Goal: Task Accomplishment & Management: Manage account settings

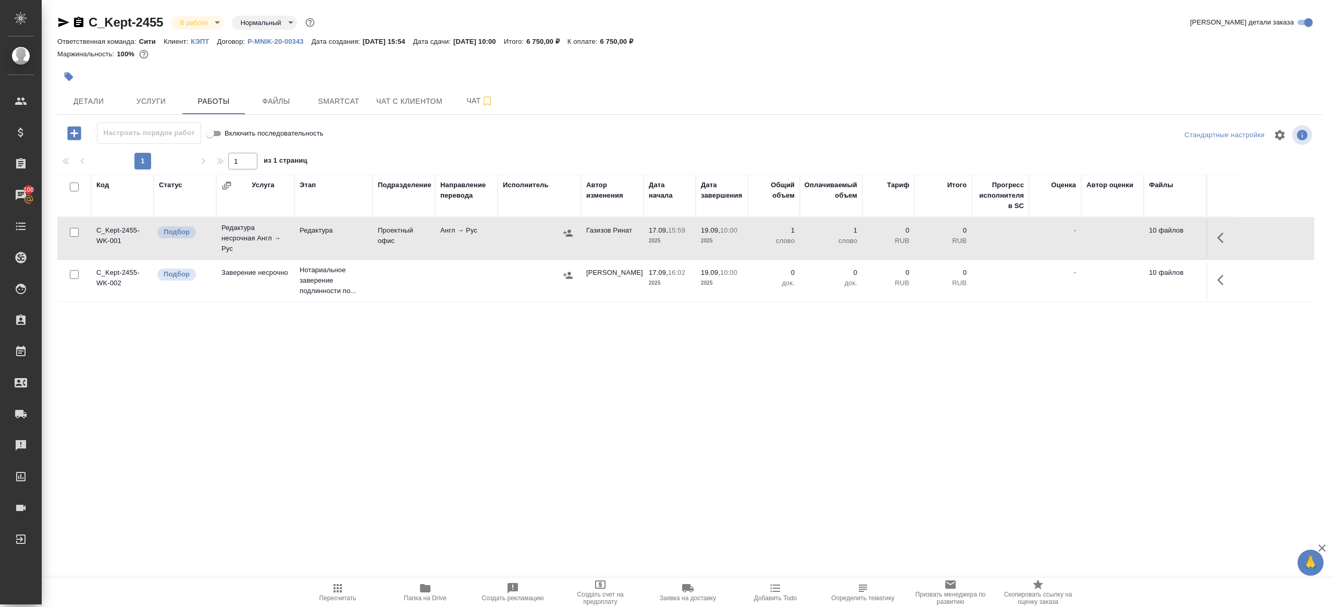
click at [338, 587] on icon "button" at bounding box center [338, 588] width 8 height 8
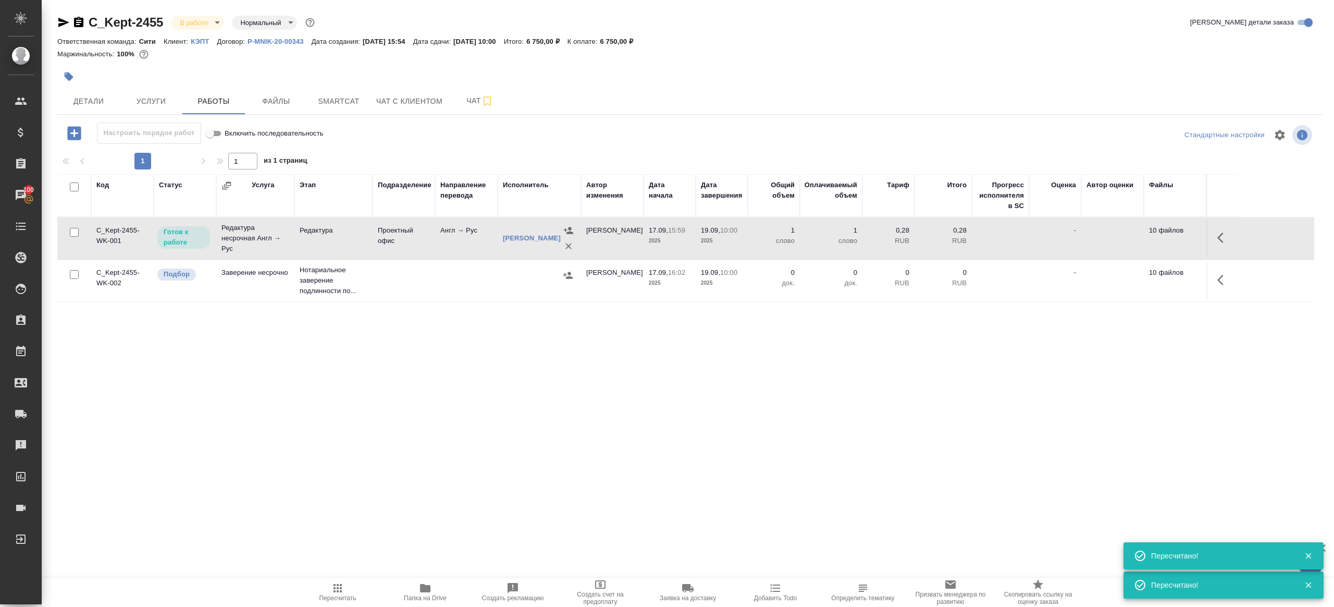
click at [369, 441] on div ".cls-1 fill:#fff; AWATERA Gazizov Rinat Клиенты Спецификации Заказы 100 Чаты To…" at bounding box center [667, 303] width 1334 height 607
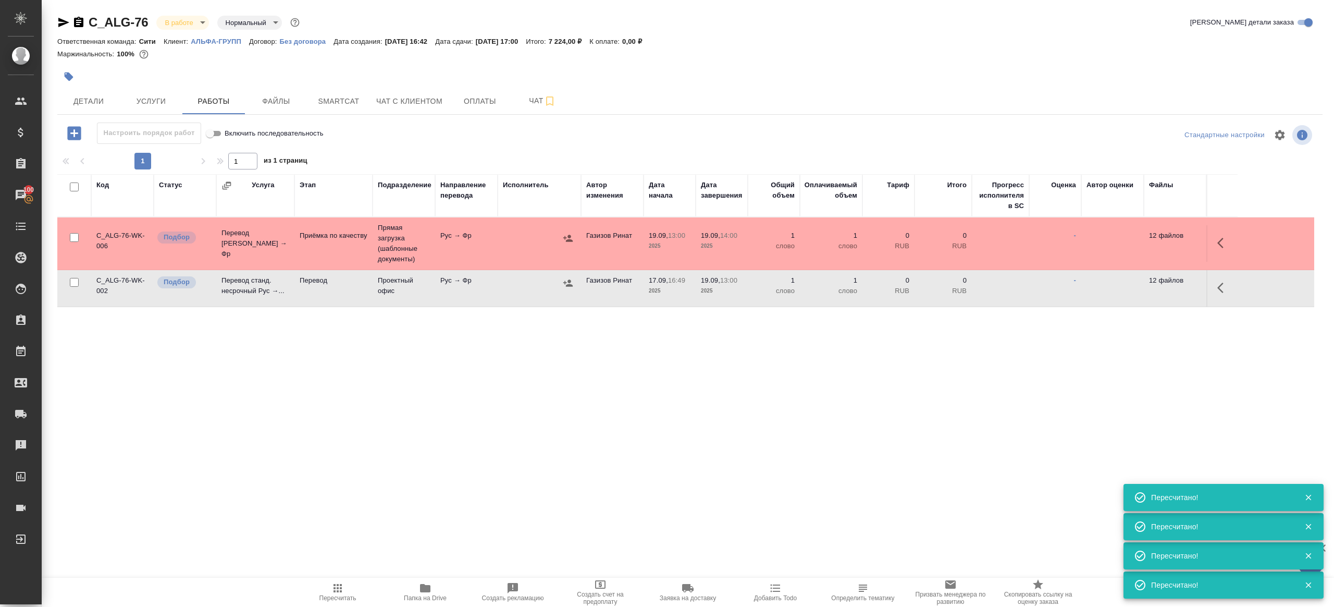
click at [347, 586] on span "Пересчитать" at bounding box center [337, 592] width 75 height 20
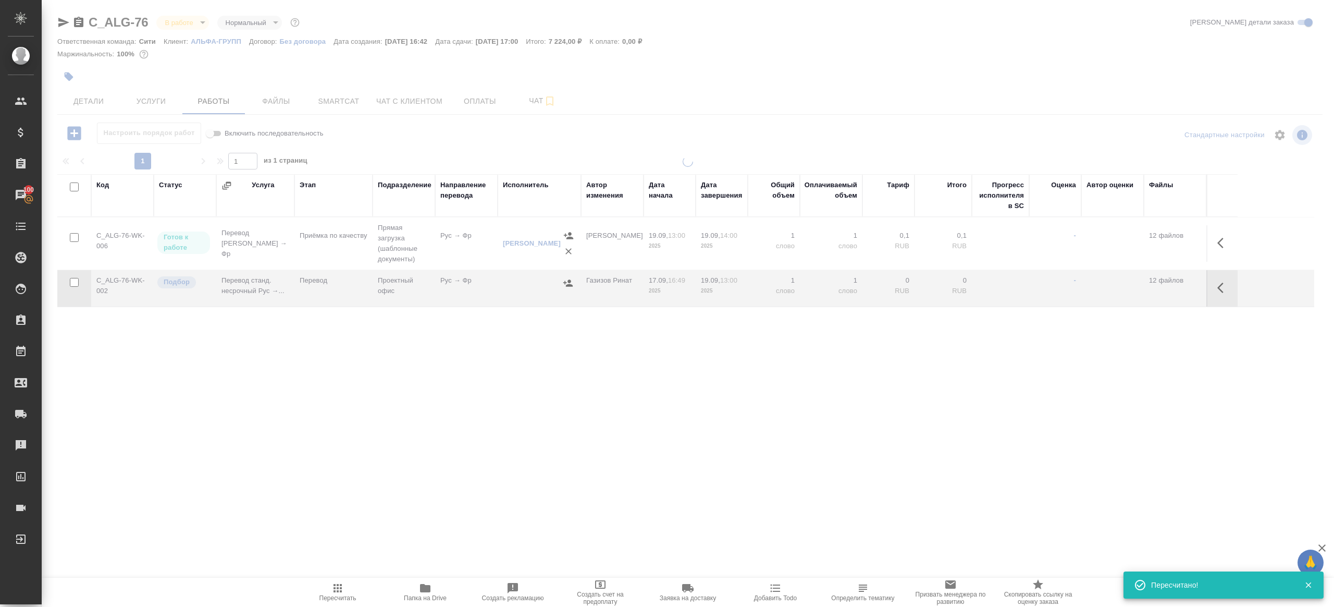
click at [404, 510] on div ".cls-1 fill:#fff; AWATERA [PERSON_NAME] Клиенты Спецификации Заказы 100 Чаты To…" at bounding box center [667, 303] width 1334 height 607
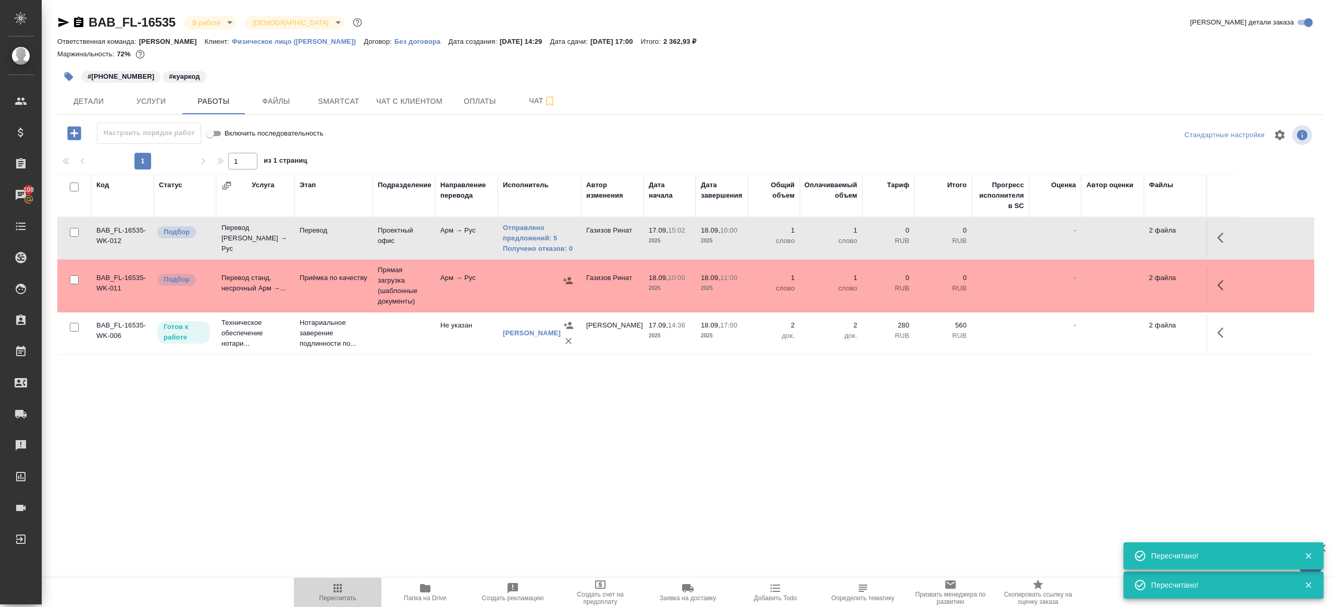
click at [347, 588] on span "Пересчитать" at bounding box center [337, 592] width 75 height 20
click at [334, 588] on icon "button" at bounding box center [338, 588] width 8 height 8
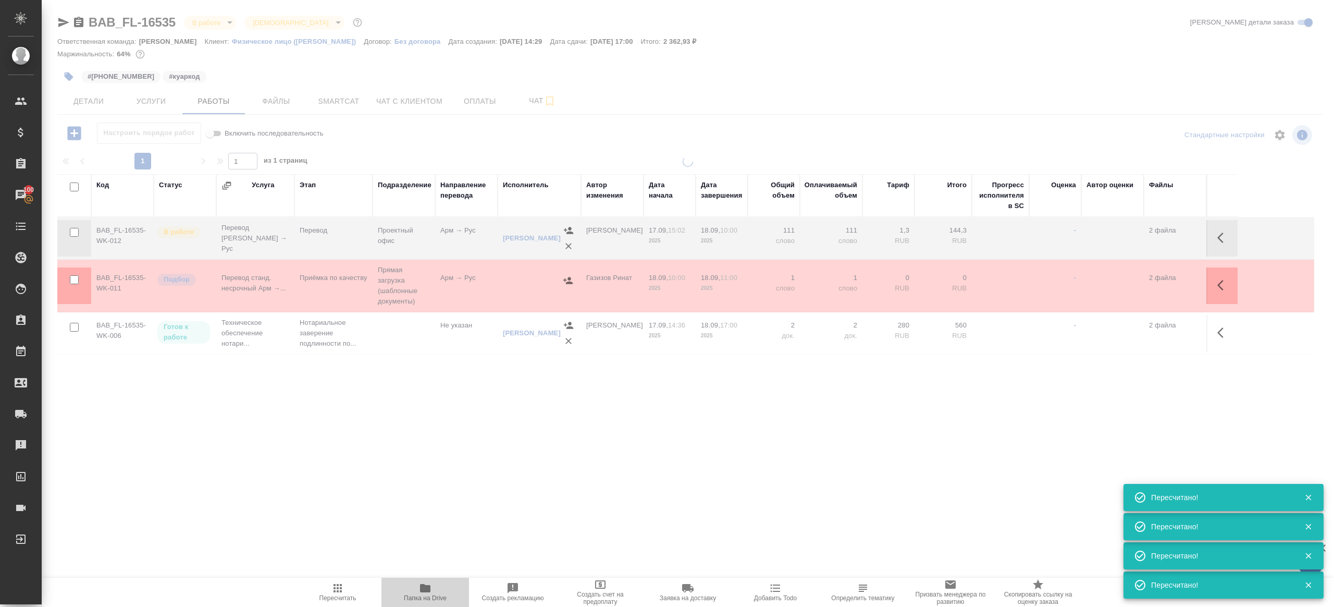
click at [413, 589] on span "Папка на Drive" at bounding box center [425, 592] width 75 height 20
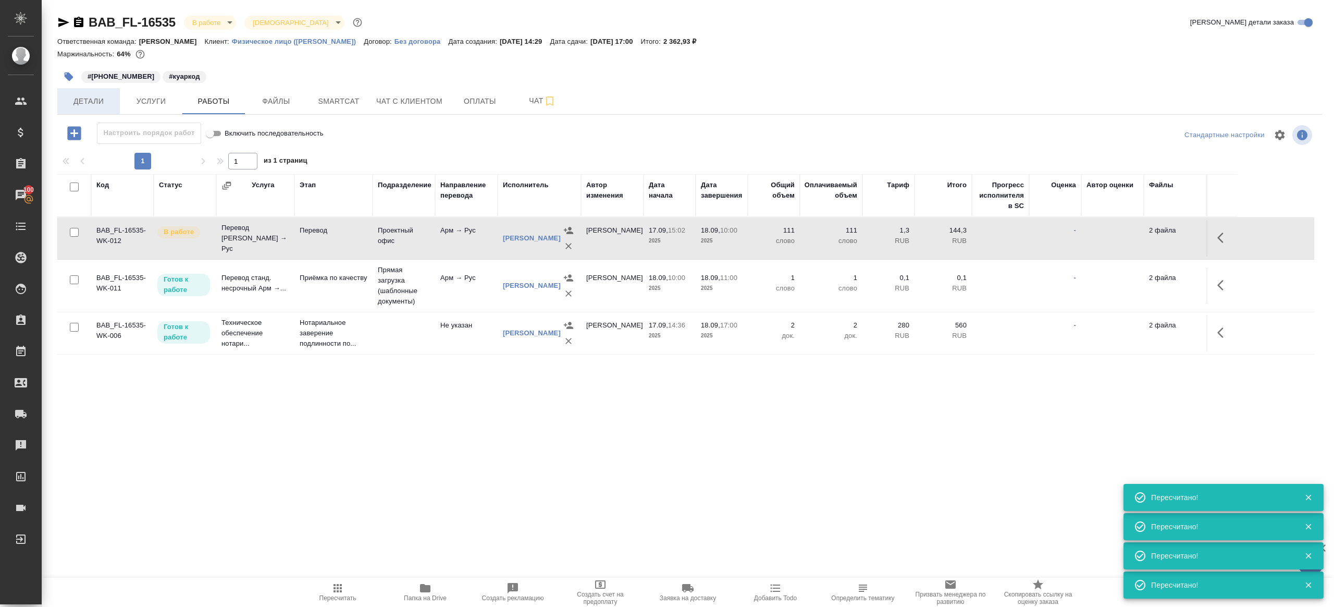
click at [94, 103] on span "Детали" at bounding box center [89, 101] width 50 height 13
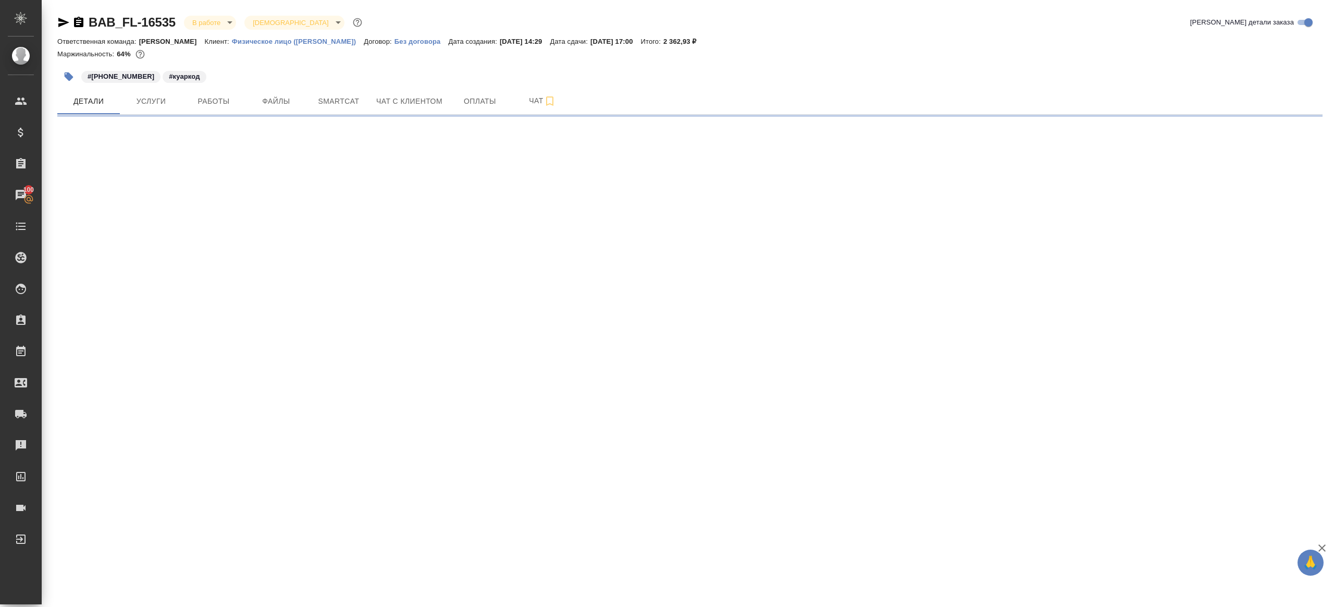
select select "RU"
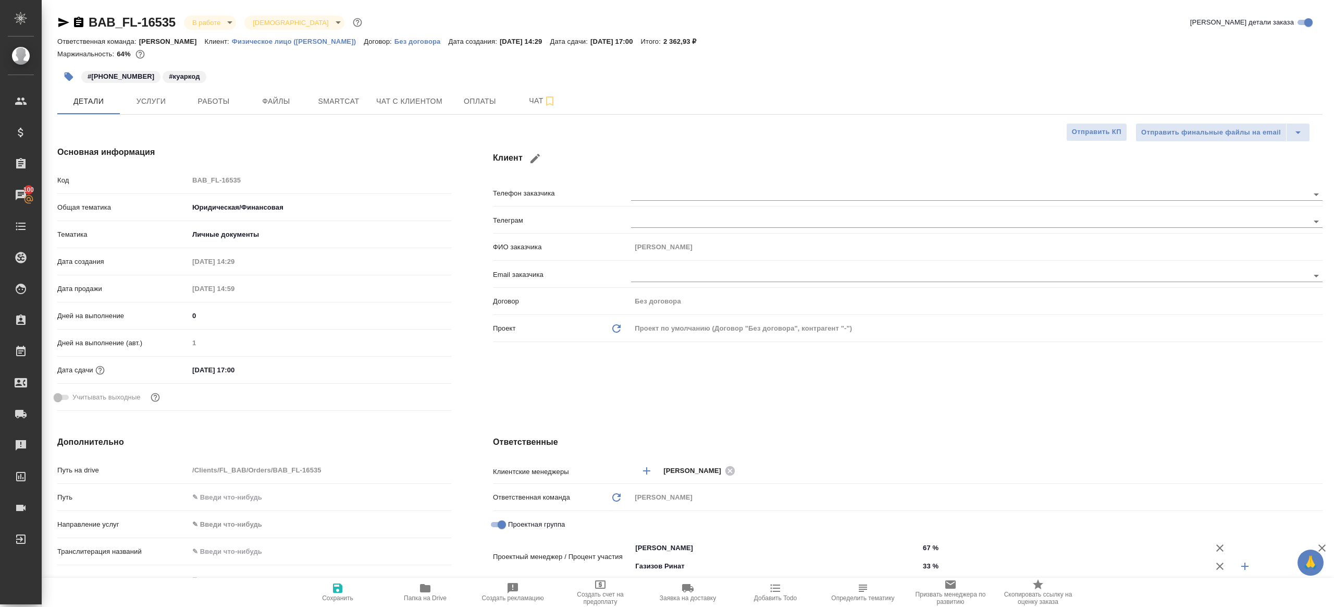
type textarea "x"
click at [151, 181] on div "Код BAB_FL-16535" at bounding box center [254, 180] width 394 height 18
type textarea "x"
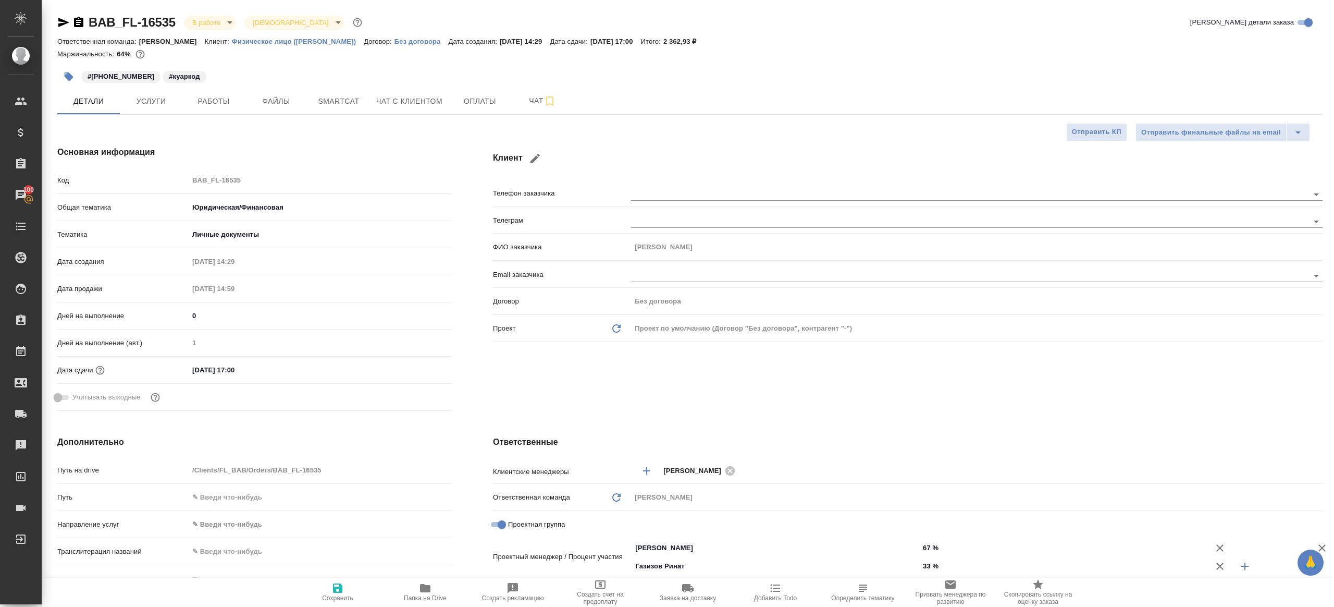
type textarea "x"
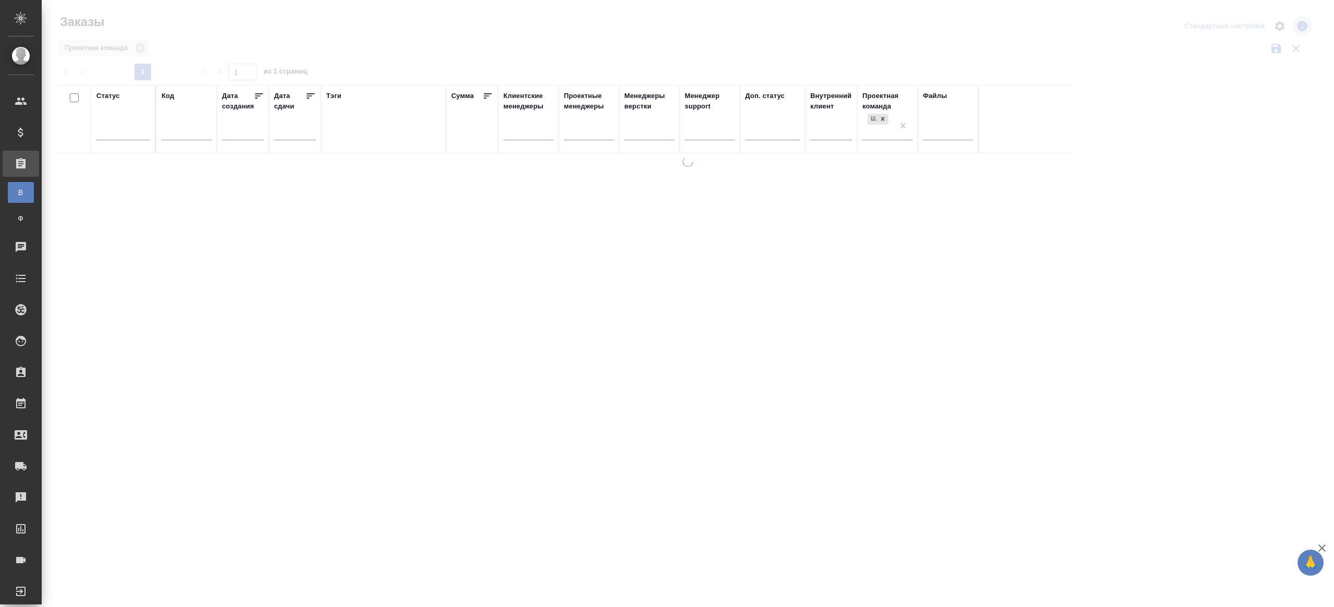
click at [189, 135] on input "text" at bounding box center [187, 133] width 50 height 13
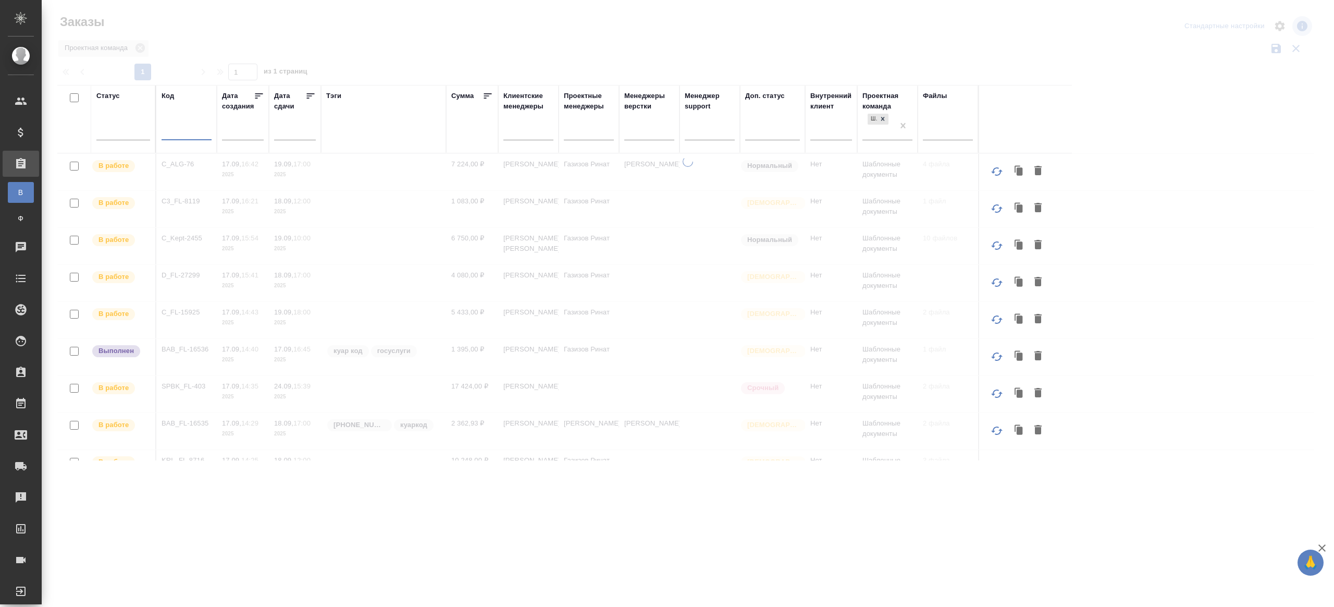
paste input "V_FL-922"
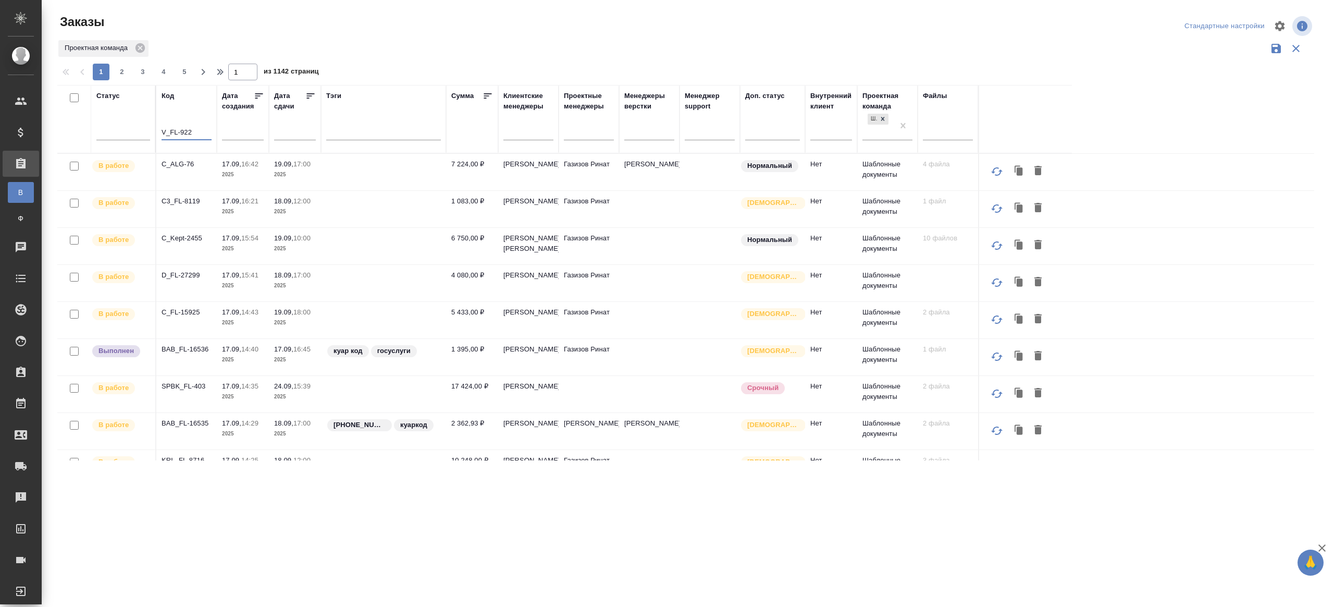
paste input "V_FL-922"
type input "V_FL-922V_FL-922"
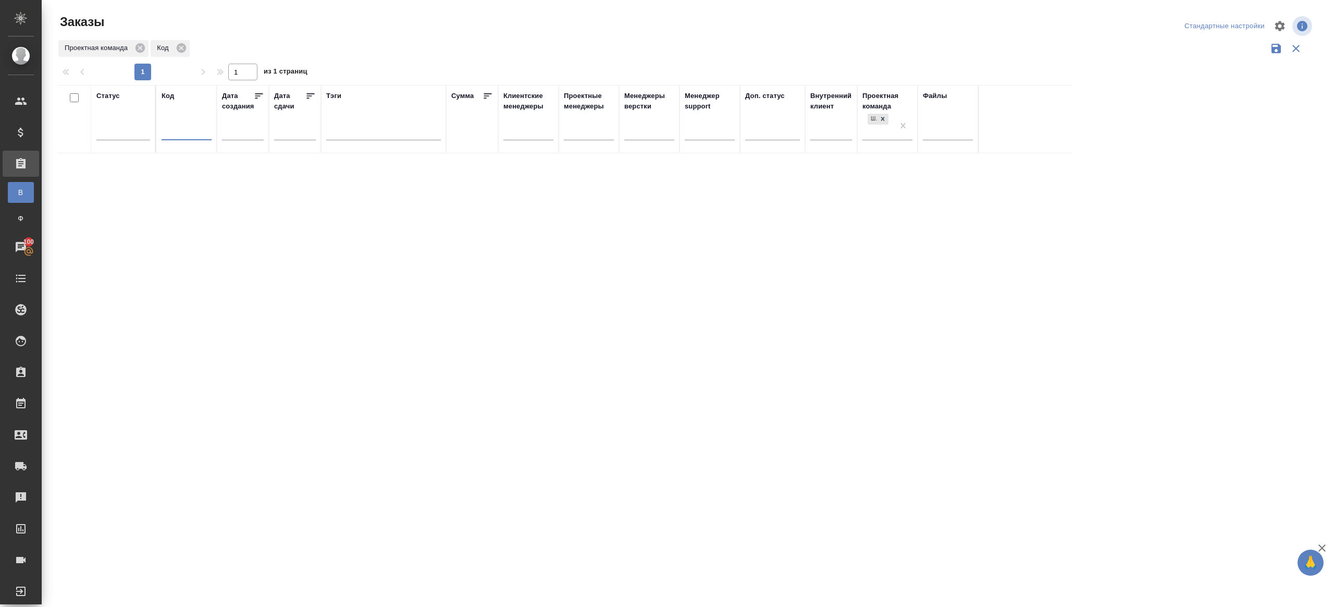
paste input "V_FL-922"
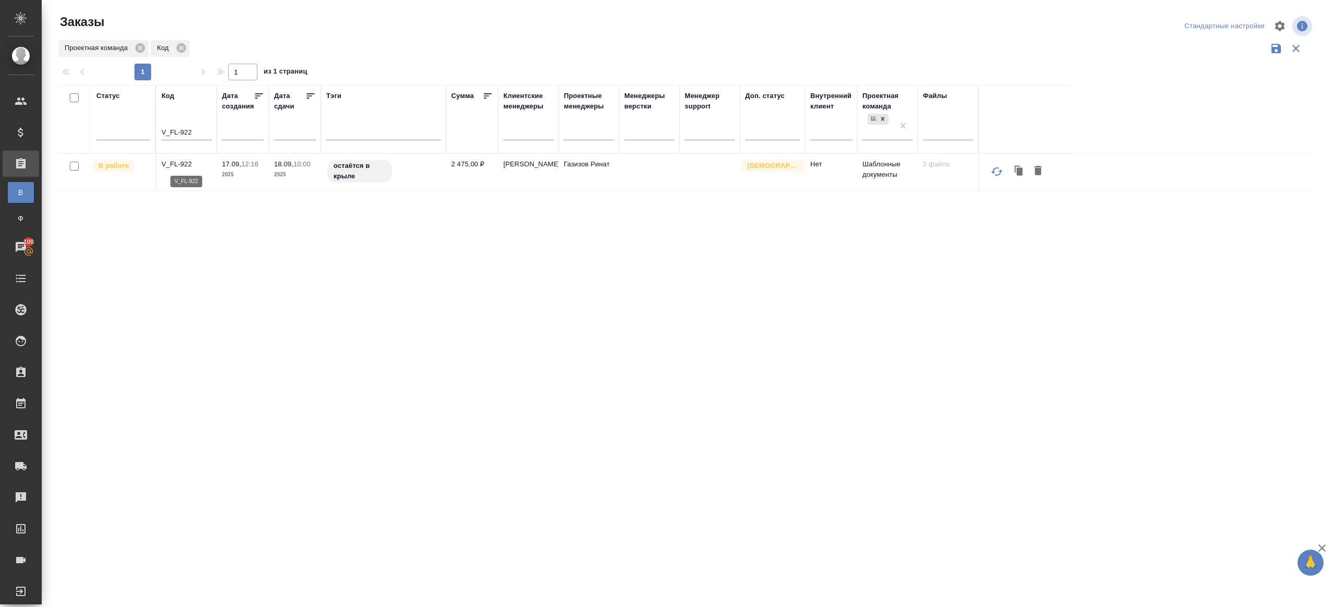
click at [179, 161] on p "V_FL-922" at bounding box center [187, 164] width 50 height 10
click at [196, 132] on input "V_FL-922" at bounding box center [187, 133] width 50 height 13
paste input "KRL_FL-8716"
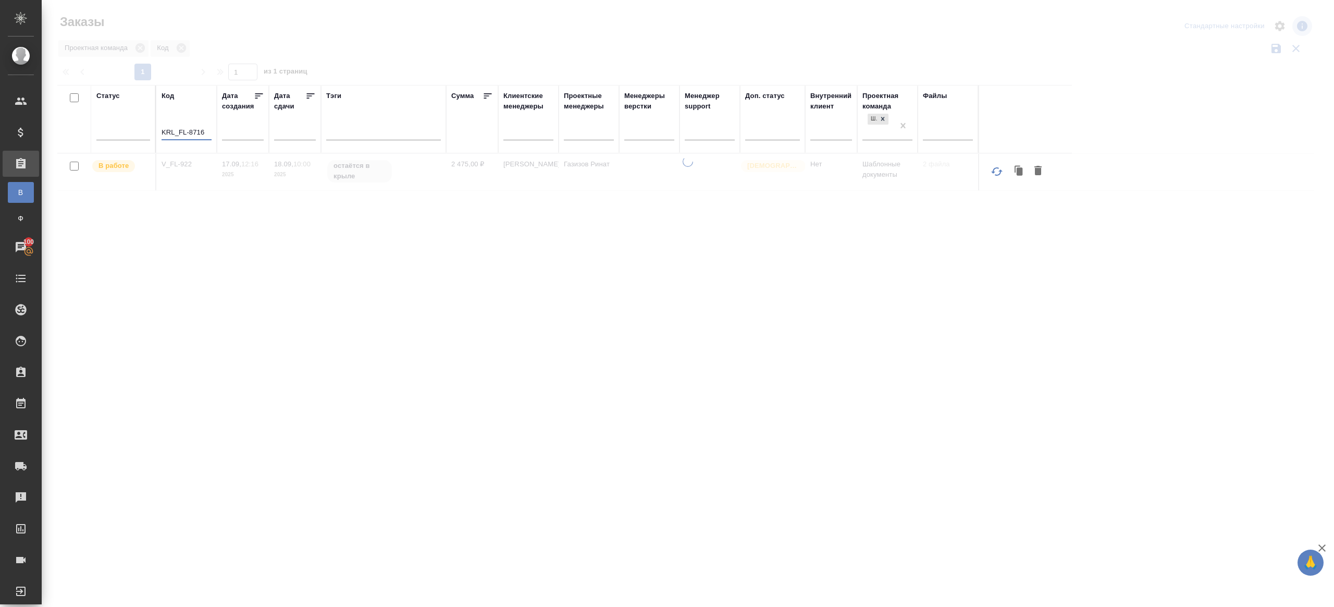
click at [439, 43] on div at bounding box center [688, 233] width 1292 height 466
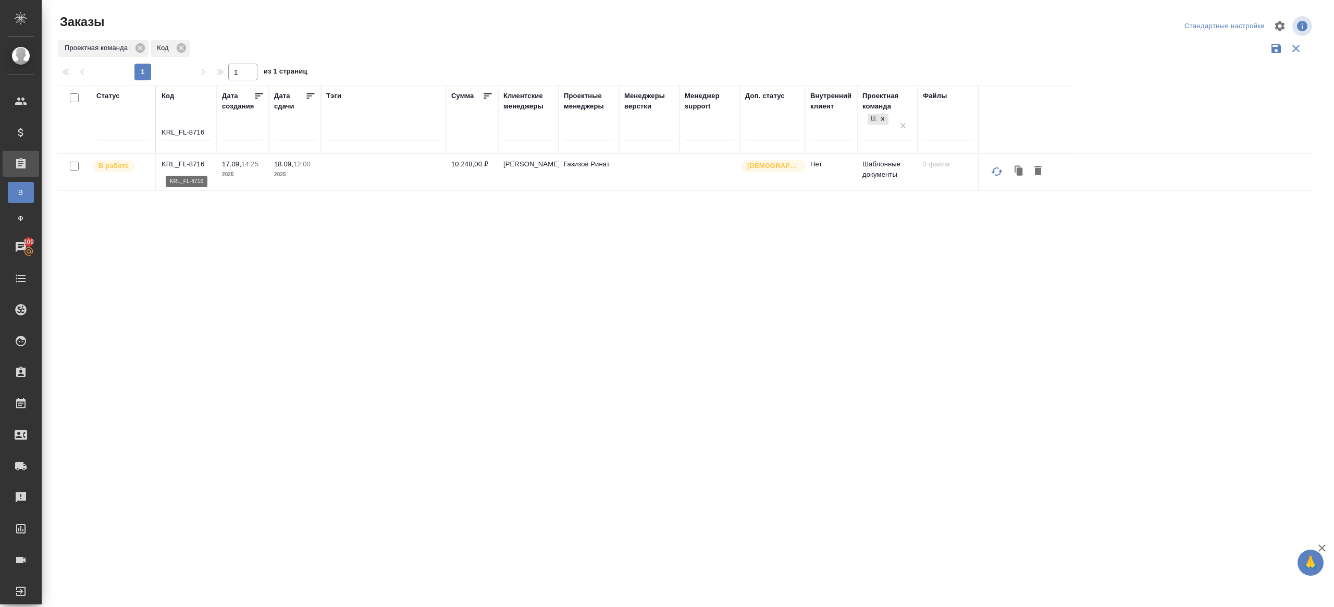
click at [190, 159] on p "KRL_FL-8716" at bounding box center [187, 164] width 50 height 10
click at [178, 123] on div "KRL_FL-8716" at bounding box center [187, 134] width 50 height 26
click at [178, 129] on input "KRL_FL-8716" at bounding box center [187, 133] width 50 height 13
paste input "UNZ_FL-5927"
click at [413, 43] on div "Проектная команда Код" at bounding box center [685, 49] width 1257 height 20
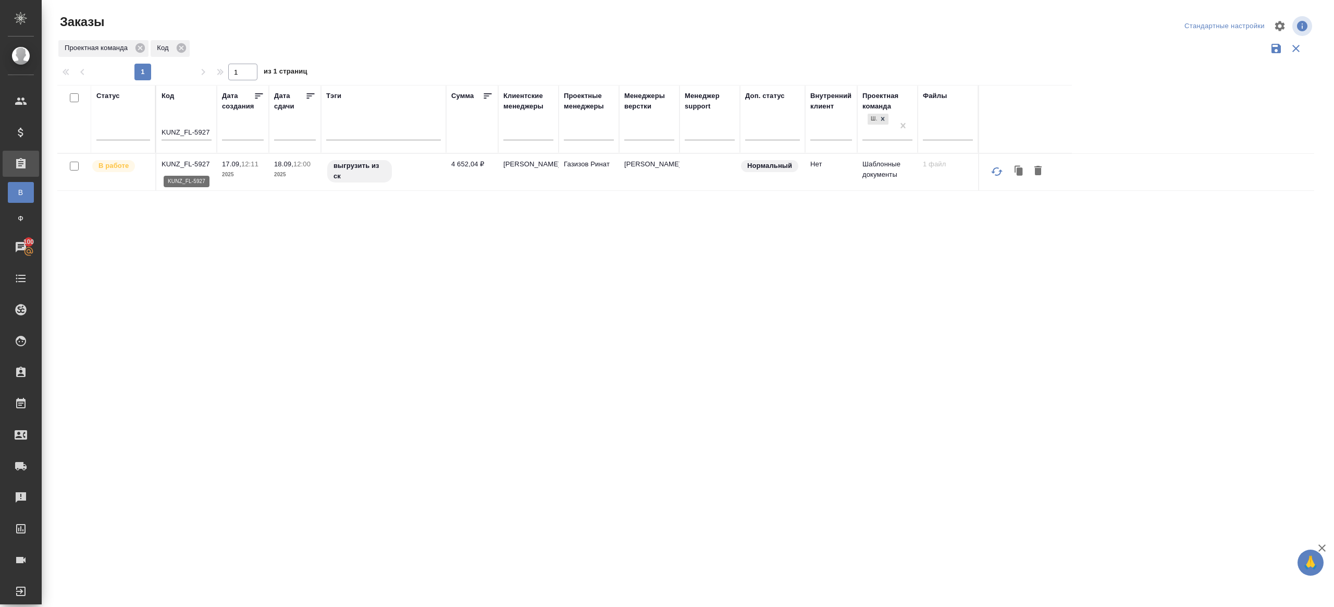
click at [195, 165] on p "KUNZ_FL-5927" at bounding box center [187, 164] width 50 height 10
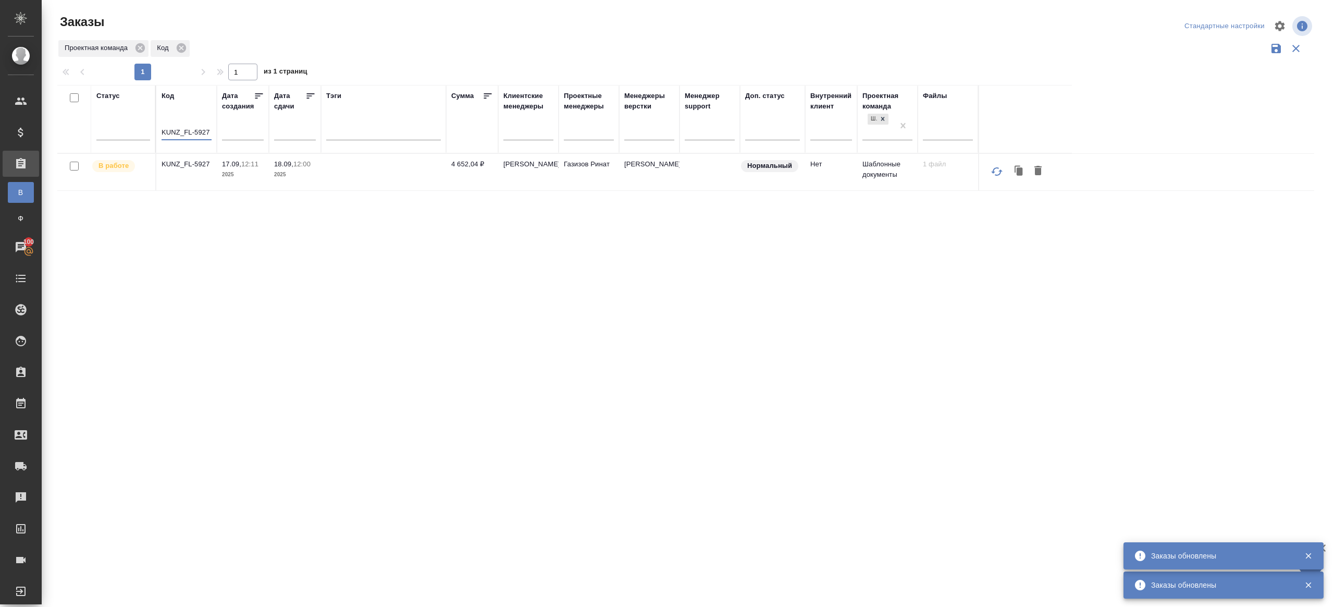
click at [192, 135] on input "KUNZ_FL-5927" at bounding box center [187, 133] width 50 height 13
paste input "BAB_FL-16533"
click at [406, 31] on div "Заказы" at bounding box center [268, 26] width 422 height 25
type input "BAB_FL-16533"
click at [202, 164] on p "BAB_FL-16533" at bounding box center [187, 164] width 50 height 10
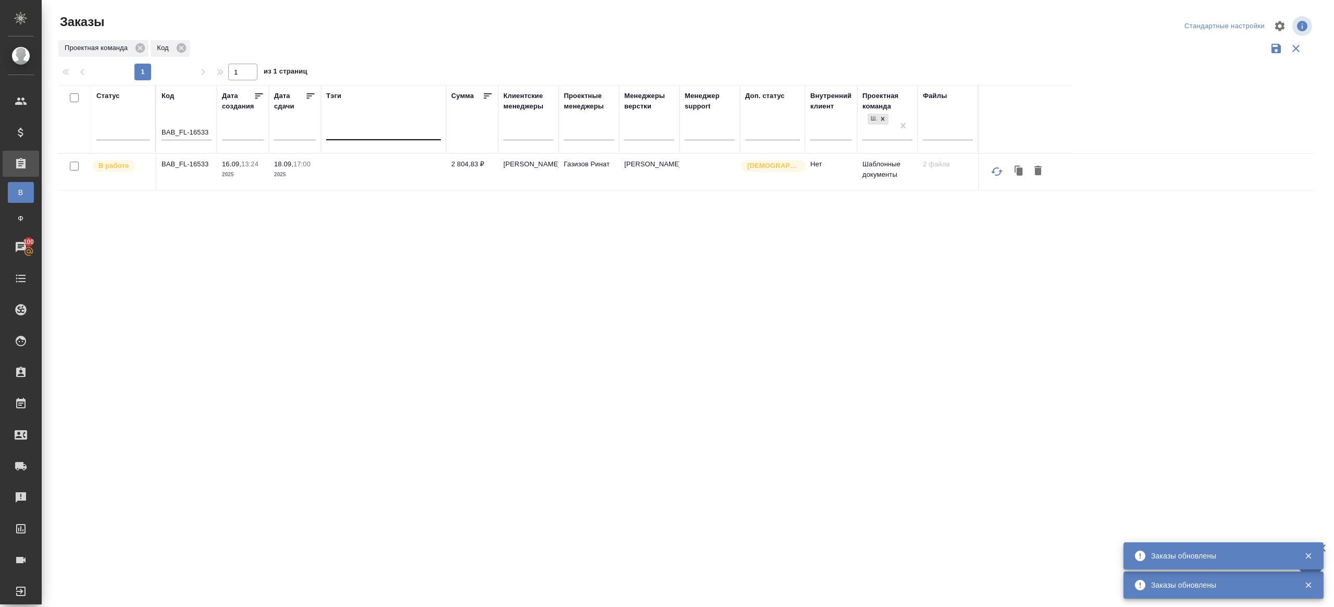
click at [394, 131] on div at bounding box center [383, 129] width 115 height 15
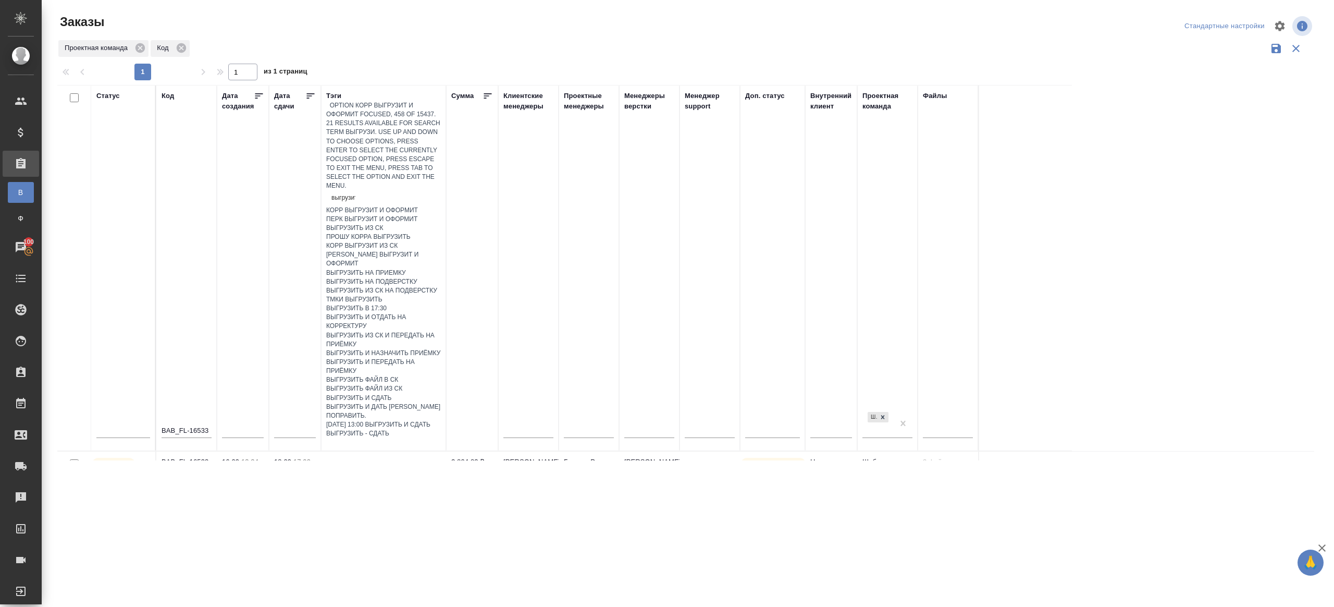
type input "выгрузить"
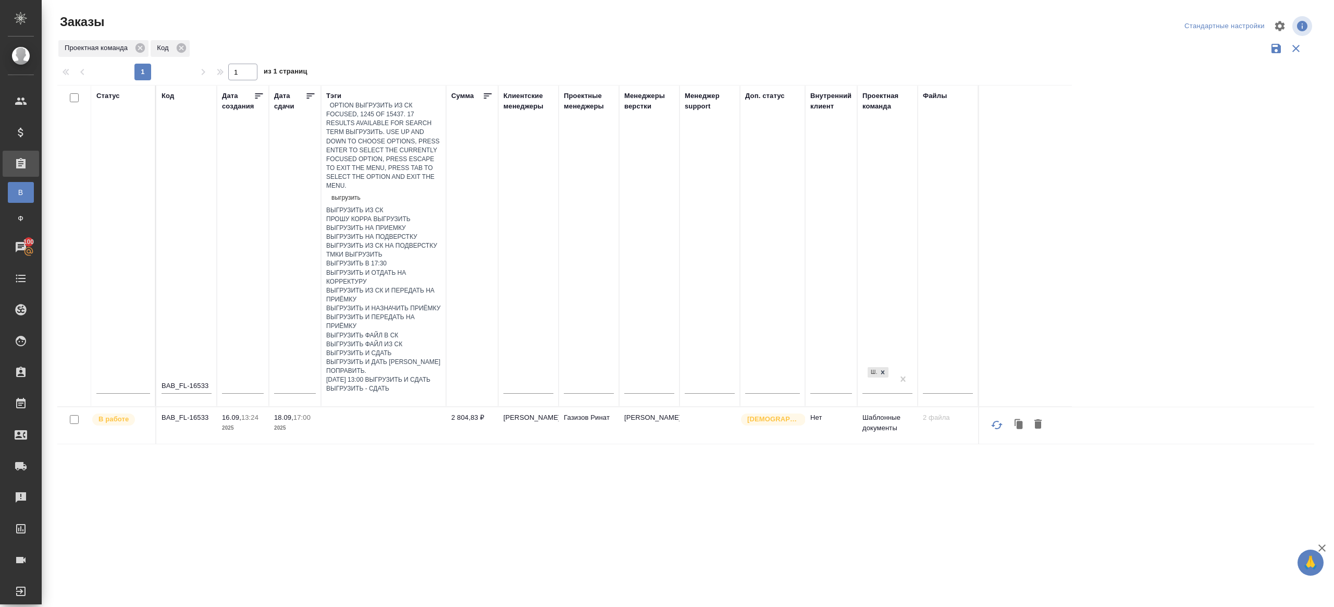
click at [394, 206] on div "выгрузить из ск" at bounding box center [383, 210] width 115 height 9
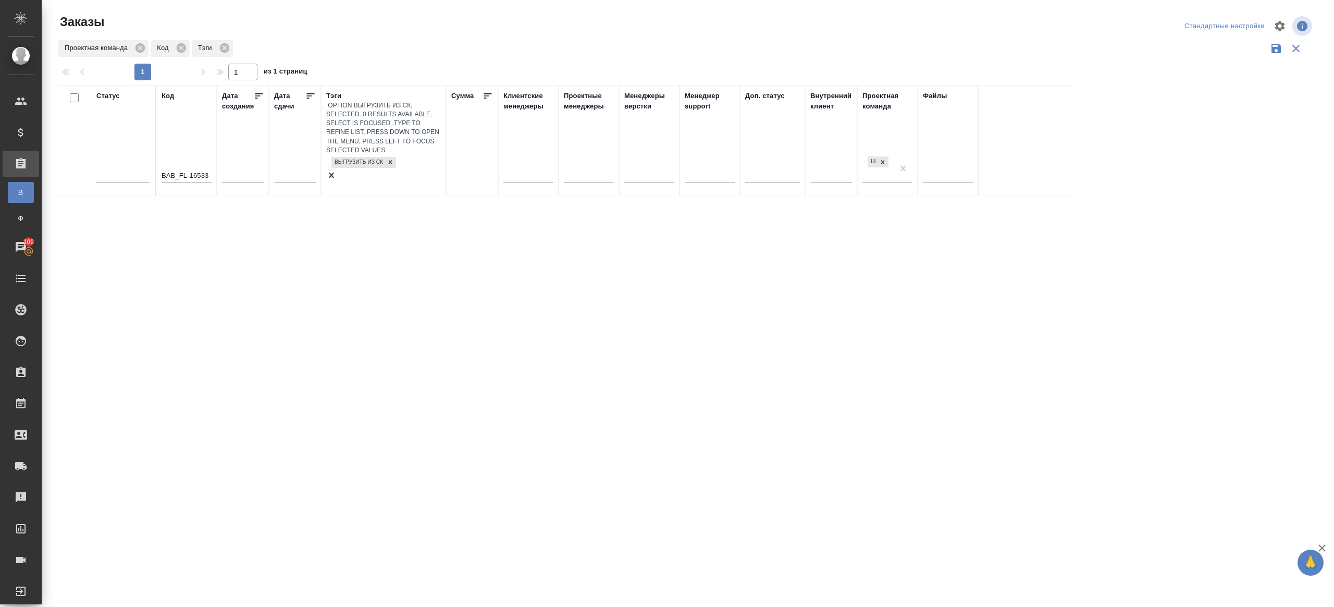
click at [174, 170] on input "BAB_FL-16533" at bounding box center [187, 176] width 50 height 13
click at [336, 218] on div "Статус Код Дата создания Дата сдачи Тэги выгрузить из ск Сумма Клиентские менед…" at bounding box center [685, 272] width 1257 height 375
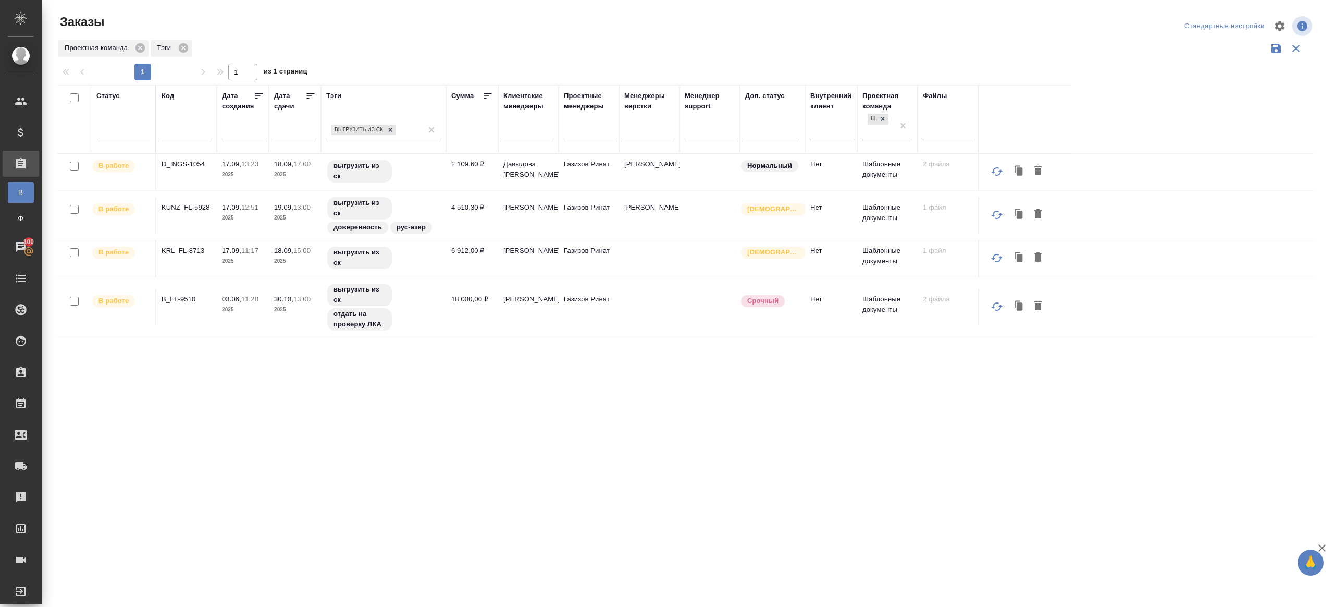
click at [313, 99] on icon at bounding box center [310, 96] width 10 height 10
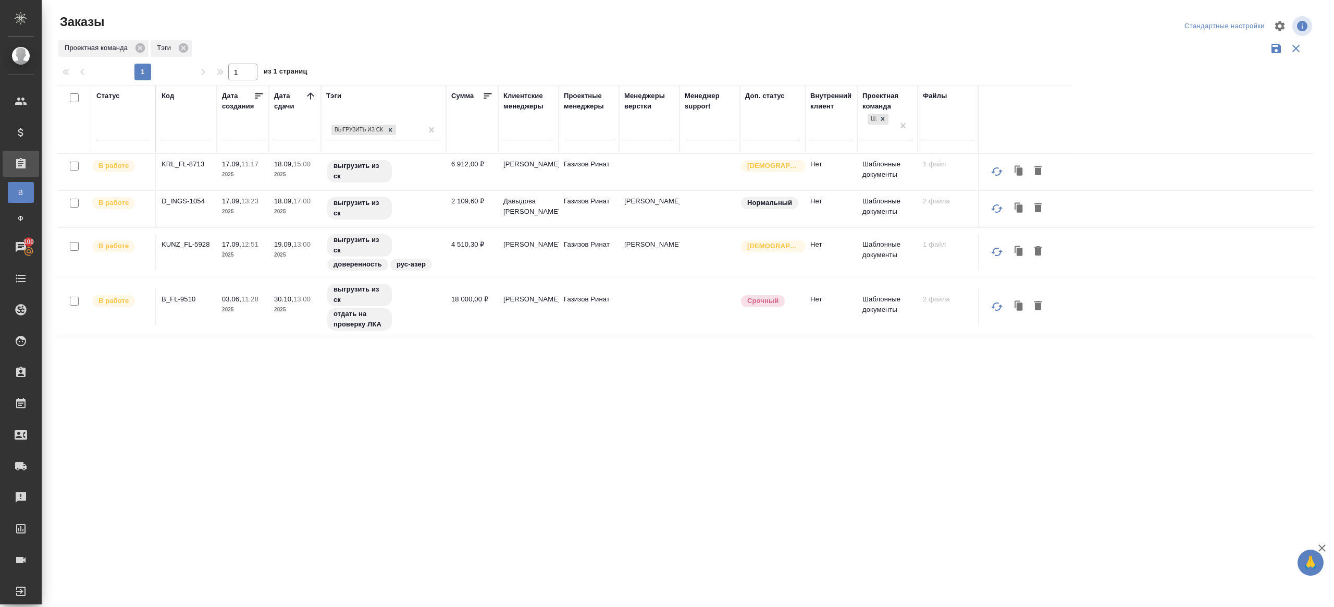
click at [369, 79] on div "1 1 из 1 страниц" at bounding box center [689, 72] width 1265 height 17
click at [175, 167] on p "KRL_FL-8713" at bounding box center [187, 164] width 50 height 10
click at [179, 200] on p "D_INGS-1054" at bounding box center [187, 201] width 50 height 10
click at [184, 244] on p "KUNZ_FL-5928" at bounding box center [187, 244] width 50 height 10
click at [184, 299] on p "B_FL-9510" at bounding box center [187, 299] width 50 height 10
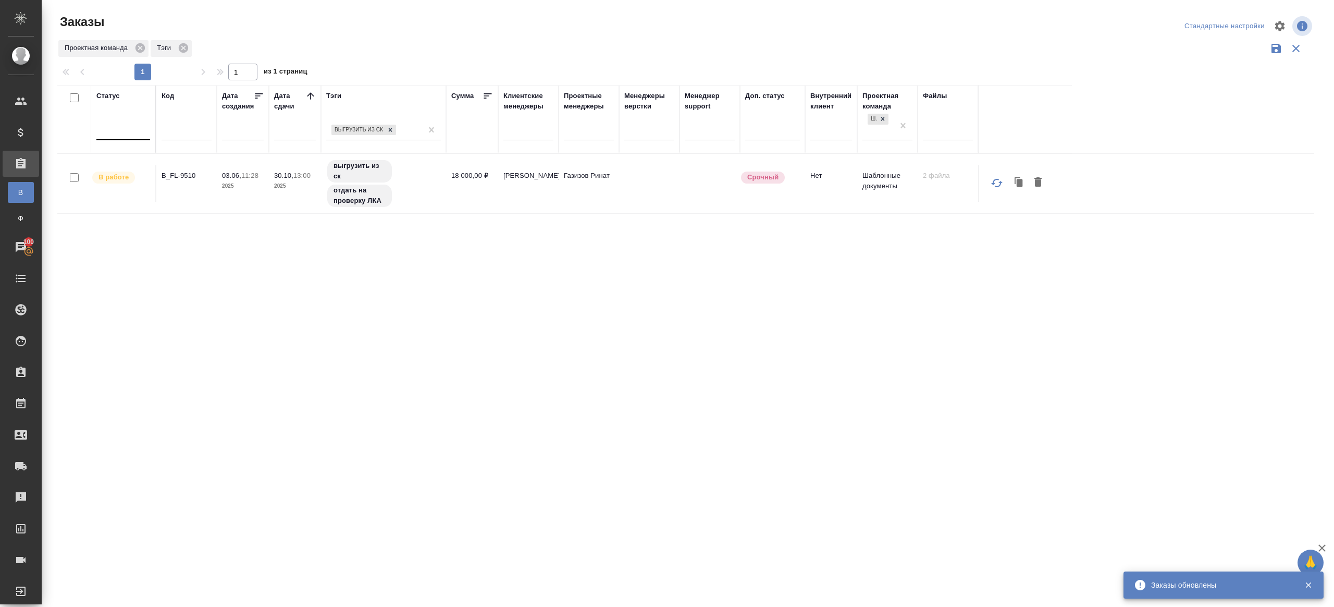
click at [136, 124] on div at bounding box center [123, 129] width 54 height 15
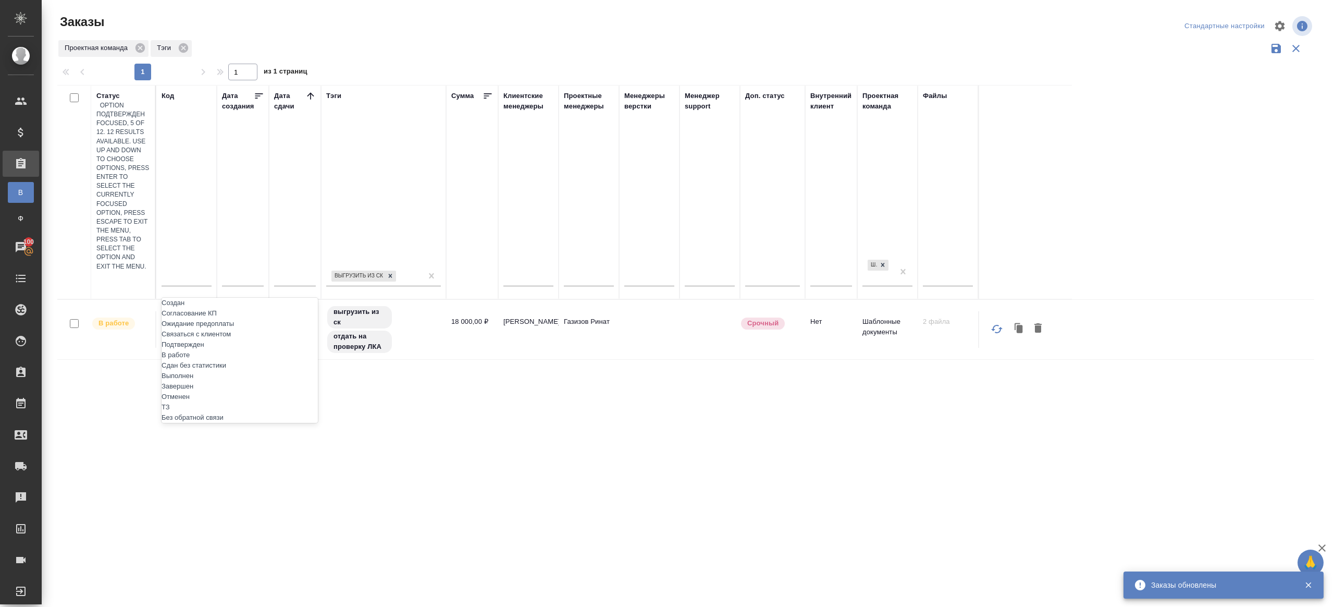
click at [198, 339] on div "Подтвержден" at bounding box center [240, 344] width 156 height 10
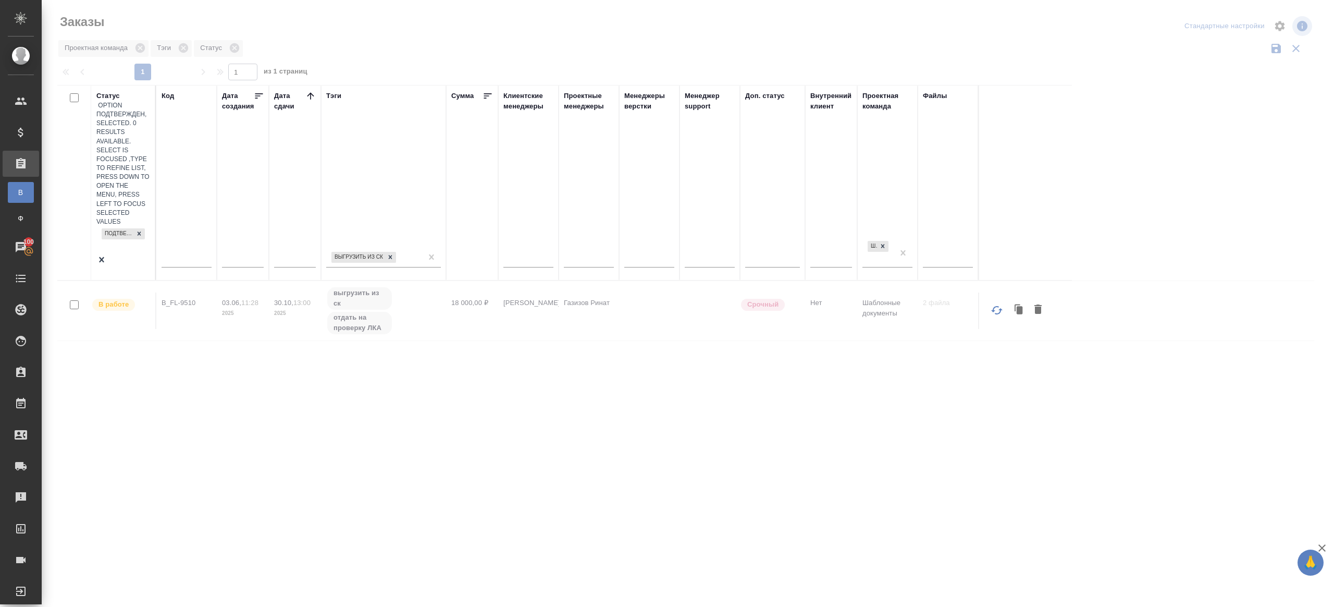
click at [310, 93] on icon at bounding box center [310, 95] width 7 height 7
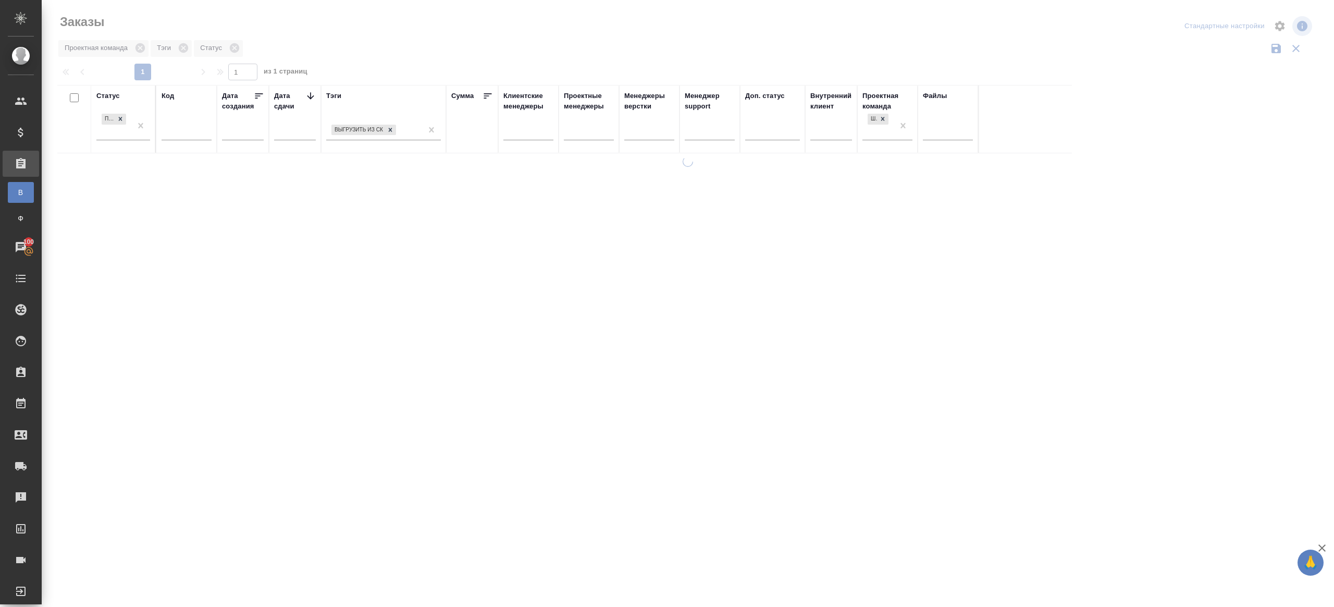
click at [310, 93] on icon at bounding box center [310, 96] width 10 height 10
click at [475, 60] on div at bounding box center [689, 60] width 1265 height 5
click at [392, 240] on div "Статус Подтвержден Код Дата создания Дата сдачи Тэги Сумма Клиентские менеджеры…" at bounding box center [685, 272] width 1257 height 375
click at [464, 245] on div "Статус Подтвержден Код Дата создания Дата сдачи Тэги Сумма Клиентские менеджеры…" at bounding box center [685, 272] width 1257 height 375
click at [523, 352] on div "Статус Подтвержден Код Дата создания Дата сдачи Тэги Сумма Клиентские менеджеры…" at bounding box center [685, 272] width 1257 height 375
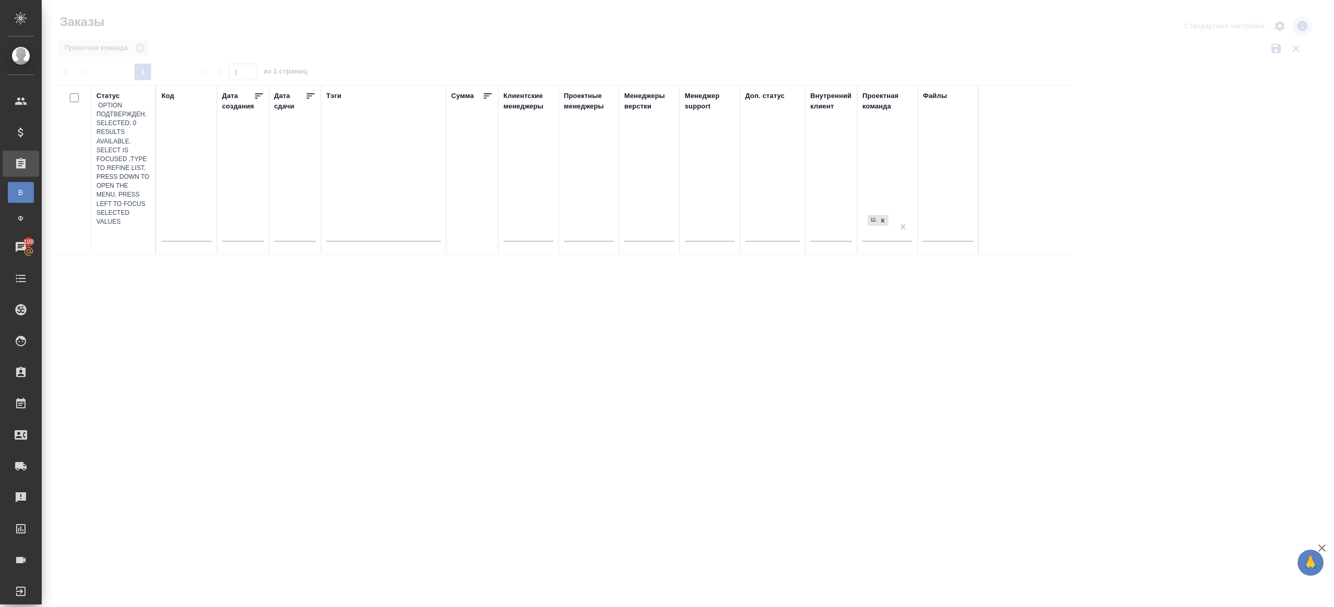
click at [429, 46] on div at bounding box center [688, 233] width 1292 height 466
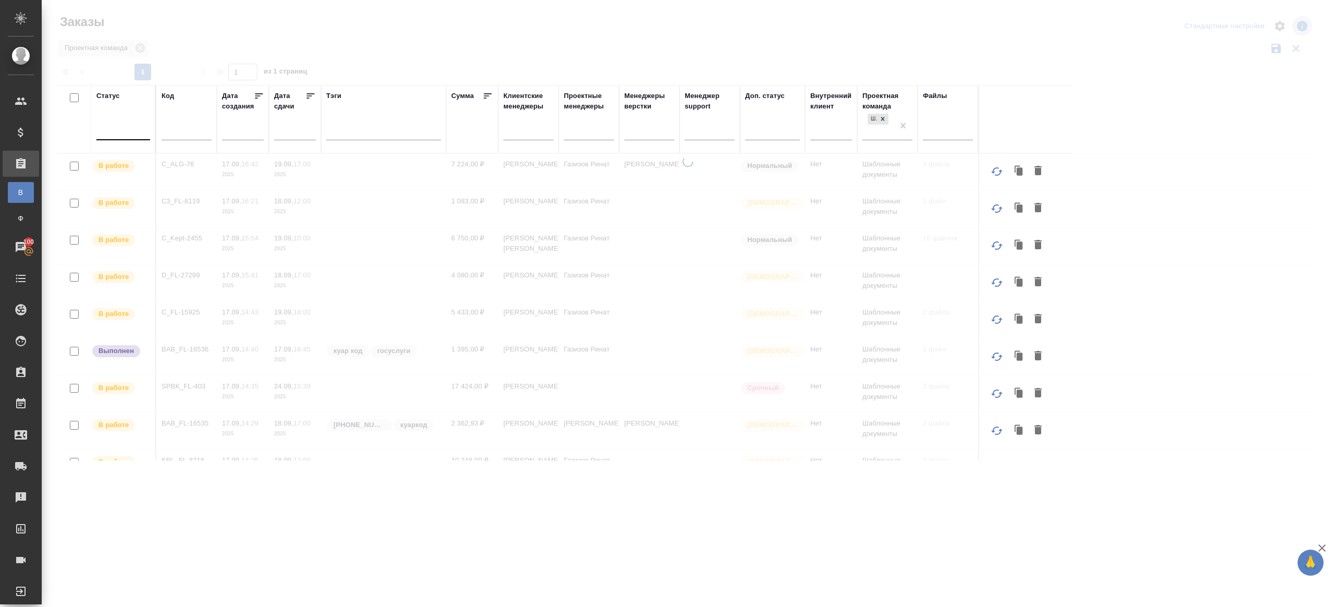
click at [112, 125] on div at bounding box center [107, 129] width 11 height 11
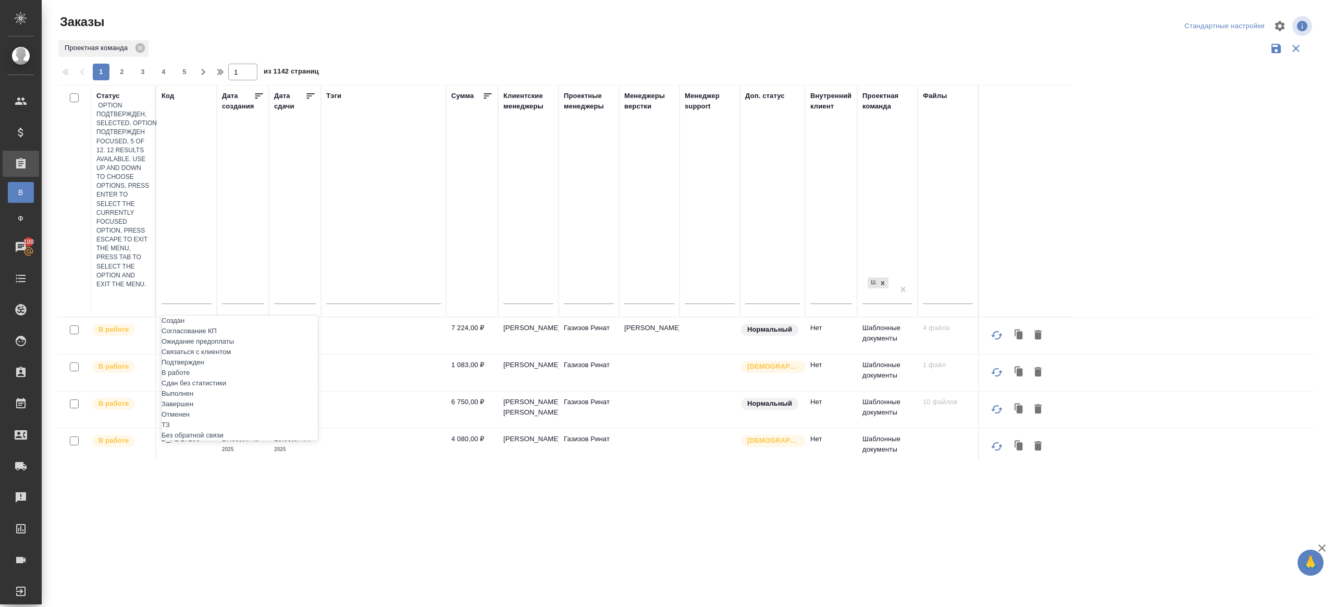
click at [197, 357] on div "Подтвержден" at bounding box center [240, 362] width 156 height 10
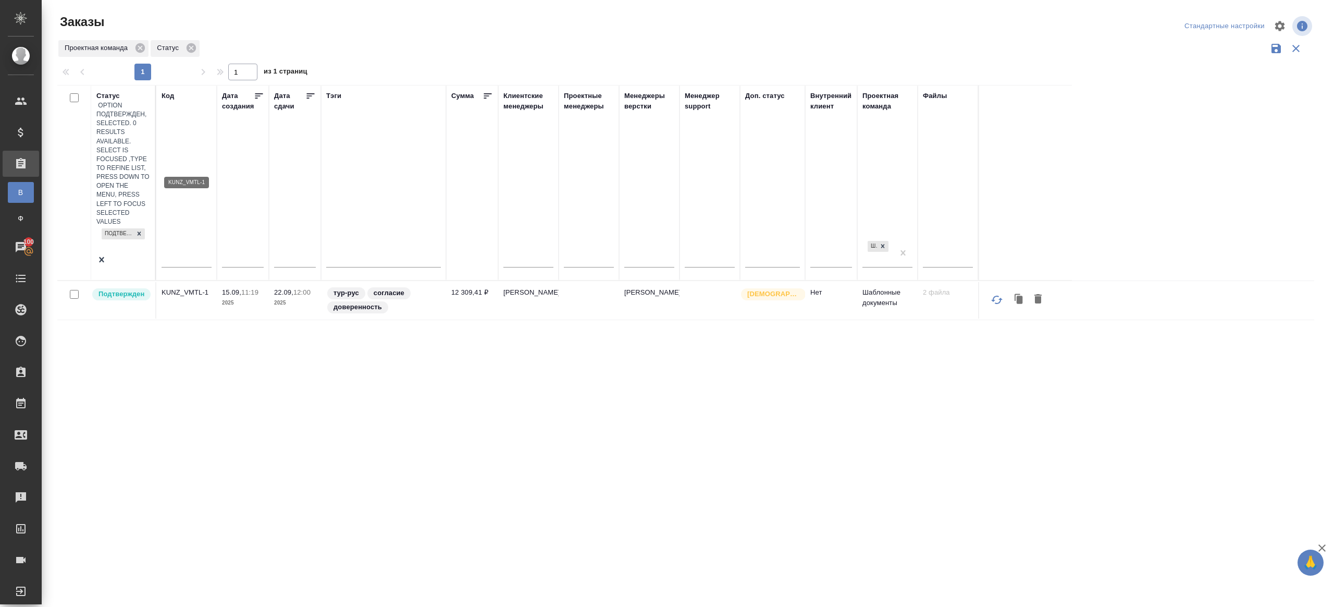
click at [190, 287] on p "KUNZ_VMTL-1" at bounding box center [187, 292] width 50 height 10
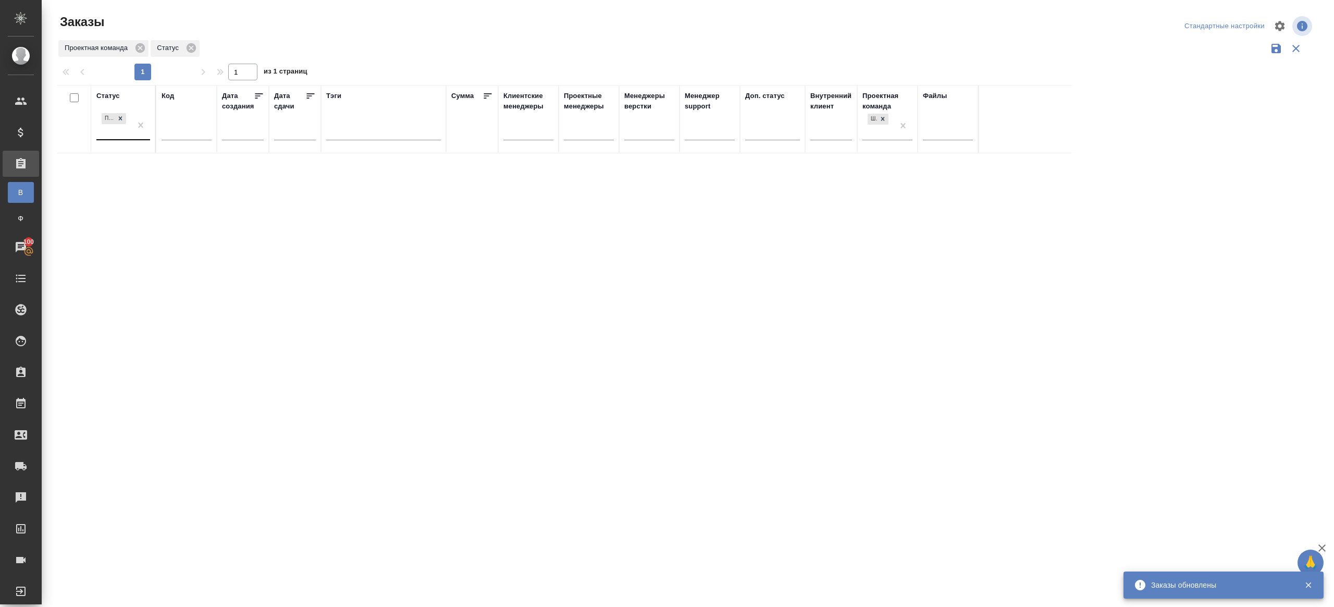
click at [324, 357] on div "Статус Подтвержден Код Дата создания Дата сдачи Тэги Сумма Клиентские менеджеры…" at bounding box center [685, 272] width 1257 height 375
click at [167, 135] on input "text" at bounding box center [187, 133] width 50 height 13
paste input "KRL_FL-8673"
type input "KRL_FL-8673"
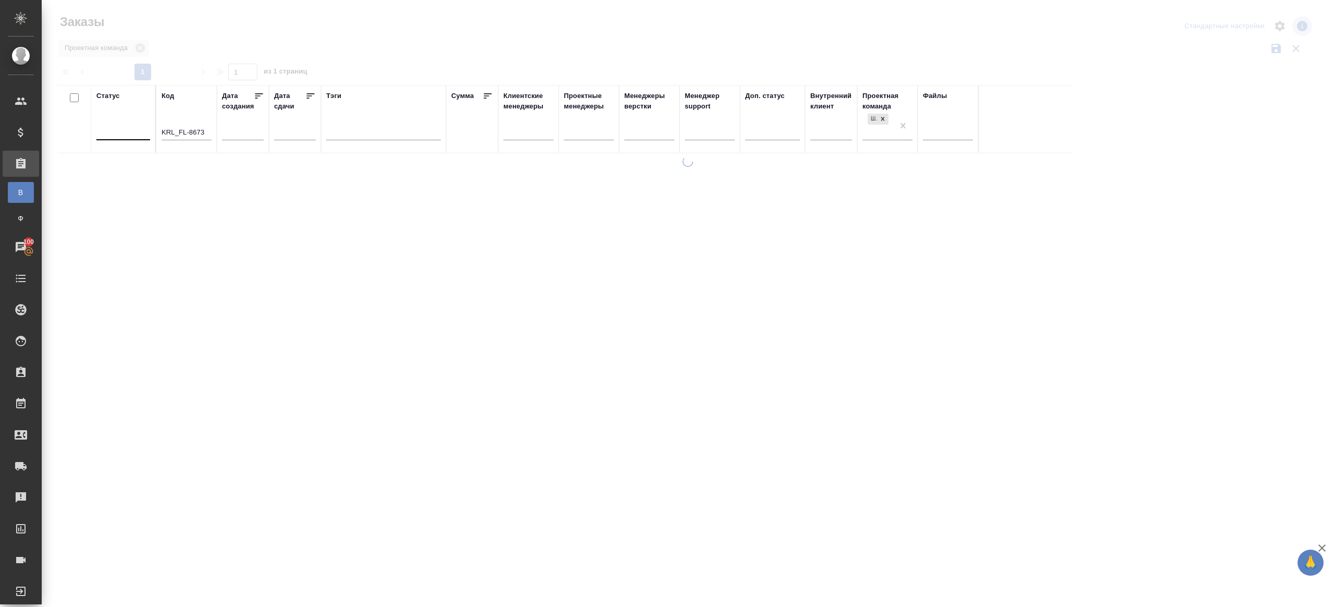
click at [348, 31] on div at bounding box center [688, 233] width 1292 height 466
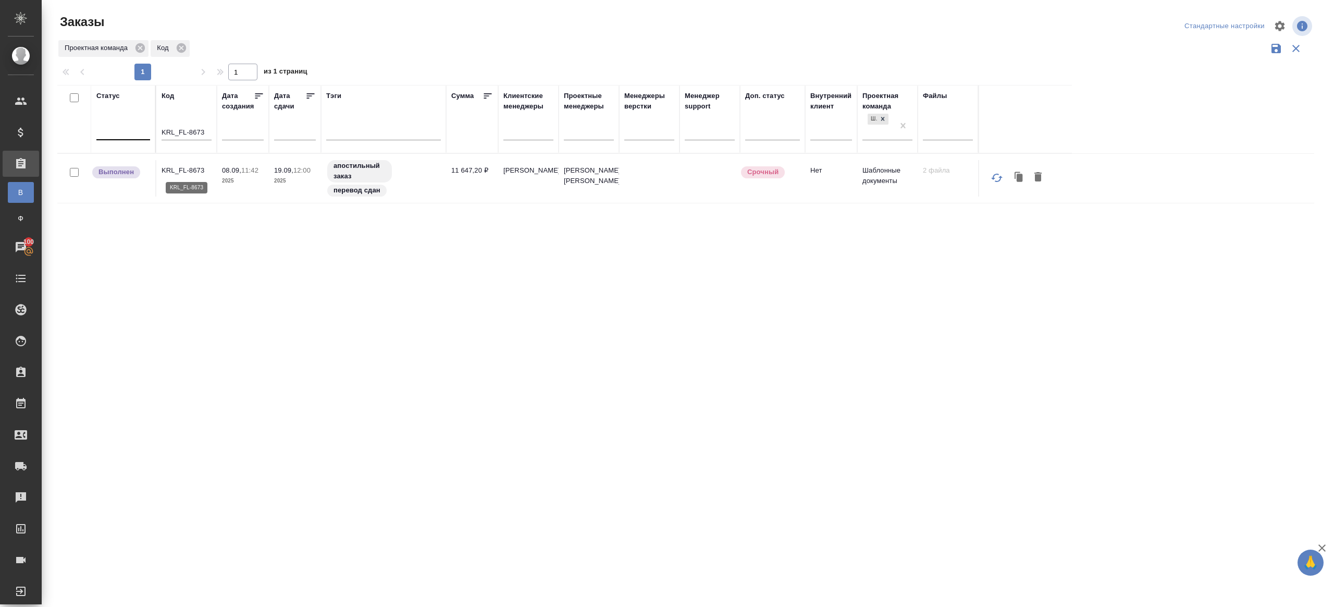
click at [176, 165] on p "KRL_FL-8673" at bounding box center [187, 170] width 50 height 10
click at [134, 127] on div at bounding box center [123, 129] width 54 height 15
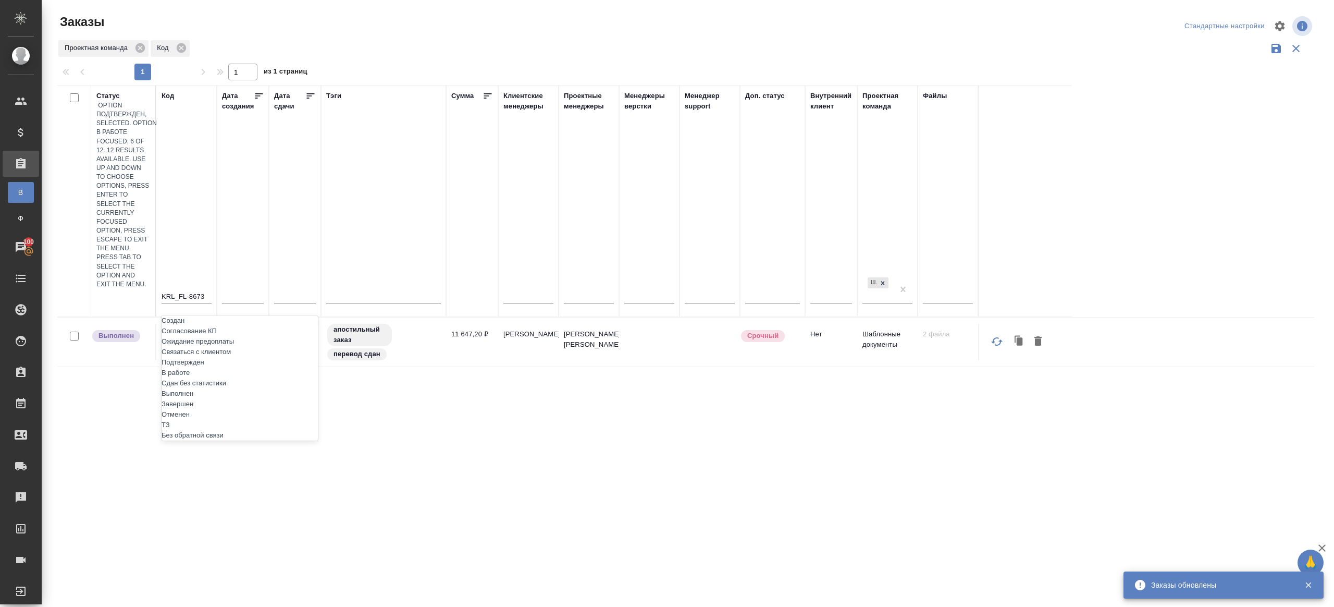
click at [236, 357] on div "Подтвержден" at bounding box center [240, 362] width 156 height 10
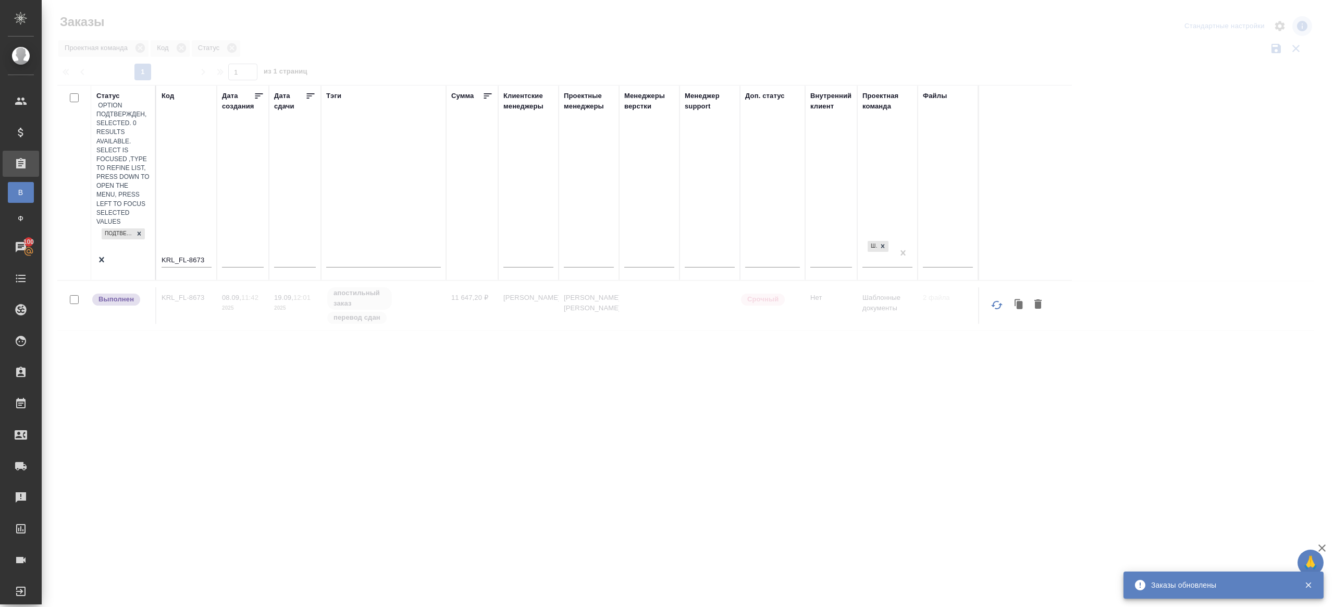
click at [195, 254] on input "KRL_FL-8673" at bounding box center [187, 260] width 50 height 13
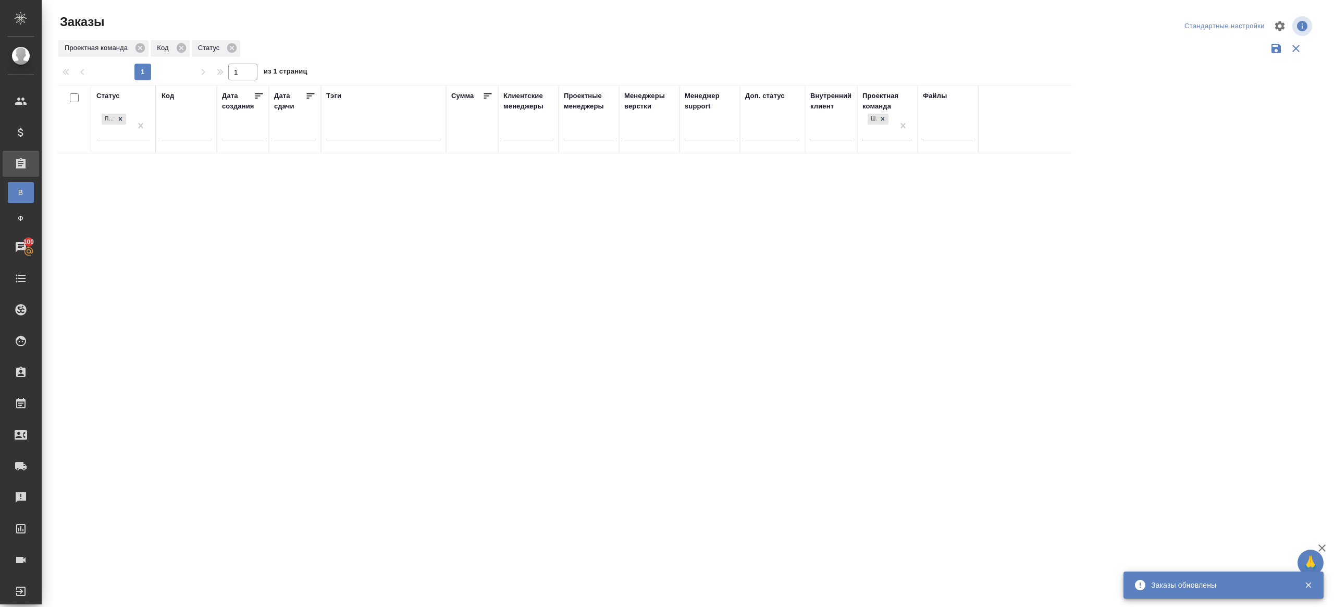
click at [287, 221] on div "Статус Подтвержден Код Дата создания Дата сдачи Тэги Сумма Клиентские менеджеры…" at bounding box center [685, 272] width 1257 height 375
click at [177, 146] on div at bounding box center [187, 134] width 50 height 26
click at [179, 131] on input "text" at bounding box center [187, 133] width 50 height 13
paste input "BAB_FL-16533"
type input "BAB_FL-16533"
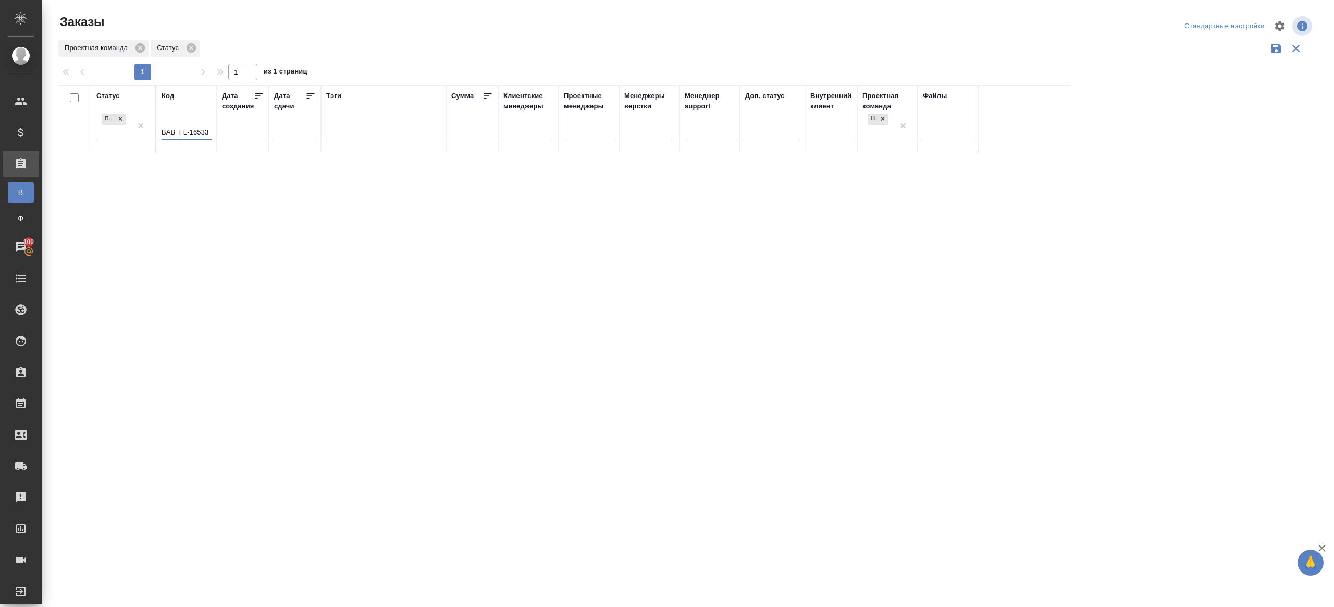
drag, startPoint x: 138, startPoint y: 120, endPoint x: 150, endPoint y: 116, distance: 12.7
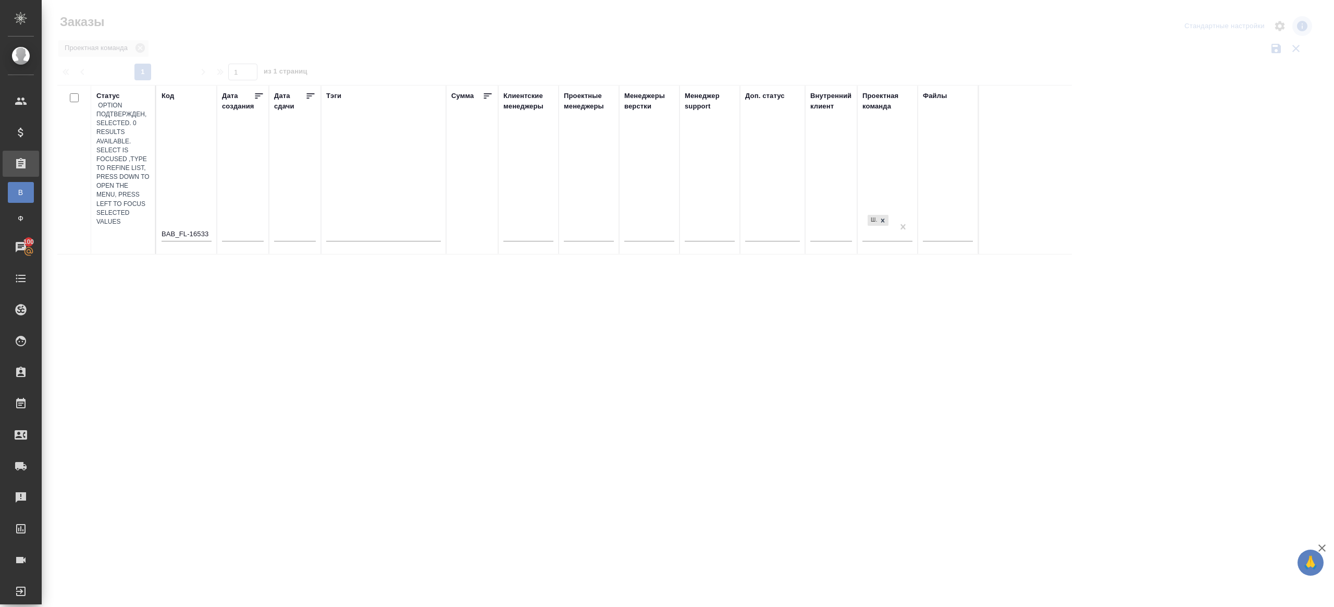
click at [338, 51] on div at bounding box center [688, 233] width 1292 height 466
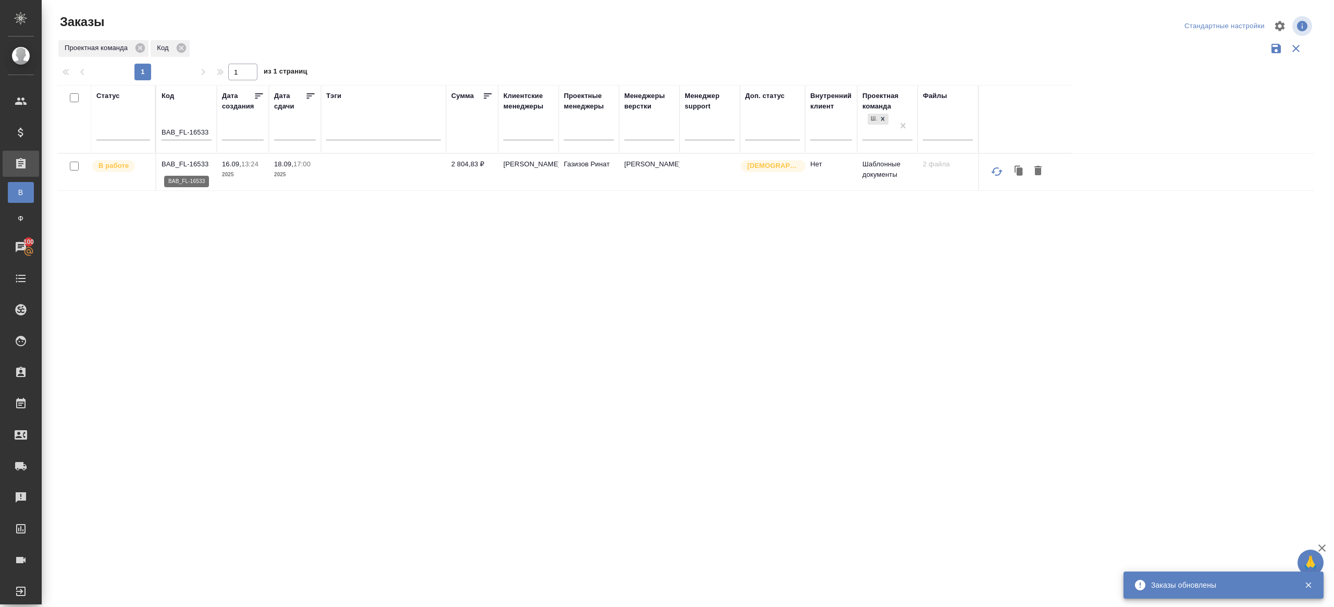
click at [198, 163] on p "BAB_FL-16533" at bounding box center [187, 164] width 50 height 10
click at [115, 135] on div at bounding box center [123, 129] width 54 height 15
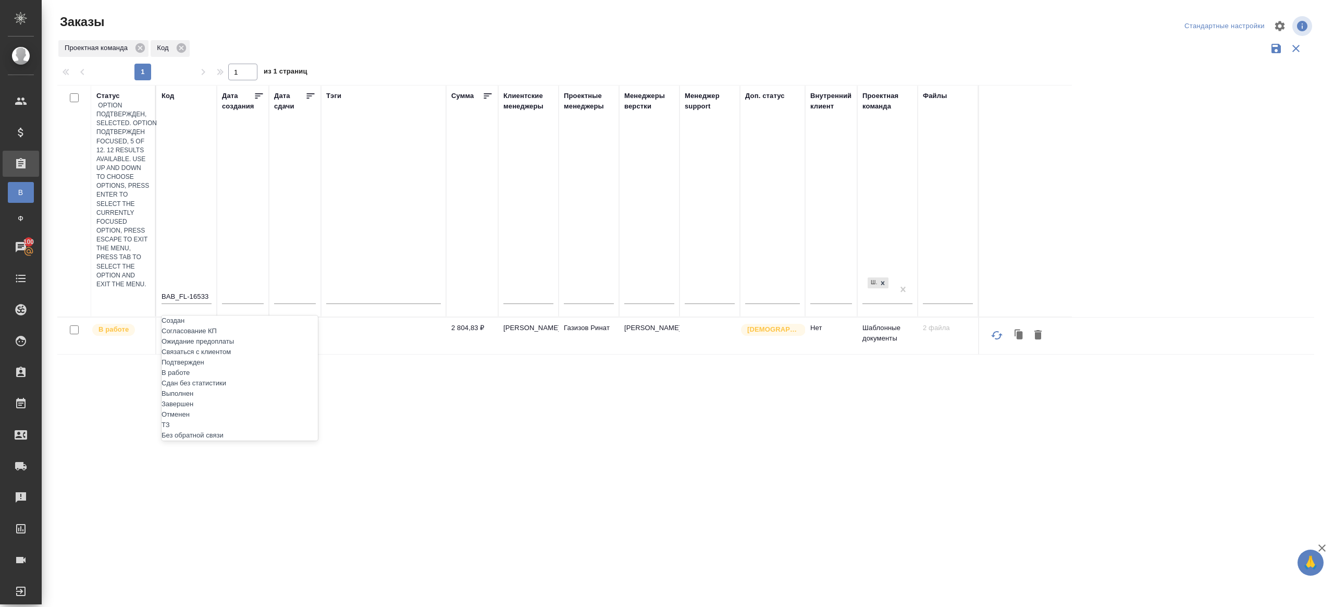
click at [218, 357] on div "Подтвержден" at bounding box center [240, 362] width 156 height 10
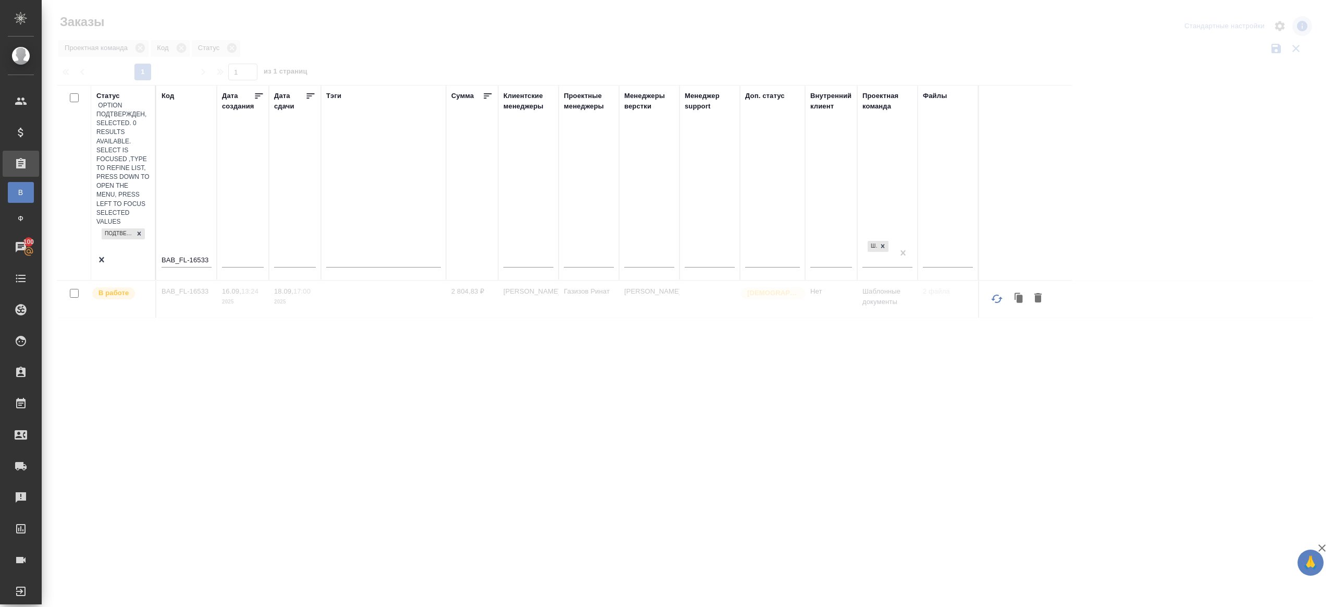
click at [188, 249] on div "BAB_FL-16533" at bounding box center [187, 262] width 50 height 26
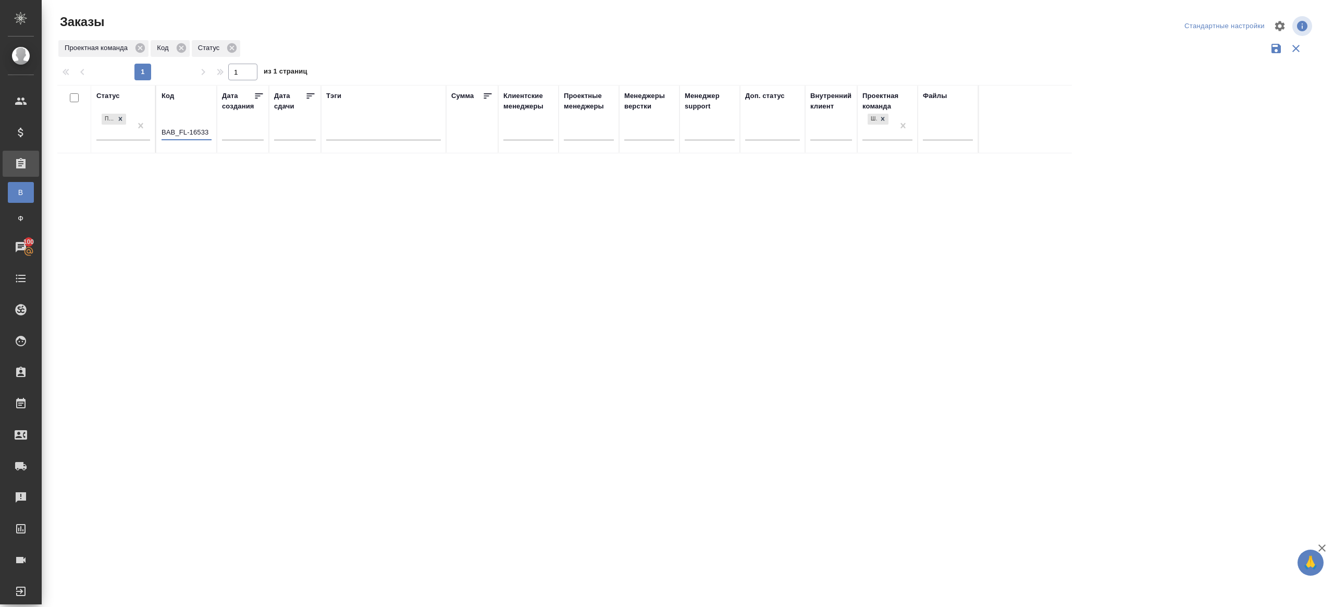
click at [188, 139] on input "BAB_FL-16533" at bounding box center [187, 133] width 50 height 13
click at [305, 183] on div "Статус Подтвержден Код Дата создания Дата сдачи Тэги Сумма Клиентские менеджеры…" at bounding box center [685, 272] width 1257 height 375
click at [379, 229] on div "Статус Подтвержден Код Дата создания Дата сдачи Тэги Сумма Клиентские менеджеры…" at bounding box center [685, 272] width 1257 height 375
click at [312, 255] on div "Статус Подтвержден Код Дата создания Дата сдачи Тэги Сумма Клиентские менеджеры…" at bounding box center [685, 272] width 1257 height 375
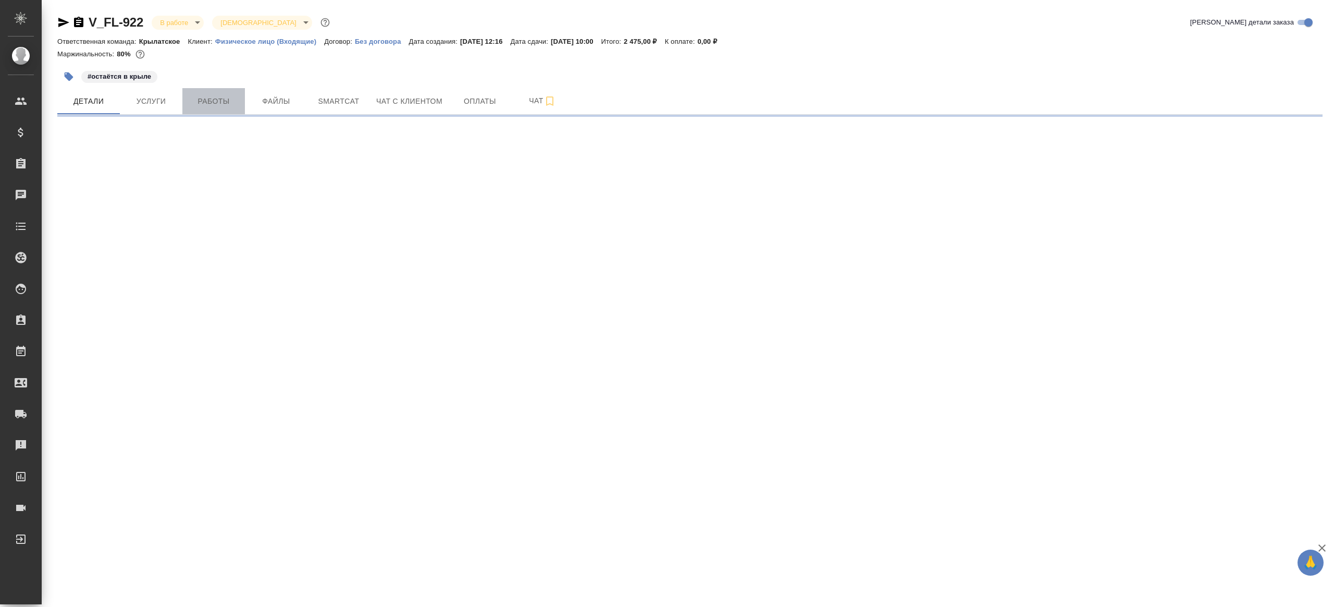
click at [227, 89] on button "Работы" at bounding box center [213, 101] width 63 height 26
select select "RU"
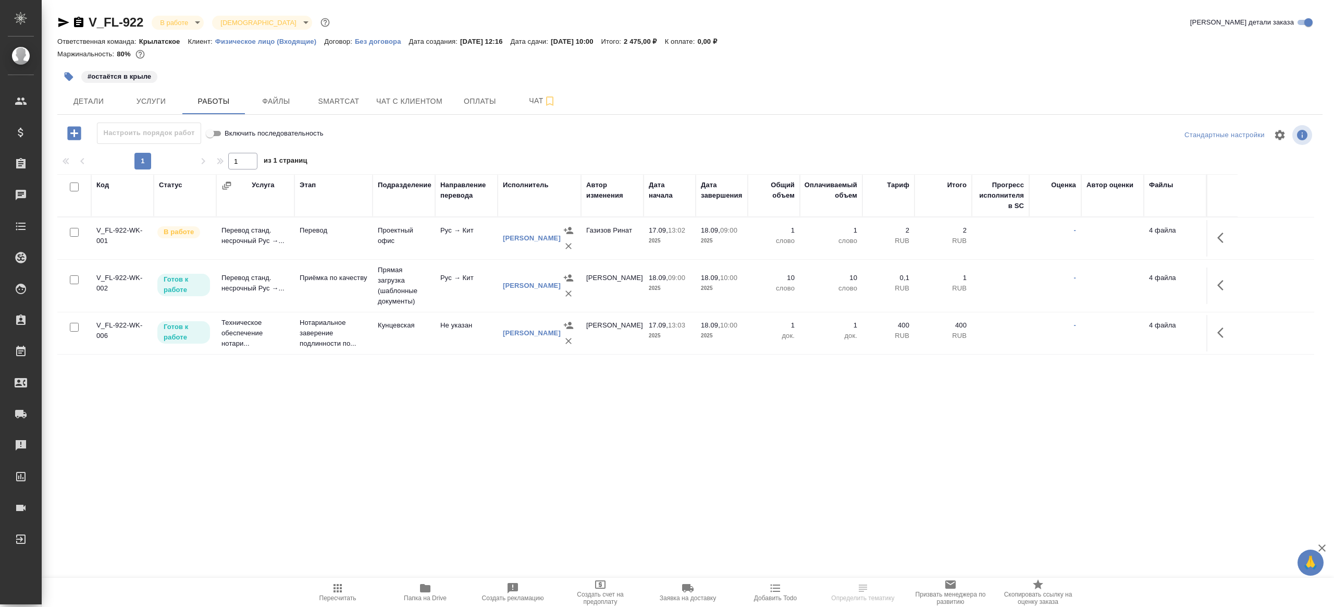
click at [433, 585] on span "Папка на Drive" at bounding box center [425, 592] width 75 height 20
click at [1224, 241] on icon "button" at bounding box center [1223, 237] width 13 height 13
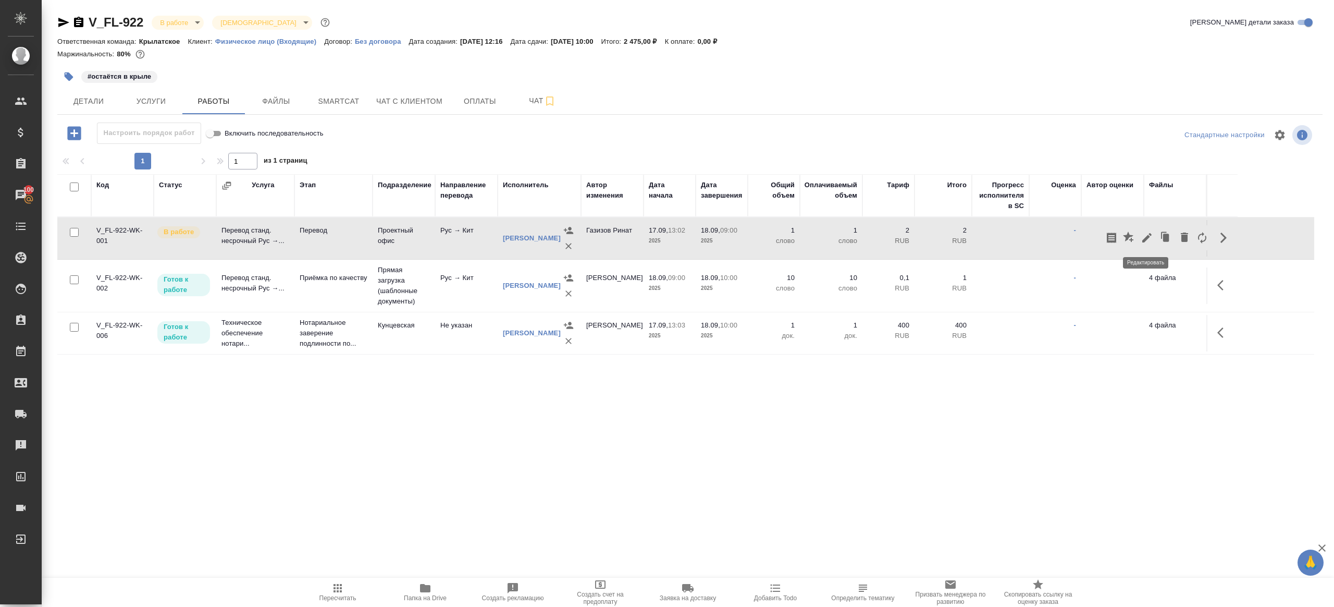
click at [1144, 238] on icon "button" at bounding box center [1147, 237] width 13 height 13
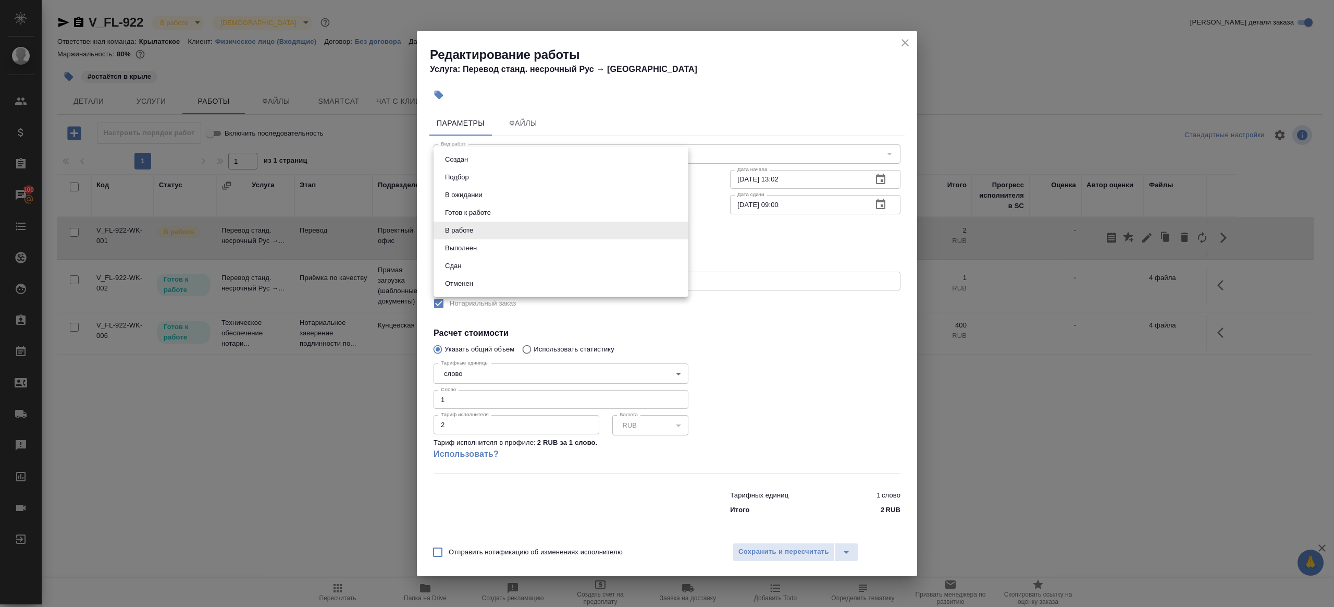
click at [506, 224] on body "🙏 .cls-1 fill:#fff; AWATERA Gazizov Rinat Клиенты Спецификации Заказы 100 Чаты …" at bounding box center [667, 303] width 1334 height 607
click at [484, 264] on li "Сдан" at bounding box center [561, 266] width 255 height 18
type input "closed"
click at [462, 403] on input "1" at bounding box center [561, 399] width 255 height 19
type input "100"
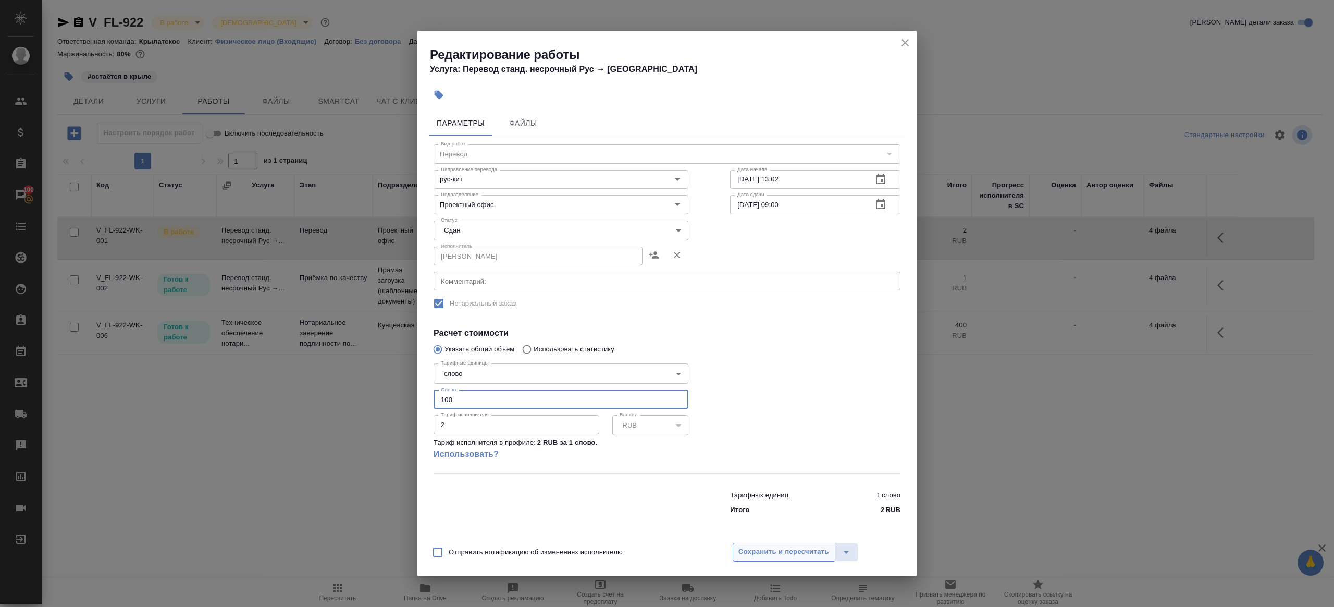
click at [791, 548] on span "Сохранить и пересчитать" at bounding box center [783, 552] width 91 height 12
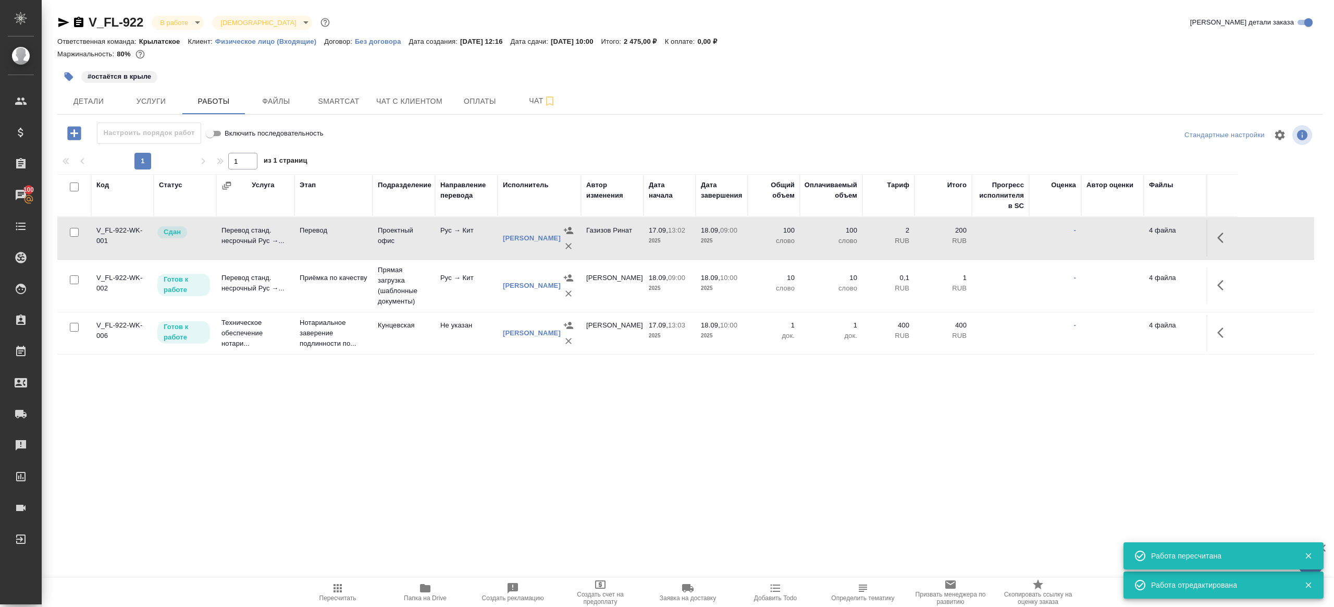
click at [327, 581] on button "Пересчитать" at bounding box center [338, 591] width 88 height 29
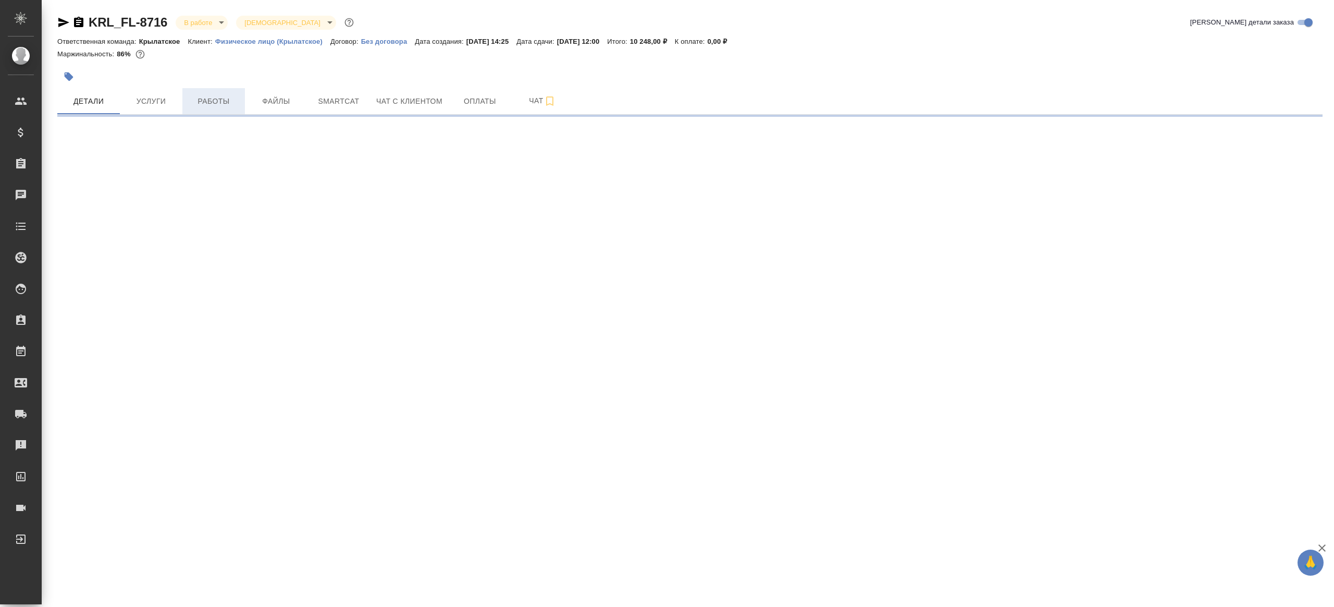
click at [225, 106] on span "Работы" at bounding box center [214, 101] width 50 height 13
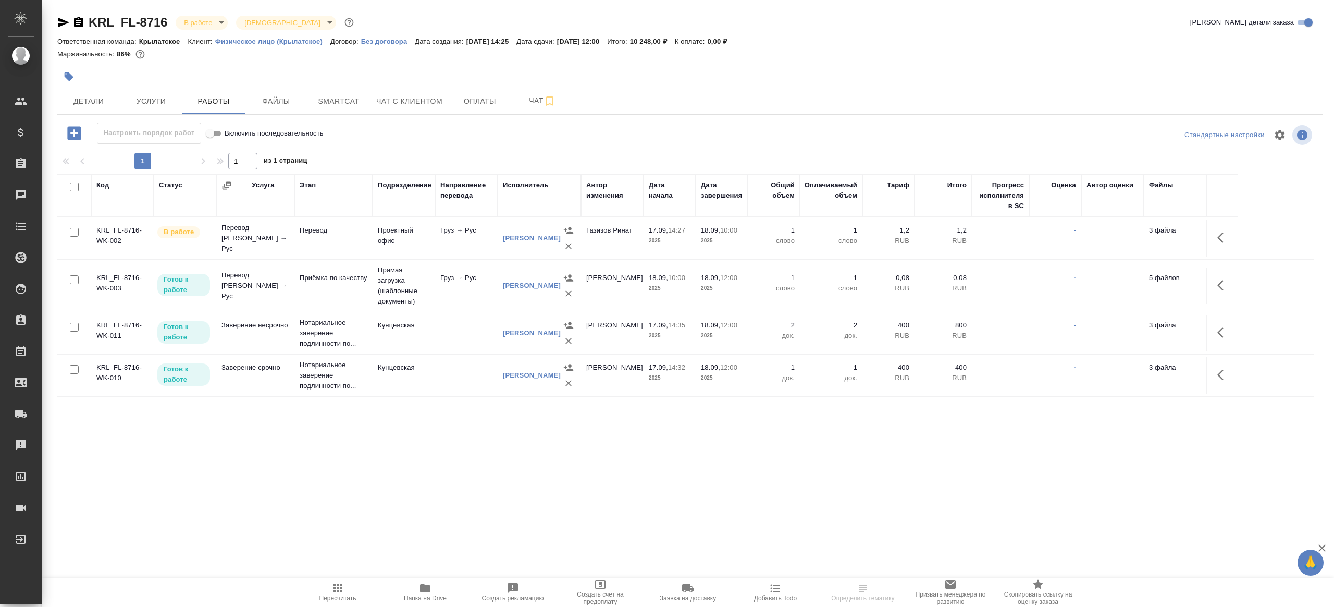
click at [408, 593] on span "Папка на Drive" at bounding box center [425, 592] width 75 height 20
click at [1223, 232] on icon "button" at bounding box center [1223, 237] width 13 height 13
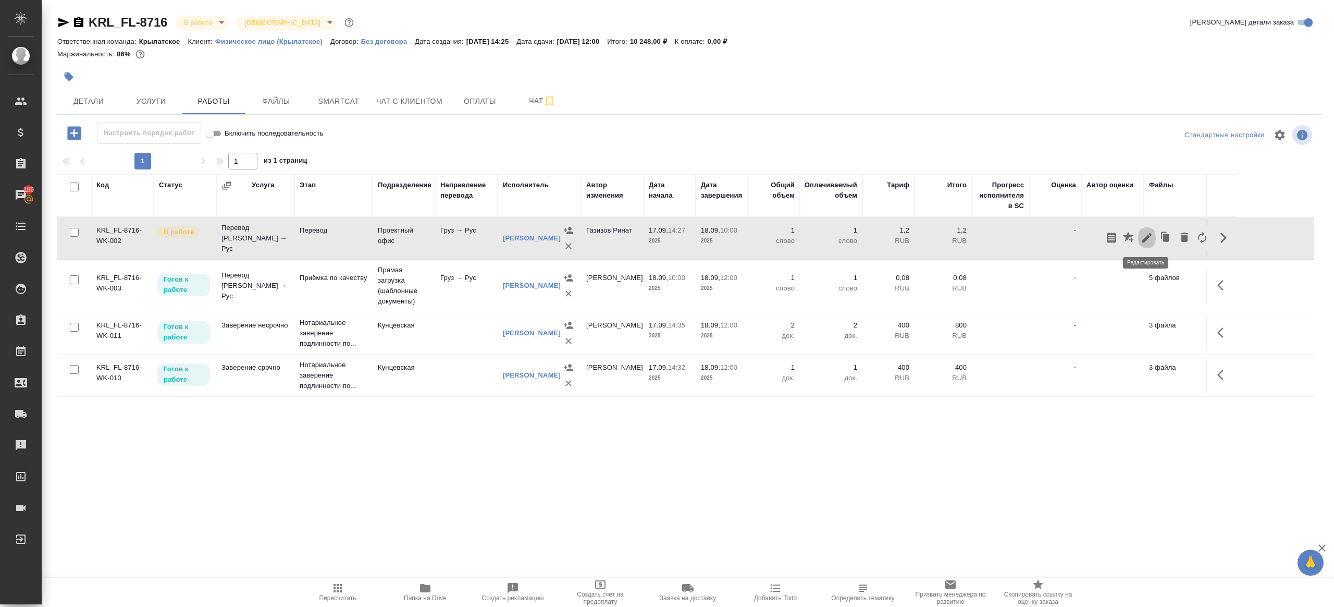
click at [1147, 234] on icon "button" at bounding box center [1147, 237] width 13 height 13
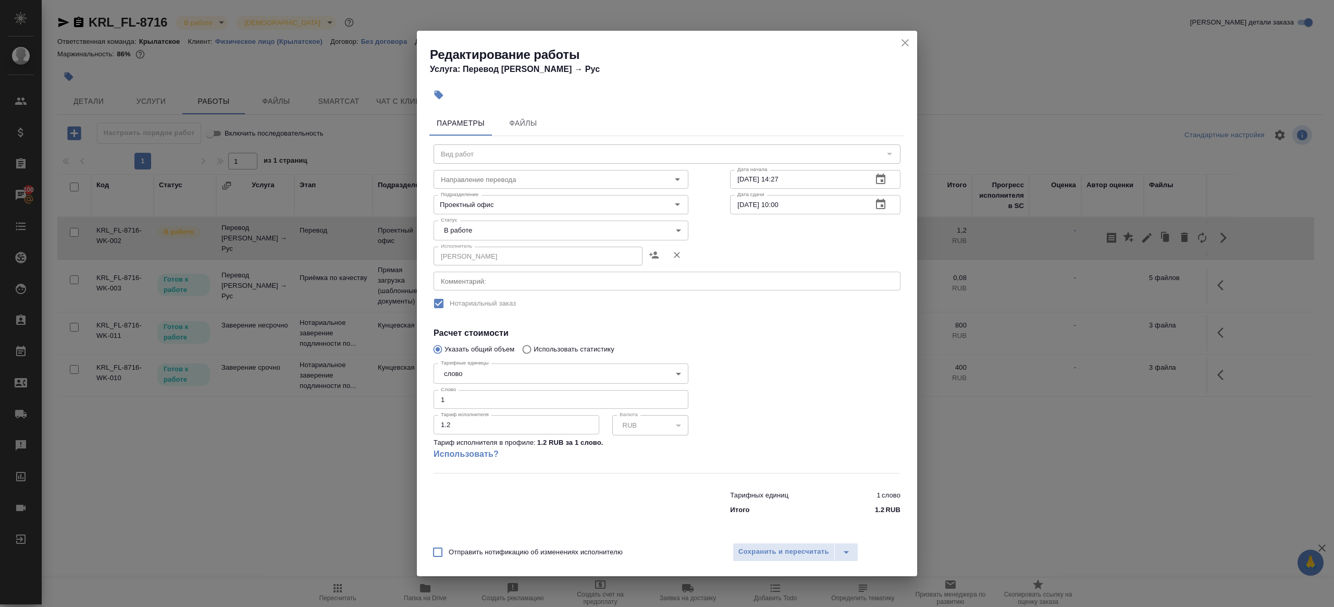
type input "Перевод"
type input "груз-рус"
click at [540, 230] on body "🙏 .cls-1 fill:#fff; AWATERA Gazizov Rinat Клиенты Спецификации Заказы 100 Чаты …" at bounding box center [667, 303] width 1334 height 607
click at [511, 264] on li "Сдан" at bounding box center [561, 266] width 255 height 18
type input "closed"
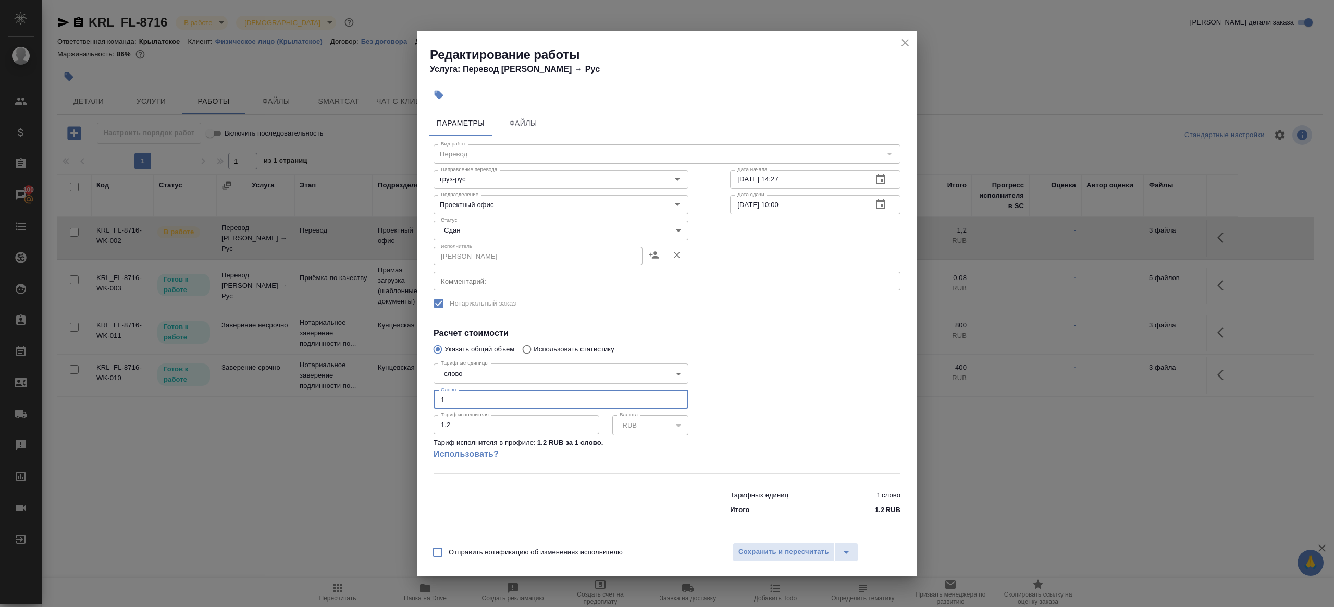
click at [466, 406] on input "1" at bounding box center [561, 399] width 255 height 19
type input "1169"
click at [757, 551] on span "Сохранить и пересчитать" at bounding box center [783, 552] width 91 height 12
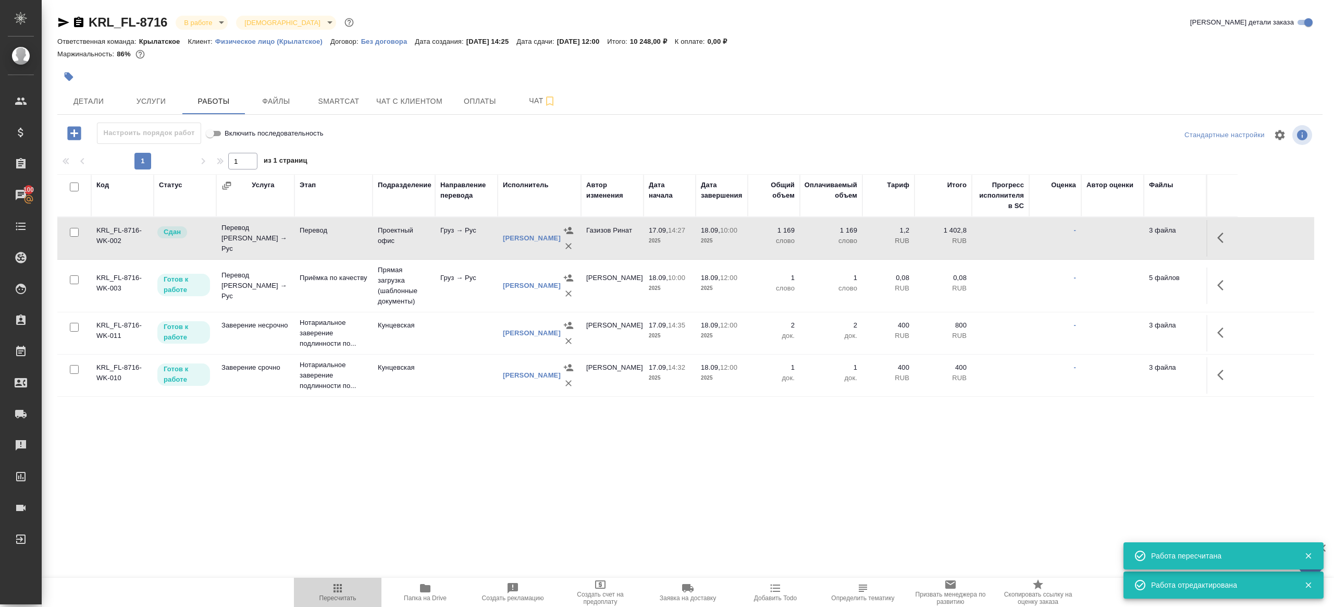
click at [336, 584] on icon "button" at bounding box center [337, 588] width 13 height 13
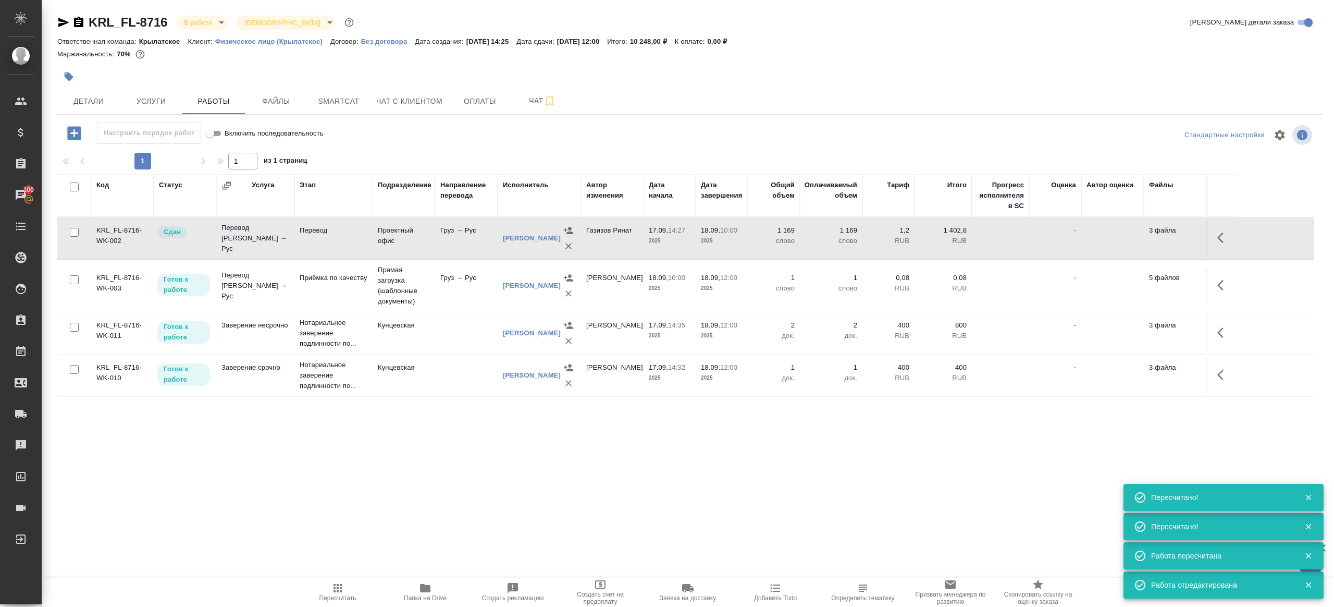
click at [334, 589] on icon "button" at bounding box center [337, 588] width 13 height 13
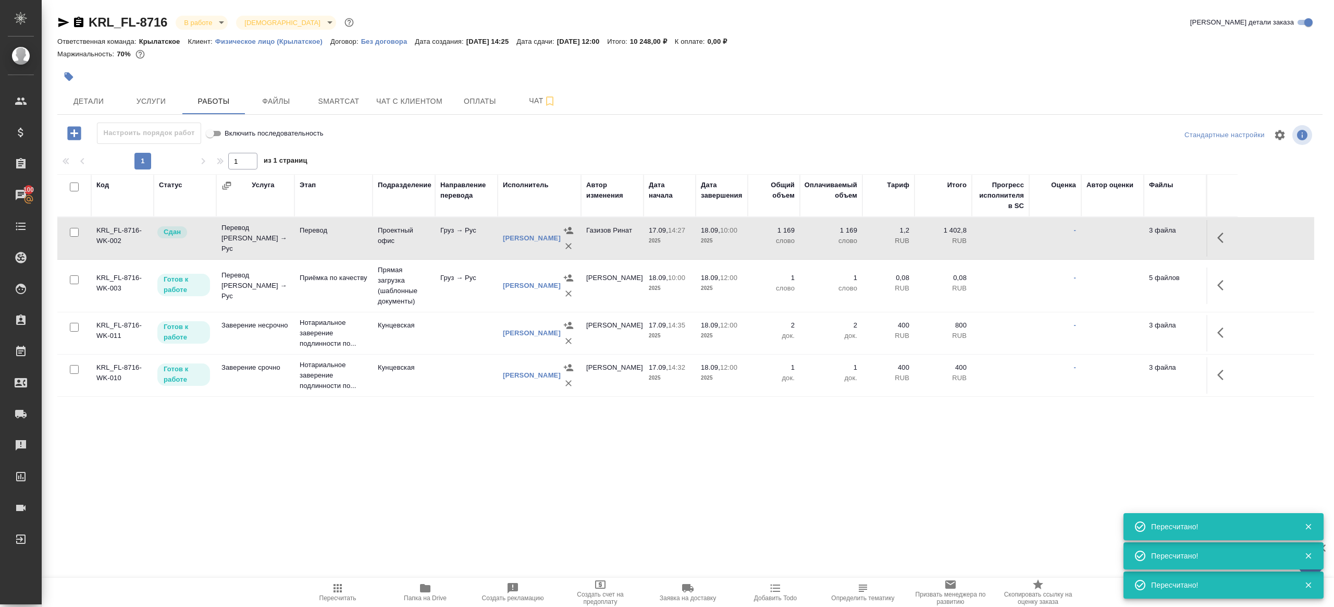
click at [334, 589] on icon "button" at bounding box center [337, 588] width 13 height 13
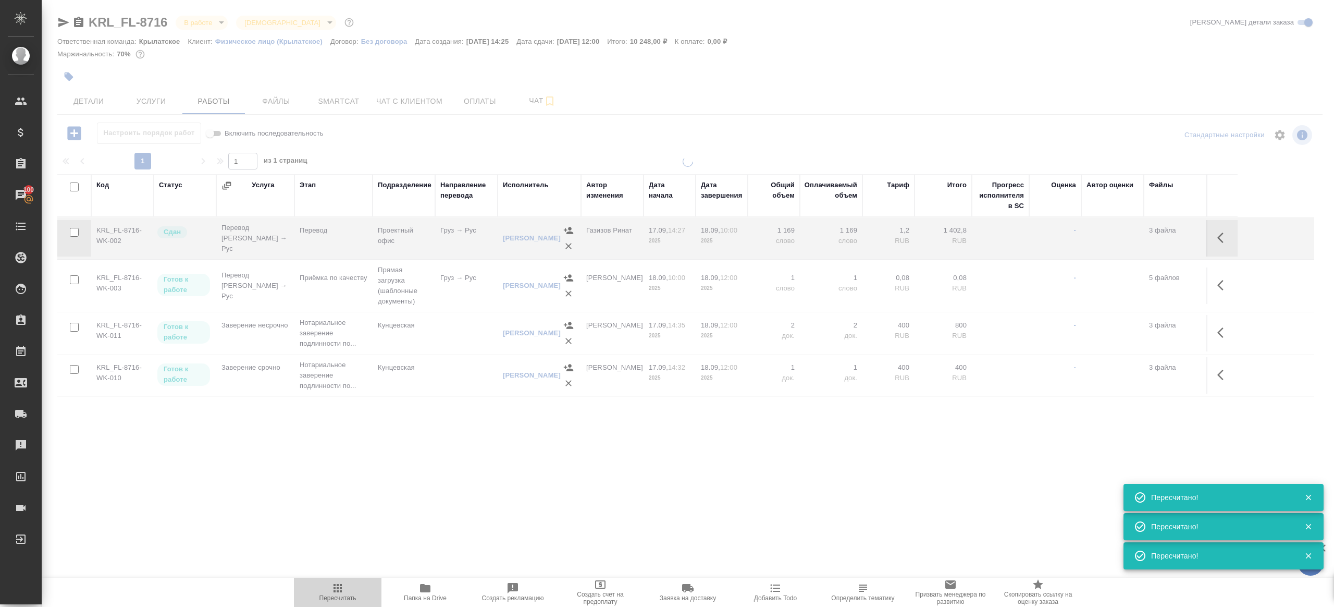
click at [334, 589] on icon "button" at bounding box center [337, 588] width 13 height 13
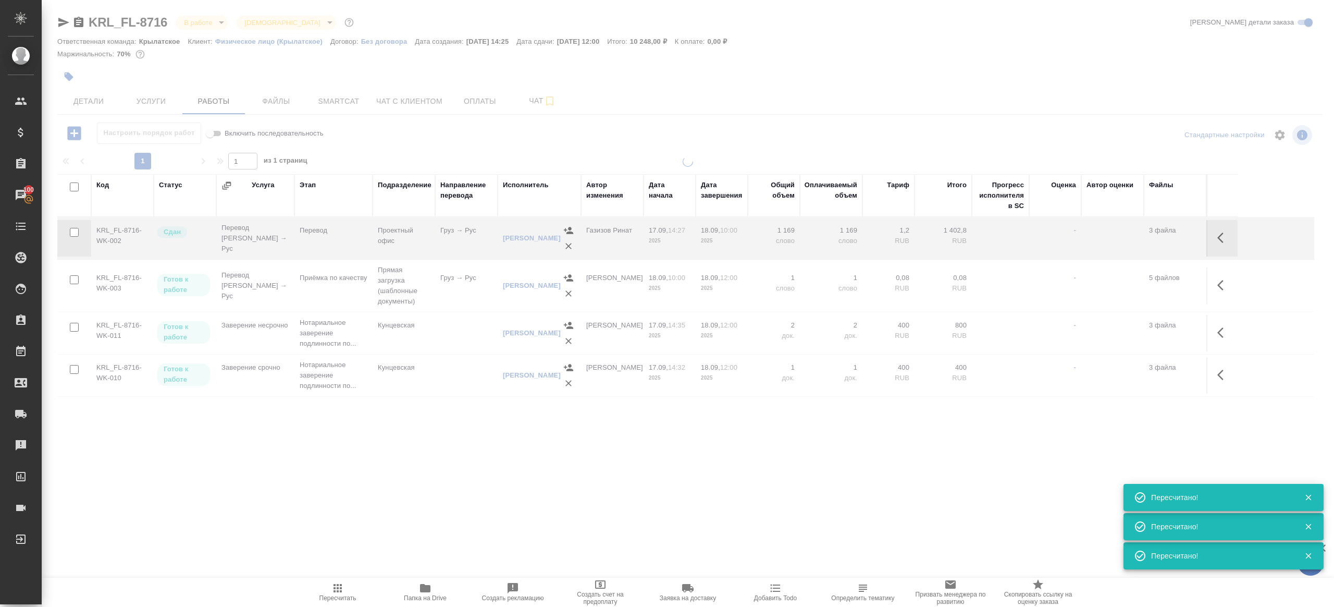
click at [334, 589] on icon "button" at bounding box center [337, 588] width 13 height 13
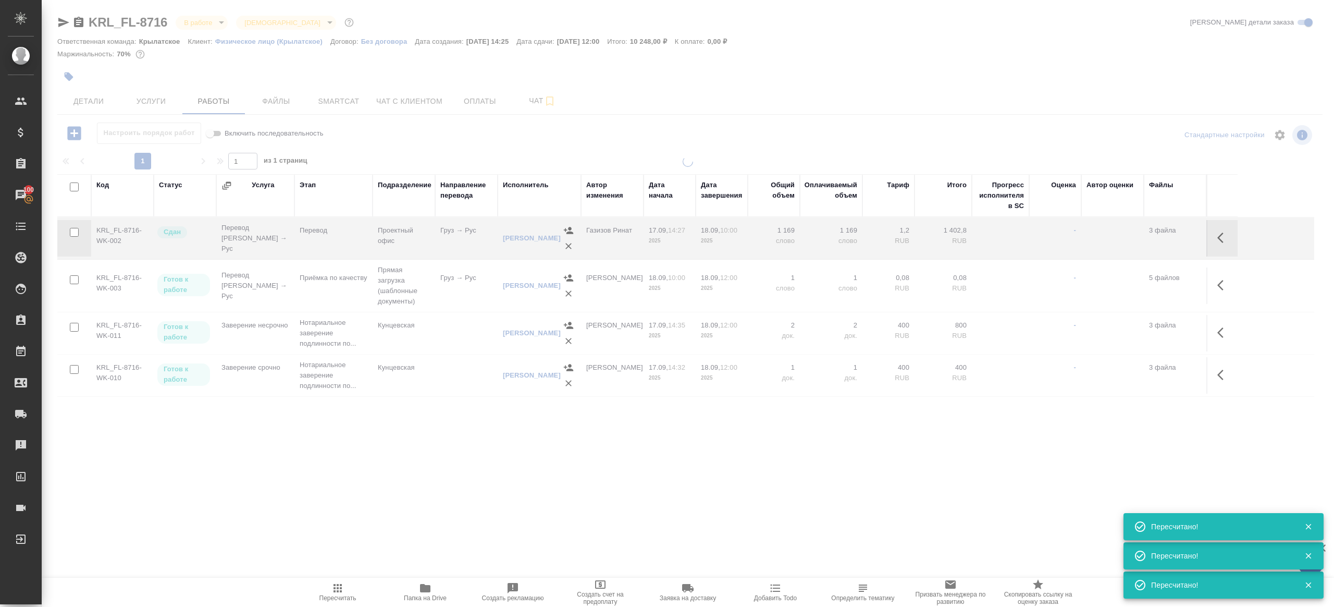
click at [334, 589] on icon "button" at bounding box center [337, 588] width 13 height 13
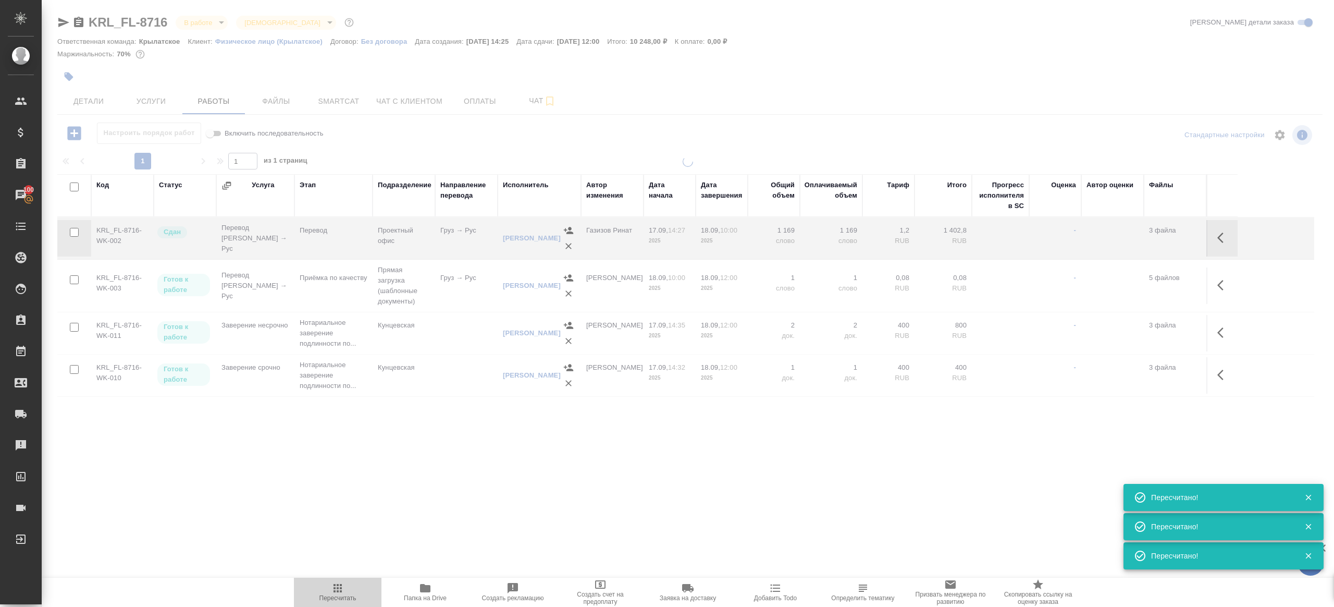
click at [334, 589] on icon "button" at bounding box center [337, 588] width 13 height 13
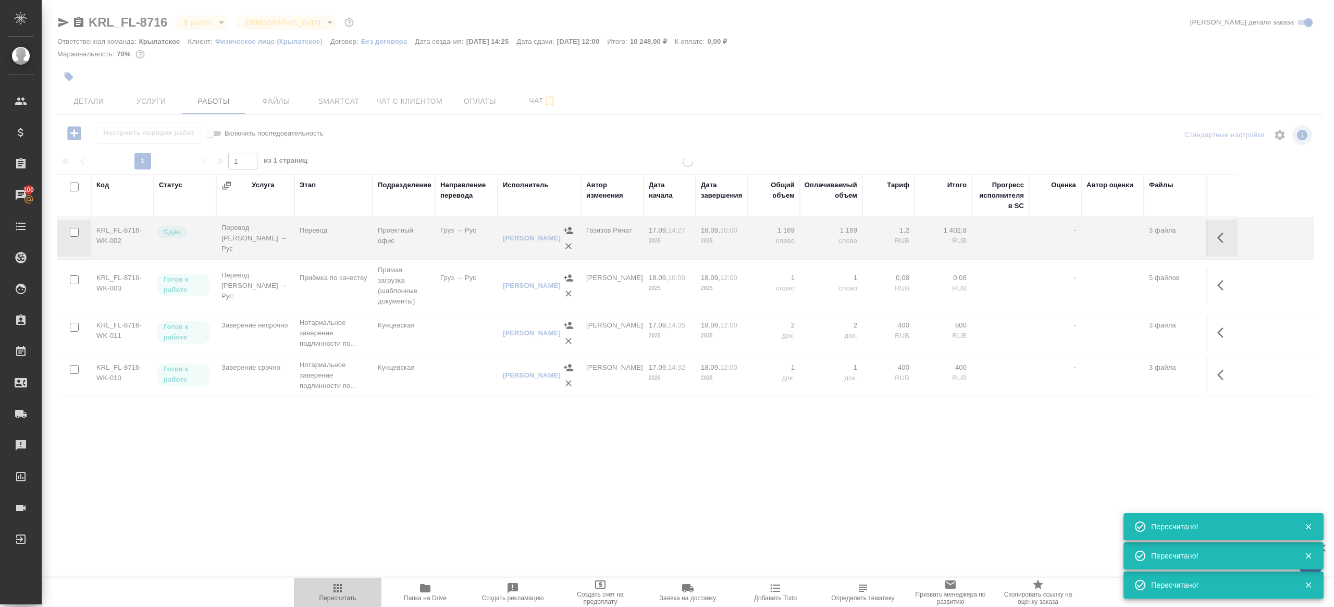
click at [334, 589] on icon "button" at bounding box center [337, 588] width 13 height 13
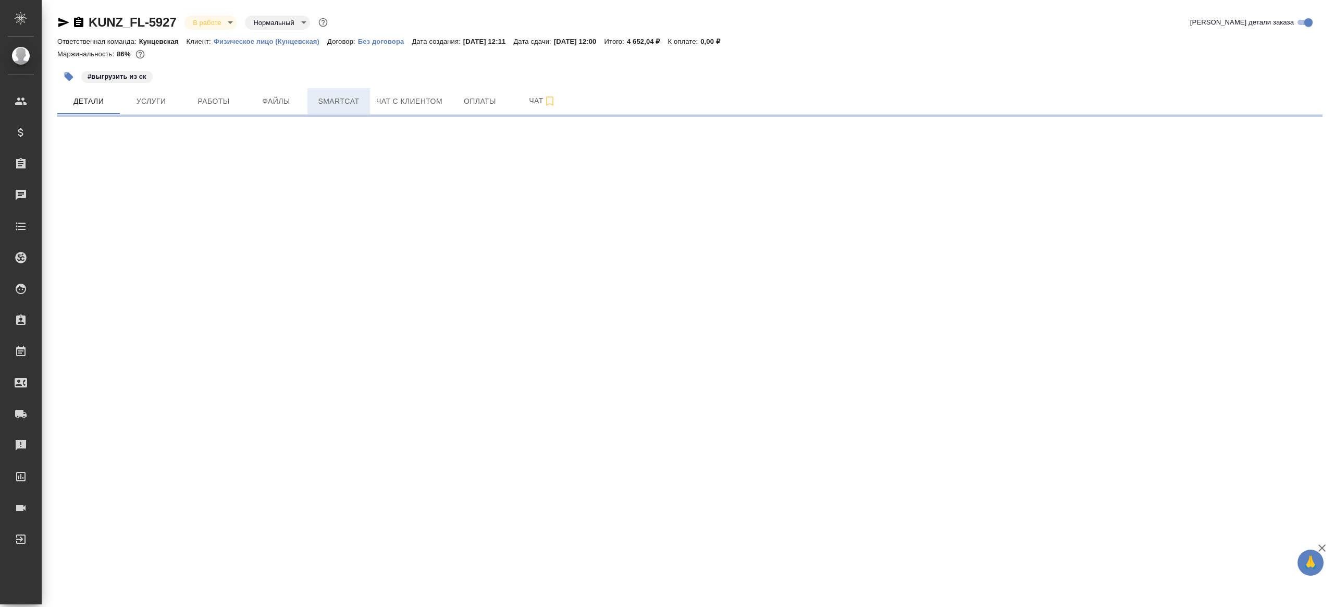
click at [325, 98] on span "Smartcat" at bounding box center [339, 101] width 50 height 13
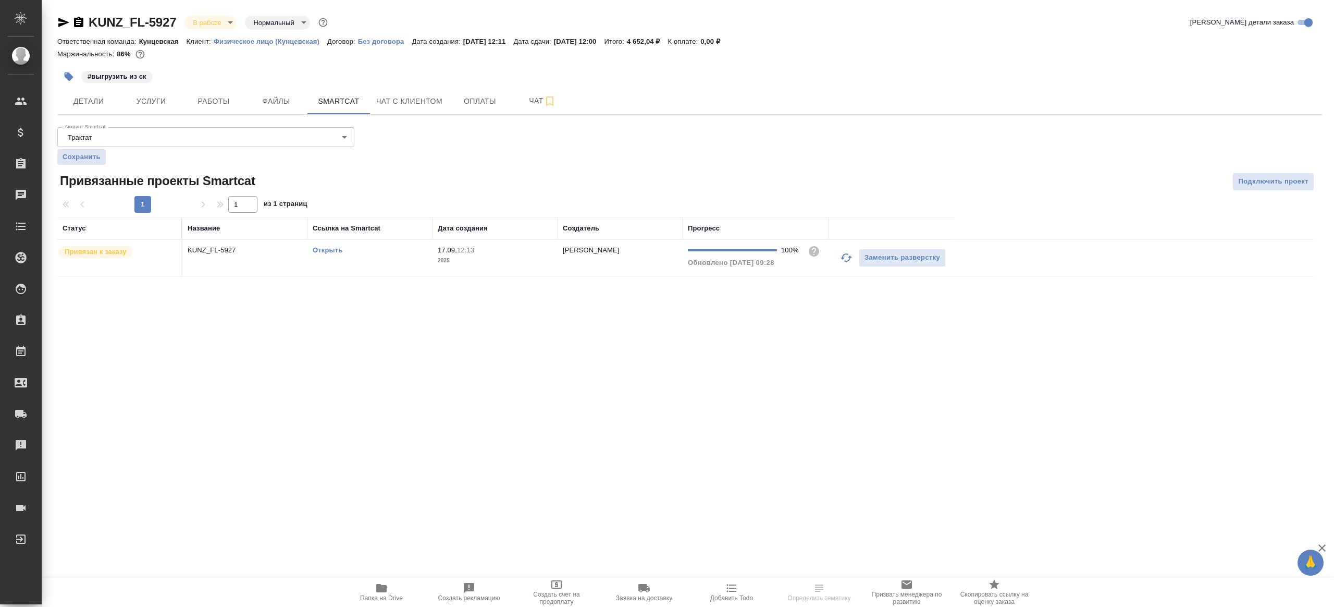
click at [330, 252] on link "Открыть" at bounding box center [328, 250] width 30 height 8
click at [199, 100] on span "Работы" at bounding box center [214, 101] width 50 height 13
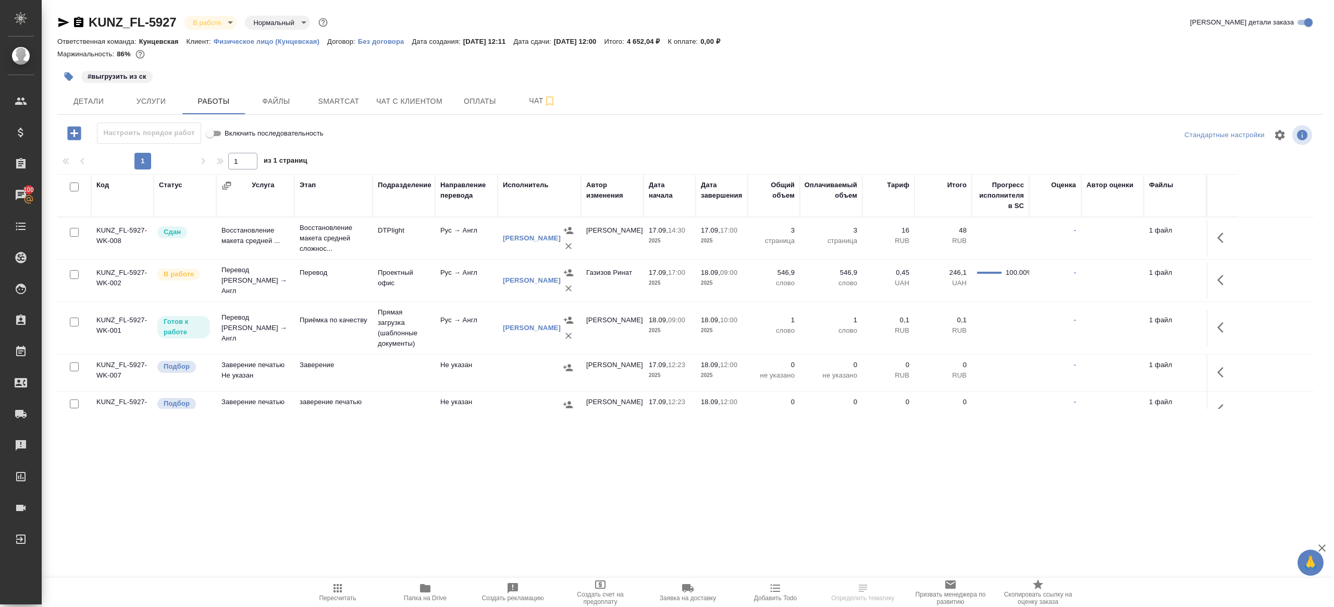
click at [71, 76] on icon "button" at bounding box center [69, 76] width 9 height 9
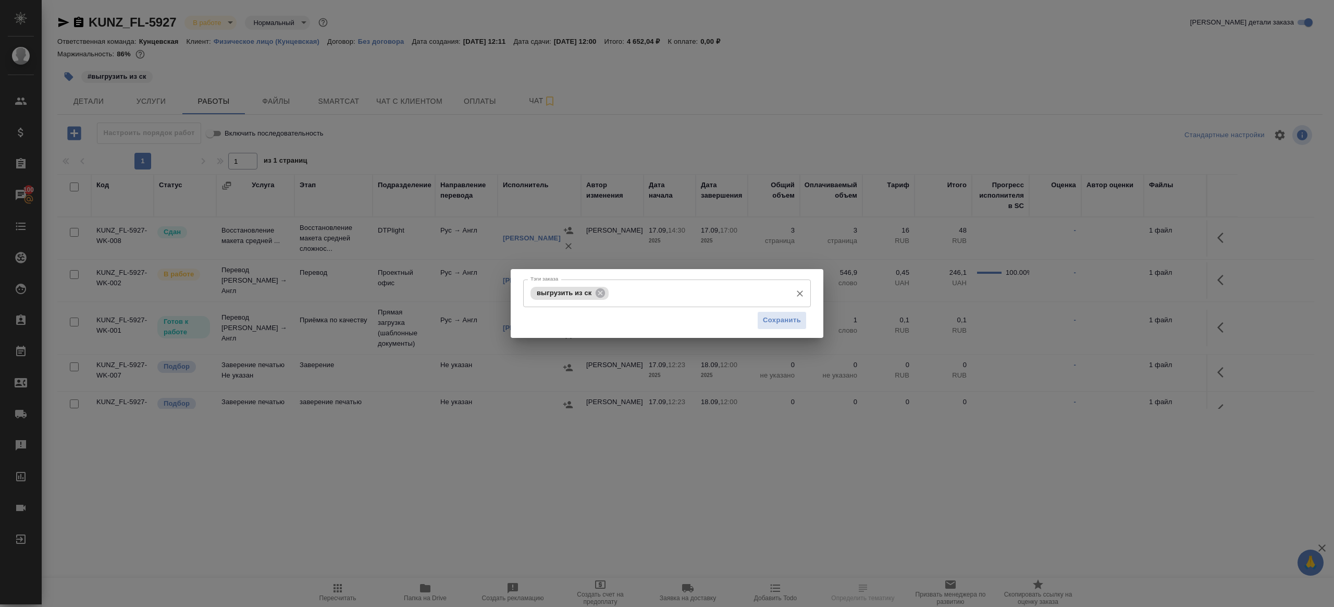
click at [593, 289] on span "выгрузить из ск" at bounding box center [564, 293] width 67 height 8
click at [603, 290] on icon at bounding box center [600, 292] width 9 height 9
click at [798, 322] on span "Сохранить" at bounding box center [782, 320] width 38 height 12
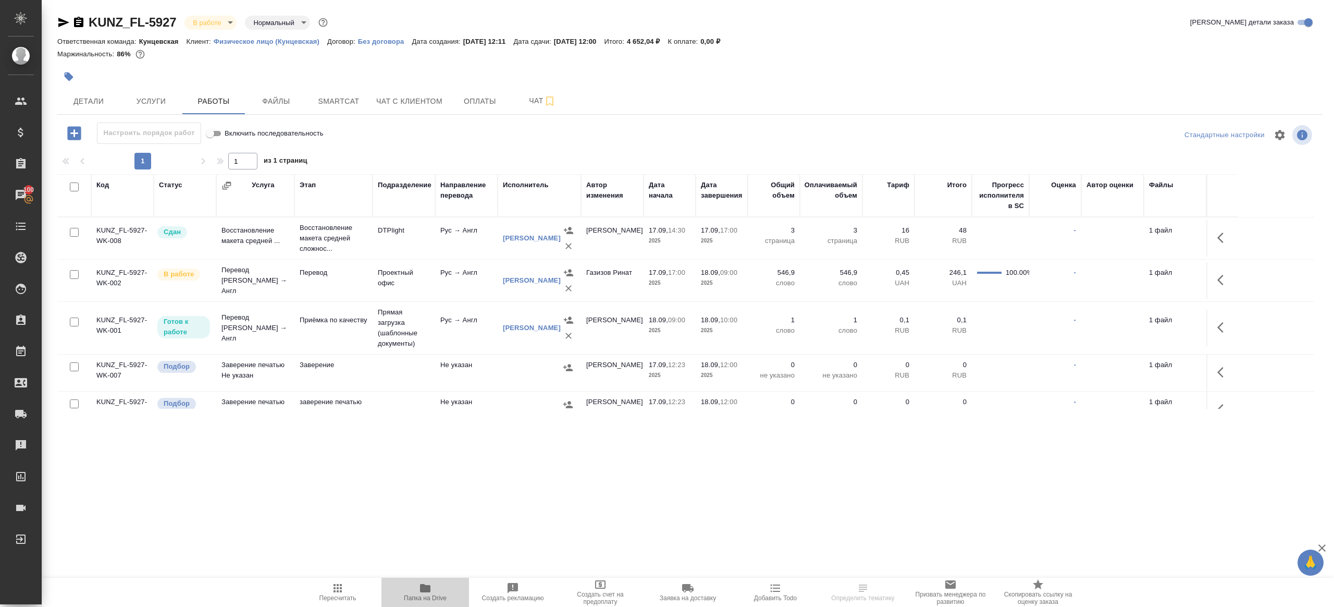
click at [429, 581] on button "Папка на Drive" at bounding box center [425, 591] width 88 height 29
click at [1230, 275] on button "button" at bounding box center [1223, 279] width 25 height 25
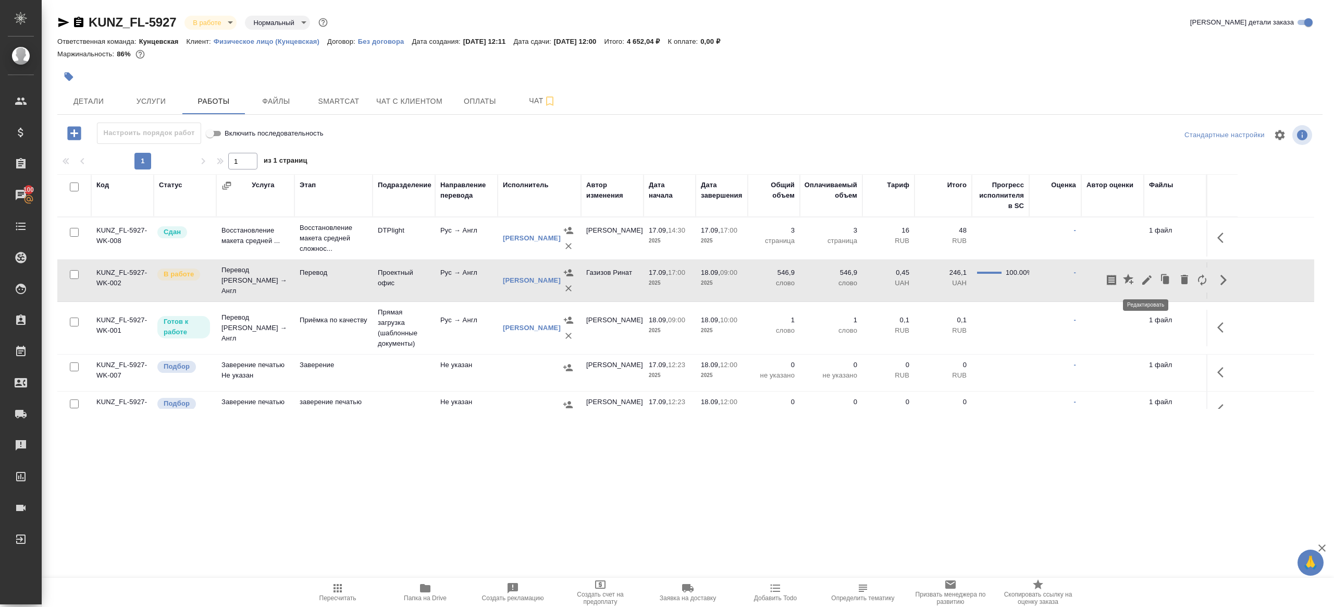
click at [1150, 275] on icon "button" at bounding box center [1146, 279] width 9 height 9
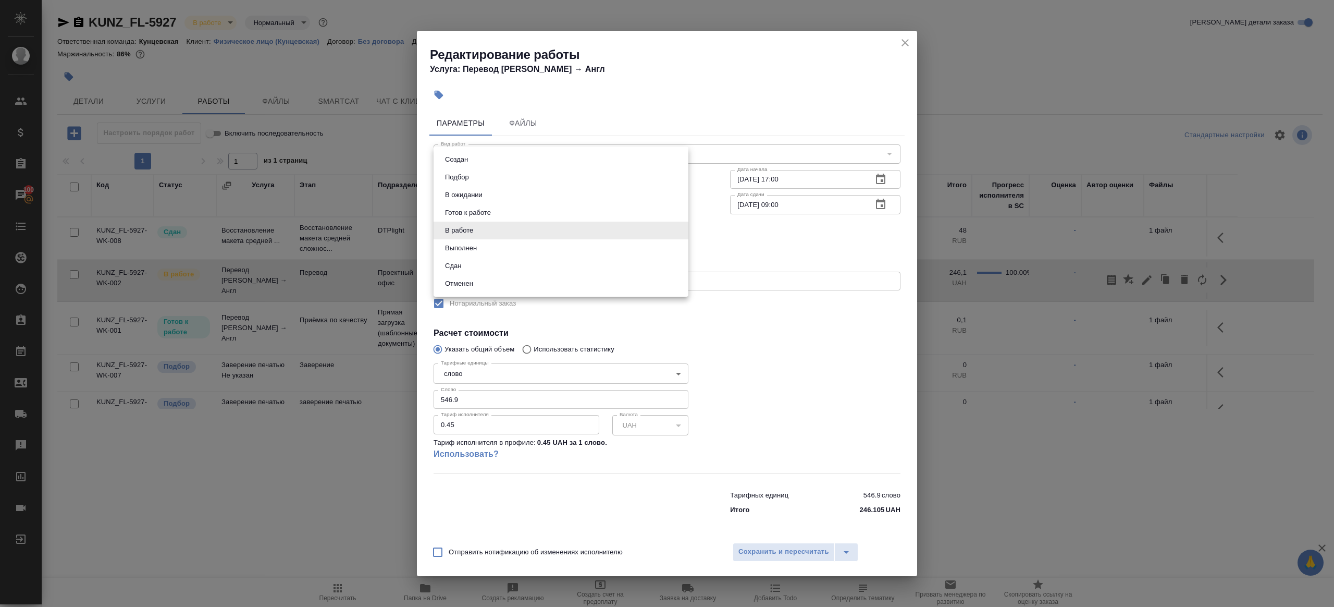
click at [490, 235] on body "🙏 .cls-1 fill:#fff; AWATERA [PERSON_NAME] Клиенты Спецификации Заказы 100 Чаты …" at bounding box center [667, 303] width 1334 height 607
click at [490, 261] on li "Сдан" at bounding box center [561, 266] width 255 height 18
type input "closed"
click at [490, 405] on input "546.9" at bounding box center [561, 399] width 255 height 19
paste input "27"
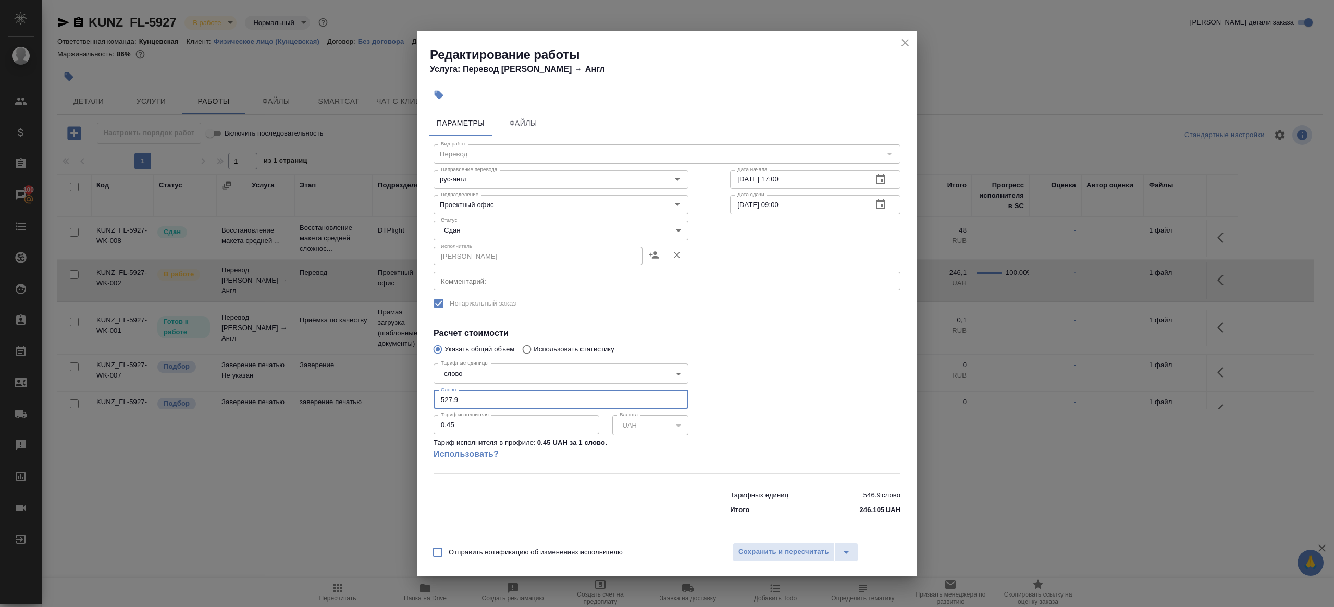
type input "527.9"
click at [803, 403] on div at bounding box center [815, 415] width 212 height 155
click at [758, 550] on span "Сохранить и пересчитать" at bounding box center [783, 552] width 91 height 12
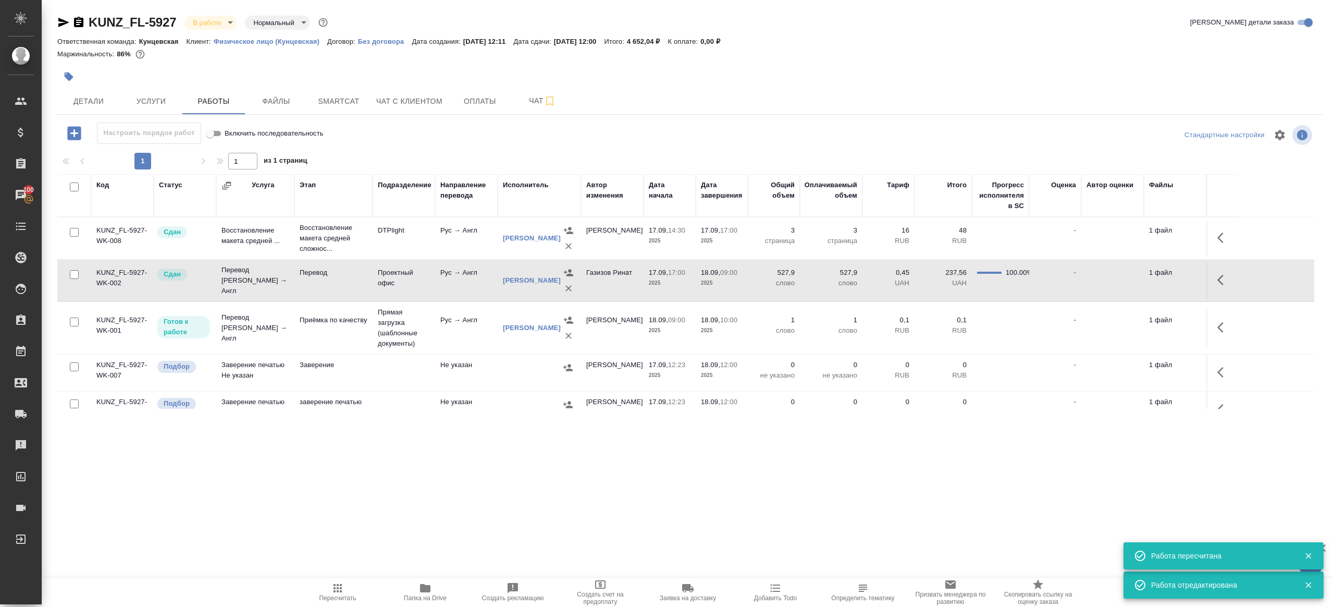
click at [334, 594] on span "Пересчитать" at bounding box center [337, 597] width 37 height 7
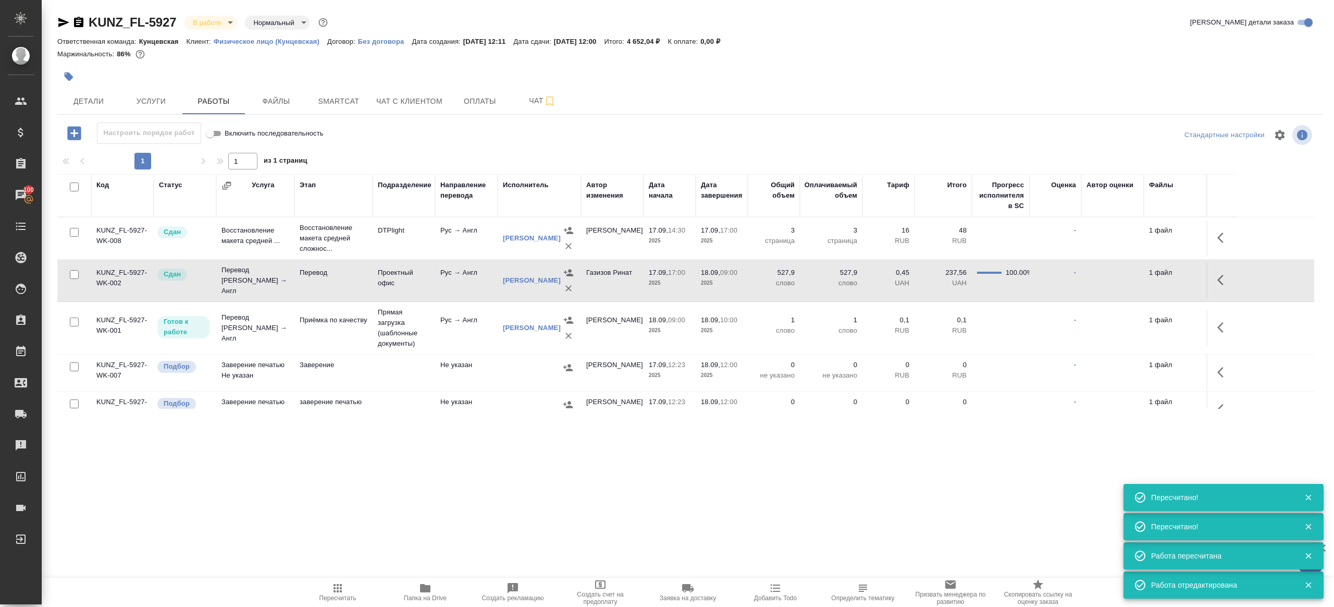
click at [332, 588] on icon "button" at bounding box center [337, 588] width 13 height 13
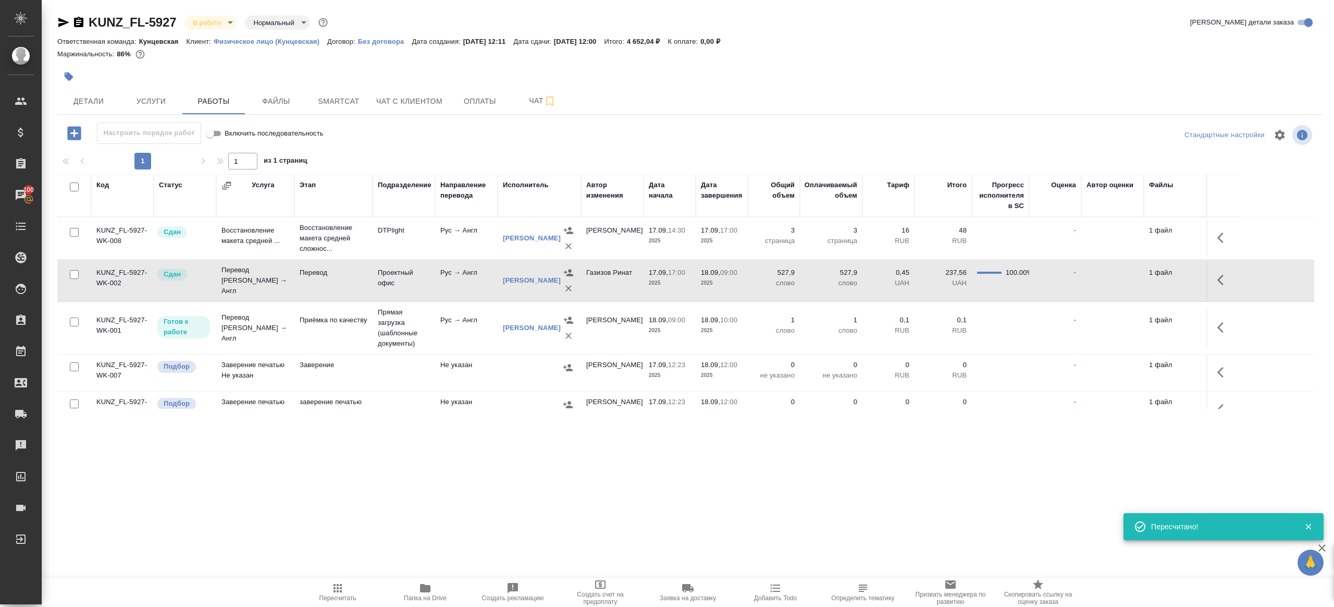
click at [332, 588] on icon "button" at bounding box center [337, 588] width 13 height 13
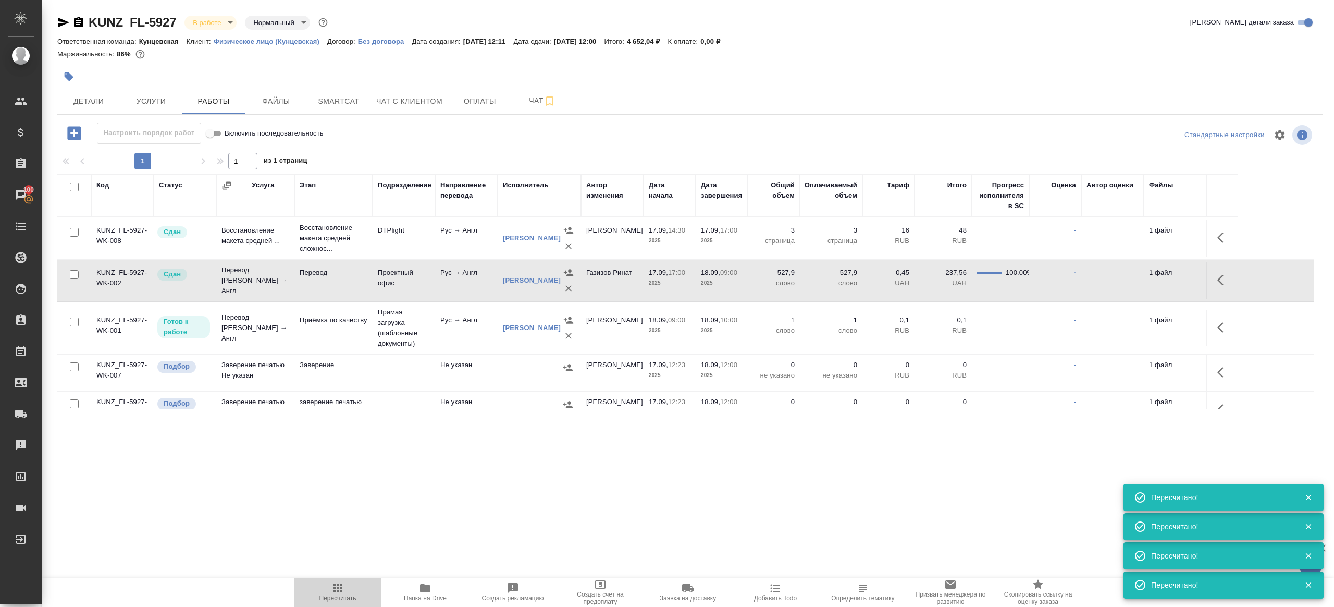
click at [332, 588] on icon "button" at bounding box center [337, 588] width 13 height 13
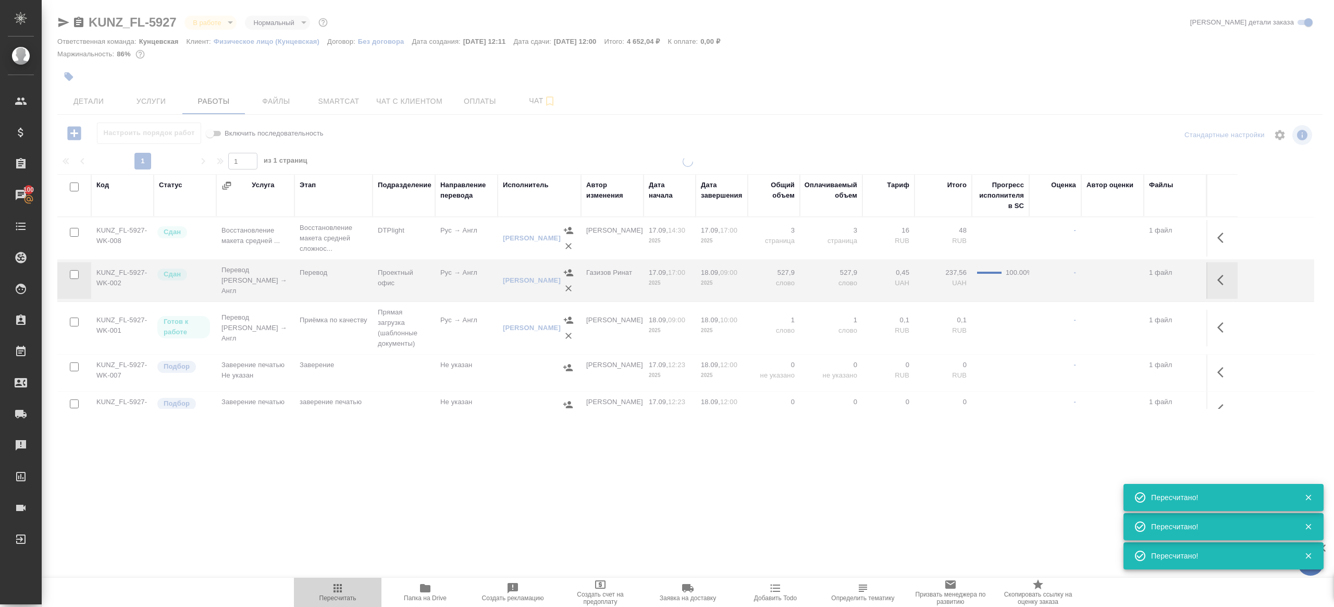
click at [332, 588] on icon "button" at bounding box center [337, 588] width 13 height 13
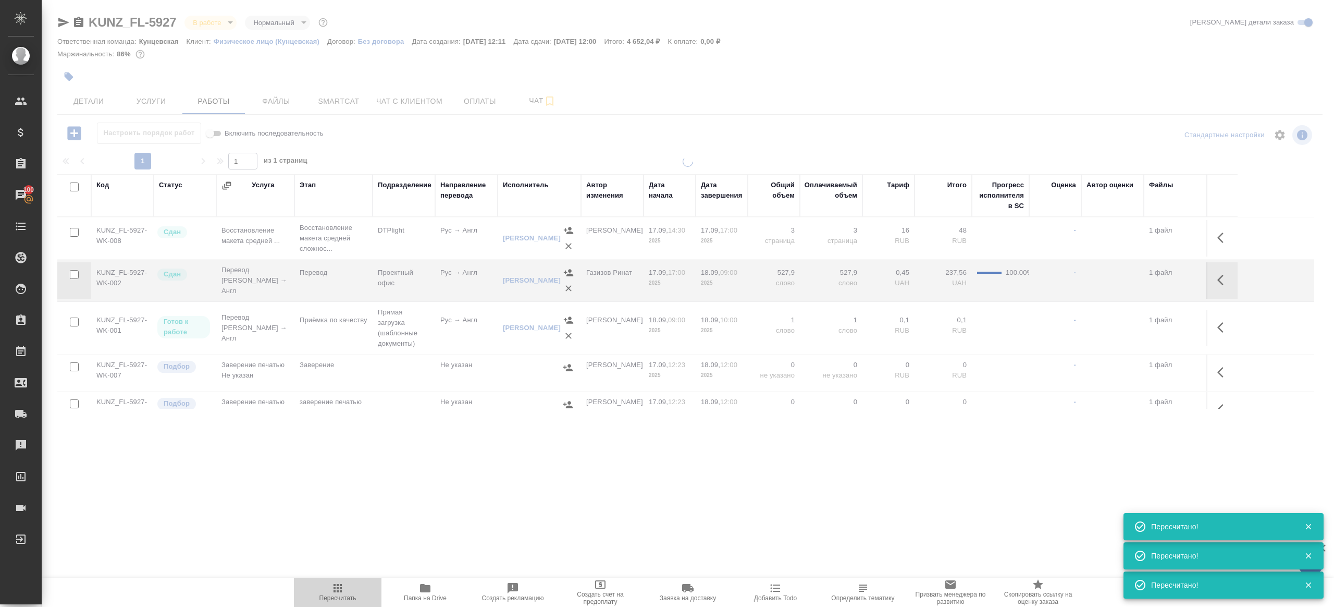
click at [332, 588] on icon "button" at bounding box center [337, 588] width 13 height 13
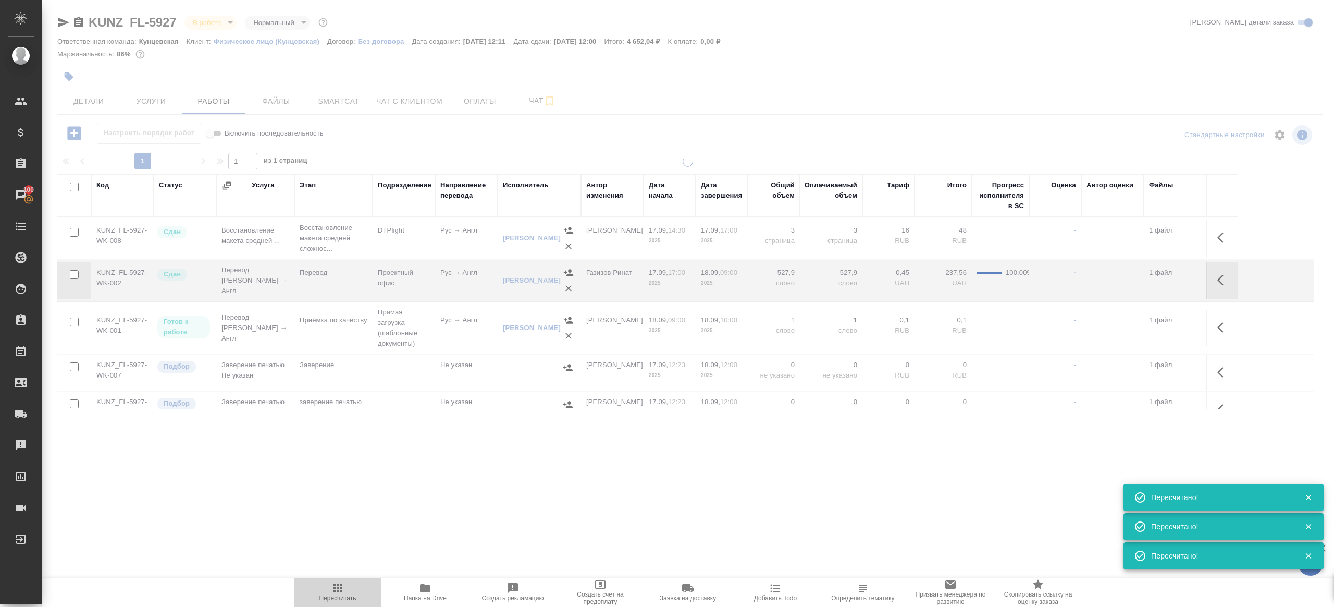
click at [332, 588] on icon "button" at bounding box center [337, 588] width 13 height 13
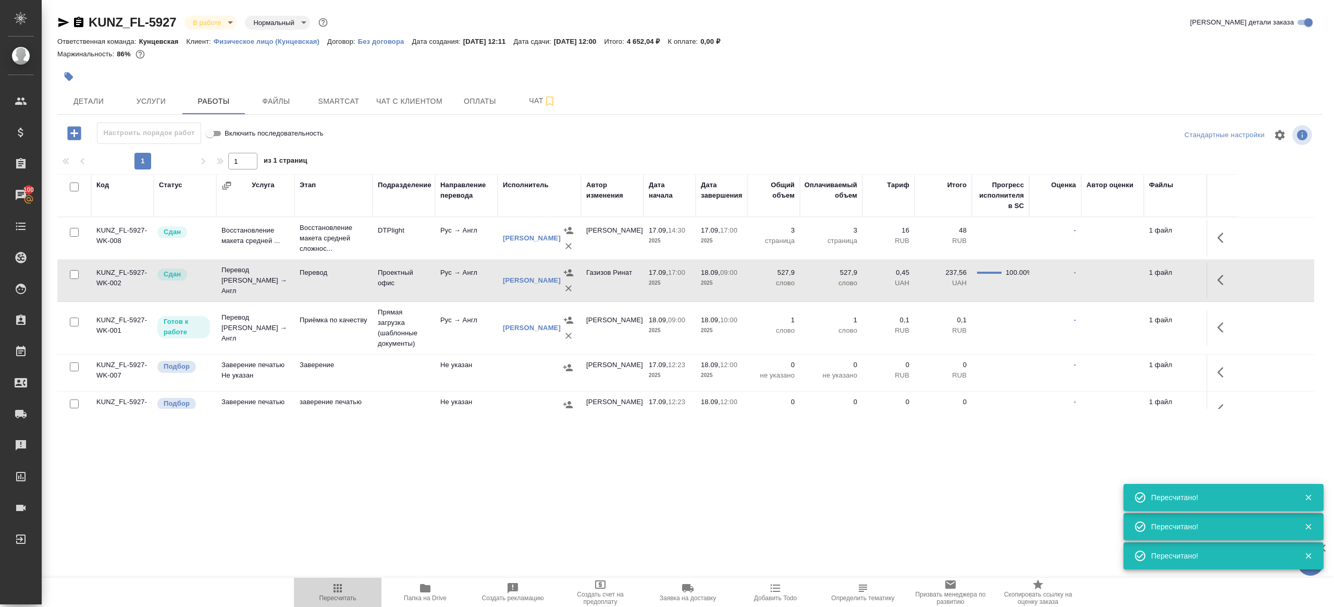
click at [334, 591] on icon "button" at bounding box center [338, 588] width 8 height 8
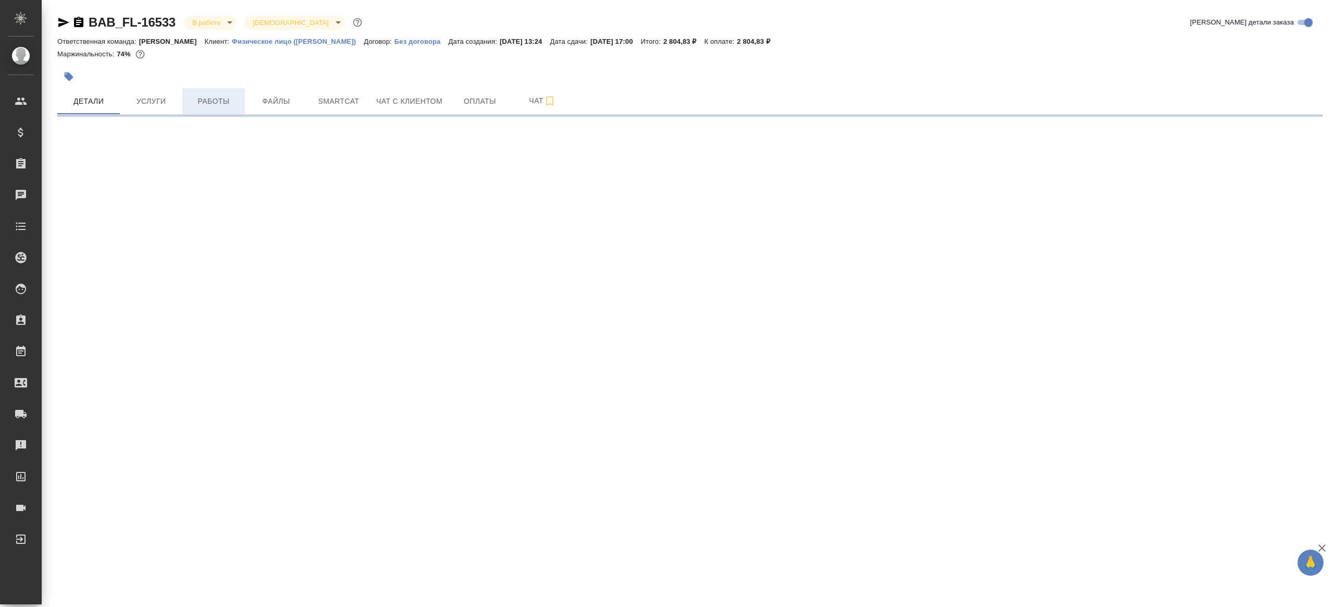
click at [210, 105] on span "Работы" at bounding box center [214, 101] width 50 height 13
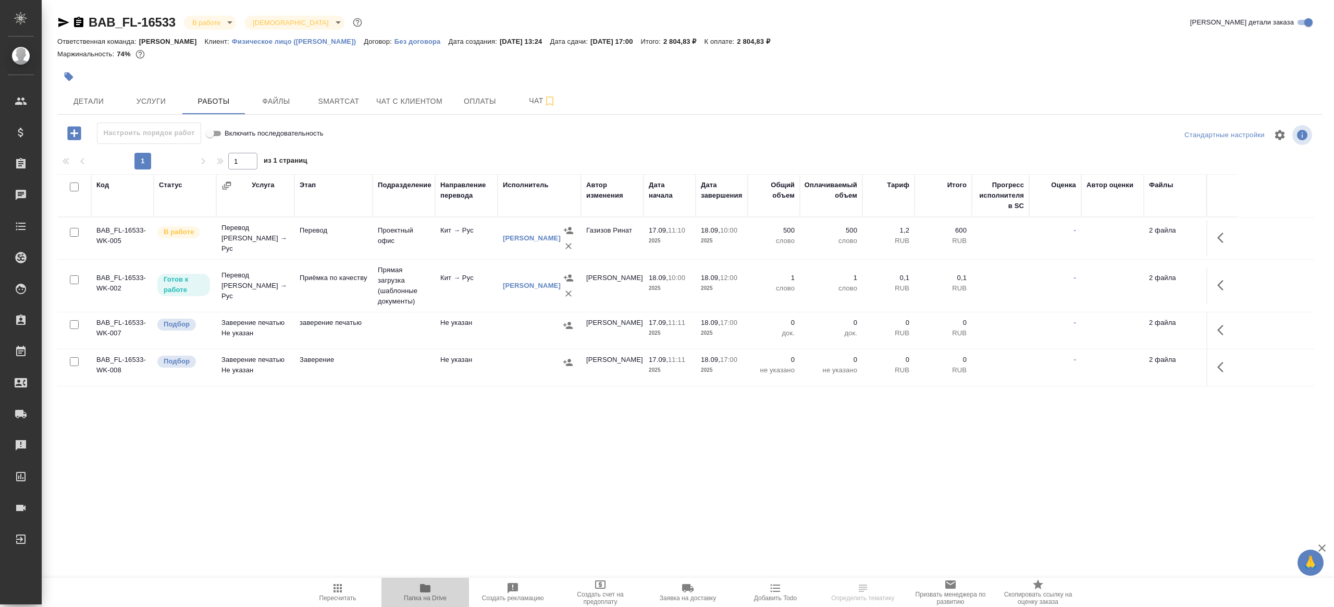
click at [423, 587] on icon "button" at bounding box center [425, 588] width 10 height 8
click at [1228, 238] on icon "button" at bounding box center [1223, 237] width 13 height 13
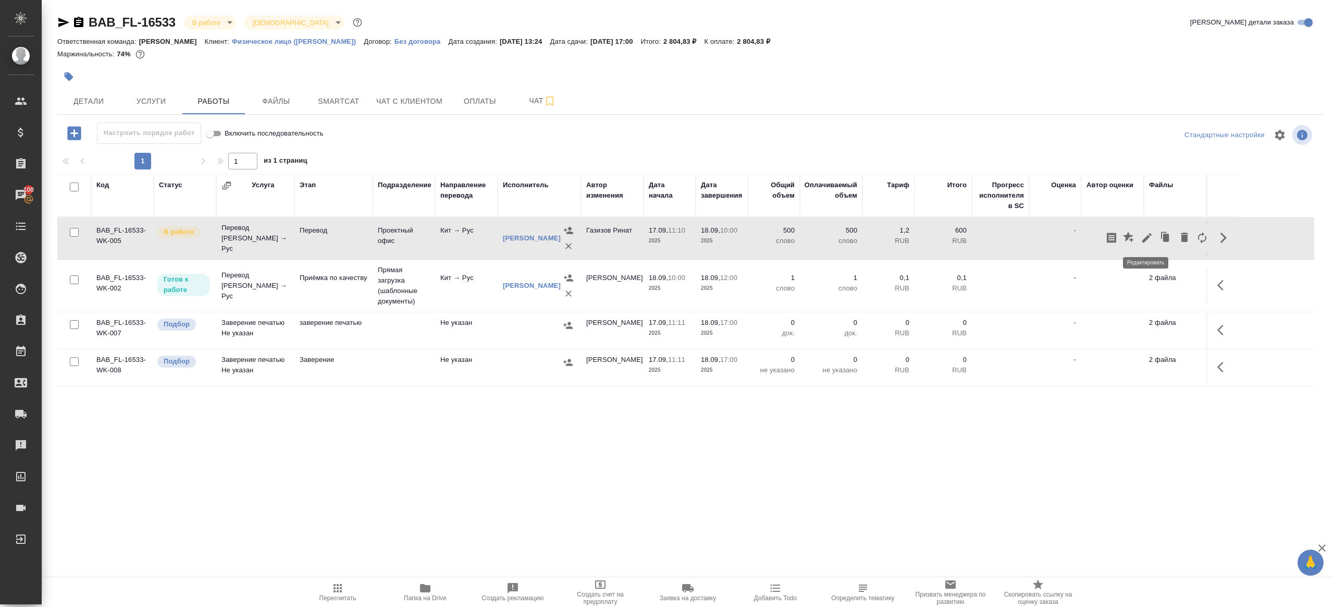
click at [1151, 235] on icon "button" at bounding box center [1147, 237] width 13 height 13
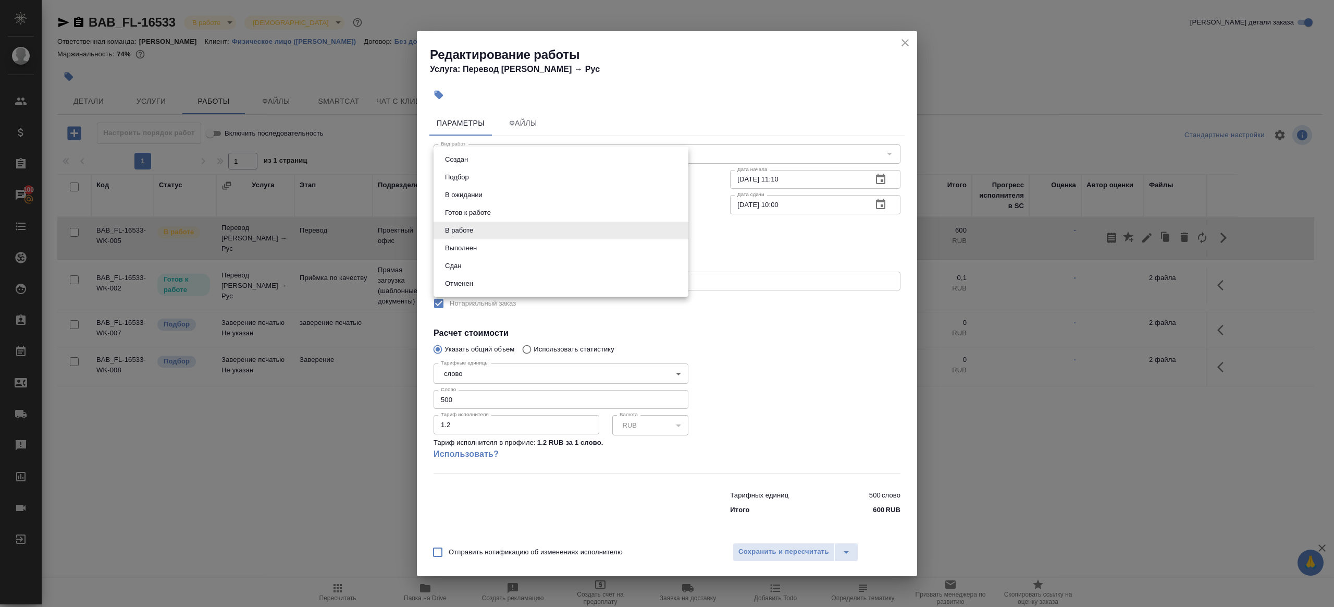
click at [510, 238] on body "🙏 .cls-1 fill:#fff; AWATERA [PERSON_NAME] Клиенты Спецификации Заказы 100 Чаты …" at bounding box center [667, 303] width 1334 height 607
click at [466, 261] on li "Сдан" at bounding box center [561, 266] width 255 height 18
type input "closed"
click at [444, 398] on input "500" at bounding box center [561, 399] width 255 height 19
type input "900"
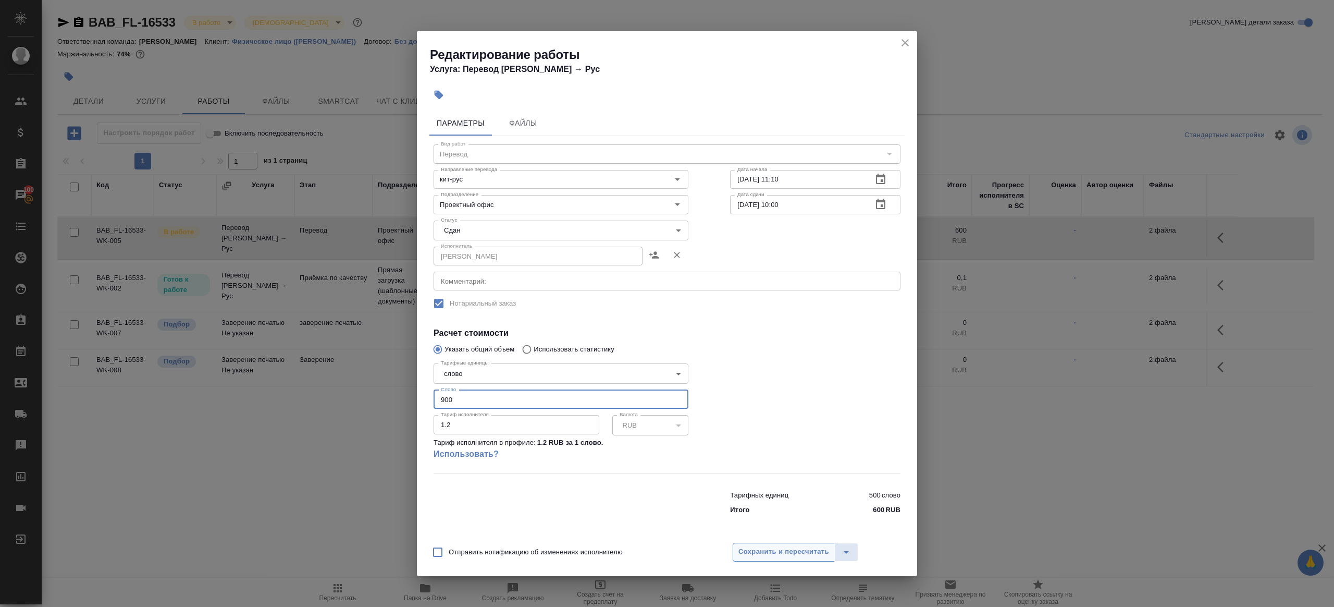
drag, startPoint x: 750, startPoint y: 540, endPoint x: 750, endPoint y: 547, distance: 7.3
click at [750, 540] on div "Отправить нотификацию об изменениях исполнителю Сохранить и пересчитать" at bounding box center [667, 556] width 500 height 40
click at [750, 552] on span "Сохранить и пересчитать" at bounding box center [783, 552] width 91 height 12
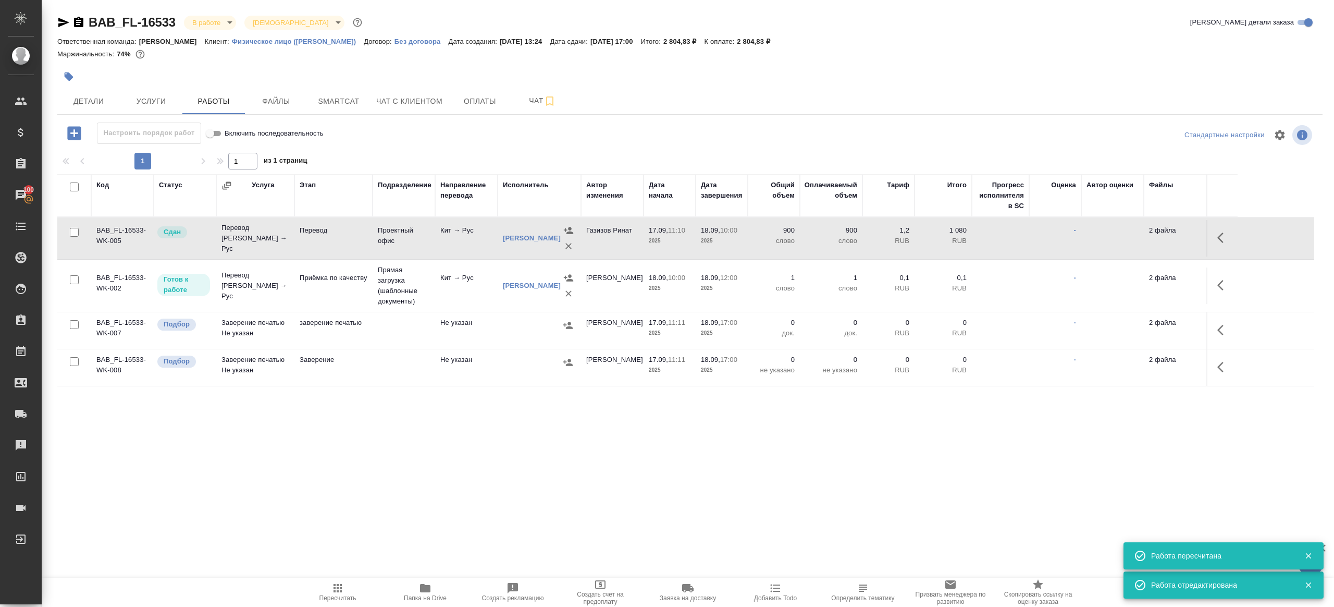
click at [336, 582] on icon "button" at bounding box center [337, 588] width 13 height 13
click at [174, 99] on span "Услуги" at bounding box center [151, 101] width 50 height 13
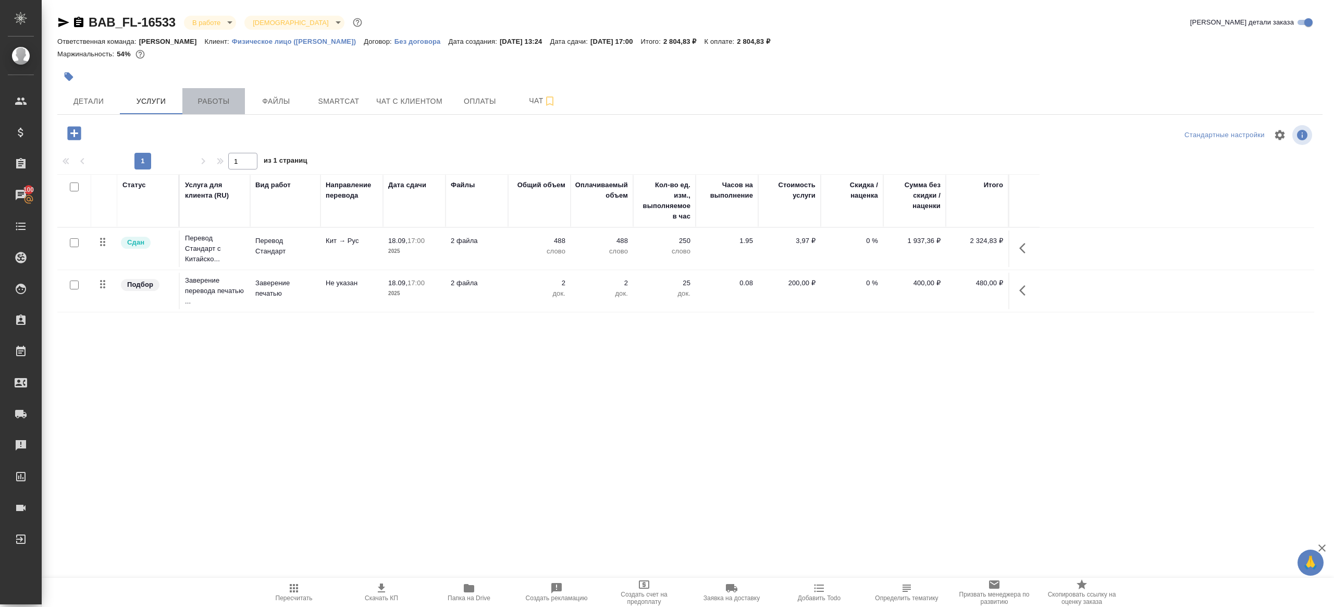
click at [224, 100] on span "Работы" at bounding box center [214, 101] width 50 height 13
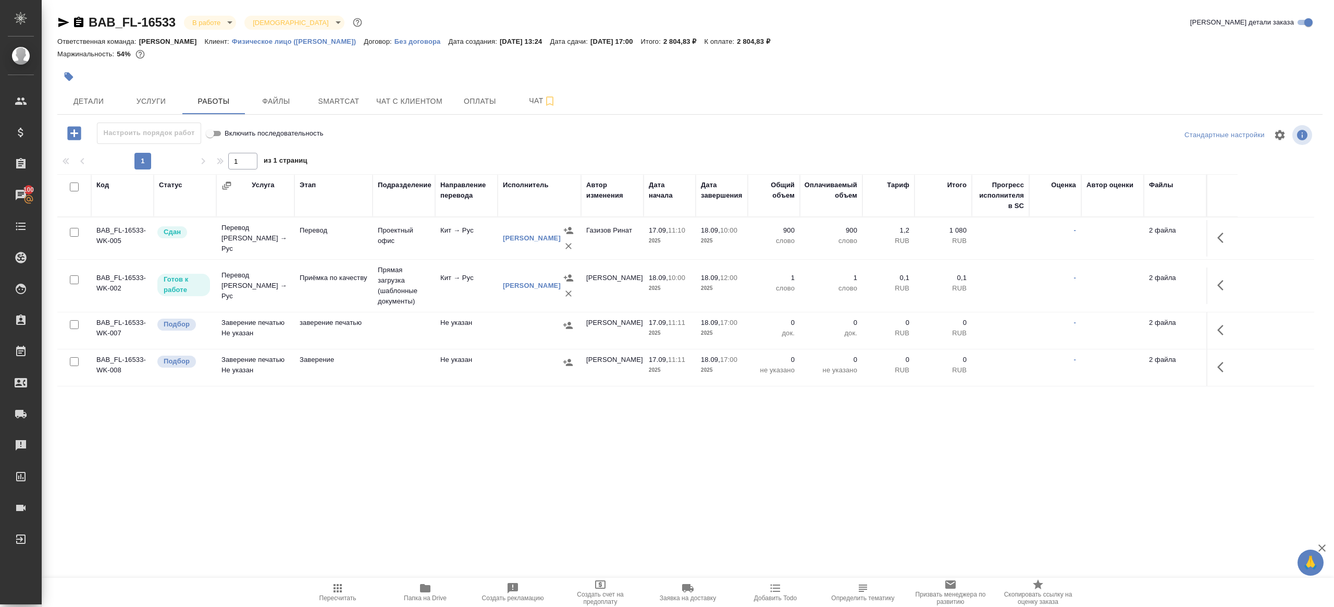
click at [453, 138] on div "Настроить порядок работ Включить последовательность" at bounding box center [268, 132] width 422 height 21
click at [327, 583] on span "Пересчитать" at bounding box center [337, 592] width 75 height 20
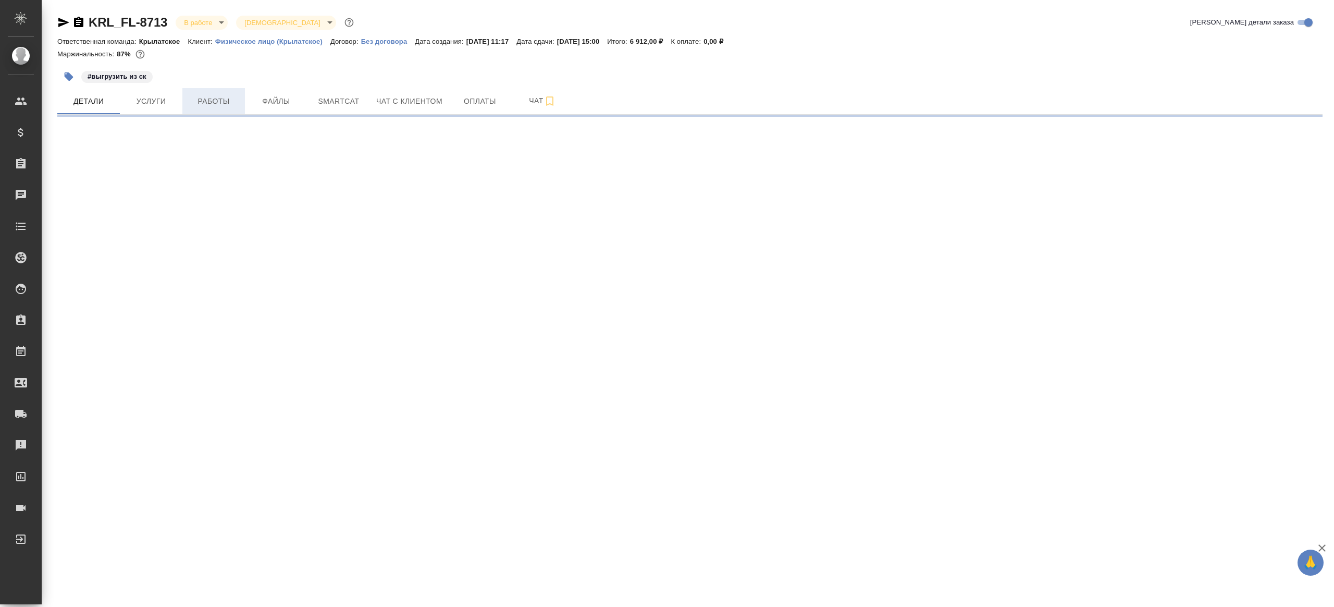
click at [226, 100] on span "Работы" at bounding box center [214, 101] width 50 height 13
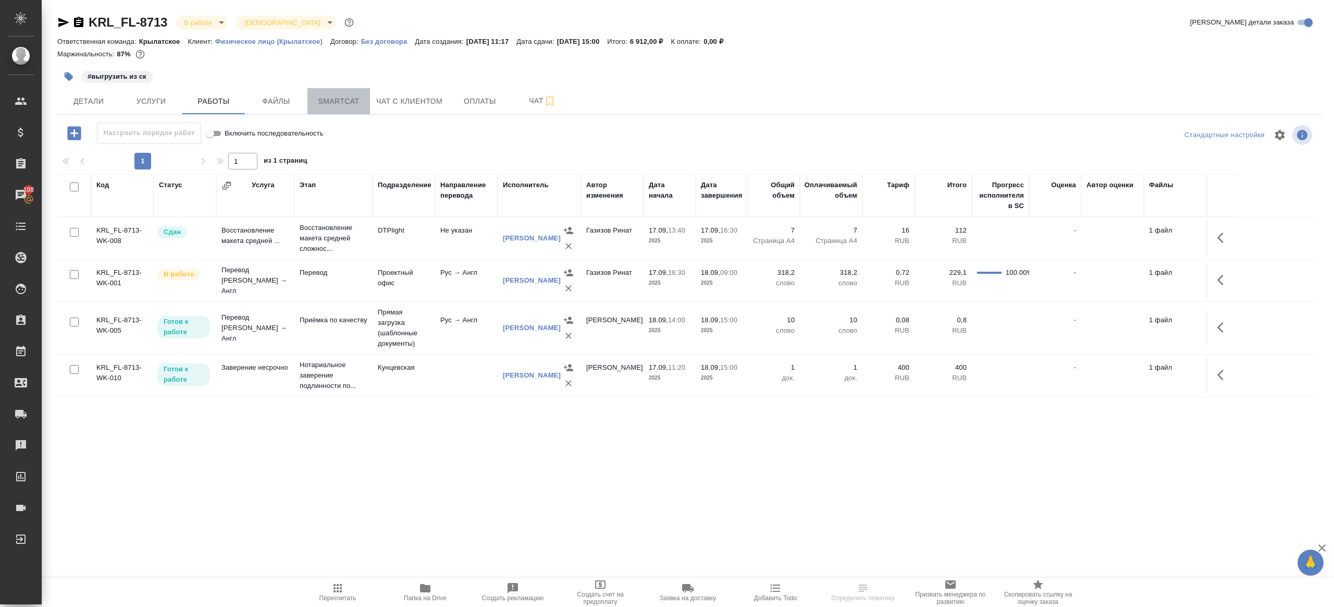
click at [328, 108] on button "Smartcat" at bounding box center [338, 101] width 63 height 26
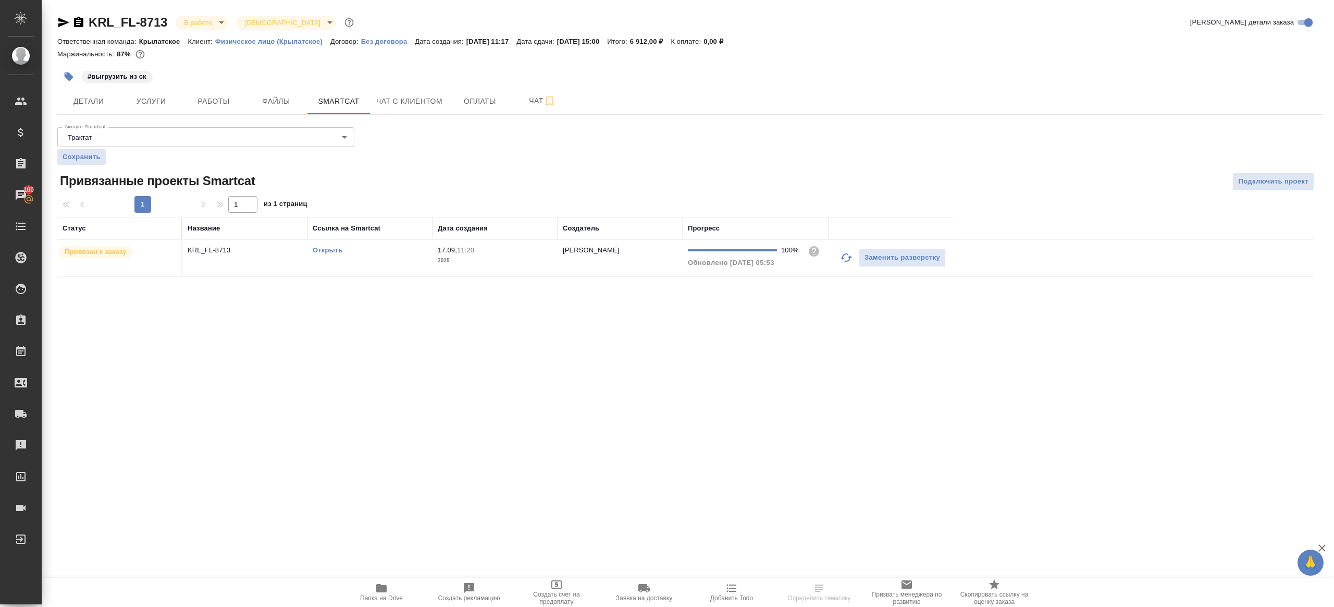
click at [321, 251] on link "Открыть" at bounding box center [328, 250] width 30 height 8
click at [208, 90] on button "Работы" at bounding box center [213, 101] width 63 height 26
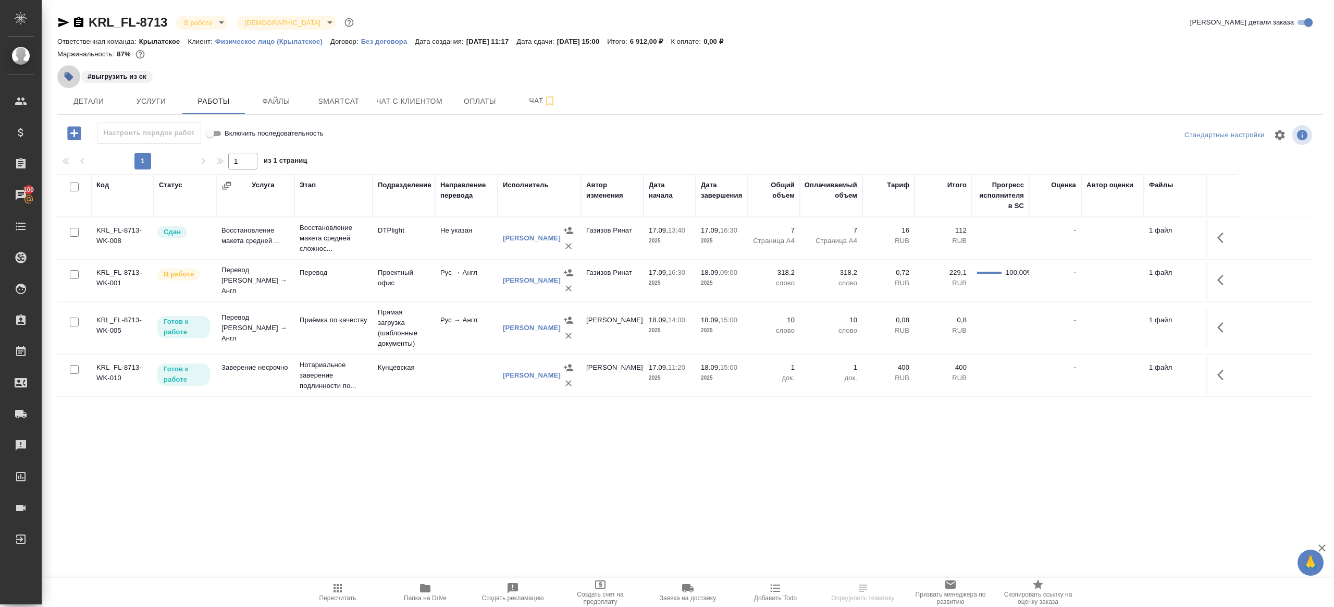
click at [70, 80] on icon "button" at bounding box center [69, 76] width 9 height 9
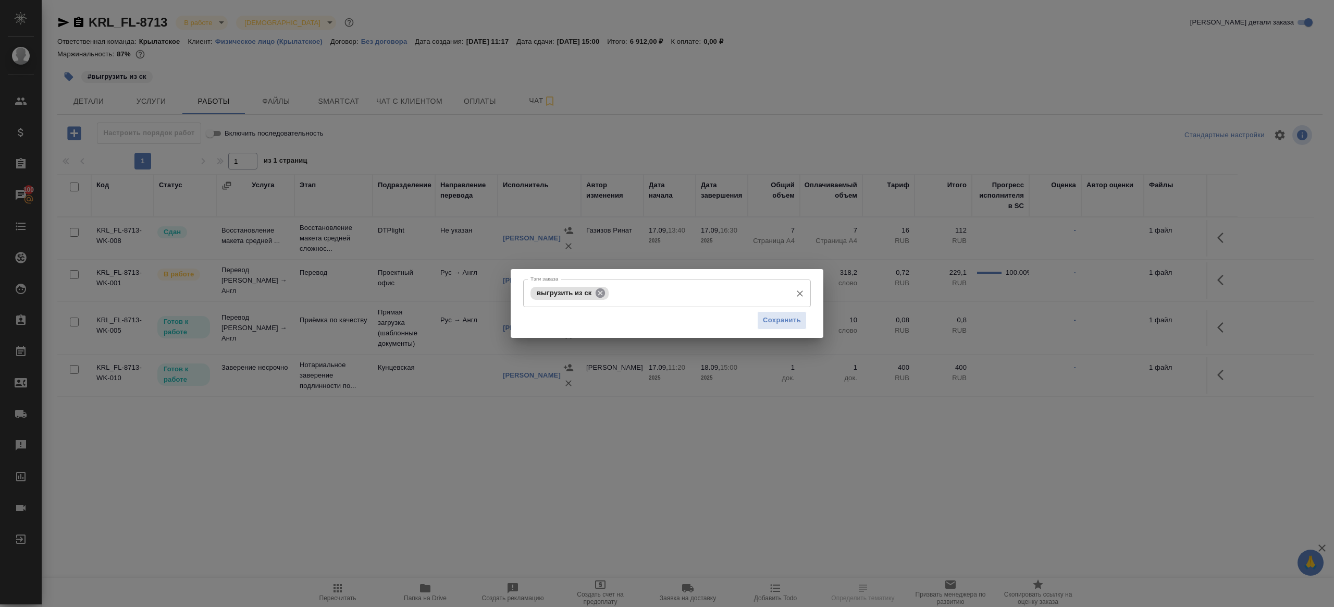
click at [599, 290] on icon at bounding box center [600, 292] width 9 height 9
click at [762, 312] on button "Сохранить" at bounding box center [782, 320] width 50 height 18
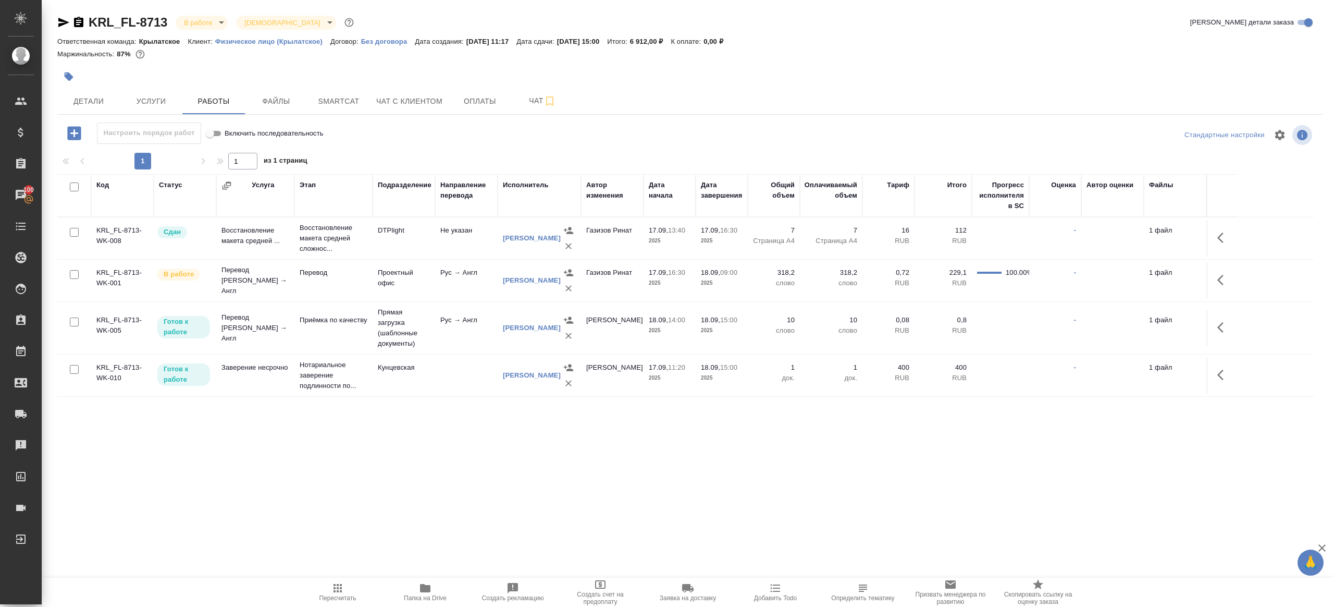
click at [1221, 277] on icon "button" at bounding box center [1223, 280] width 13 height 13
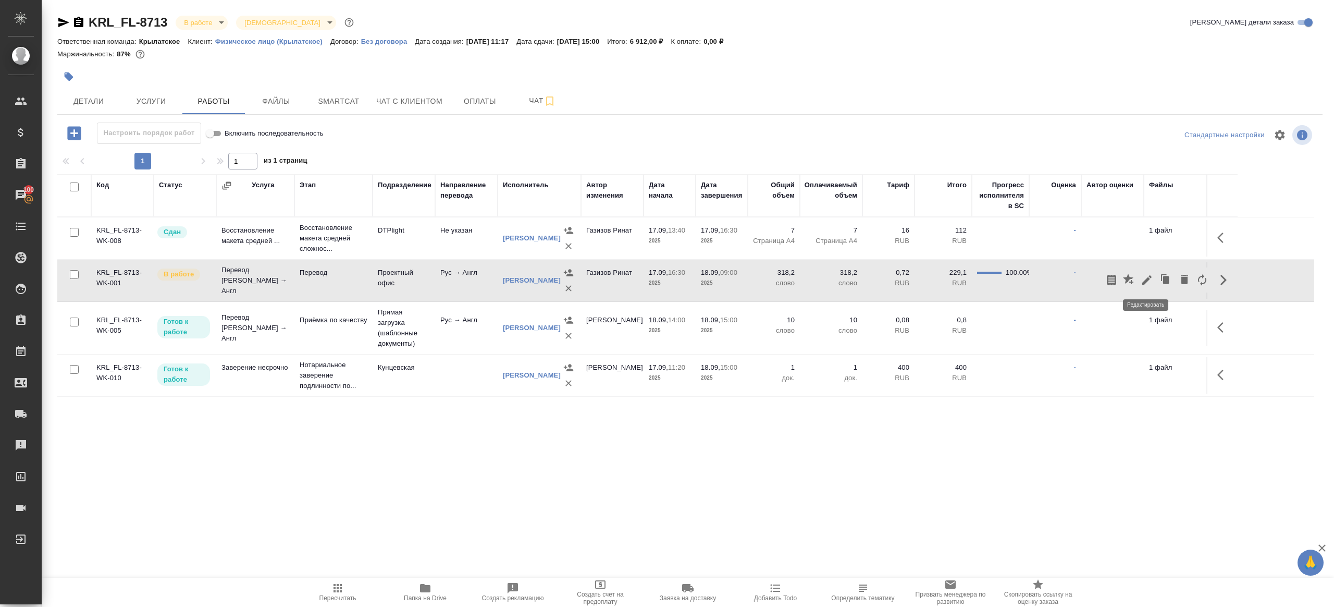
click at [1146, 272] on button "button" at bounding box center [1147, 279] width 18 height 25
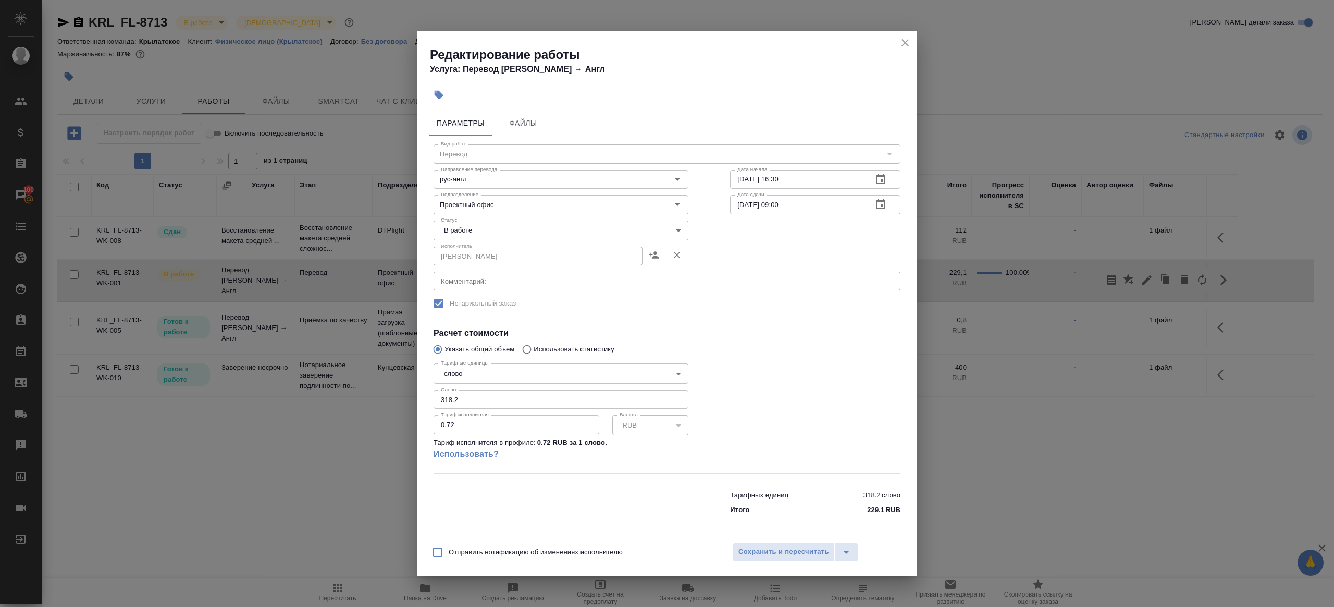
click at [491, 231] on body "🙏 .cls-1 fill:#fff; AWATERA Gazizov Rinat Клиенты Спецификации Заказы 100 Чаты …" at bounding box center [667, 303] width 1334 height 607
click at [484, 266] on li "Сдан" at bounding box center [561, 266] width 255 height 18
type input "closed"
click at [484, 402] on input "318.2" at bounding box center [561, 399] width 255 height 19
paste input "243.85"
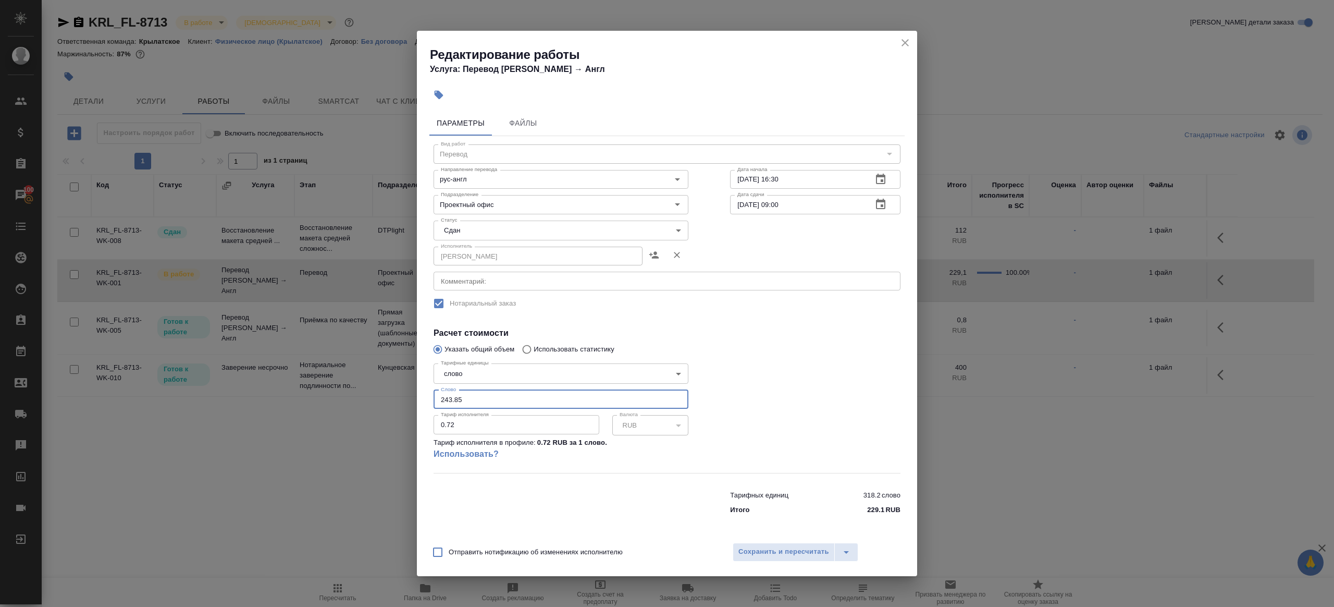
type input "243.85"
click at [750, 378] on div at bounding box center [815, 415] width 212 height 155
click at [761, 551] on span "Сохранить и пересчитать" at bounding box center [783, 552] width 91 height 12
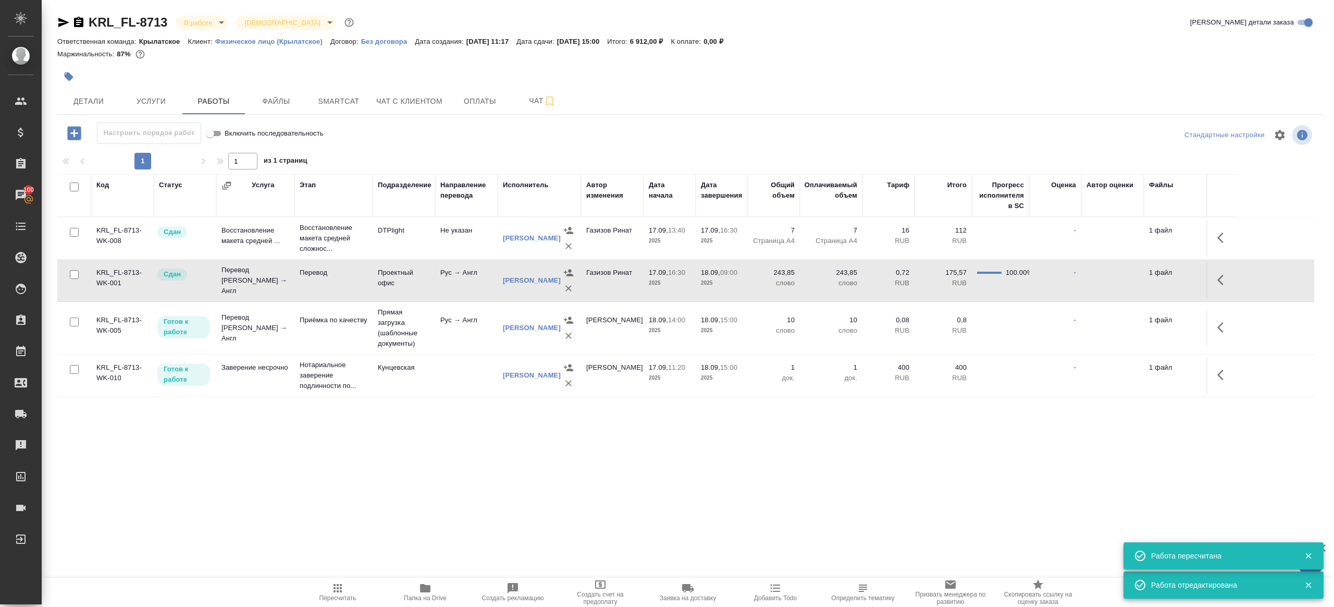
click at [426, 596] on span "Папка на Drive" at bounding box center [425, 597] width 43 height 7
click at [334, 588] on icon "button" at bounding box center [338, 588] width 8 height 8
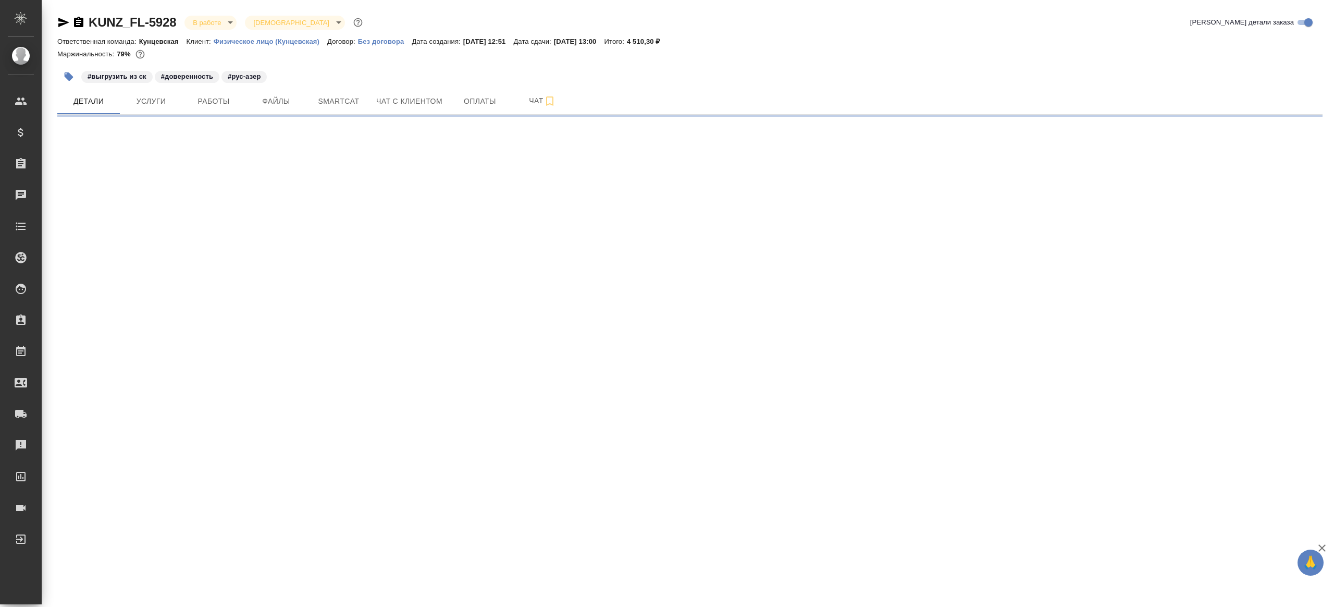
select select "RU"
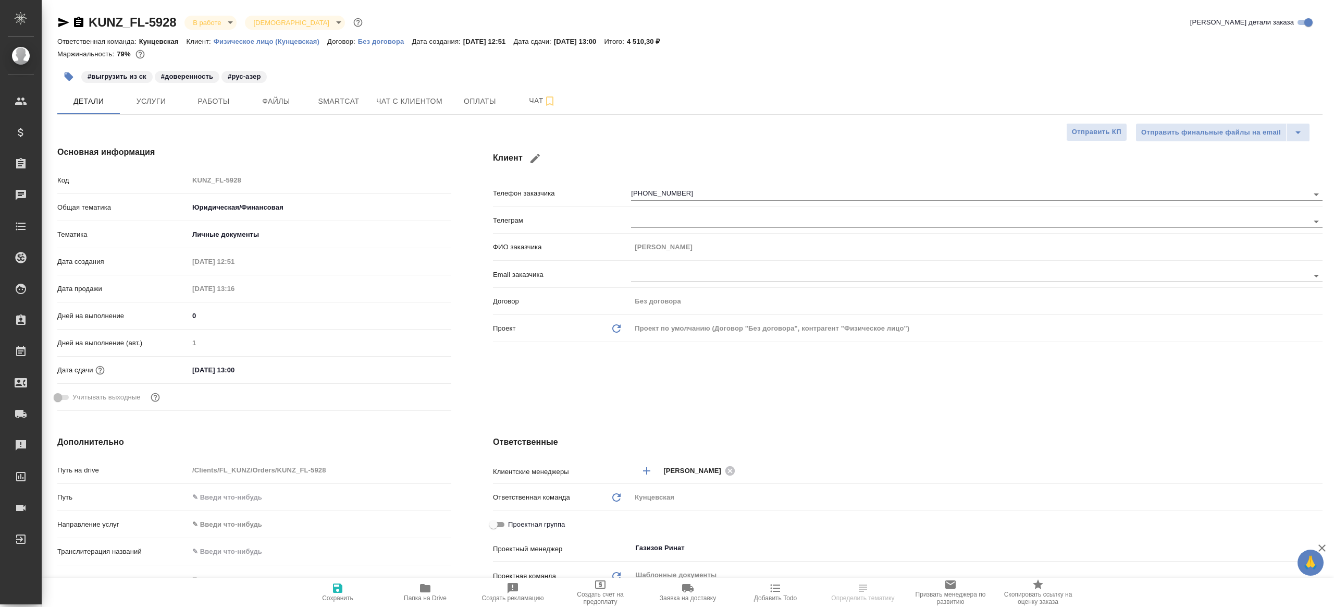
type textarea "x"
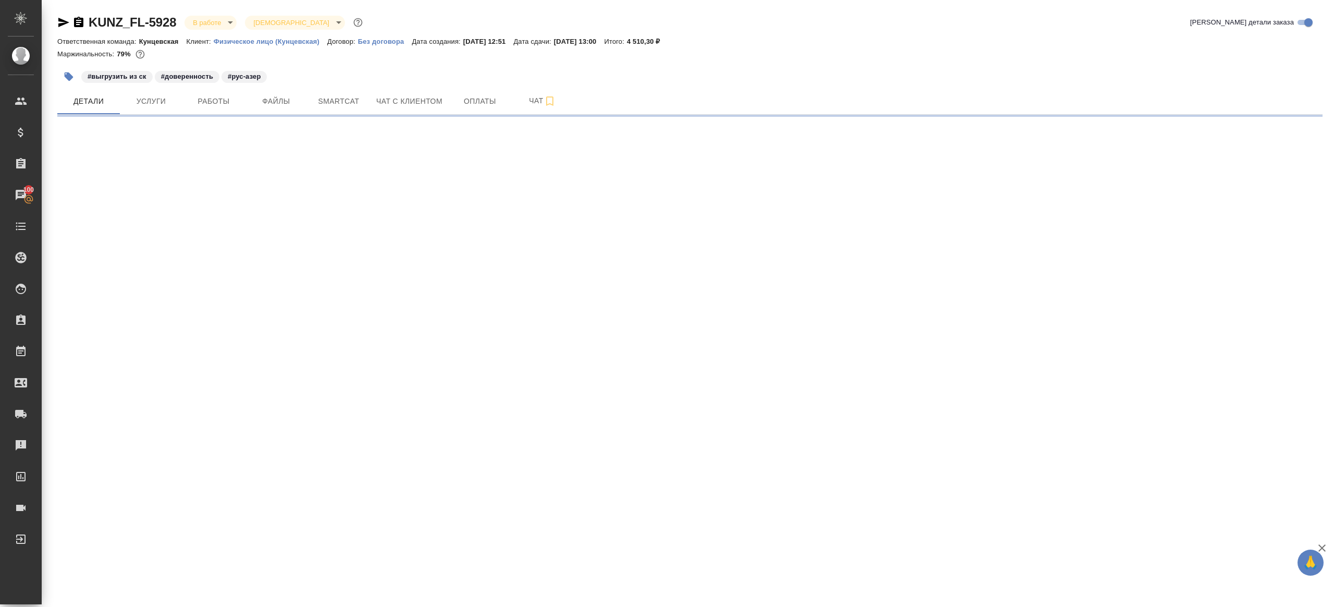
select select "RU"
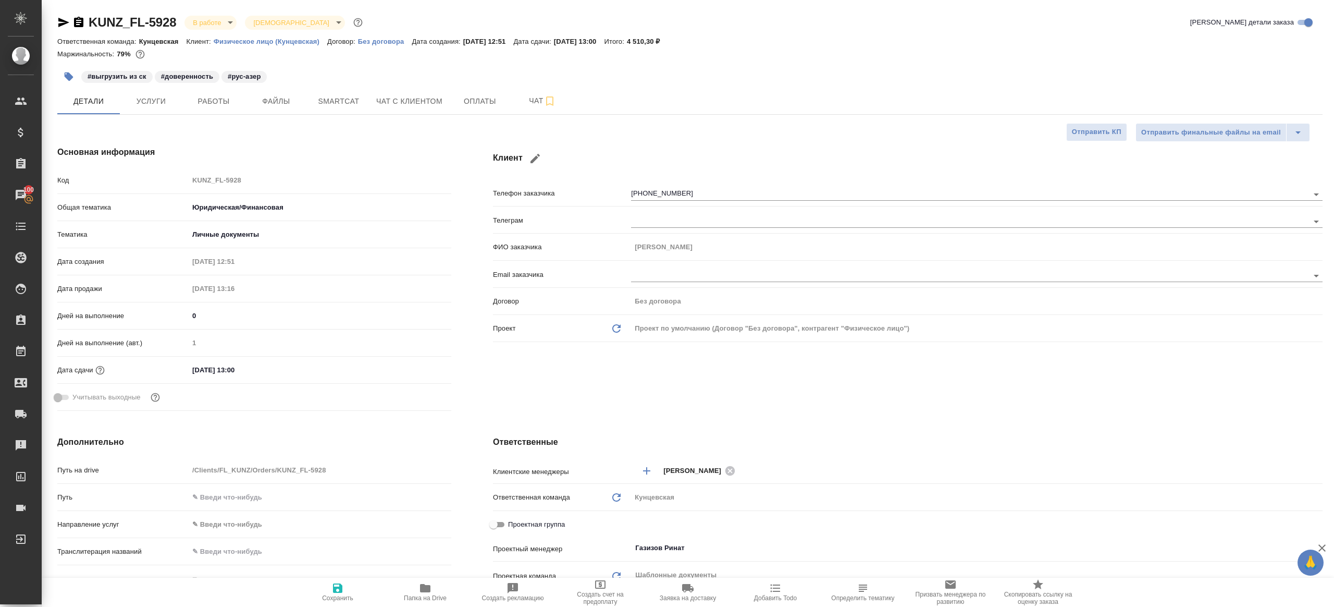
type textarea "x"
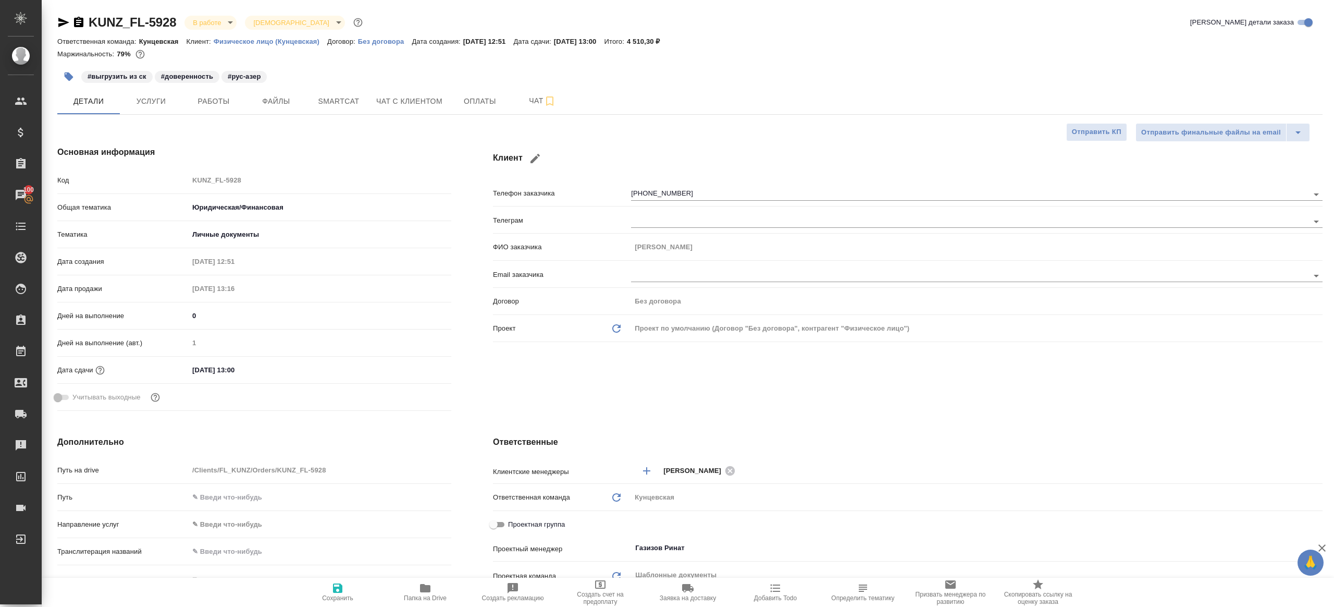
type textarea "x"
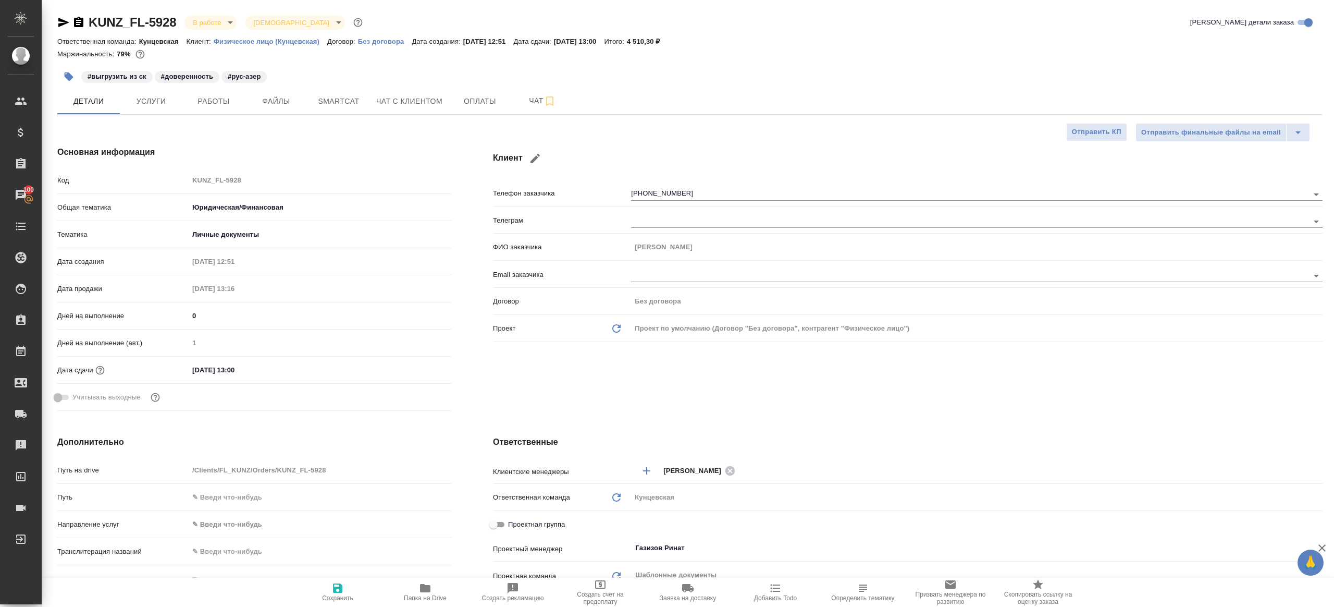
type textarea "x"
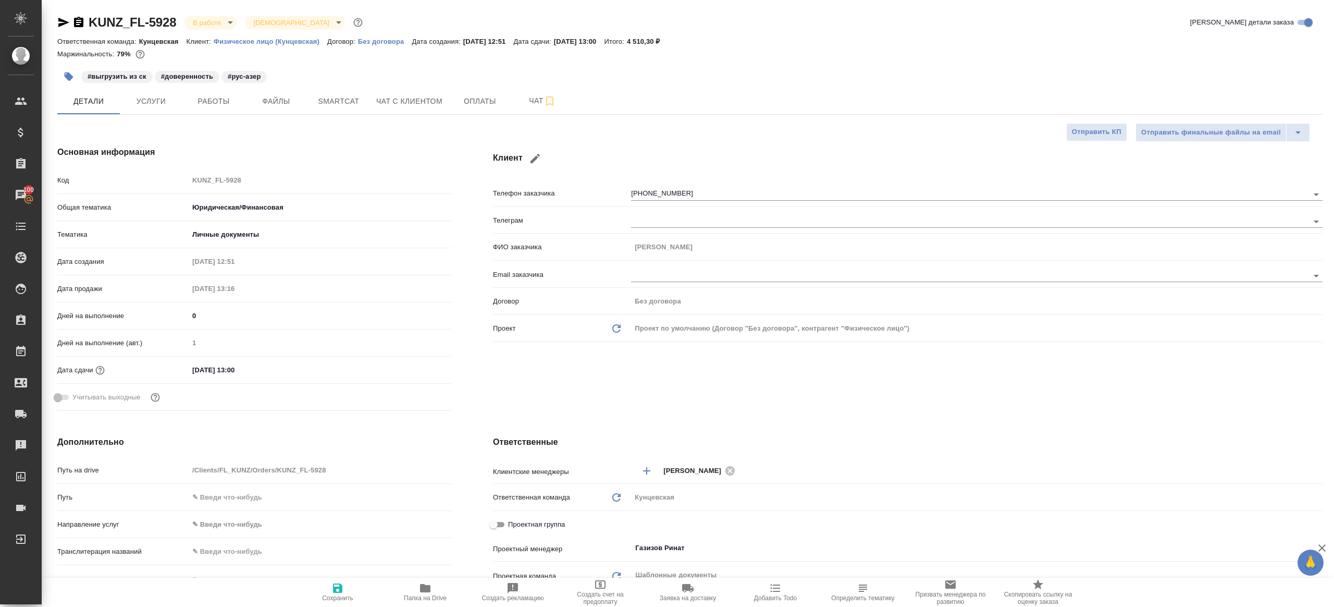
type textarea "x"
click at [328, 95] on span "Smartcat" at bounding box center [339, 101] width 50 height 13
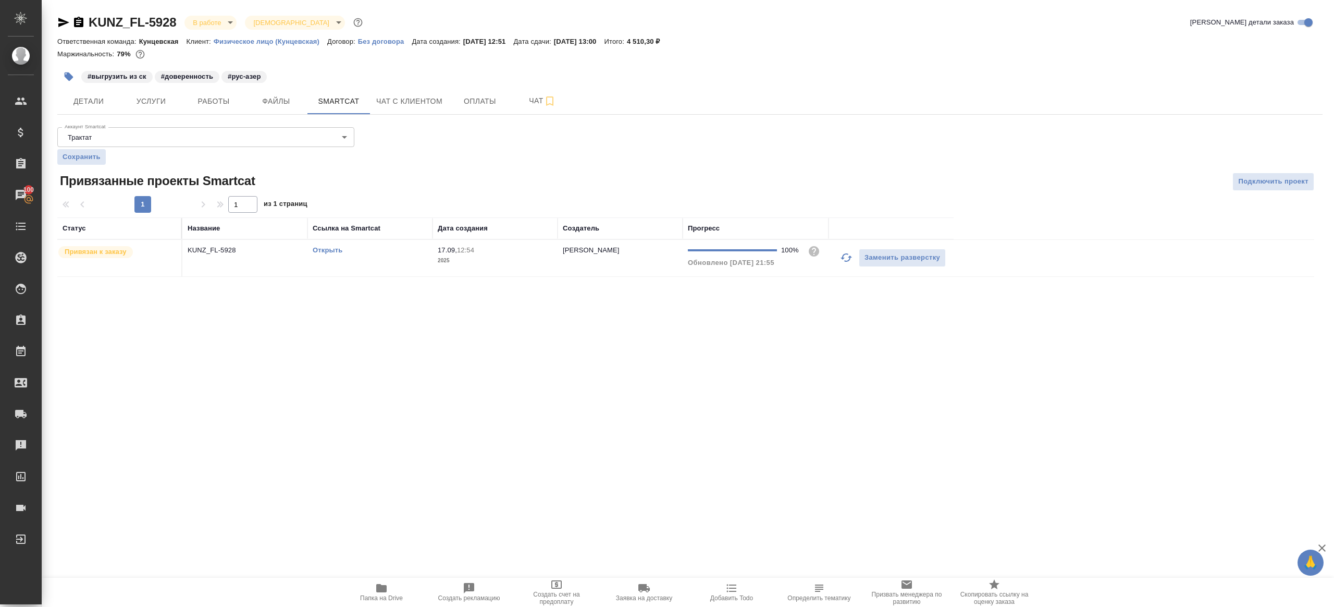
click at [320, 251] on link "Открыть" at bounding box center [328, 250] width 30 height 8
click at [220, 105] on span "Работы" at bounding box center [214, 101] width 50 height 13
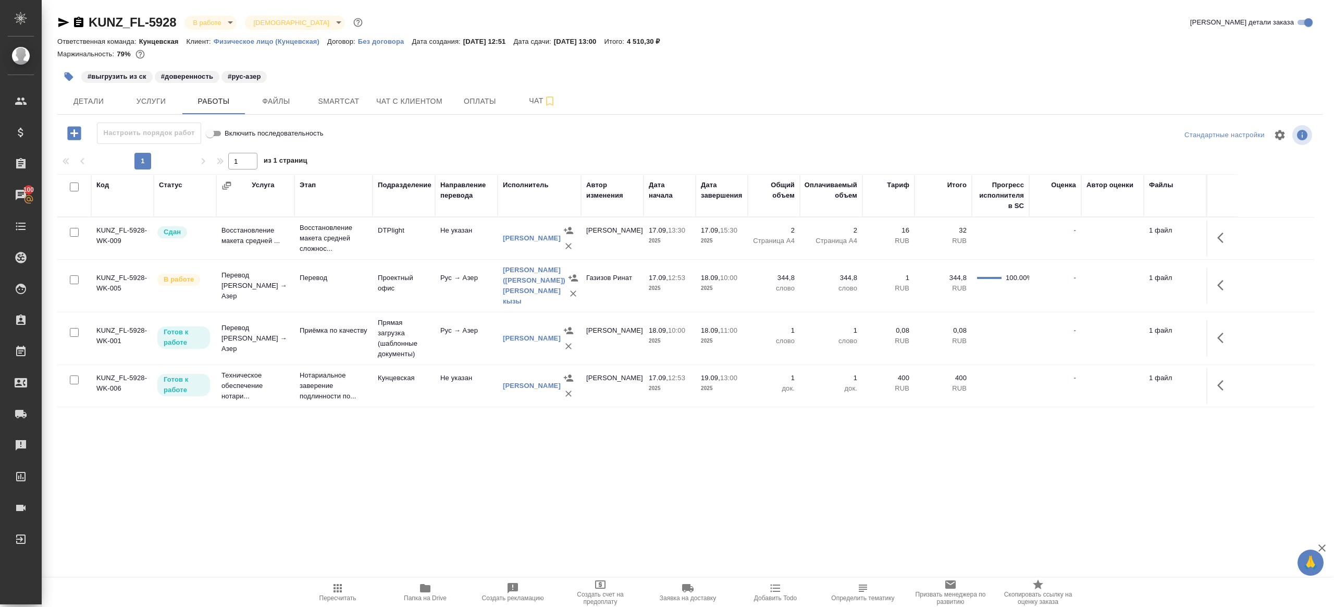
click at [419, 593] on icon "button" at bounding box center [425, 588] width 13 height 13
click at [1219, 285] on icon "button" at bounding box center [1223, 285] width 13 height 13
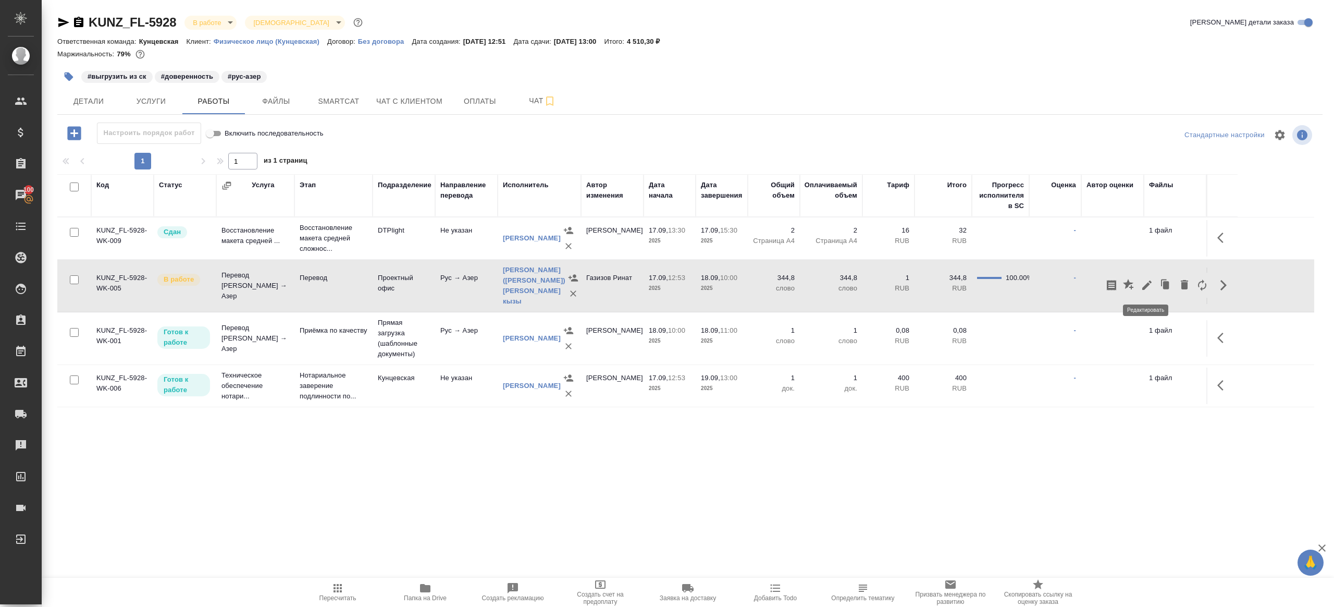
click at [1145, 281] on icon "button" at bounding box center [1147, 285] width 13 height 13
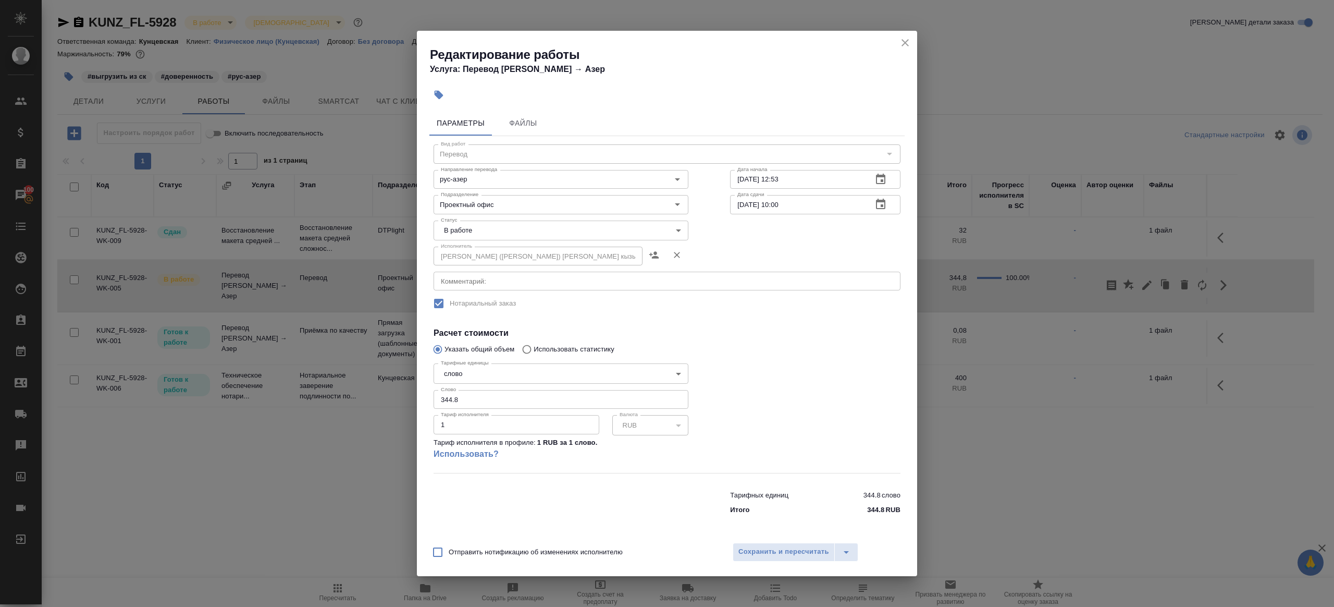
click at [500, 230] on body "🙏 .cls-1 fill:#fff; AWATERA Gazizov Rinat Клиенты Спецификации Заказы 100 Чаты …" at bounding box center [667, 303] width 1334 height 607
click at [478, 269] on li "Сдан" at bounding box center [561, 266] width 255 height 18
type input "closed"
click at [482, 398] on input "344.8" at bounding box center [561, 399] width 255 height 19
paste input "37.3"
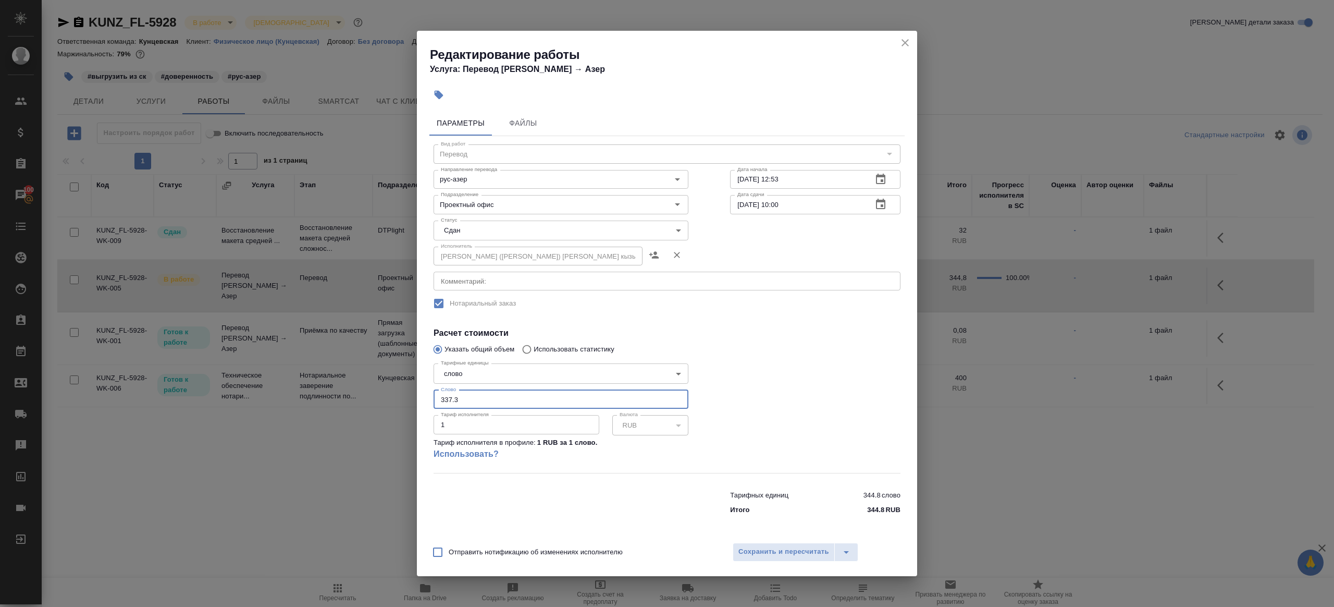
type input "337.3"
click at [747, 379] on div at bounding box center [815, 415] width 212 height 155
click at [769, 549] on span "Сохранить и пересчитать" at bounding box center [783, 552] width 91 height 12
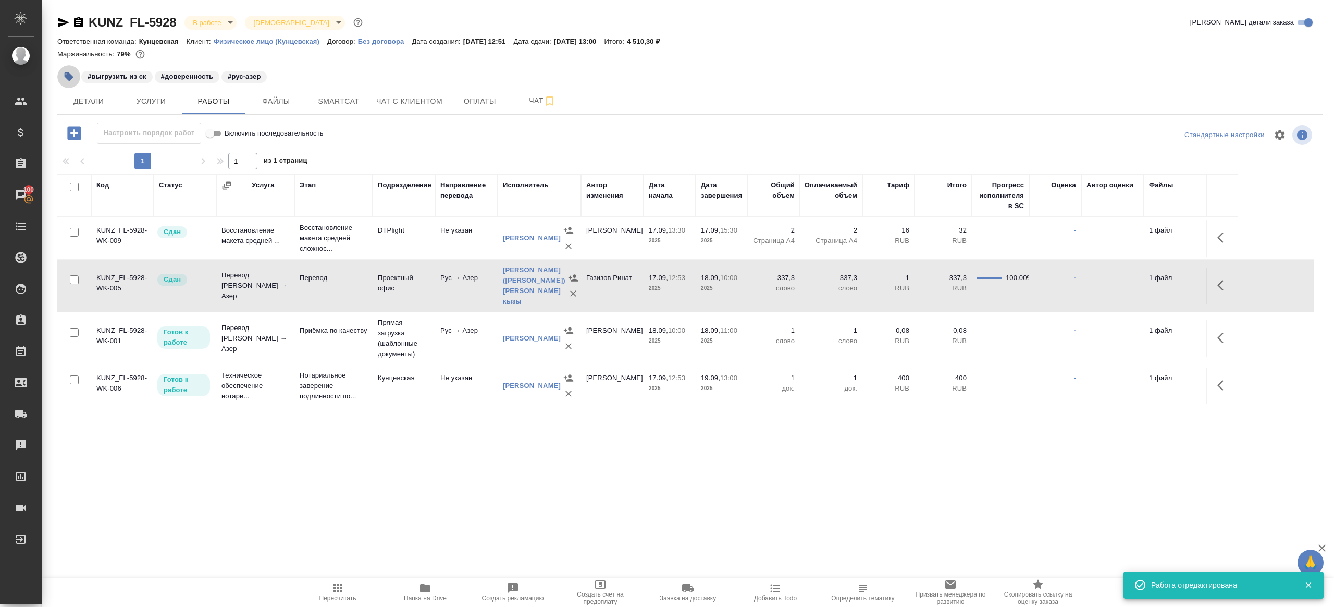
click at [66, 76] on icon "button" at bounding box center [69, 76] width 9 height 9
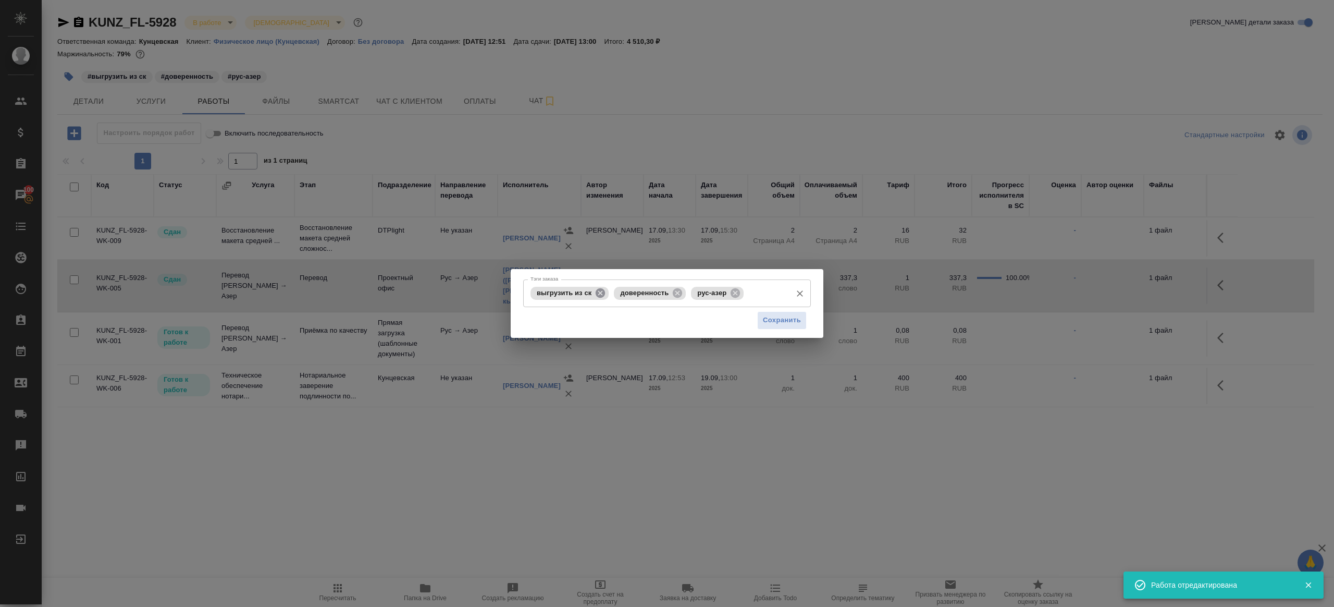
click at [603, 291] on icon at bounding box center [600, 292] width 9 height 9
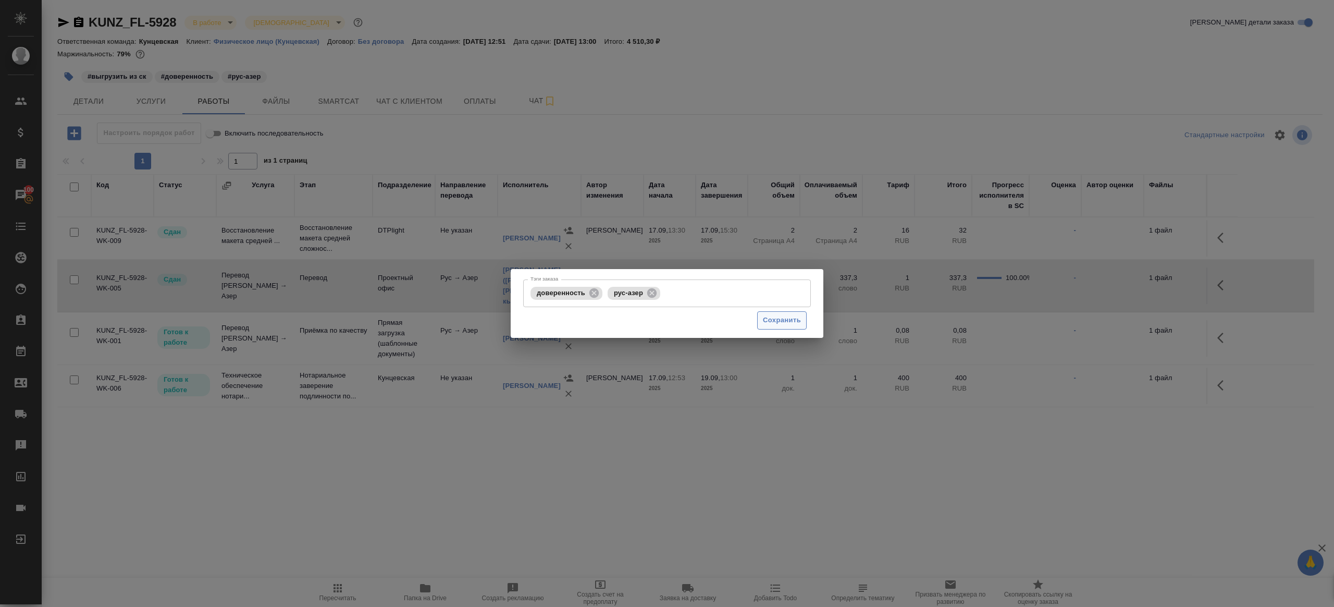
click at [789, 326] on button "Сохранить" at bounding box center [782, 320] width 50 height 18
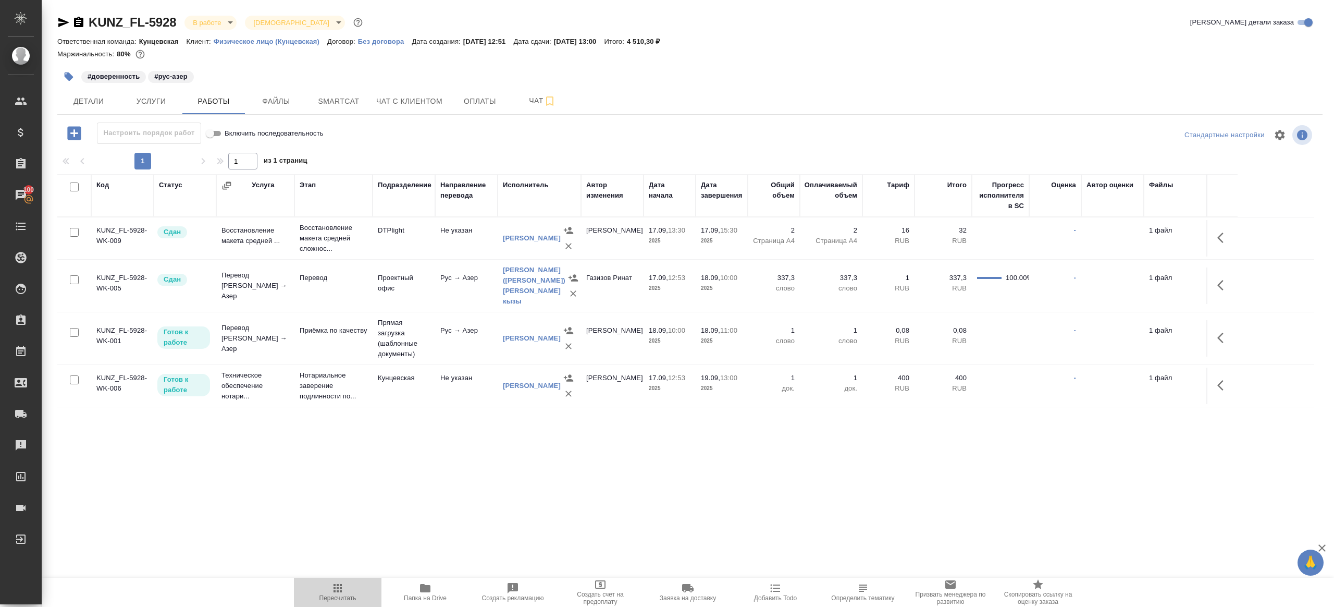
click at [334, 591] on icon "button" at bounding box center [338, 588] width 8 height 8
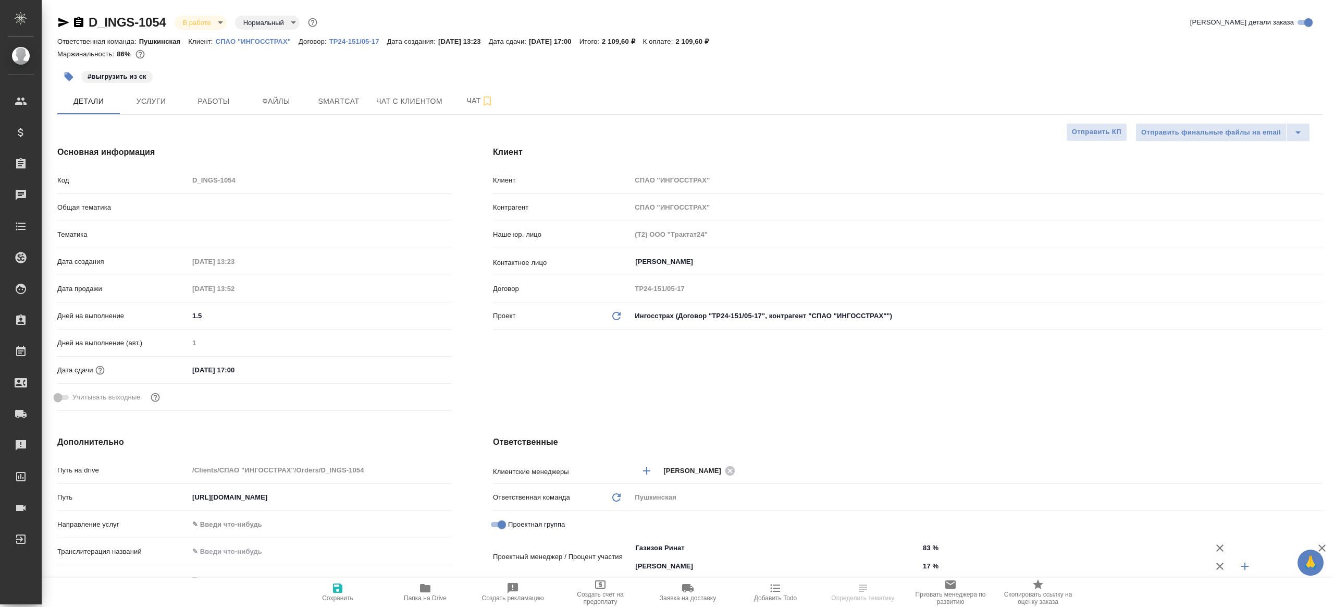
select select "RU"
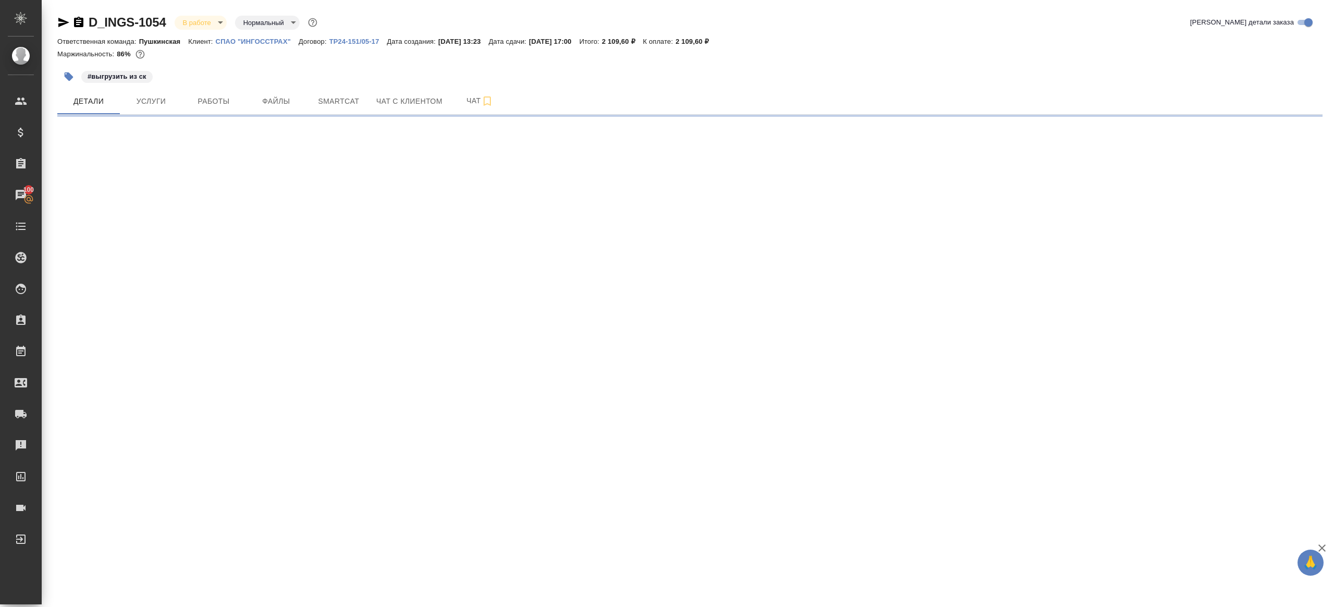
select select "RU"
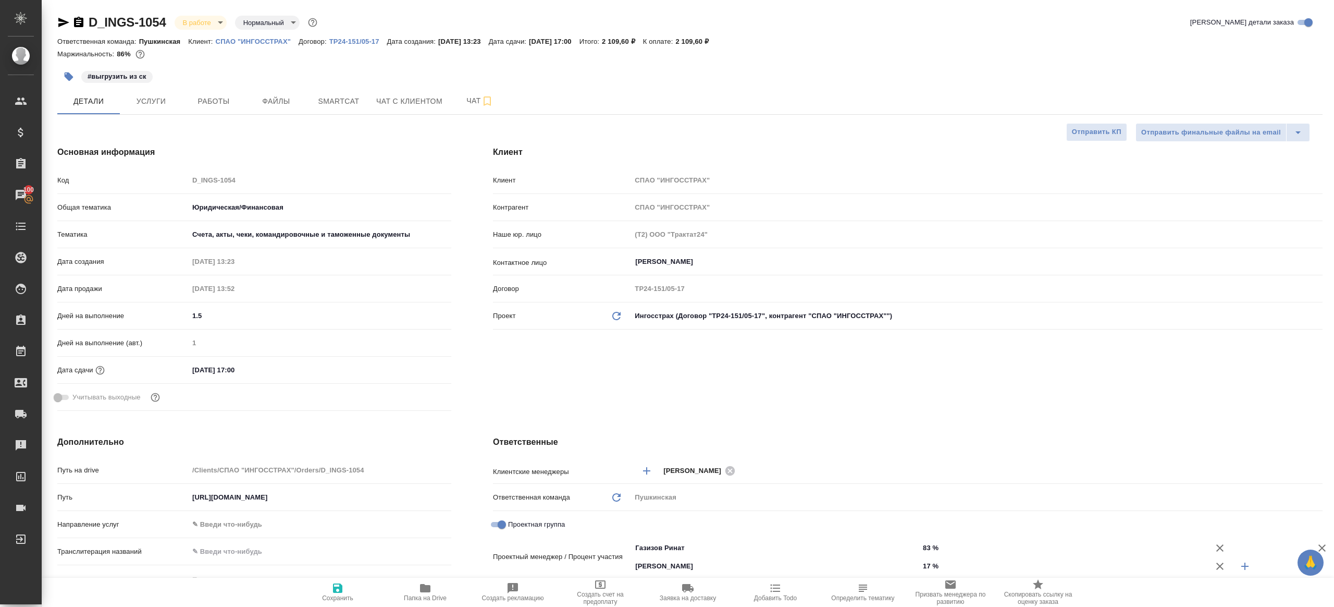
type textarea "x"
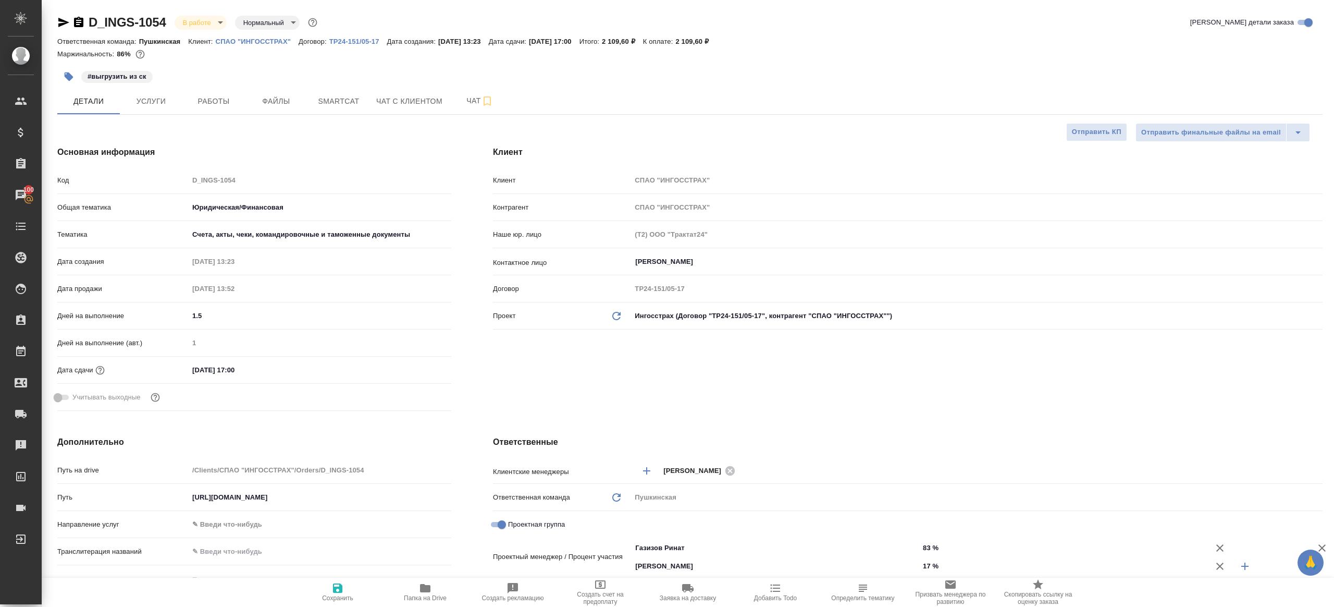
type textarea "x"
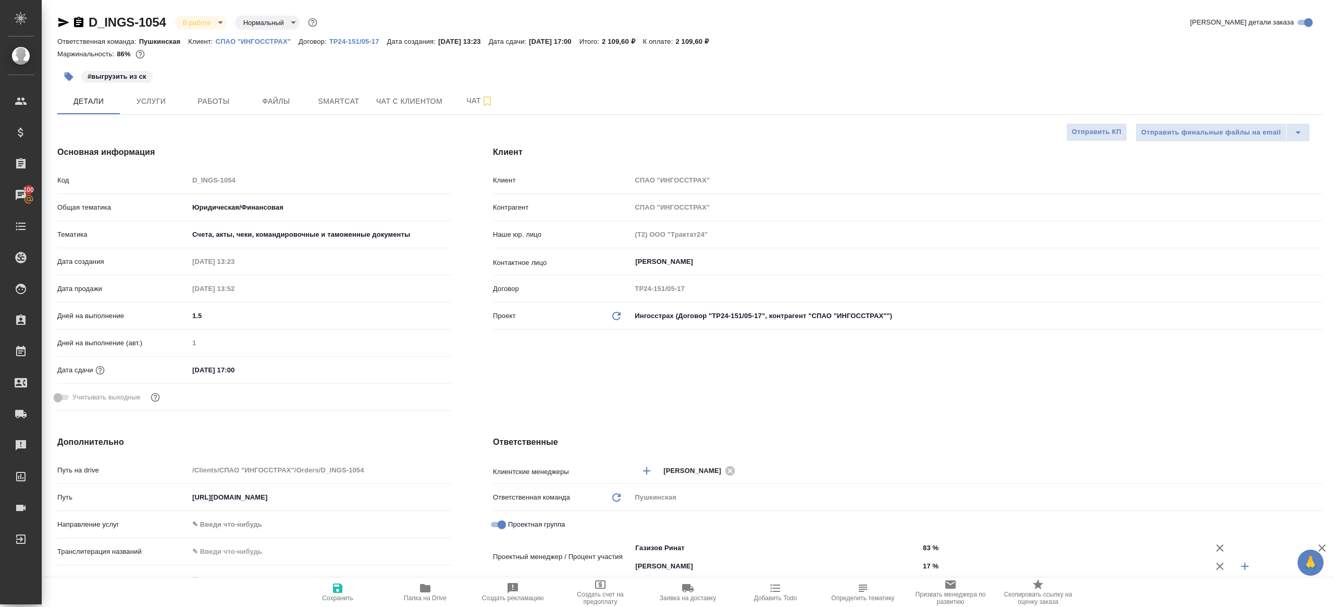
type textarea "x"
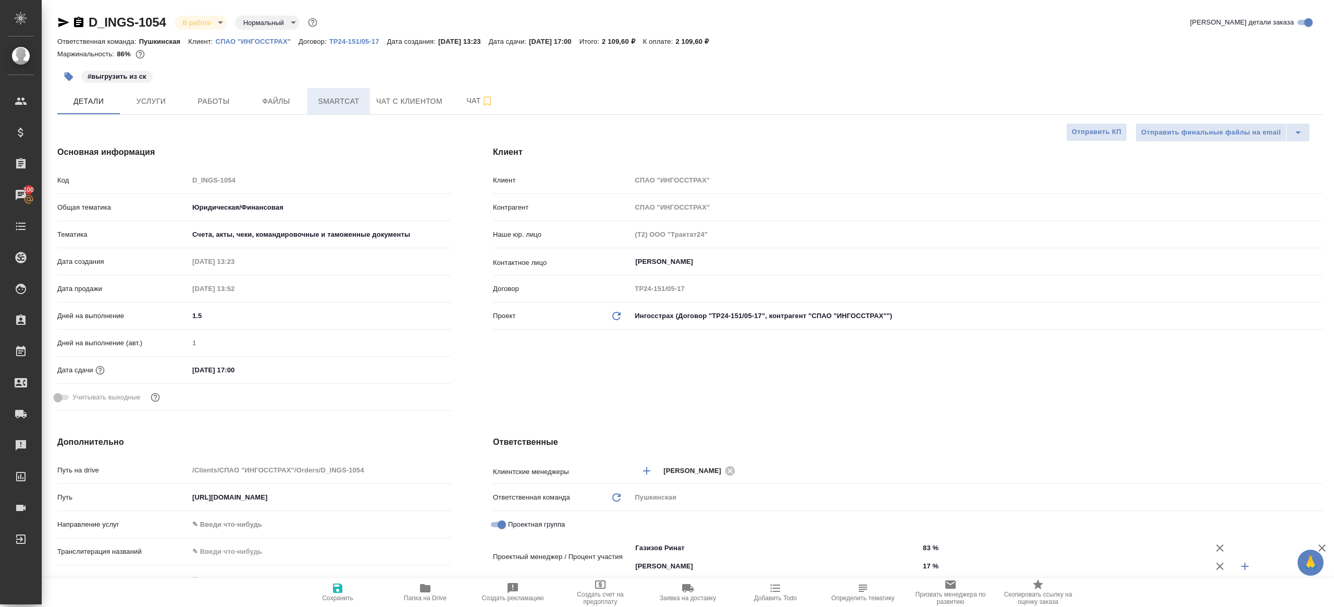
click at [343, 101] on span "Smartcat" at bounding box center [339, 101] width 50 height 13
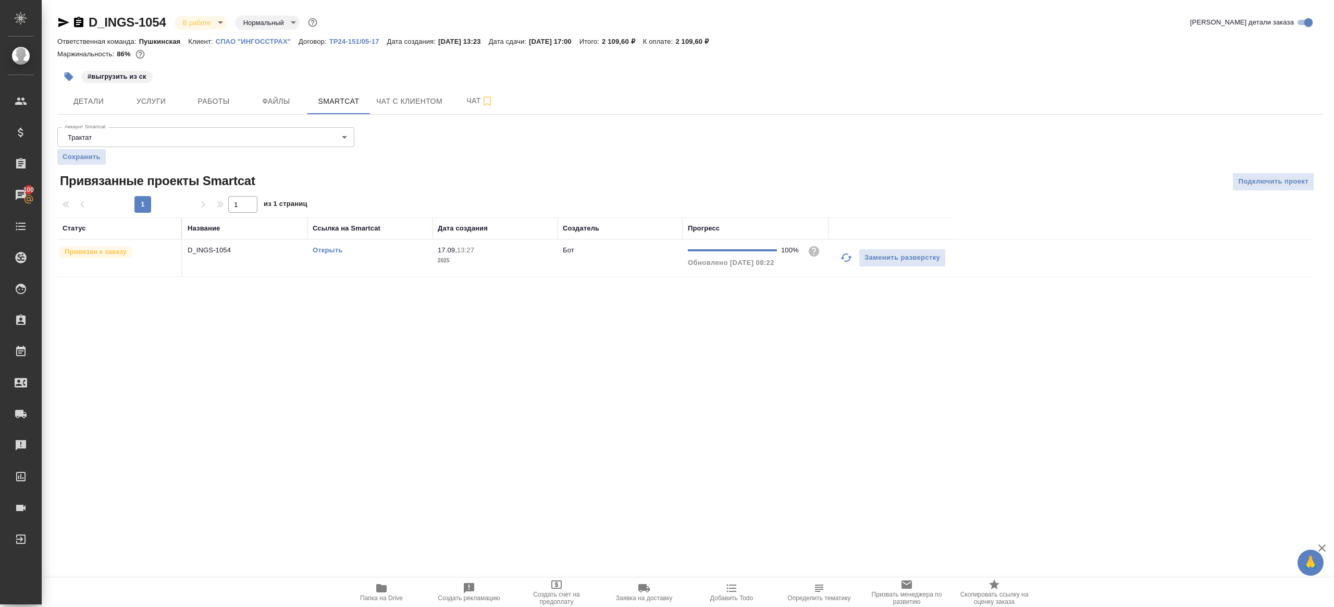
click at [327, 252] on link "Открыть" at bounding box center [328, 250] width 30 height 8
click at [194, 100] on span "Работы" at bounding box center [214, 101] width 50 height 13
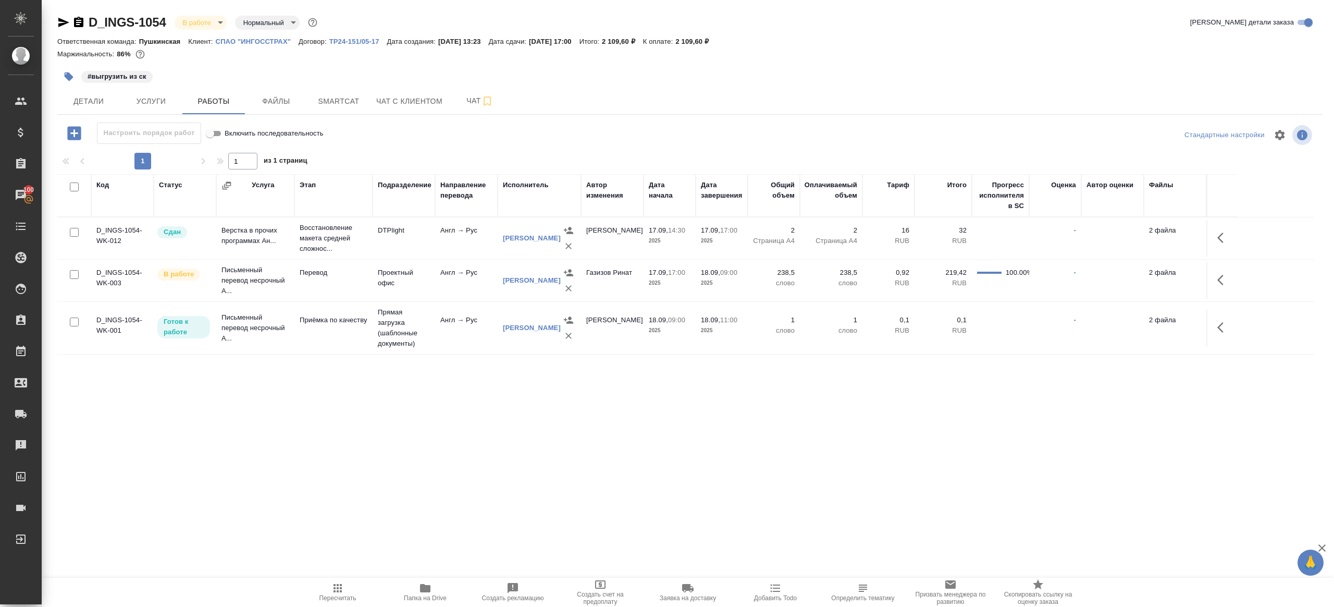
click at [412, 589] on span "Папка на Drive" at bounding box center [425, 592] width 75 height 20
click at [1217, 281] on icon "button" at bounding box center [1223, 280] width 13 height 13
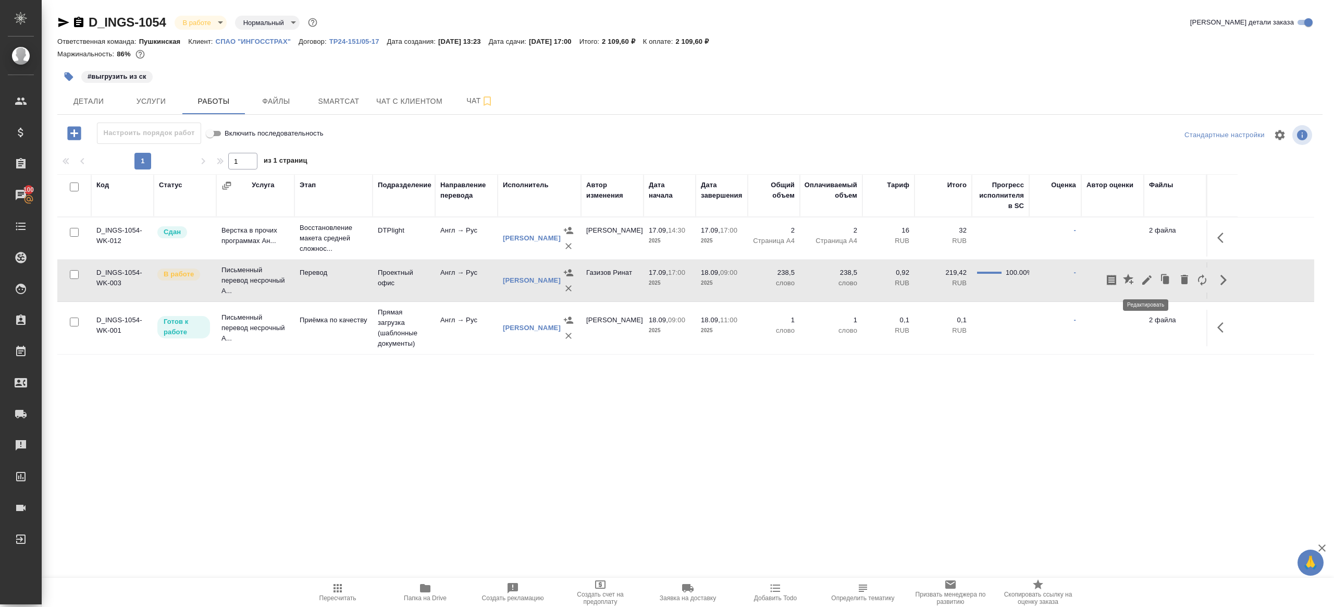
click at [1151, 281] on icon "button" at bounding box center [1147, 280] width 13 height 13
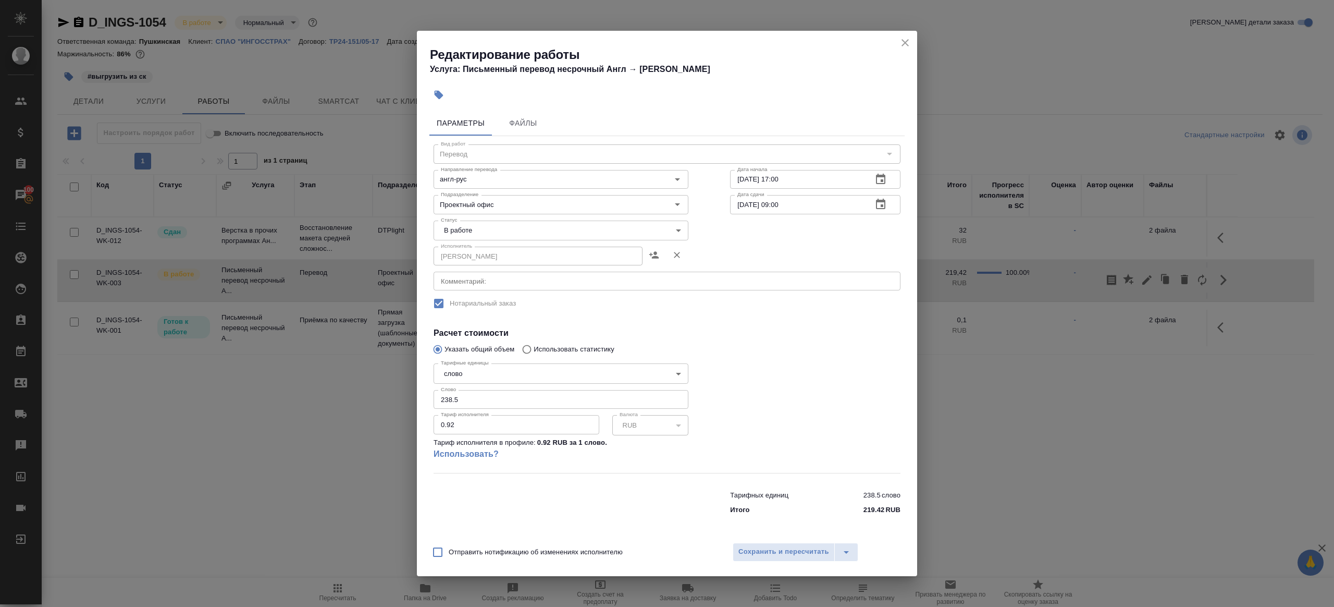
click at [536, 224] on body "🙏 .cls-1 fill:#fff; AWATERA [PERSON_NAME] Клиенты Спецификации Заказы 100 Чаты …" at bounding box center [667, 303] width 1334 height 607
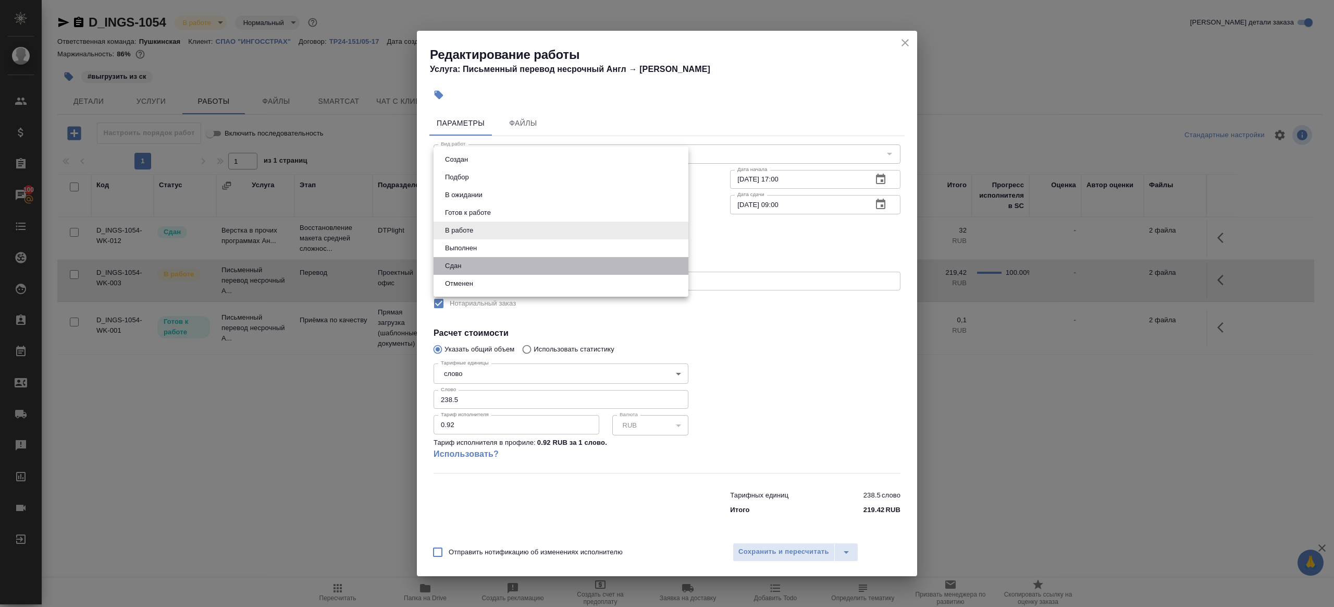
click at [492, 266] on li "Сдан" at bounding box center [561, 266] width 255 height 18
type input "closed"
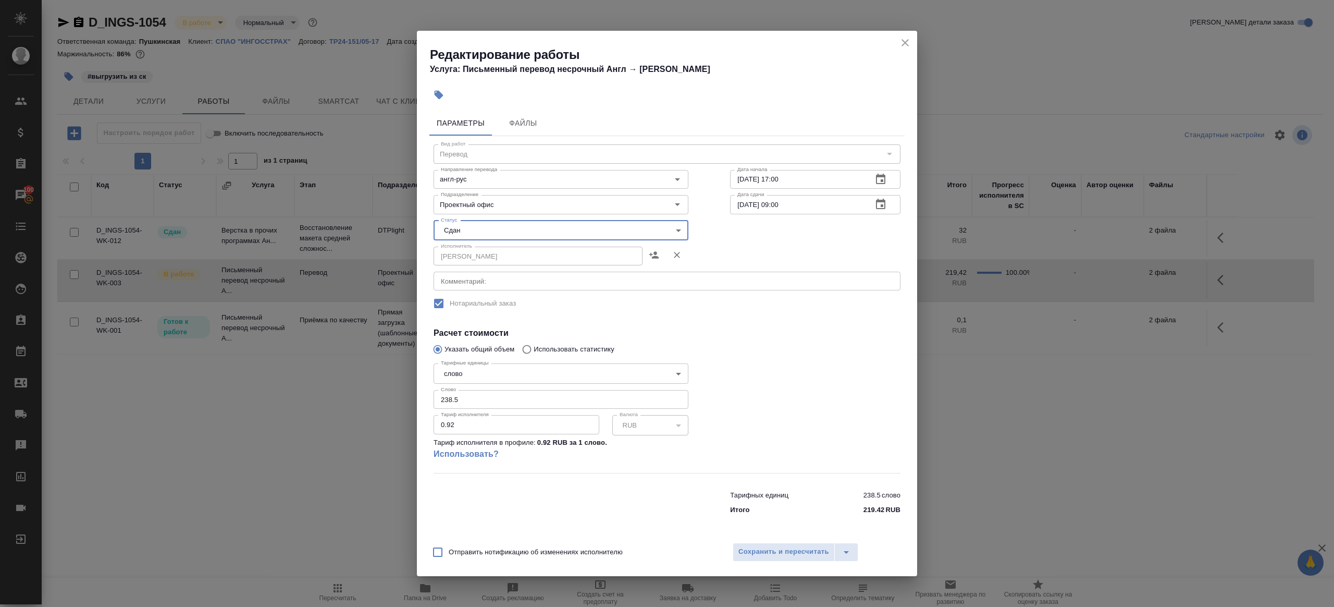
drag, startPoint x: 494, startPoint y: 403, endPoint x: 516, endPoint y: 390, distance: 26.6
click at [494, 403] on input "238.5" at bounding box center [561, 399] width 255 height 19
paste input "4.7"
type input "234.75"
click at [760, 361] on div at bounding box center [815, 415] width 212 height 155
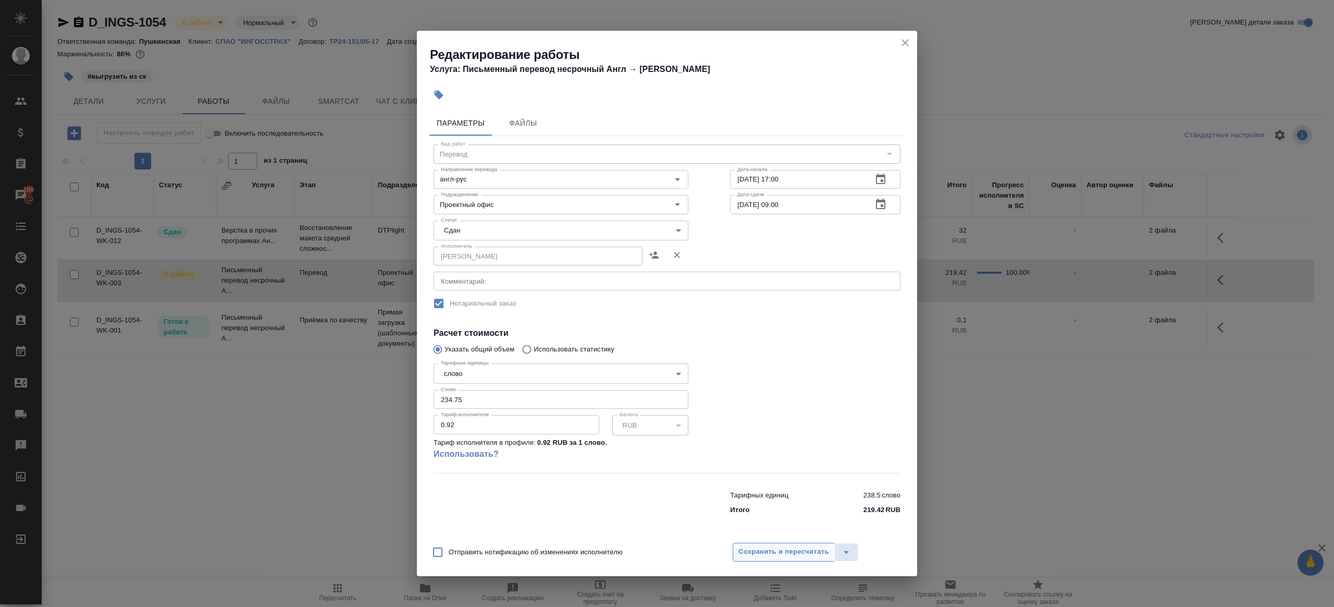
click at [758, 550] on span "Сохранить и пересчитать" at bounding box center [783, 552] width 91 height 12
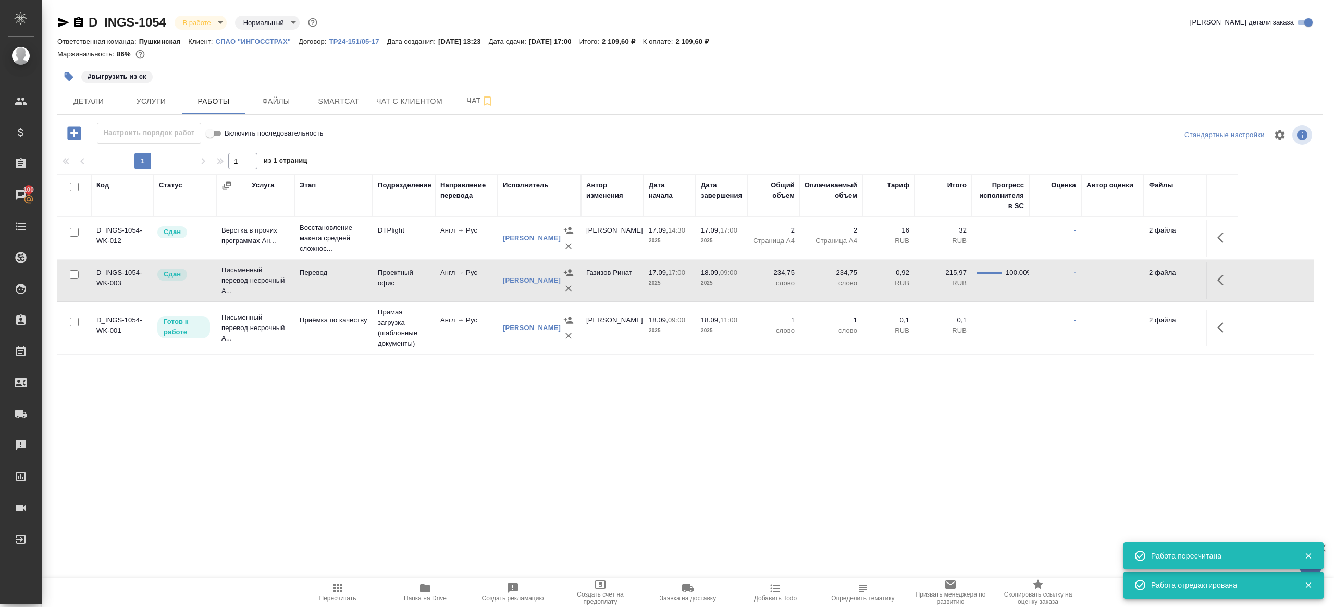
click at [330, 604] on button "Пересчитать" at bounding box center [338, 591] width 88 height 29
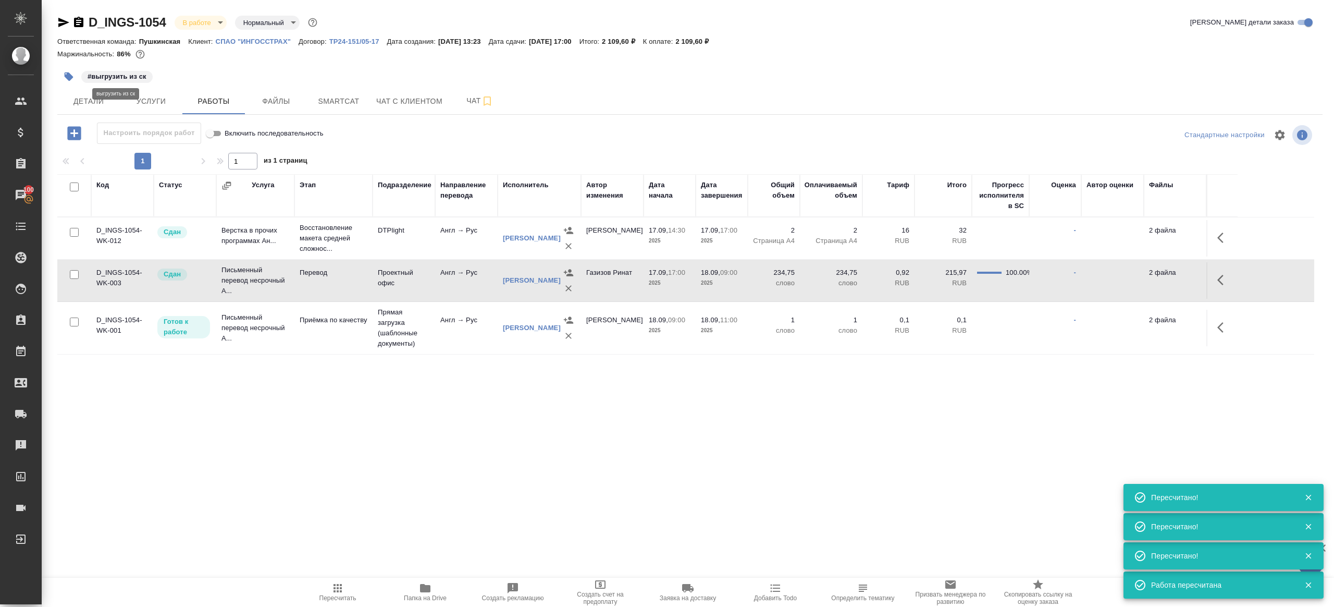
click at [71, 76] on icon "button" at bounding box center [69, 76] width 9 height 9
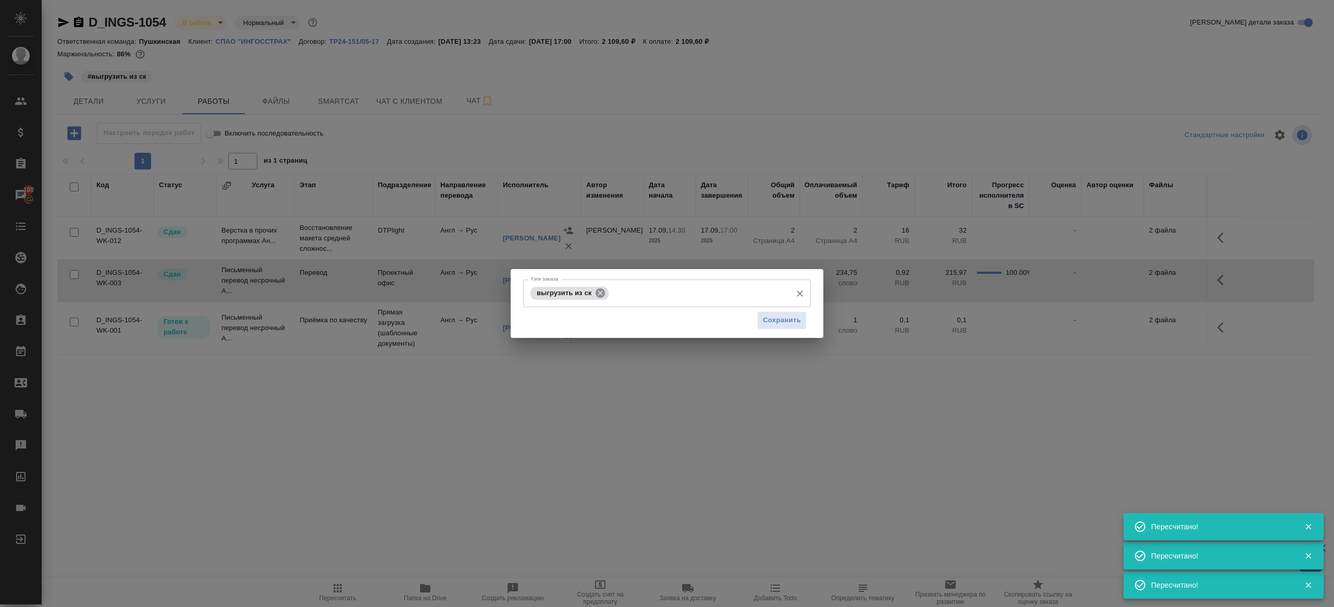
click at [596, 292] on icon at bounding box center [600, 292] width 9 height 9
click at [790, 320] on span "Сохранить" at bounding box center [782, 320] width 38 height 12
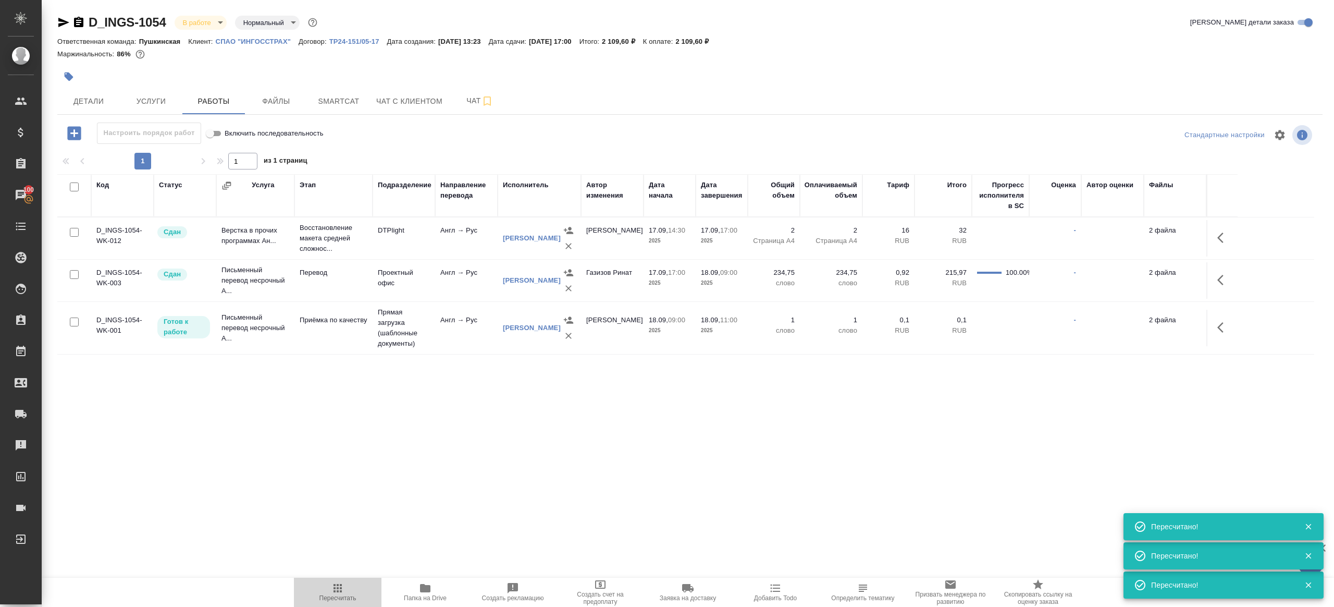
click at [331, 587] on span "Пересчитать" at bounding box center [337, 592] width 75 height 20
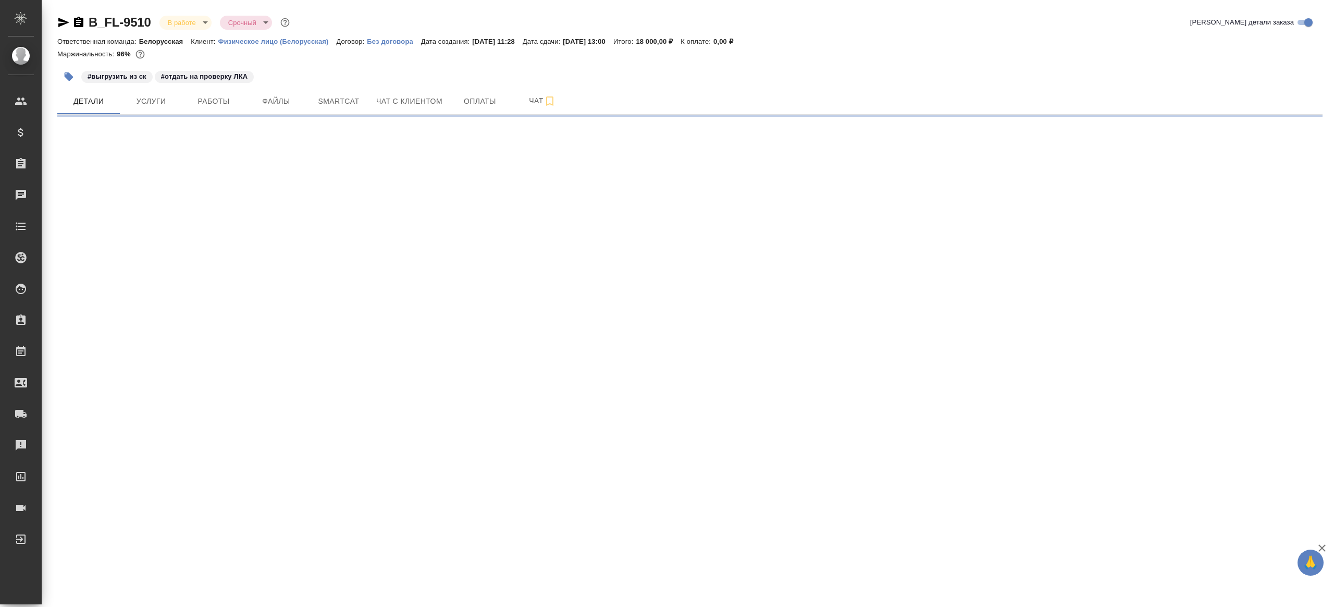
select select "RU"
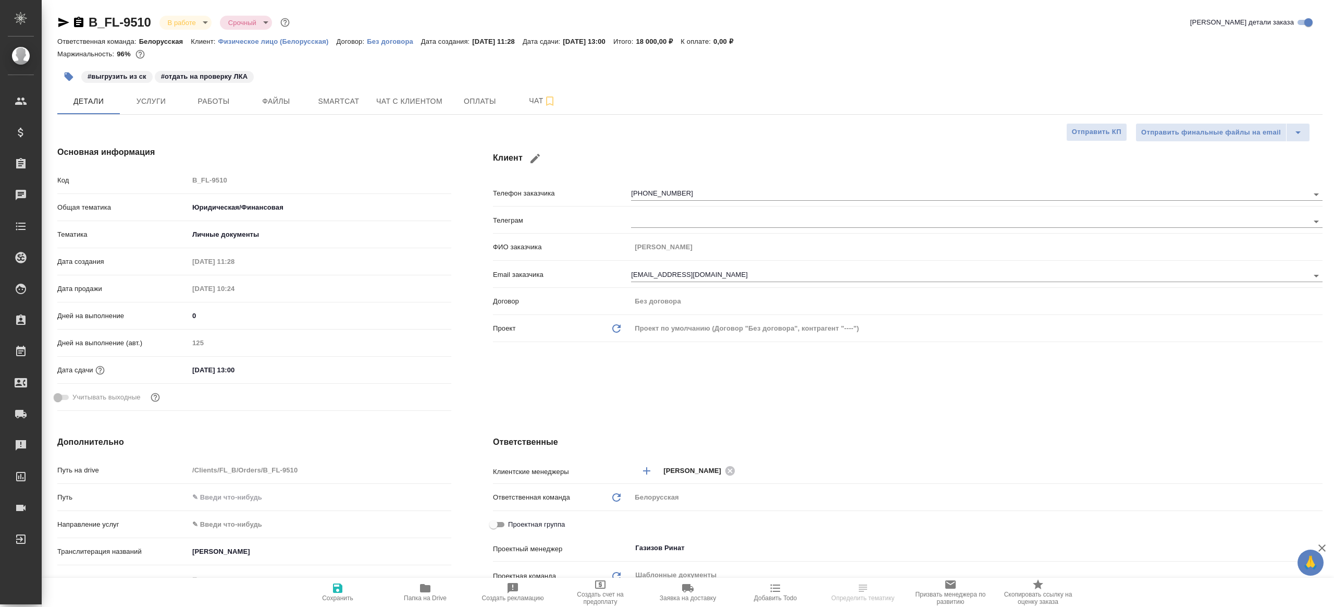
type textarea "x"
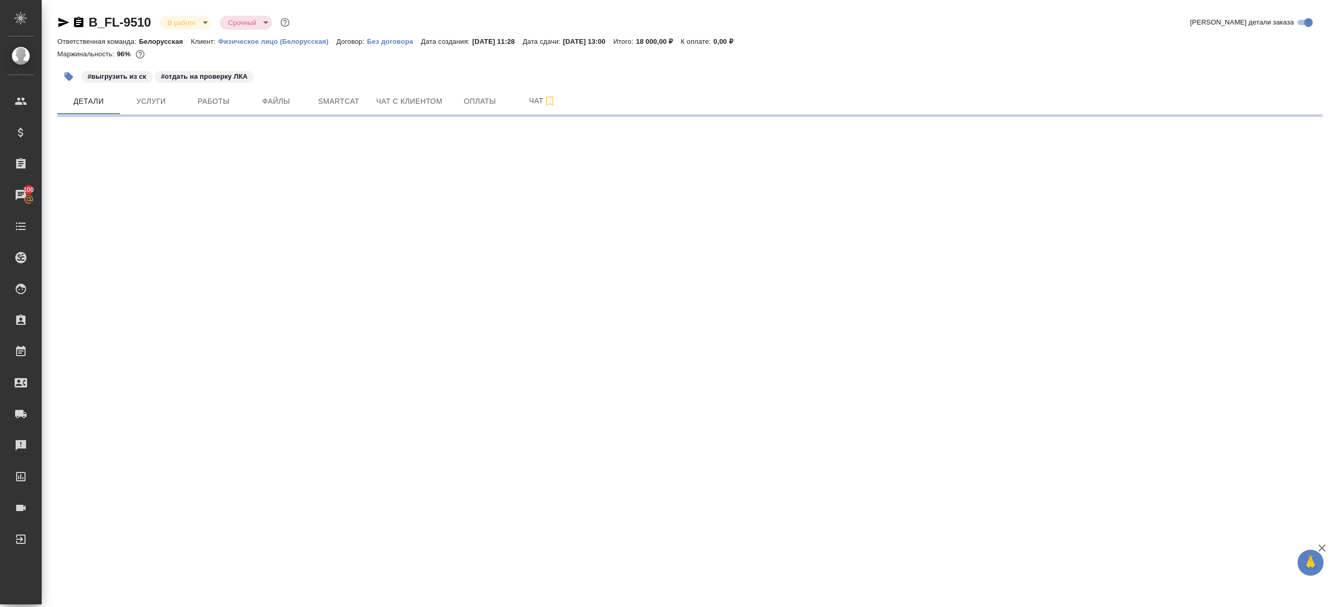
select select "RU"
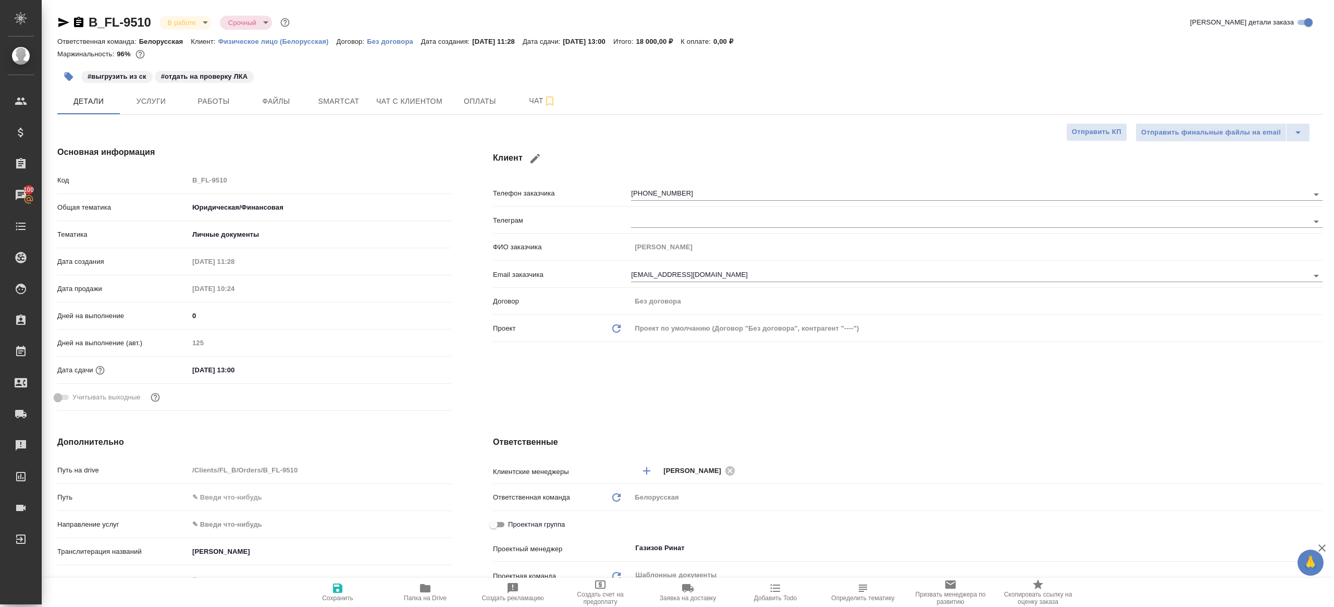
type textarea "x"
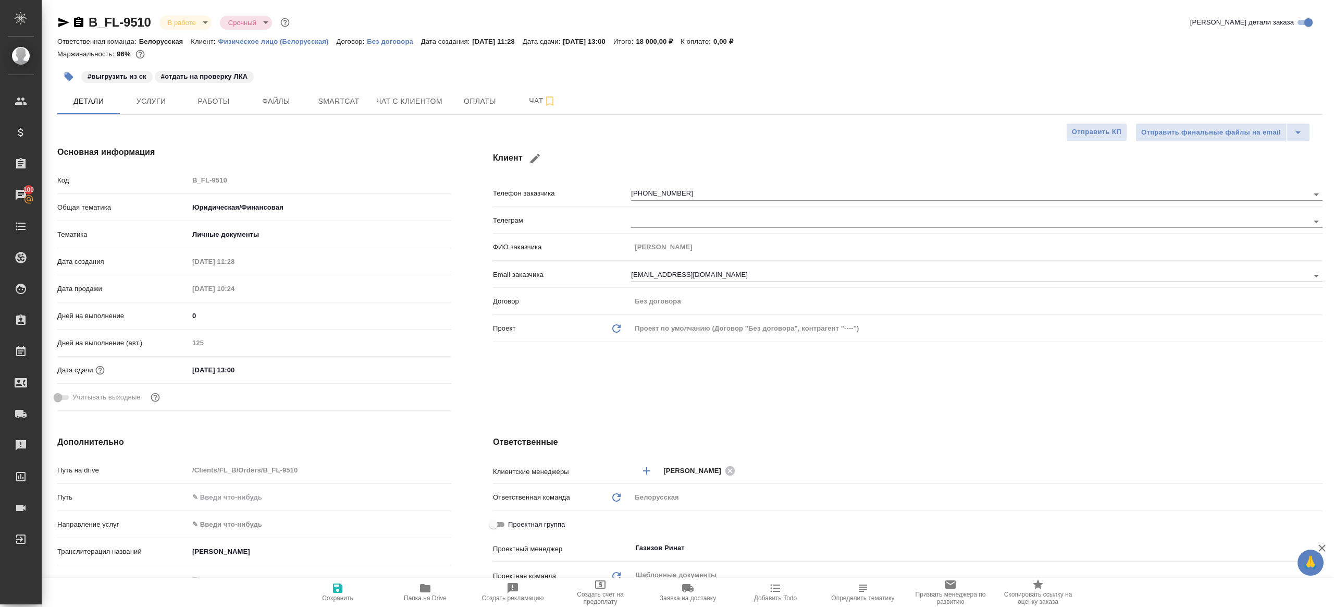
type textarea "x"
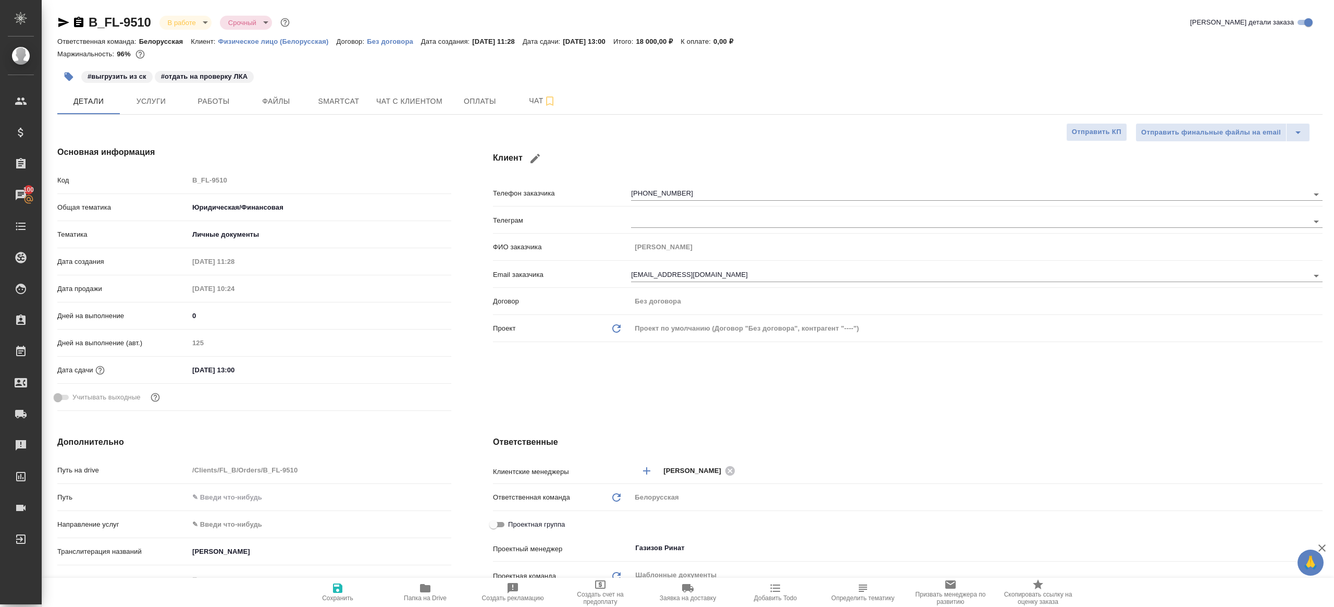
type textarea "x"
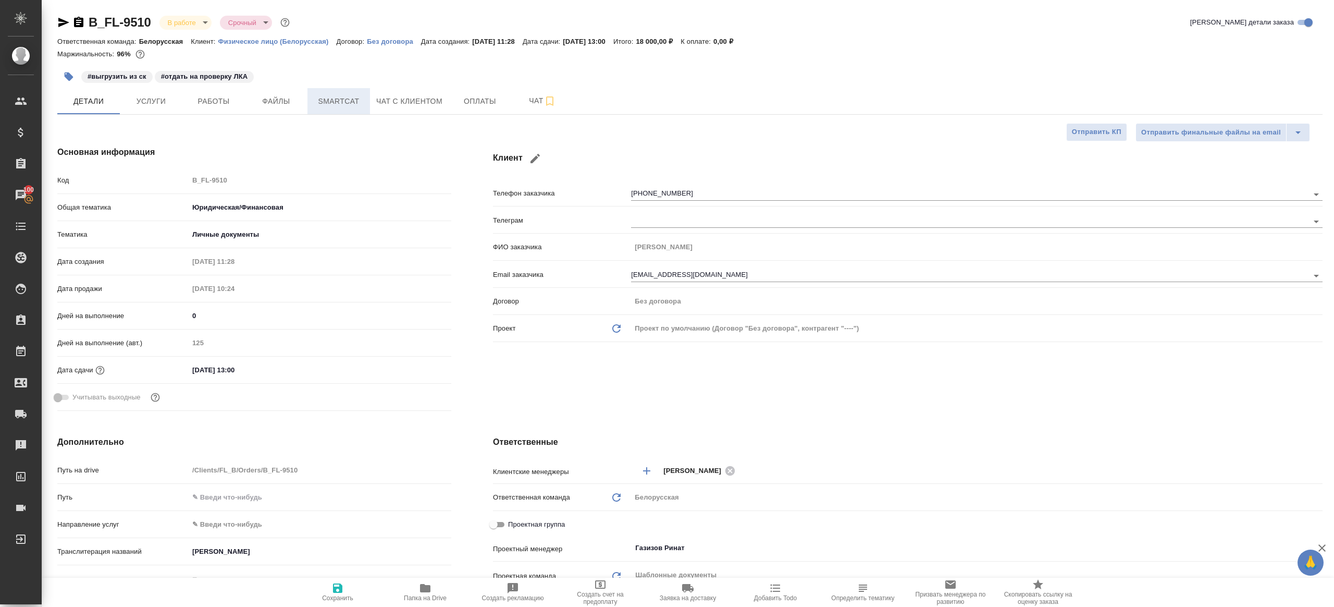
click at [351, 105] on span "Smartcat" at bounding box center [339, 101] width 50 height 13
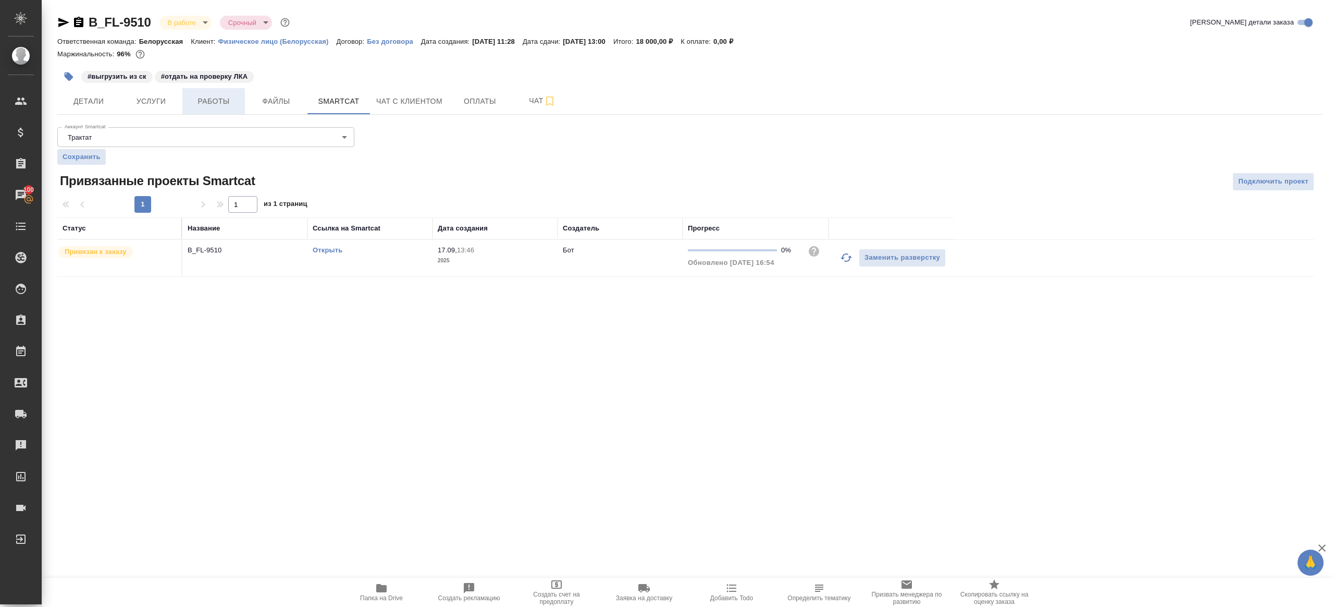
click at [215, 104] on span "Работы" at bounding box center [214, 101] width 50 height 13
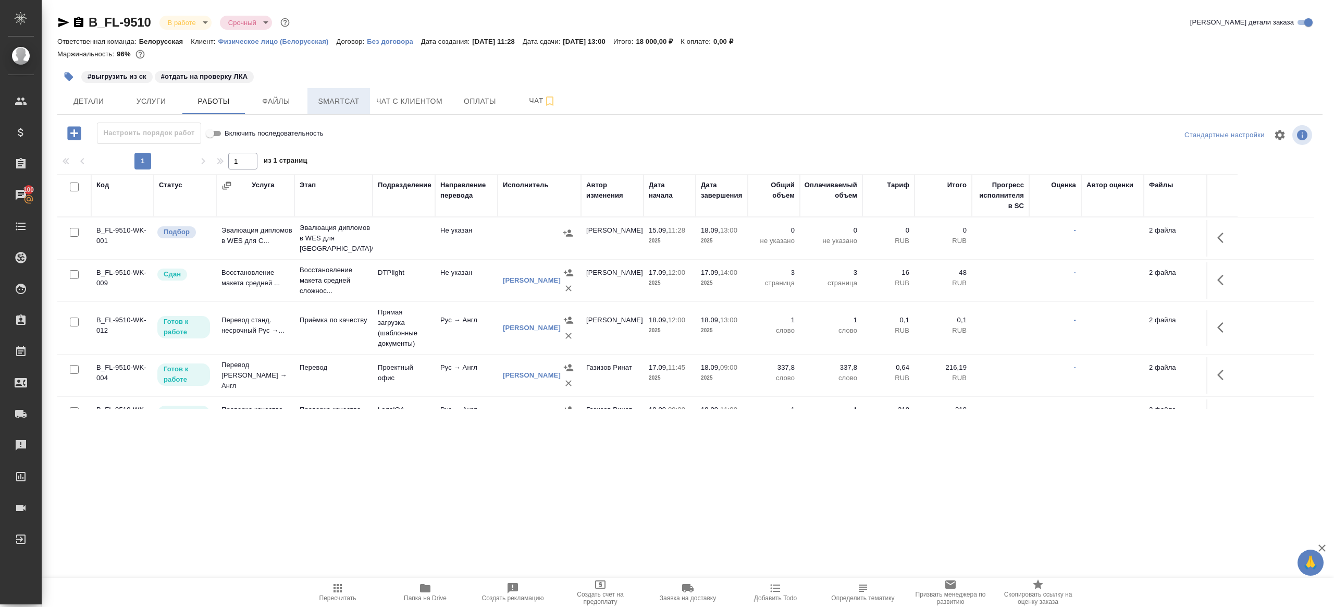
click at [326, 97] on span "Smartcat" at bounding box center [339, 101] width 50 height 13
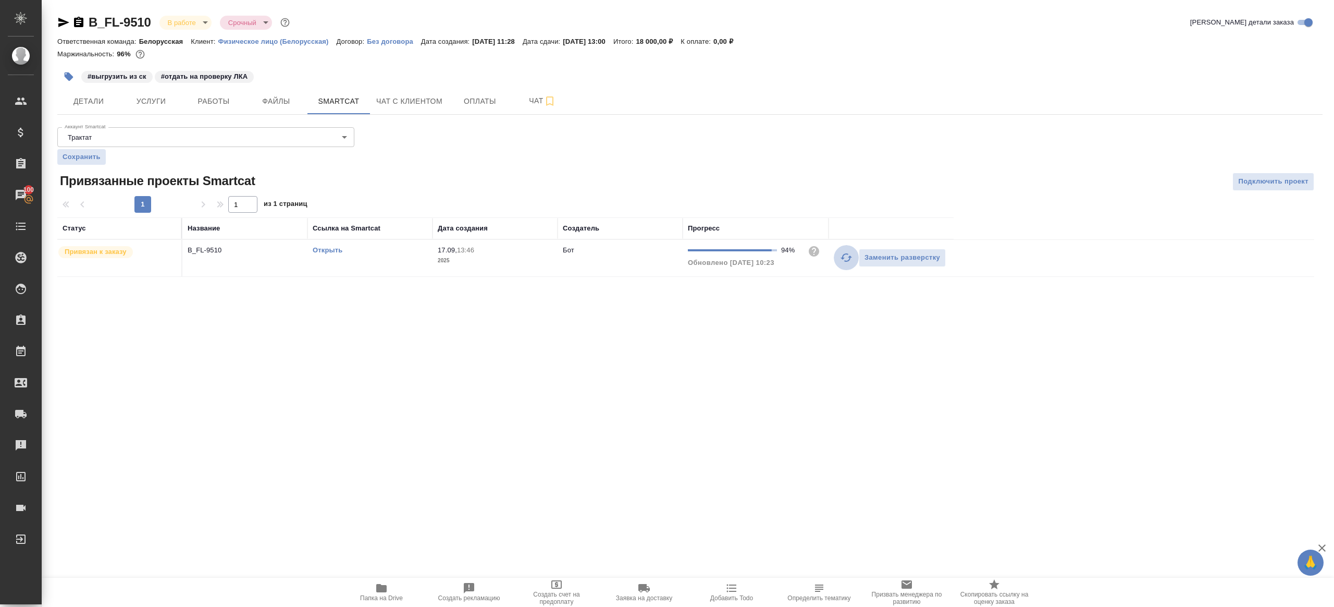
click at [848, 264] on button "button" at bounding box center [846, 257] width 25 height 25
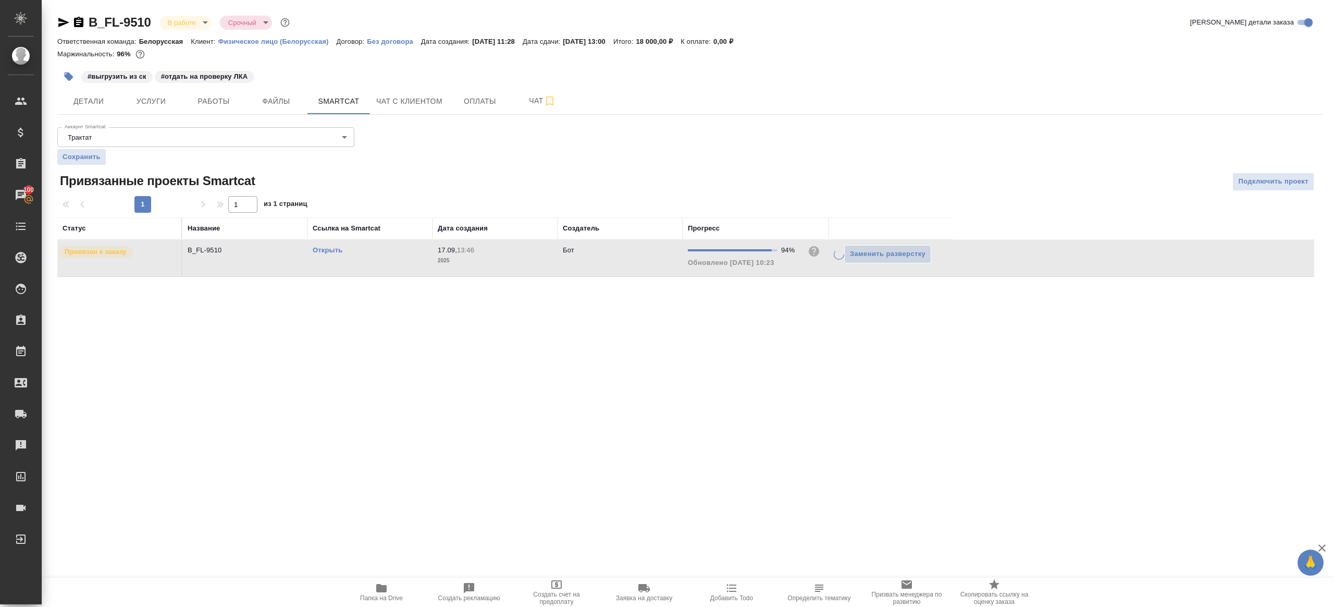
click at [656, 337] on div ".cls-1 fill:#fff; AWATERA Gazizov Rinat Клиенты Спецификации Заказы 100 Чаты To…" at bounding box center [667, 303] width 1334 height 607
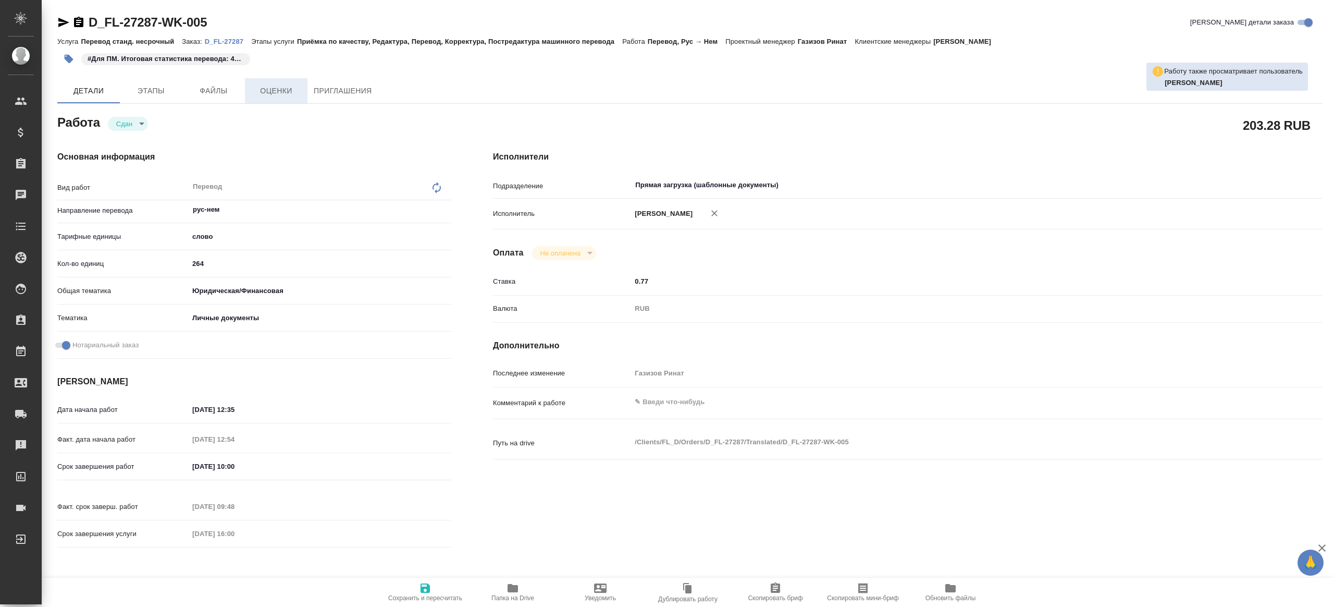
type textarea "x"
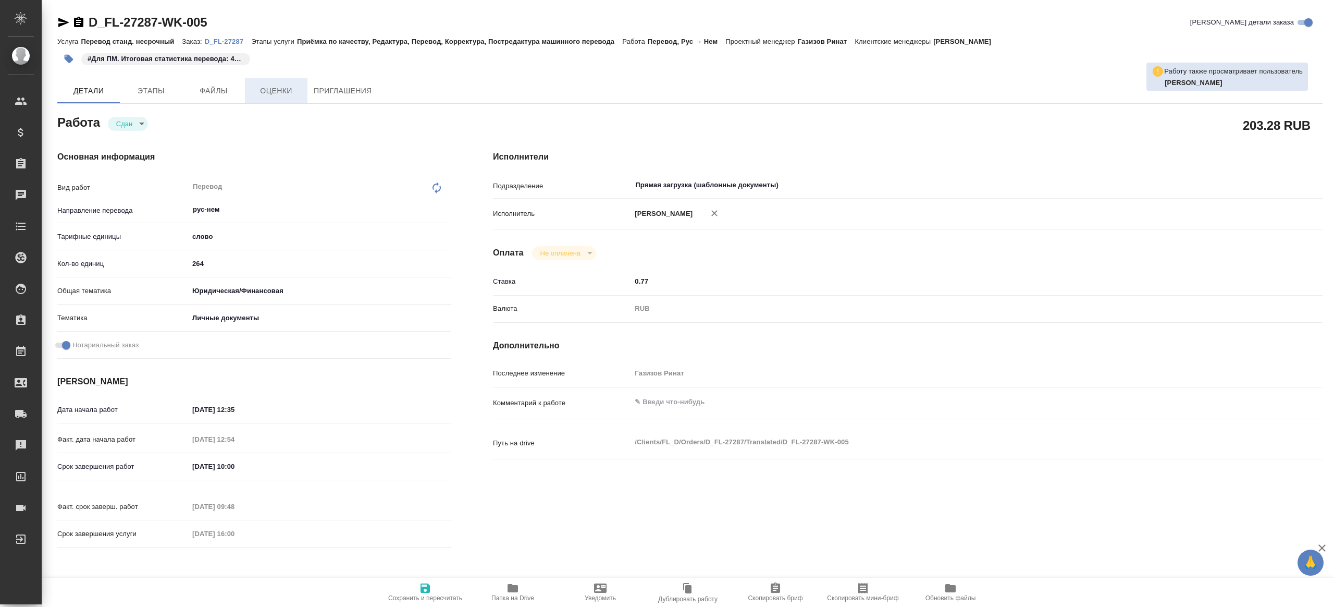
type textarea "x"
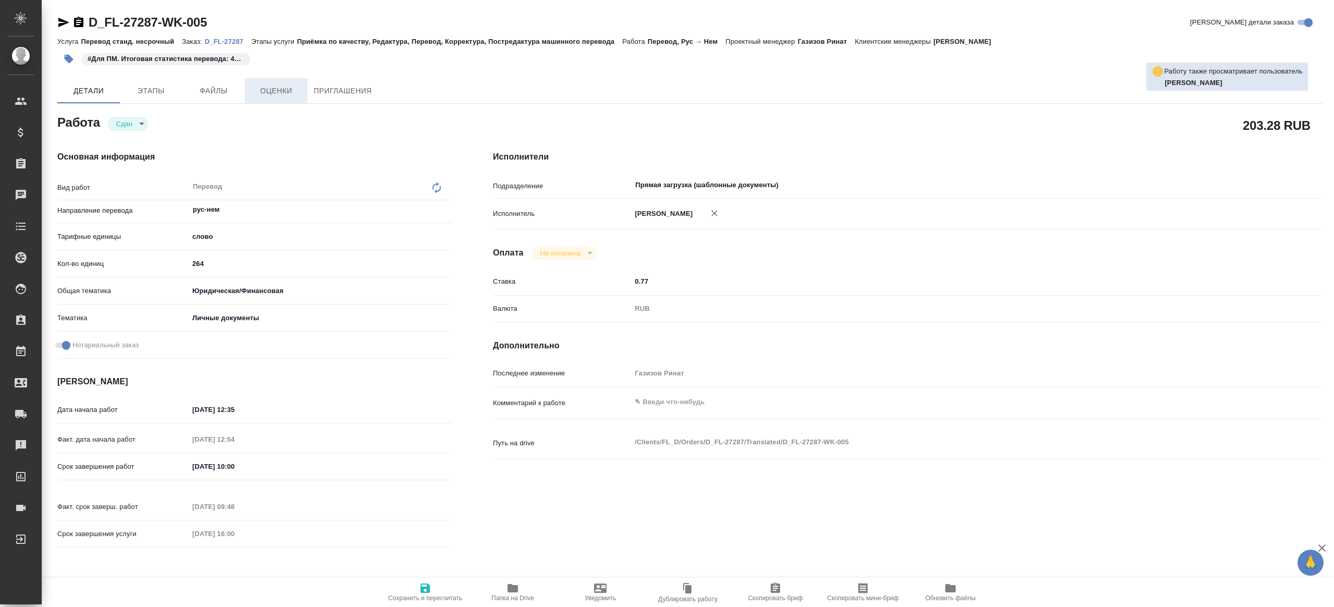
type textarea "x"
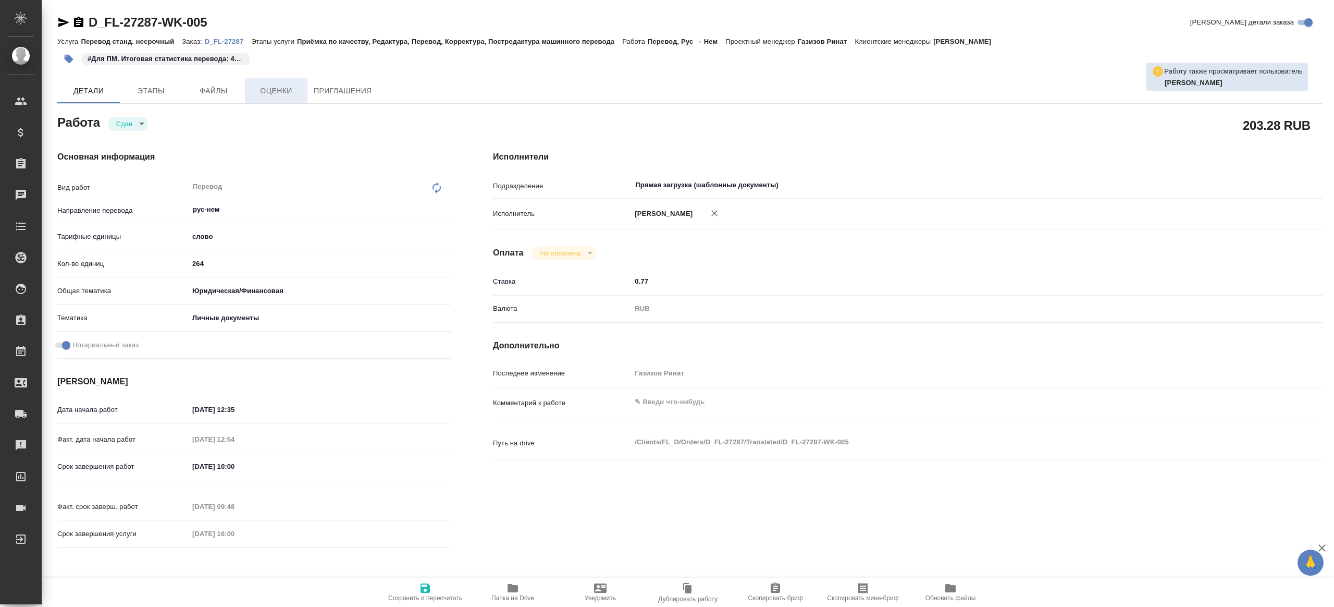
type textarea "x"
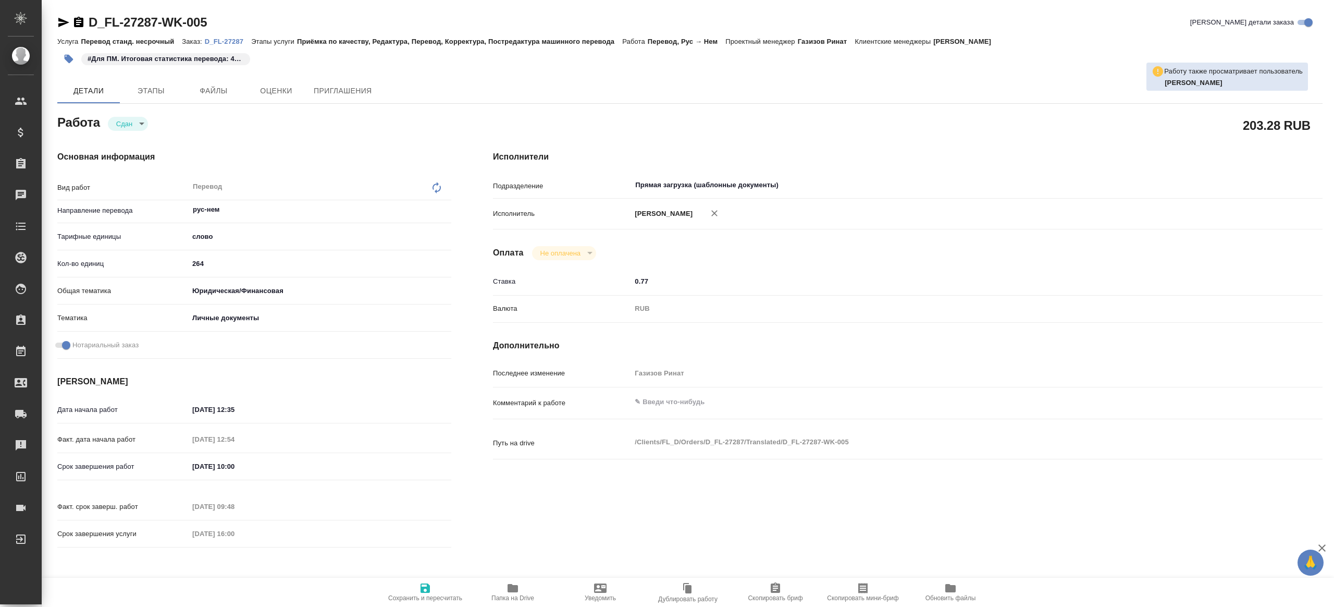
type textarea "x"
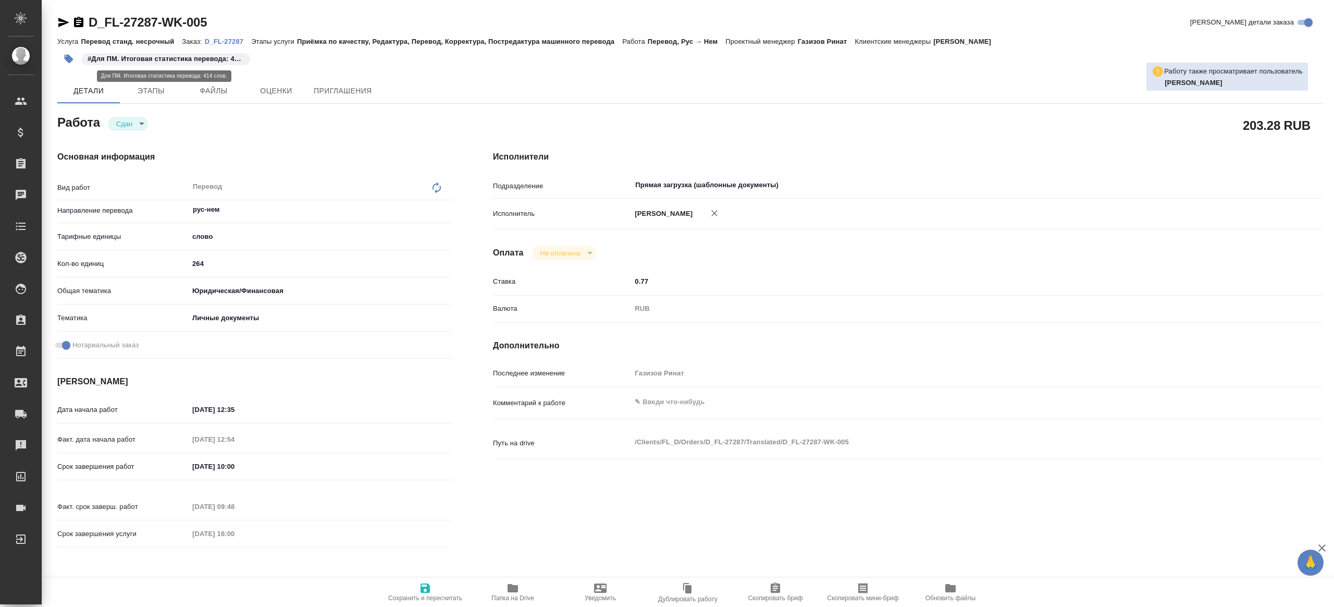
type textarea "x"
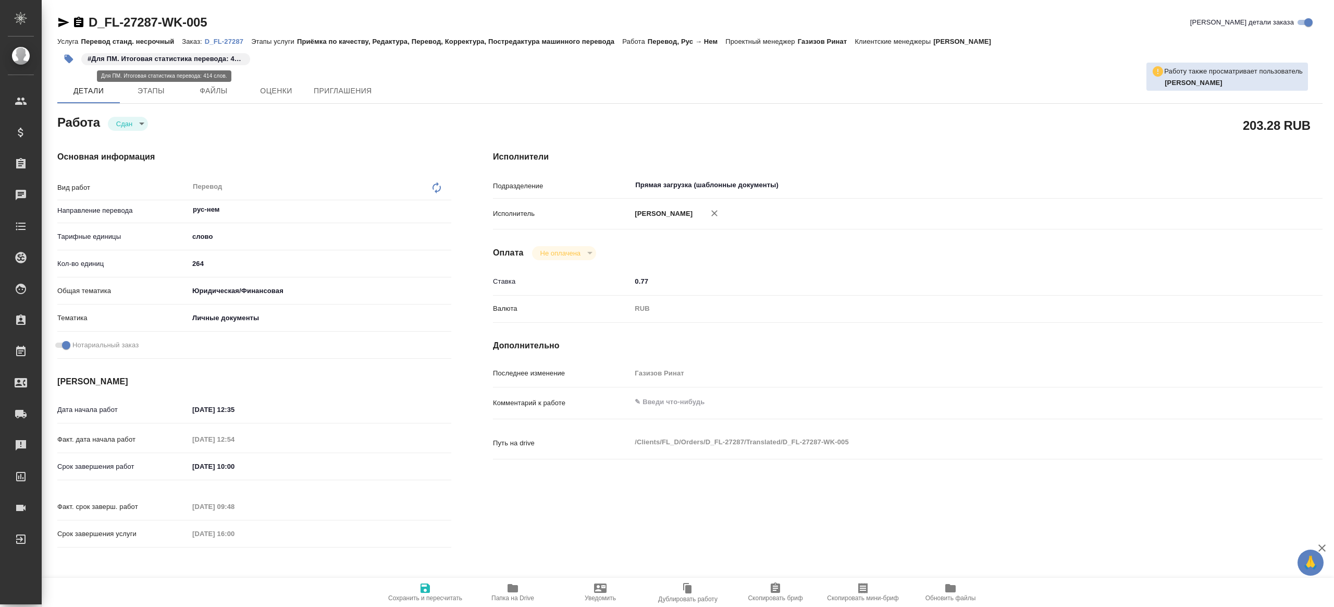
type textarea "x"
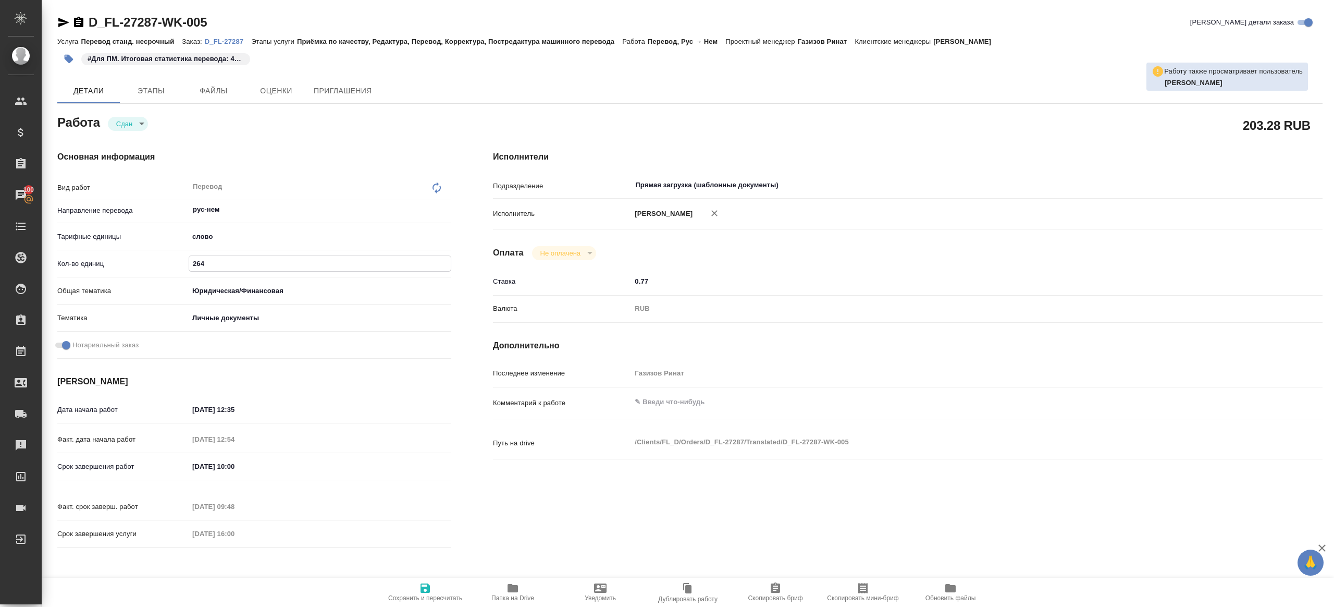
drag, startPoint x: 207, startPoint y: 261, endPoint x: 167, endPoint y: 261, distance: 40.1
click at [170, 261] on div "Кол-во единиц 264" at bounding box center [254, 263] width 394 height 18
type textarea "x"
type input "4"
type textarea "x"
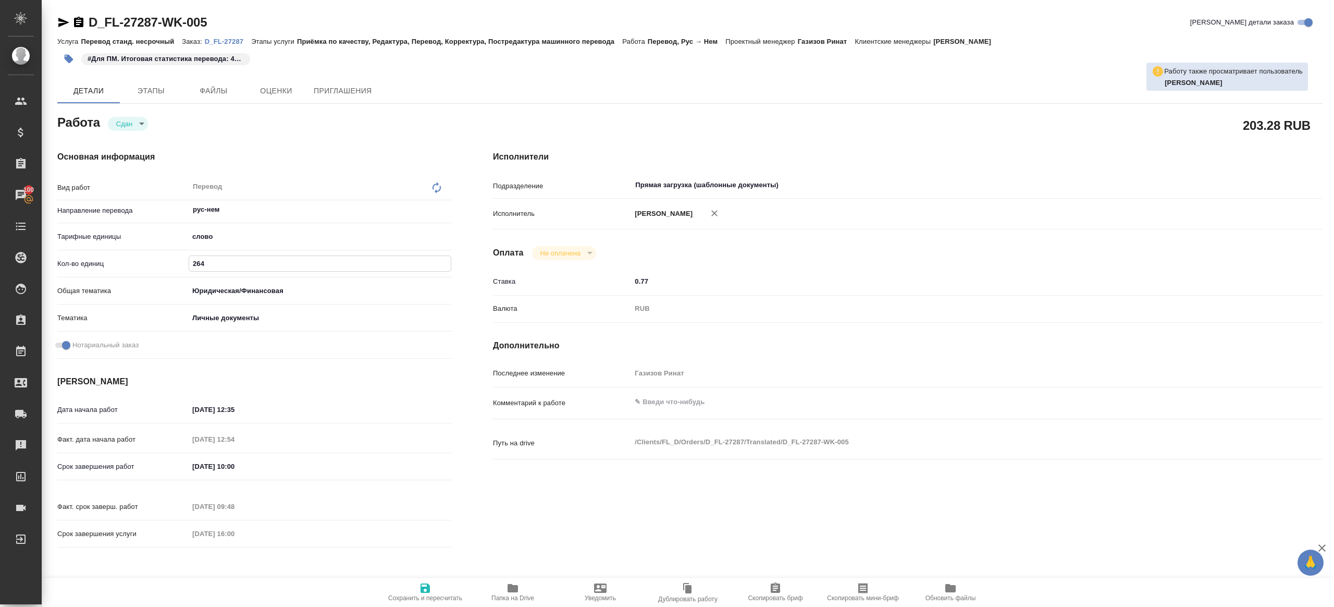
type textarea "x"
type input "41"
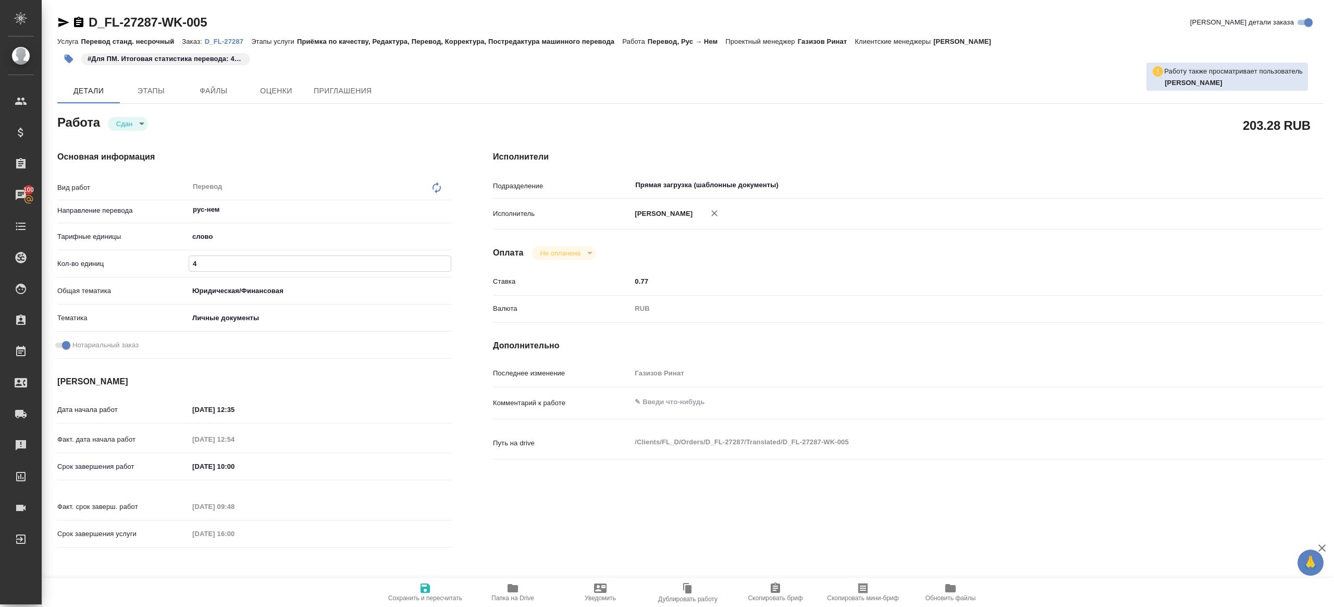
type textarea "x"
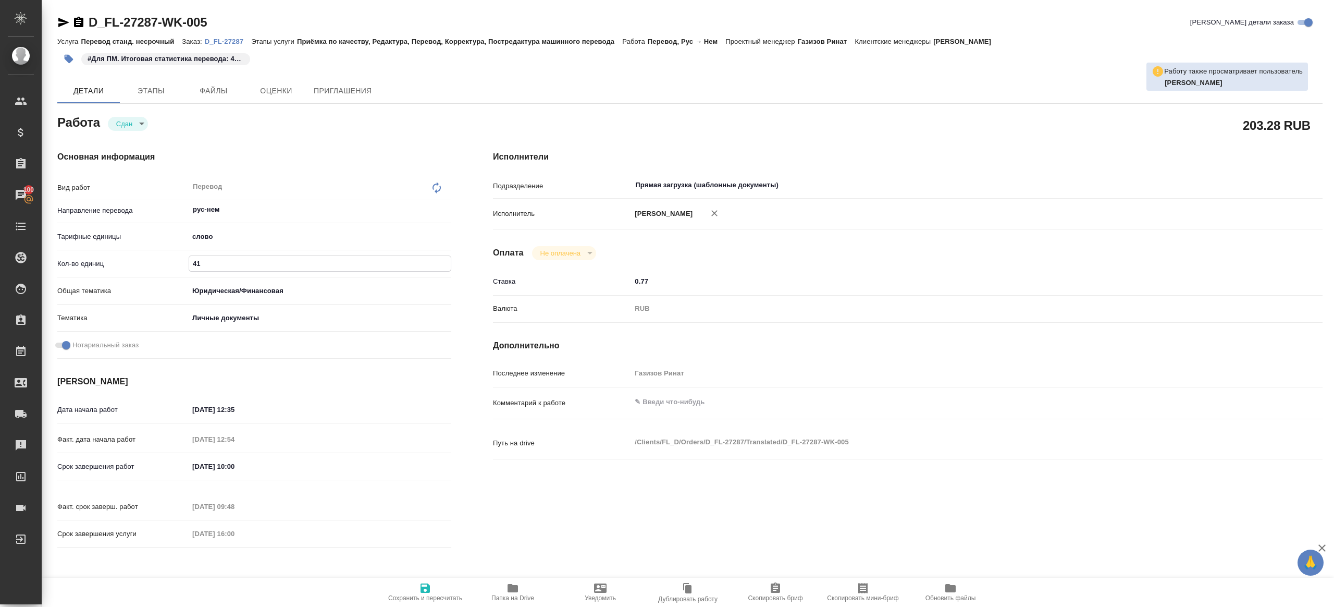
type input "414"
type textarea "x"
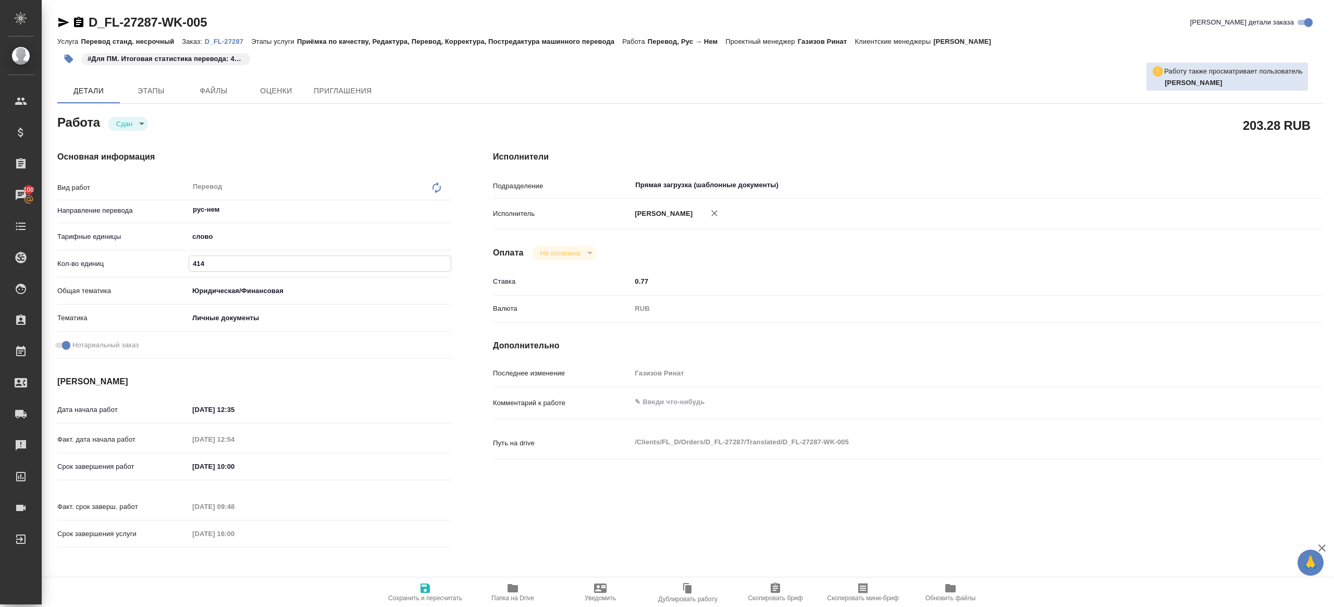
type input "414"
click at [422, 586] on icon "button" at bounding box center [425, 587] width 9 height 9
type textarea "x"
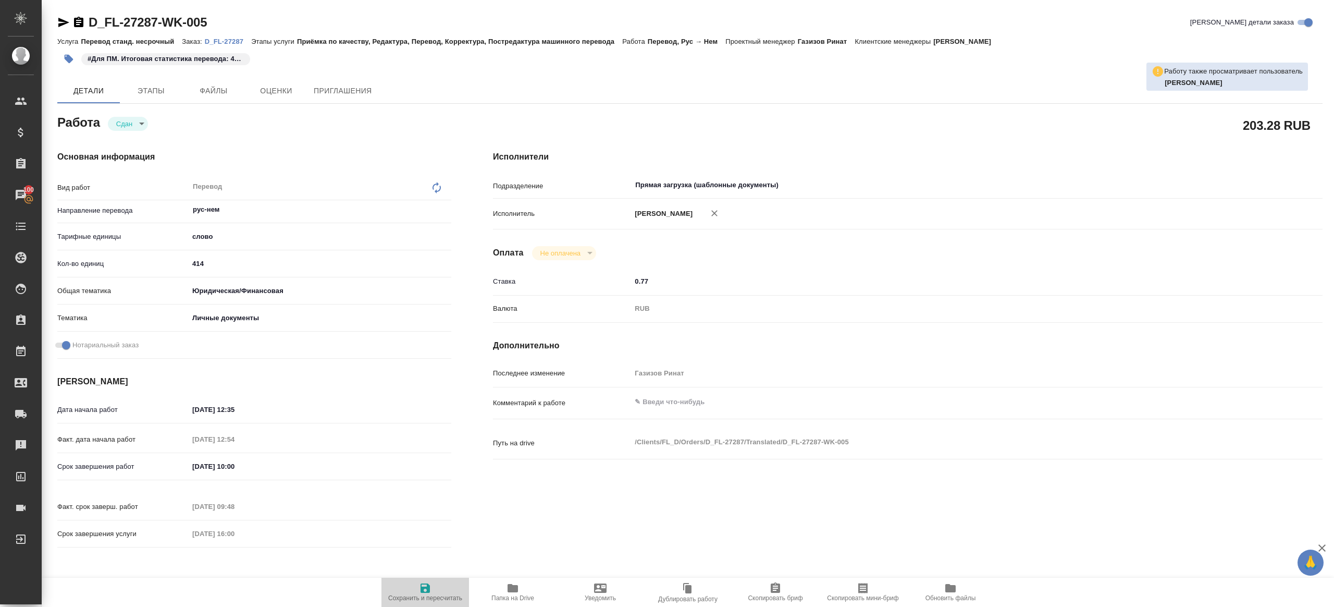
type textarea "x"
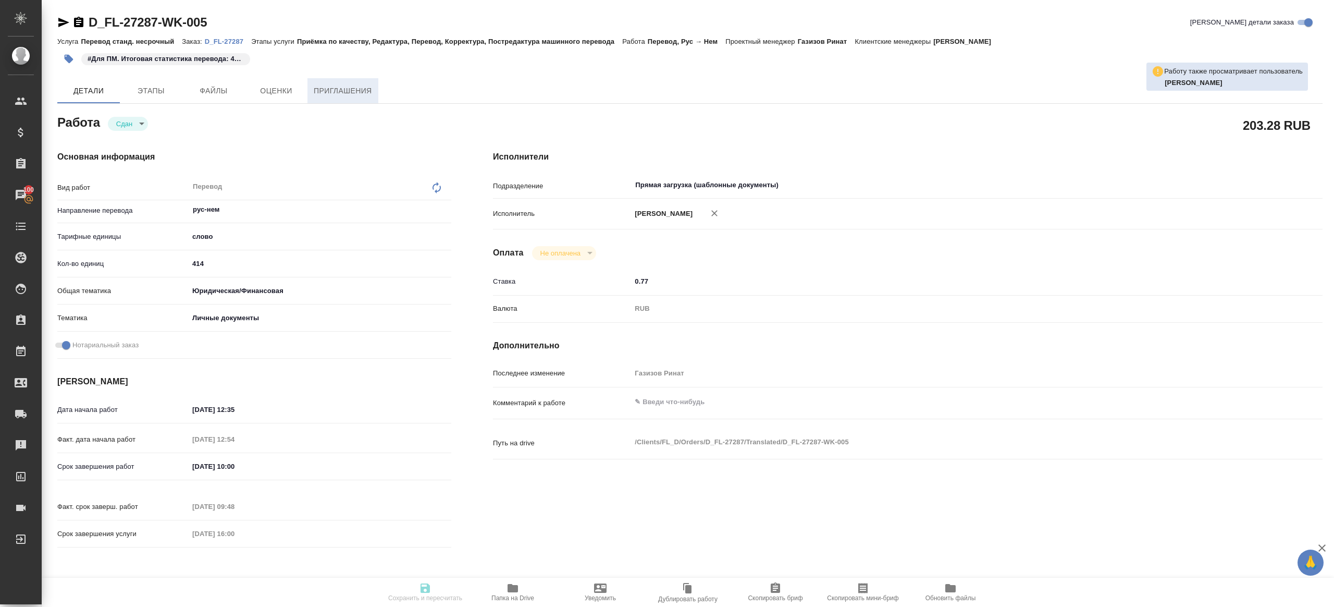
type textarea "x"
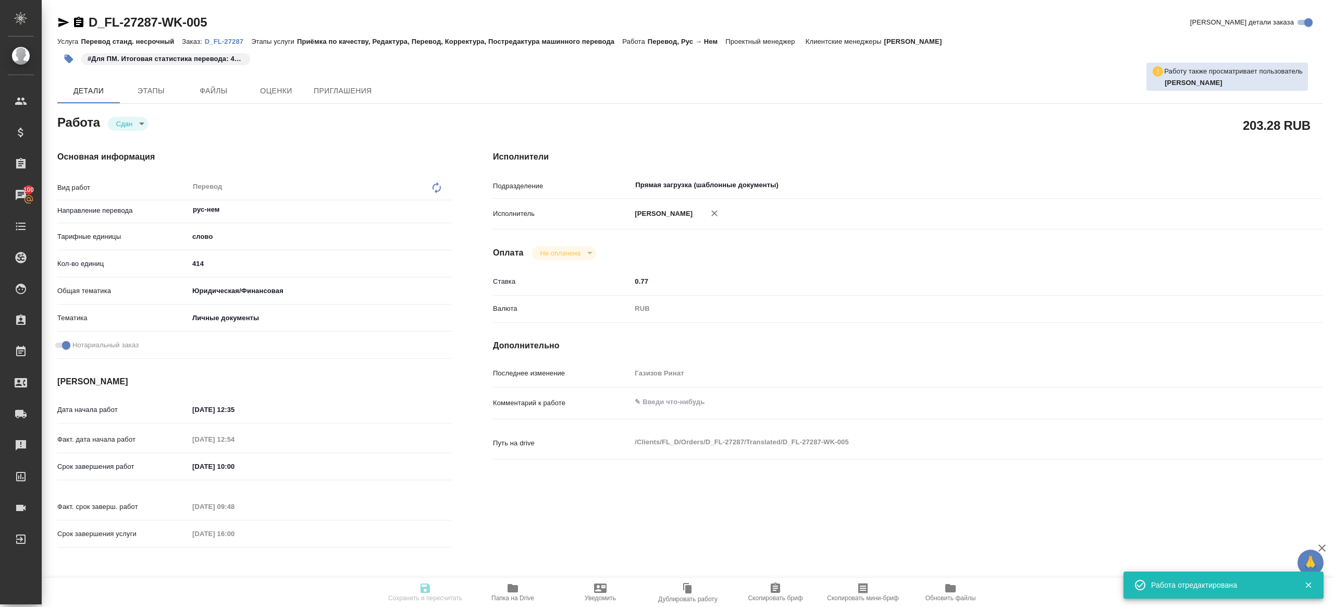
type input "closed"
type textarea "Перевод"
type textarea "x"
type input "рус-нем"
type input "5a8b1489cc6b4906c91bfd90"
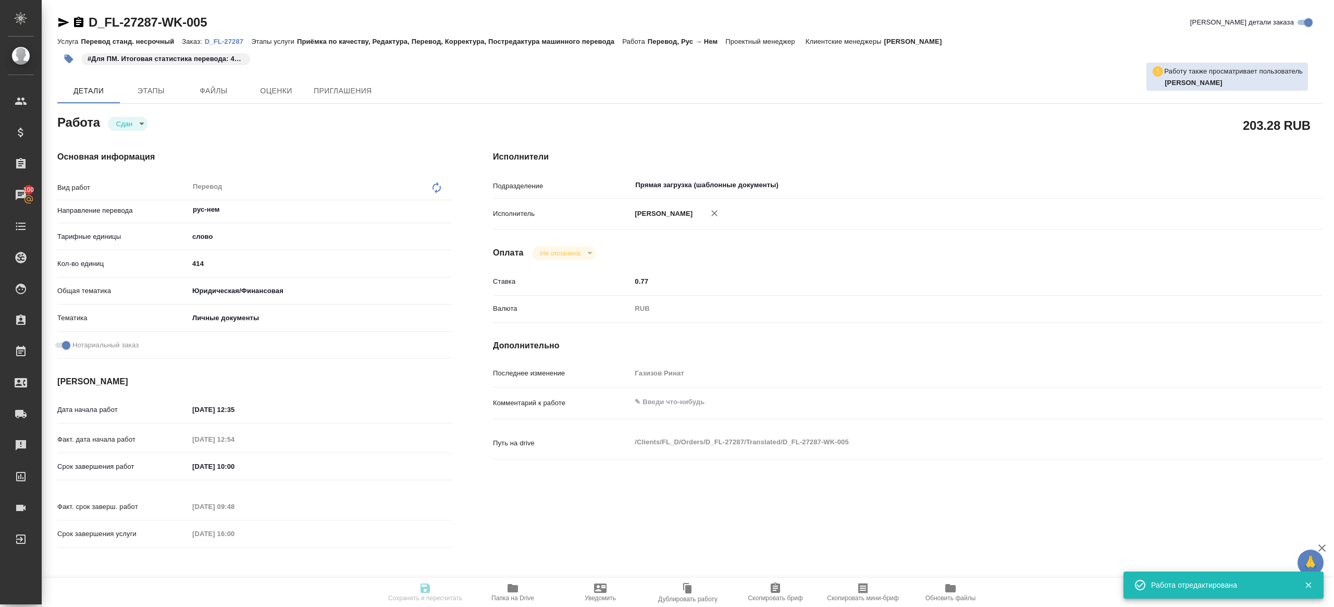
type input "414"
type input "yr-fn"
type input "5a8b8b956a9677013d343cfe"
checkbox input "true"
type input "09.09.2025 12:35"
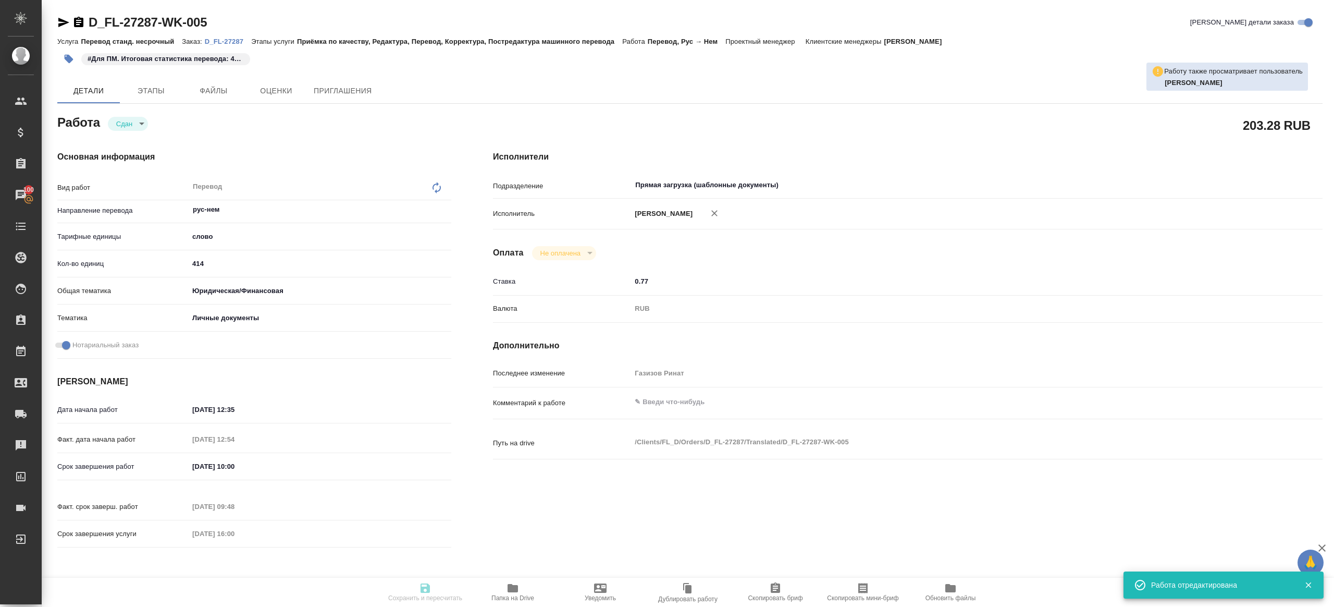
type input "09.09.2025 12:54"
type input "17.09.2025 10:00"
type input "17.09.2025 09:48"
type input "17.09.2025 16:00"
type input "Прямая загрузка (шаблонные документы)"
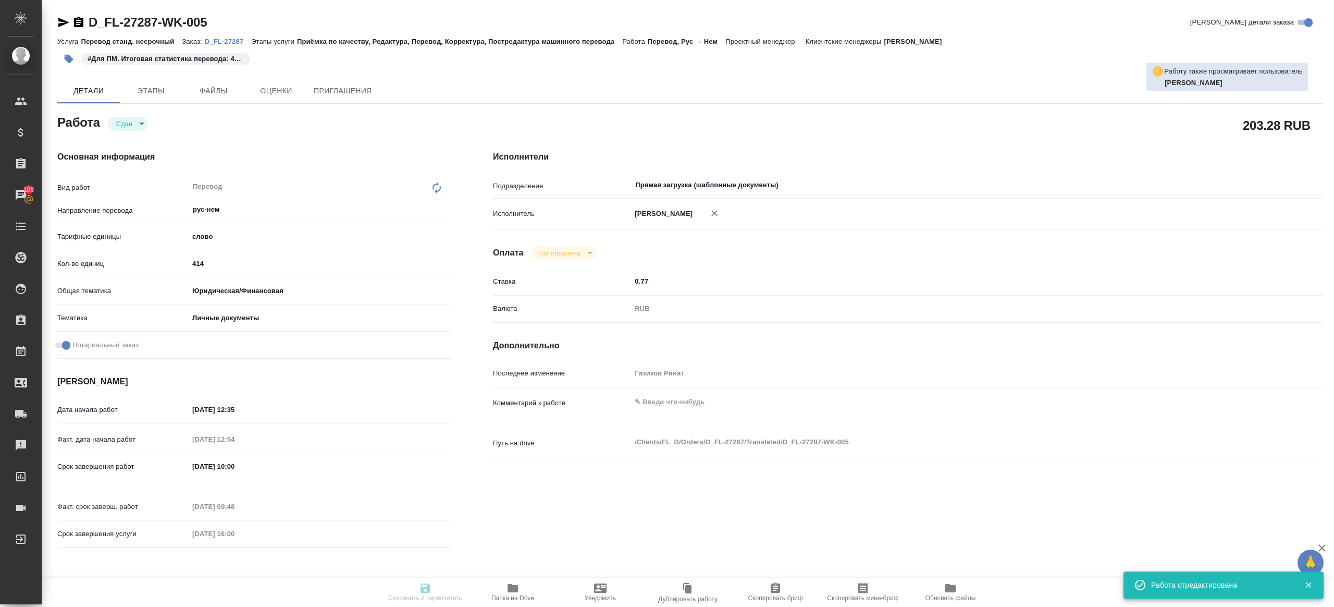
type input "notPayed"
type input "0.77"
type input "RUB"
type input "Газизов Ринат"
type textarea "x"
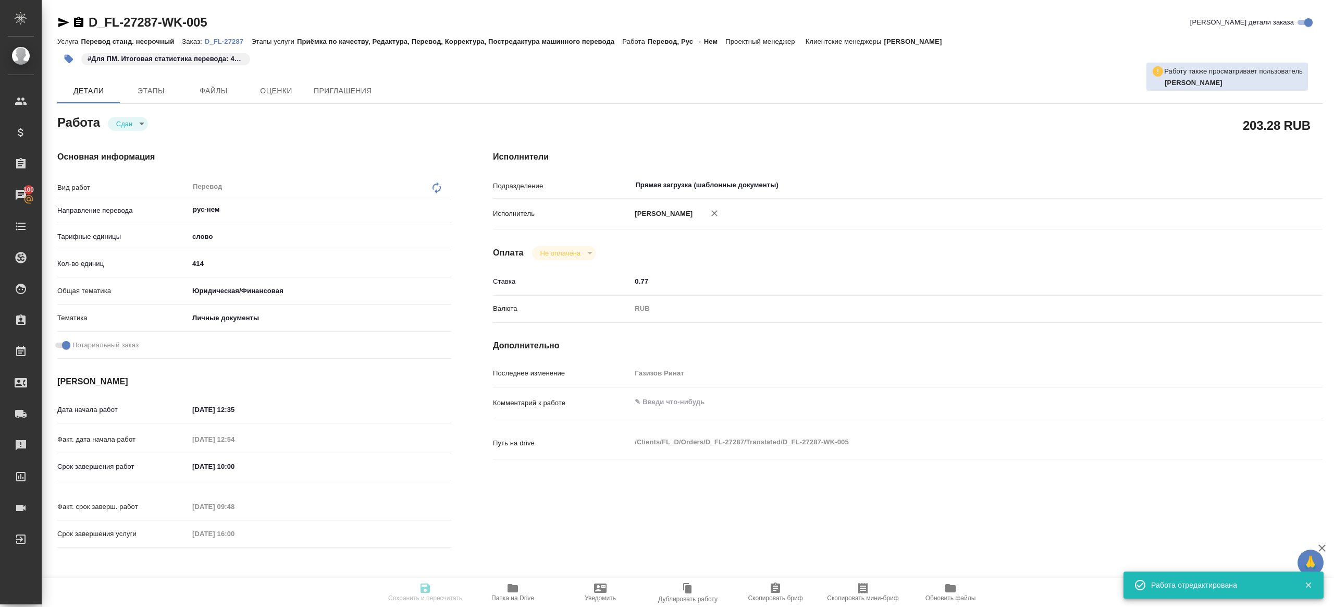
type textarea "/Clients/FL_D/Orders/D_FL-27287/Translated/D_FL-27287-WK-005"
type textarea "x"
type input "D_FL-27287"
type input "Перевод станд. несрочный"
type input "Приёмка по качеству, Редактура, Перевод, Корректура, Постредактура машинного пе…"
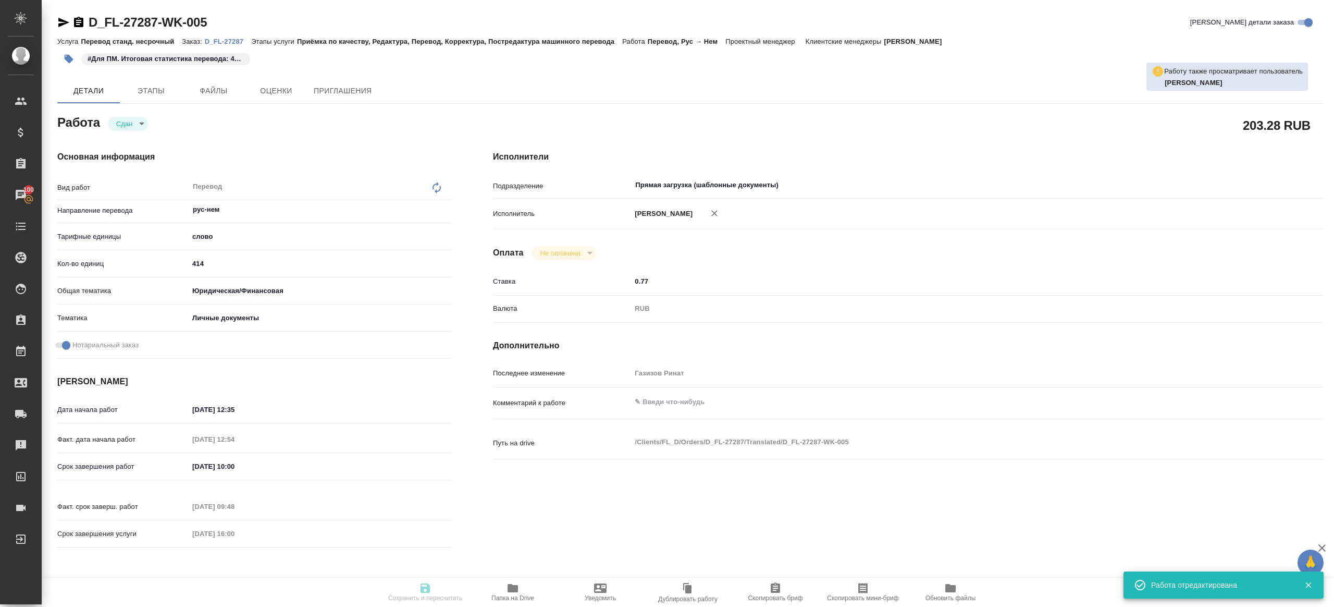
type input "Булахова Елена"
type input "/Clients/FL_D/Orders/D_FL-27287"
type textarea "Mersiianov Renat"
type textarea "x"
type textarea "добавится апостиль"
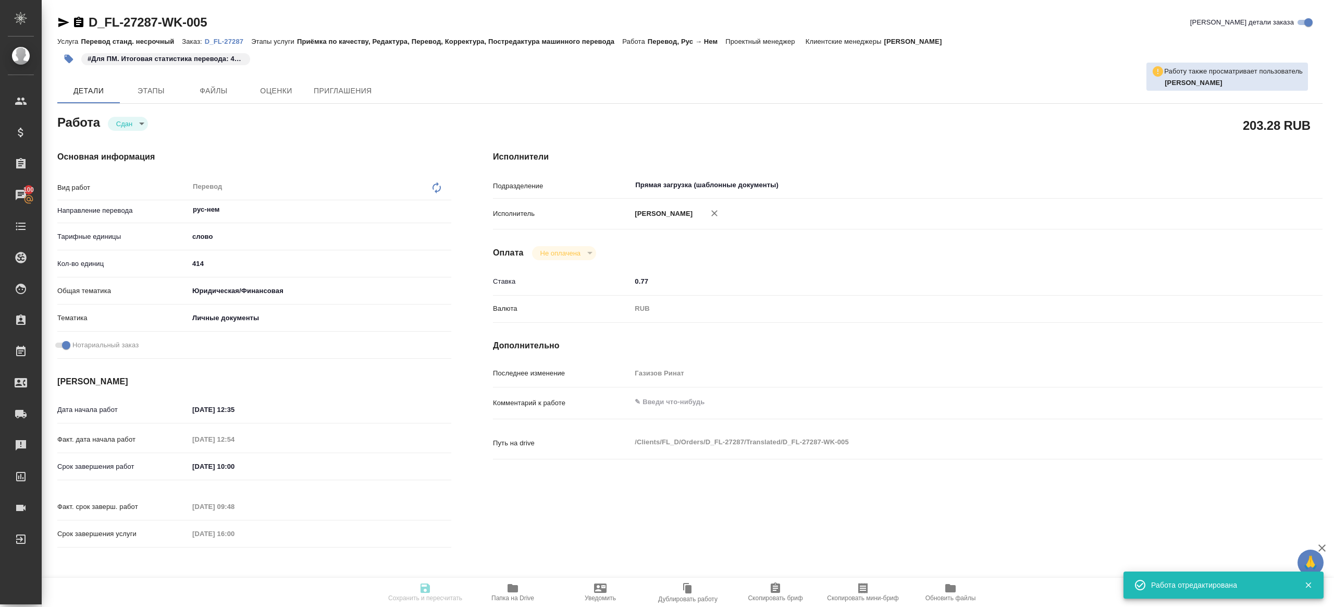
type textarea "x"
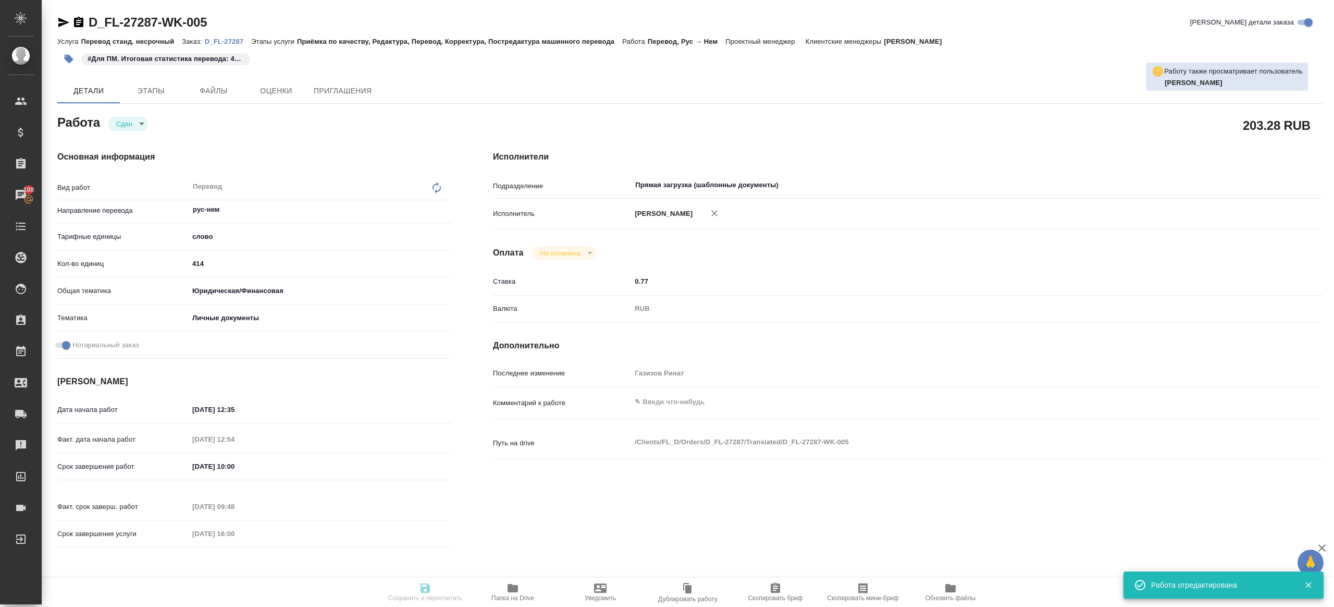
type textarea "x"
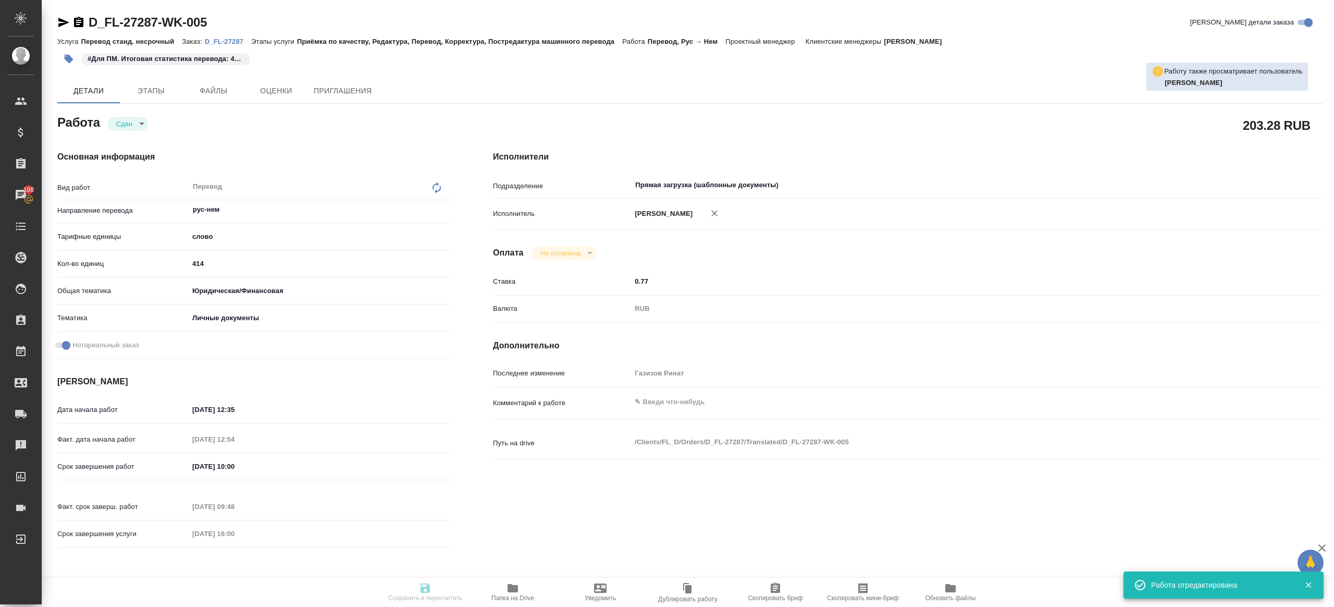
type textarea "x"
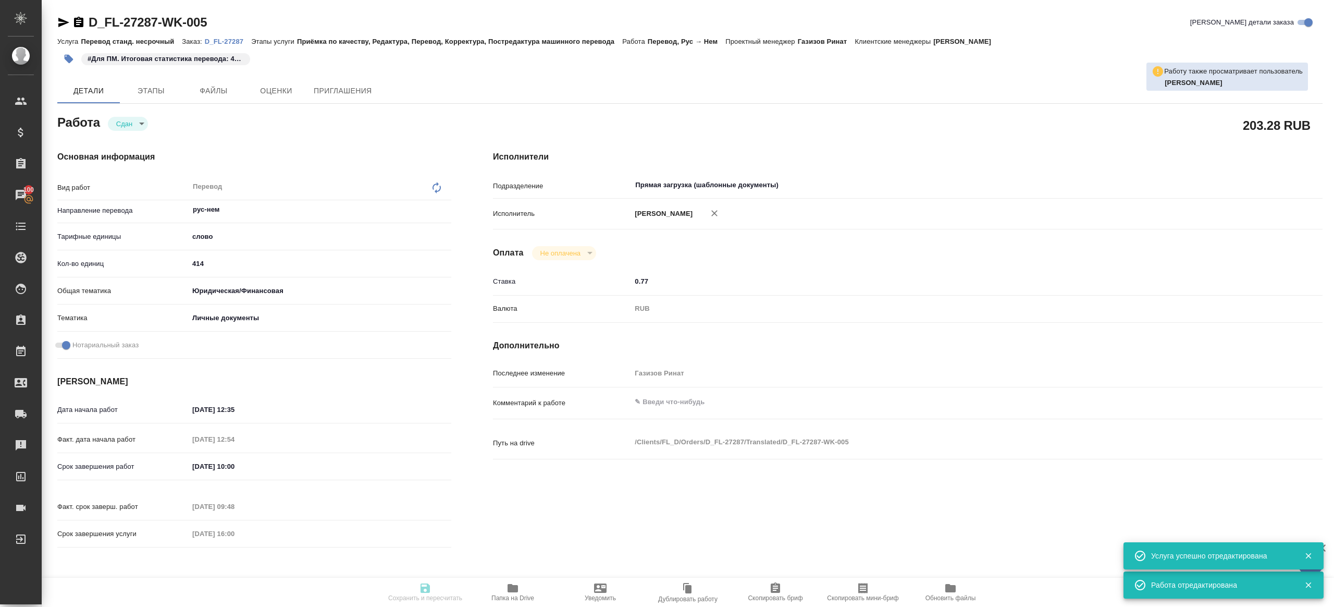
type textarea "x"
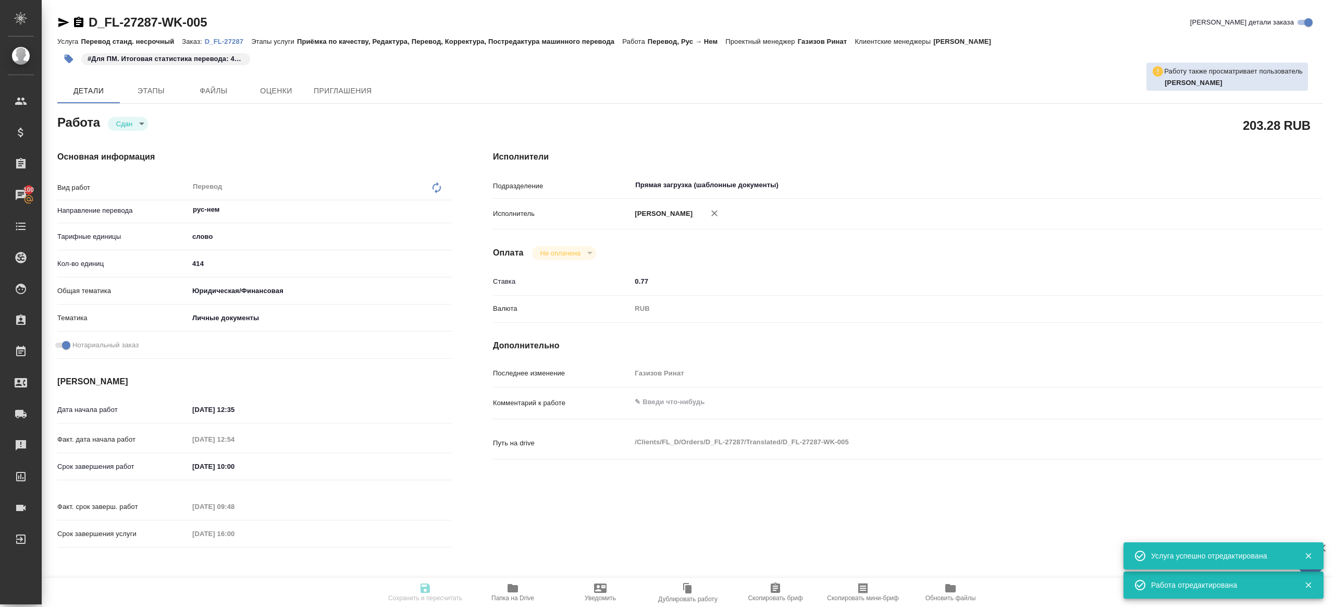
type textarea "x"
click at [233, 35] on div "Услуга Перевод станд. несрочный Заказ: D_FL-27287 Этапы услуги Приёмка по качес…" at bounding box center [689, 41] width 1265 height 13
type input "closed"
type textarea "Перевод"
type textarea "x"
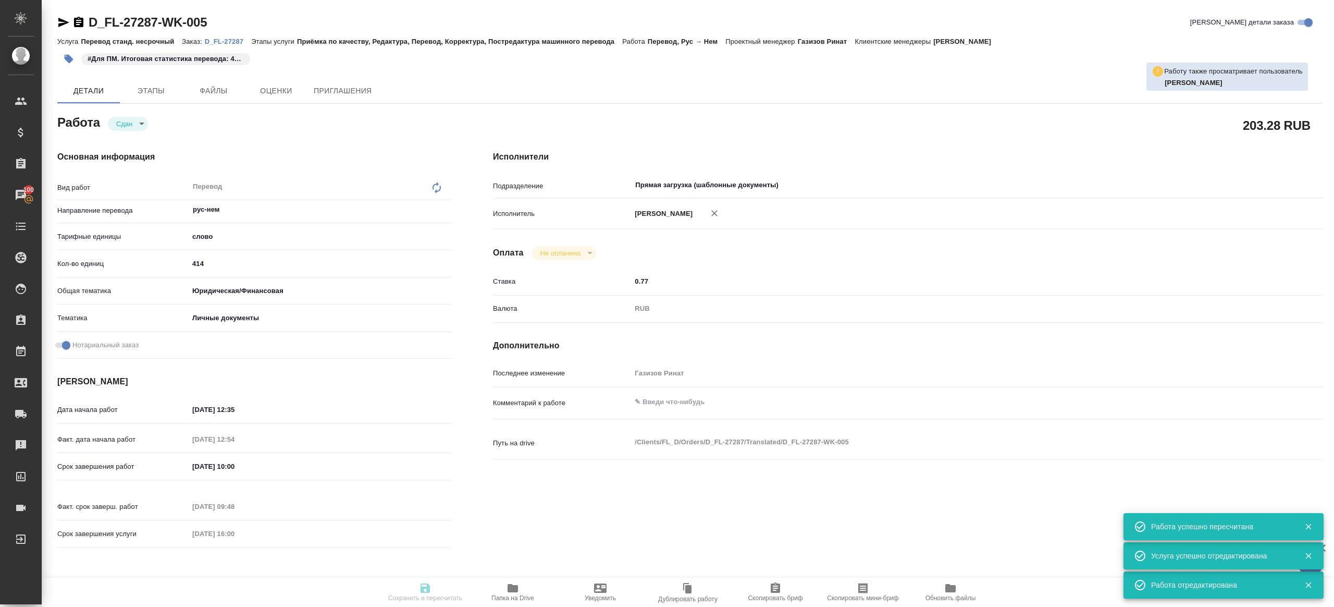
type input "рус-нем"
type input "5a8b1489cc6b4906c91bfd90"
type input "414"
type input "yr-fn"
type input "5a8b8b956a9677013d343cfe"
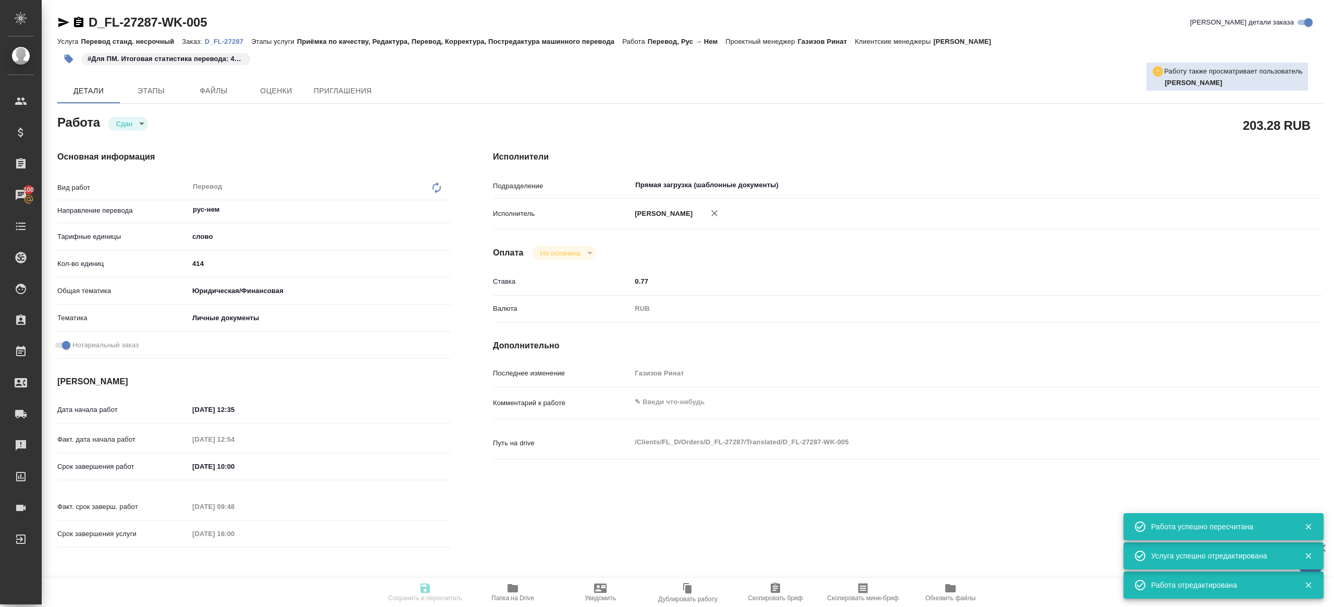
checkbox input "true"
type input "09.09.2025 12:35"
type input "09.09.2025 12:54"
type input "17.09.2025 10:00"
type input "17.09.2025 09:48"
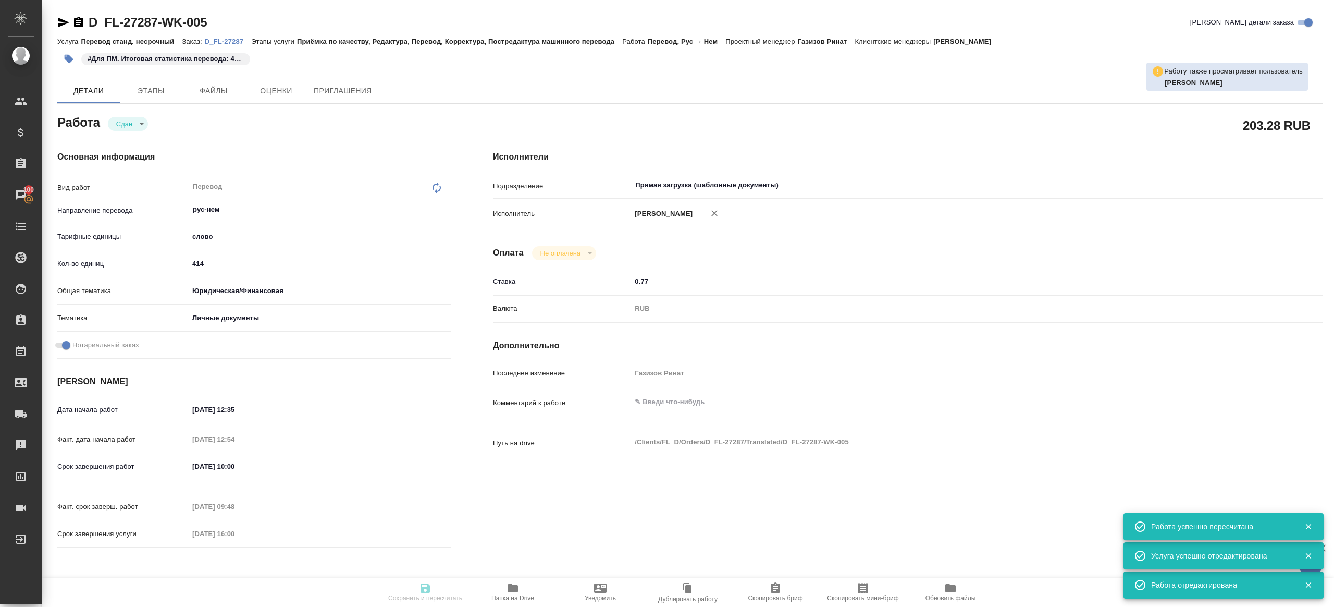
type input "17.09.2025 16:00"
type input "Прямая загрузка (шаблонные документы)"
type input "notPayed"
type input "0.77"
type input "RUB"
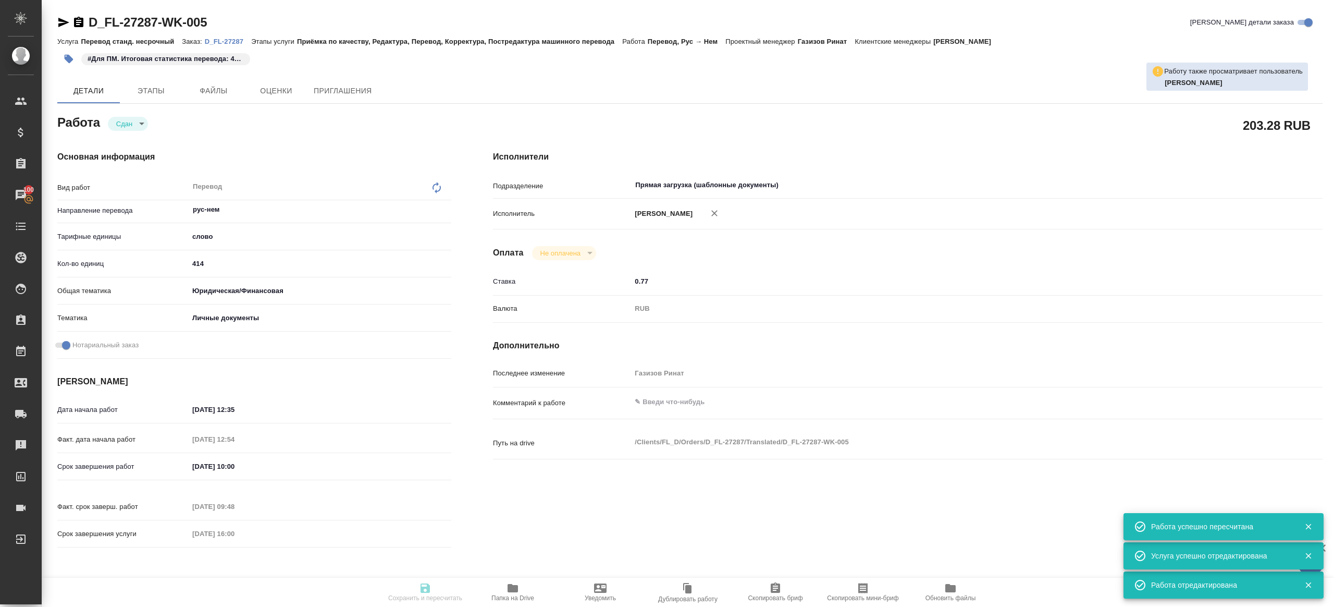
type input "Газизов Ринат"
type textarea "x"
type textarea "/Clients/FL_D/Orders/D_FL-27287/Translated/D_FL-27287-WK-005"
type textarea "x"
type input "D_FL-27287"
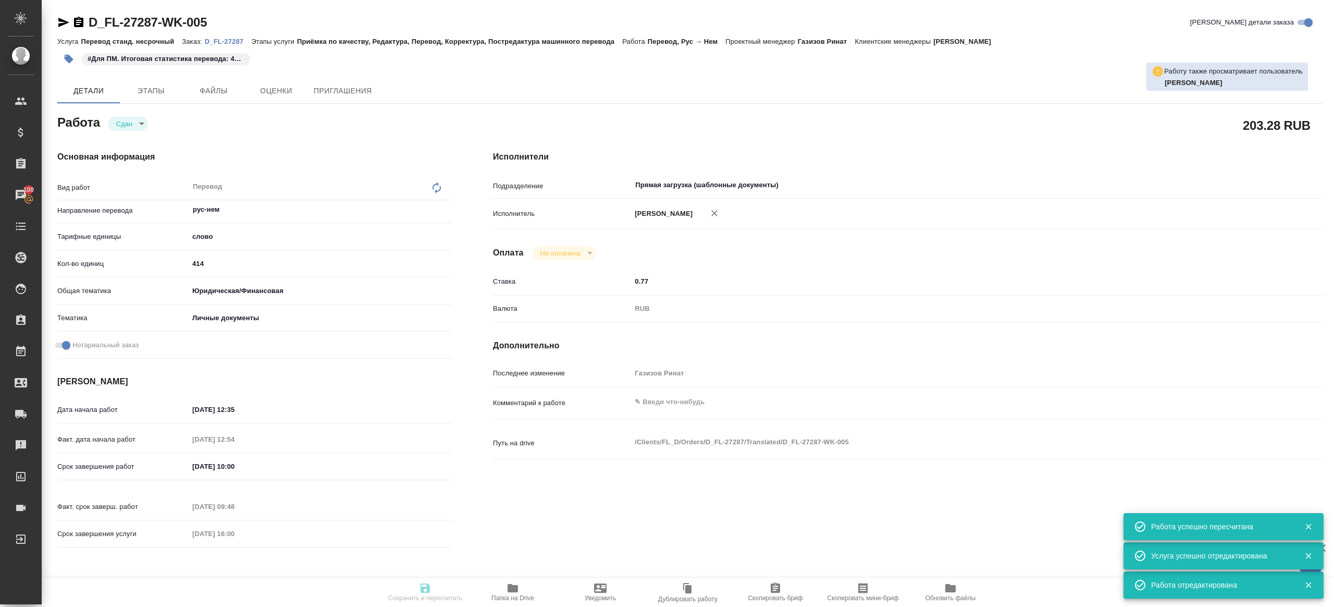
type input "Перевод станд. несрочный"
type input "Приёмка по качеству, Редактура, Перевод, Корректура, Постредактура машинного пе…"
type input "Булахова Елена"
type input "/Clients/FL_D/Orders/D_FL-27287"
type textarea "Mersiianov Renat"
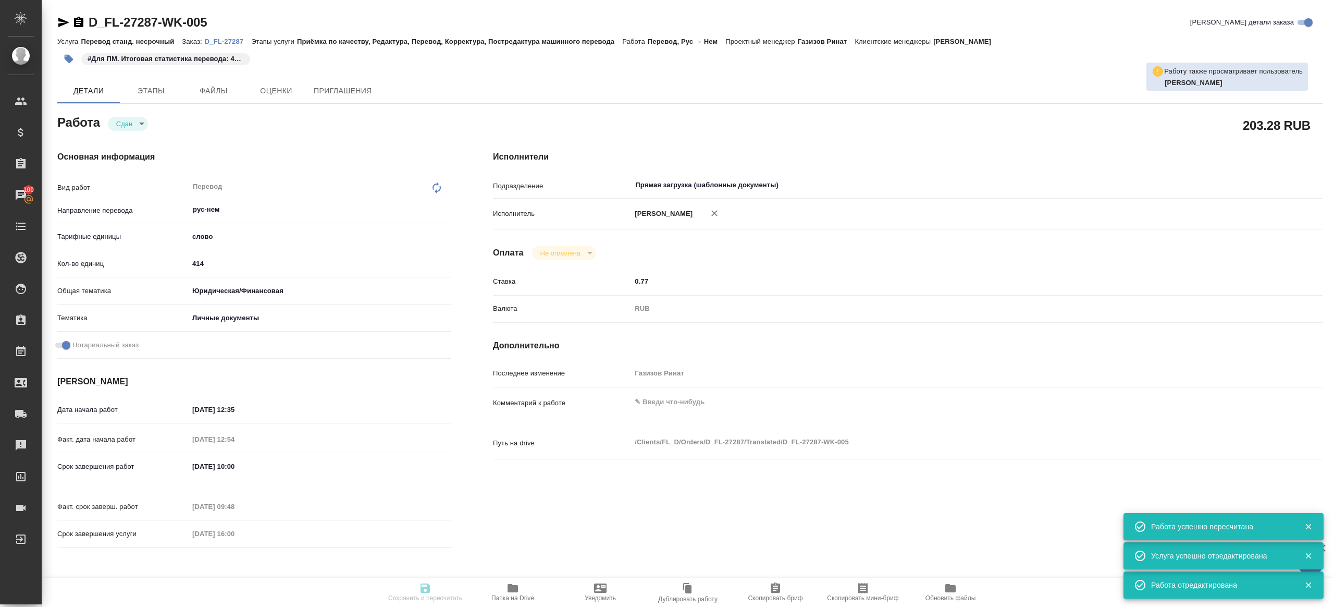
type textarea "x"
type textarea "добавится апостиль"
type textarea "x"
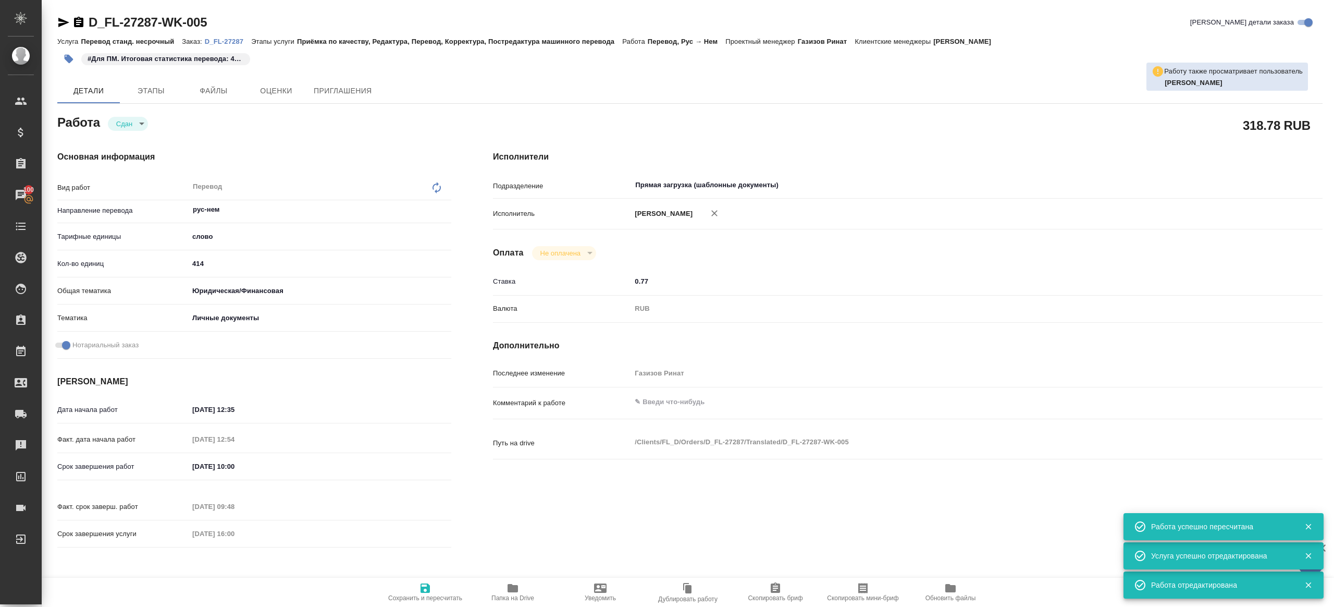
type textarea "x"
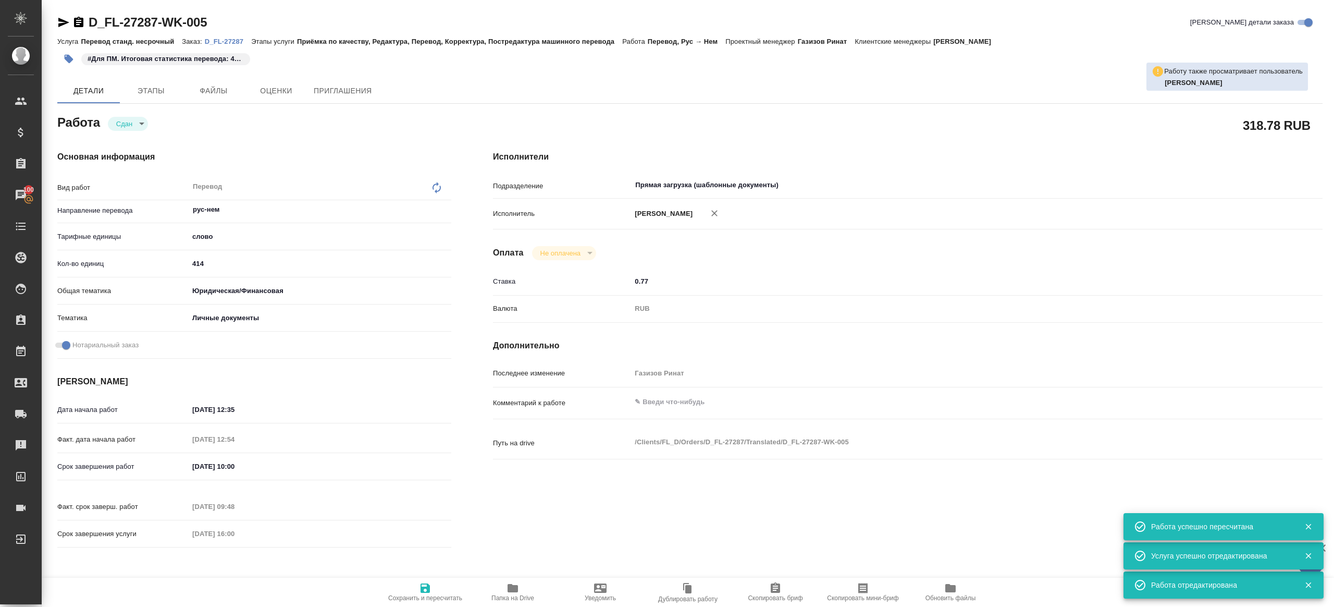
type textarea "x"
click at [233, 38] on p "D_FL-27287" at bounding box center [228, 42] width 46 height 8
type textarea "x"
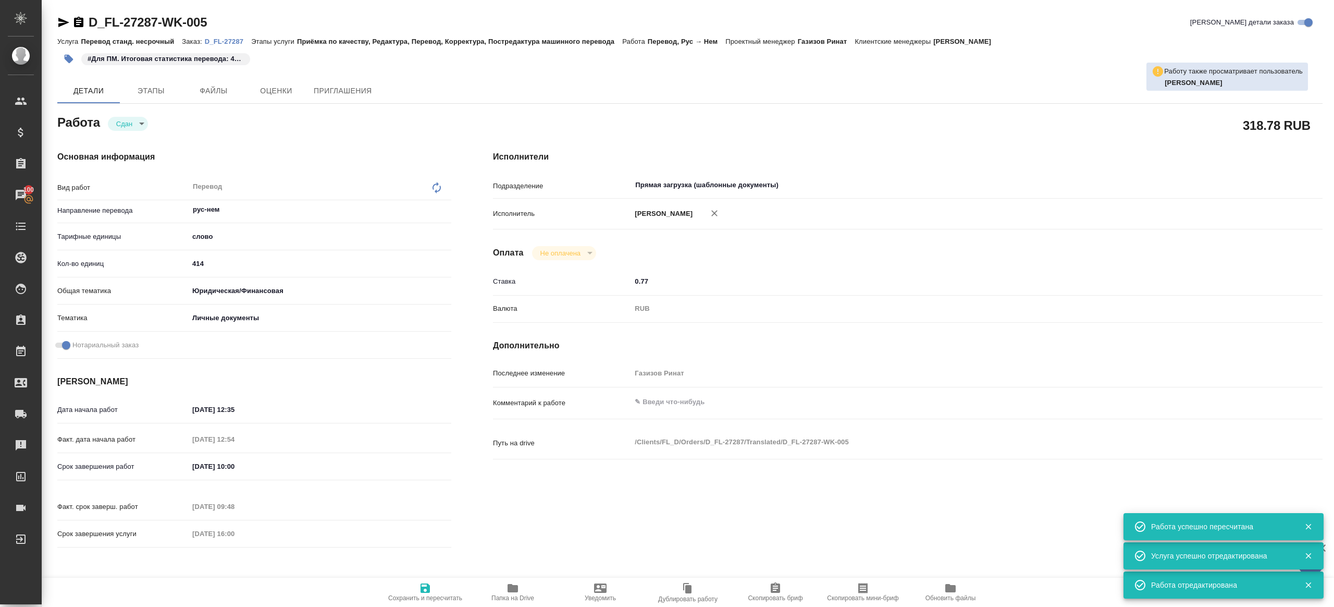
type textarea "x"
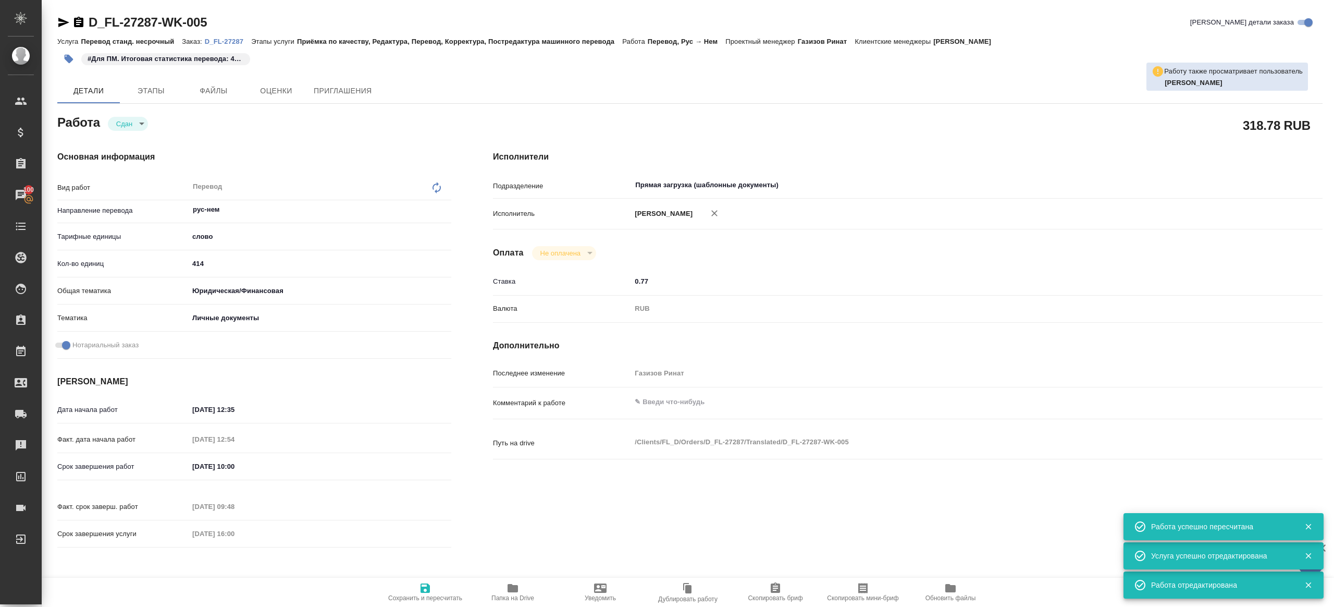
type textarea "x"
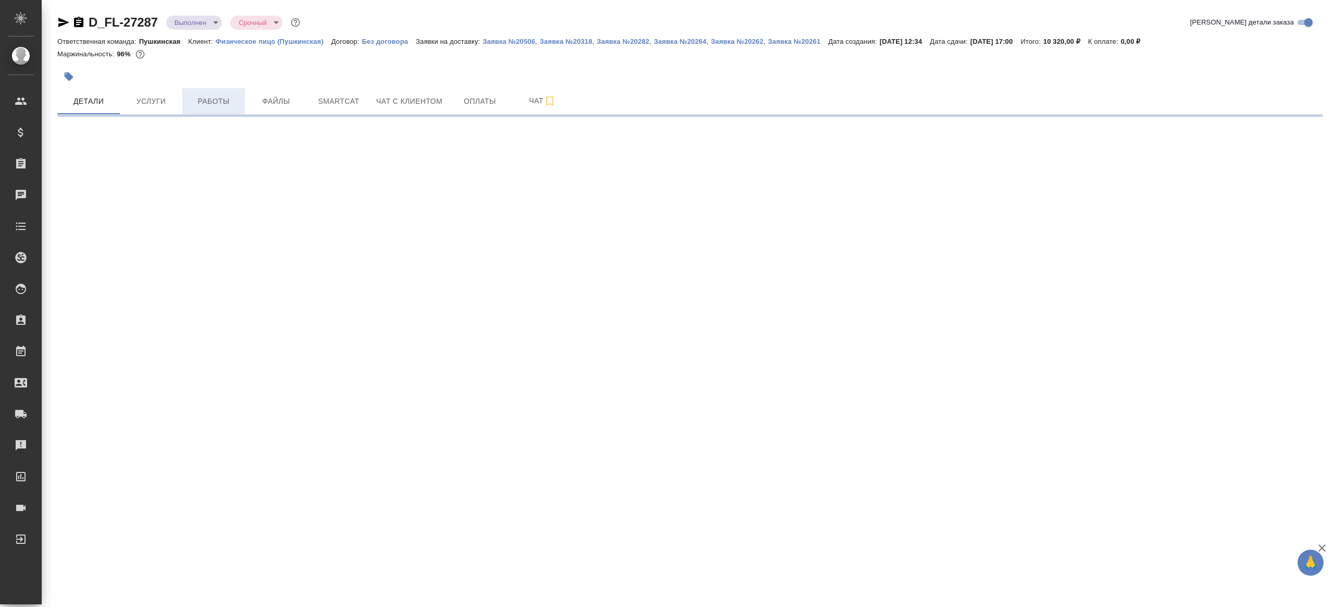
click at [223, 95] on span "Работы" at bounding box center [214, 101] width 50 height 13
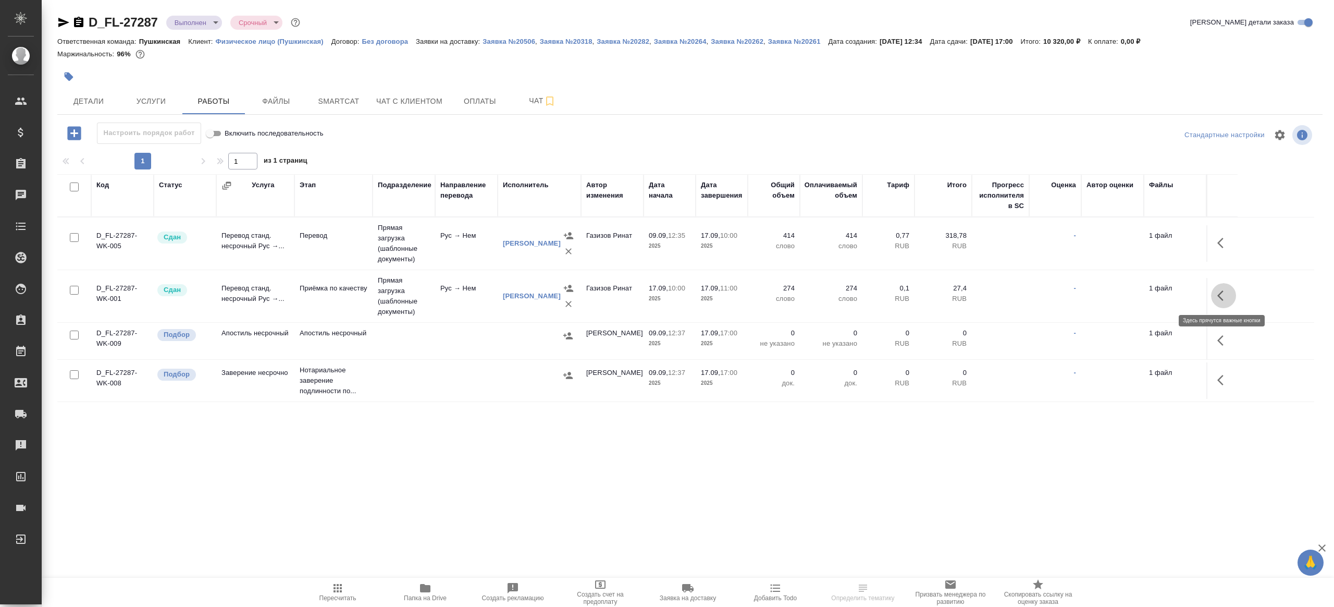
click at [1222, 286] on button "button" at bounding box center [1223, 295] width 25 height 25
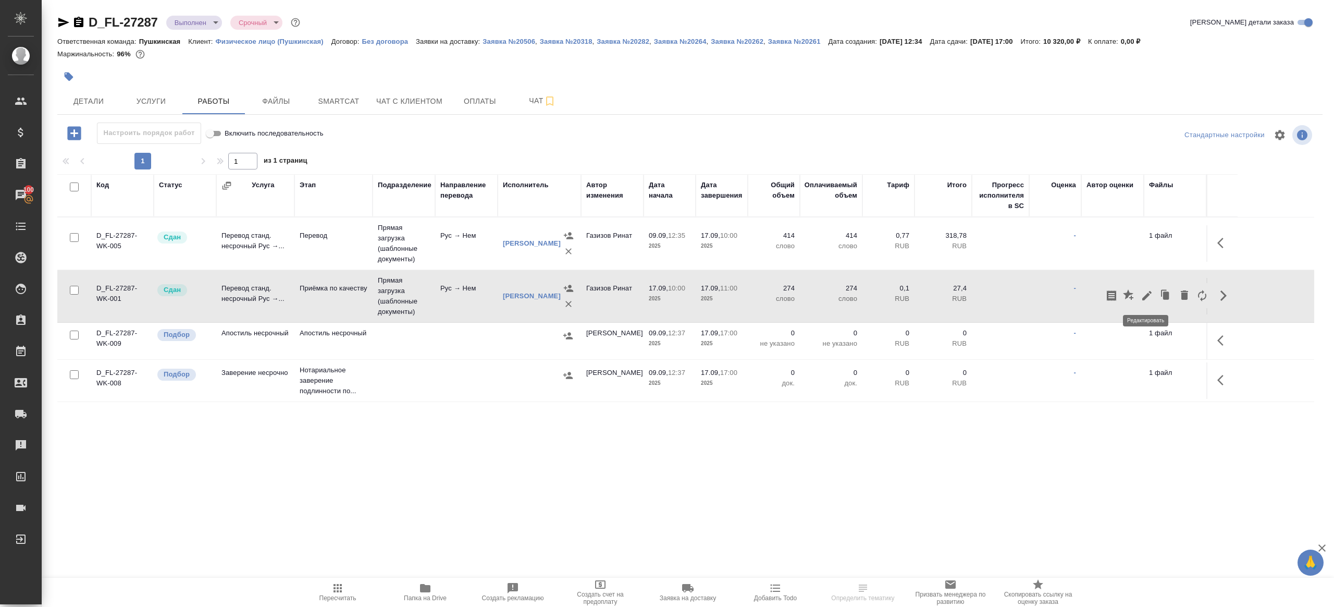
click at [1142, 291] on icon "button" at bounding box center [1147, 295] width 13 height 13
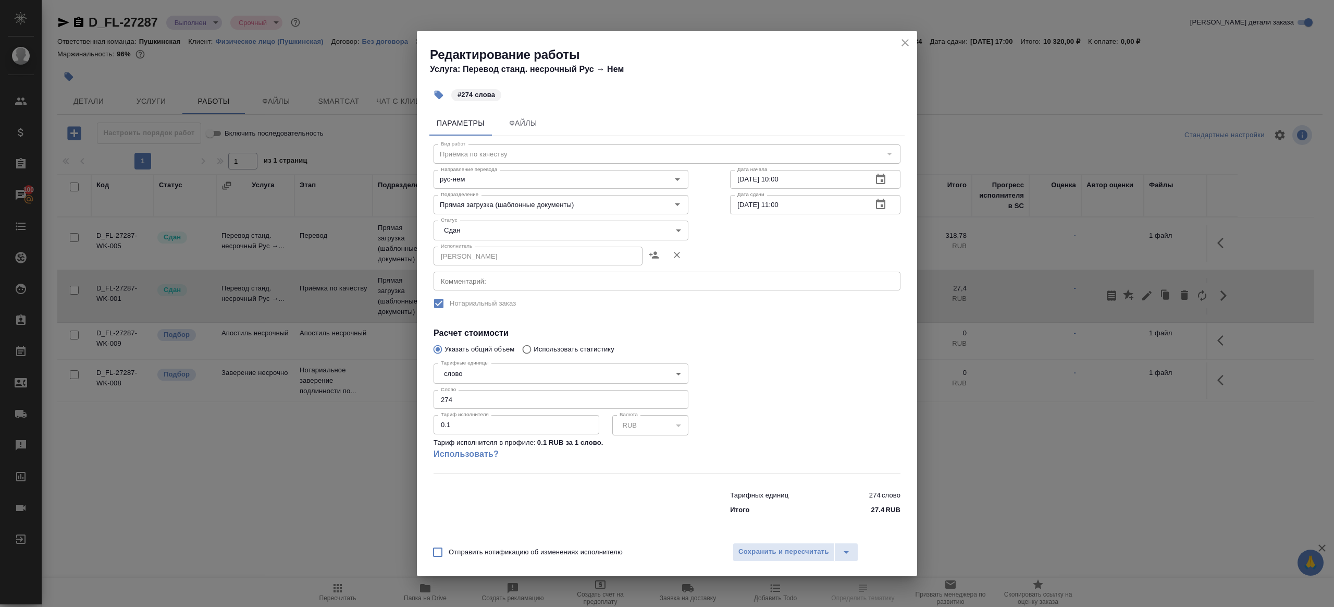
click at [964, 61] on div "Редактирование работы Услуга: Перевод станд. несрочный Рус → Нем #274 слова Пар…" at bounding box center [667, 303] width 1334 height 607
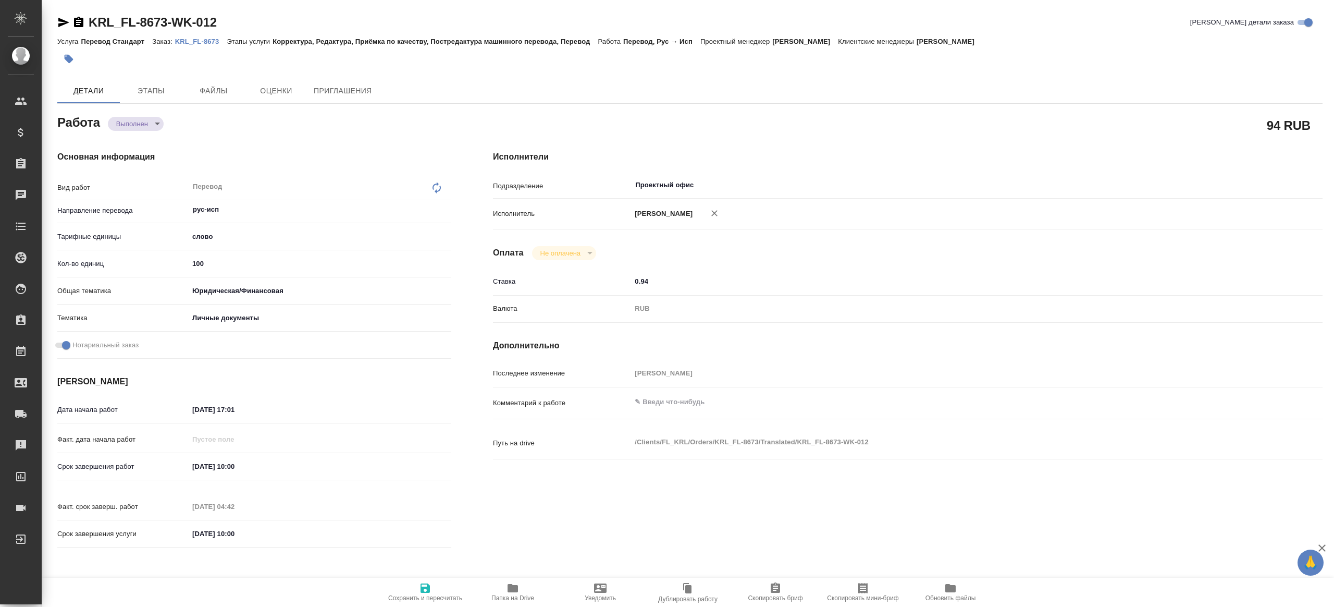
type textarea "x"
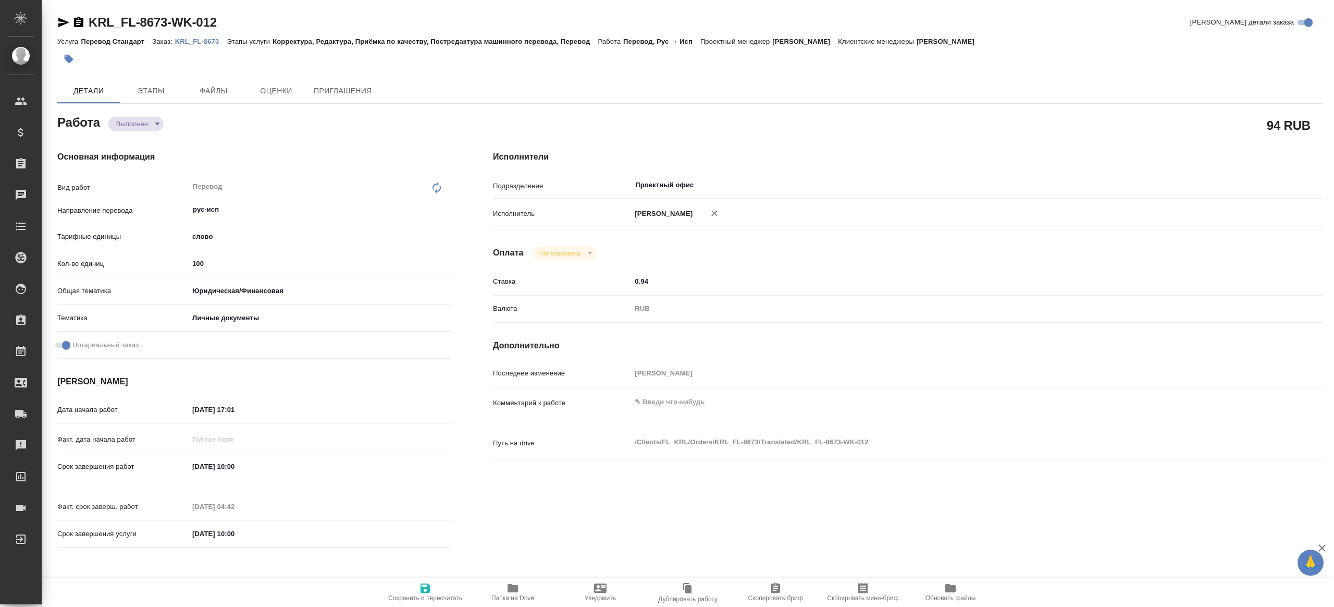
type textarea "x"
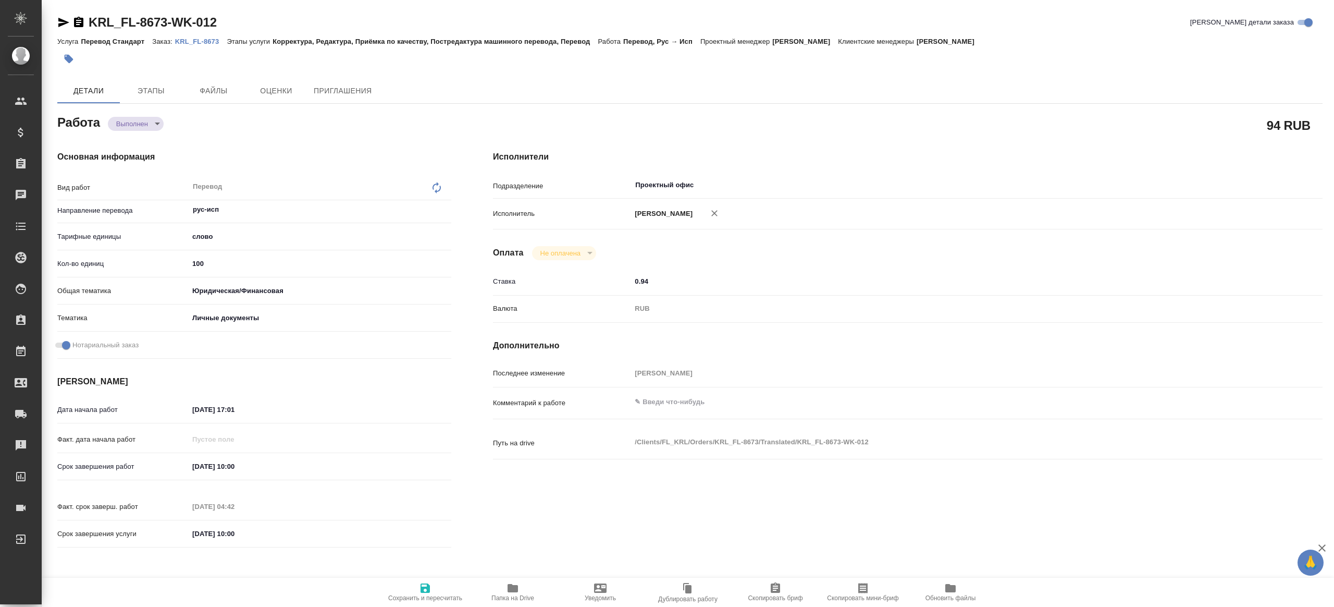
type textarea "x"
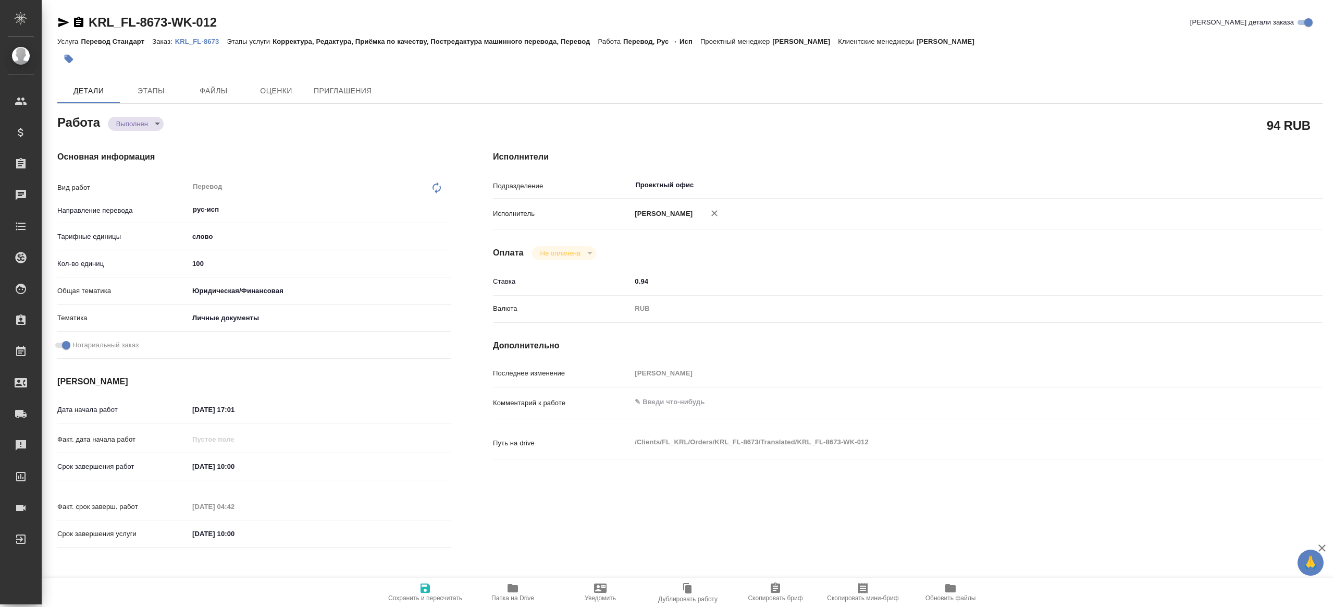
type textarea "x"
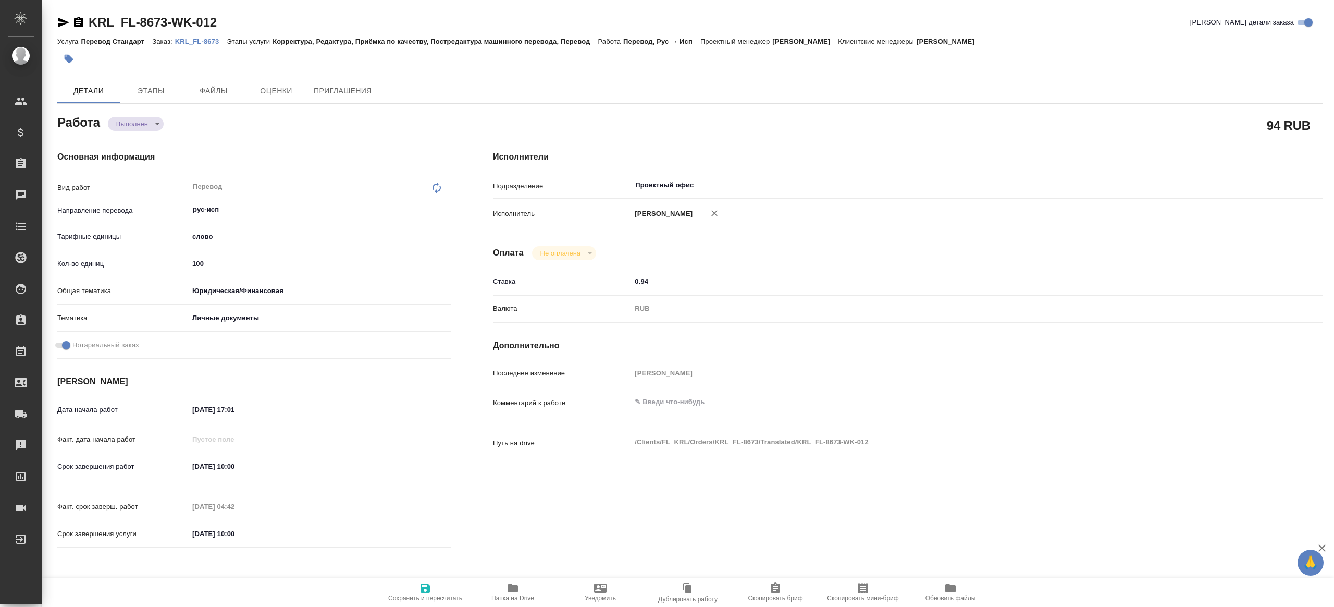
click at [200, 41] on p "KRL_FL-8673" at bounding box center [201, 42] width 52 height 8
type textarea "x"
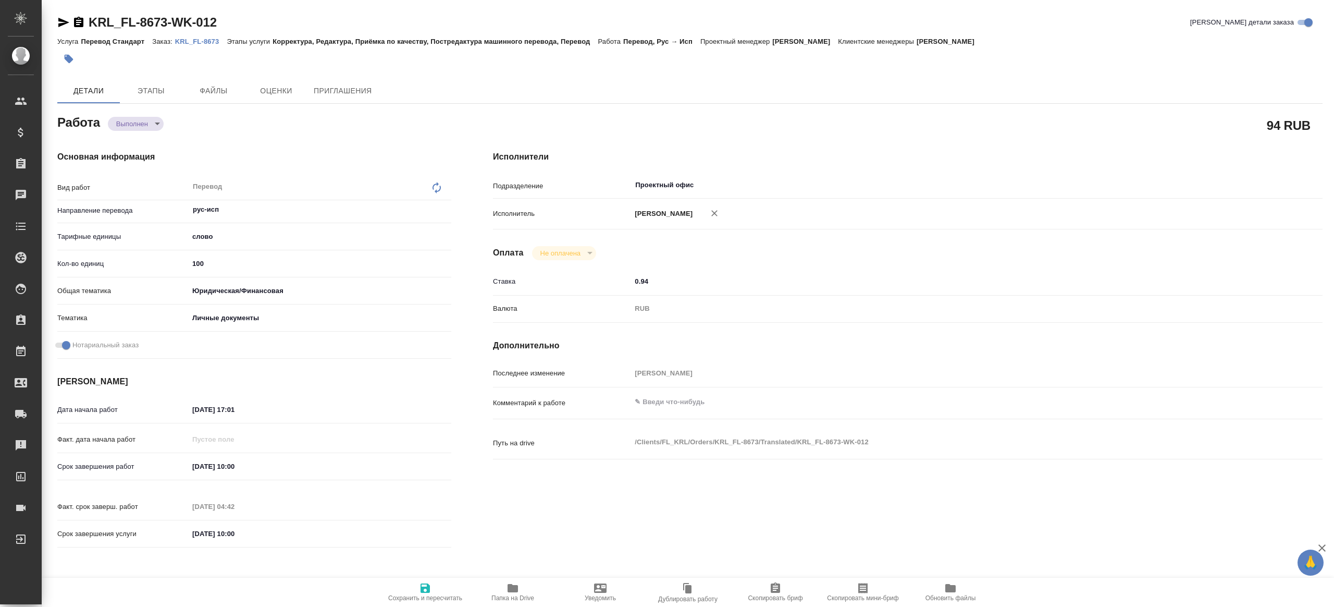
type textarea "x"
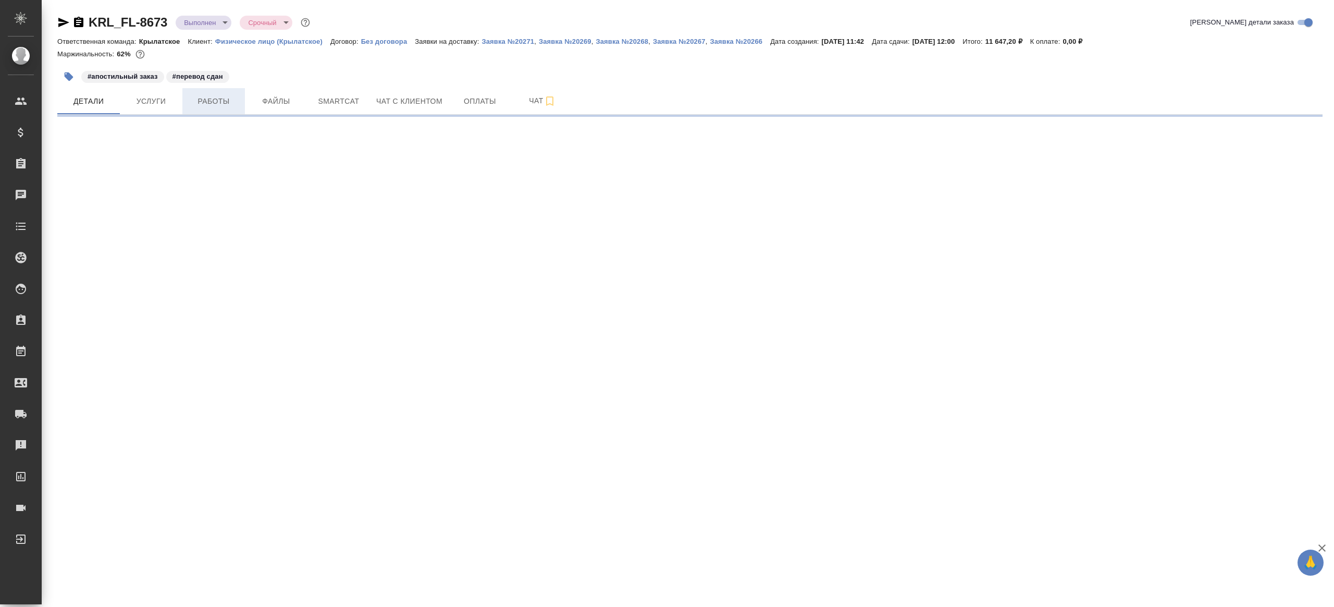
click at [209, 107] on span "Работы" at bounding box center [214, 101] width 50 height 13
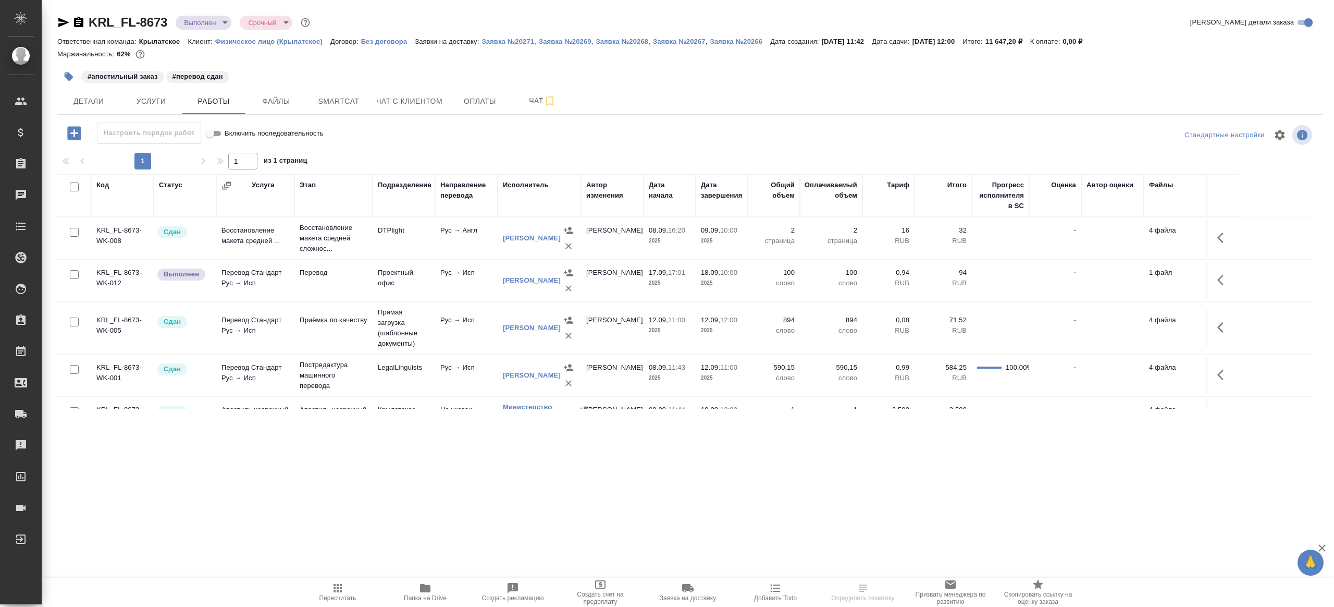
click at [1225, 280] on icon "button" at bounding box center [1223, 280] width 13 height 13
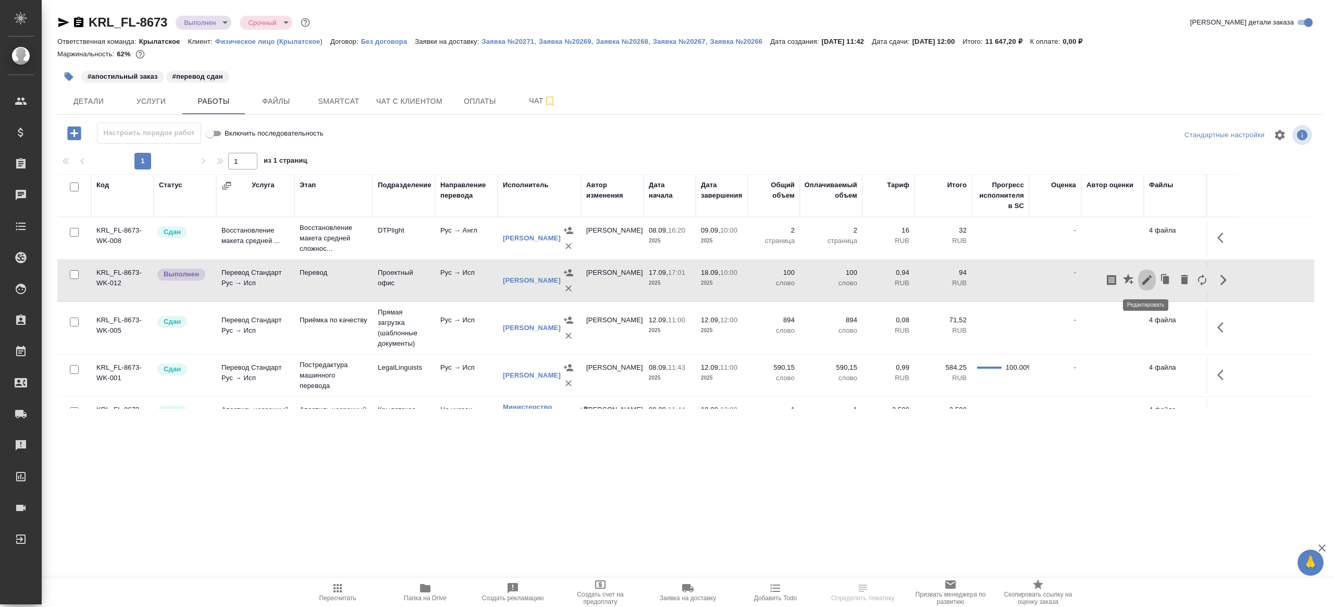
click at [1147, 279] on icon "button" at bounding box center [1146, 279] width 9 height 9
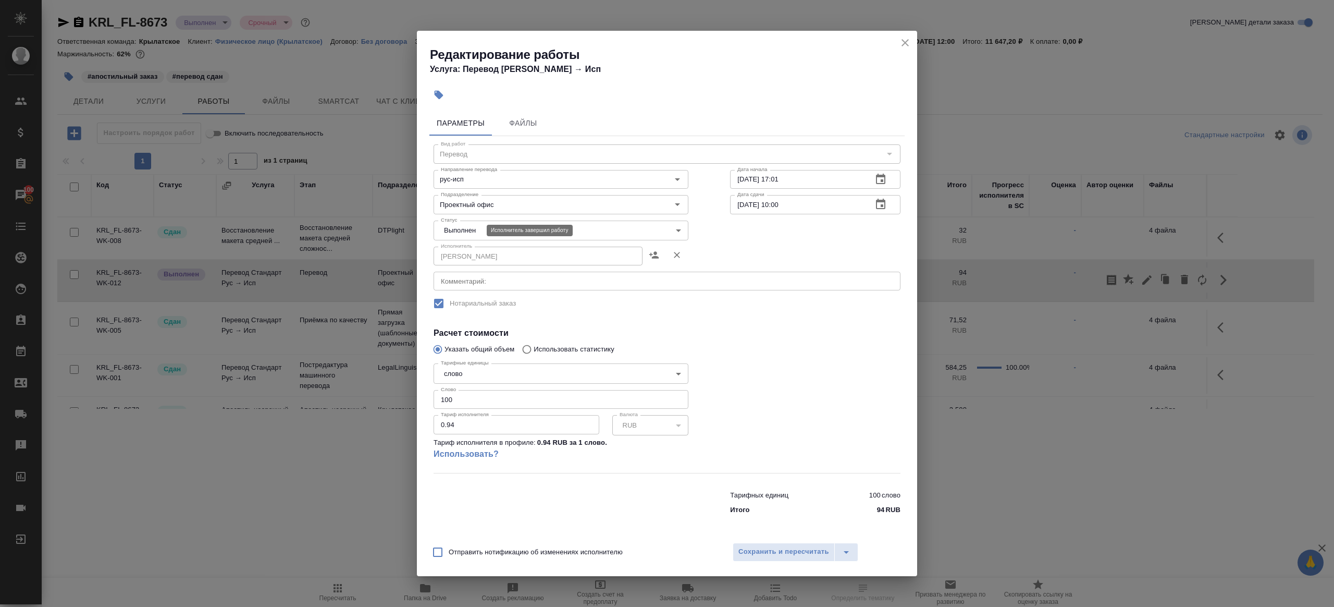
click at [475, 232] on body "🙏 .cls-1 fill:#fff; AWATERA [PERSON_NAME] Клиенты Спецификации Заказы 100 Чаты …" at bounding box center [667, 303] width 1334 height 607
click at [475, 256] on li "Сдан" at bounding box center [561, 248] width 255 height 18
type input "closed"
click at [746, 552] on span "Сохранить и пересчитать" at bounding box center [783, 552] width 91 height 12
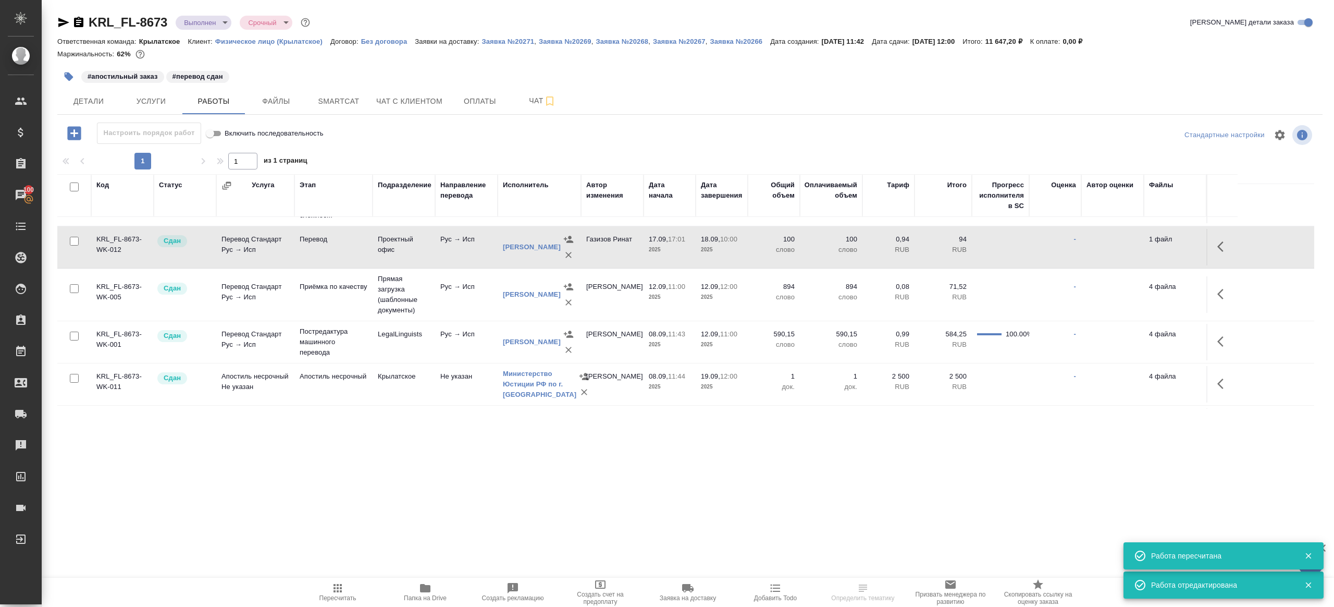
scroll to position [39, 0]
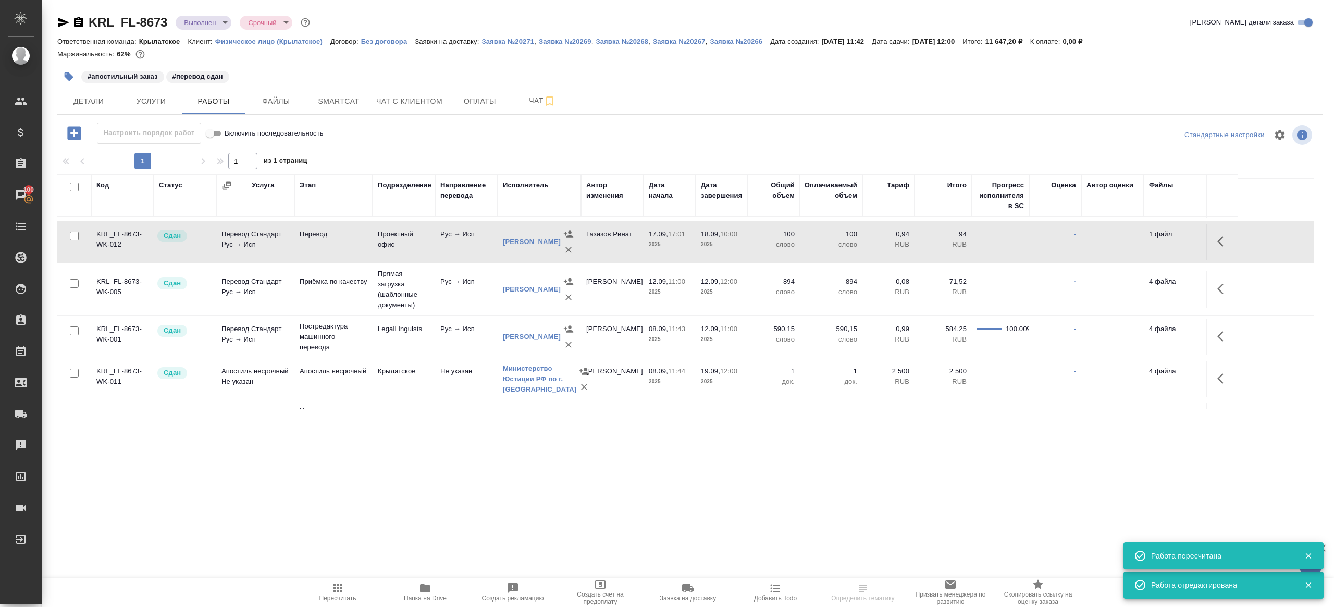
click at [382, 288] on td "Прямая загрузка (шаблонные документы)" at bounding box center [404, 289] width 63 height 52
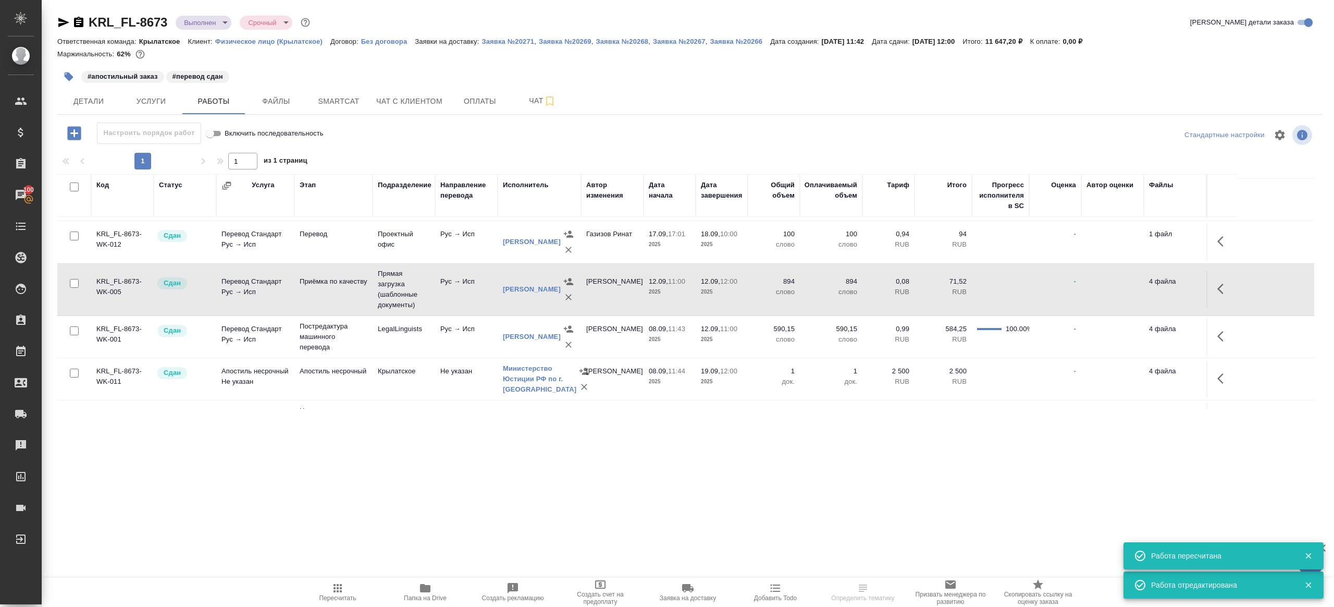
click at [382, 288] on td "Прямая загрузка (шаблонные документы)" at bounding box center [404, 289] width 63 height 52
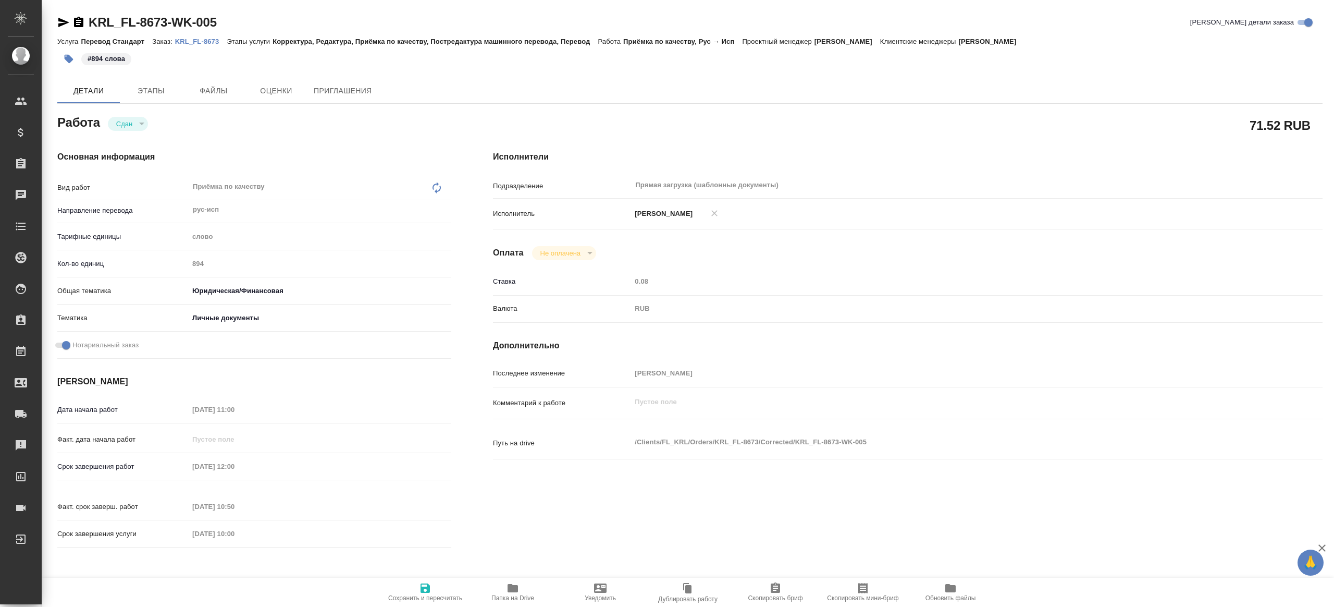
type textarea "x"
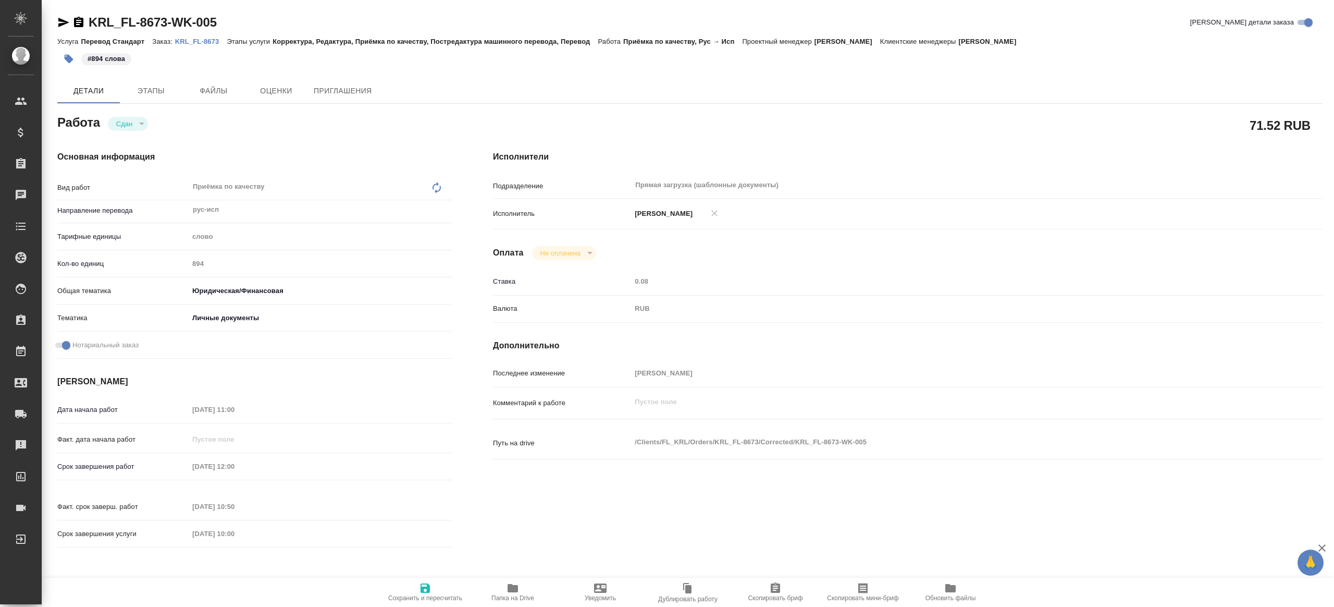
type textarea "x"
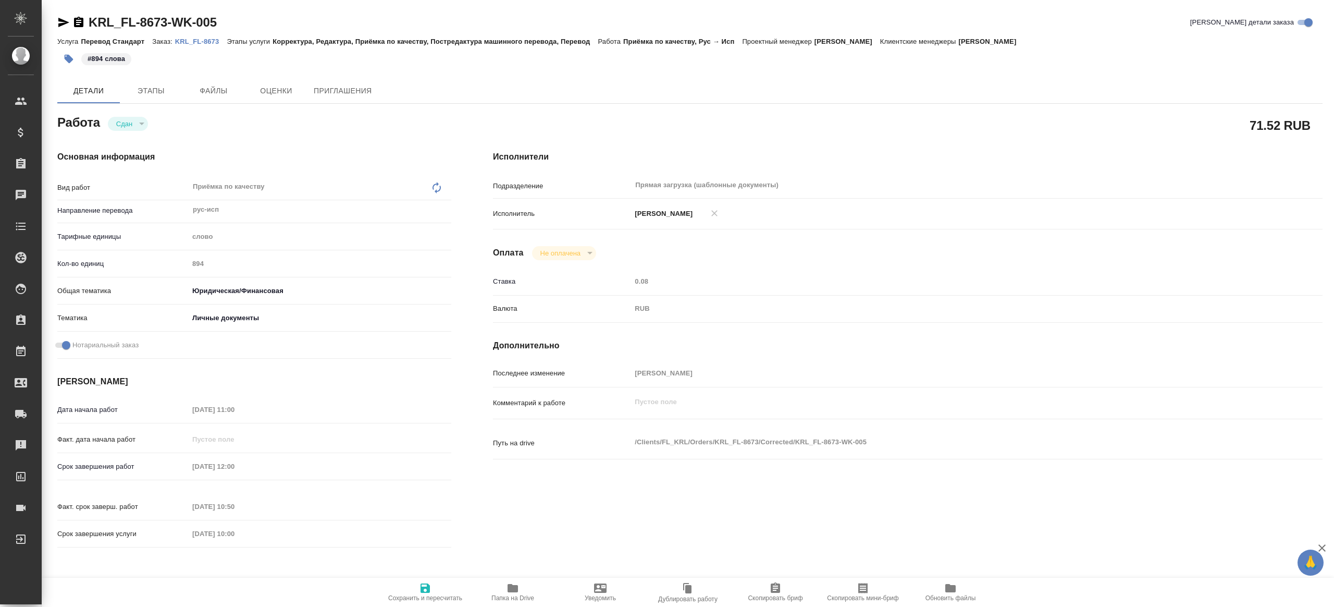
type textarea "x"
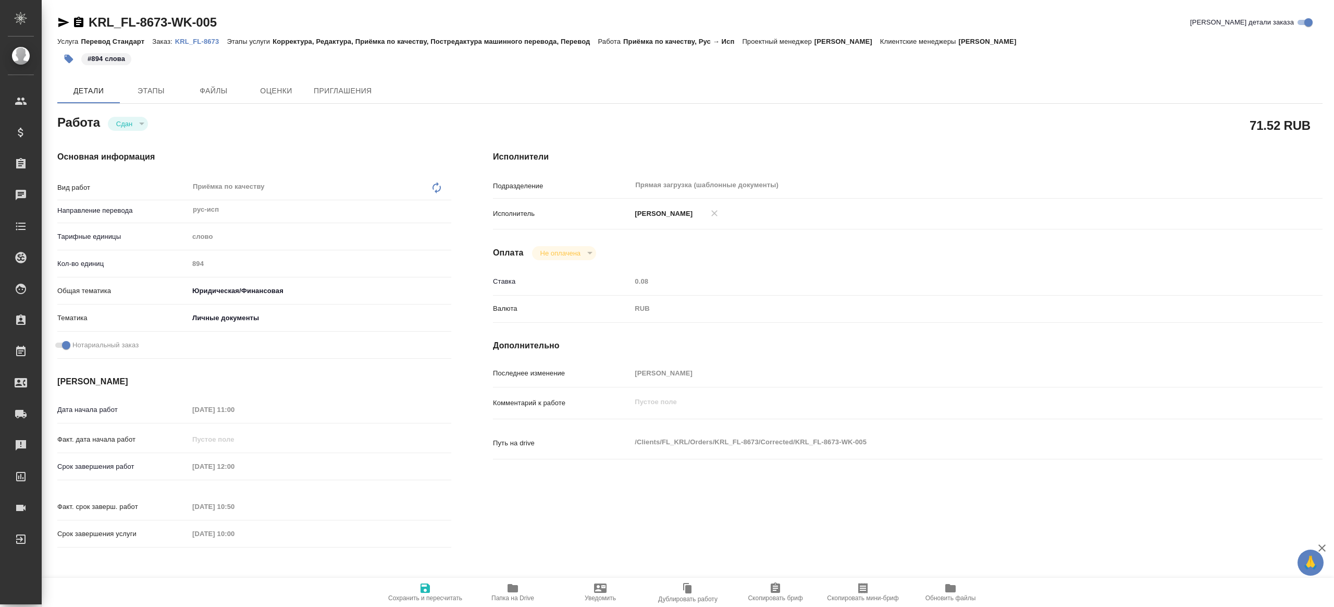
type textarea "x"
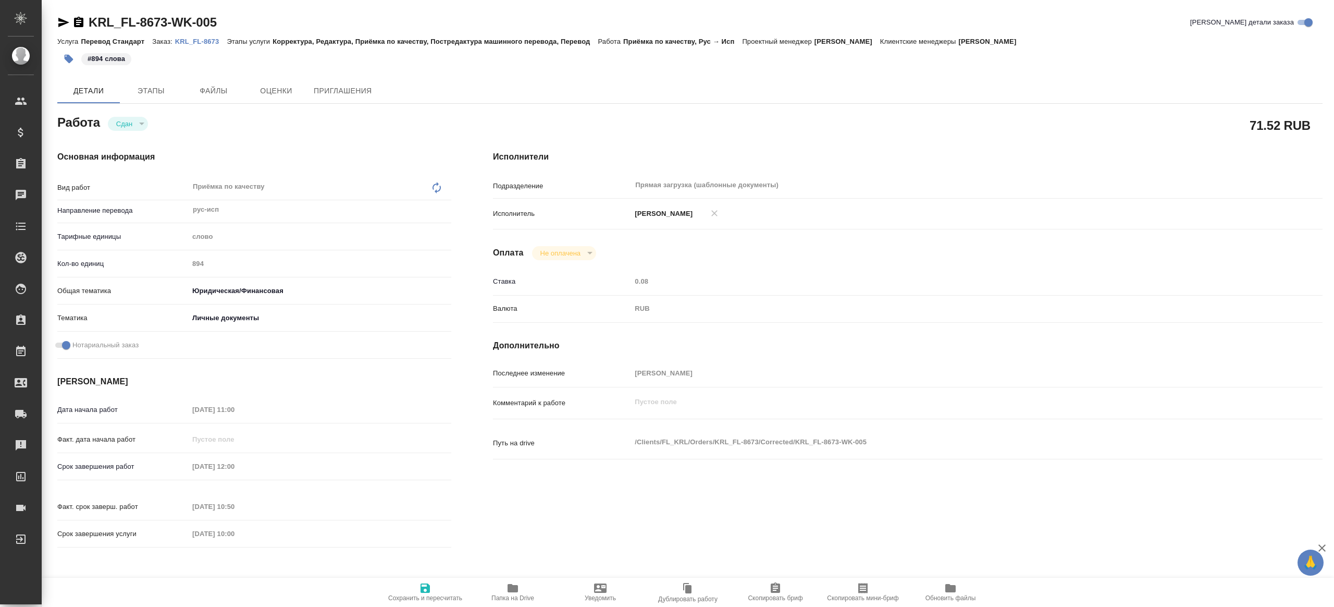
type textarea "x"
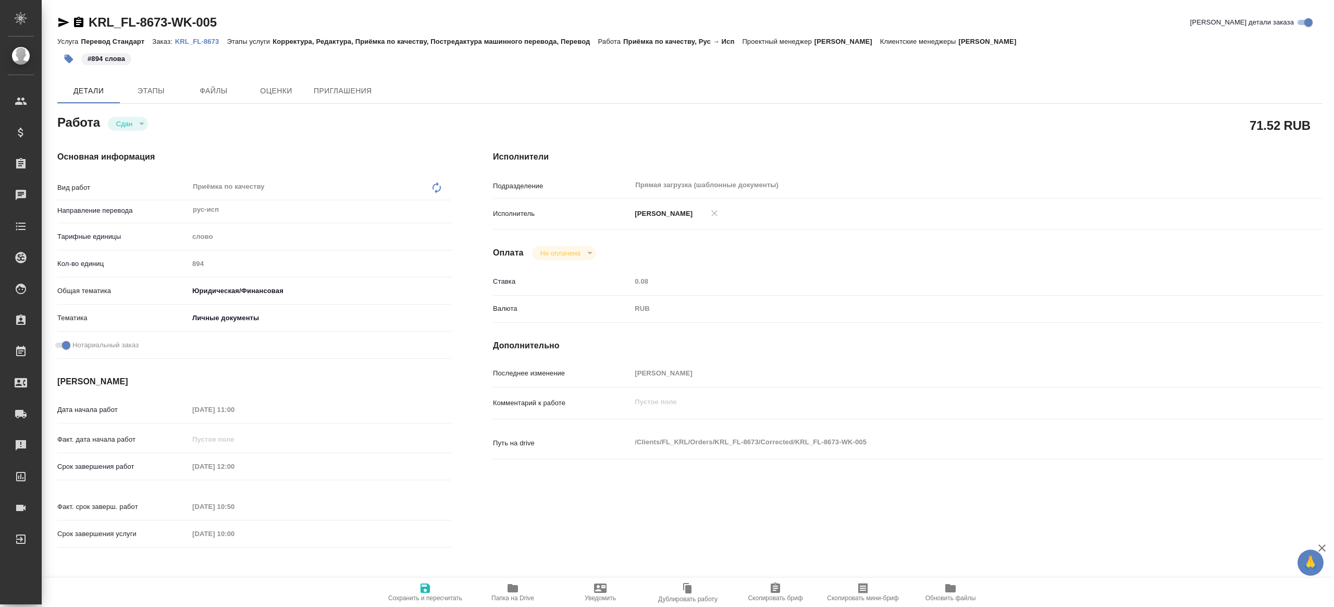
type textarea "x"
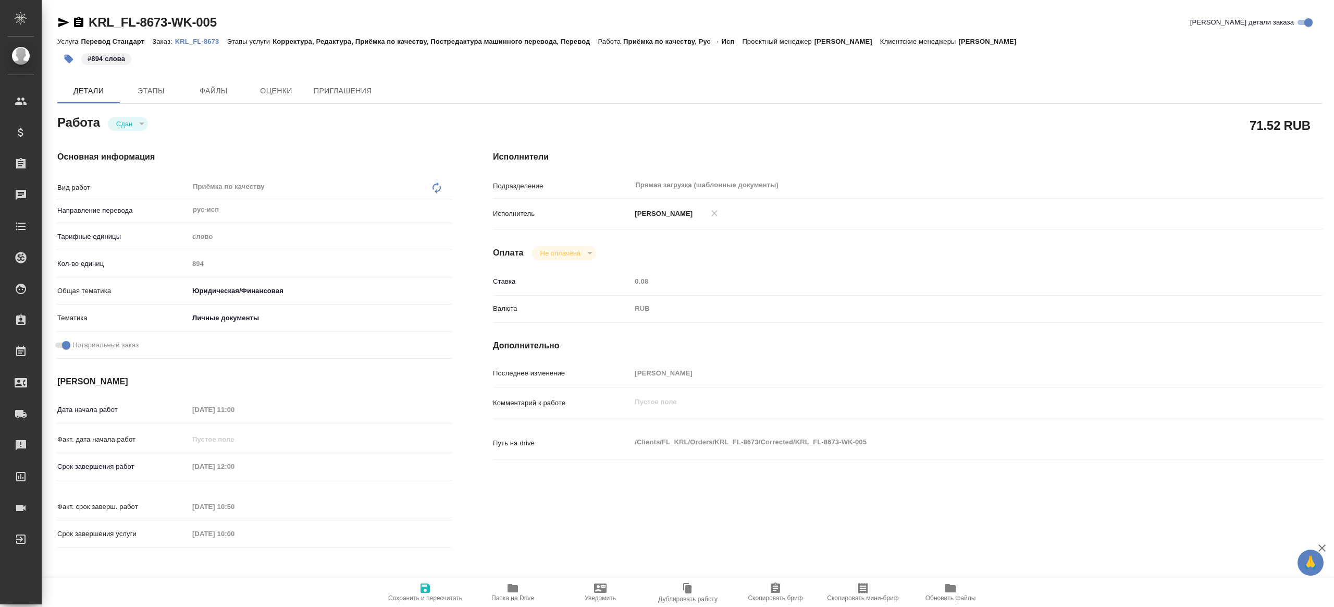
type textarea "x"
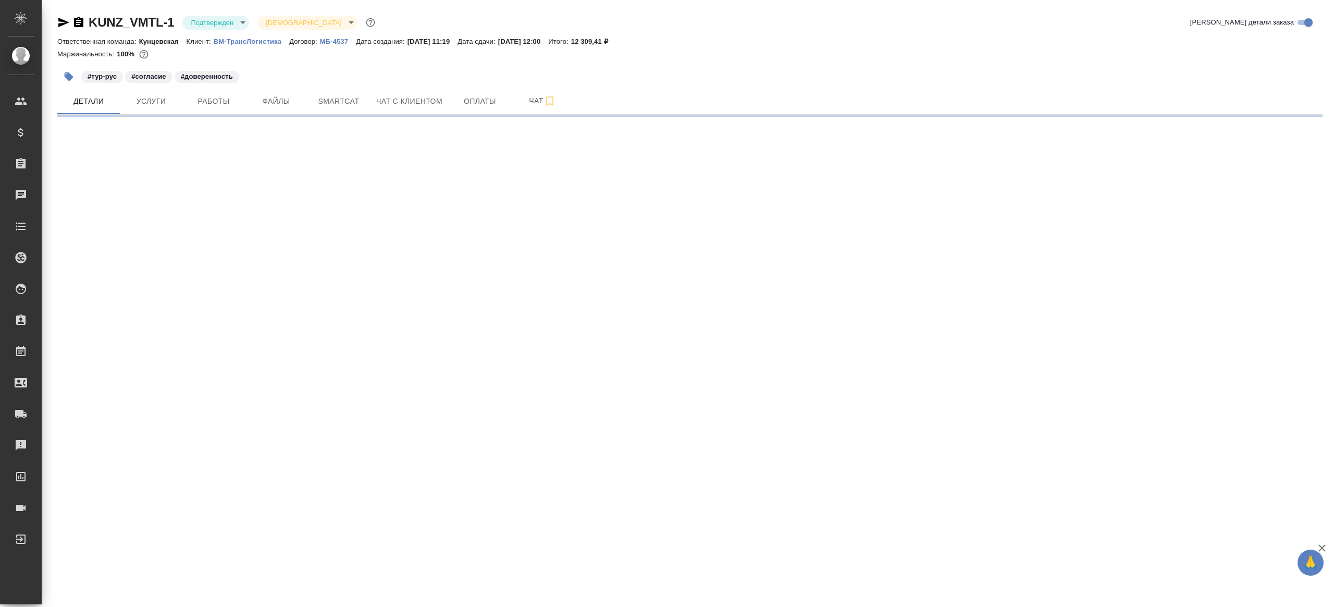
select select "RU"
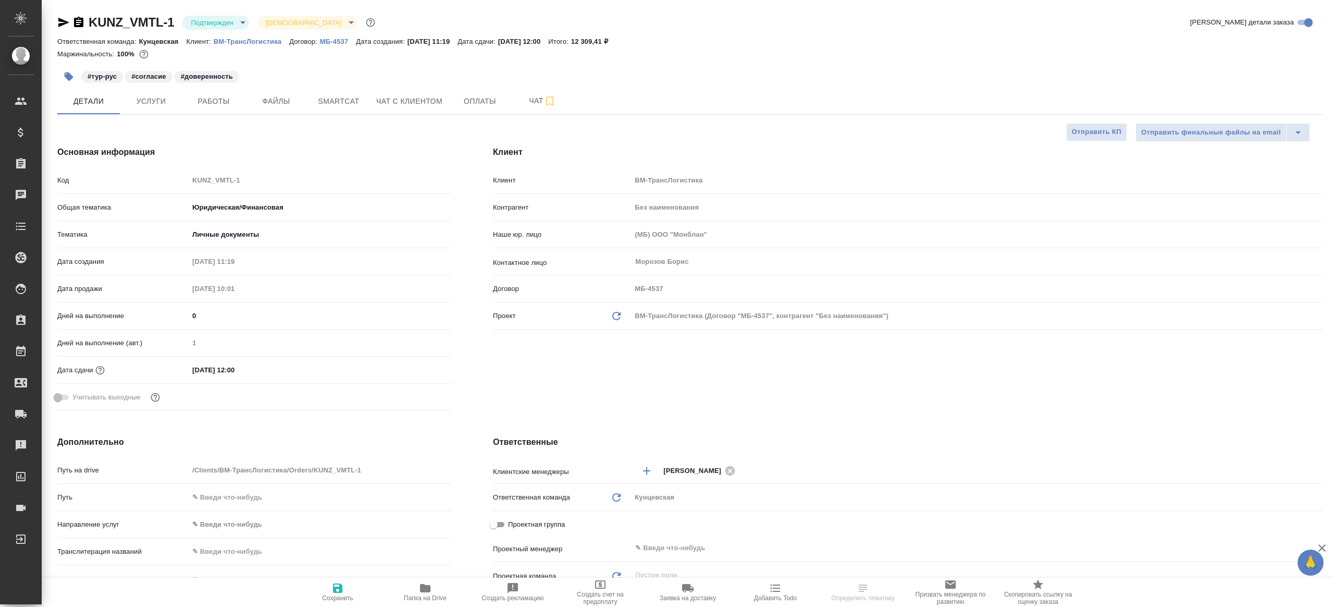
type textarea "x"
click at [203, 22] on body "🙏 .cls-1 fill:#fff; AWATERA [PERSON_NAME] Клиенты Спецификации Заказы Чаты Todo…" at bounding box center [667, 303] width 1334 height 607
type textarea "x"
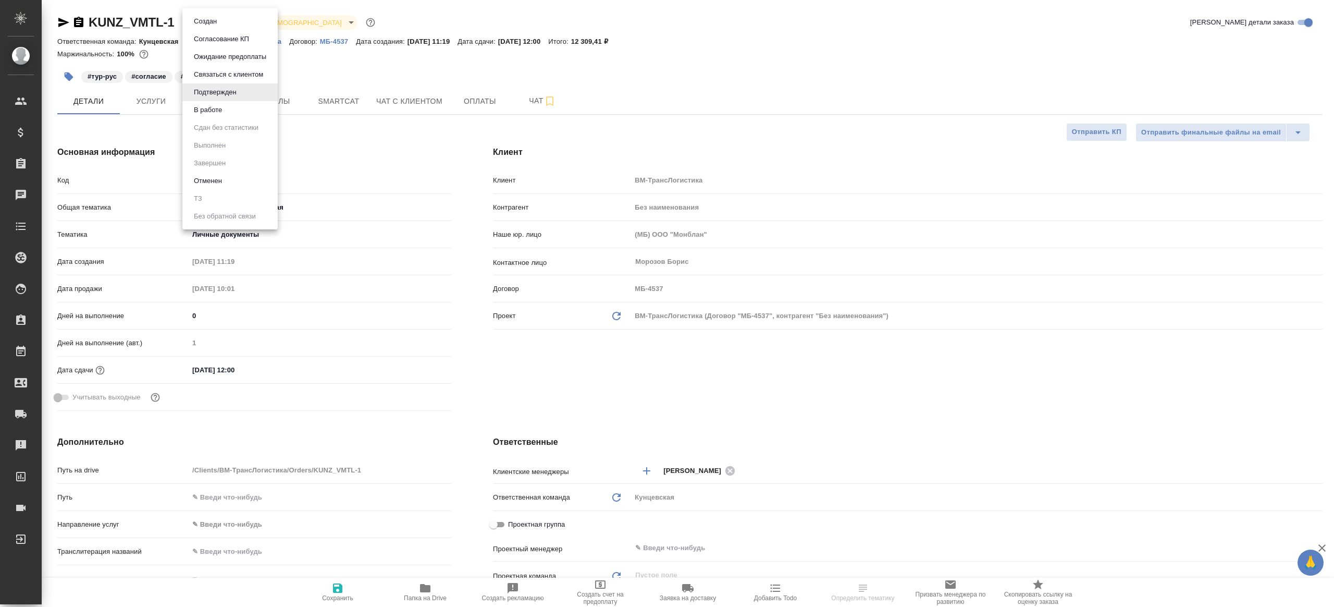
type textarea "x"
click at [225, 109] on button "В работе" at bounding box center [208, 109] width 34 height 11
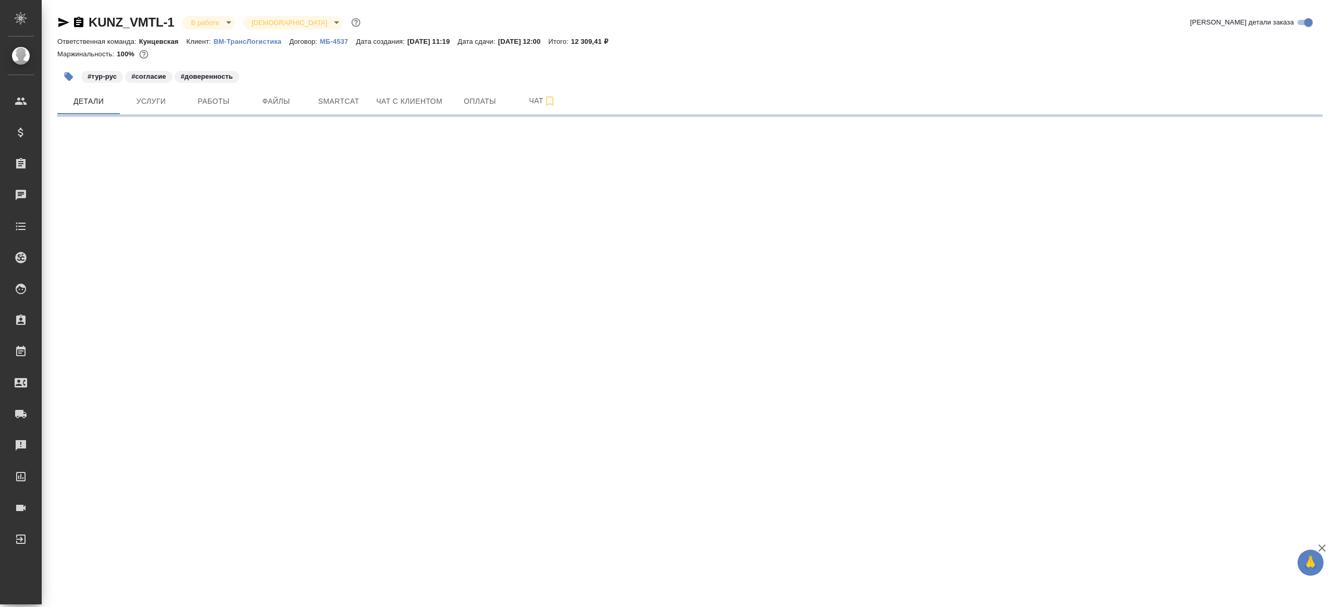
select select "RU"
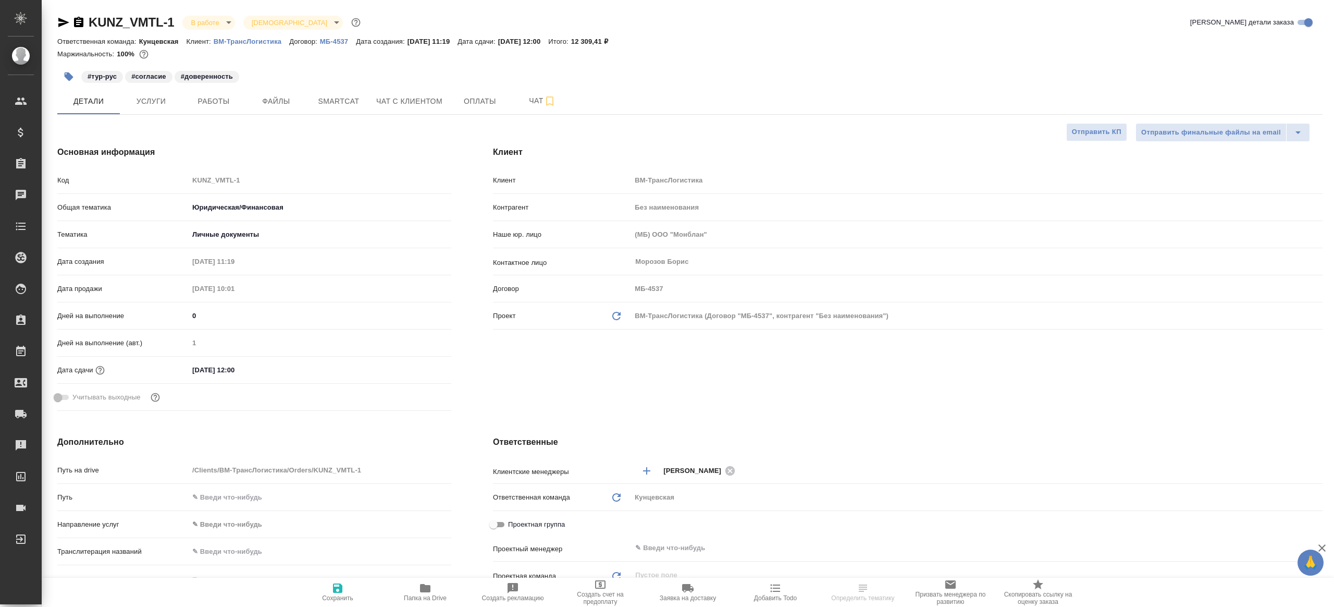
type textarea "x"
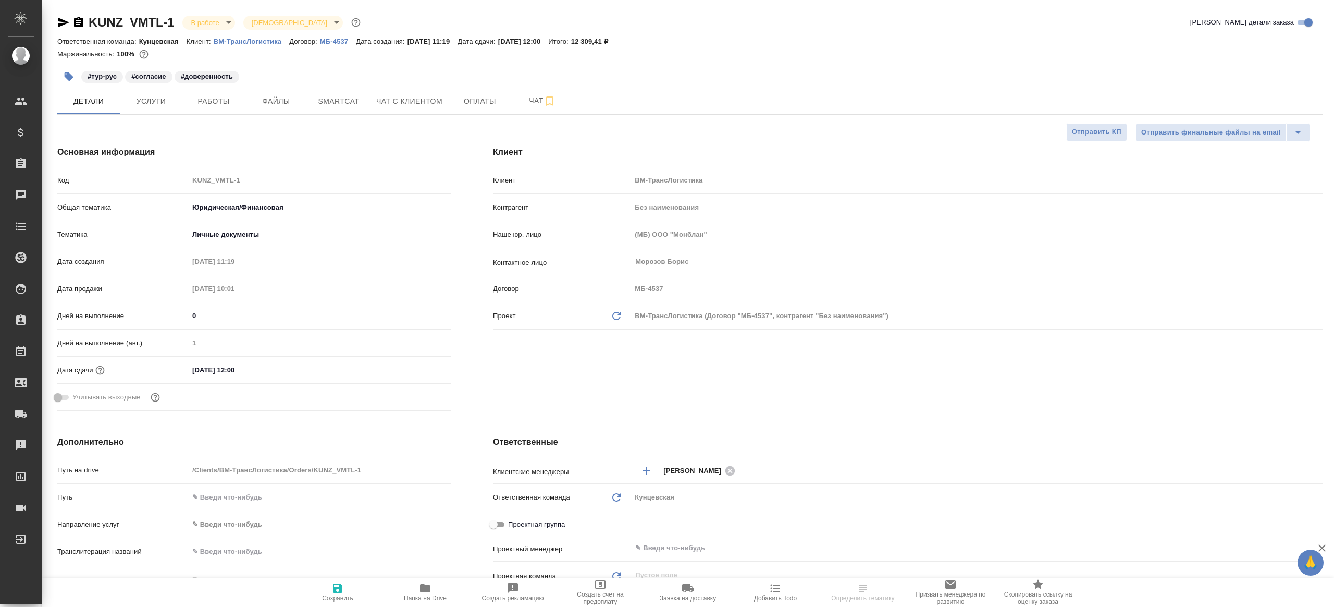
type textarea "x"
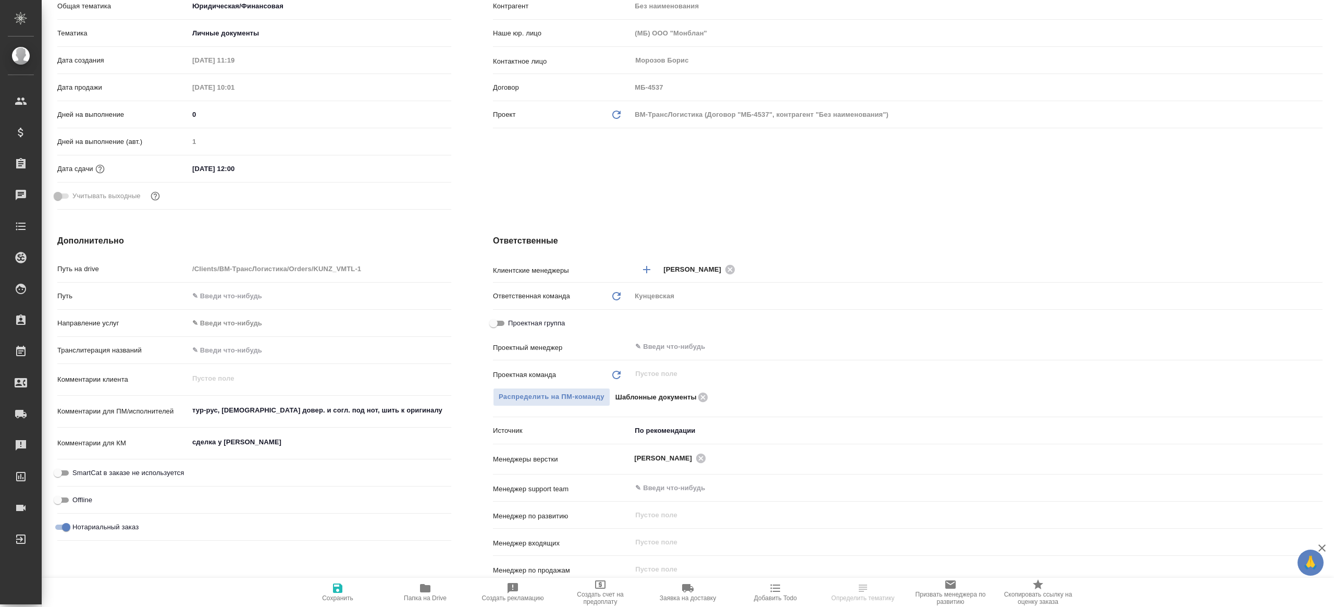
scroll to position [203, 0]
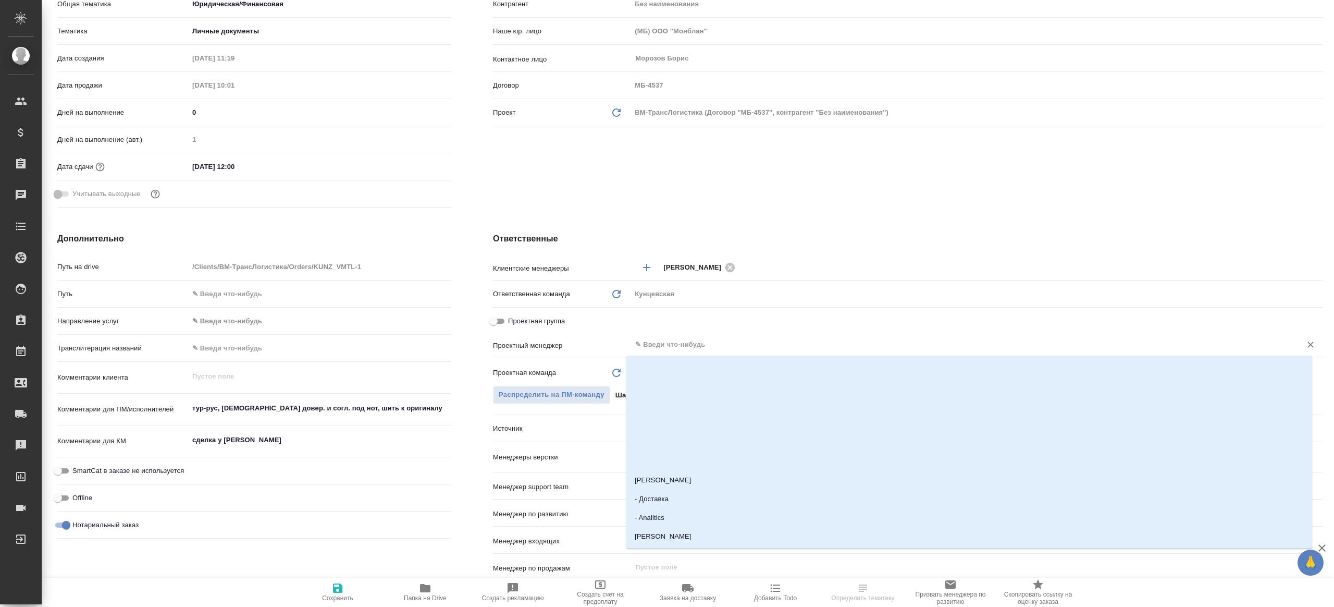
click at [655, 339] on input "text" at bounding box center [959, 344] width 650 height 13
type input "ринат"
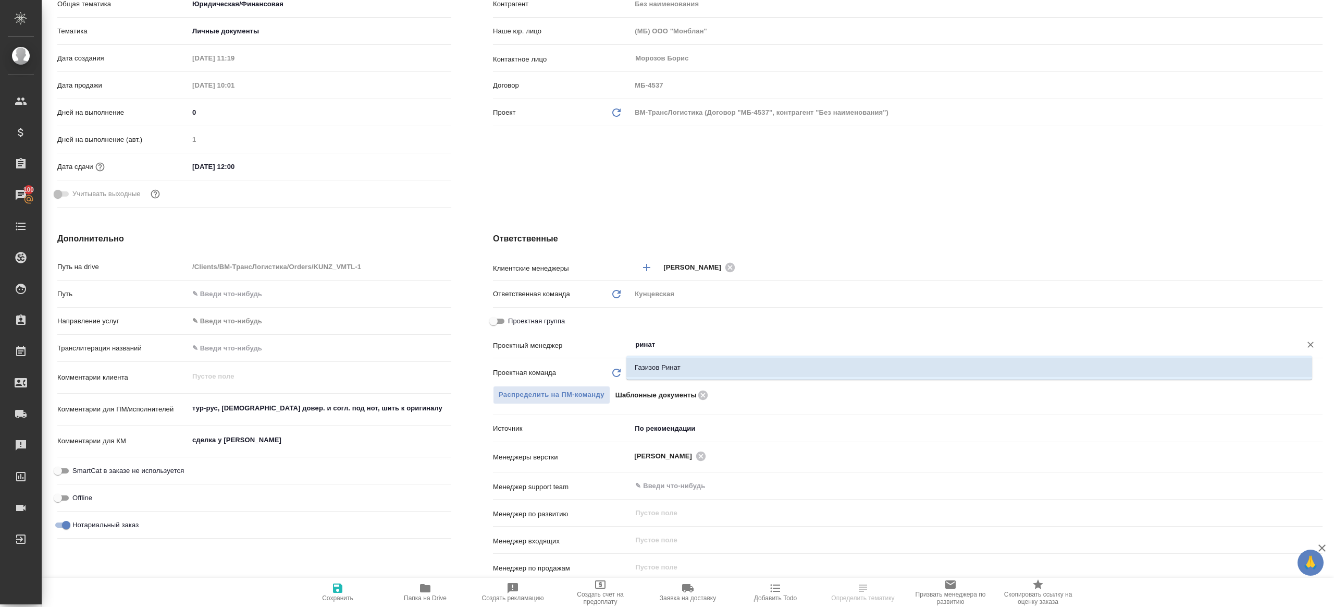
click at [667, 374] on li "Газизов Ринат" at bounding box center [969, 367] width 686 height 19
type textarea "x"
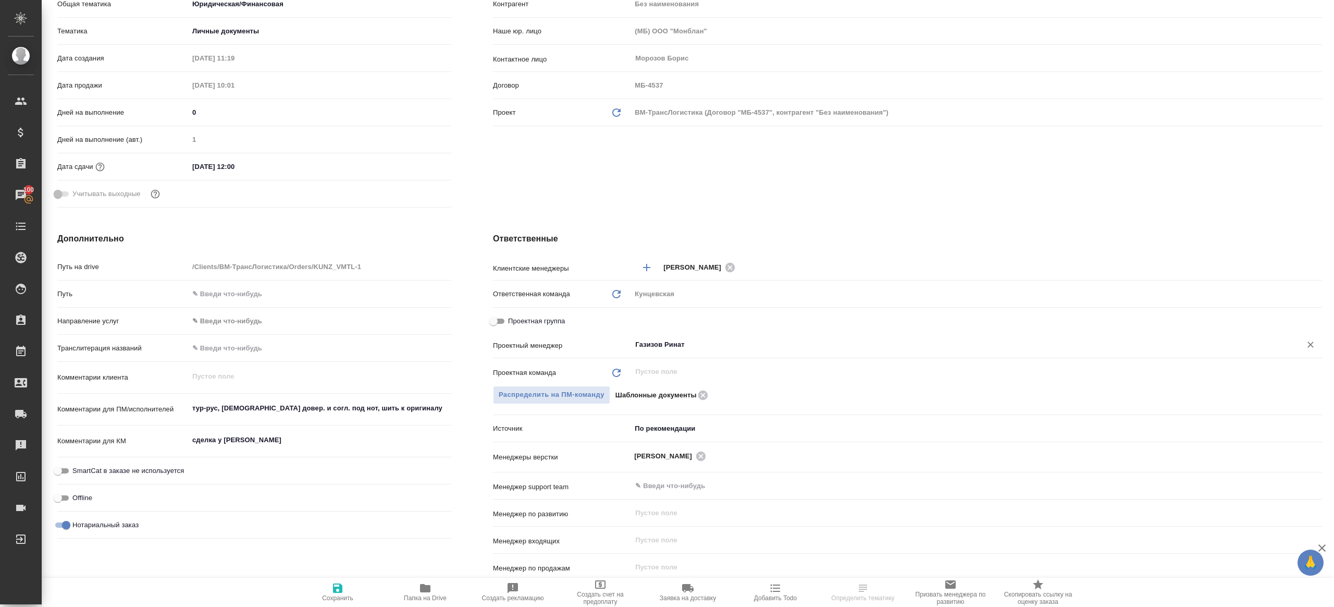
type input "Газизов Ринат"
click at [328, 587] on span "Сохранить" at bounding box center [337, 592] width 75 height 20
type textarea "x"
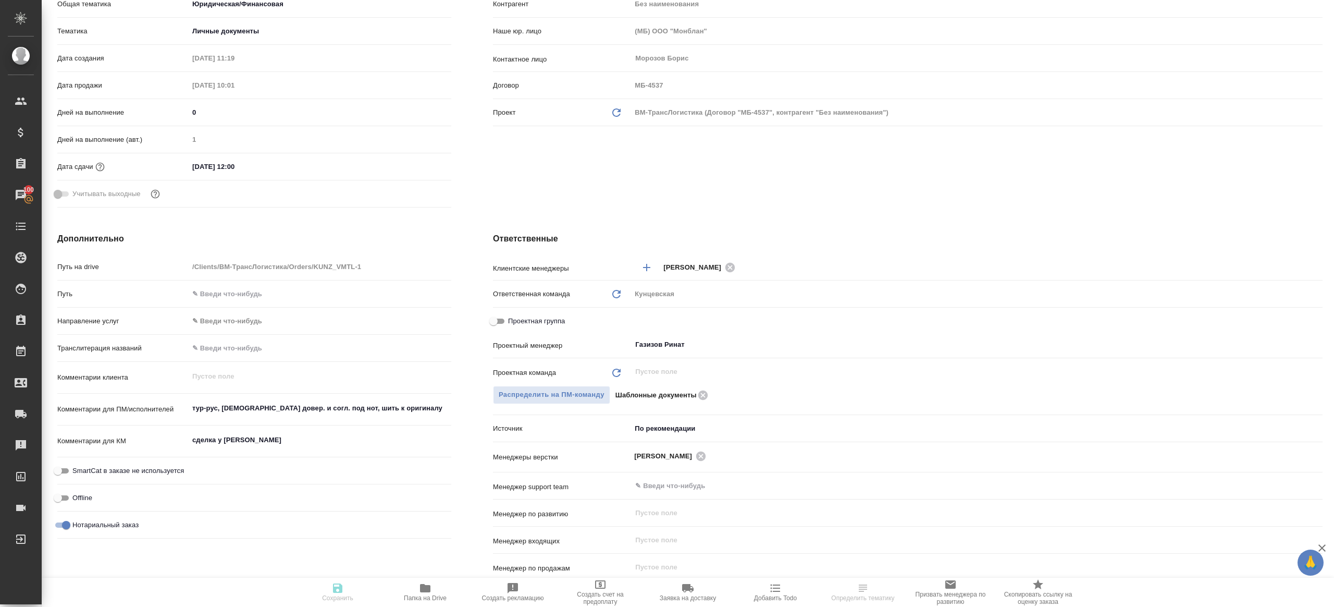
type textarea "x"
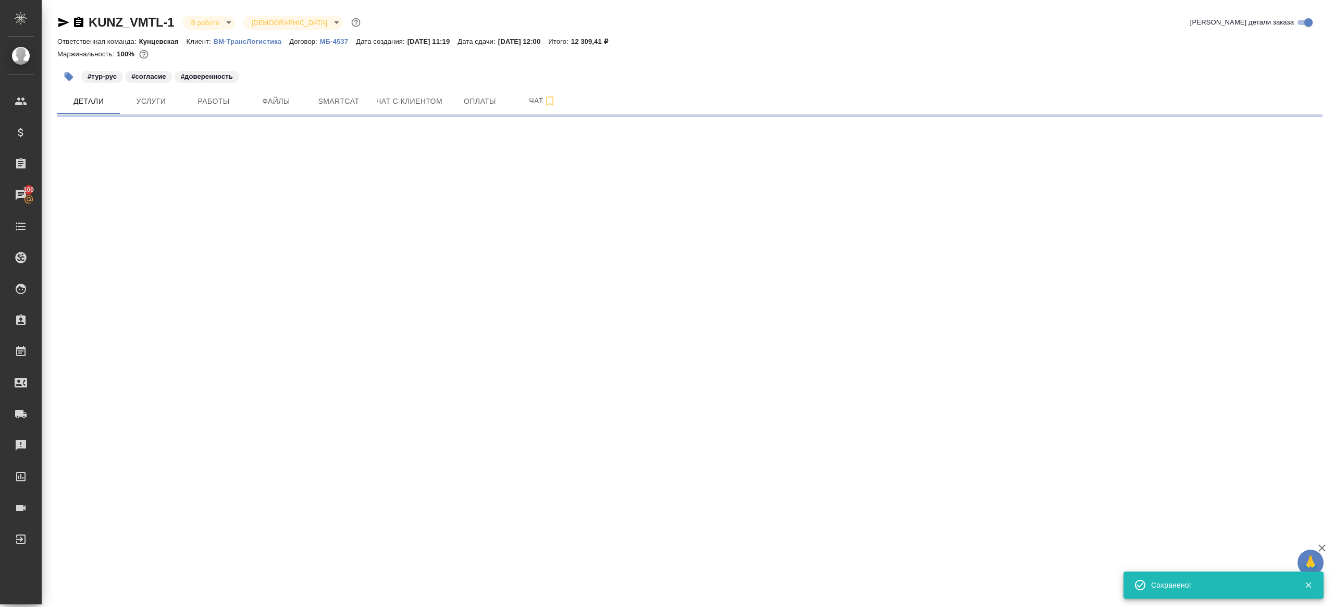
select select "RU"
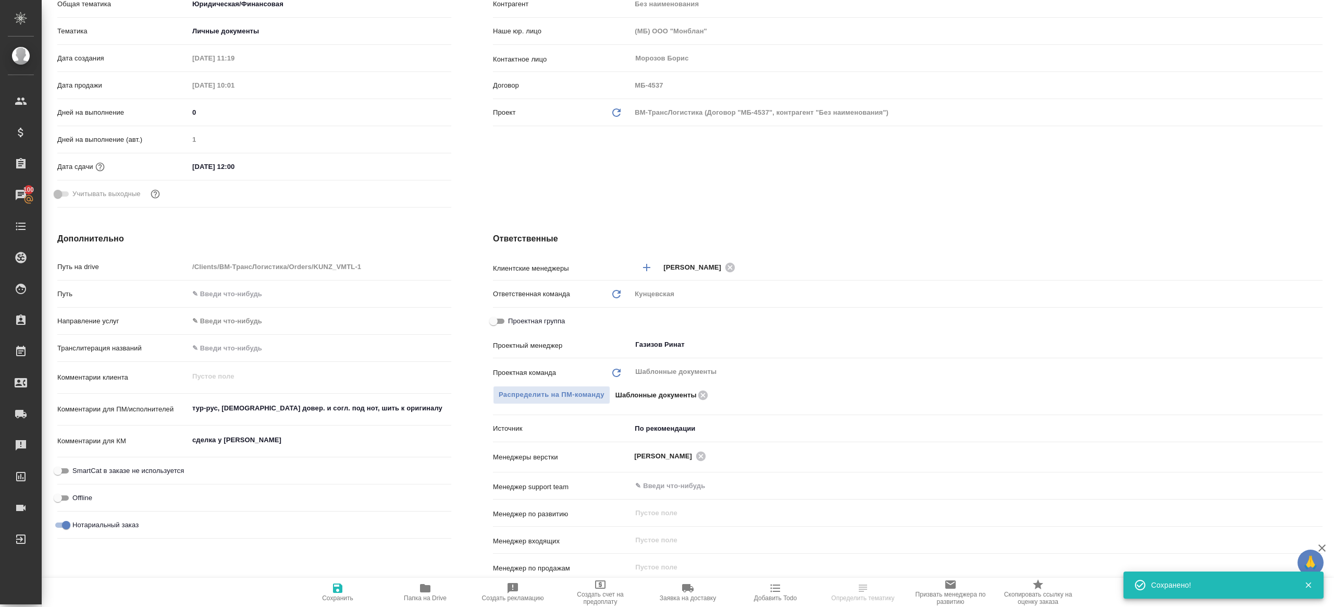
select select "RU"
type textarea "x"
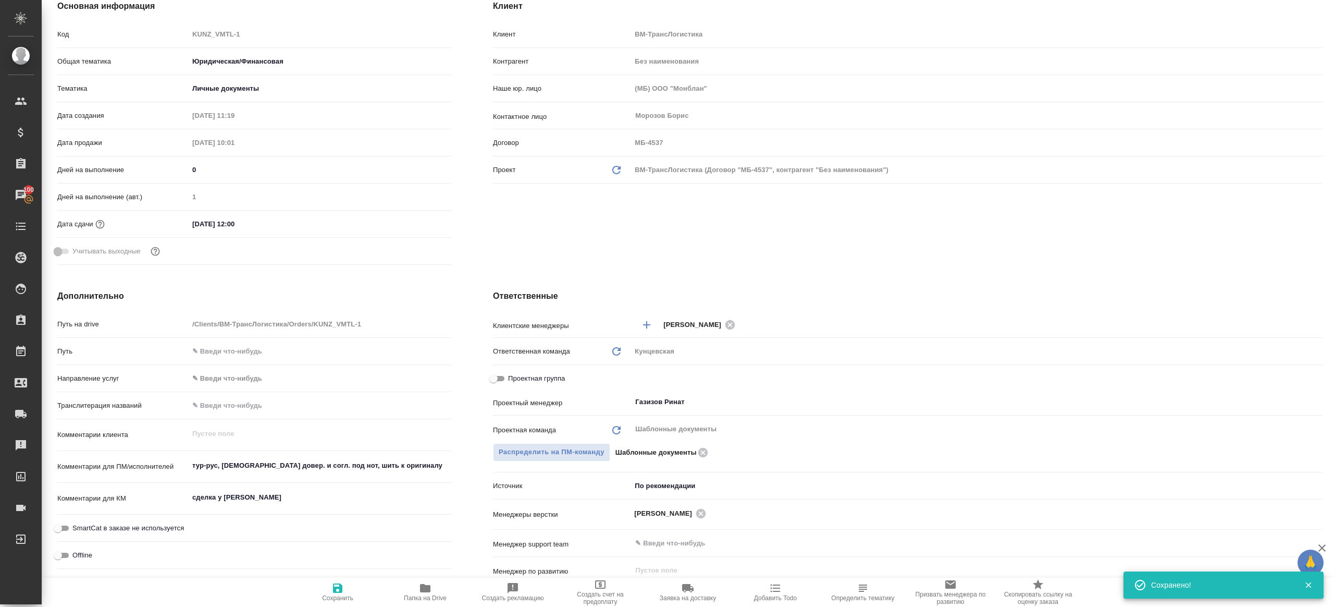
scroll to position [215, 0]
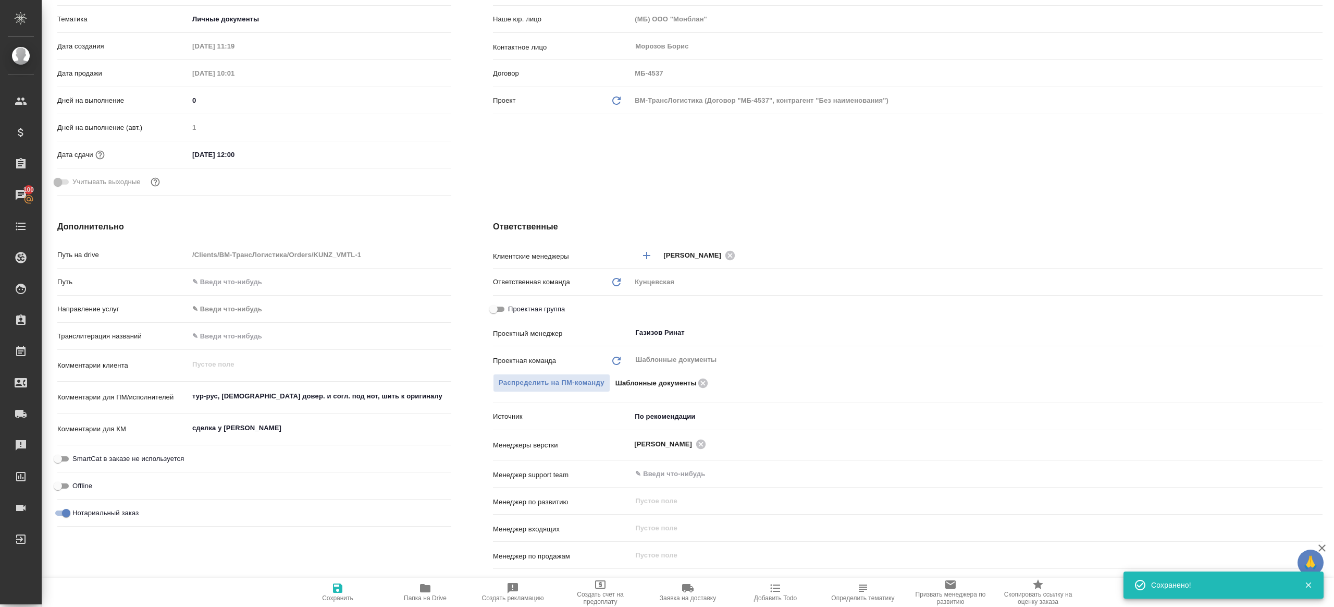
click at [421, 589] on icon "button" at bounding box center [425, 588] width 10 height 8
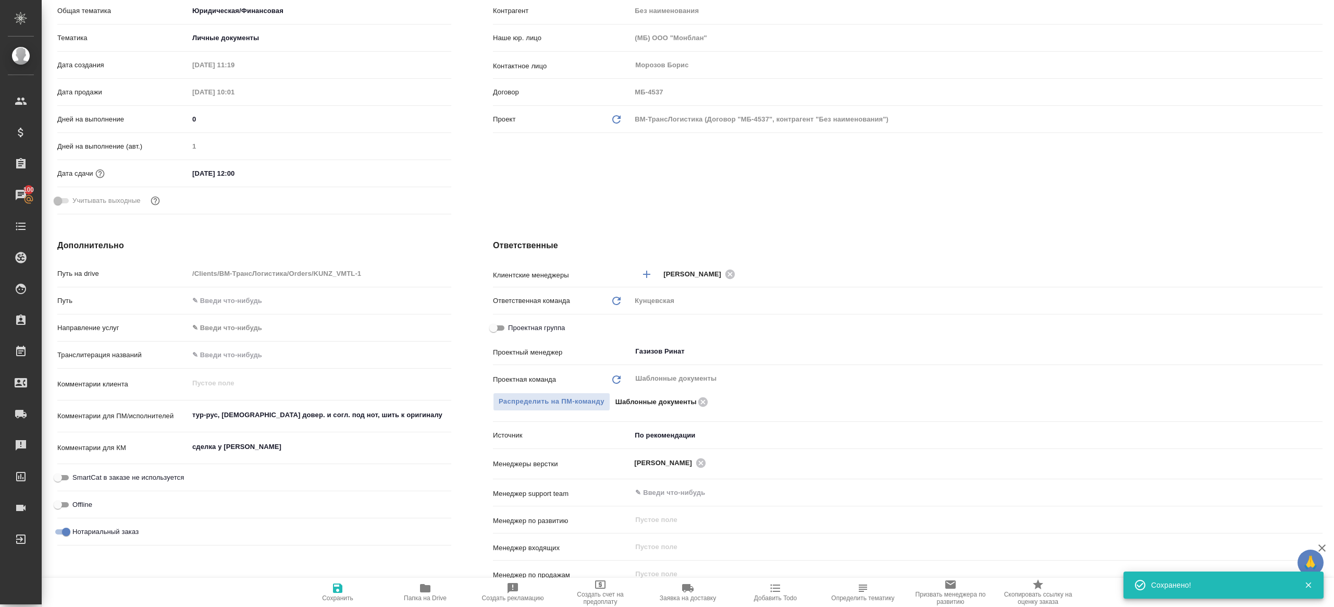
scroll to position [194, 0]
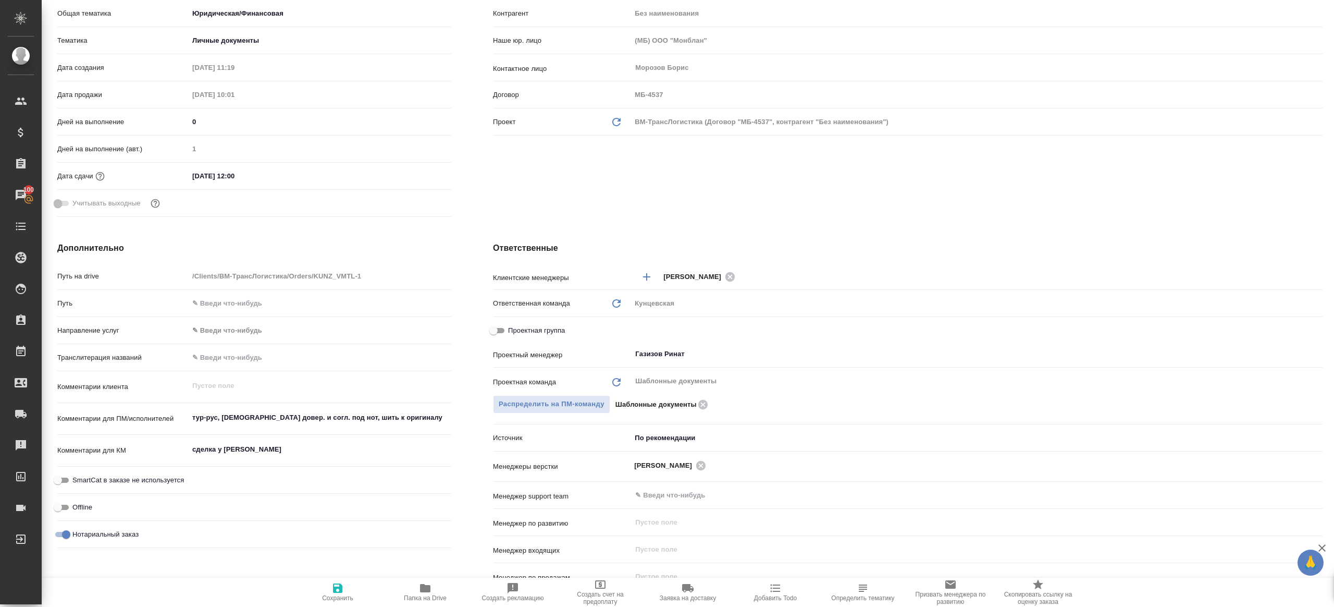
type textarea "x"
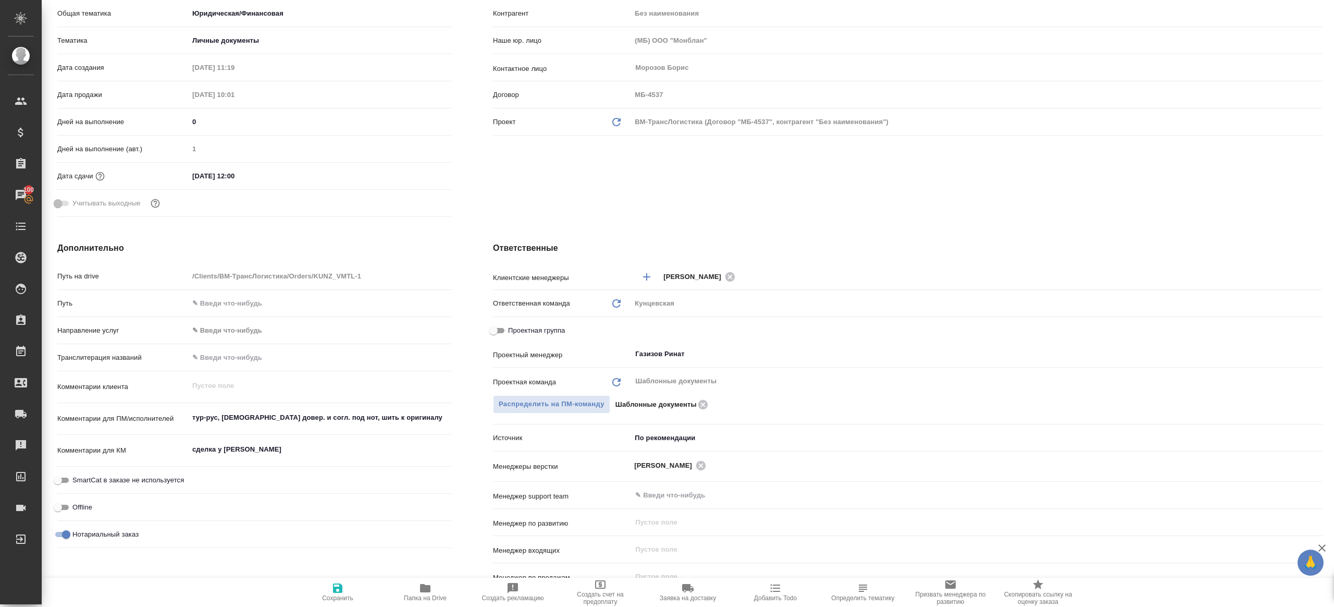
type textarea "x"
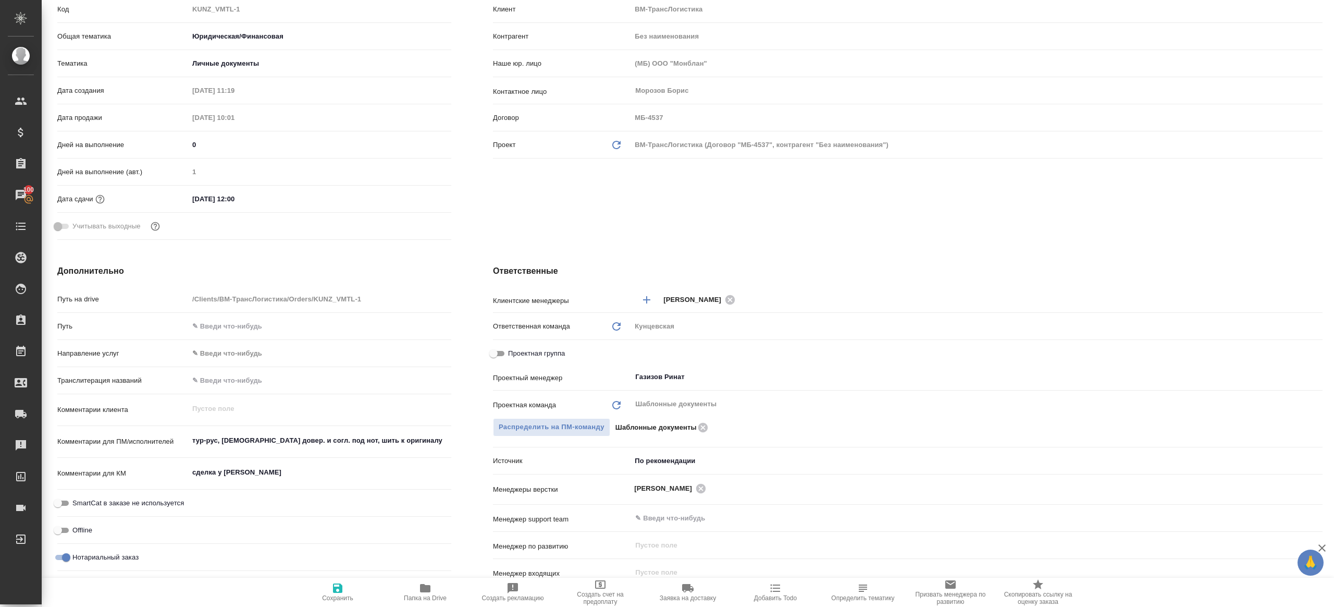
scroll to position [0, 0]
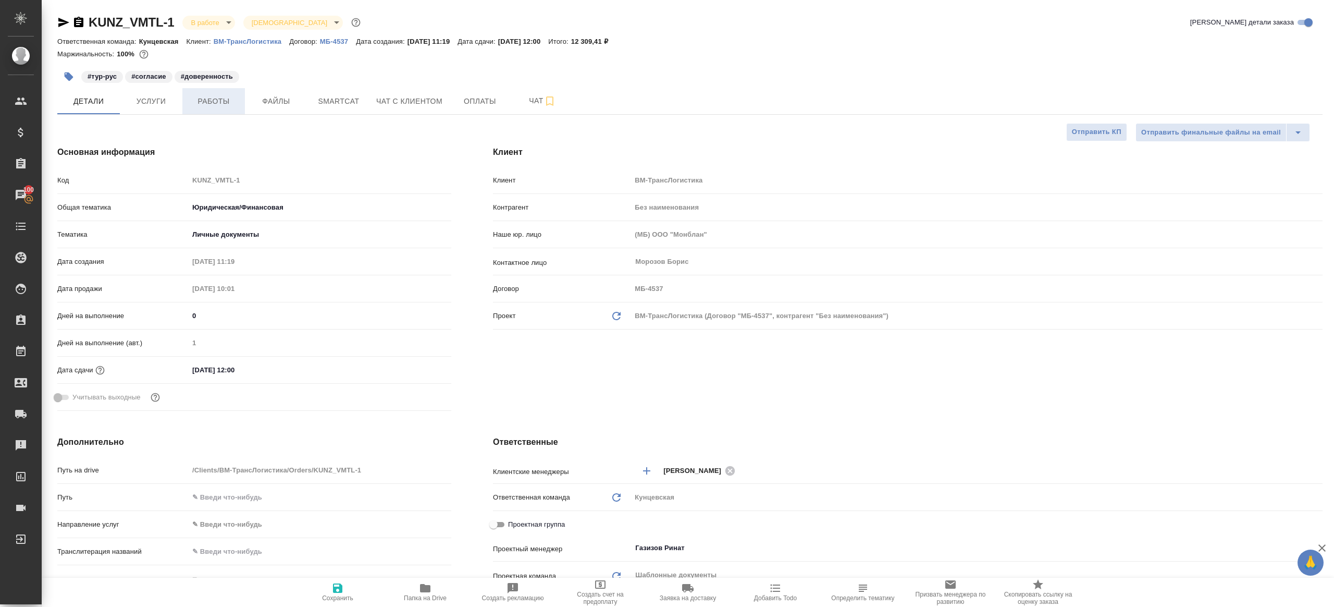
click at [226, 94] on button "Работы" at bounding box center [213, 101] width 63 height 26
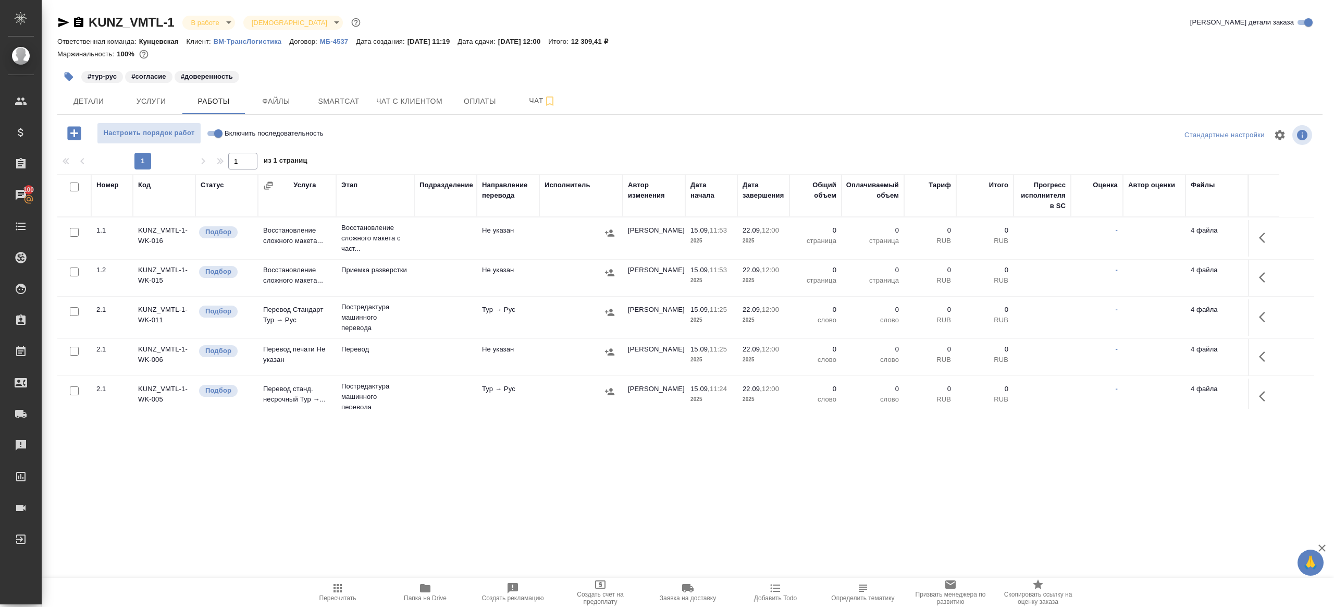
click at [447, 144] on div "Настроить порядок работ Включить последовательность" at bounding box center [268, 134] width 422 height 25
click at [212, 128] on input "Включить последовательность" at bounding box center [219, 133] width 38 height 13
checkbox input "true"
click at [140, 101] on span "Услуги" at bounding box center [151, 101] width 50 height 13
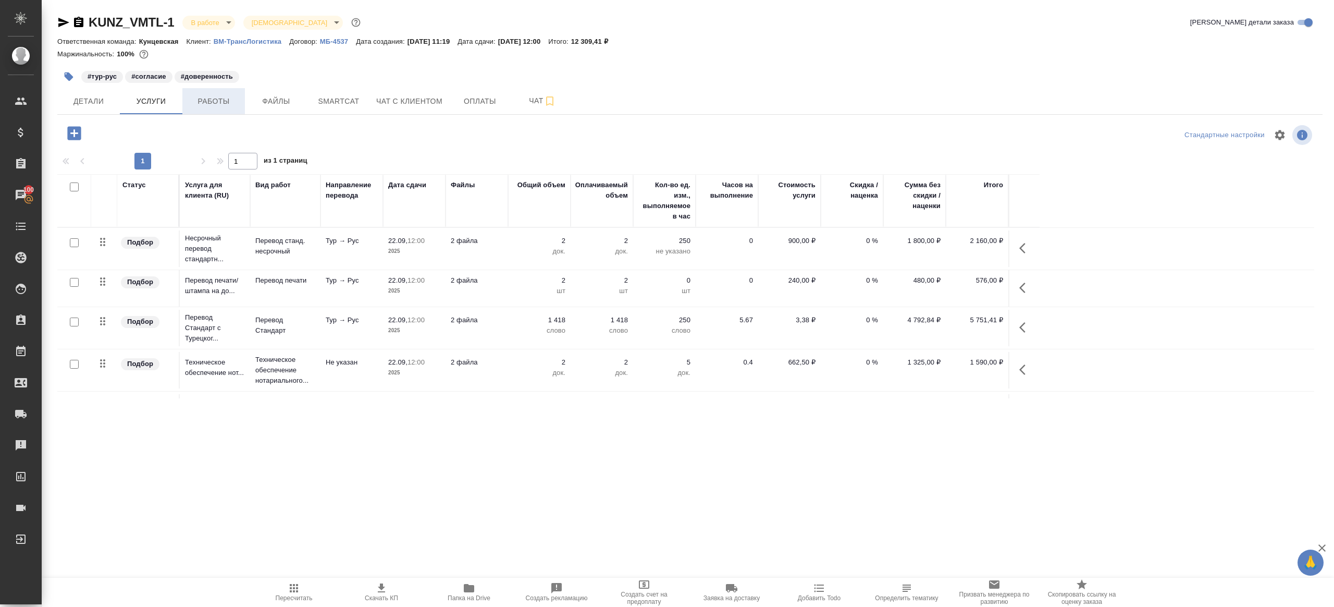
click at [203, 104] on span "Работы" at bounding box center [214, 101] width 50 height 13
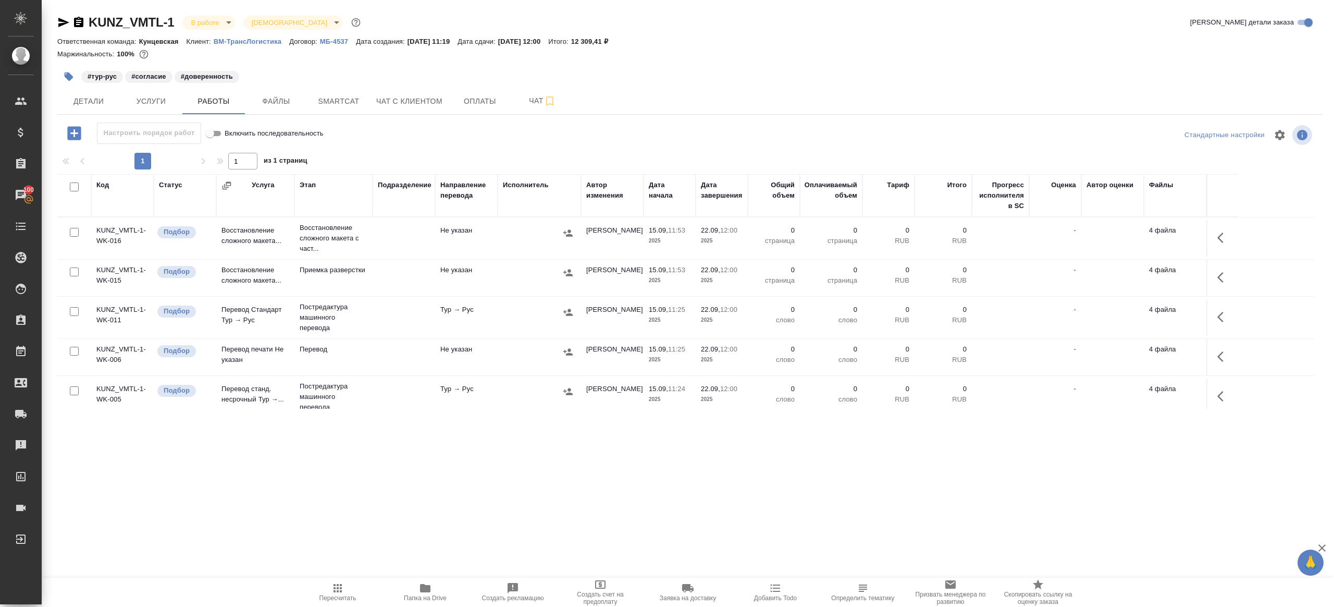
click at [72, 187] on input "checkbox" at bounding box center [74, 186] width 9 height 9
checkbox input "true"
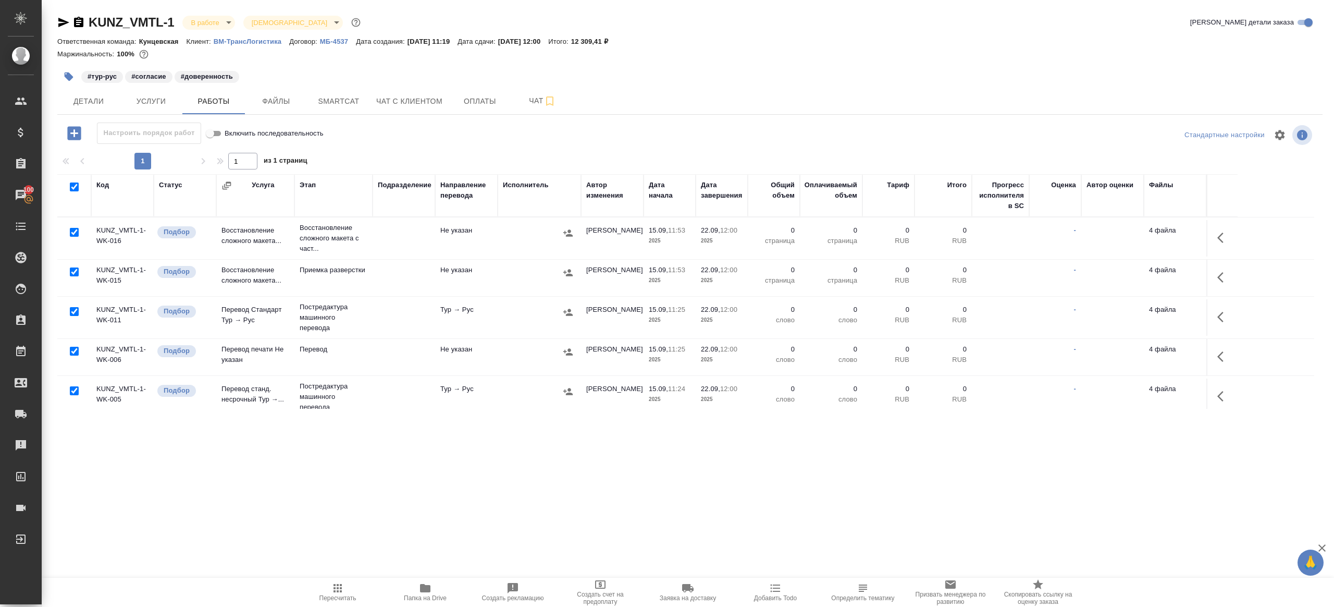
checkbox input "true"
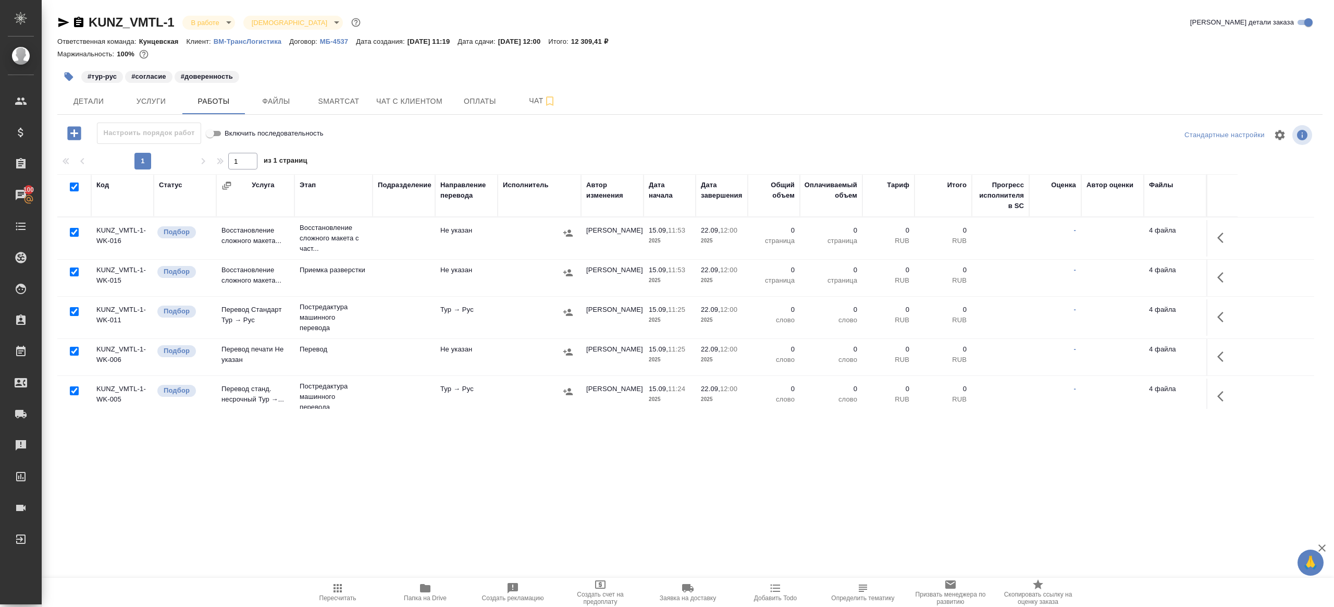
checkbox input "true"
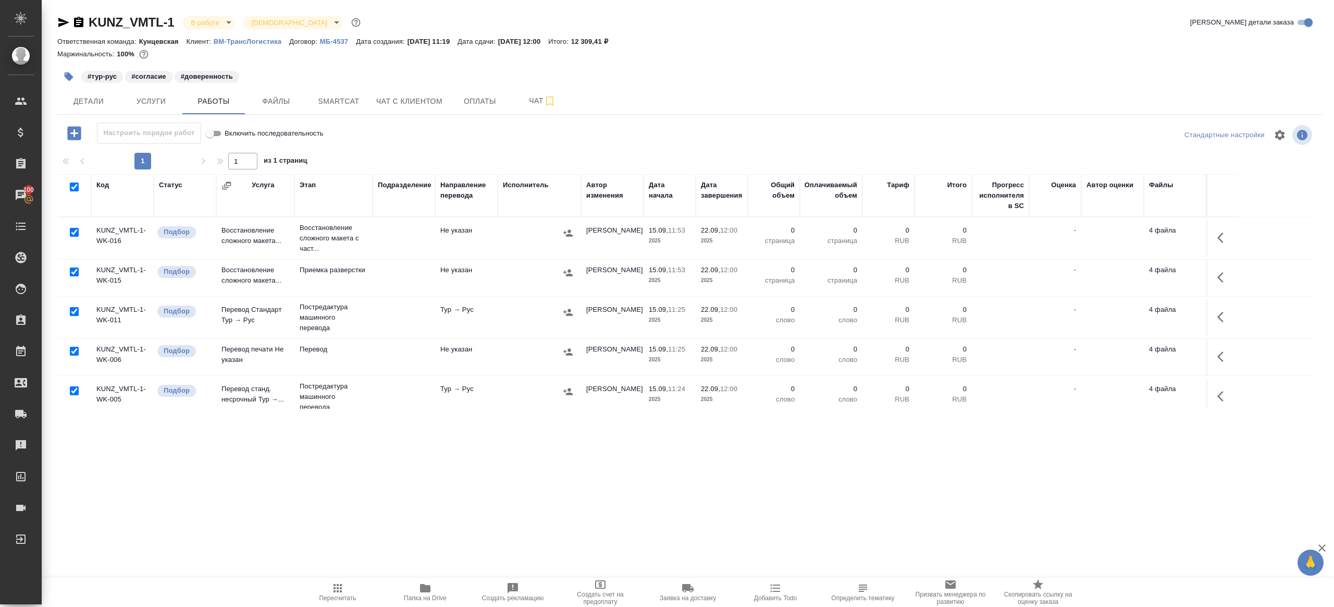
checkbox input "true"
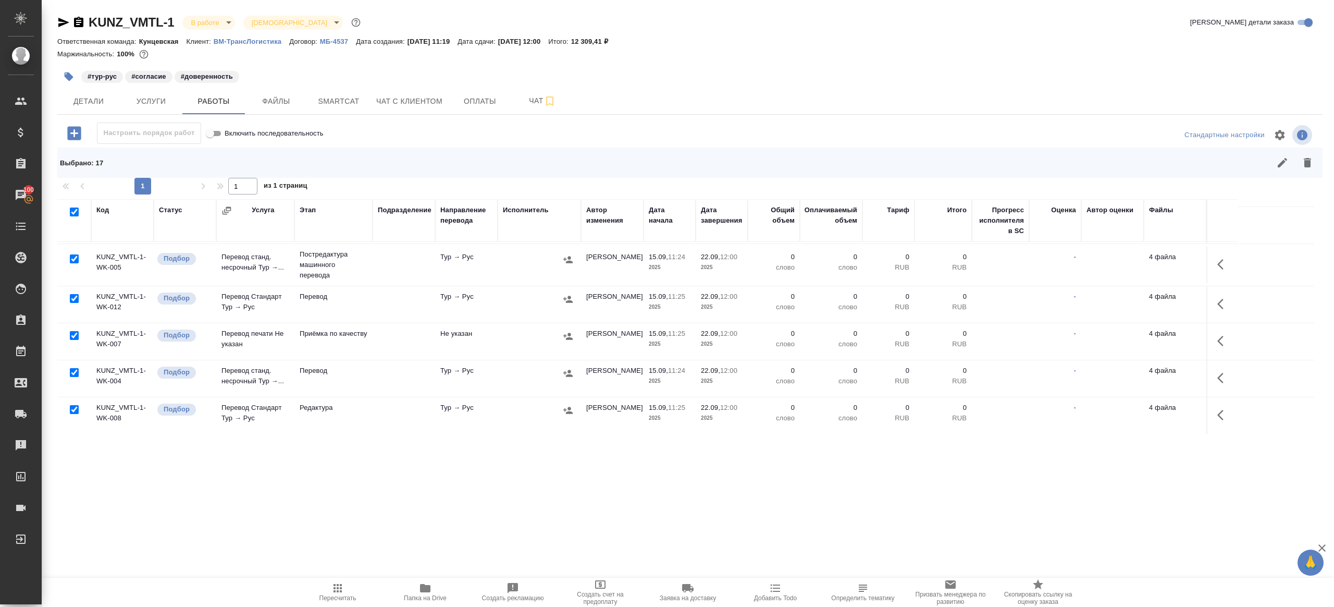
scroll to position [165, 0]
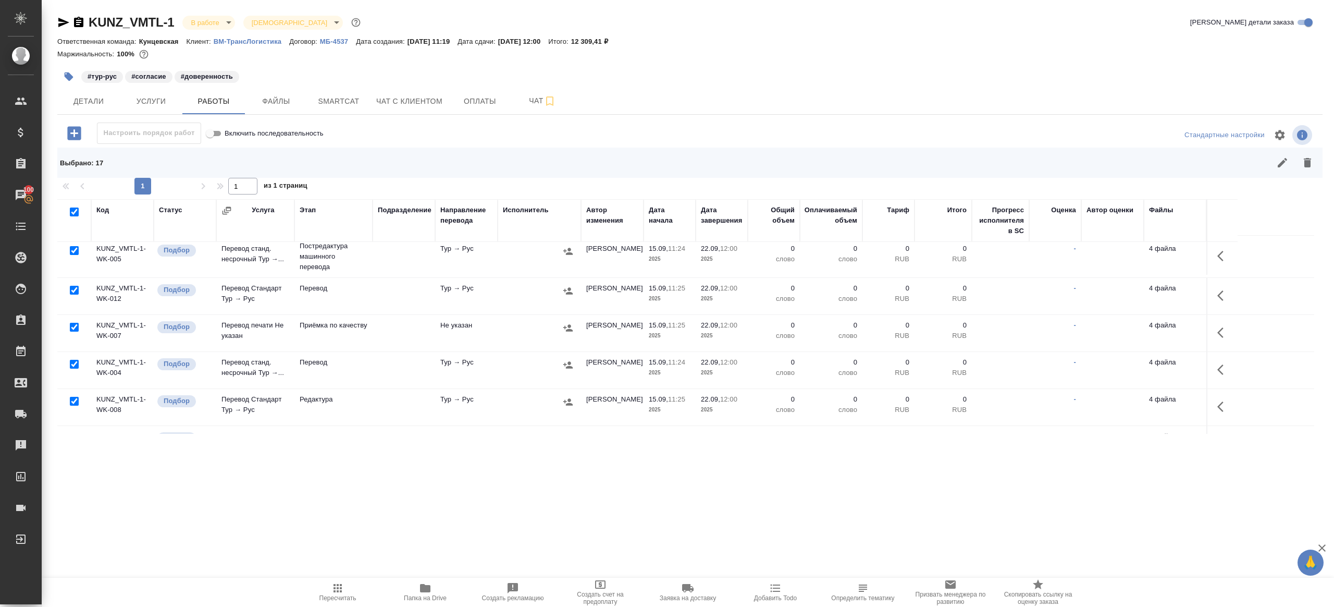
click at [73, 288] on input "checkbox" at bounding box center [74, 290] width 9 height 9
checkbox input "false"
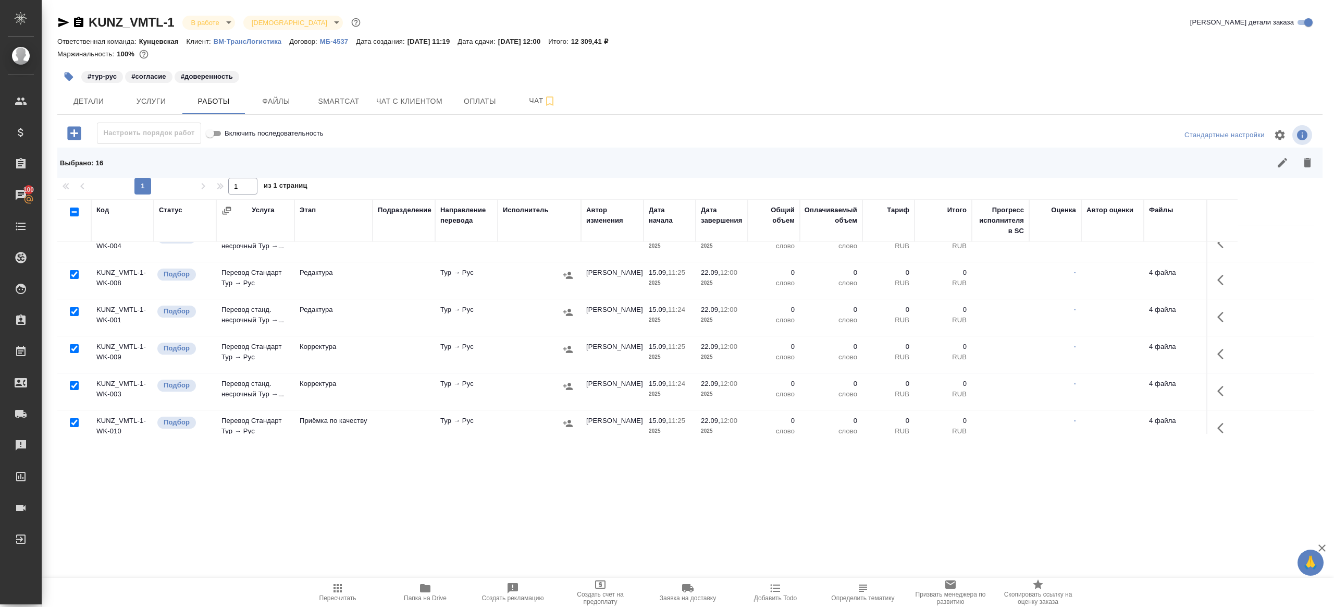
scroll to position [392, 0]
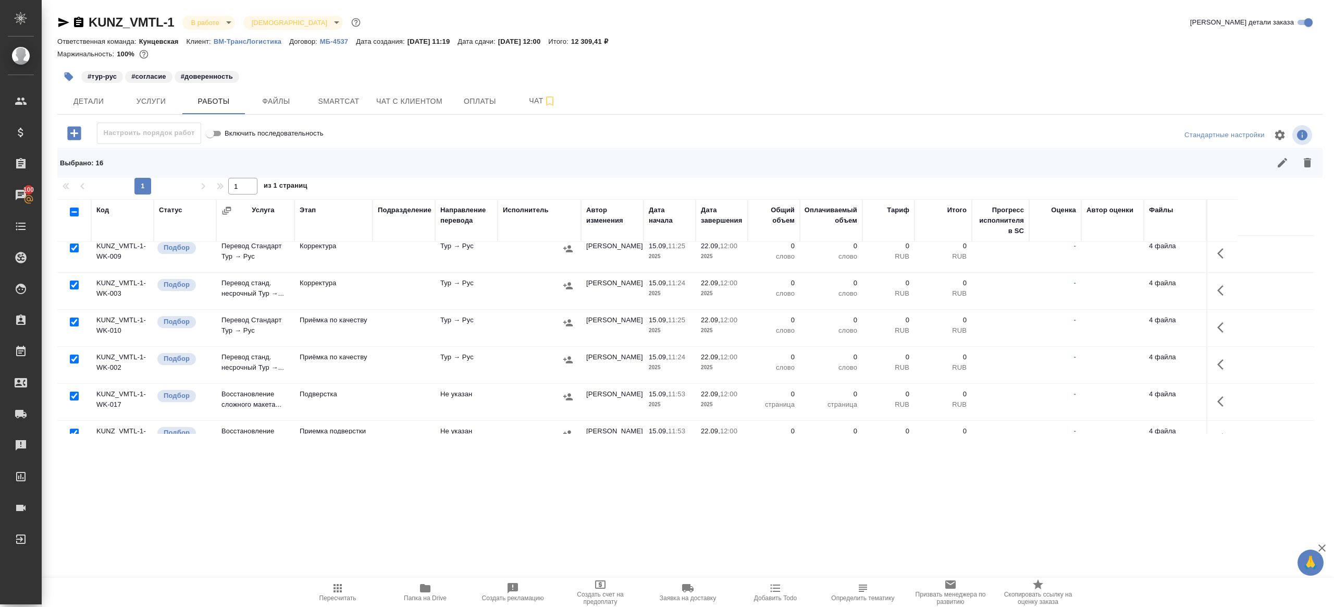
click at [71, 356] on input "checkbox" at bounding box center [74, 358] width 9 height 9
checkbox input "false"
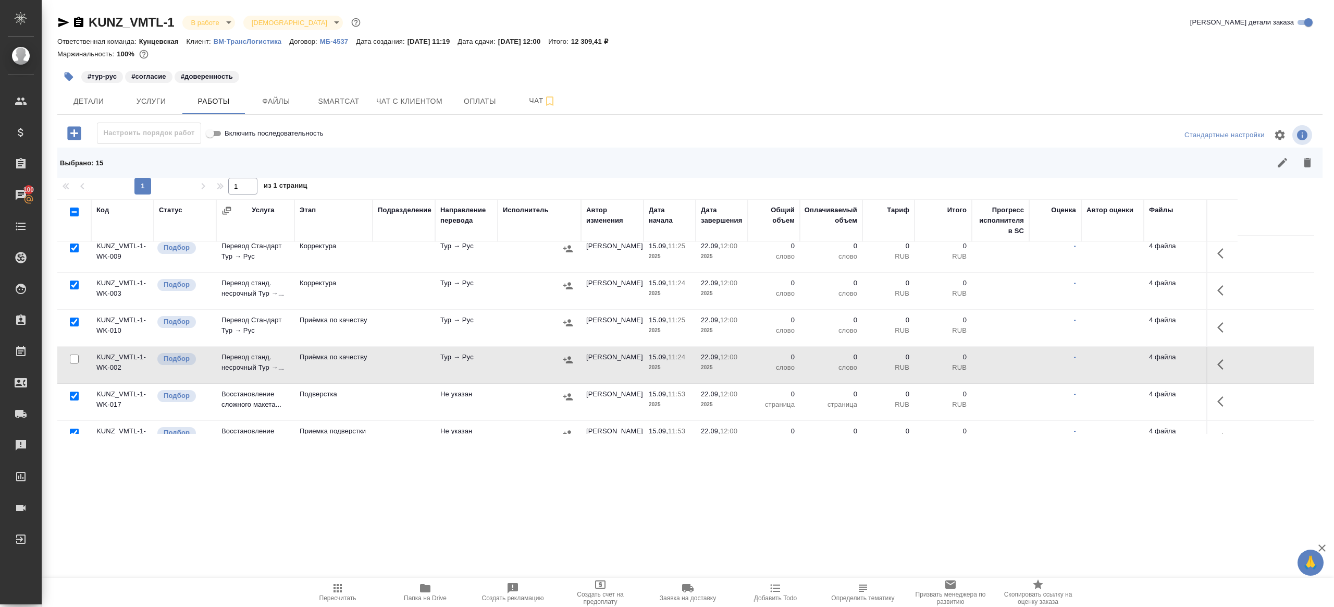
scroll to position [455, 0]
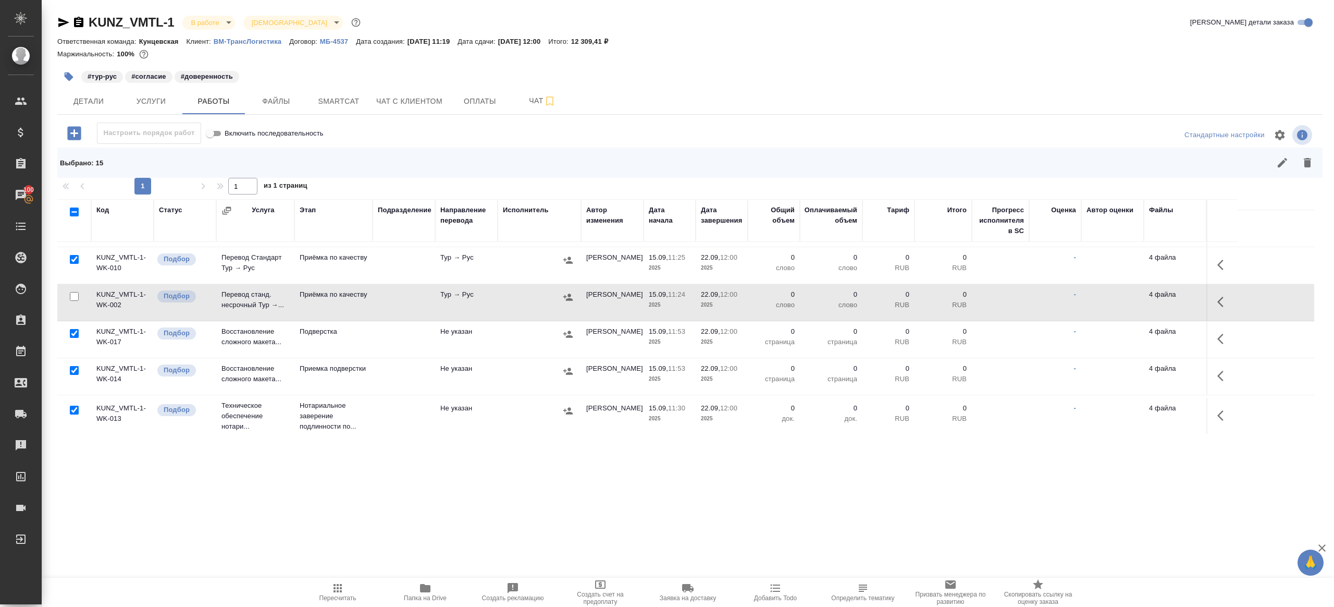
click at [76, 407] on input "checkbox" at bounding box center [74, 409] width 9 height 9
checkbox input "false"
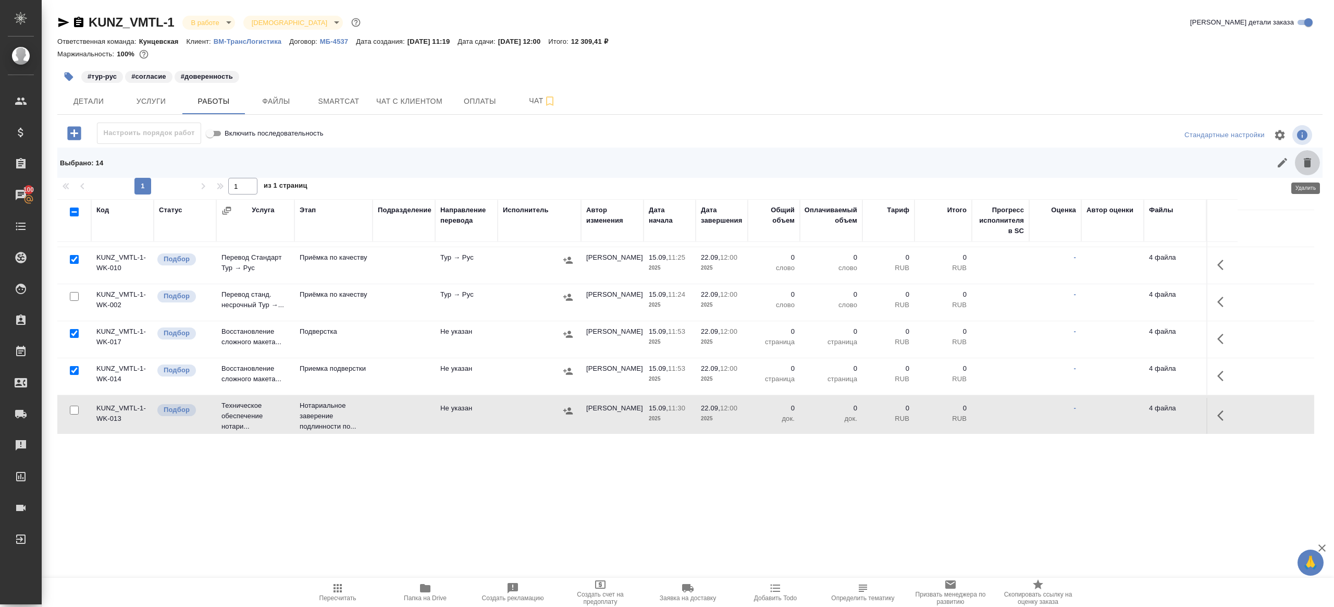
click at [1309, 157] on icon "button" at bounding box center [1307, 162] width 13 height 13
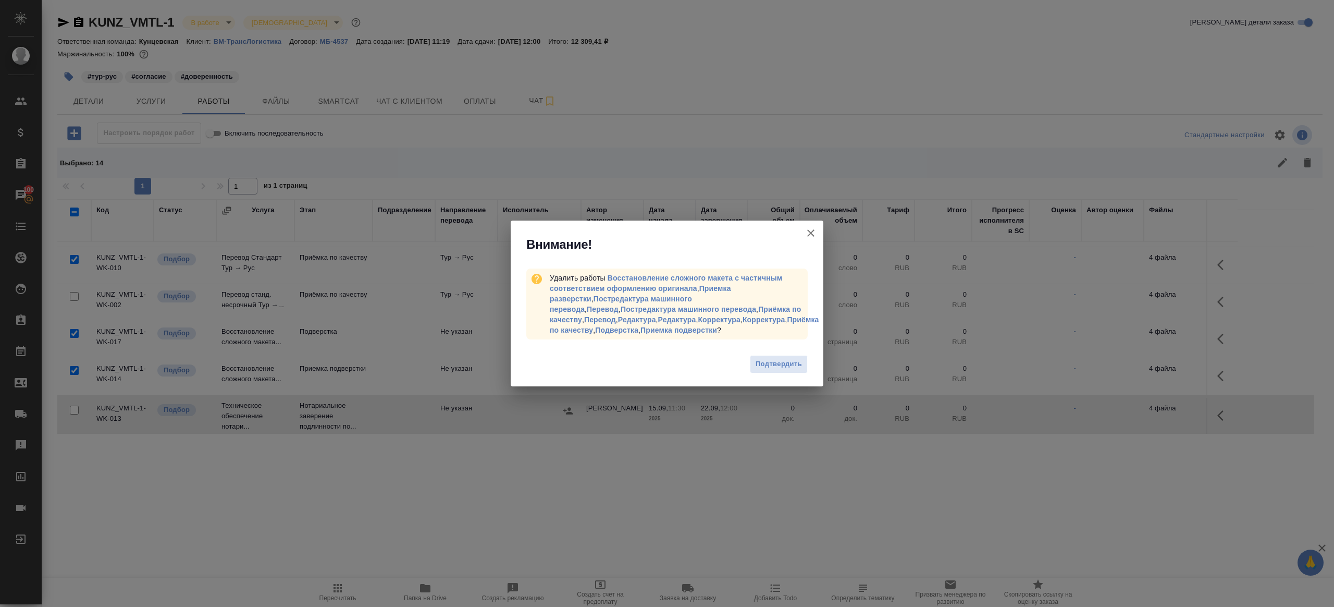
drag, startPoint x: 769, startPoint y: 357, endPoint x: 769, endPoint y: 348, distance: 9.4
click at [769, 358] on span "Подтвердить" at bounding box center [779, 364] width 46 height 12
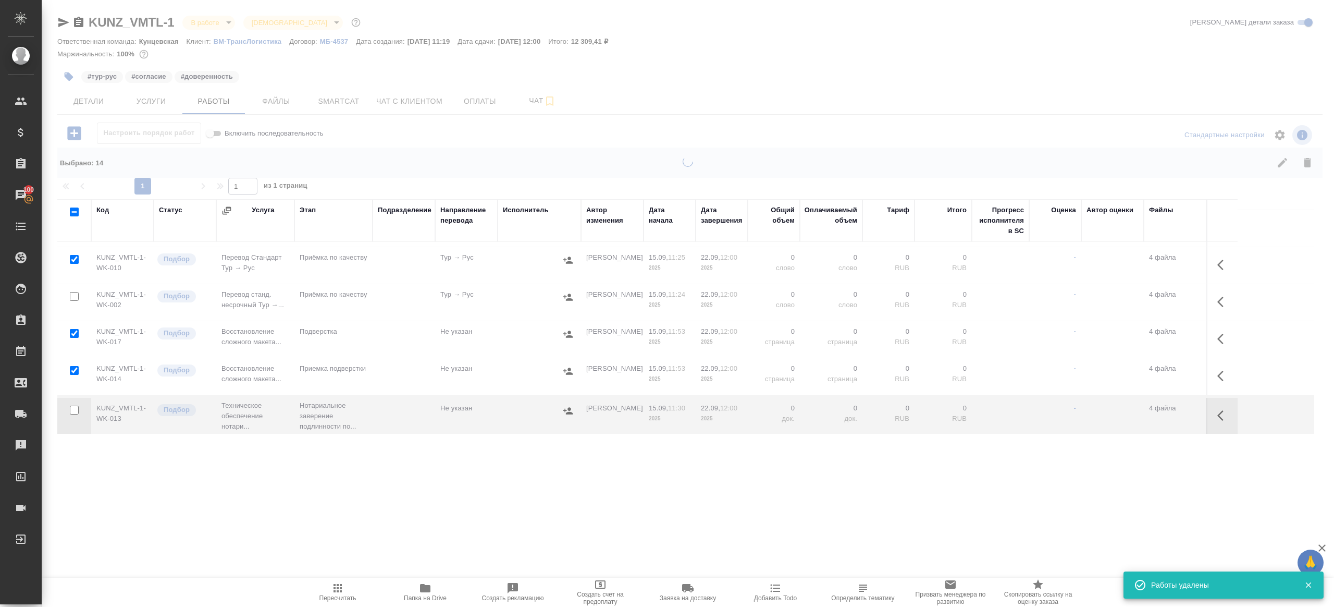
scroll to position [0, 0]
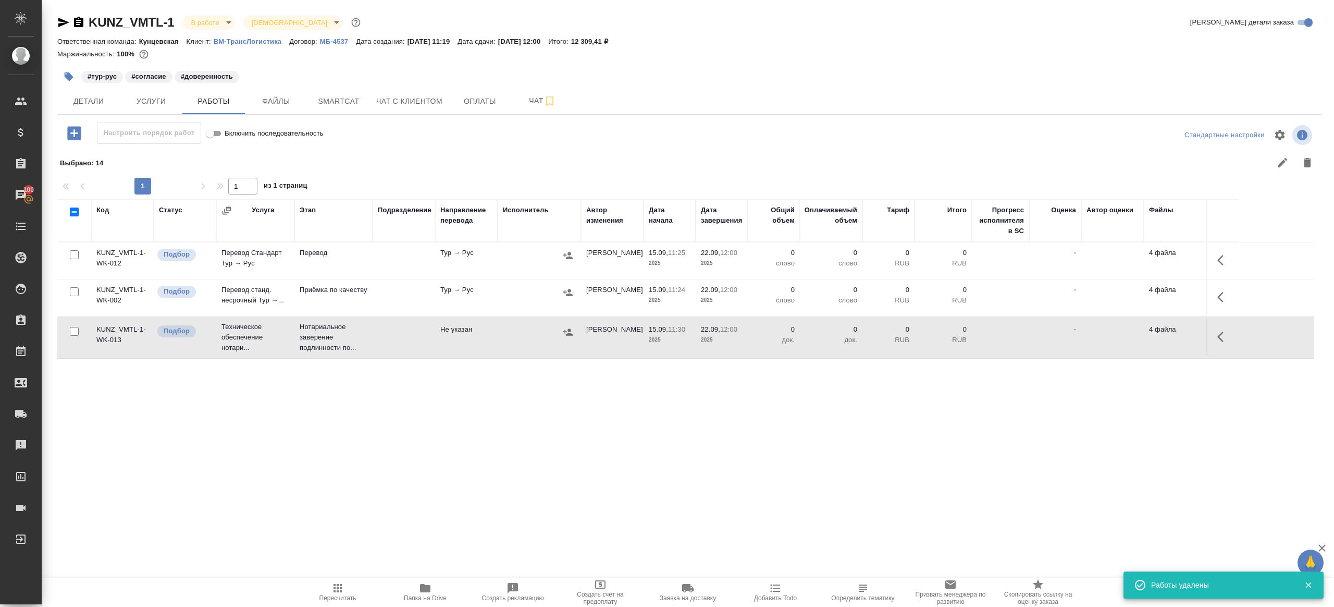
click at [1231, 251] on button "button" at bounding box center [1223, 260] width 25 height 25
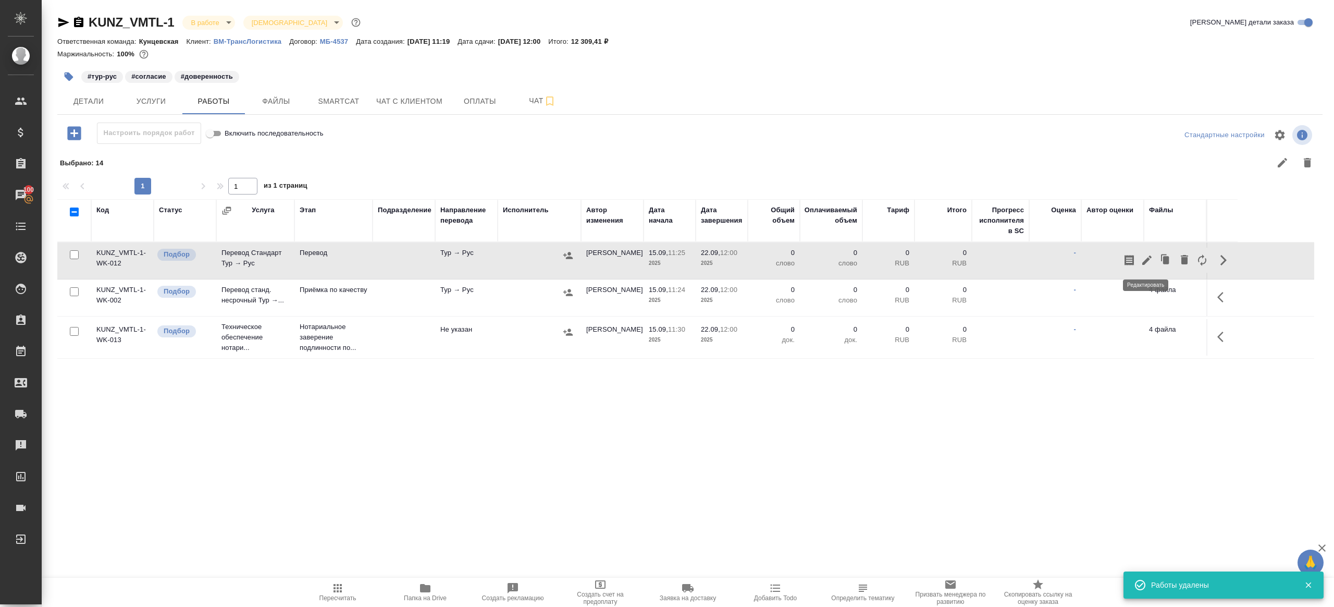
click at [1148, 252] on button "button" at bounding box center [1147, 260] width 18 height 25
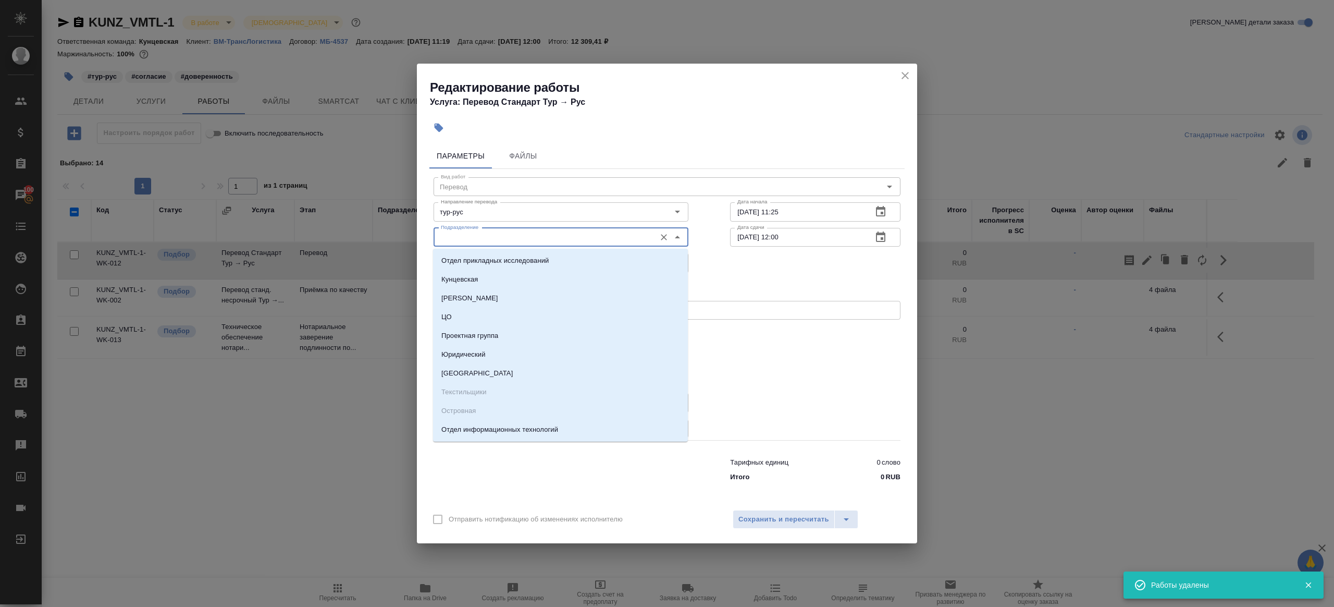
click at [522, 236] on input "Подразделение" at bounding box center [544, 237] width 214 height 13
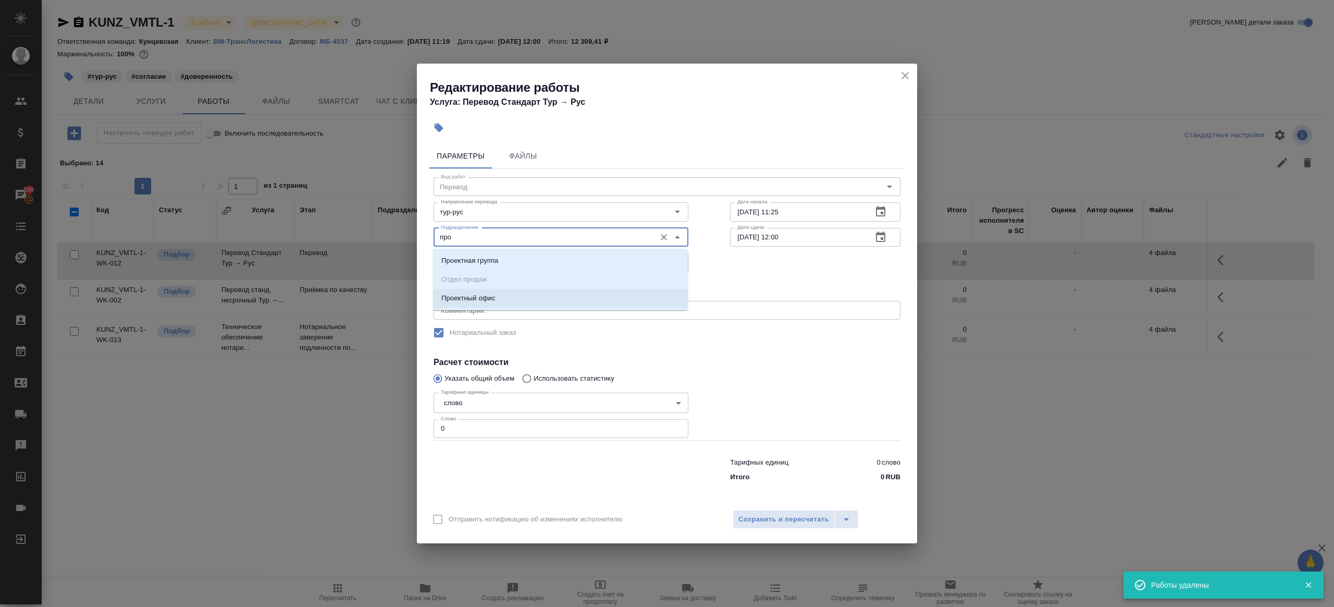
click at [514, 298] on li "Проектный офис" at bounding box center [560, 298] width 255 height 19
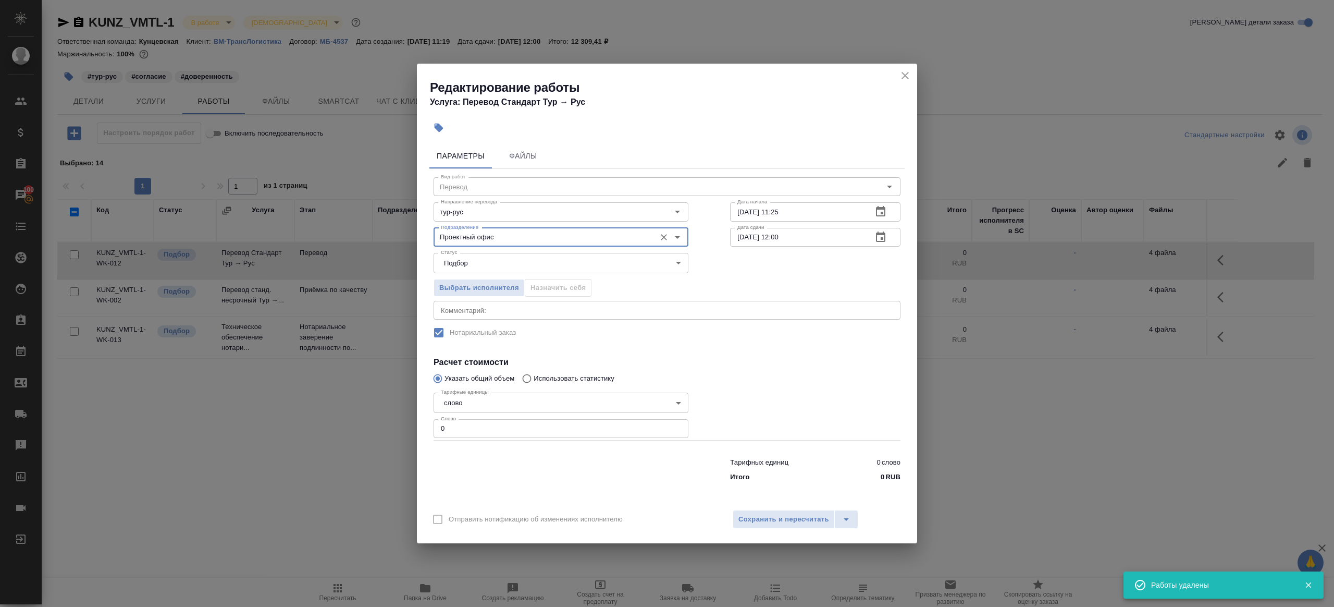
type input "Проектный офис"
click at [466, 436] on input "0" at bounding box center [561, 428] width 255 height 19
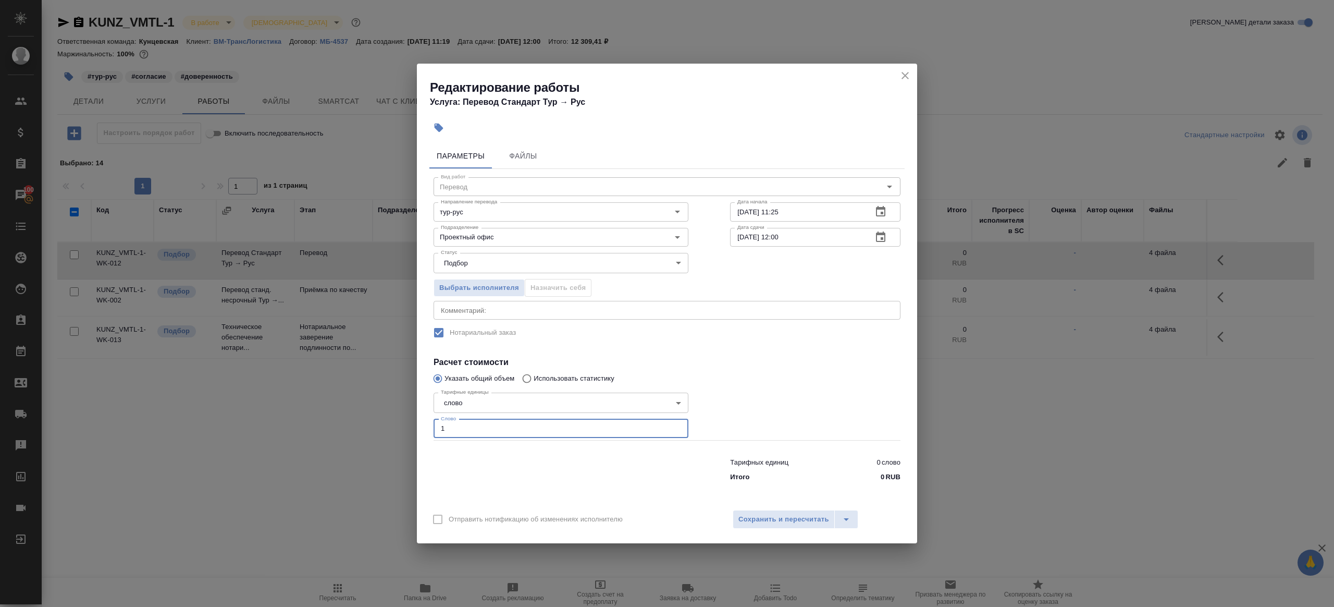
type input "1"
click at [776, 422] on div at bounding box center [815, 413] width 212 height 93
click at [781, 238] on input "22.09.2025 12:00" at bounding box center [797, 237] width 134 height 19
click at [883, 234] on icon "button" at bounding box center [880, 236] width 9 height 10
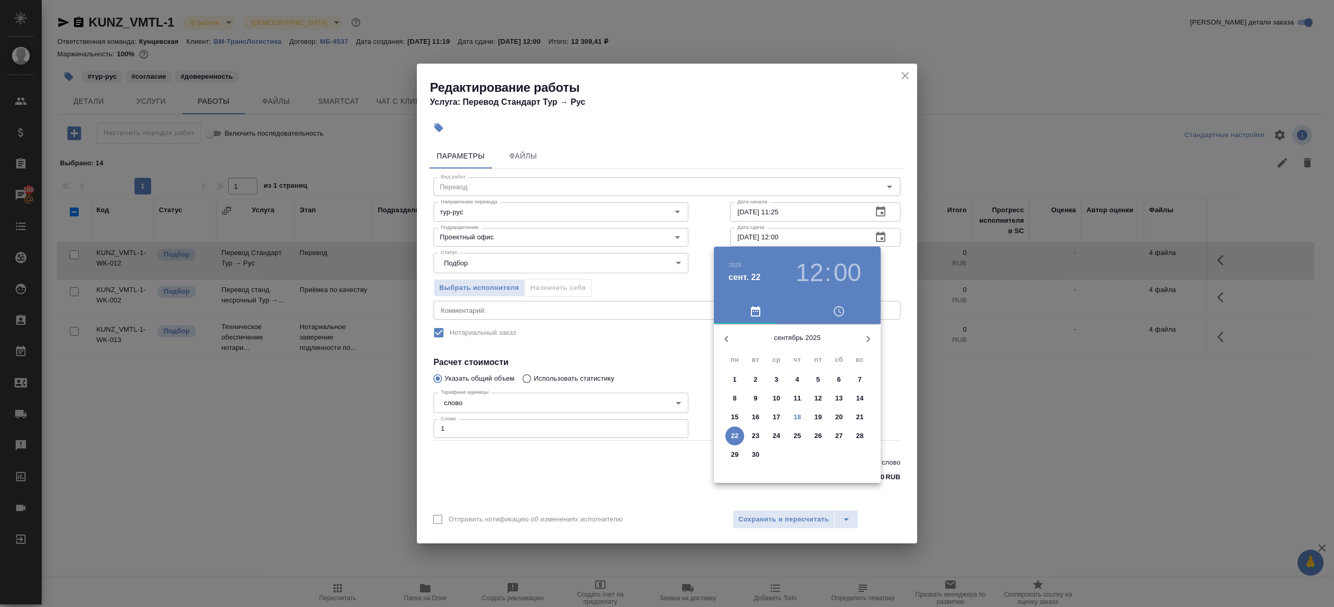
click at [733, 438] on p "22" at bounding box center [735, 435] width 8 height 10
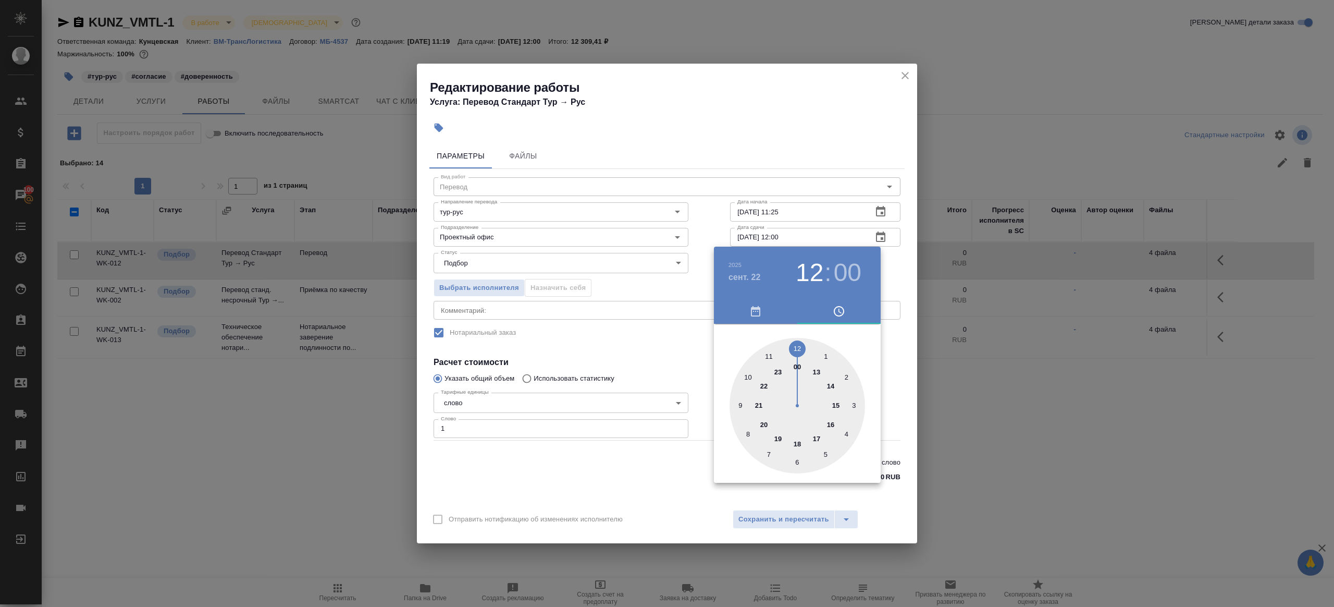
click at [711, 263] on div at bounding box center [667, 303] width 1334 height 607
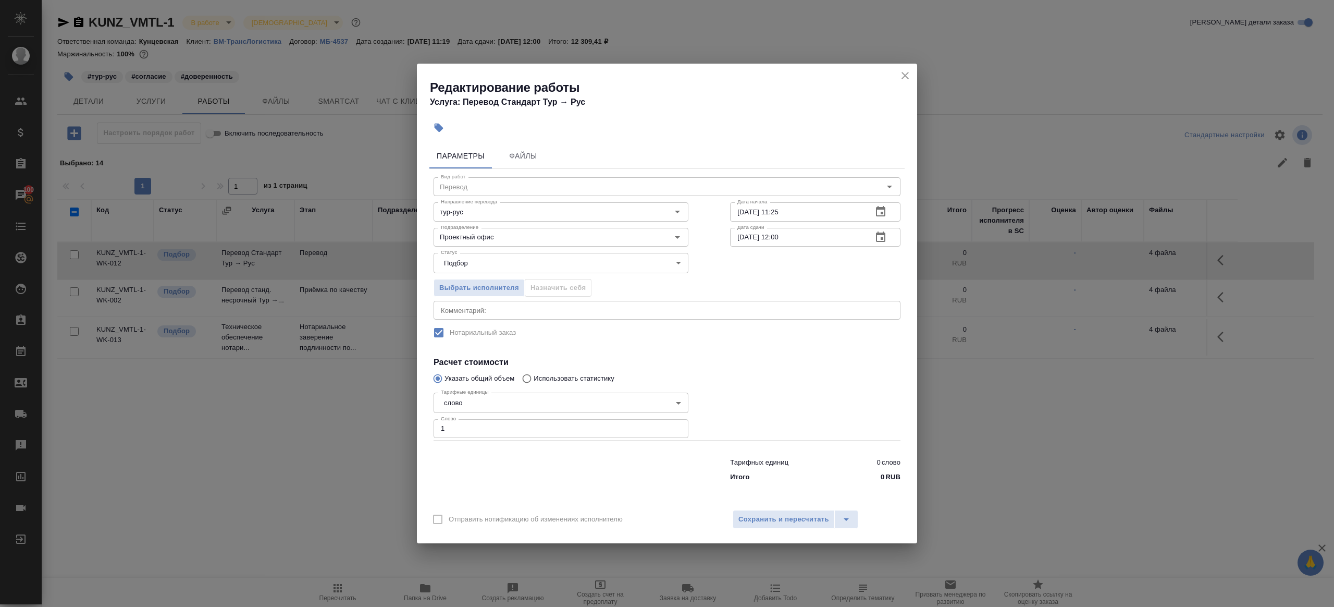
click at [782, 236] on input "22.09.2025 12:00" at bounding box center [797, 237] width 134 height 19
type input "22.09.2025 11:00"
click at [758, 399] on div at bounding box center [815, 413] width 212 height 93
click at [770, 532] on div "Отправить нотификацию об изменениях исполнителю Сохранить и пересчитать" at bounding box center [667, 523] width 500 height 40
click at [770, 516] on span "Сохранить и пересчитать" at bounding box center [783, 519] width 91 height 12
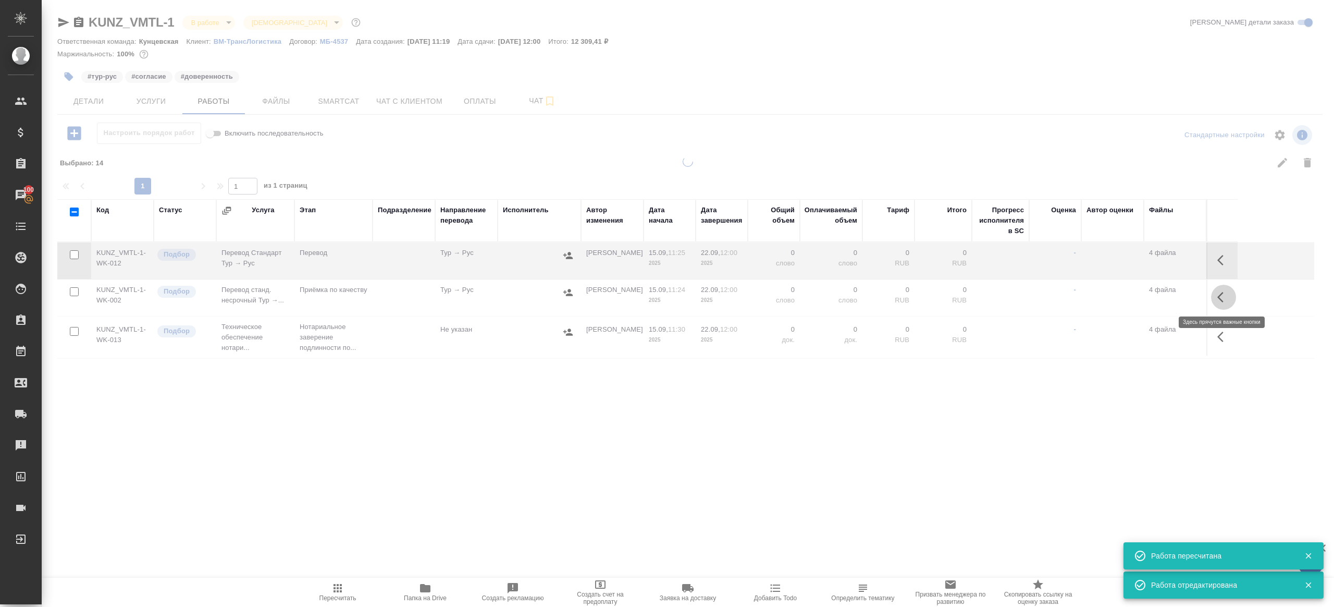
click at [1218, 297] on icon "button" at bounding box center [1220, 297] width 6 height 10
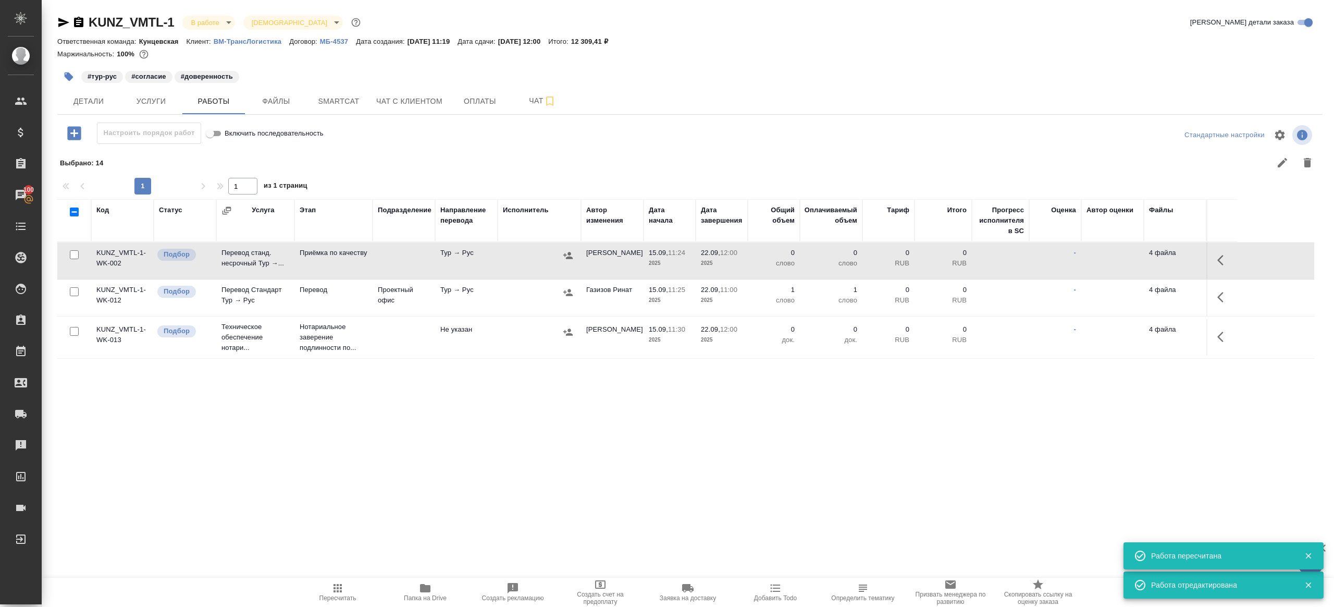
click at [1225, 289] on button "button" at bounding box center [1223, 297] width 25 height 25
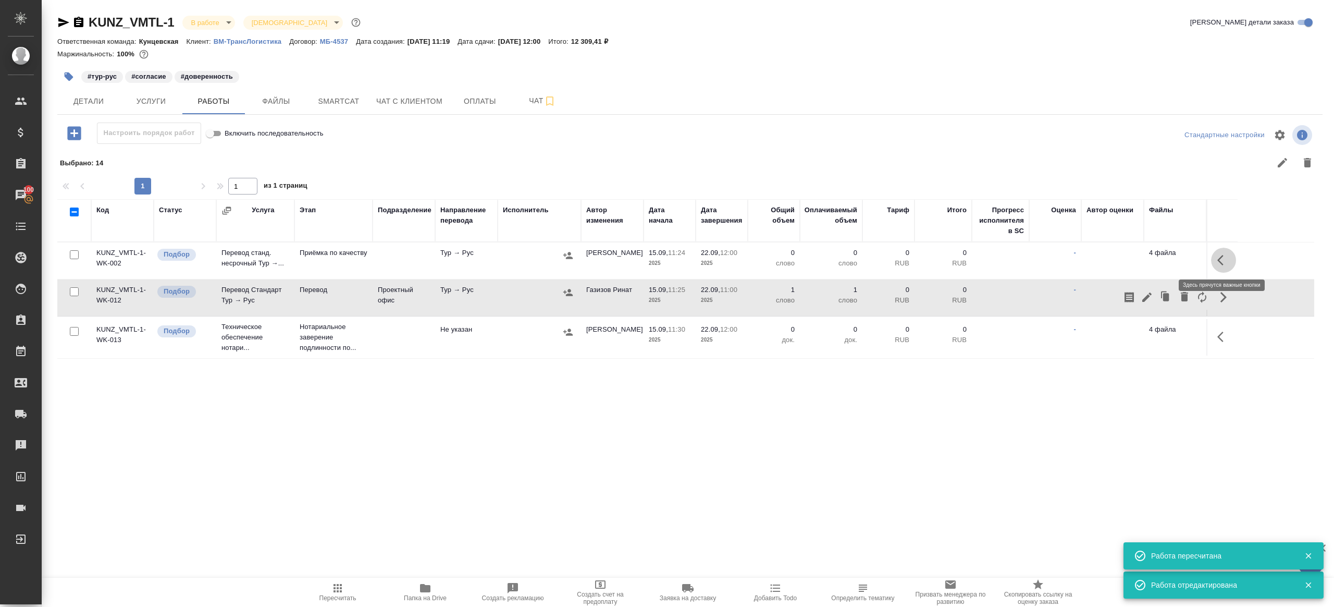
click at [1230, 263] on button "button" at bounding box center [1223, 260] width 25 height 25
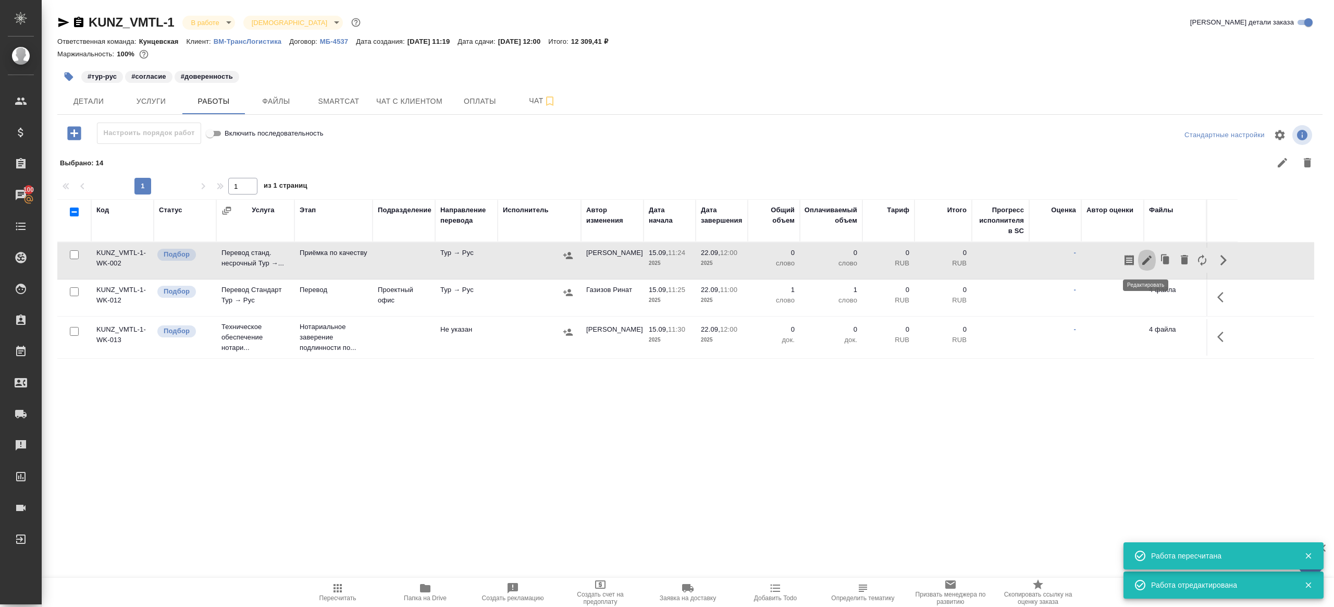
click at [1145, 257] on icon "button" at bounding box center [1147, 260] width 13 height 13
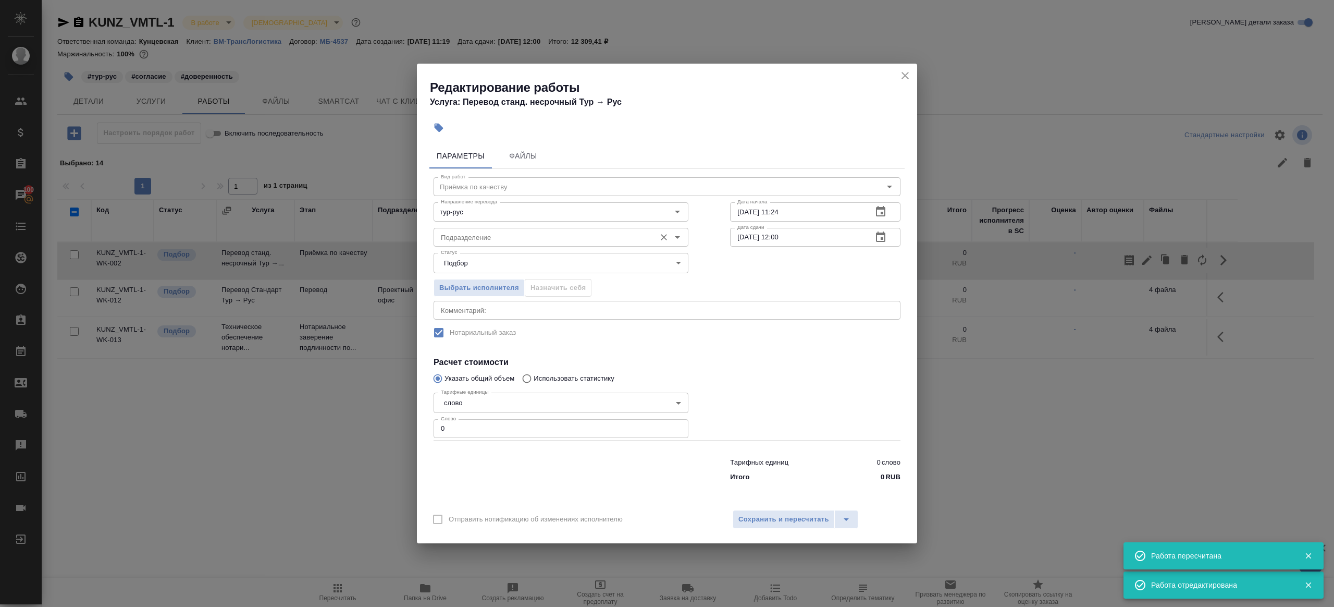
click at [535, 239] on input "Подразделение" at bounding box center [544, 237] width 214 height 13
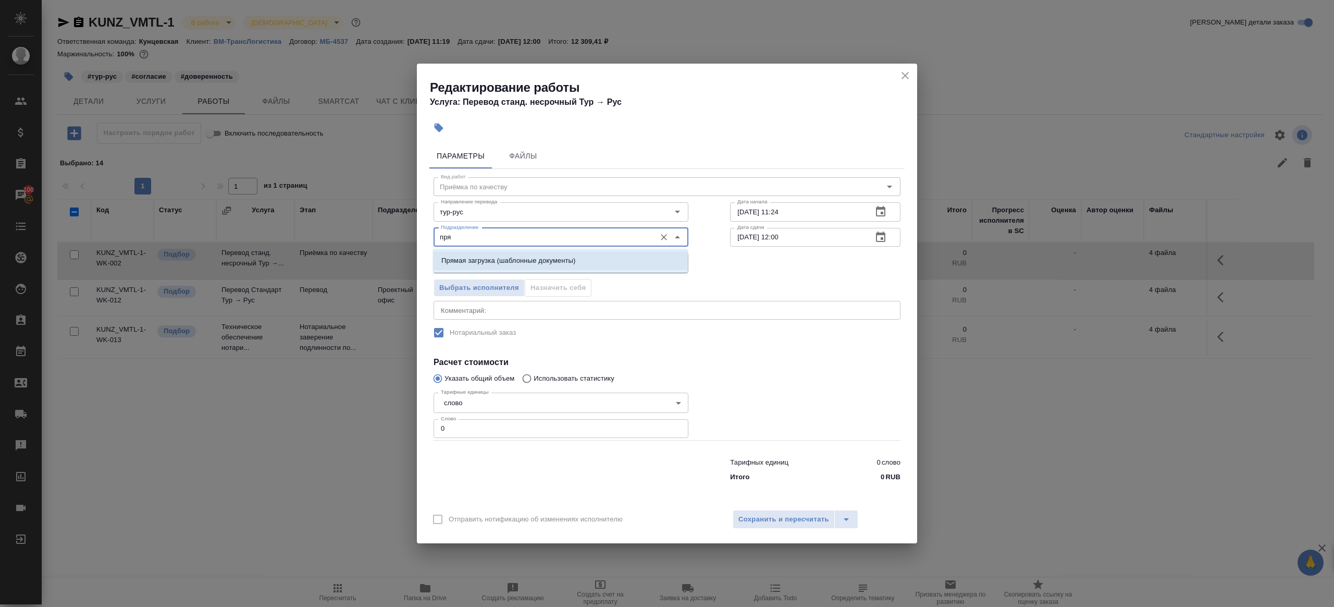
click at [550, 256] on p "Прямая загрузка (шаблонные документы)" at bounding box center [508, 260] width 134 height 10
type input "Прямая загрузка (шаблонные документы)"
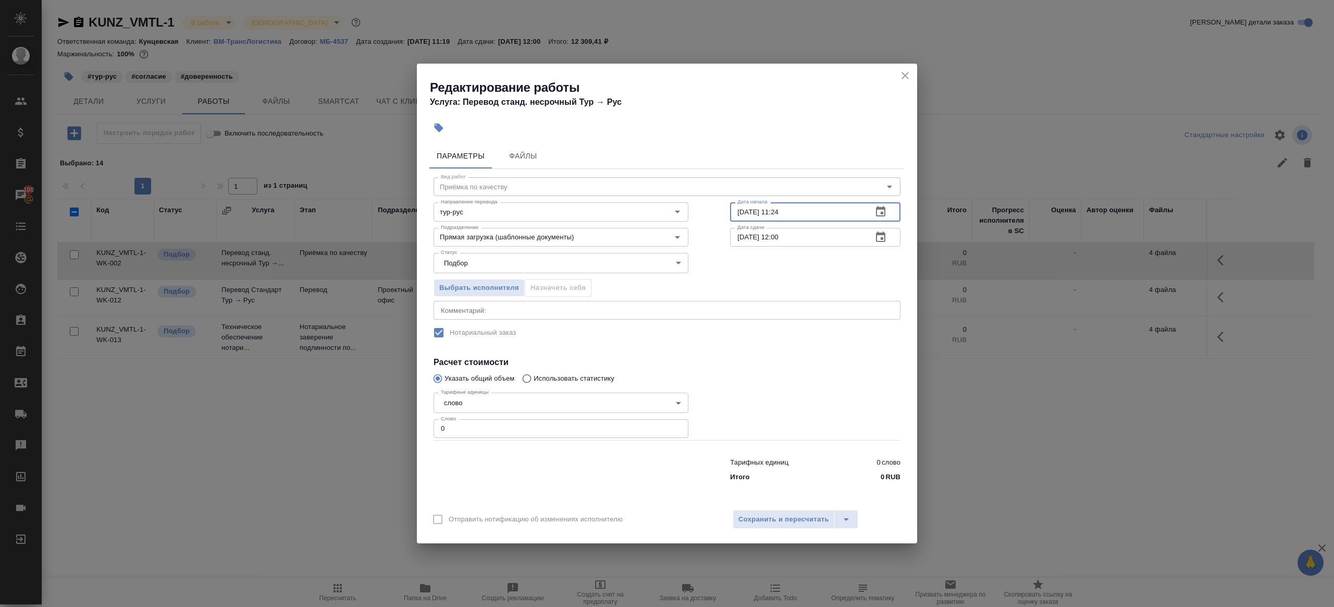
click at [776, 221] on input "15.09.2025 11:24" at bounding box center [797, 211] width 134 height 19
paste input "22.09.2025 11:00"
type input "22.09.2025 11:00"
click at [554, 430] on input "0" at bounding box center [561, 428] width 255 height 19
type input "1"
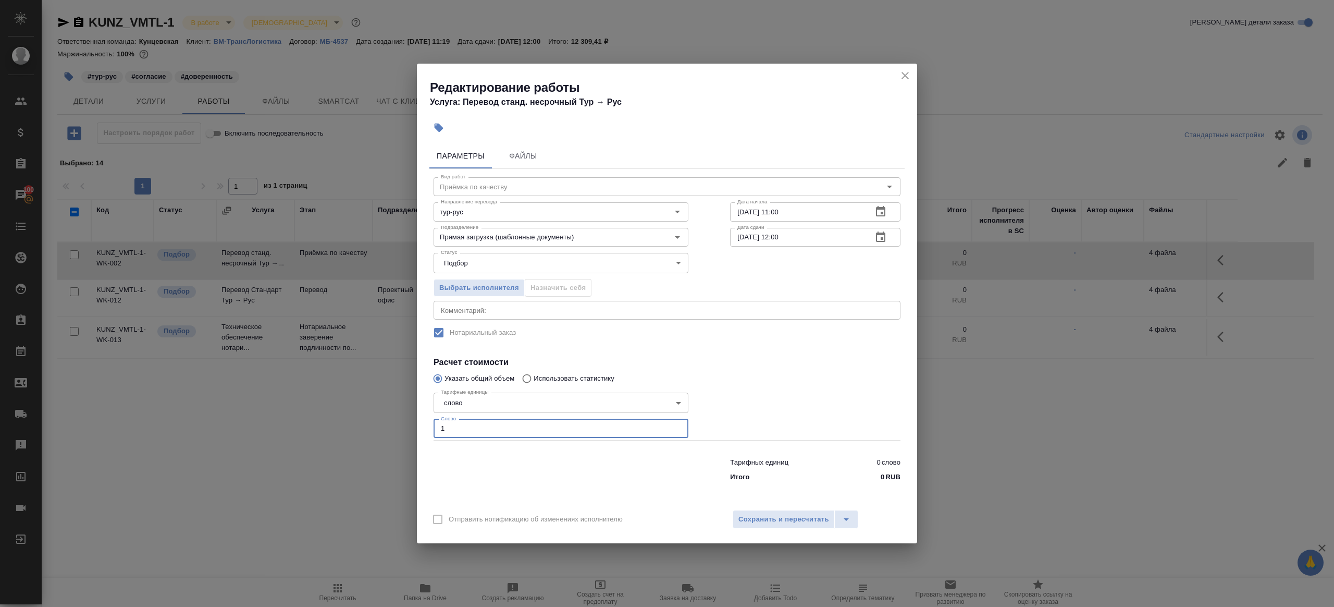
click at [761, 398] on div at bounding box center [815, 413] width 212 height 93
drag, startPoint x: 761, startPoint y: 508, endPoint x: 761, endPoint y: 515, distance: 7.8
click at [761, 508] on div "Отправить нотификацию об изменениях исполнителю Сохранить и пересчитать" at bounding box center [667, 523] width 500 height 40
click at [761, 518] on span "Сохранить и пересчитать" at bounding box center [783, 519] width 91 height 12
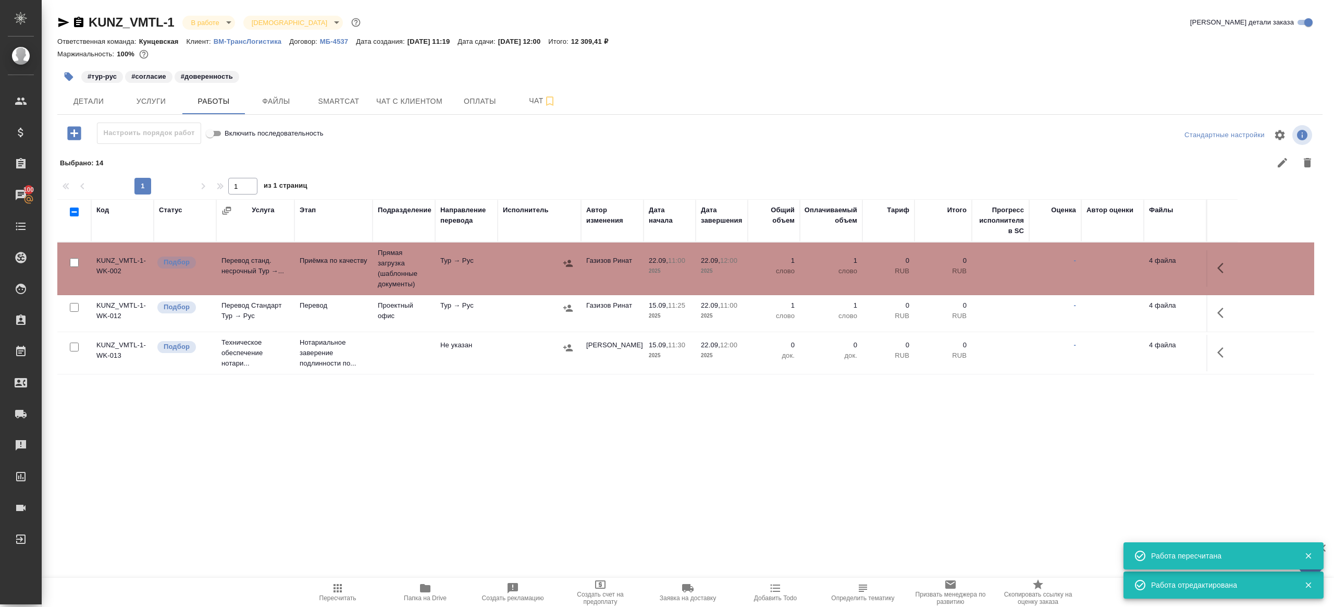
click at [470, 311] on td "Тур → Рус" at bounding box center [466, 313] width 63 height 36
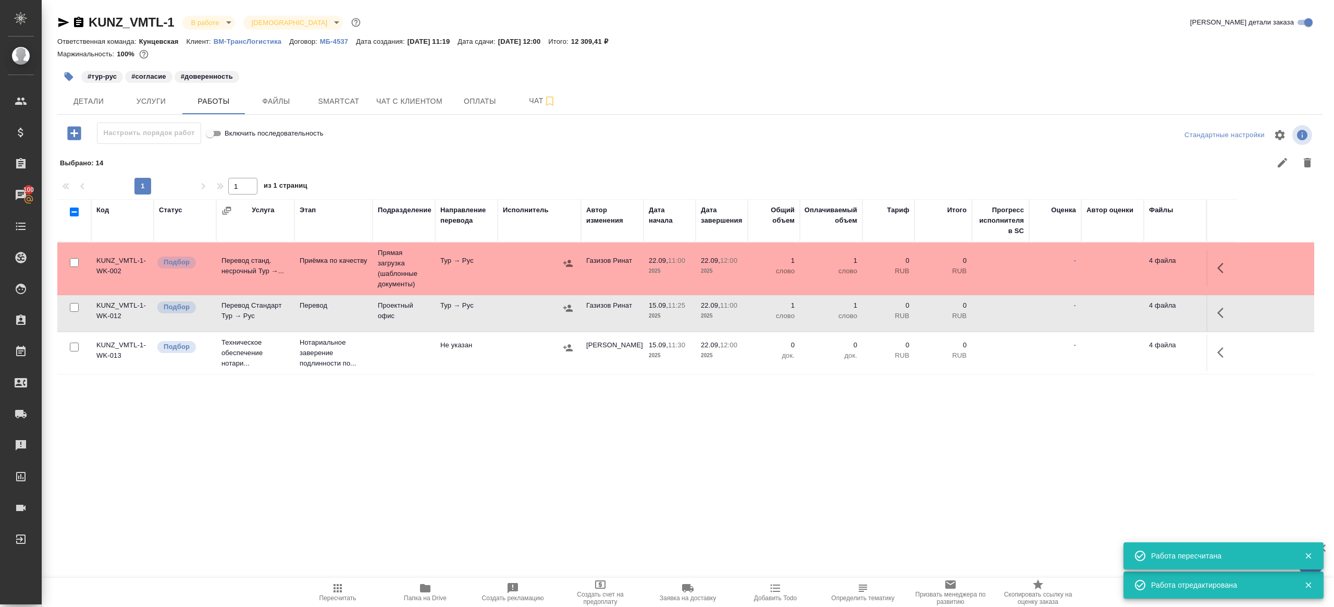
click at [470, 311] on td "Тур → Рус" at bounding box center [466, 313] width 63 height 36
click at [69, 18] on icon "button" at bounding box center [63, 22] width 13 height 13
click at [341, 587] on icon "button" at bounding box center [338, 588] width 8 height 8
click at [386, 466] on div ".cls-1 fill:#fff; AWATERA Gazizov Rinat Клиенты Спецификации Заказы 100 Чаты To…" at bounding box center [667, 303] width 1334 height 607
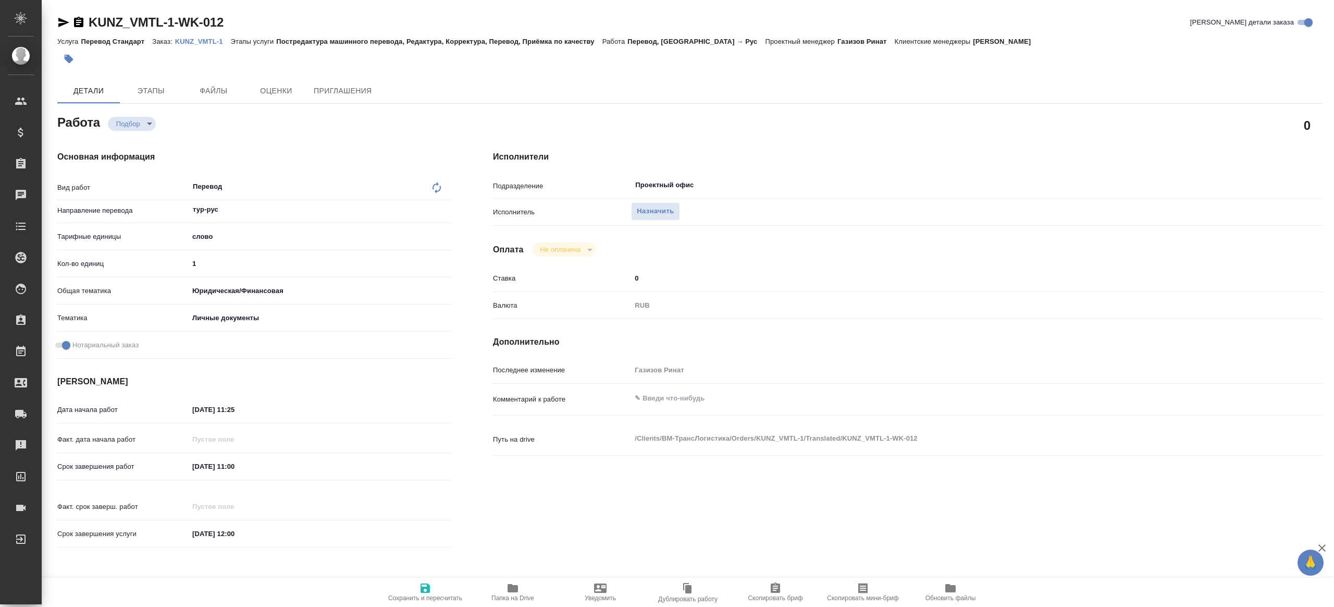
type textarea "x"
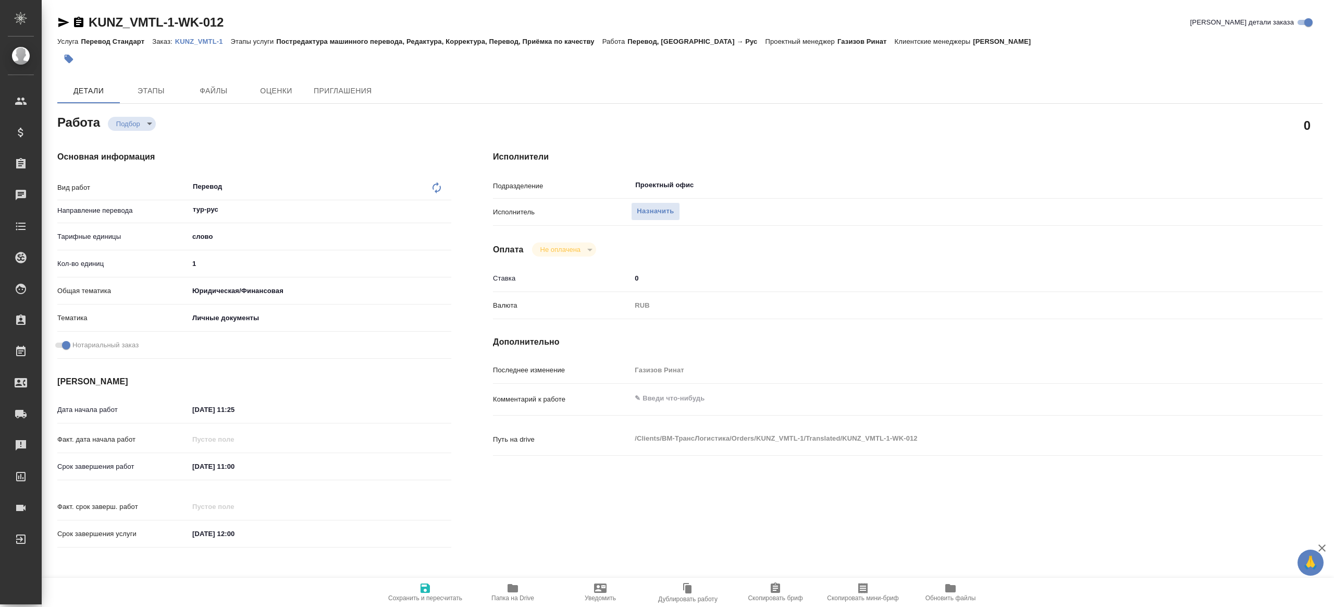
type textarea "x"
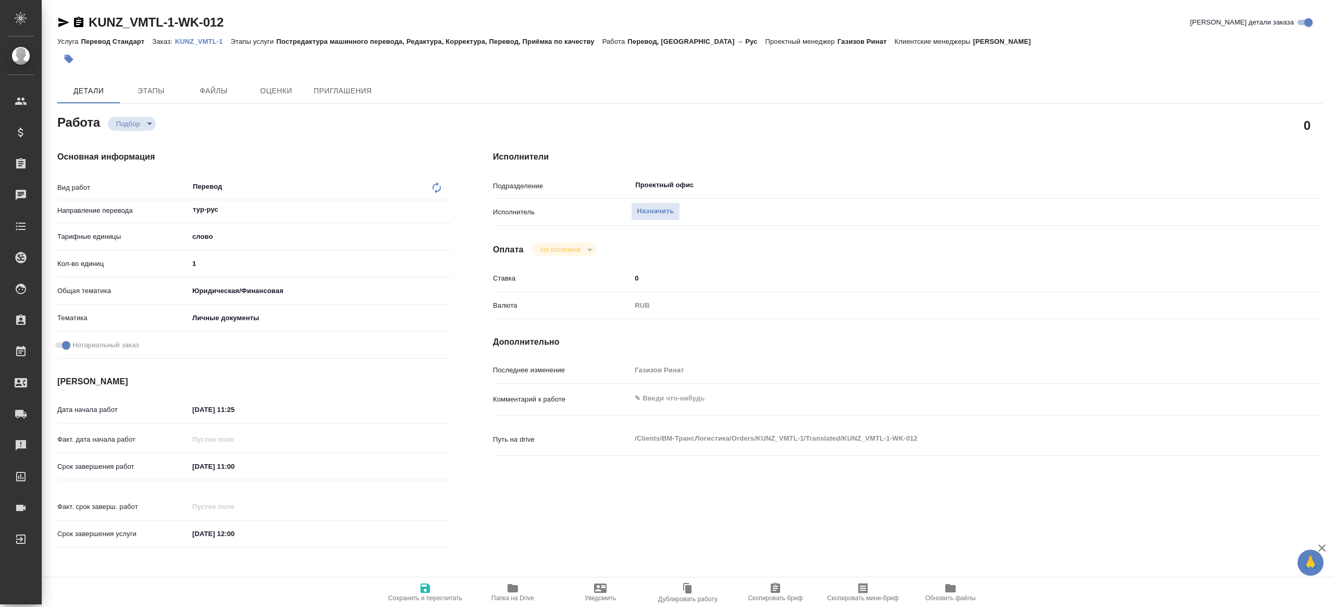
type textarea "x"
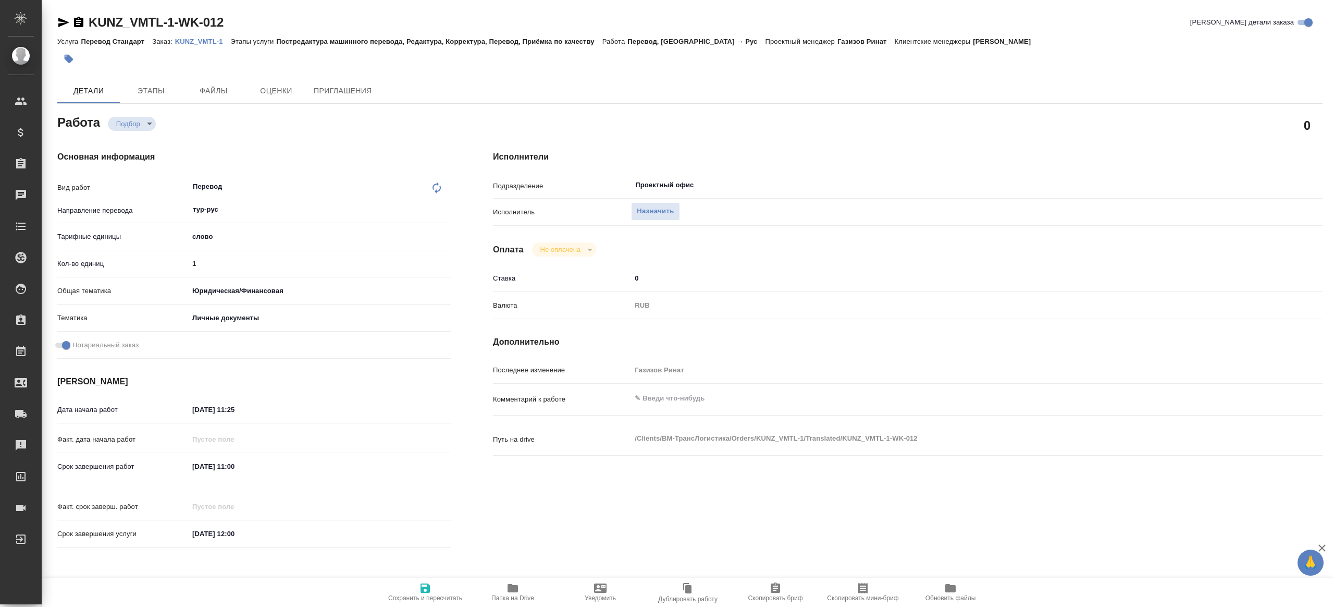
type textarea "x"
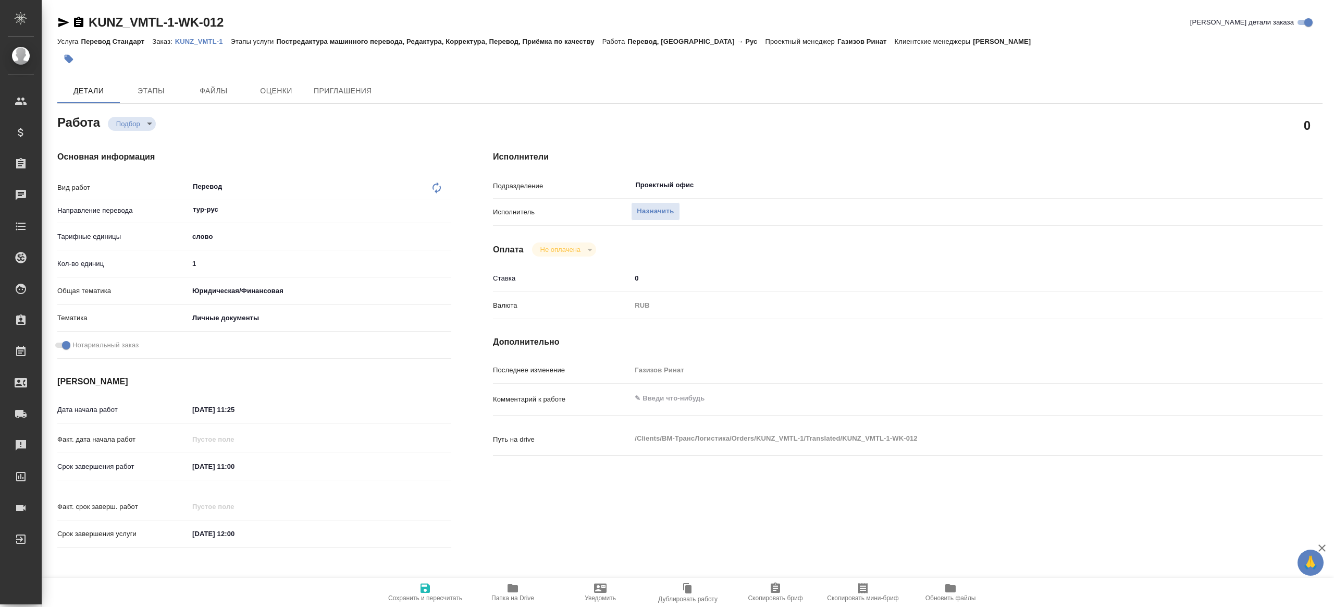
type textarea "x"
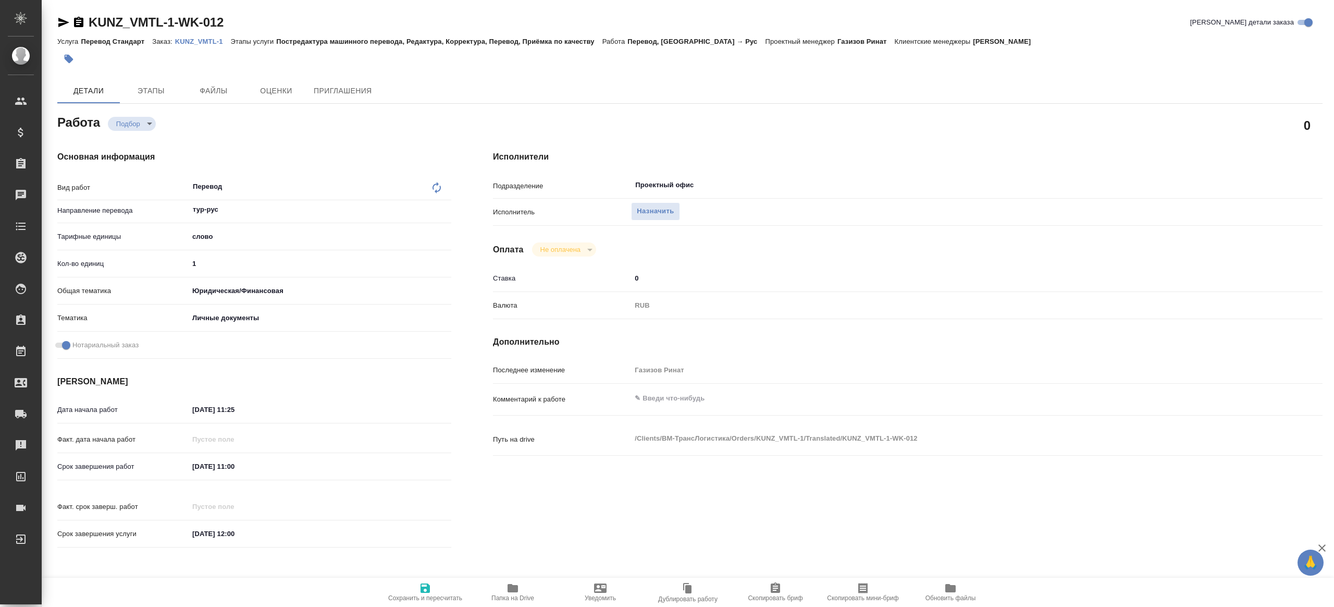
type textarea "x"
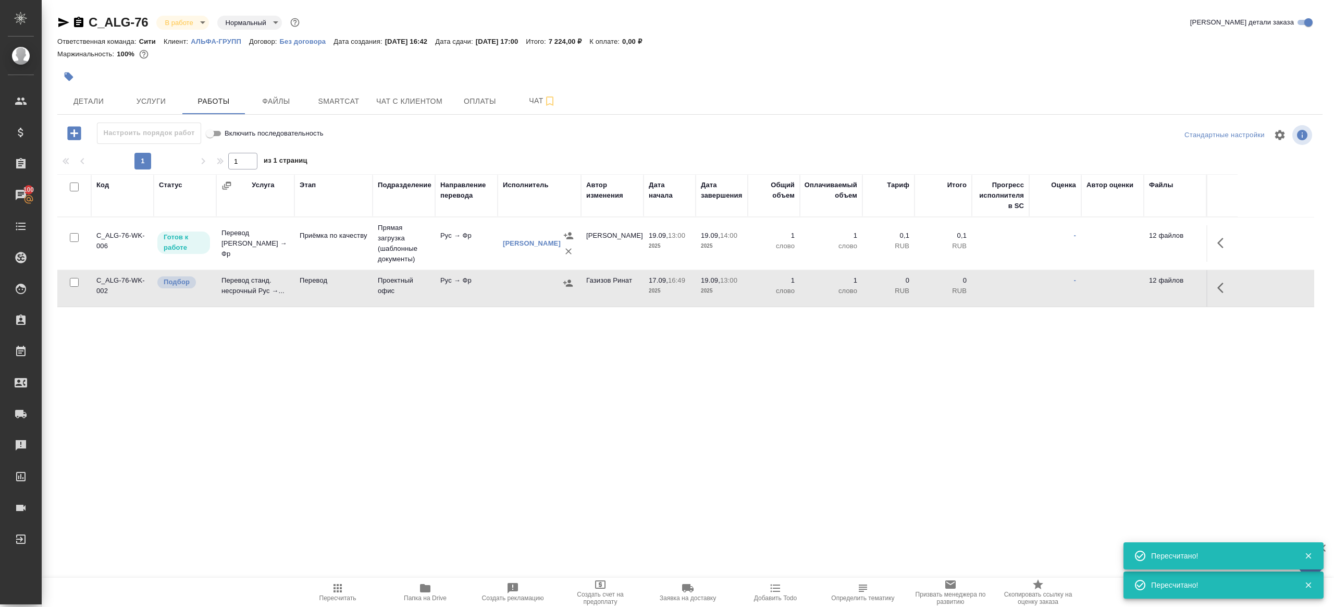
click at [422, 288] on td "Проектный офис" at bounding box center [404, 288] width 63 height 36
click at [425, 590] on icon "button" at bounding box center [425, 588] width 10 height 8
click at [342, 590] on icon "button" at bounding box center [337, 588] width 13 height 13
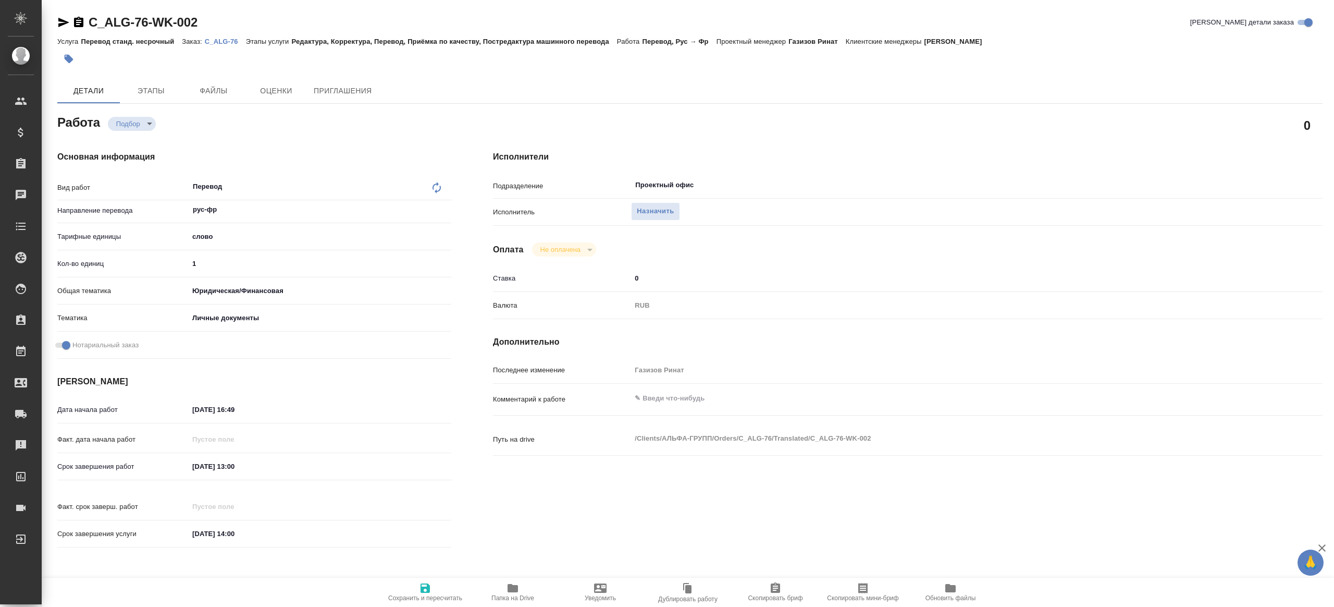
type textarea "x"
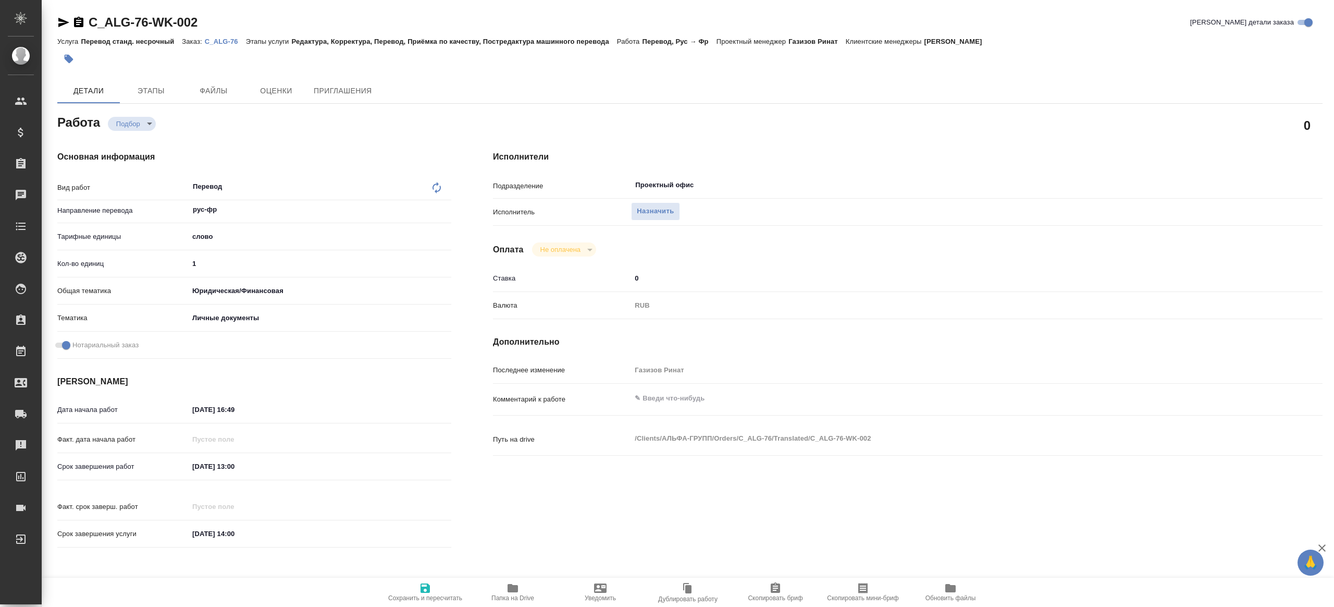
type textarea "x"
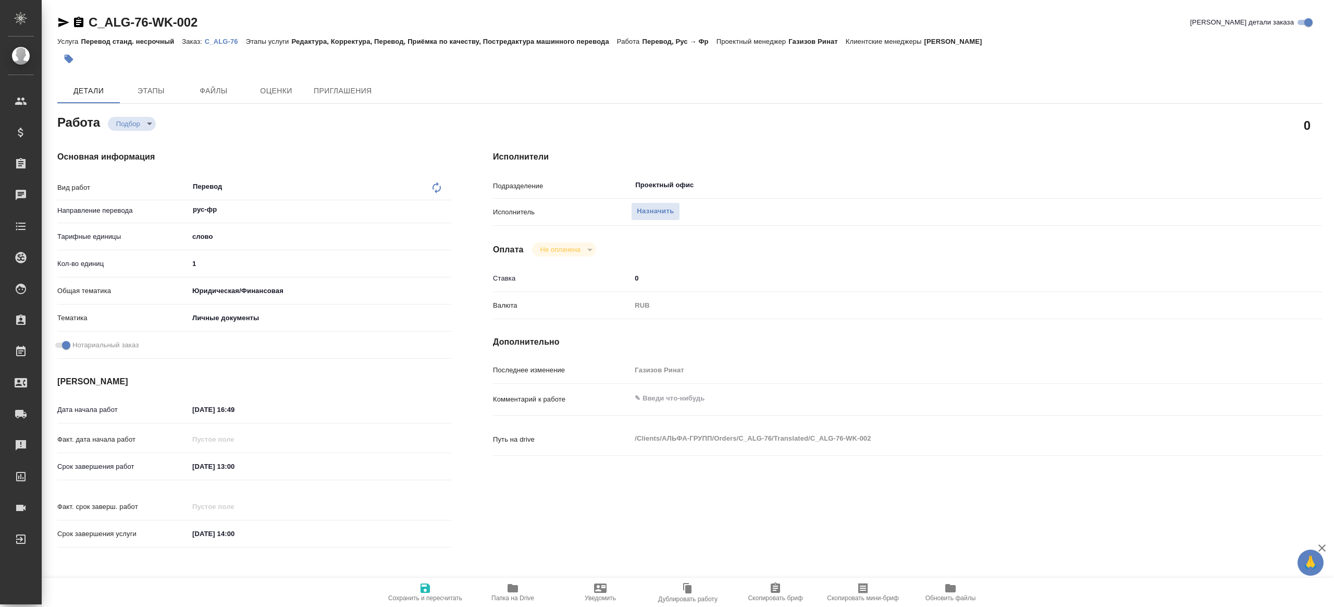
type textarea "x"
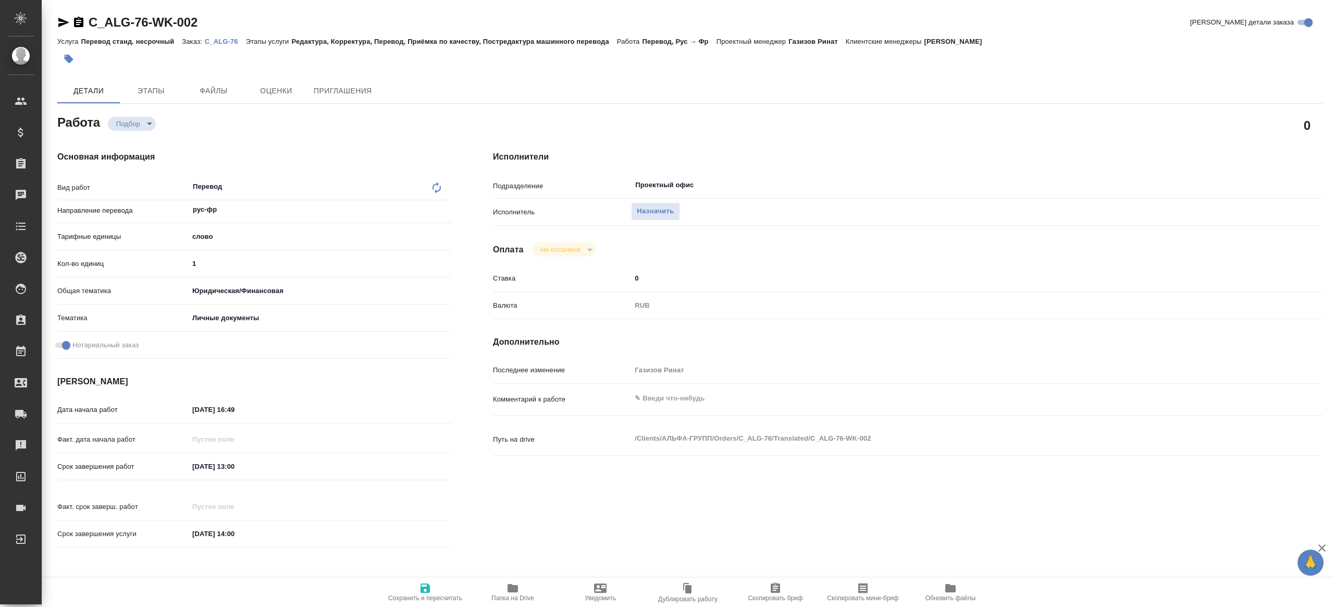
type textarea "x"
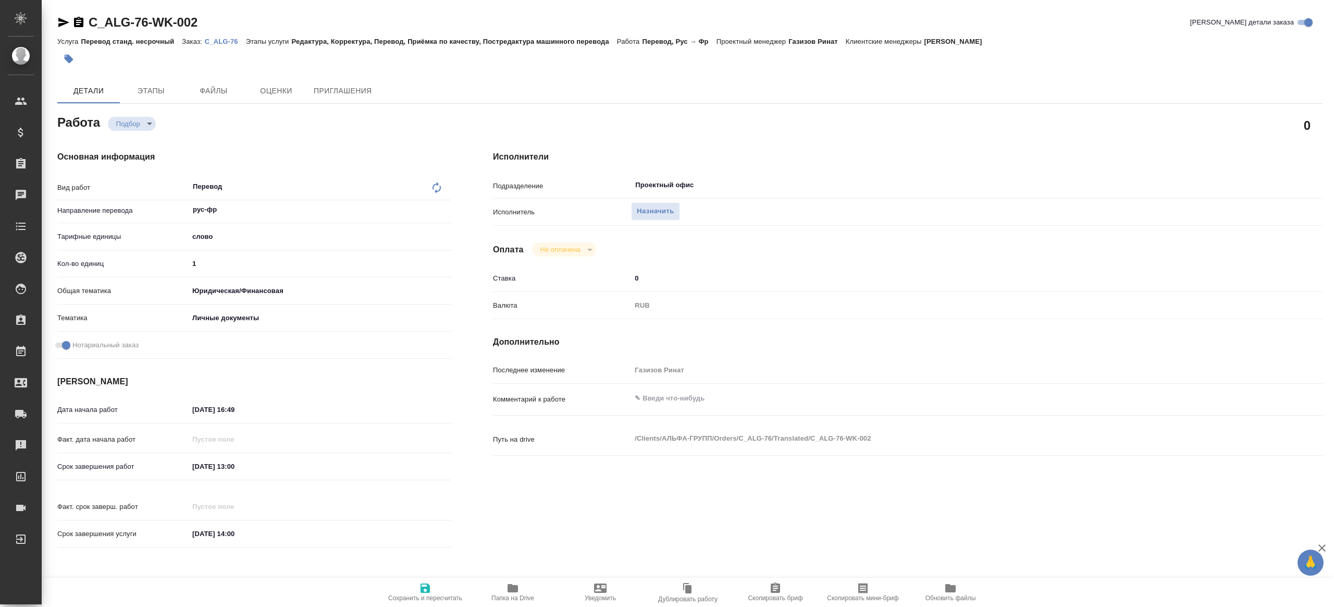
type textarea "x"
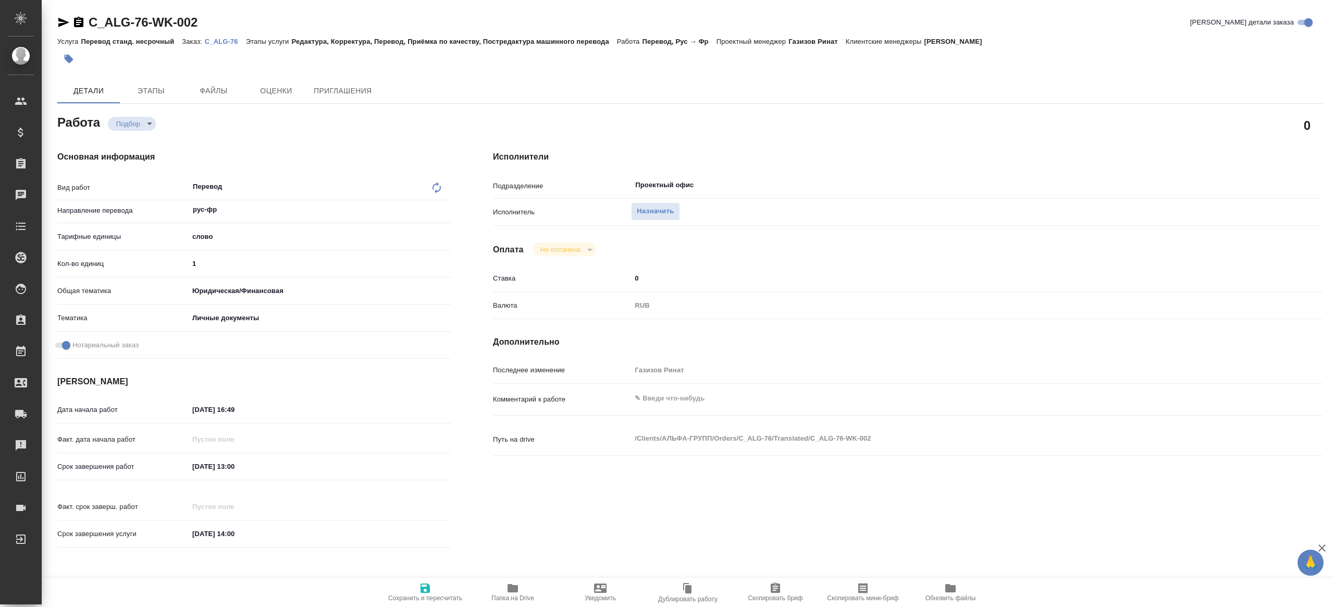
type textarea "x"
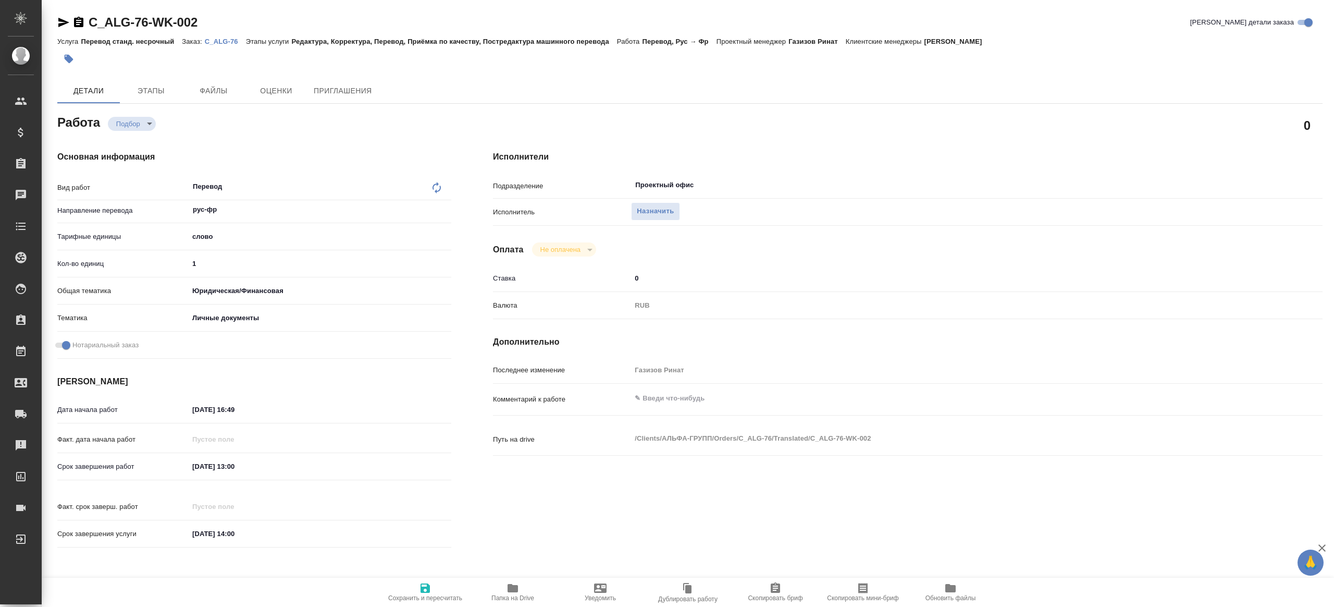
type textarea "x"
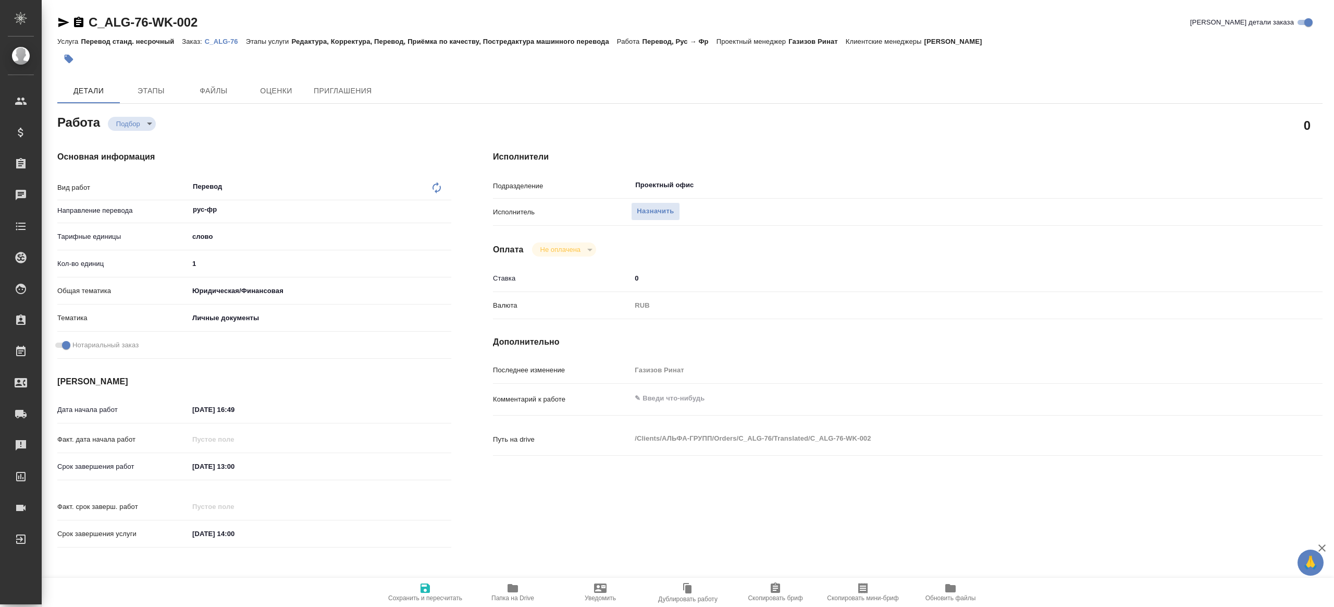
type textarea "x"
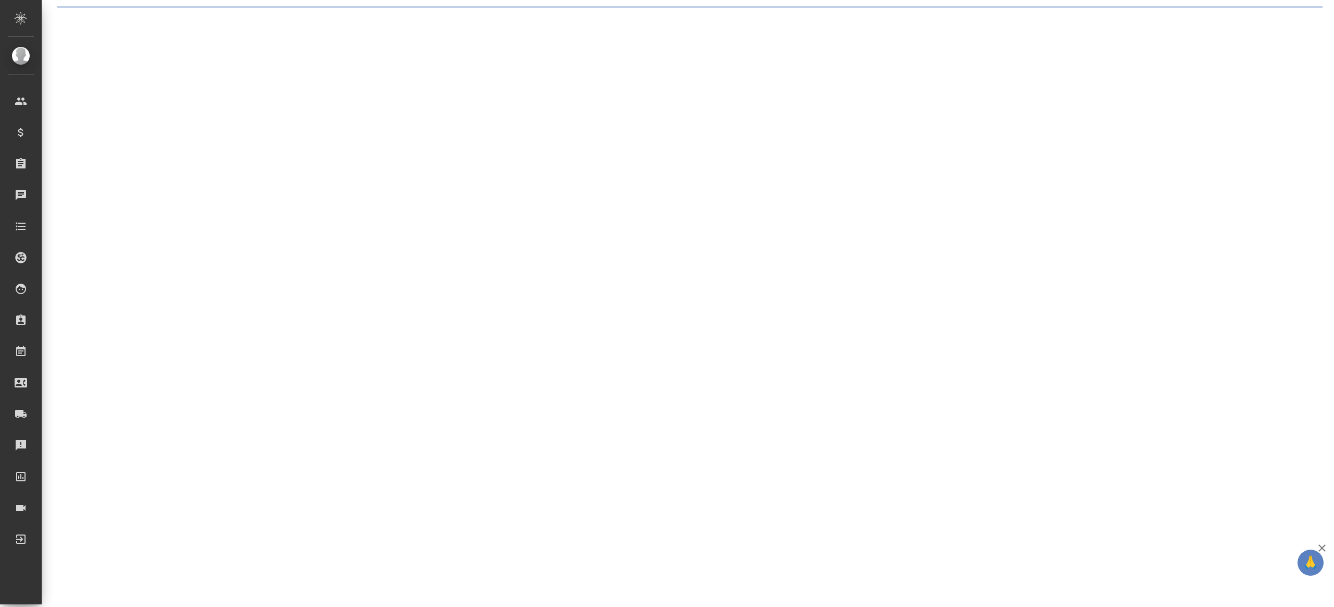
click at [203, 111] on div ".cls-1 fill:#fff; AWATERA [PERSON_NAME] Клиенты Спецификации Заказы Чаты Todo П…" at bounding box center [667, 303] width 1334 height 607
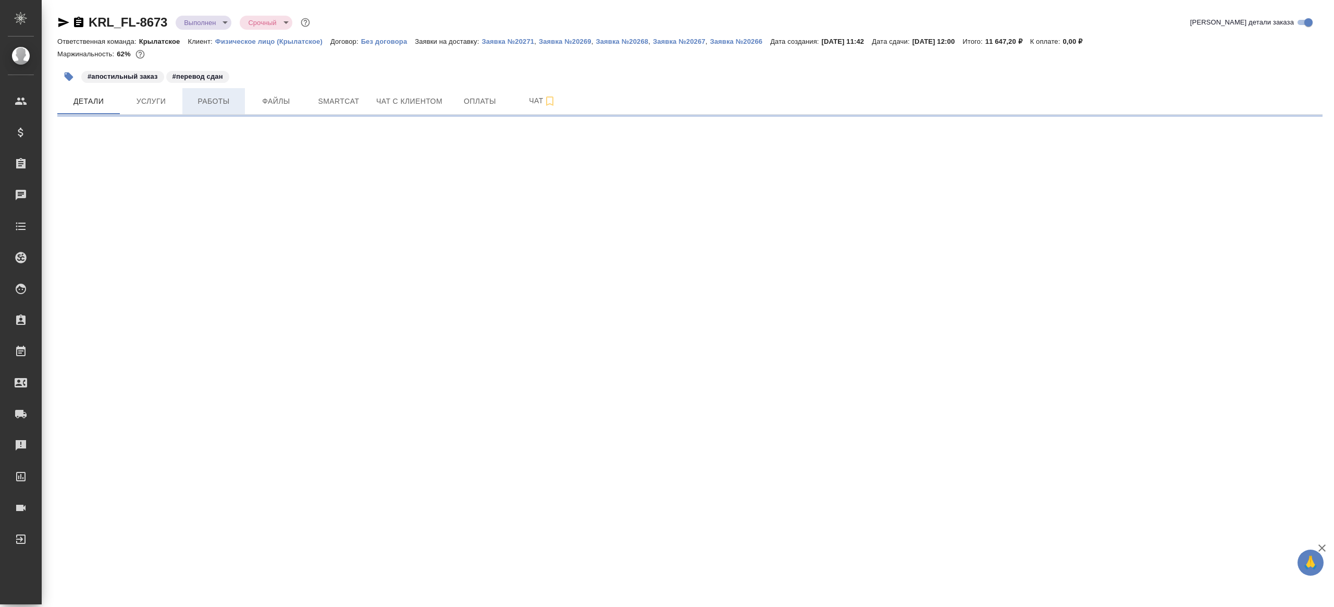
click at [199, 113] on button "Работы" at bounding box center [213, 101] width 63 height 26
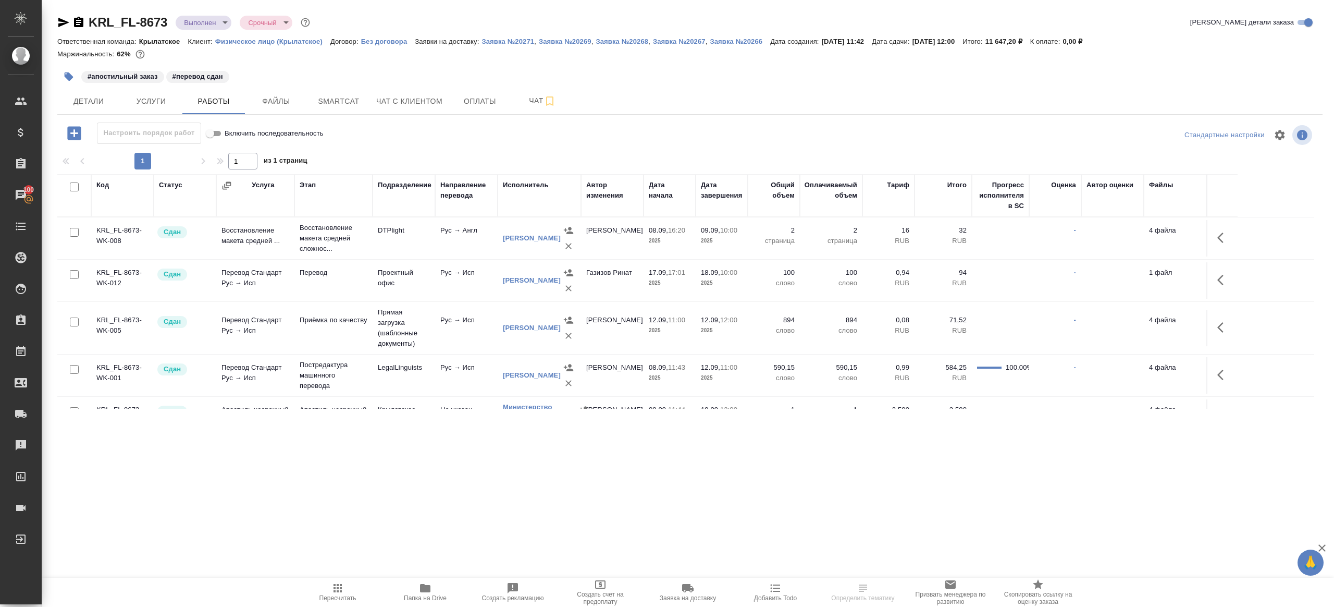
click at [1220, 322] on icon "button" at bounding box center [1223, 327] width 13 height 13
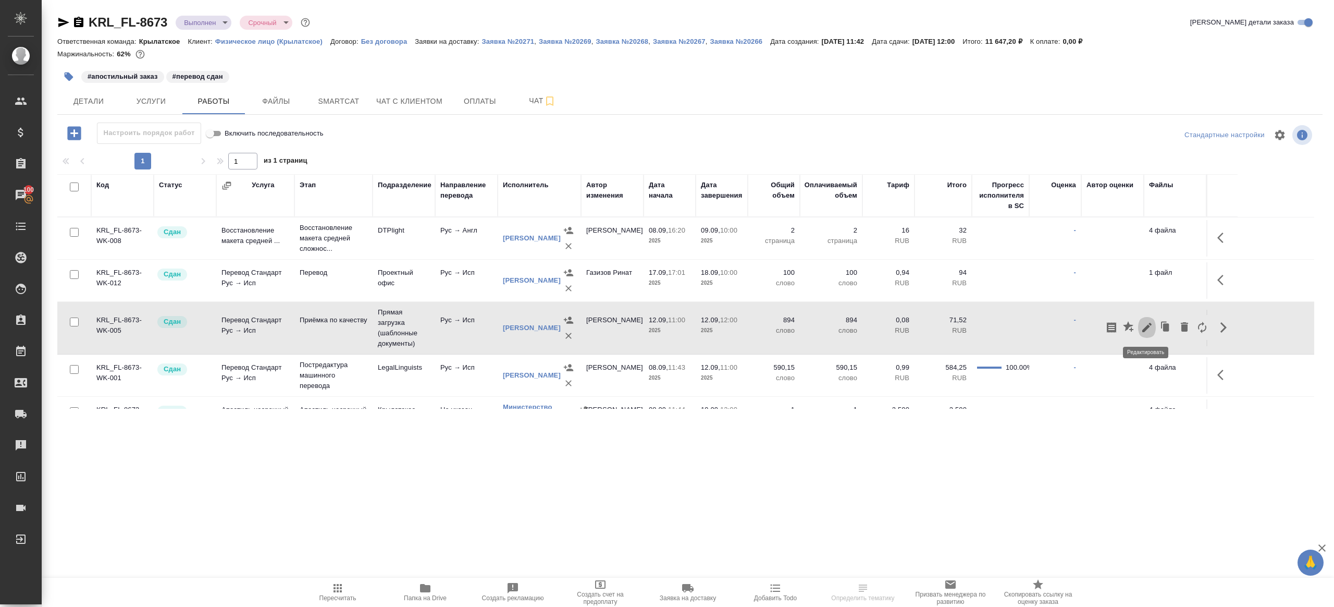
click at [1149, 325] on icon "button" at bounding box center [1146, 327] width 9 height 9
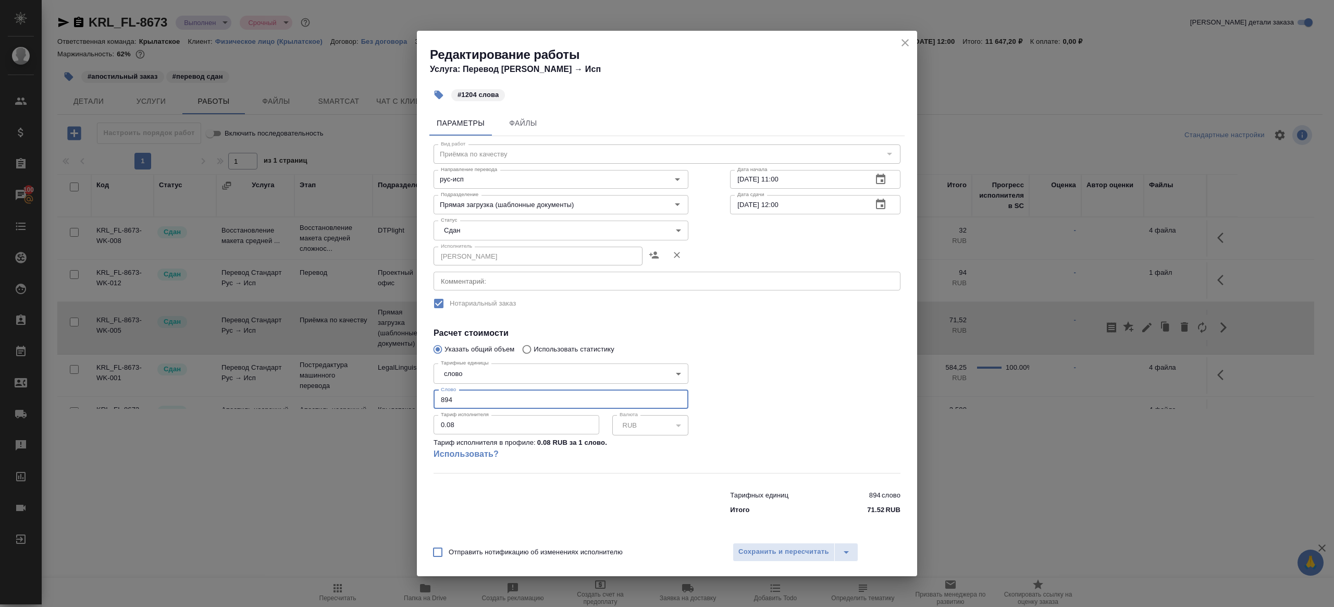
drag, startPoint x: 468, startPoint y: 402, endPoint x: 393, endPoint y: 399, distance: 74.6
click at [393, 399] on div "Редактирование работы Услуга: Перевод Стандарт Рус → Исп #1204 слова Параметры …" at bounding box center [667, 303] width 1334 height 607
type input "1204"
click at [804, 549] on span "Сохранить и пересчитать" at bounding box center [783, 552] width 91 height 12
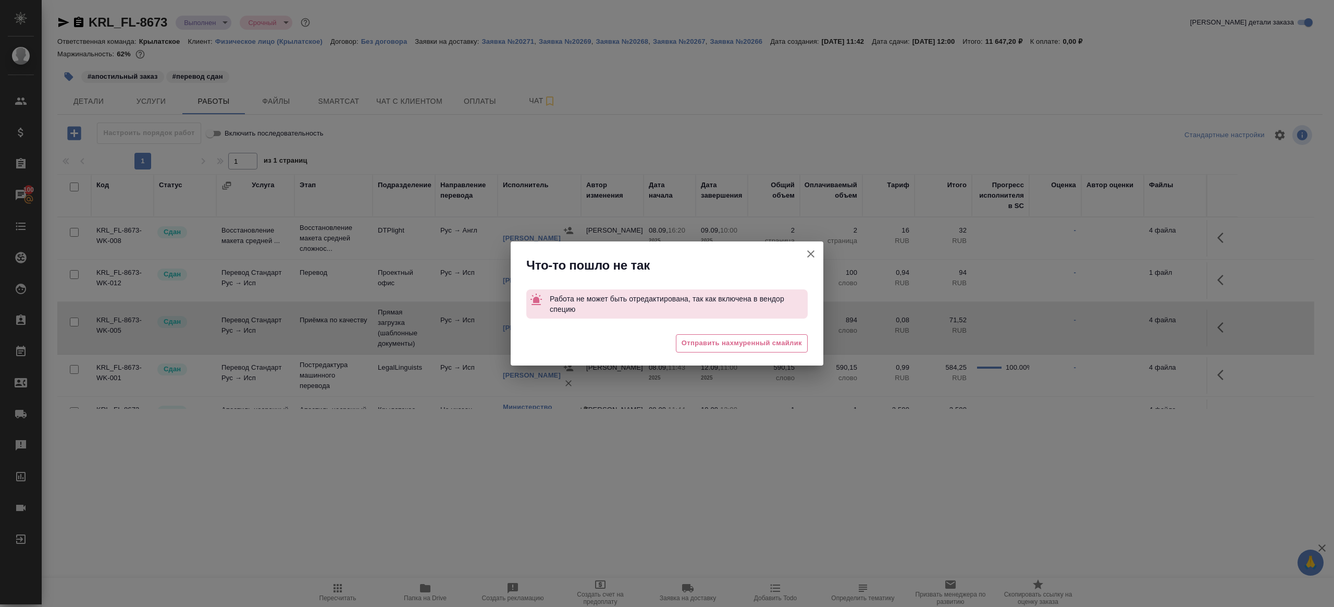
click at [812, 255] on icon "button" at bounding box center [810, 253] width 7 height 7
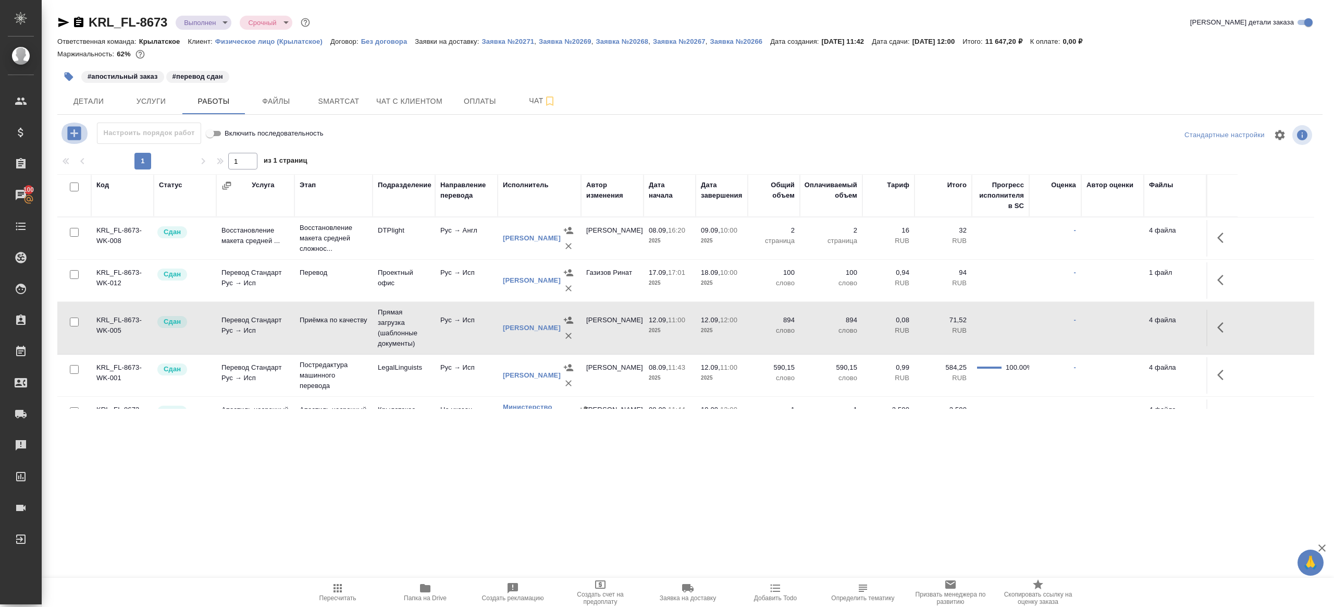
click at [77, 134] on icon "button" at bounding box center [74, 133] width 14 height 14
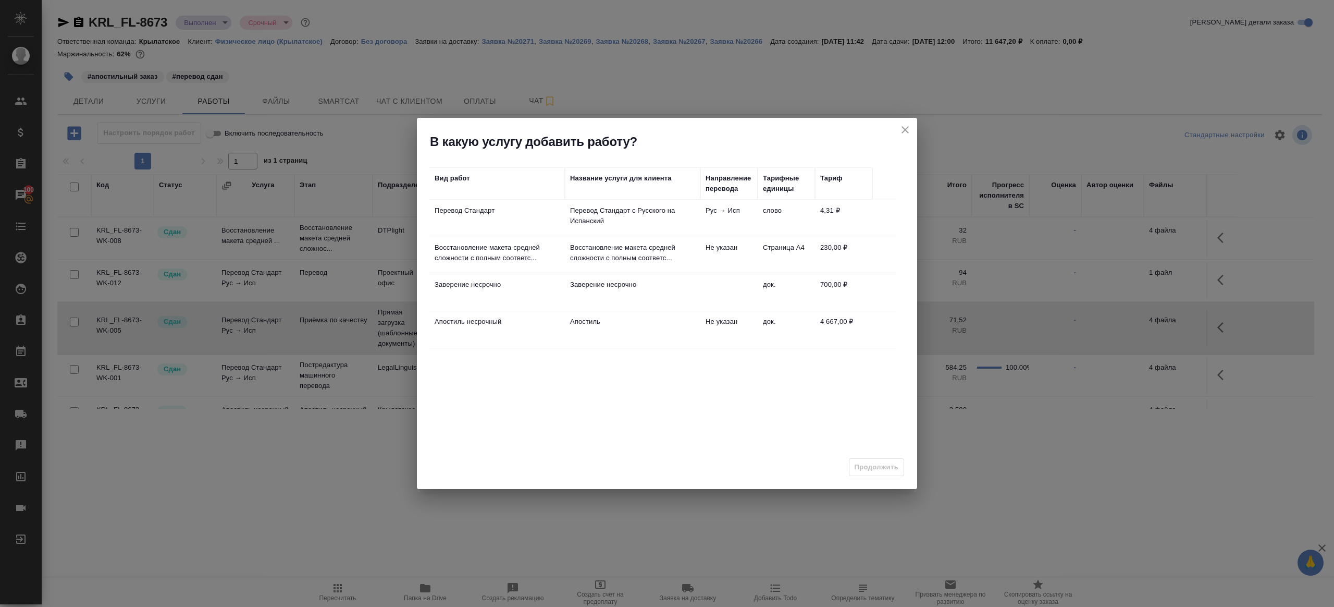
click at [638, 216] on p "Перевод Стандарт с Русского на Испанский" at bounding box center [632, 215] width 125 height 21
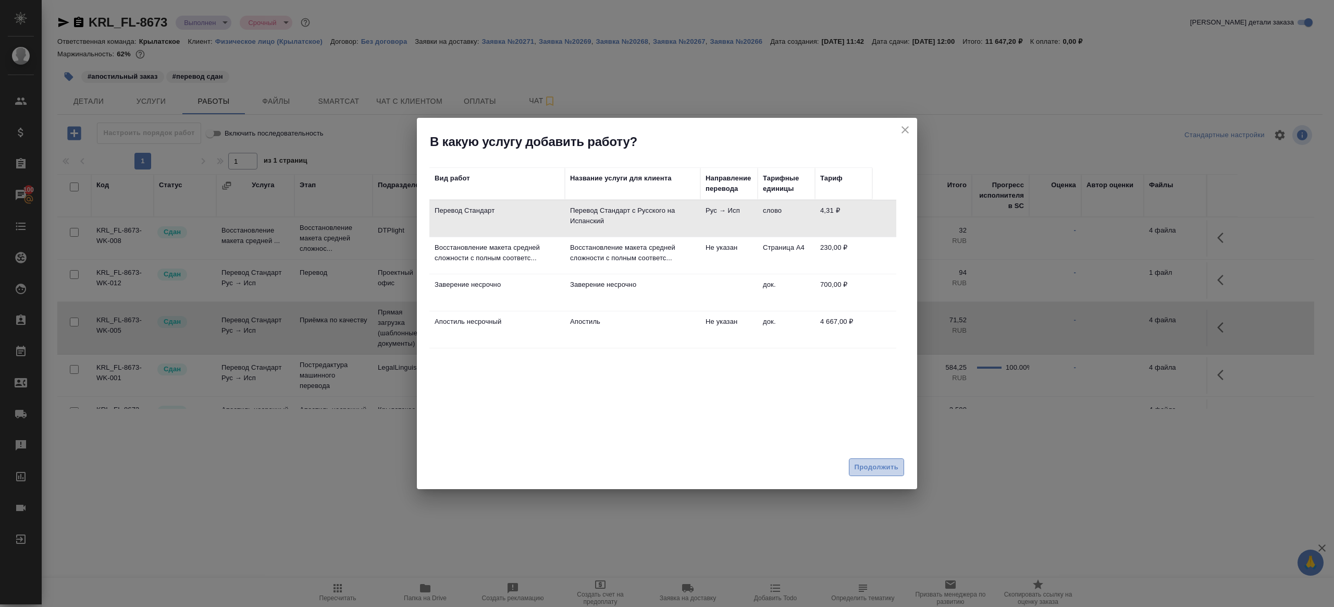
click at [884, 463] on span "Продолжить" at bounding box center [877, 467] width 44 height 12
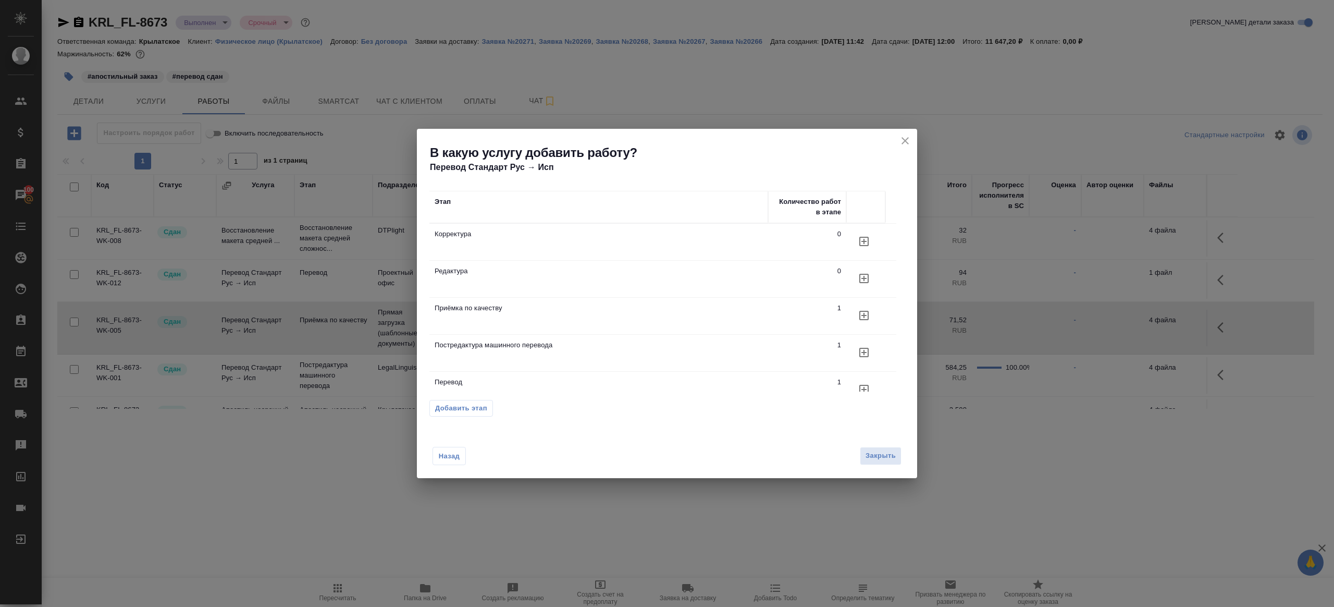
click at [859, 318] on icon "button" at bounding box center [864, 315] width 13 height 13
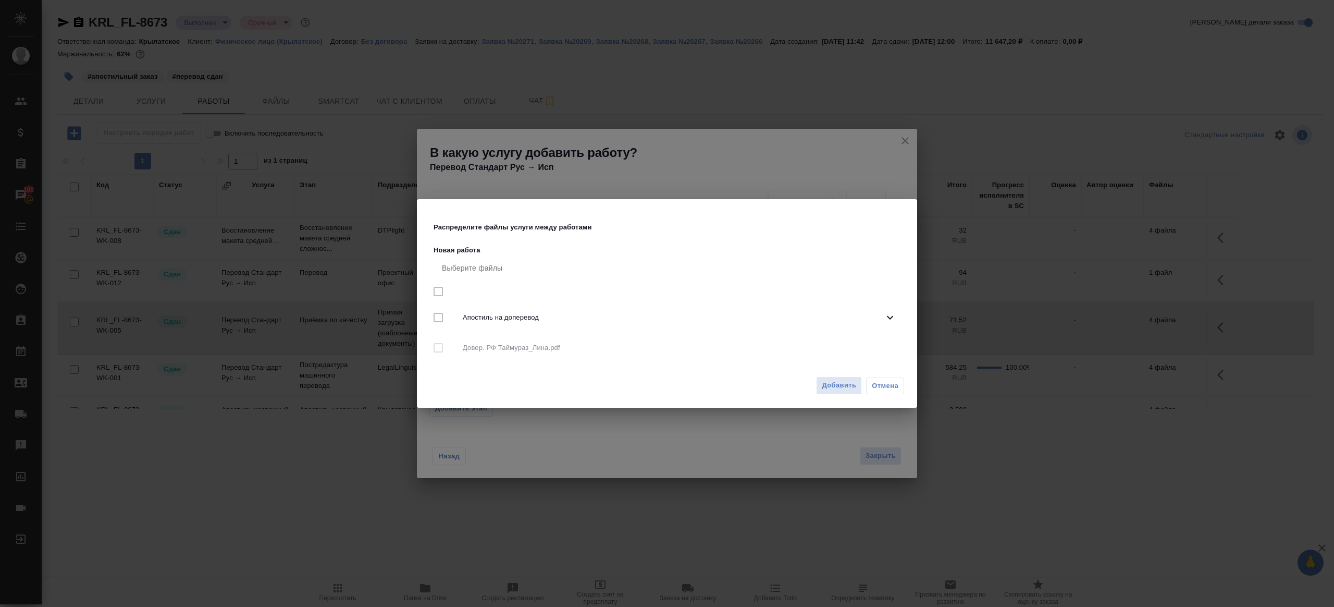
checkbox input "true"
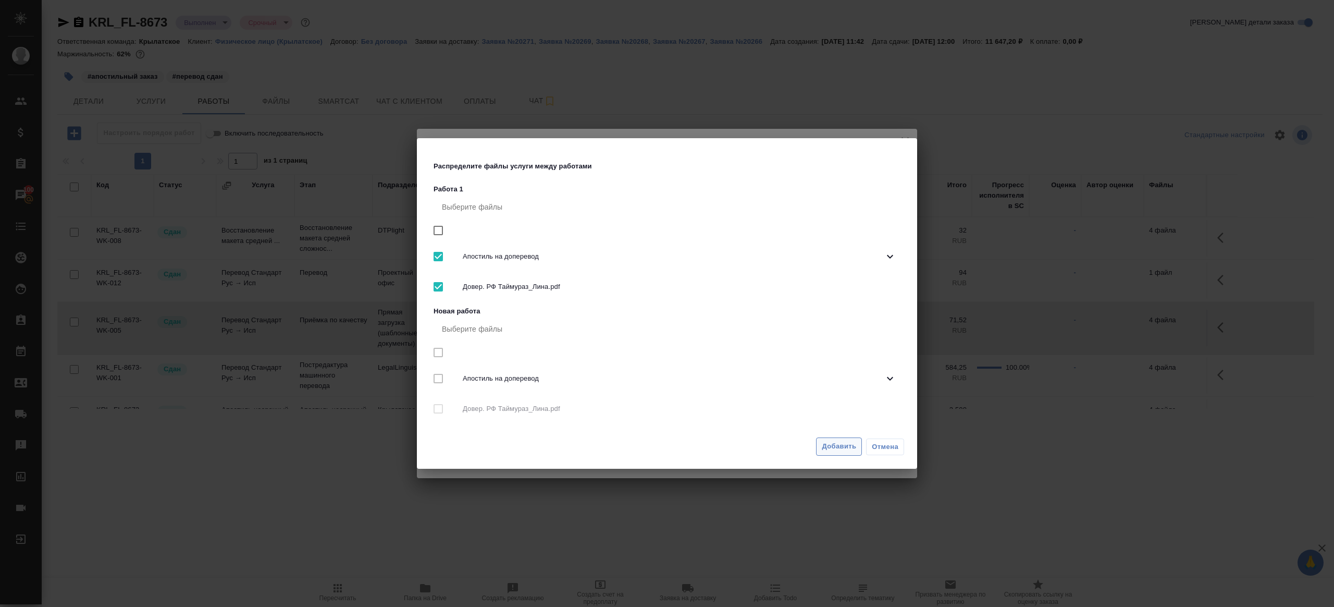
click at [846, 449] on span "Добавить" at bounding box center [839, 446] width 34 height 12
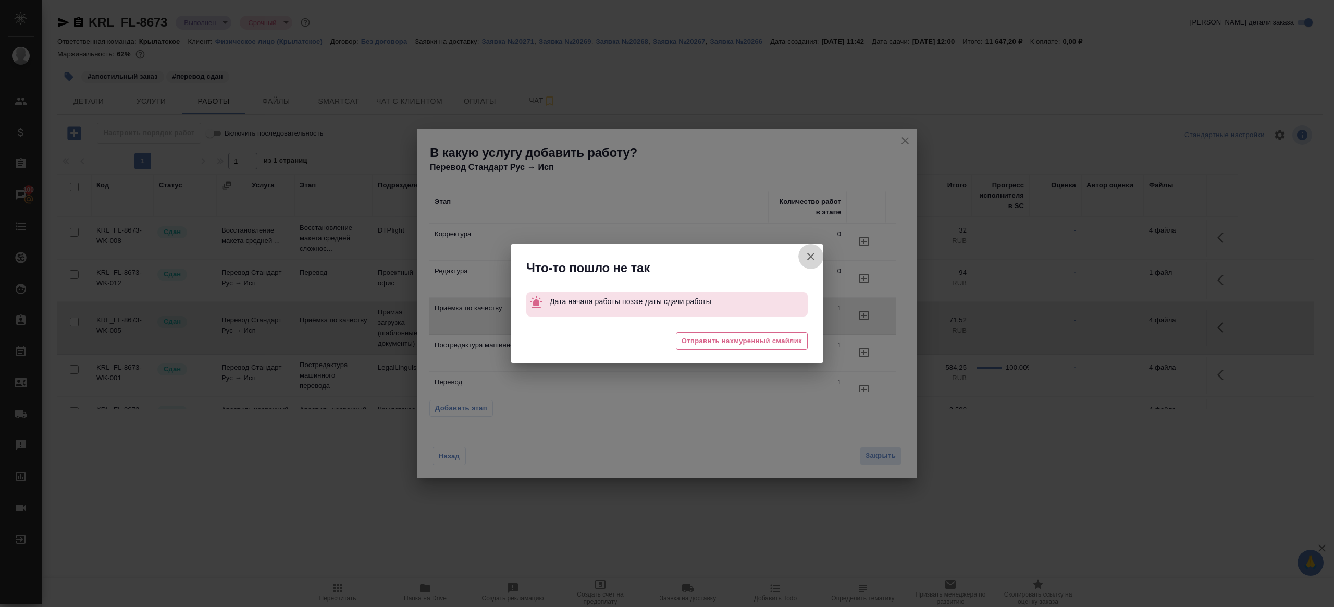
click at [808, 256] on icon "button" at bounding box center [811, 256] width 13 height 13
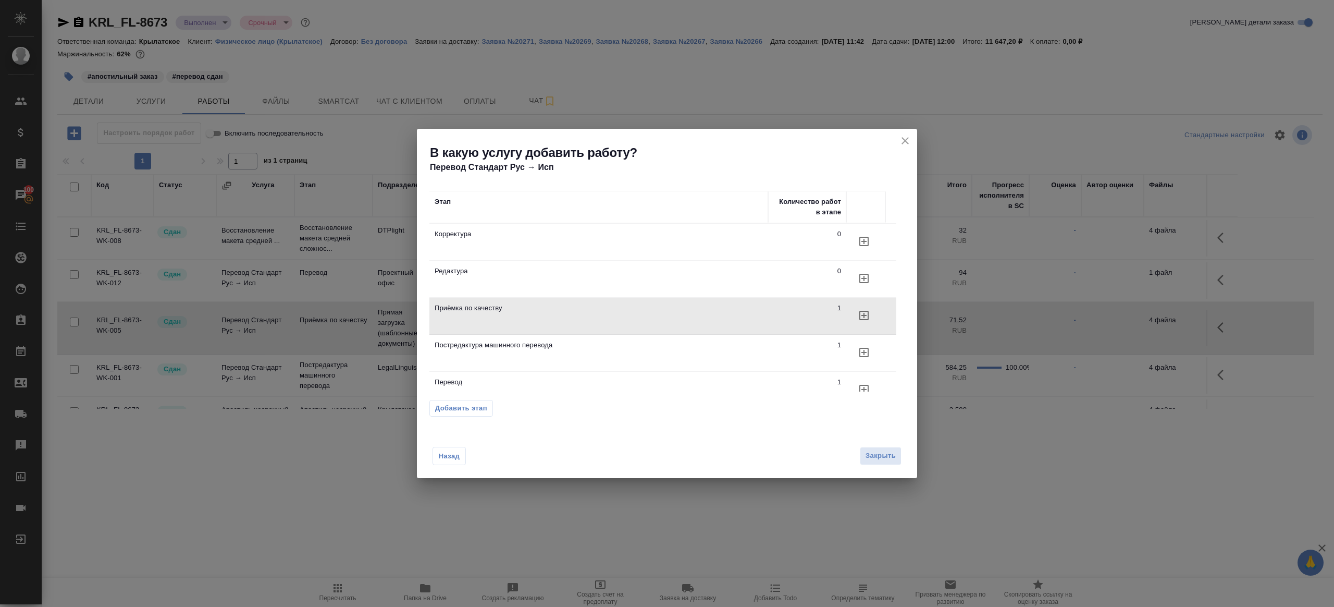
click at [900, 132] on div "В какую услугу добавить работу? Перевод Стандарт Рус → Исп" at bounding box center [667, 151] width 500 height 45
click at [899, 141] on icon "close" at bounding box center [905, 140] width 13 height 13
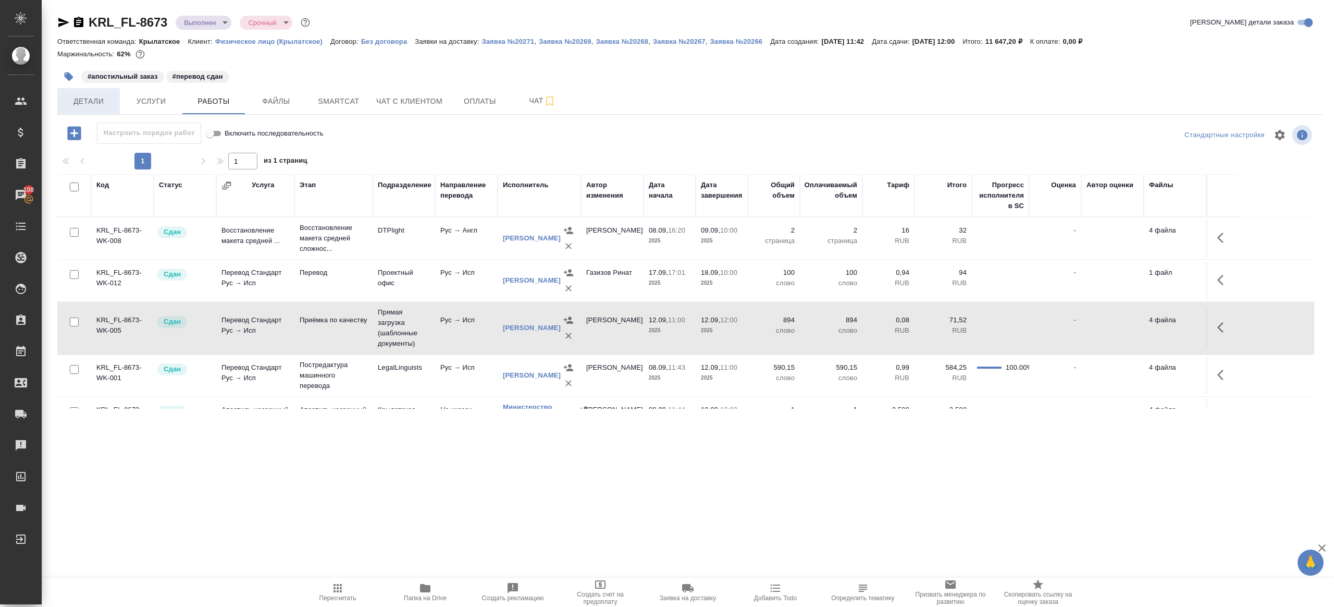
click at [79, 97] on span "Детали" at bounding box center [89, 101] width 50 height 13
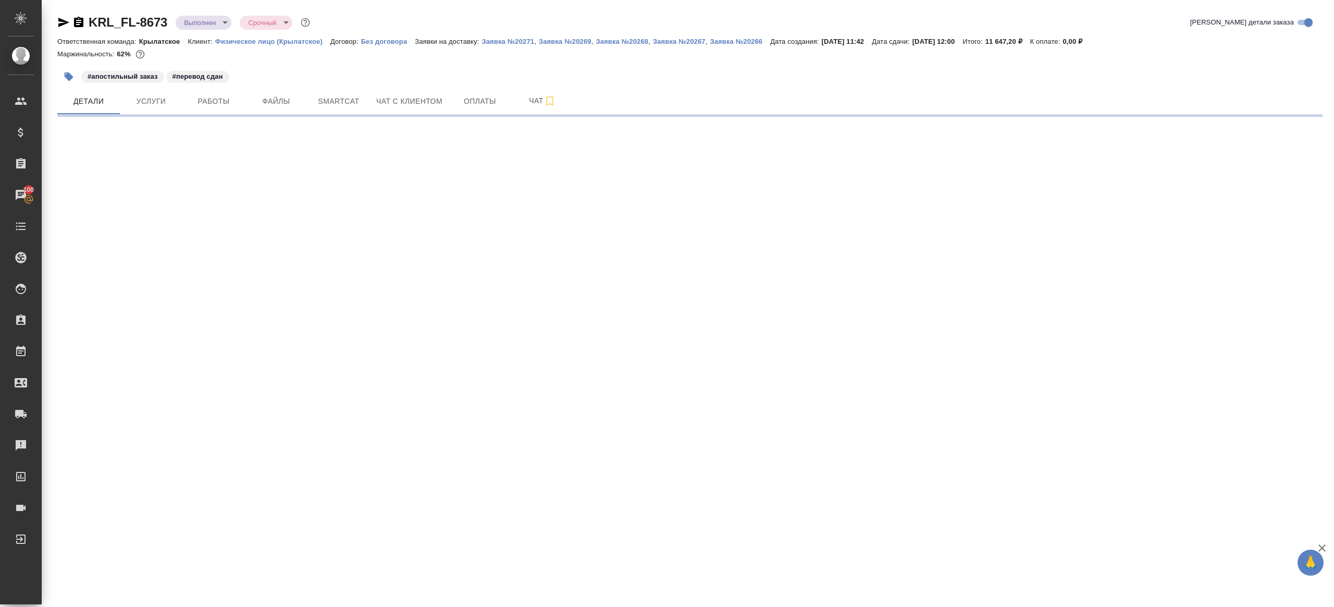
select select "RU"
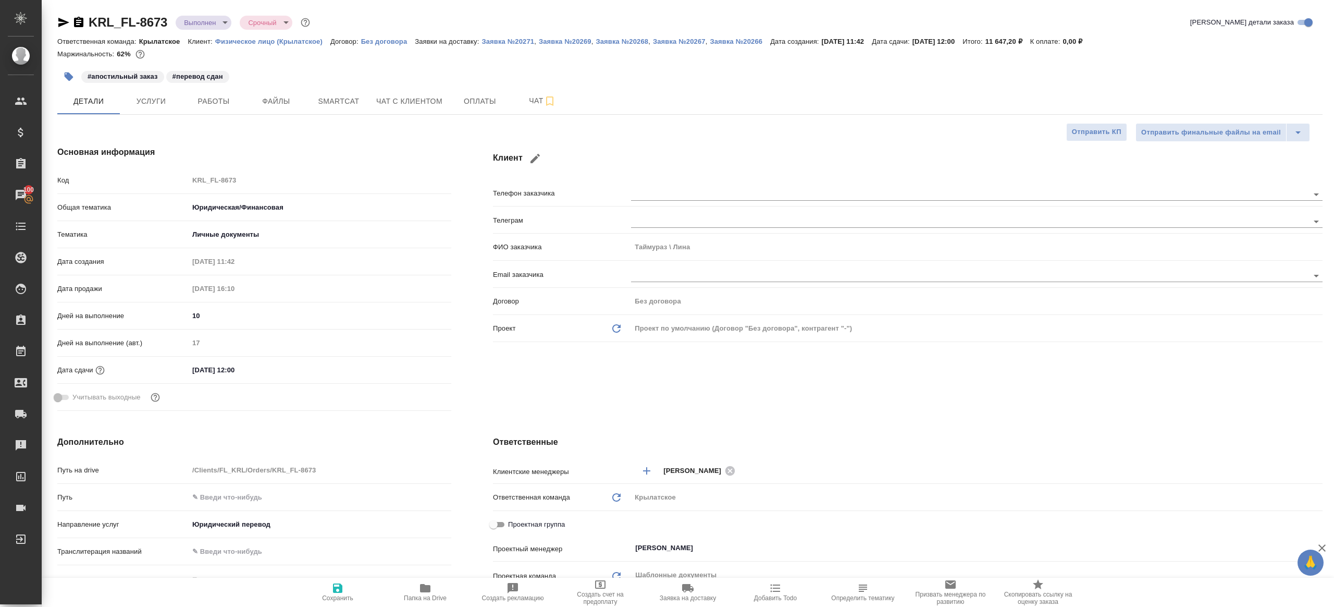
type textarea "x"
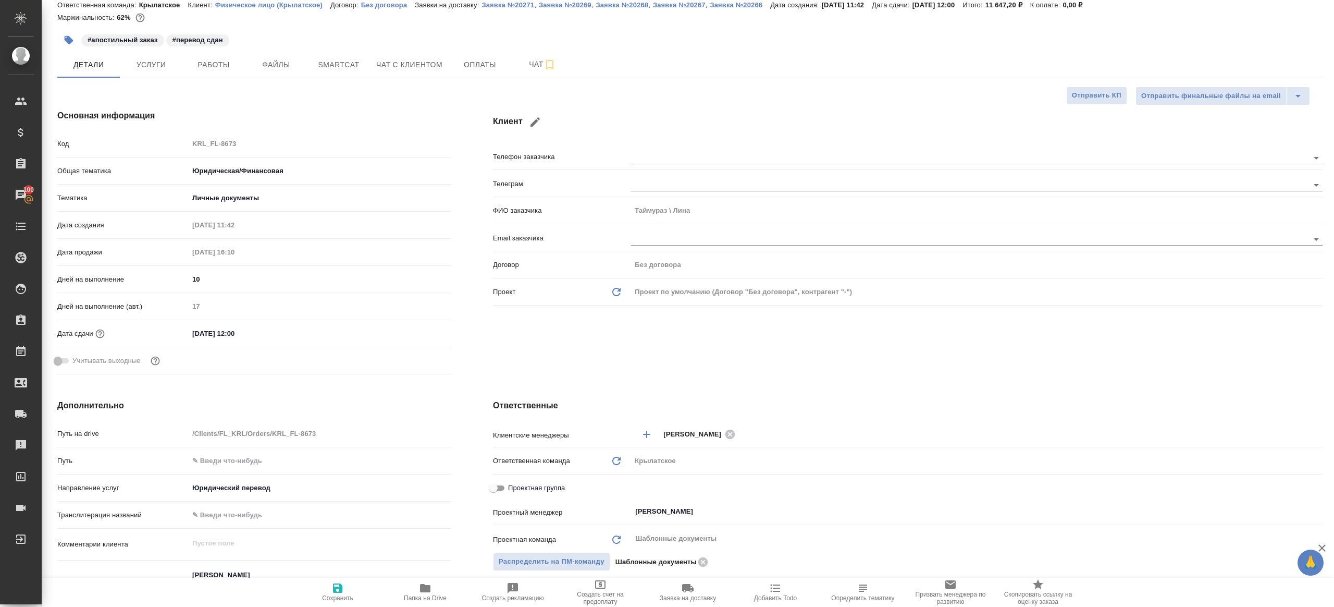
scroll to position [44, 0]
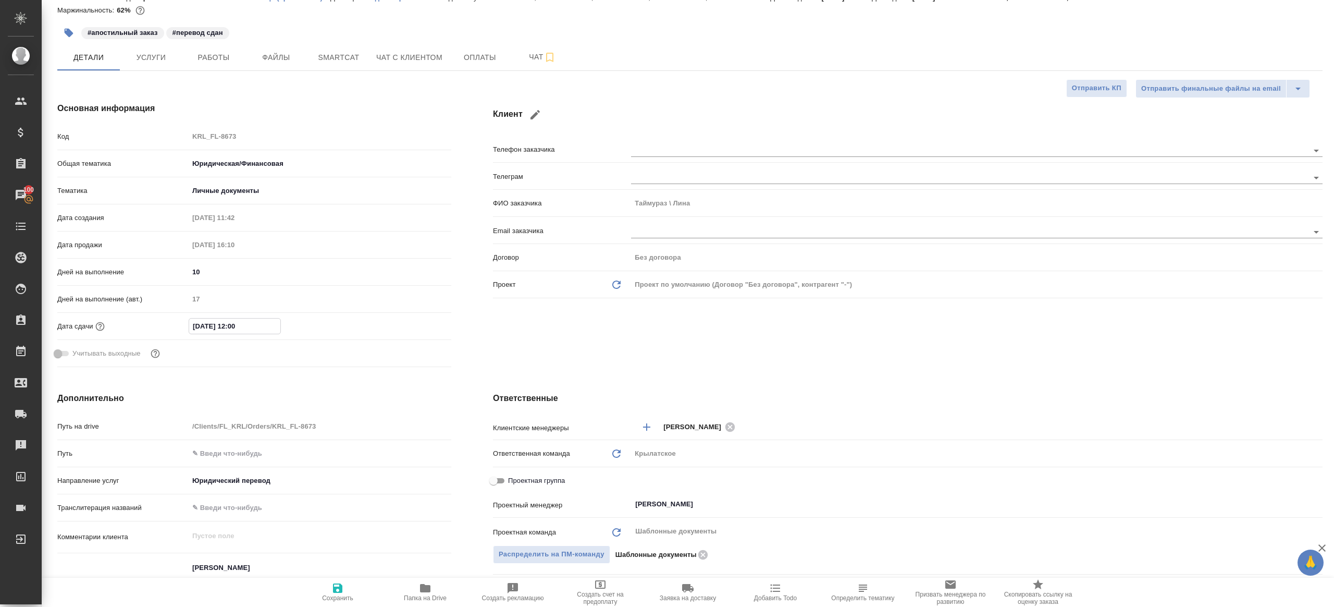
click at [253, 326] on input "19.09.2025 12:00" at bounding box center [234, 325] width 91 height 15
type input "19.09.2025 12:0_"
type textarea "x"
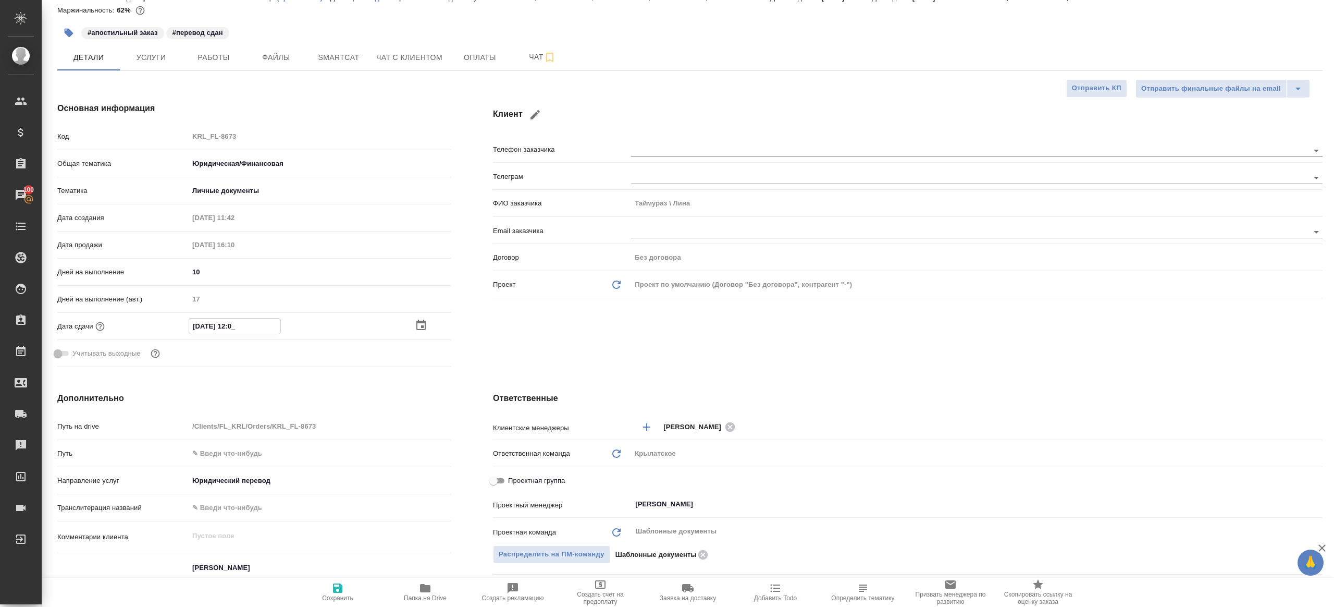
type input "19.09.2025 12:01"
type textarea "x"
type input "19.09.2025 12:01"
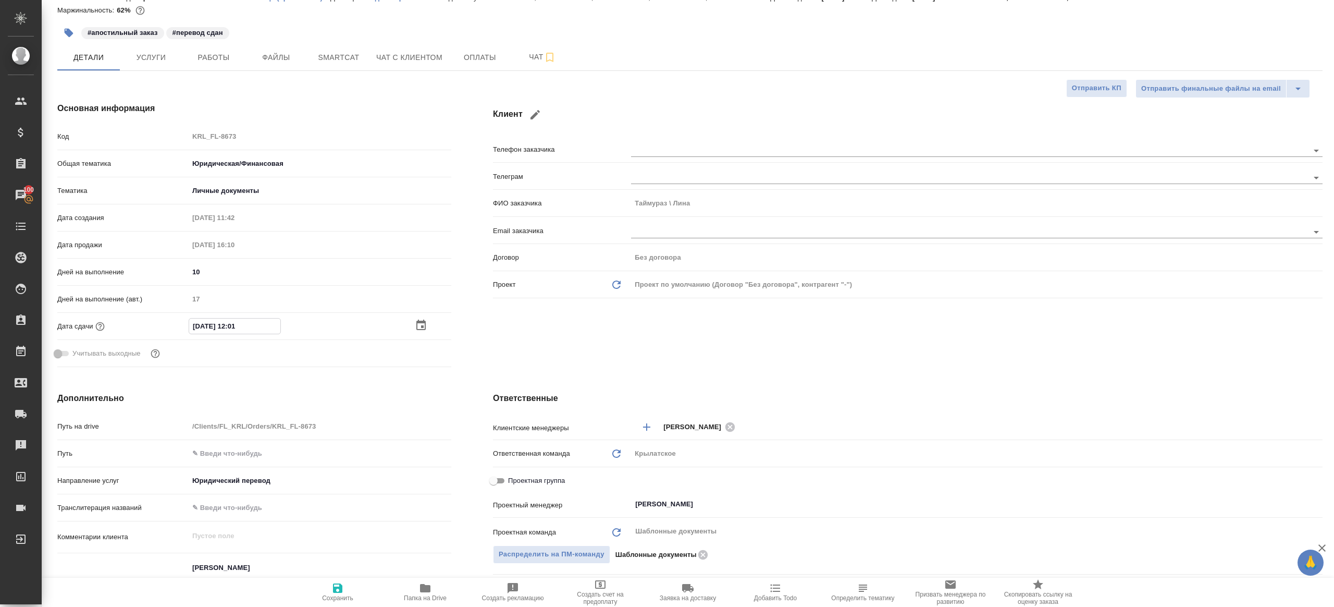
click at [337, 592] on icon "button" at bounding box center [337, 587] width 9 height 9
type textarea "x"
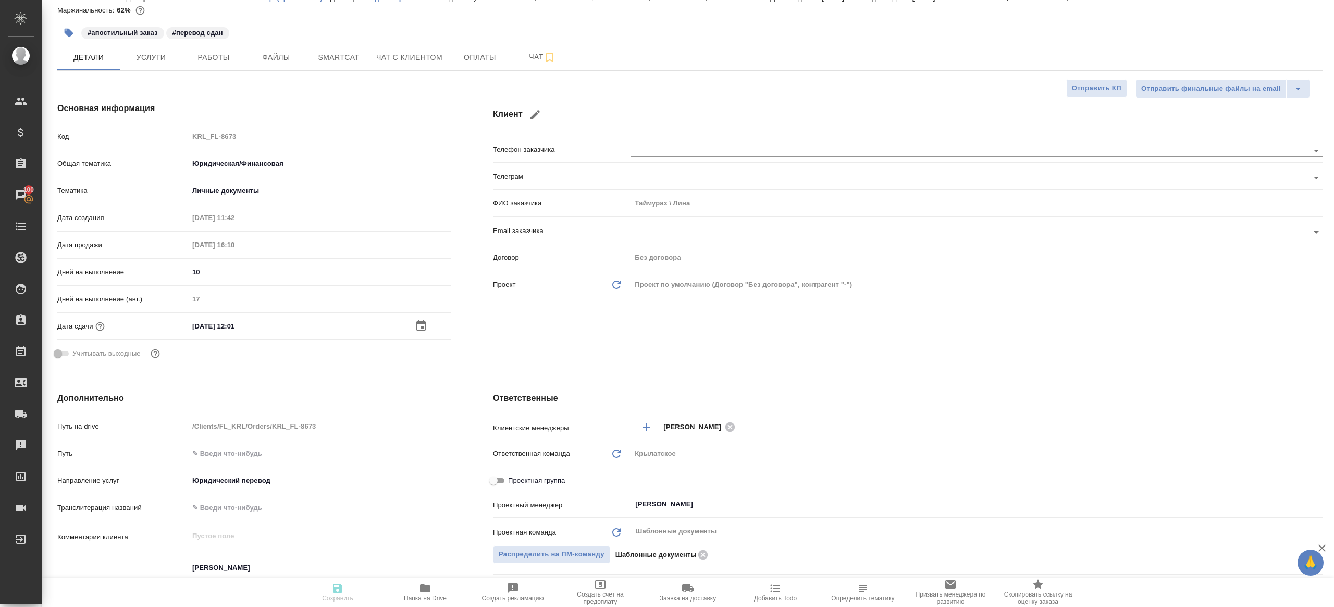
type textarea "x"
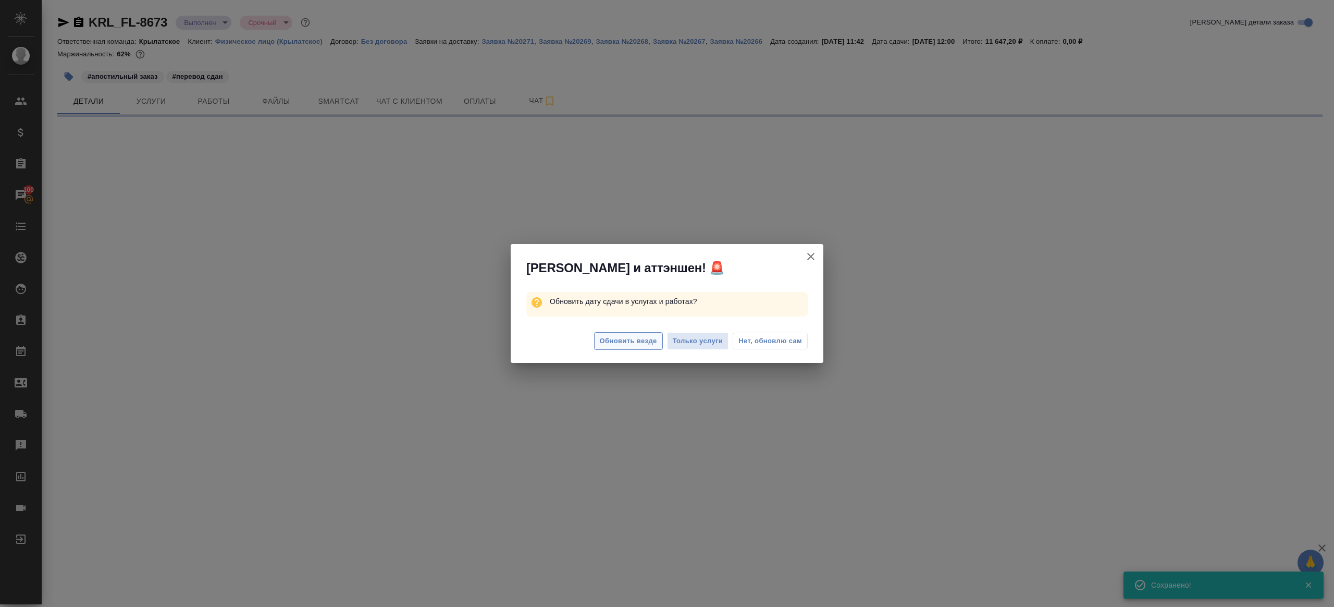
scroll to position [0, 0]
click at [609, 336] on span "Обновить везде" at bounding box center [628, 341] width 57 height 12
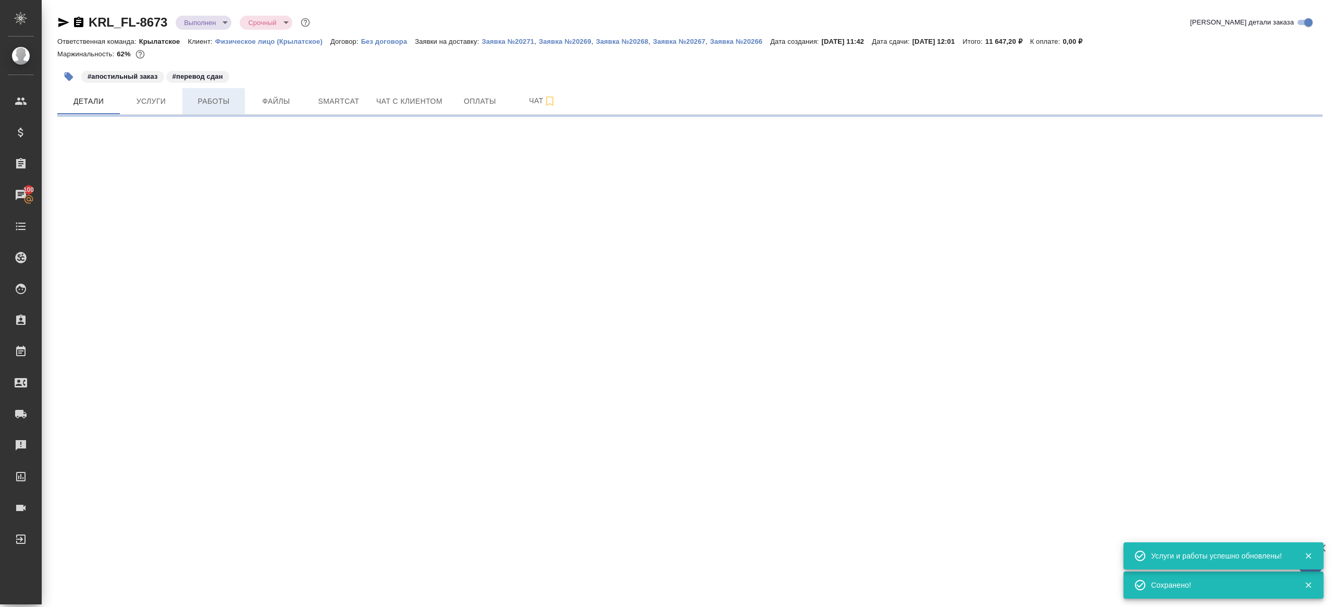
click at [213, 106] on span "Работы" at bounding box center [214, 101] width 50 height 13
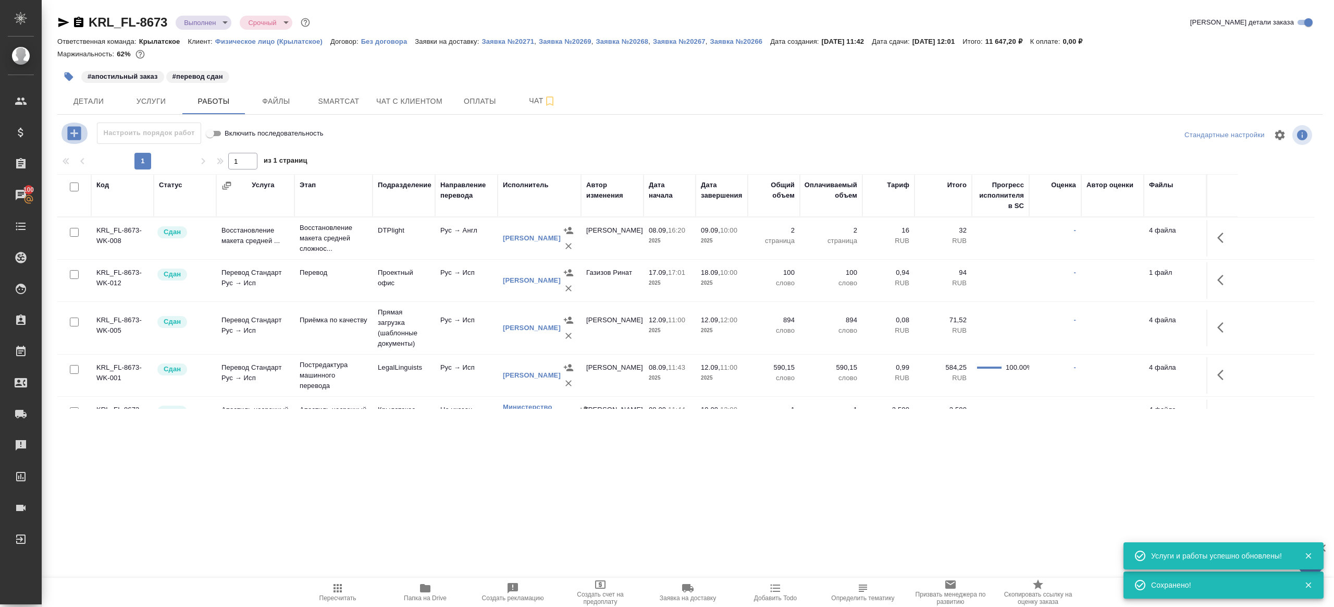
click at [63, 135] on button "button" at bounding box center [74, 132] width 29 height 21
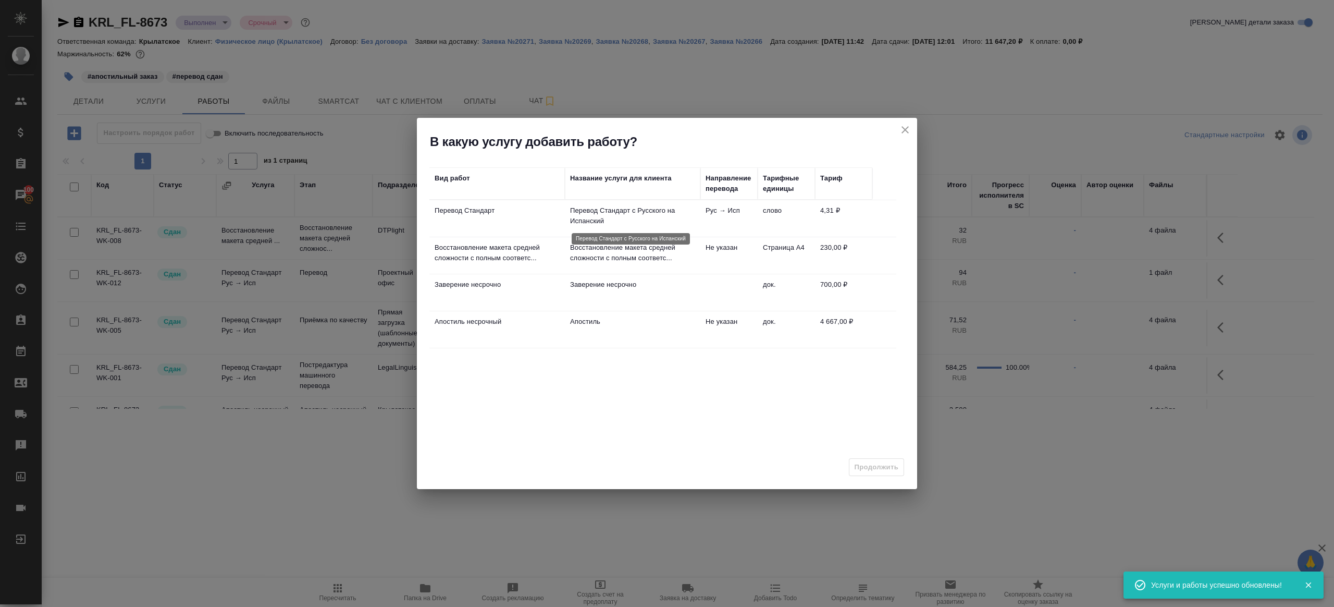
click at [579, 212] on p "Перевод Стандарт с Русского на Испанский" at bounding box center [632, 215] width 125 height 21
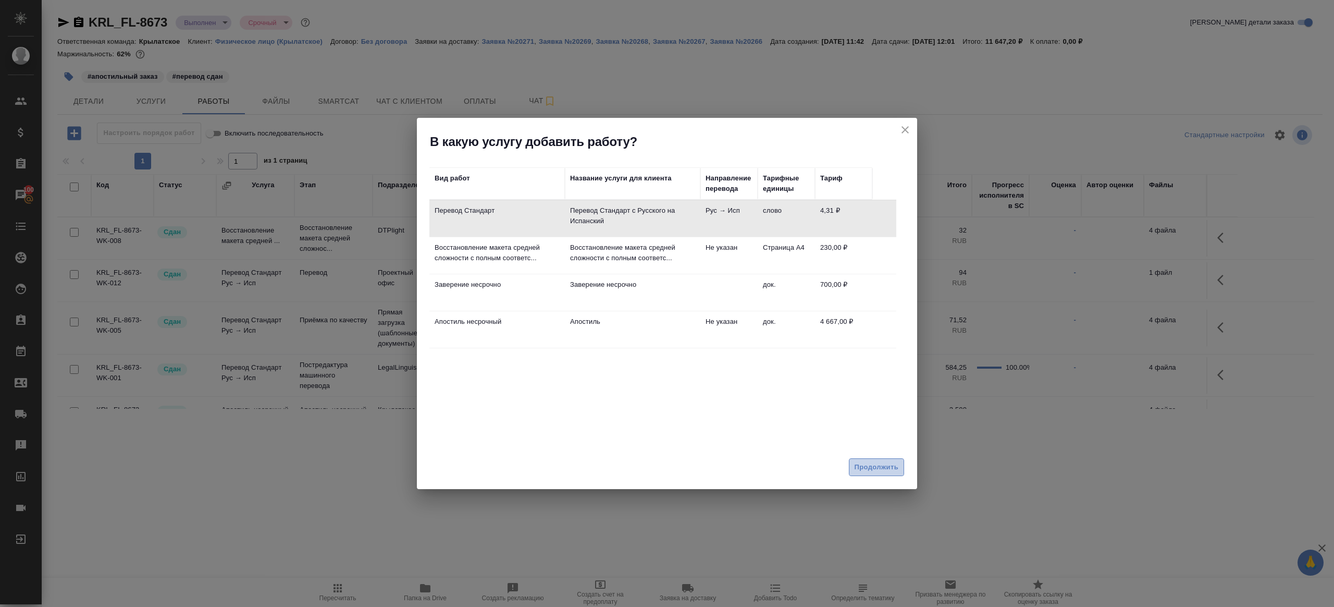
click at [870, 458] on button "Продолжить" at bounding box center [876, 467] width 55 height 18
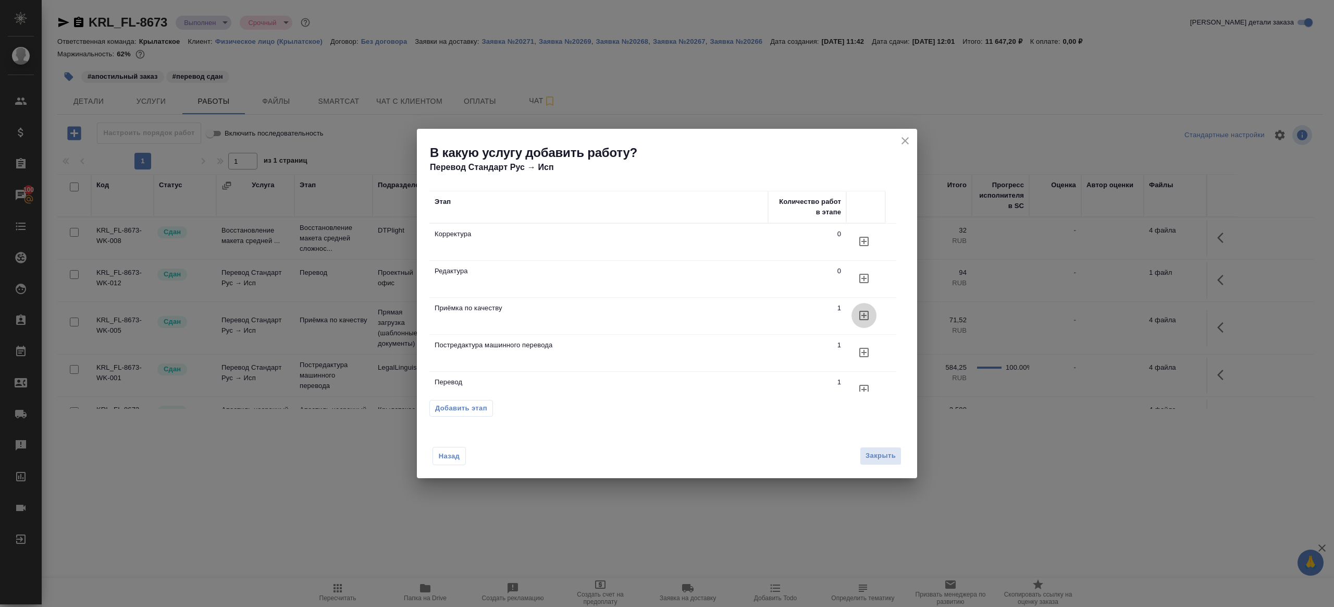
click at [870, 312] on icon "button" at bounding box center [864, 315] width 13 height 13
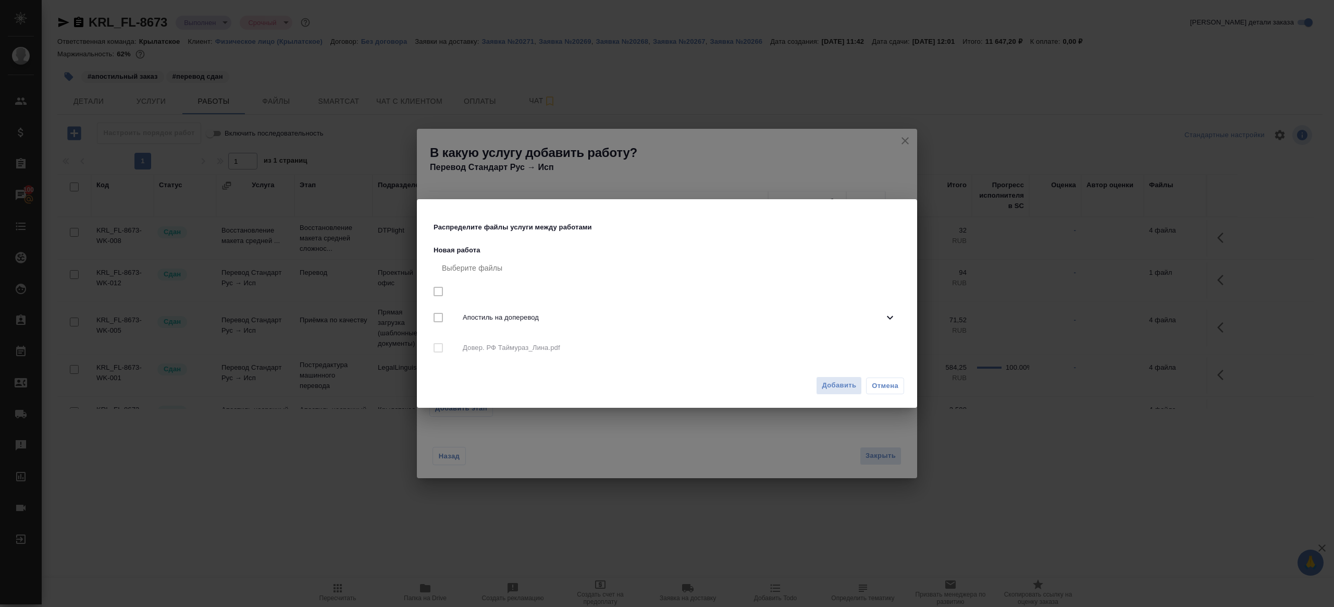
checkbox input "true"
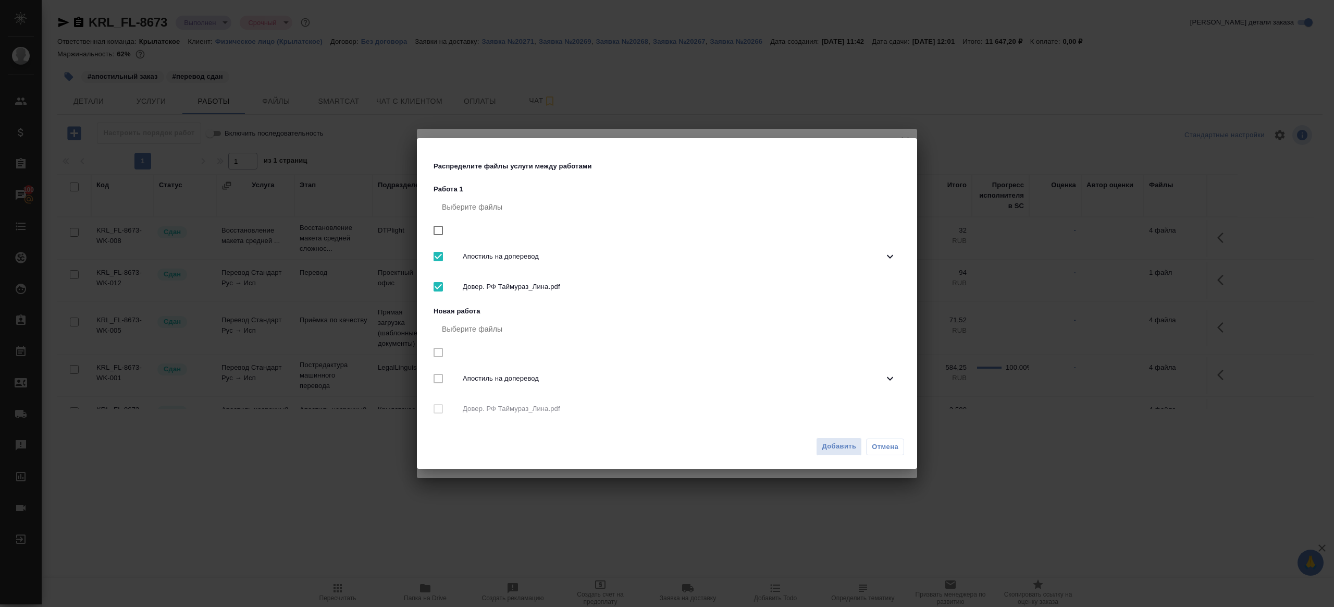
click at [816, 446] on div "Добавить Отмена" at bounding box center [667, 450] width 500 height 36
click at [834, 446] on span "Добавить" at bounding box center [839, 446] width 34 height 12
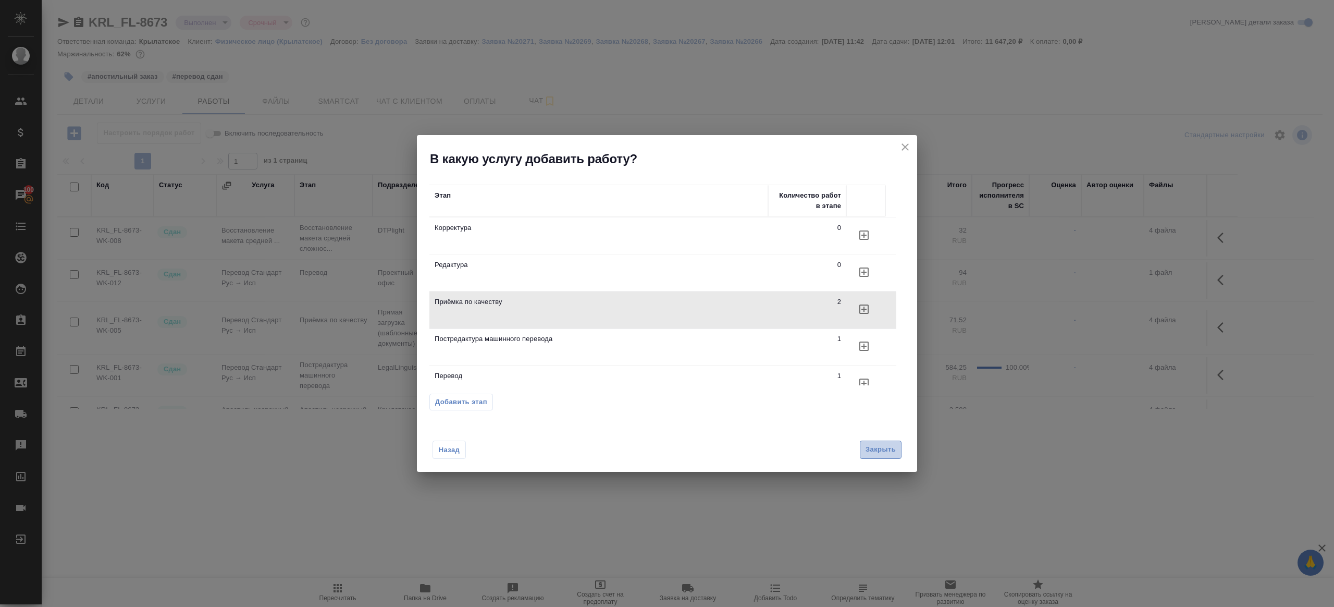
click at [893, 456] on button "Закрыть" at bounding box center [881, 449] width 42 height 18
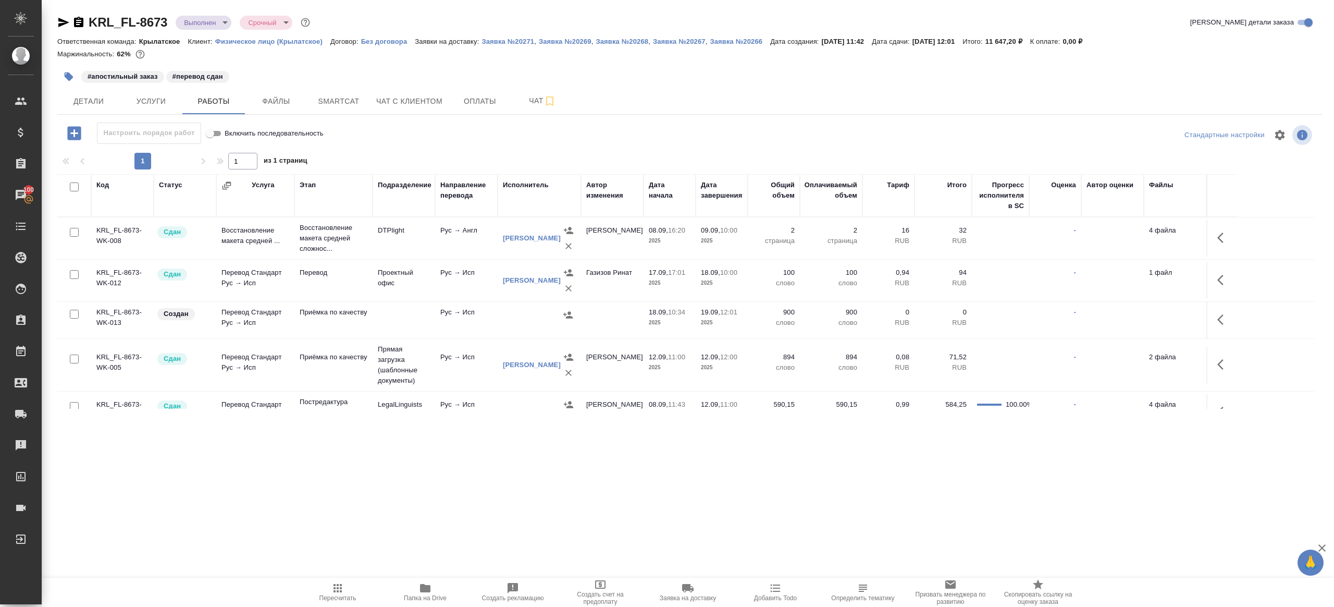
click at [1214, 314] on button "button" at bounding box center [1223, 319] width 25 height 25
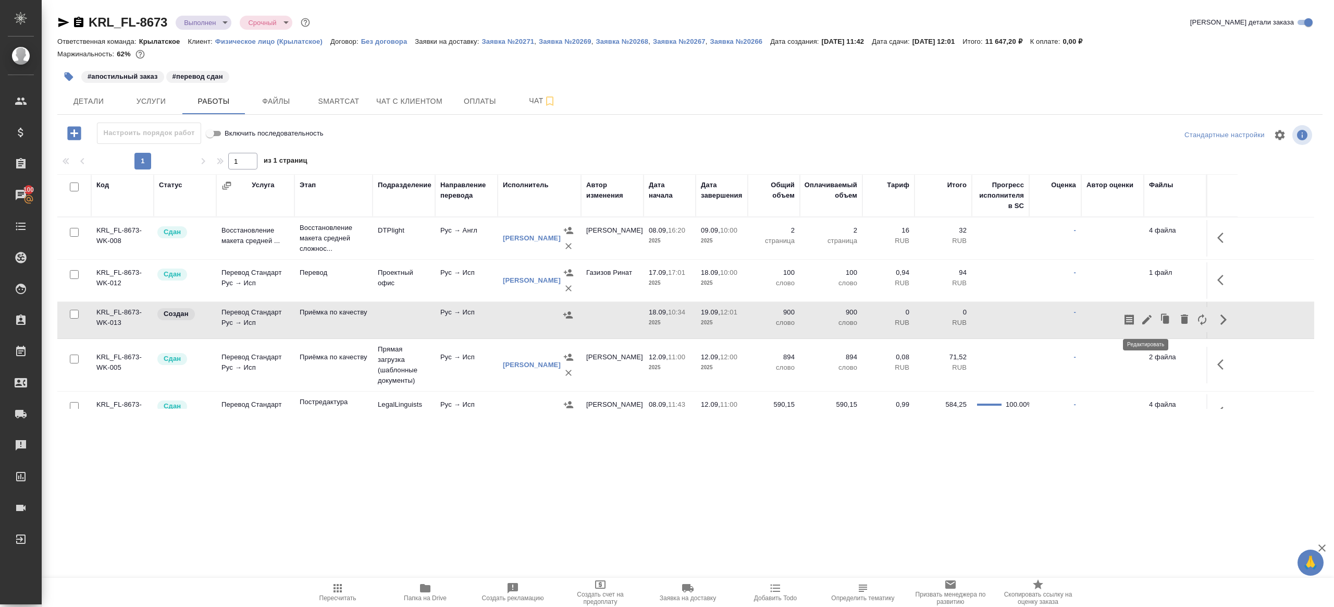
click at [1141, 317] on icon "button" at bounding box center [1147, 319] width 13 height 13
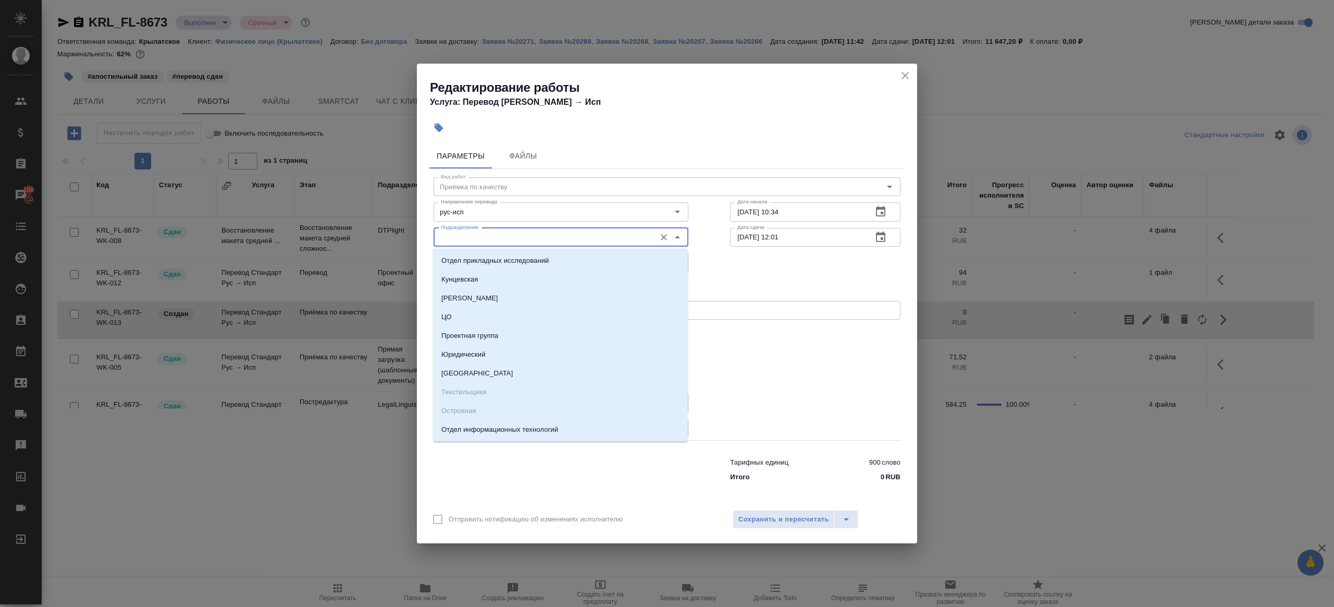
click at [467, 237] on input "Подразделение" at bounding box center [544, 237] width 214 height 13
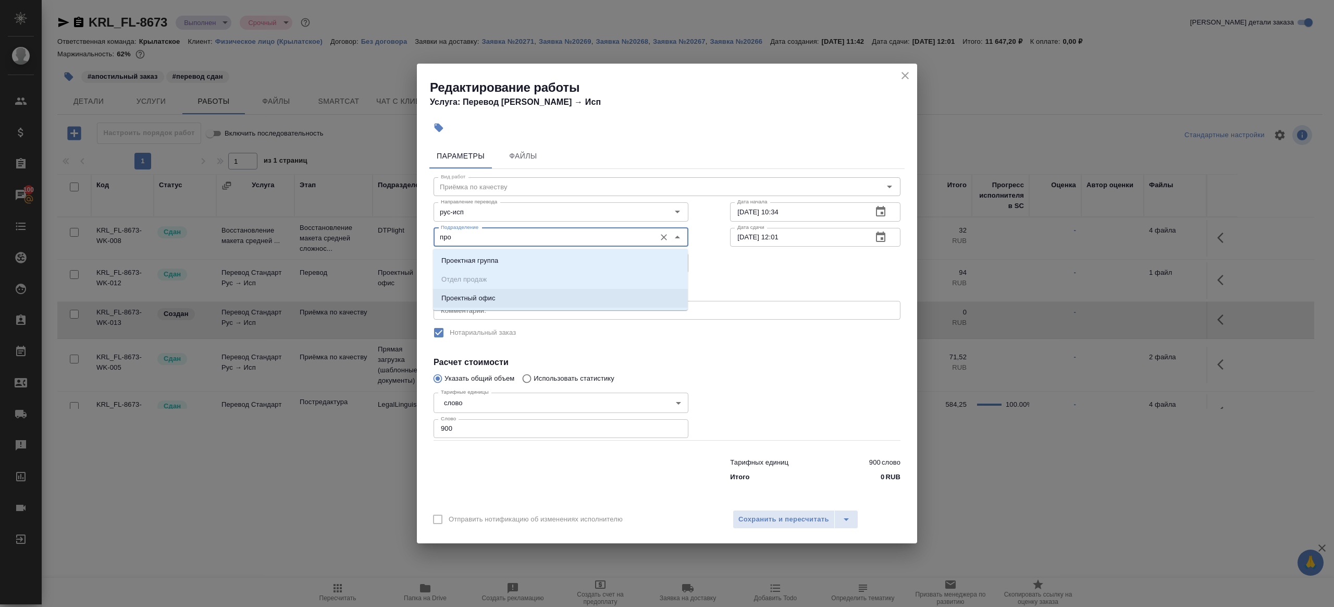
click at [471, 299] on p "Проектный офис" at bounding box center [468, 298] width 54 height 10
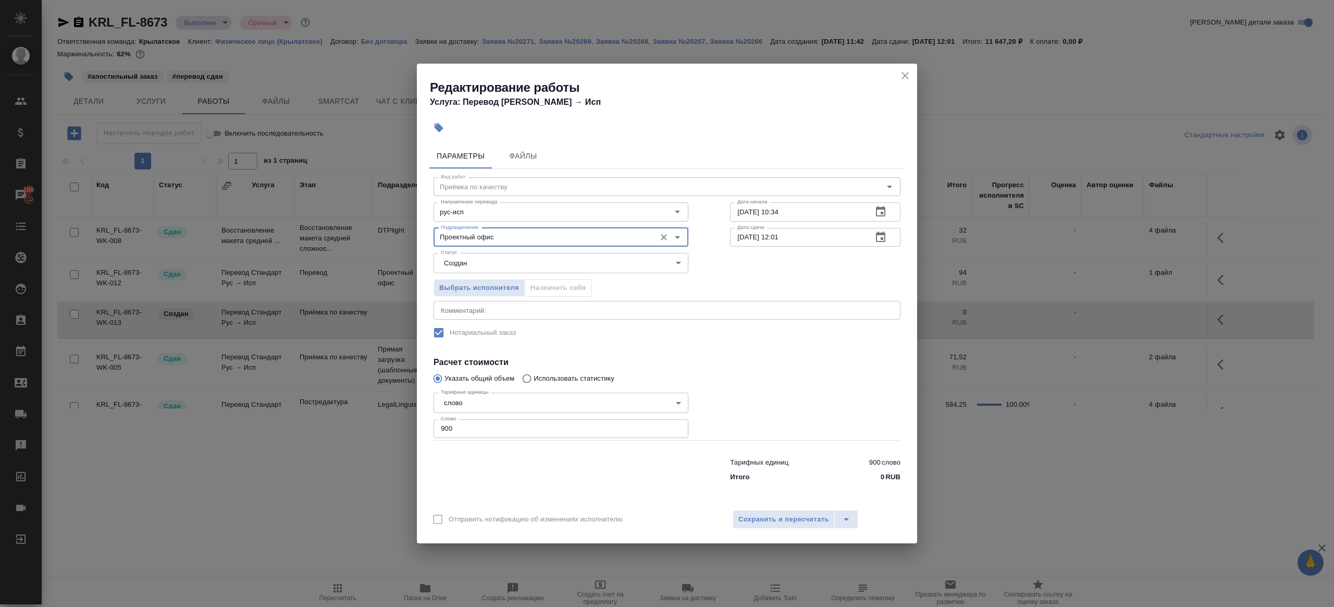
type input "Проектный офис"
click at [498, 258] on body "🙏 .cls-1 fill:#fff; AWATERA Gazizov Rinat Клиенты Спецификации Заказы 100 Чаты …" at bounding box center [667, 303] width 1334 height 607
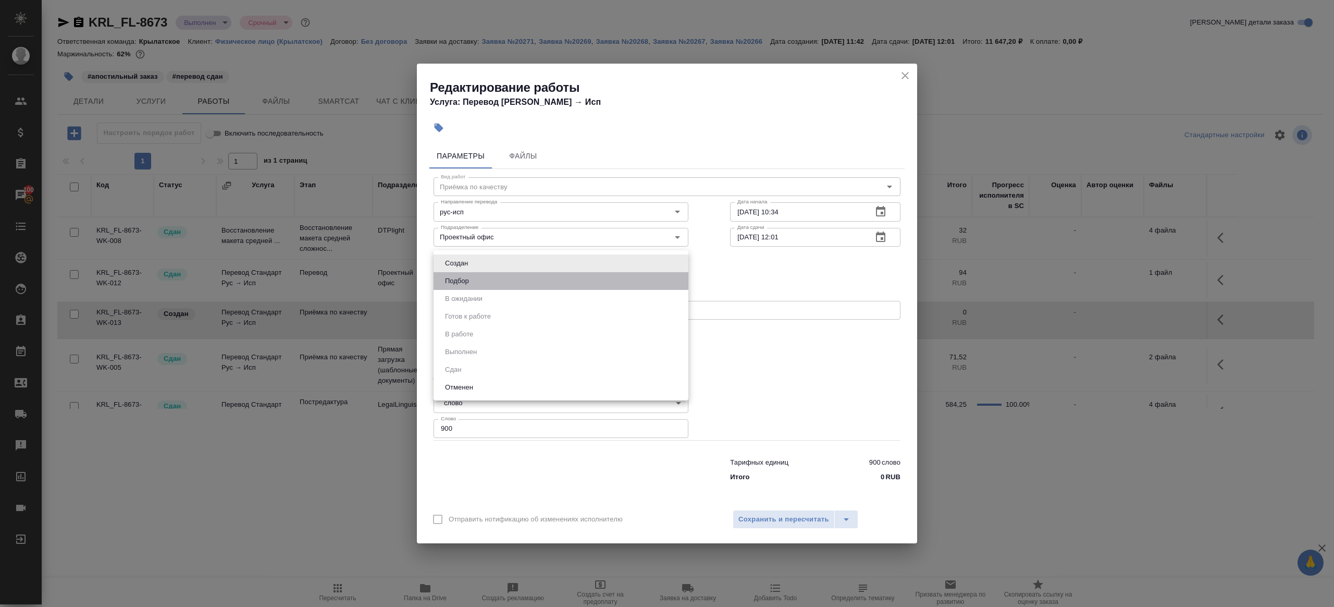
click at [498, 276] on li "Подбор" at bounding box center [561, 281] width 255 height 18
type input "recruiting"
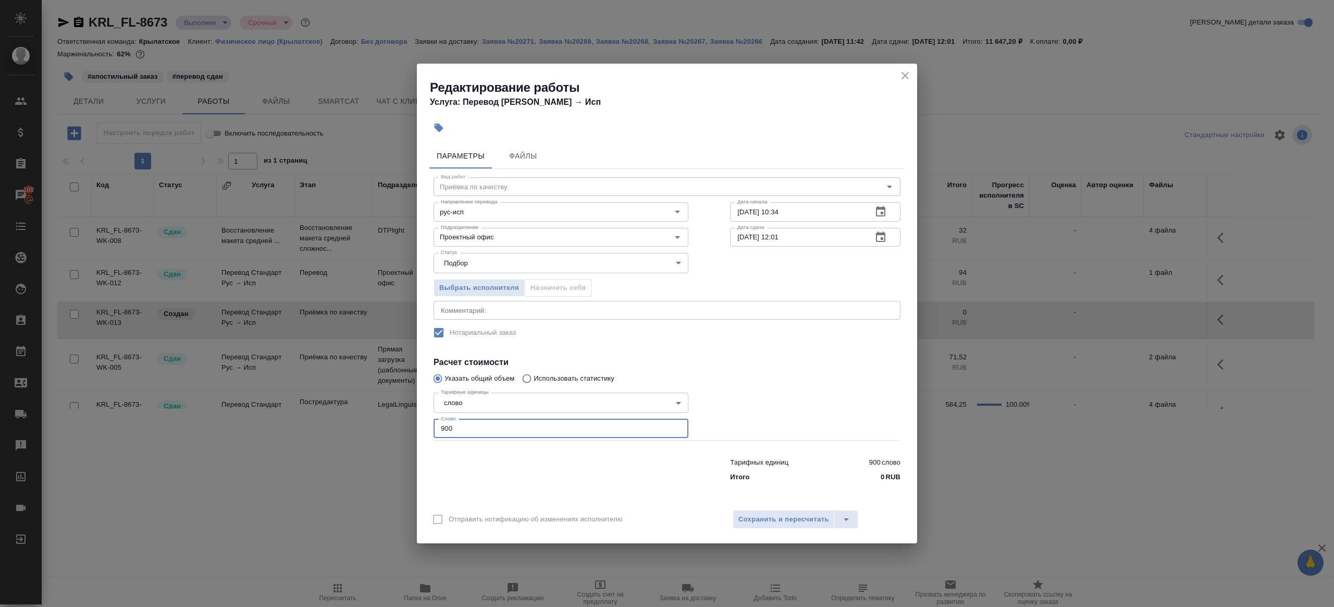
drag, startPoint x: 462, startPoint y: 429, endPoint x: 338, endPoint y: 428, distance: 124.0
click at [340, 429] on div "Редактирование работы Услуга: Перевод Стандарт Рус → Исп Параметры Файлы Вид ра…" at bounding box center [667, 303] width 1334 height 607
type input "310"
click at [752, 522] on span "Сохранить и пересчитать" at bounding box center [783, 519] width 91 height 12
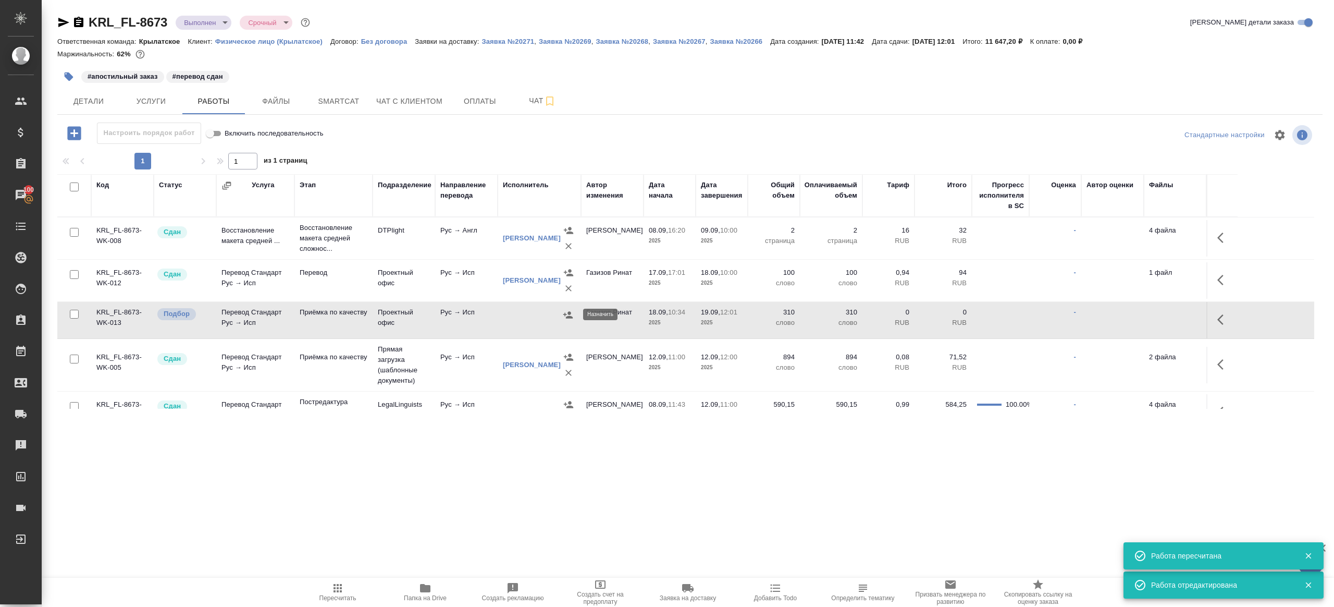
click at [565, 314] on icon "button" at bounding box center [567, 314] width 9 height 7
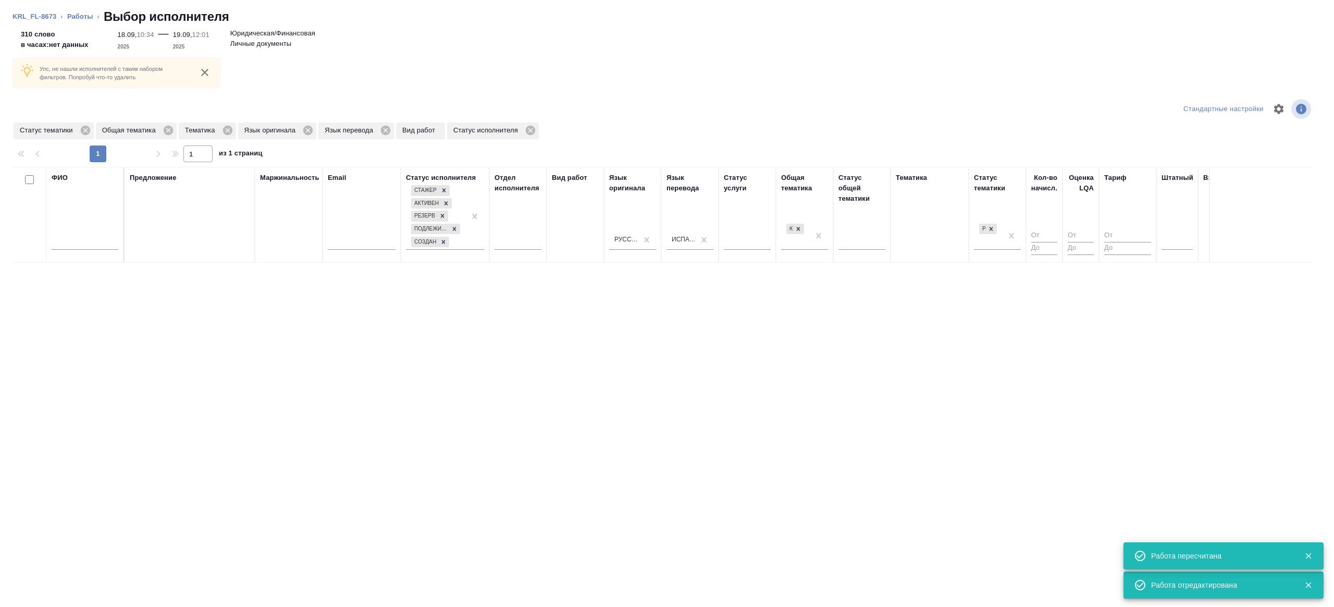
click at [95, 186] on div "ФИО" at bounding box center [85, 214] width 67 height 84
click at [95, 238] on input "text" at bounding box center [85, 243] width 67 height 13
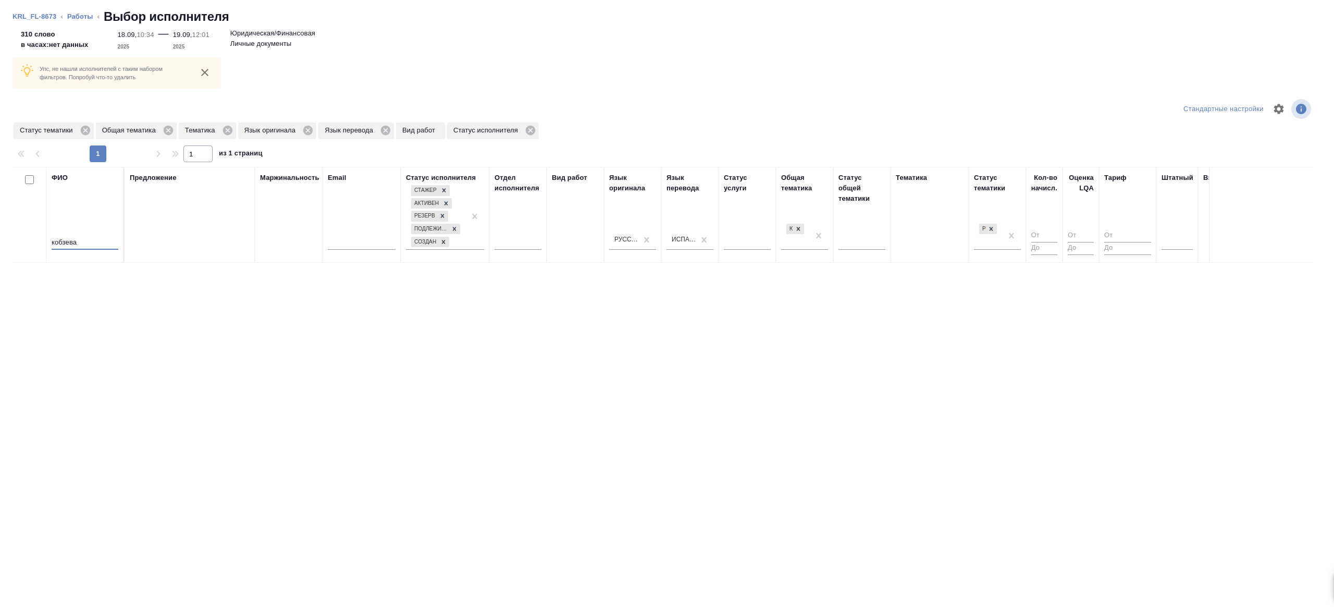
type input "кобзева"
click at [183, 232] on div "Предложение" at bounding box center [190, 214] width 120 height 84
click at [658, 236] on th "Язык оригинала Русский" at bounding box center [632, 215] width 57 height 96
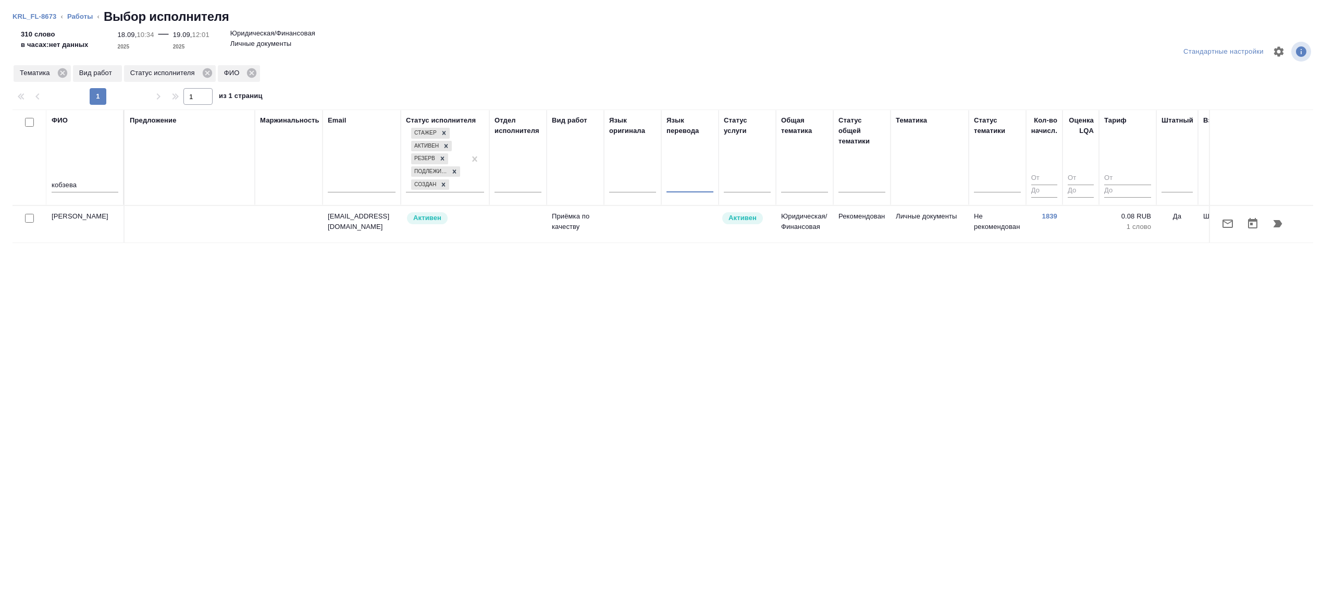
click at [799, 227] on td "Юридическая/Финансовая" at bounding box center [804, 224] width 57 height 36
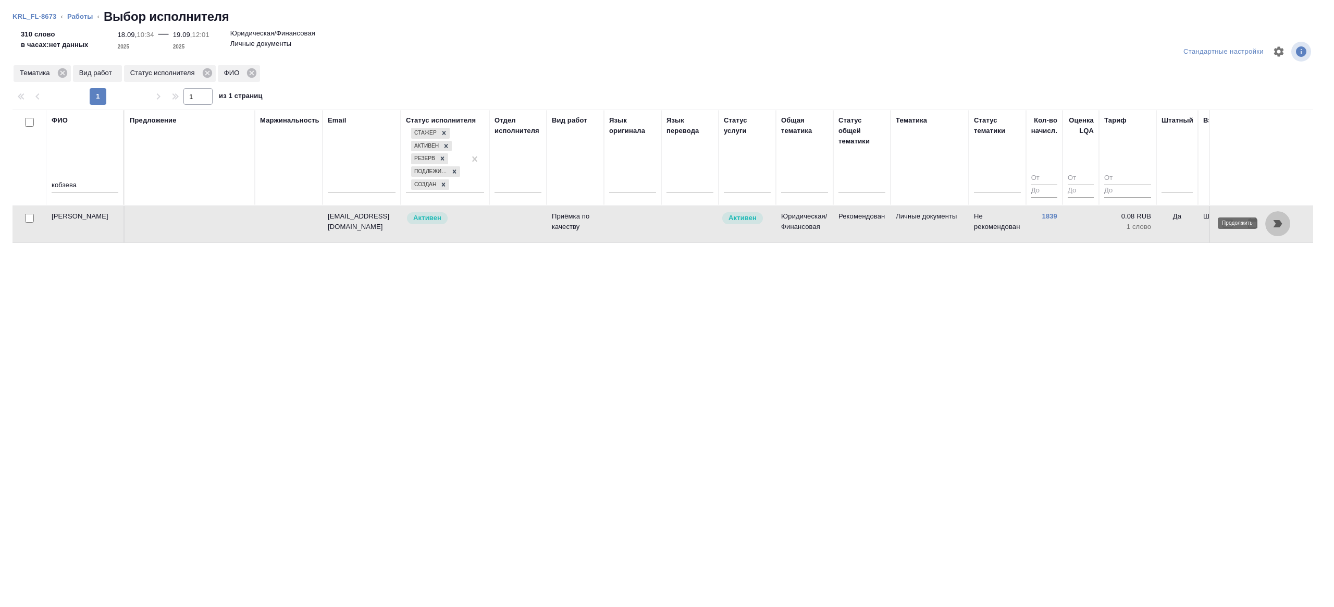
click at [1272, 228] on icon "button" at bounding box center [1278, 223] width 13 height 13
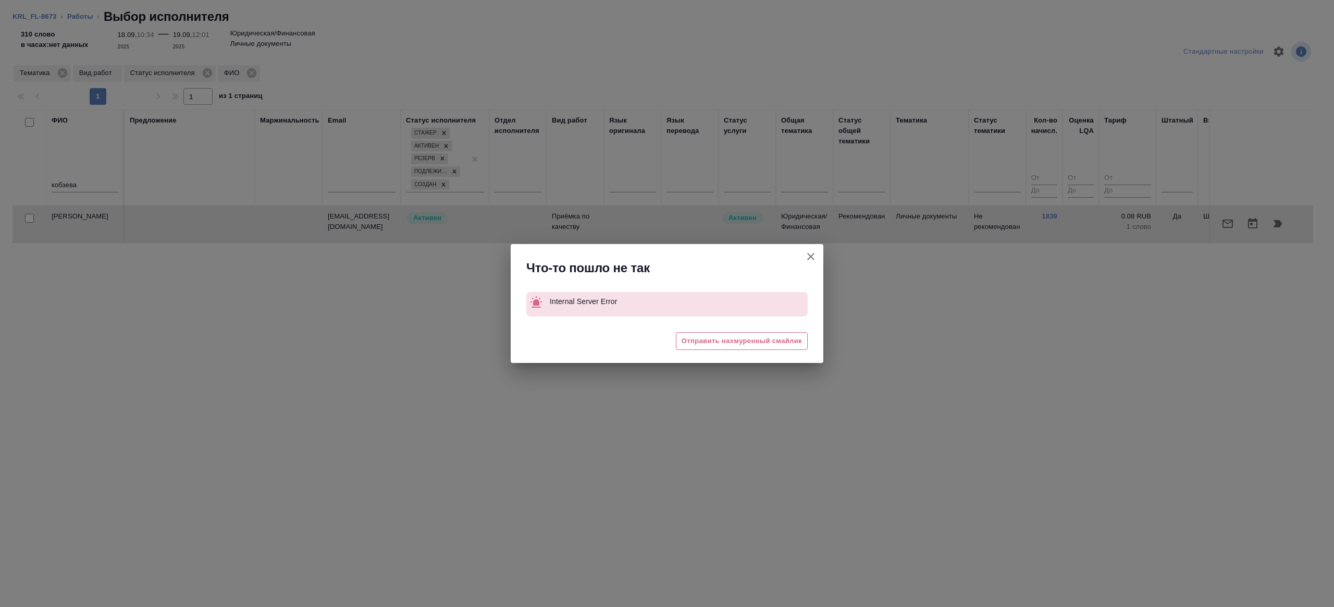
click at [815, 254] on icon "button" at bounding box center [811, 256] width 13 height 13
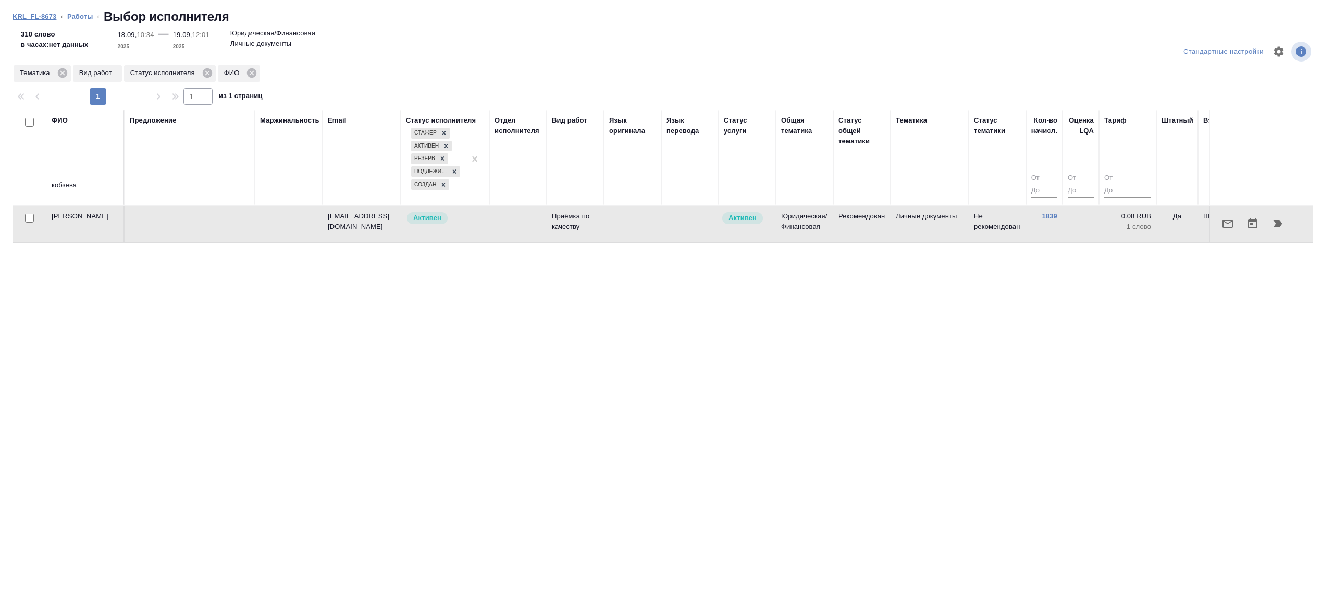
click at [49, 19] on link "KRL_FL-8673" at bounding box center [35, 17] width 44 height 8
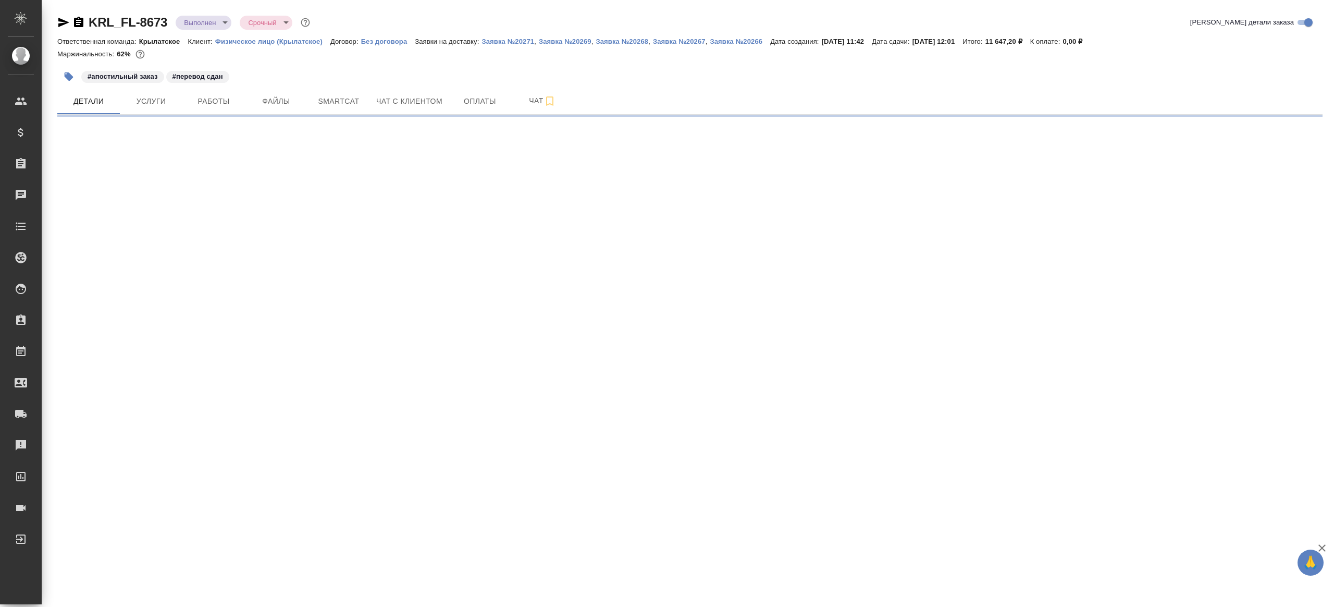
click at [238, 115] on div at bounding box center [689, 116] width 1265 height 2
click at [225, 104] on span "Работы" at bounding box center [214, 101] width 50 height 13
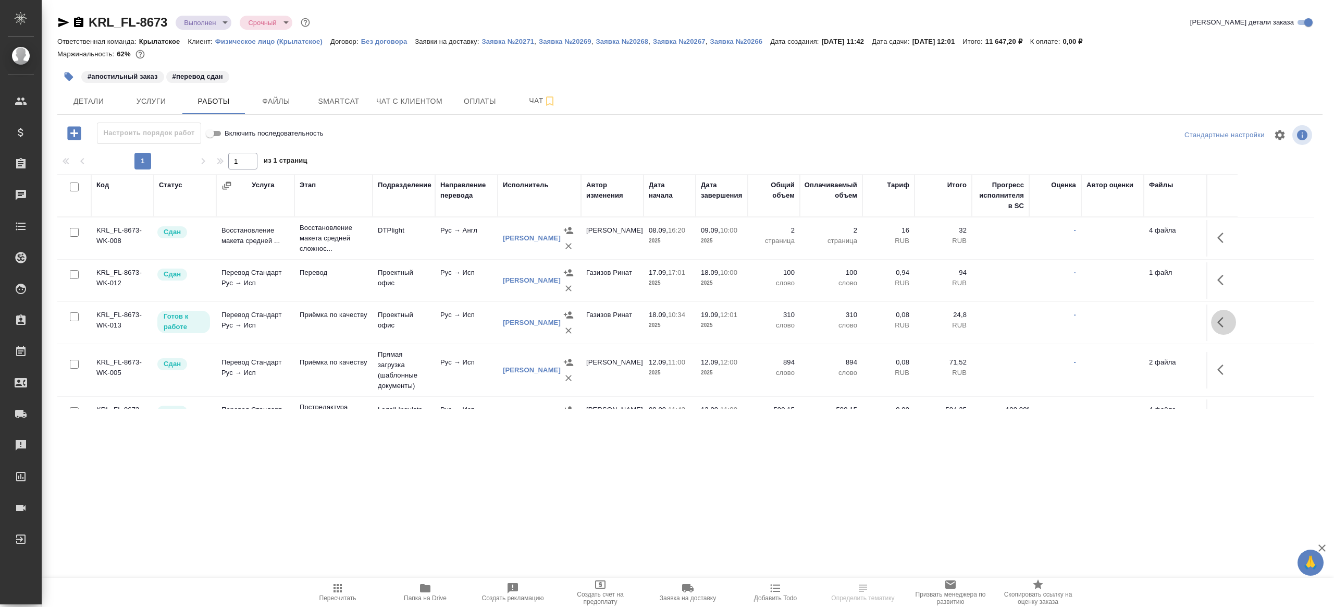
click at [1222, 317] on icon "button" at bounding box center [1220, 322] width 6 height 10
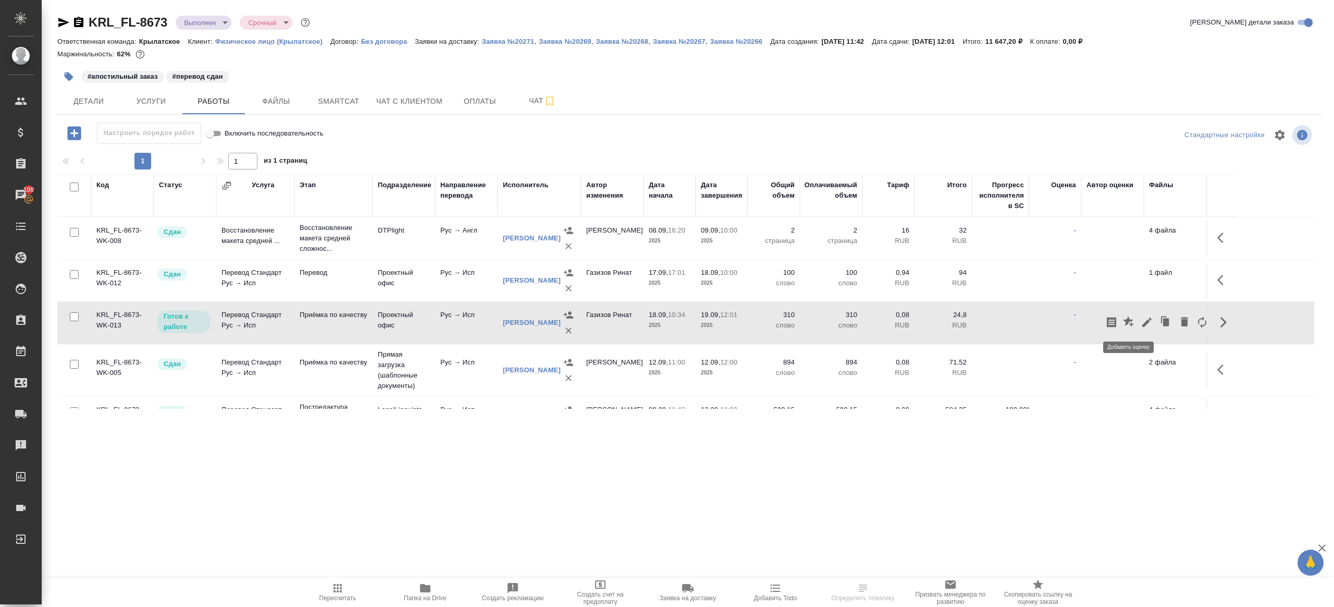
click at [1146, 314] on button "button" at bounding box center [1147, 322] width 18 height 25
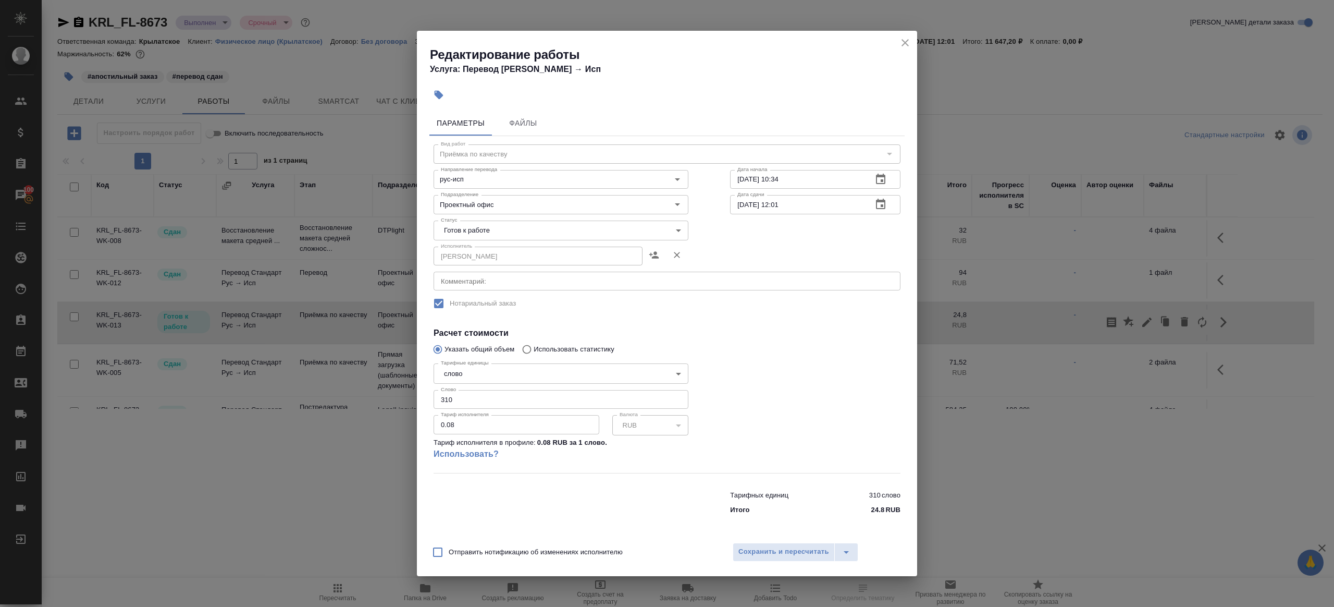
click at [491, 232] on body "🙏 .cls-1 fill:#fff; AWATERA Gazizov Rinat Клиенты Спецификации Заказы 100 Чаты …" at bounding box center [667, 303] width 1334 height 607
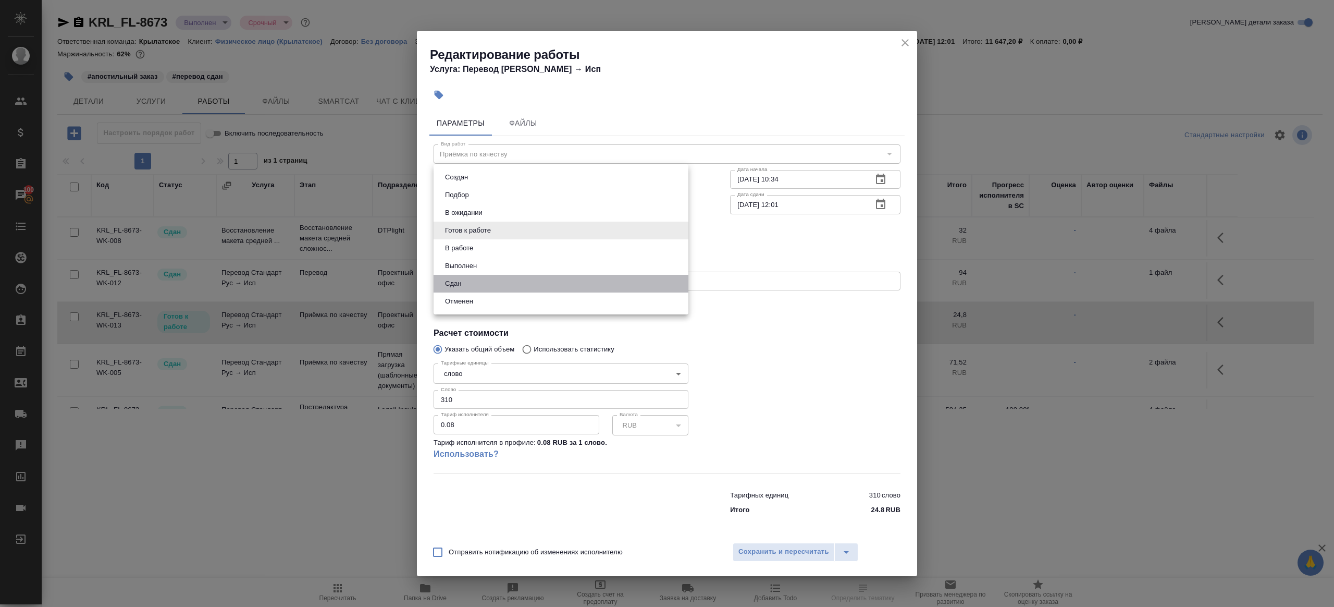
click at [474, 278] on li "Сдан" at bounding box center [561, 284] width 255 height 18
type input "closed"
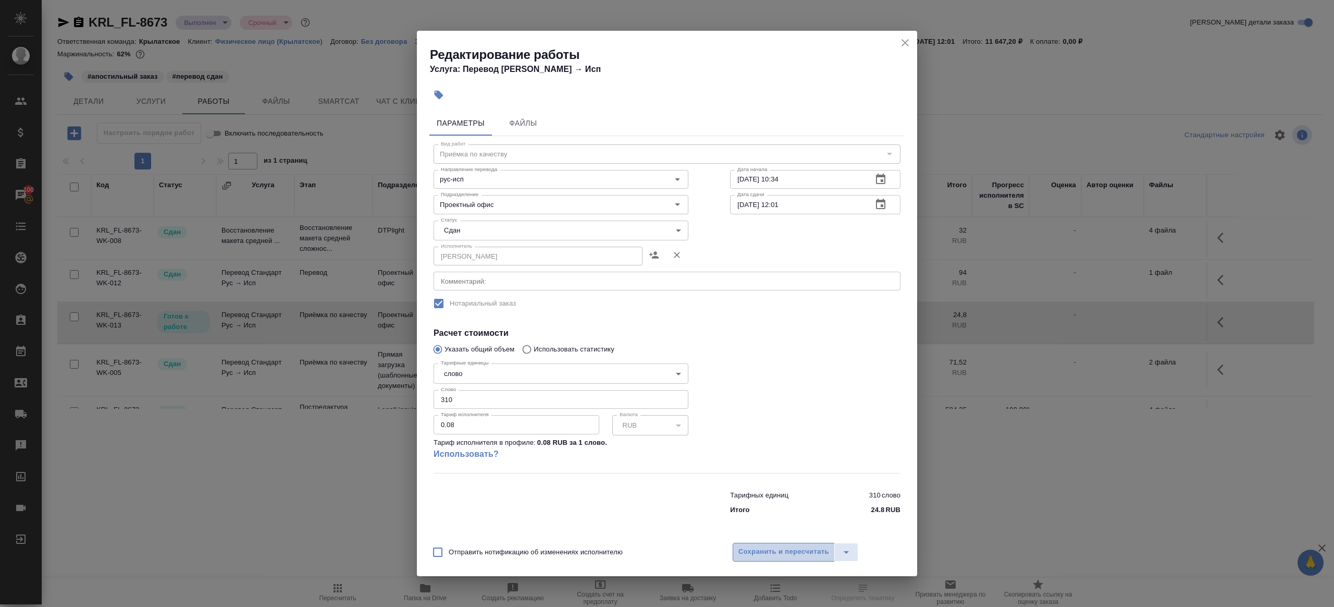
click at [769, 542] on button "Сохранить и пересчитать" at bounding box center [784, 551] width 102 height 19
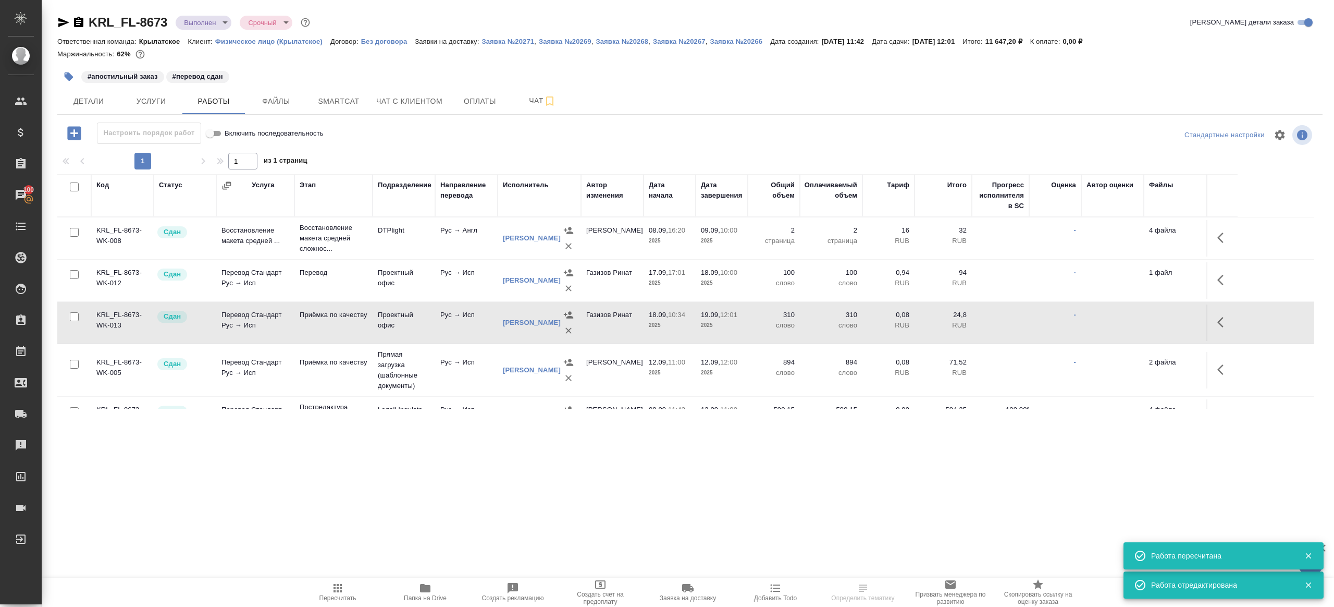
click at [335, 576] on div ".cls-1 fill:#fff; AWATERA Gazizov Rinat Клиенты Спецификации Заказы 100 Чаты To…" at bounding box center [667, 303] width 1334 height 607
click at [335, 584] on icon "button" at bounding box center [338, 588] width 8 height 8
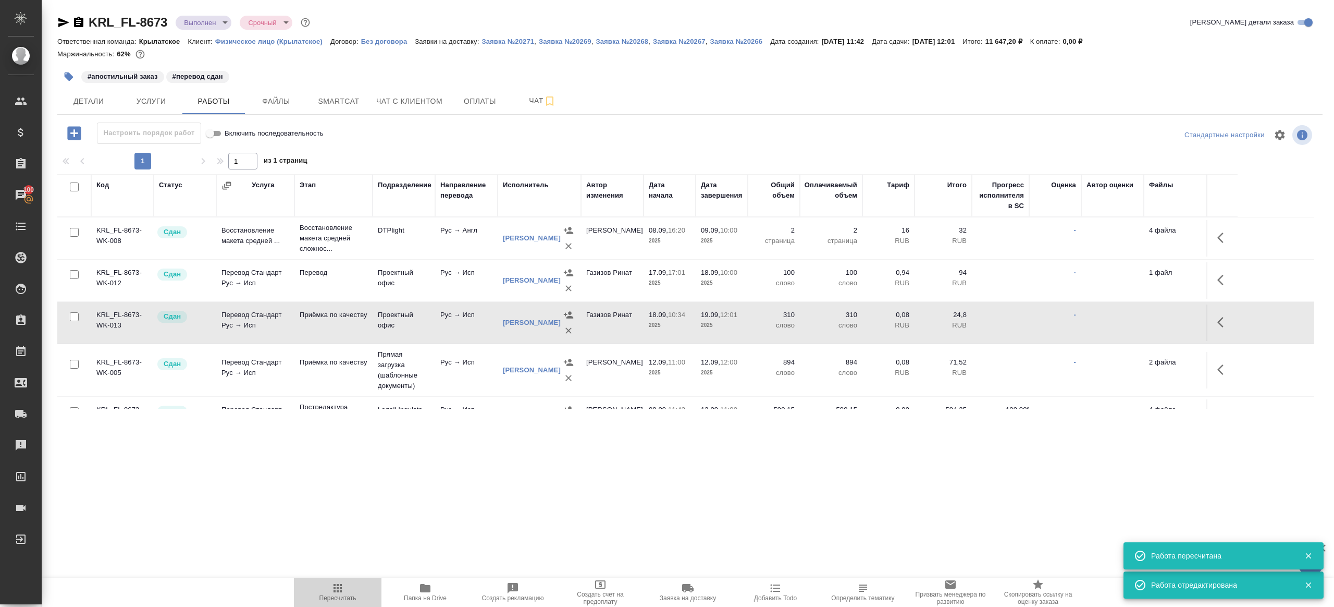
click at [335, 584] on icon "button" at bounding box center [338, 588] width 8 height 8
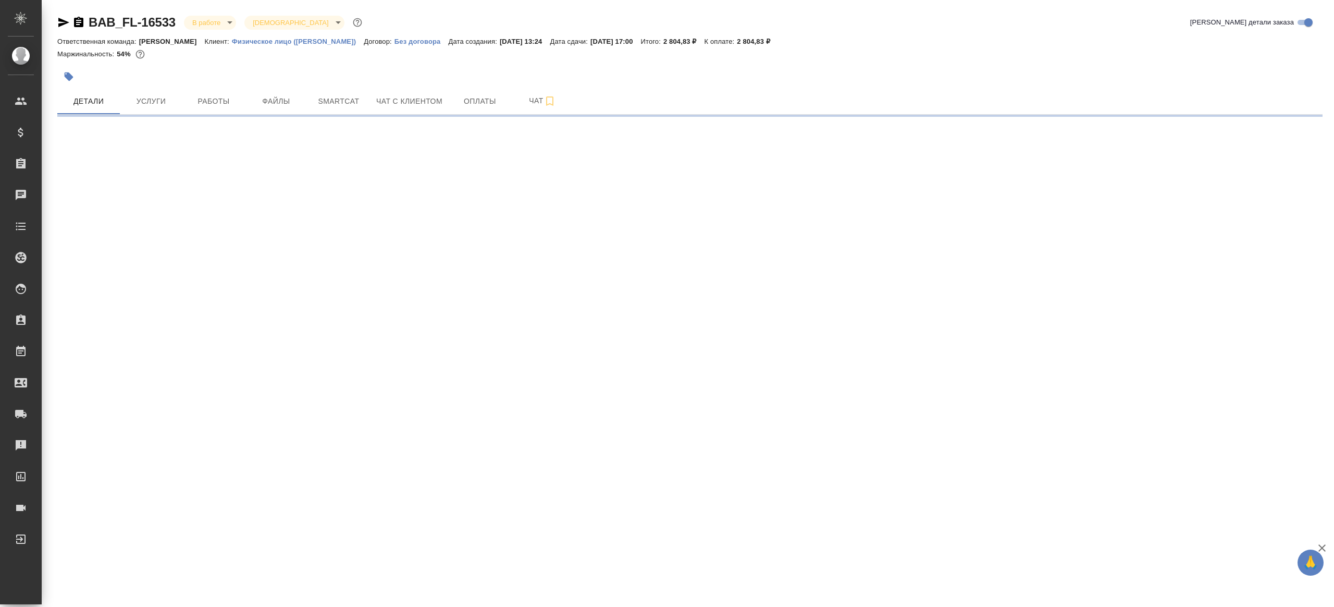
click at [355, 98] on span "Smartcat" at bounding box center [339, 101] width 50 height 13
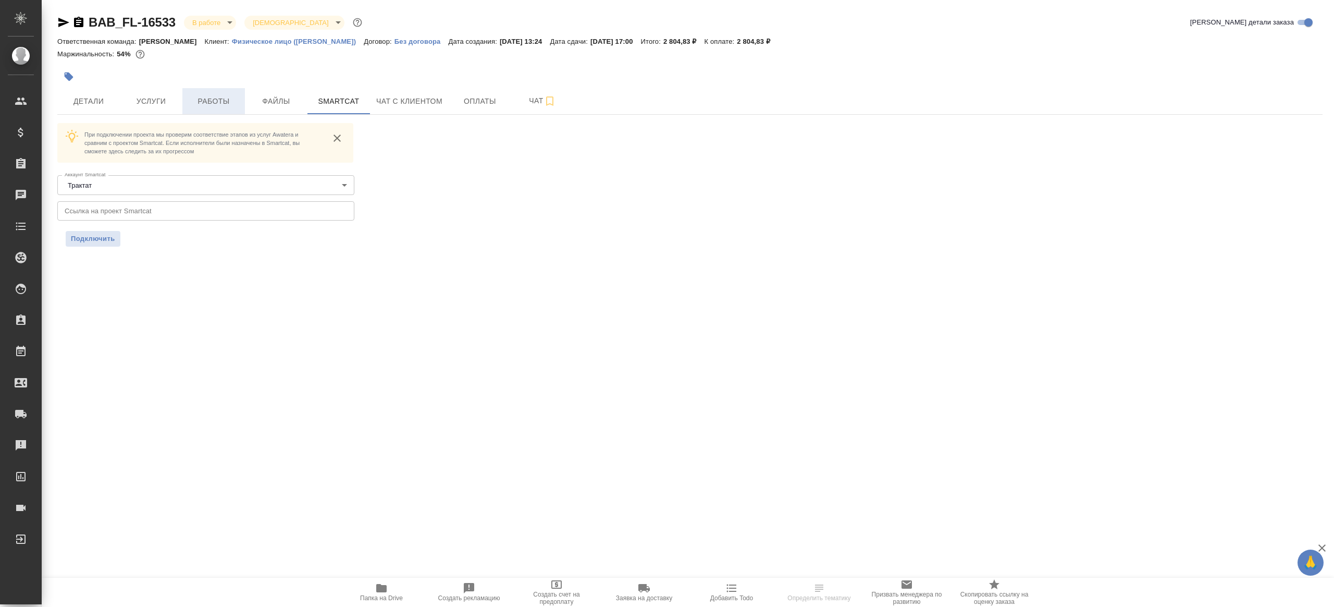
click at [213, 95] on span "Работы" at bounding box center [214, 101] width 50 height 13
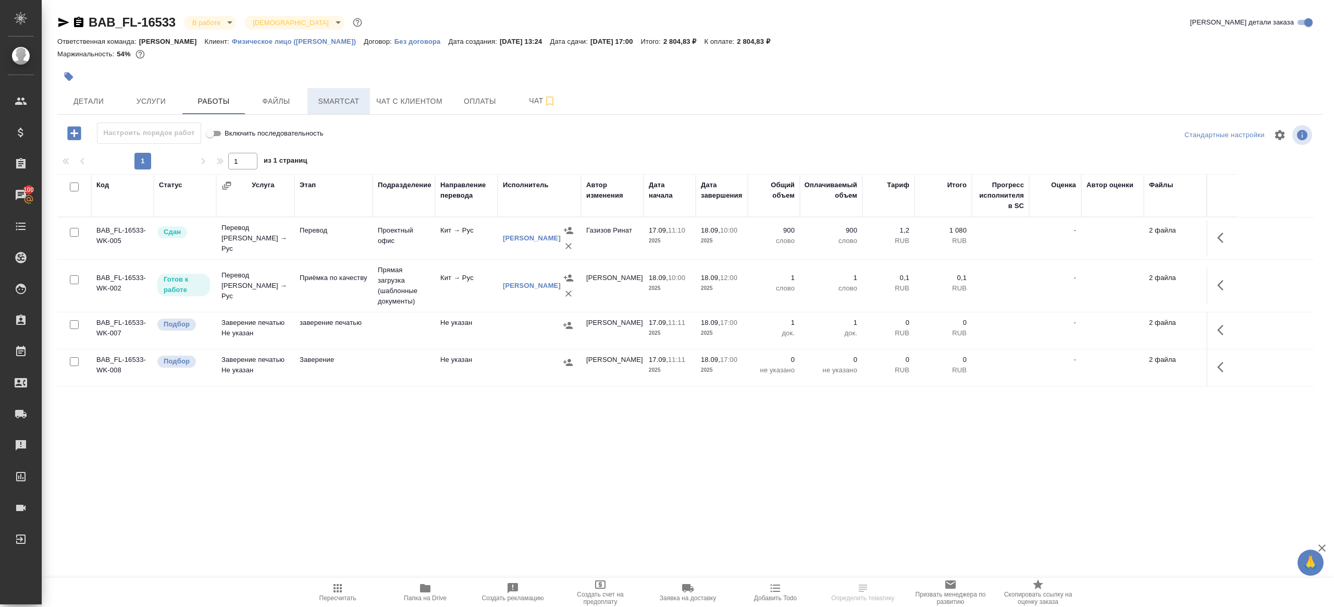
click at [336, 97] on span "Smartcat" at bounding box center [339, 101] width 50 height 13
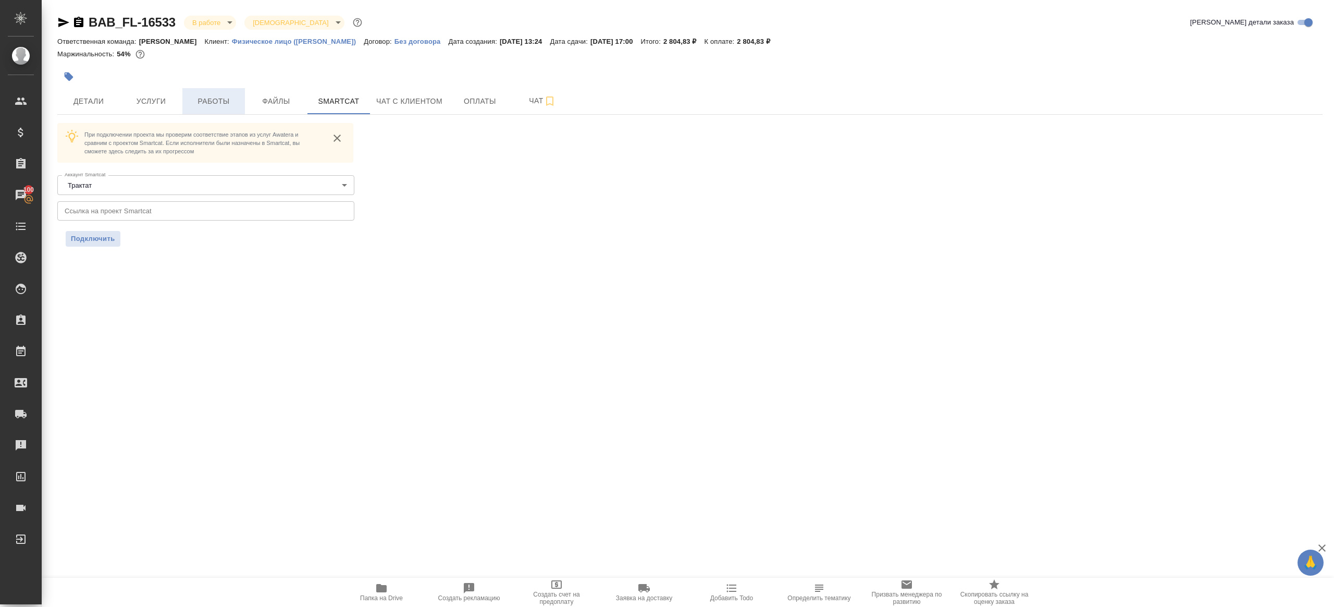
click at [220, 107] on span "Работы" at bounding box center [214, 101] width 50 height 13
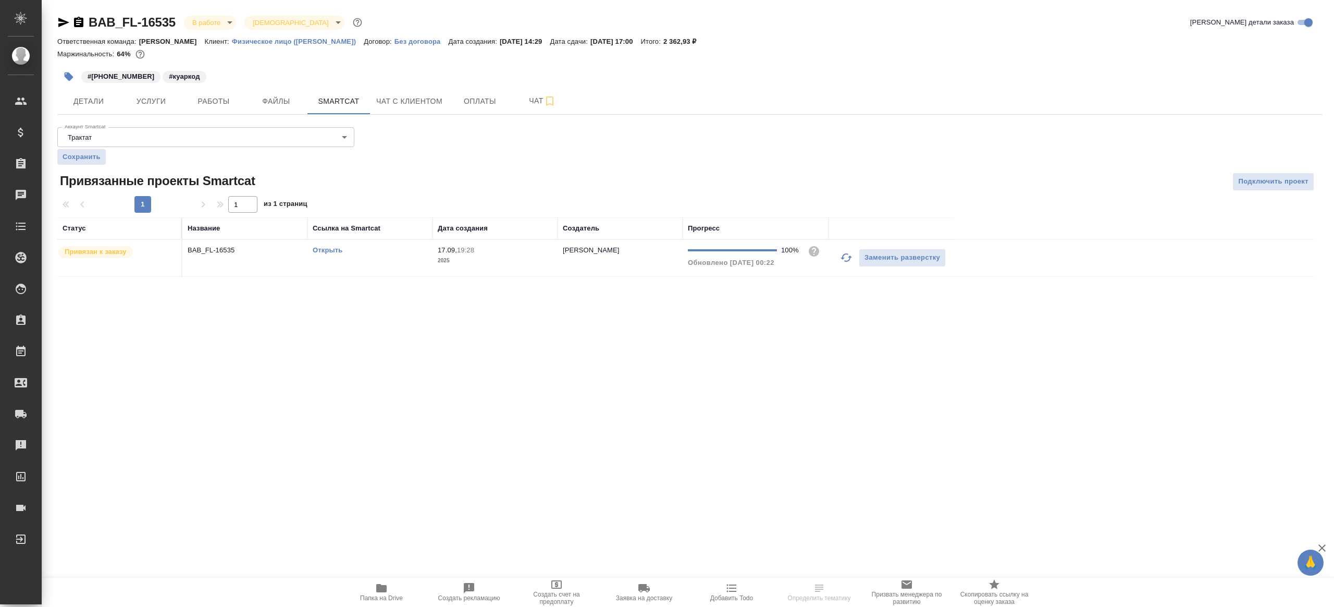
click at [329, 252] on link "Открыть" at bounding box center [328, 250] width 30 height 8
click at [230, 110] on button "Работы" at bounding box center [213, 101] width 63 height 26
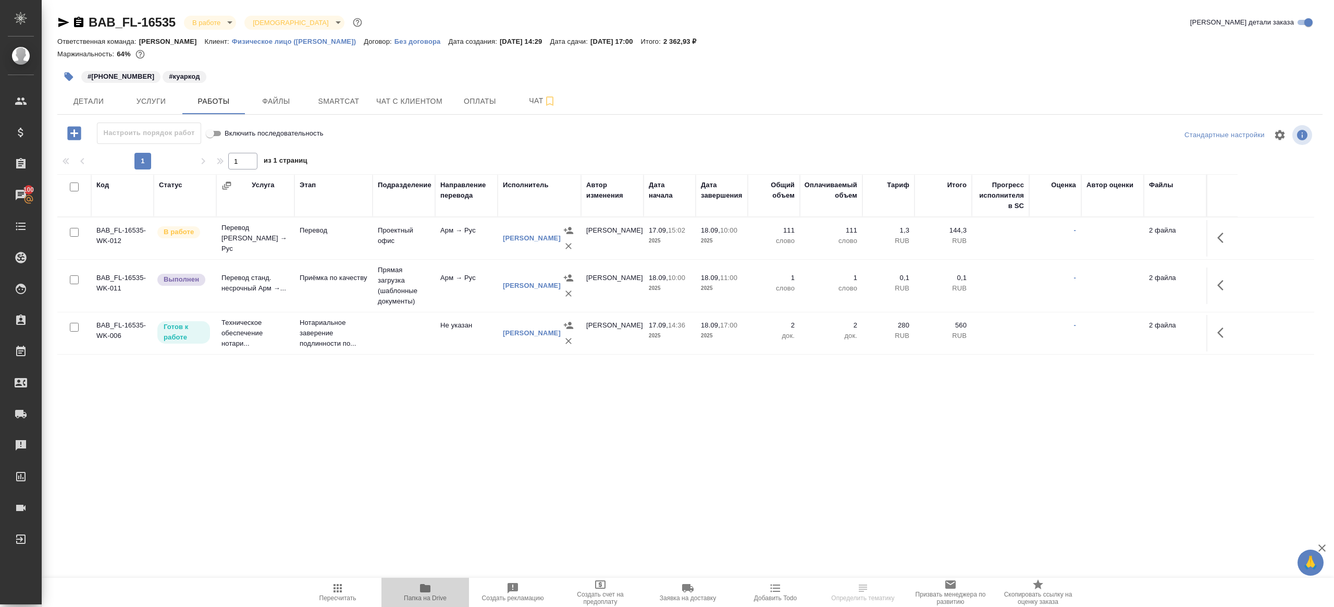
click at [434, 596] on span "Папка на Drive" at bounding box center [425, 597] width 43 height 7
click at [93, 95] on span "Детали" at bounding box center [89, 101] width 50 height 13
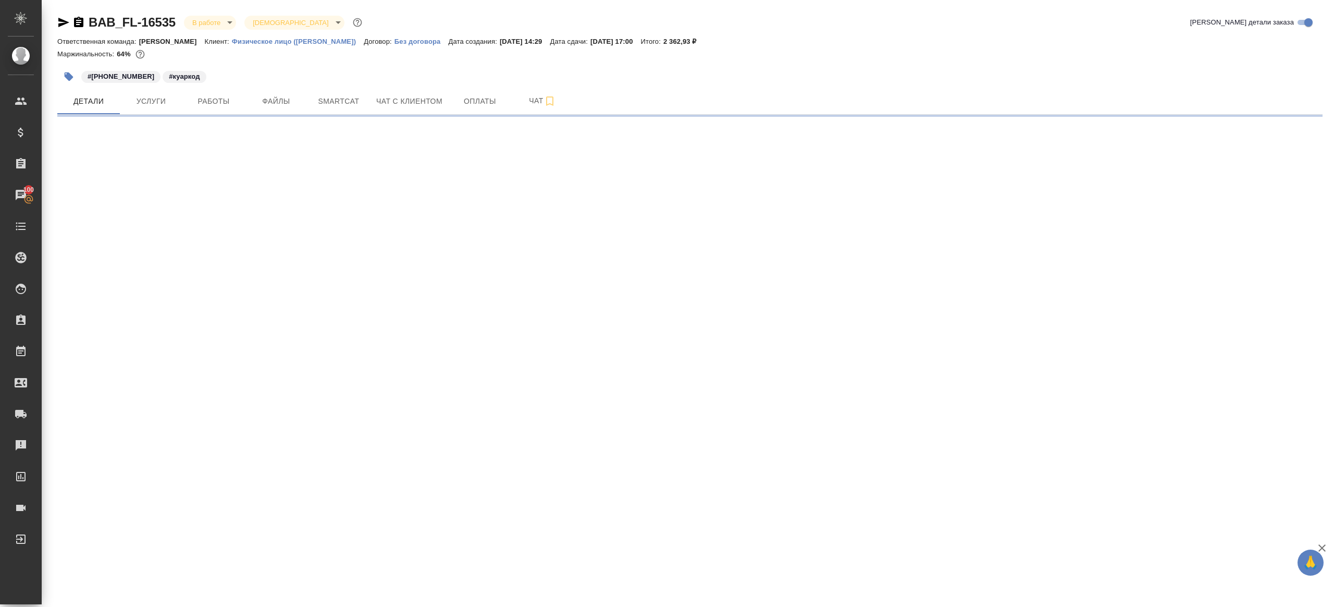
select select "RU"
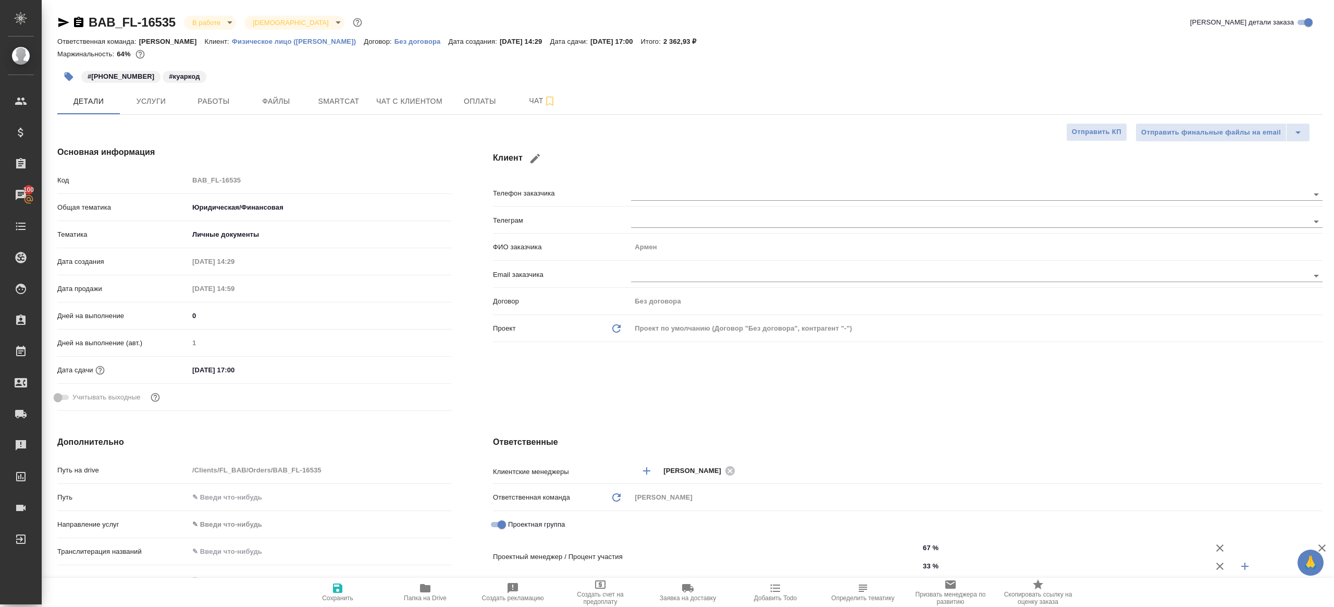
scroll to position [472, 0]
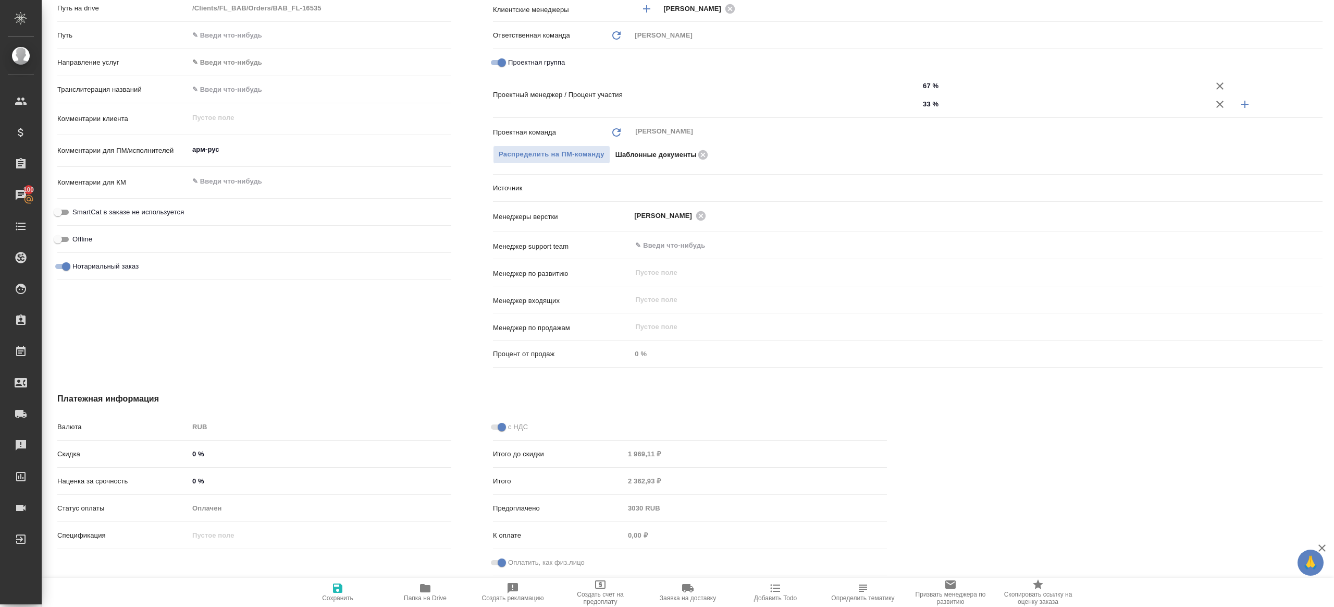
type textarea "x"
type input "Москалец Алина"
type input "Газизов Ринат"
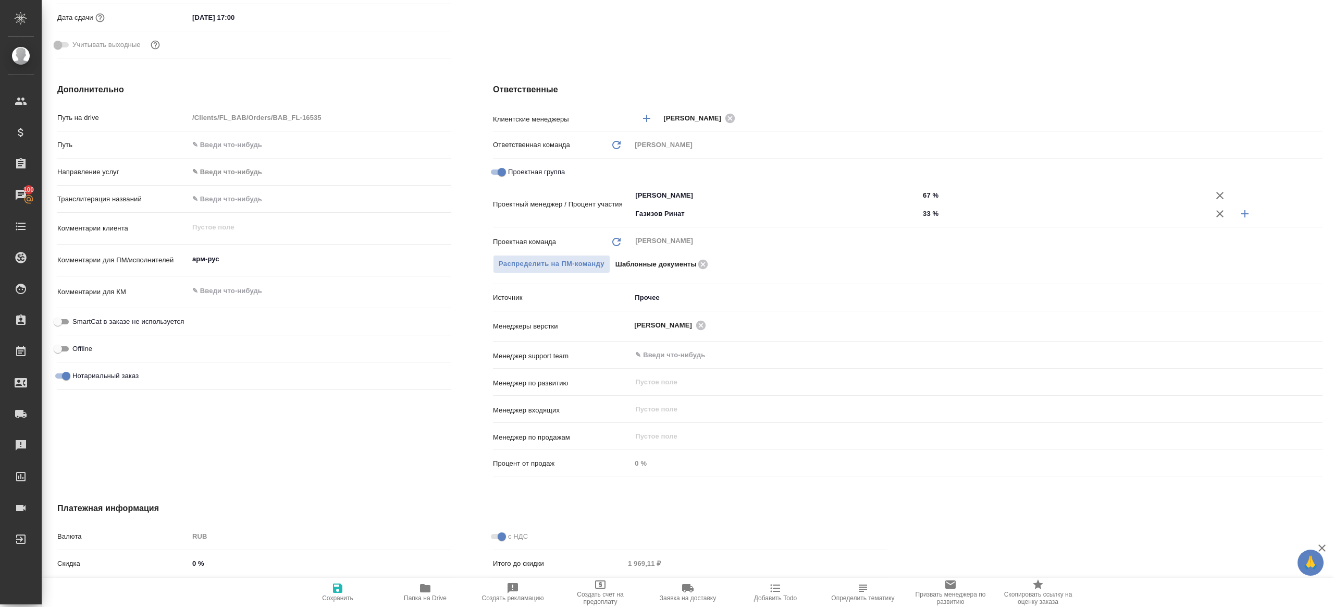
scroll to position [351, 0]
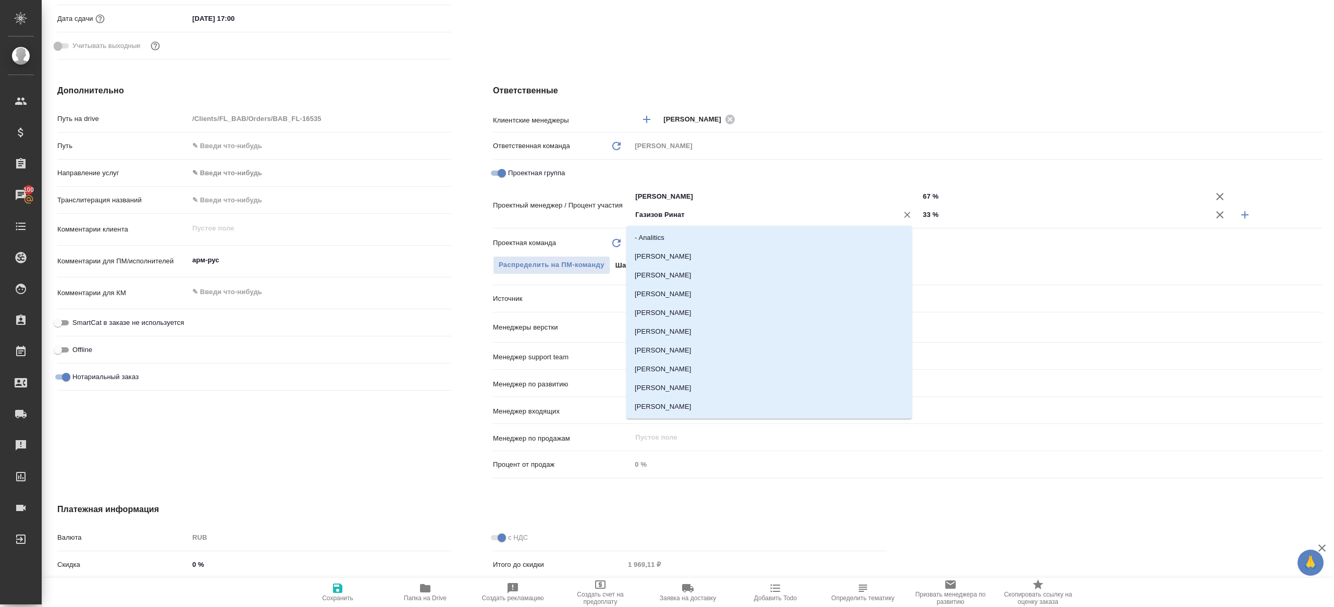
click at [667, 216] on input "Газизов Ринат" at bounding box center [757, 214] width 247 height 13
click at [490, 168] on input "Проектная группа" at bounding box center [502, 173] width 38 height 13
checkbox input "false"
type textarea "x"
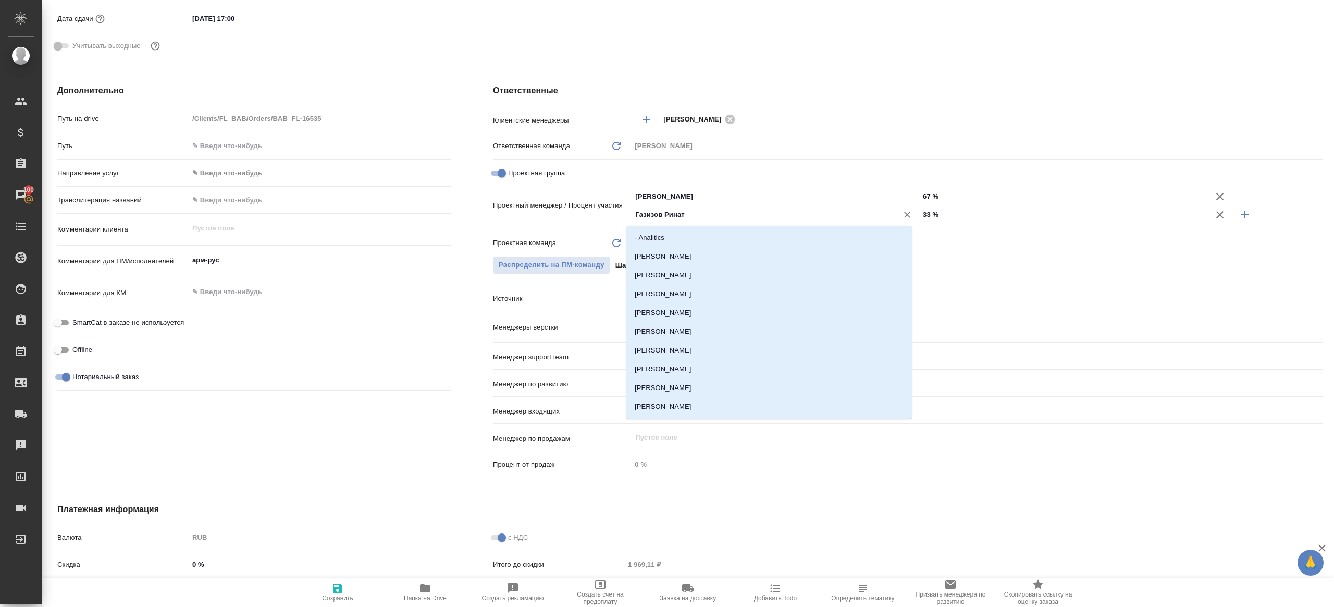
type textarea "x"
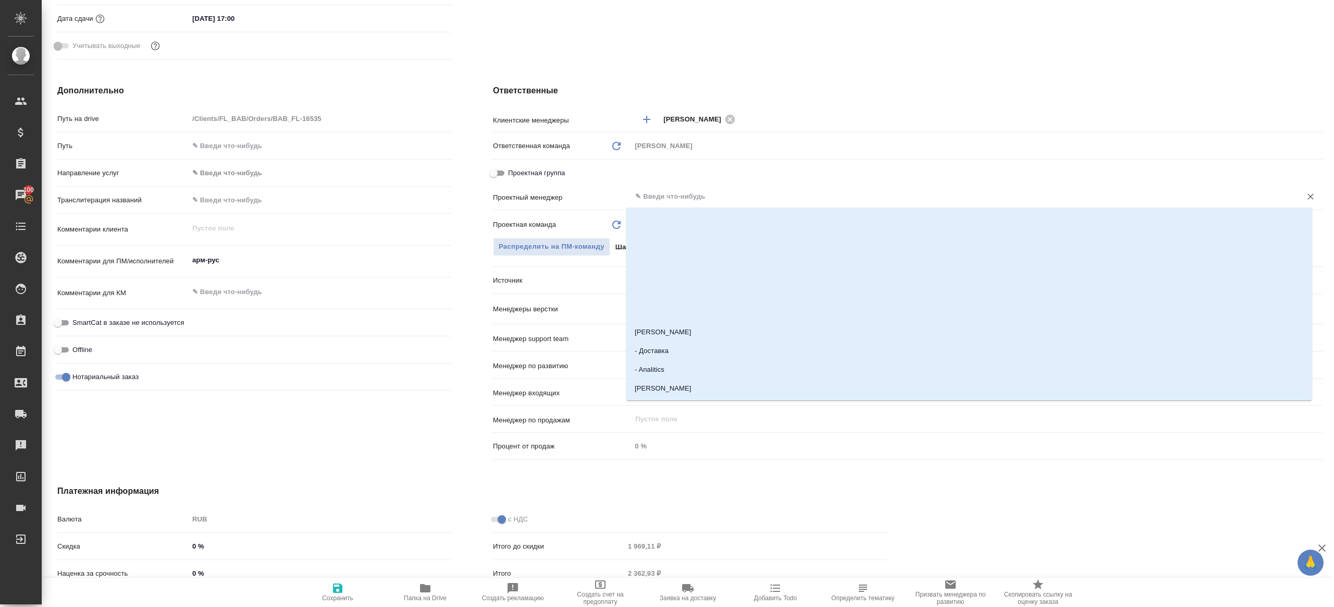
click at [639, 193] on input "text" at bounding box center [959, 196] width 650 height 13
type input "Ч"
type textarea "x"
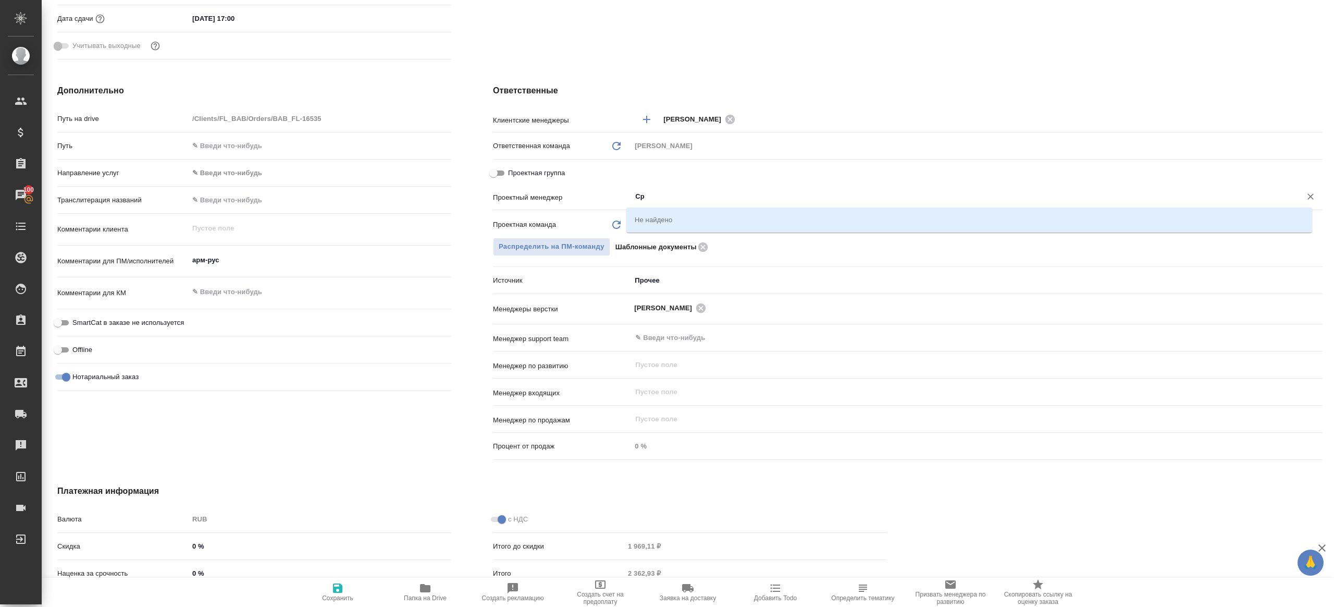
type input "С"
type textarea "x"
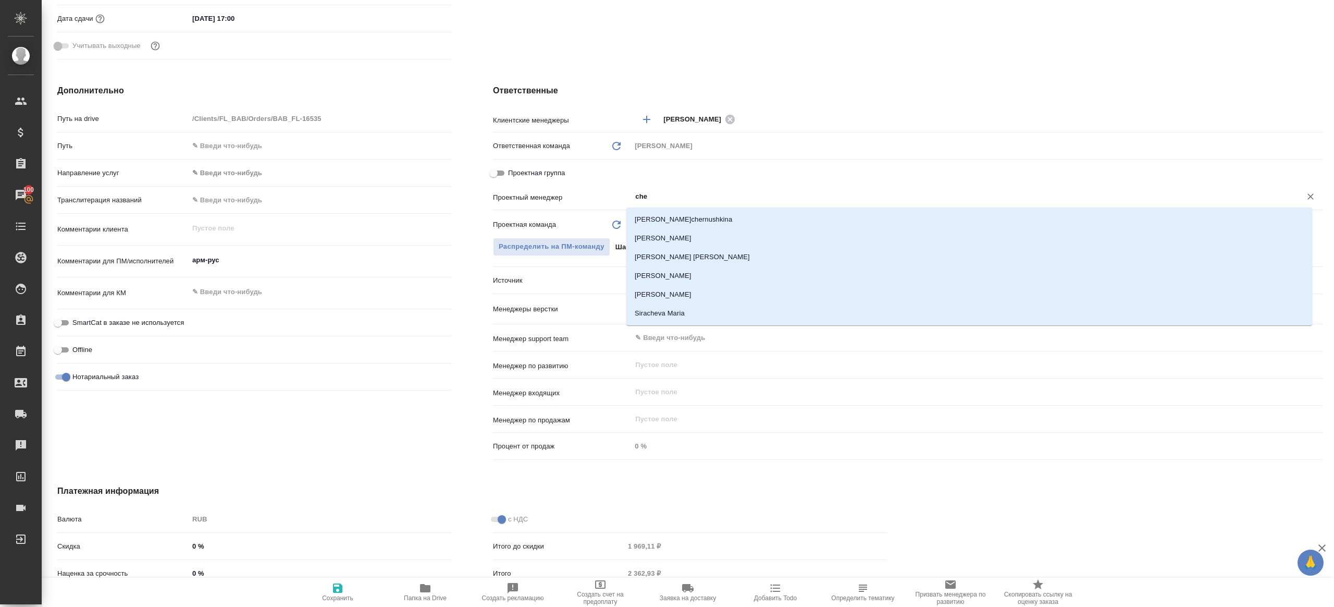
type input "cher"
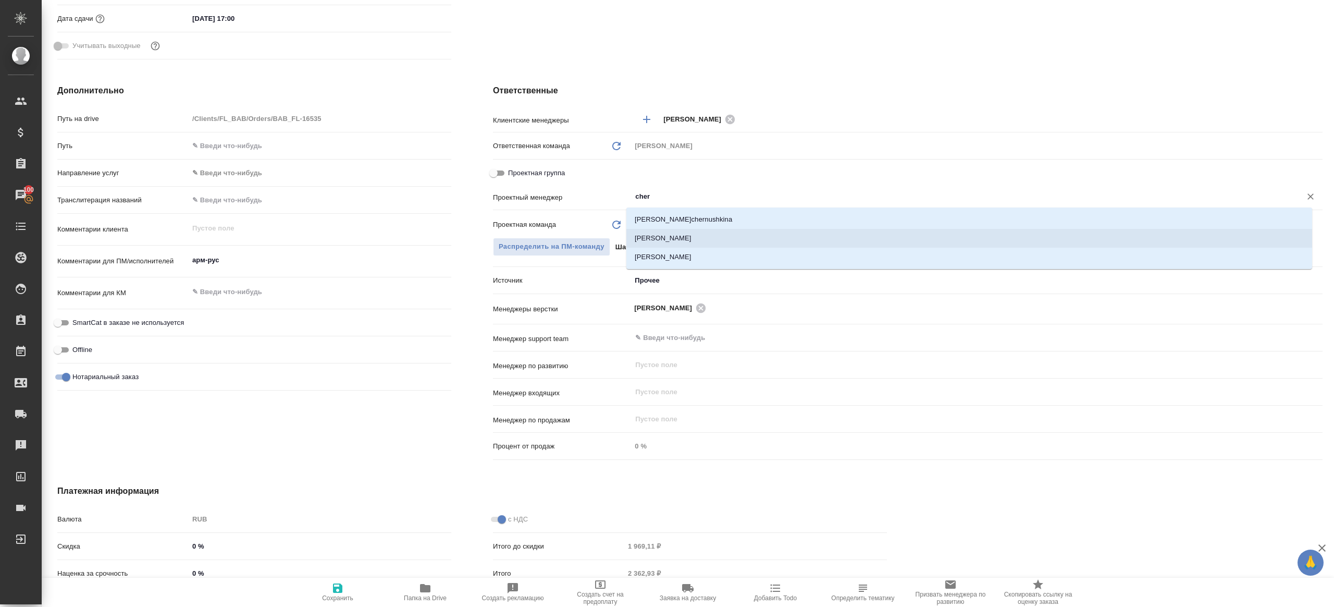
click at [720, 241] on li "Chernova Anna" at bounding box center [969, 238] width 686 height 19
type textarea "x"
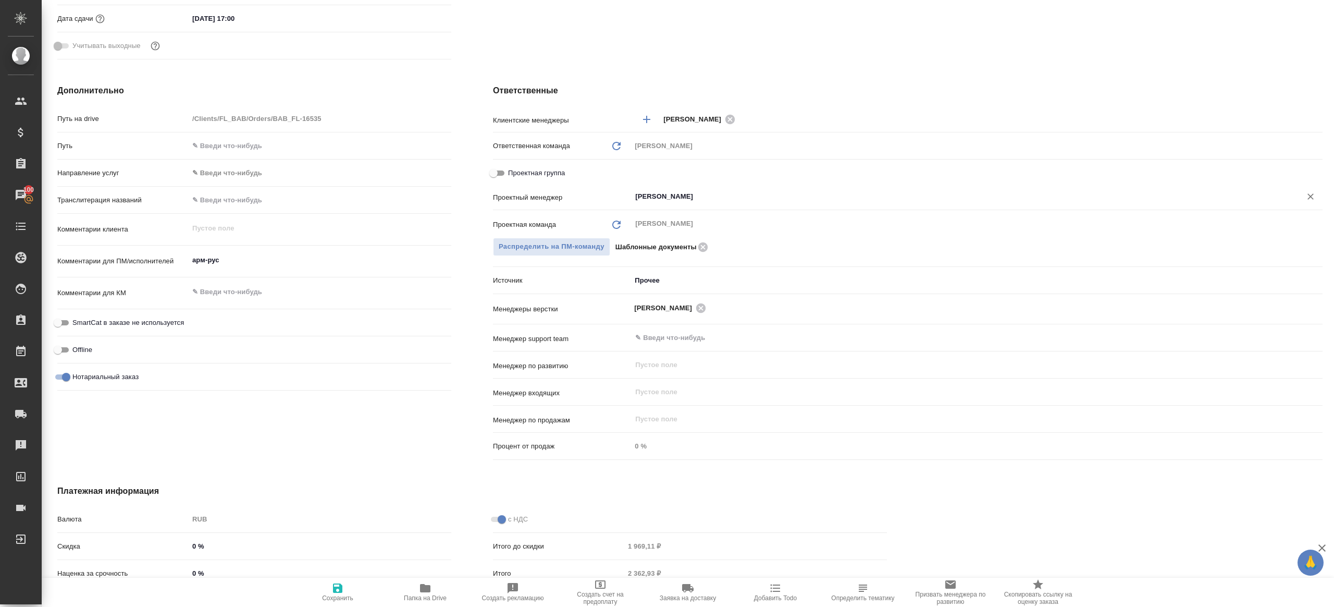
type input "Chernova Anna"
click at [337, 598] on span "Сохранить" at bounding box center [337, 597] width 31 height 7
type textarea "x"
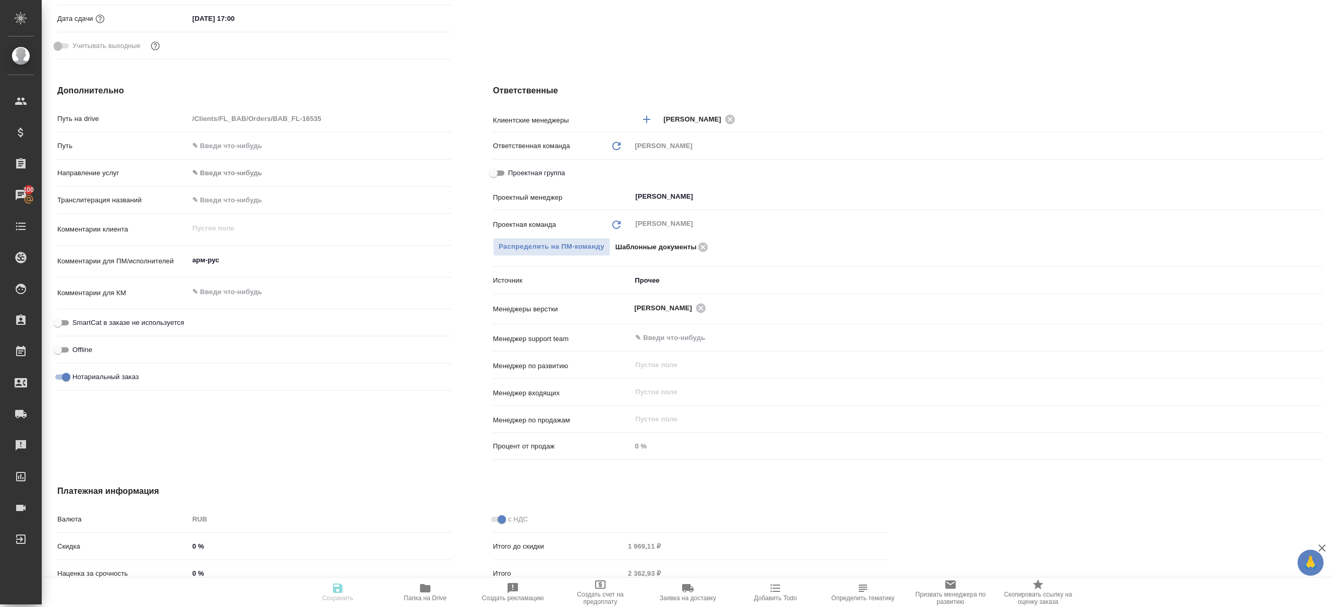
type textarea "x"
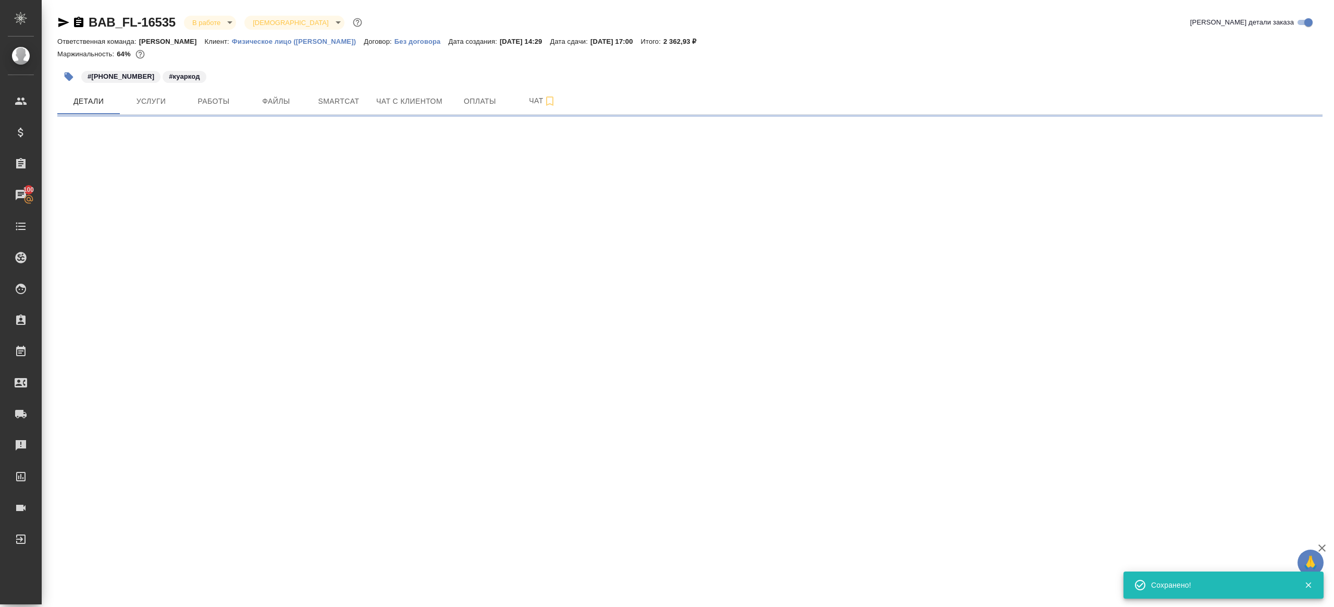
scroll to position [0, 0]
click at [207, 95] on span "Работы" at bounding box center [214, 101] width 50 height 13
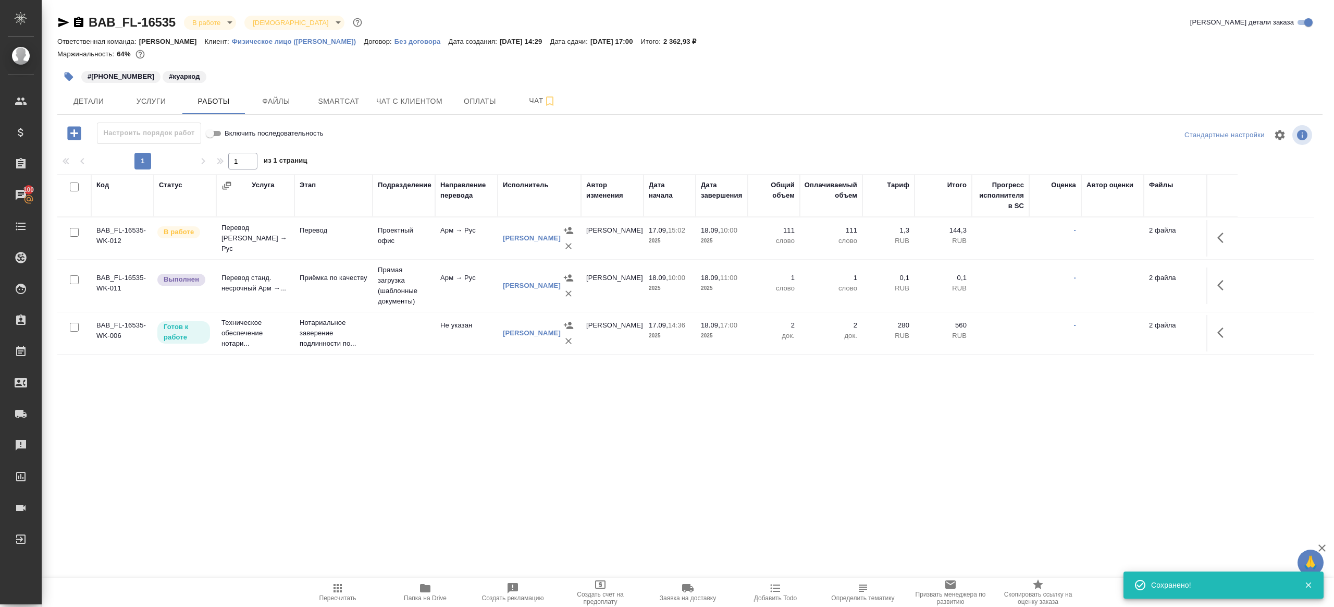
click at [328, 597] on span "Пересчитать" at bounding box center [337, 597] width 37 height 7
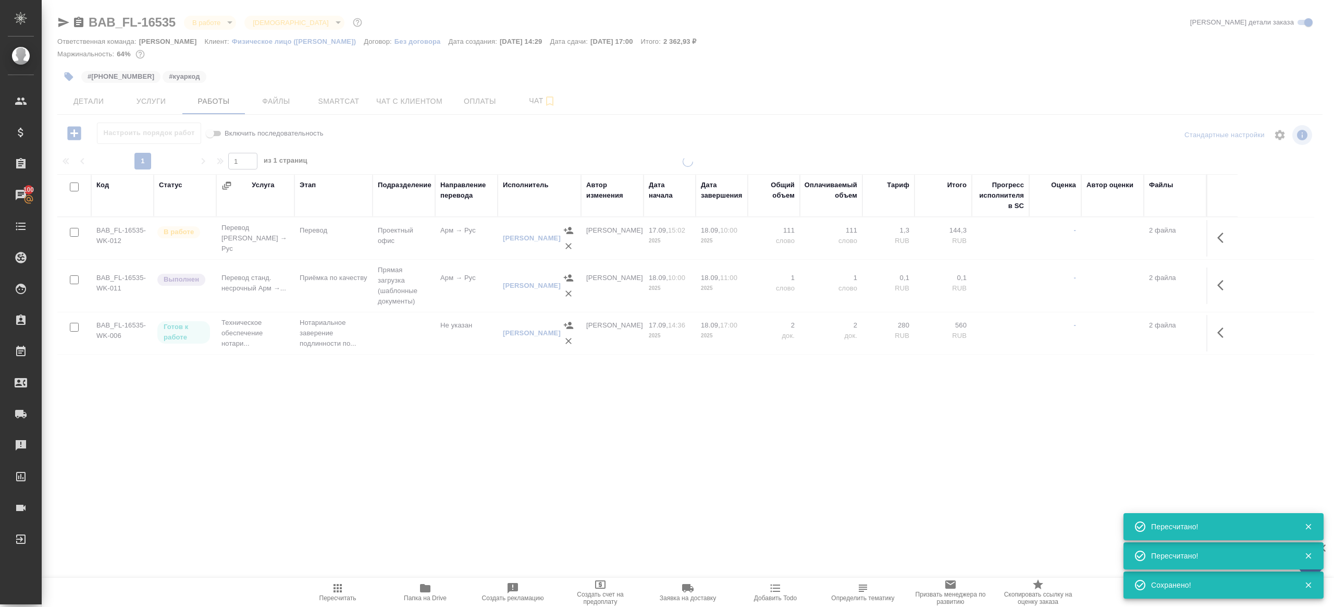
click at [401, 467] on div ".cls-1 fill:#fff; AWATERA Gazizov Rinat Клиенты Спецификации Заказы 100 Чаты To…" at bounding box center [667, 303] width 1334 height 607
